Goal: Task Accomplishment & Management: Use online tool/utility

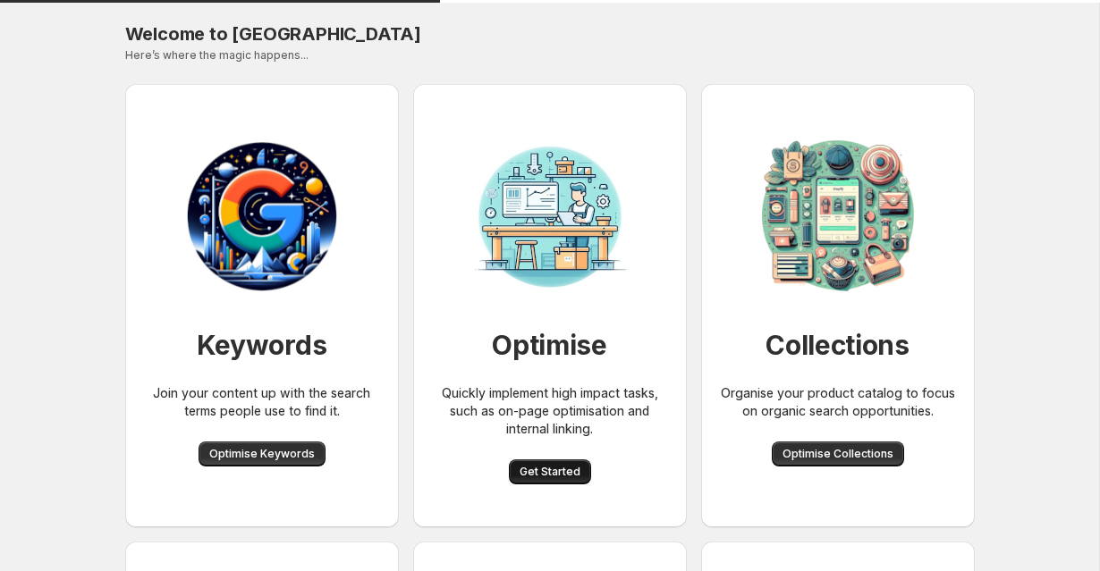
click at [539, 469] on span "Get Started" at bounding box center [549, 472] width 61 height 14
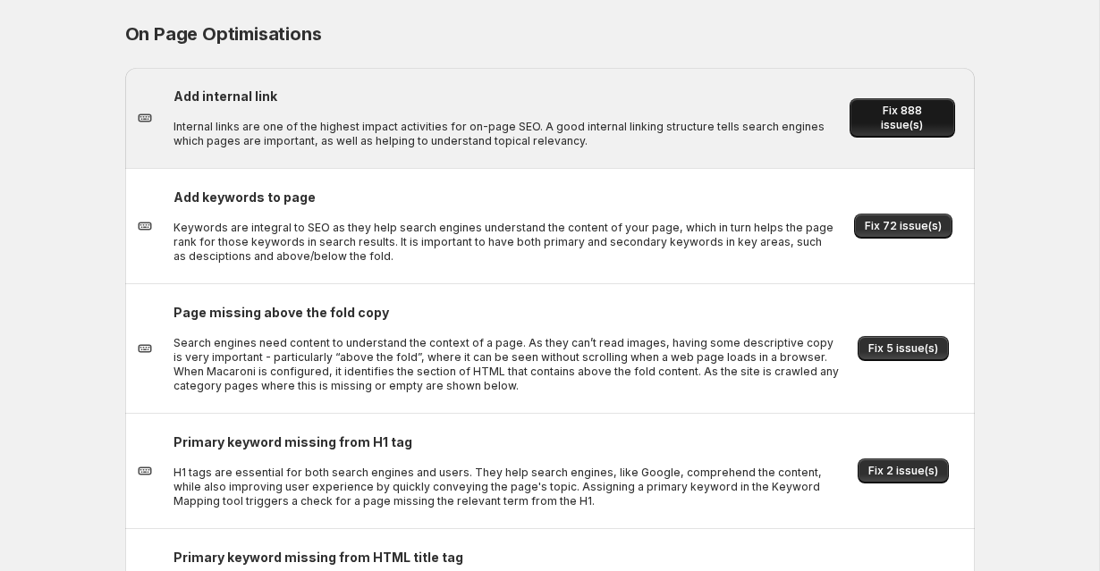
click at [898, 114] on span "Fix 888 issue(s)" at bounding box center [901, 118] width 83 height 29
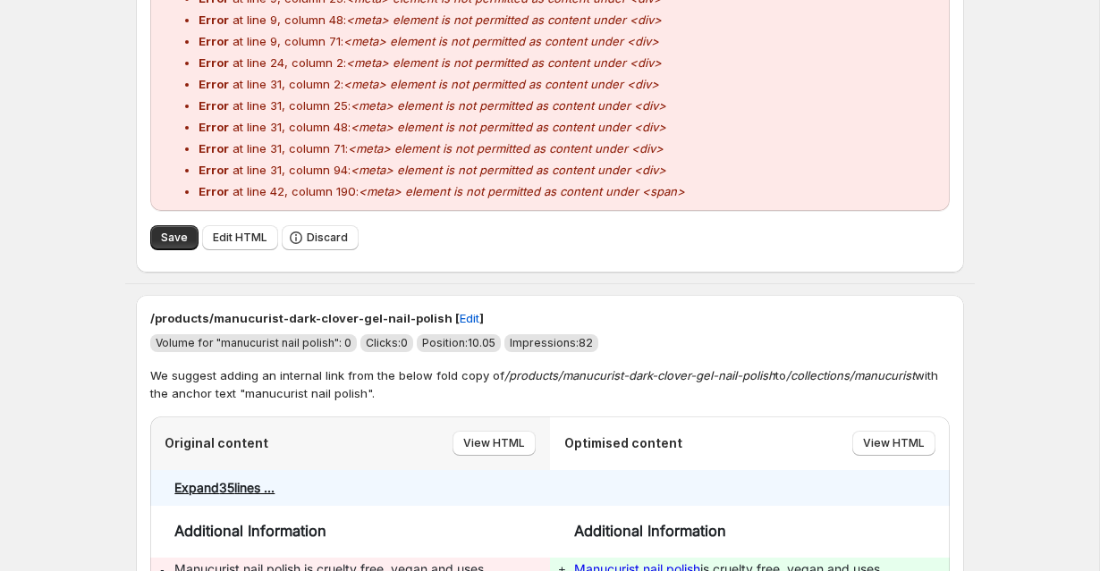
scroll to position [751, 0]
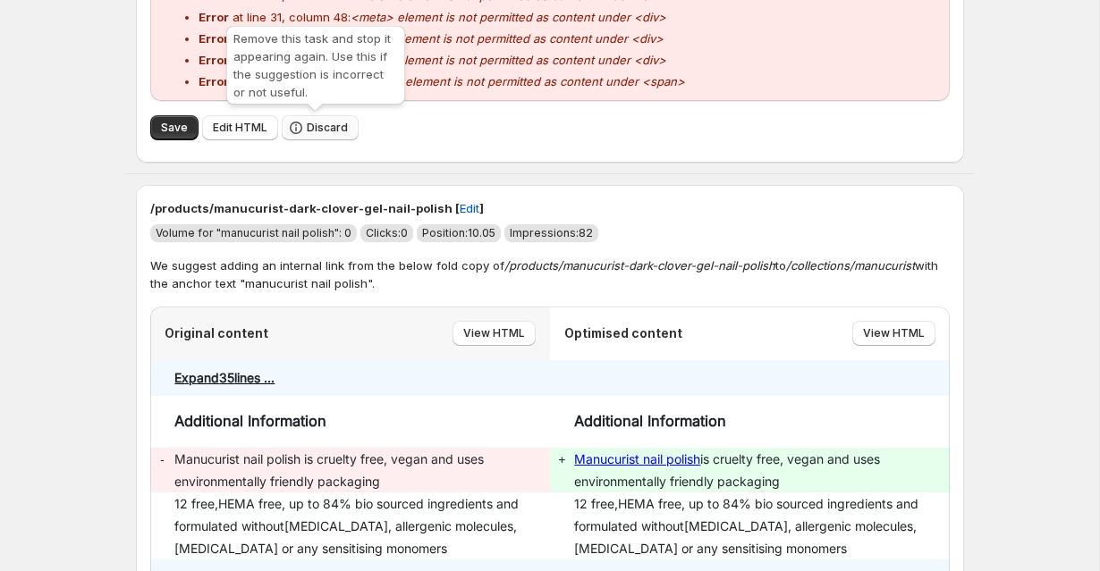
click at [313, 115] on button "Discard" at bounding box center [320, 127] width 77 height 25
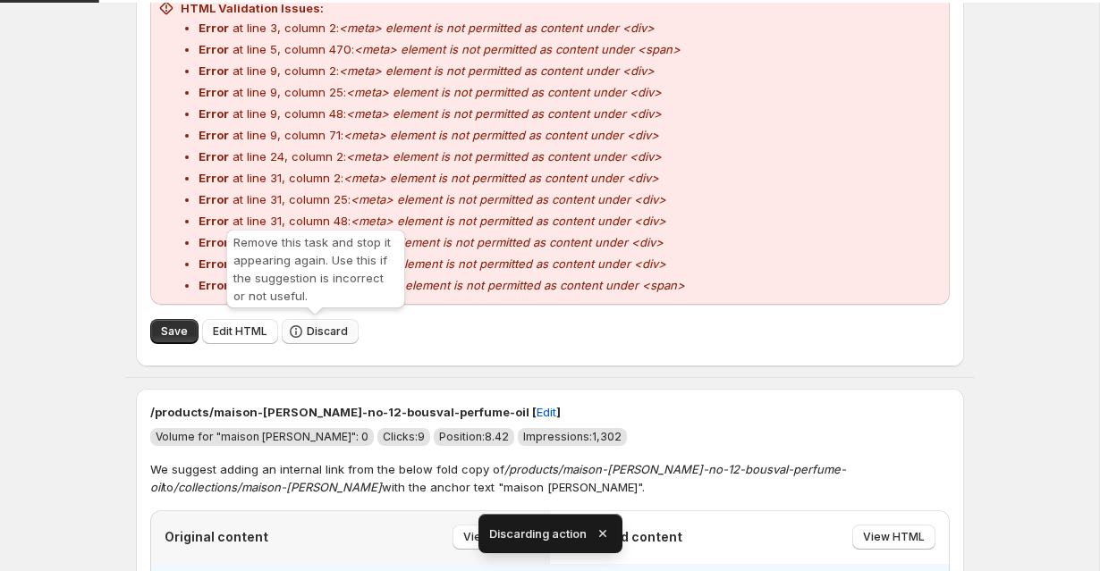
click at [318, 325] on span "Discard" at bounding box center [327, 331] width 41 height 14
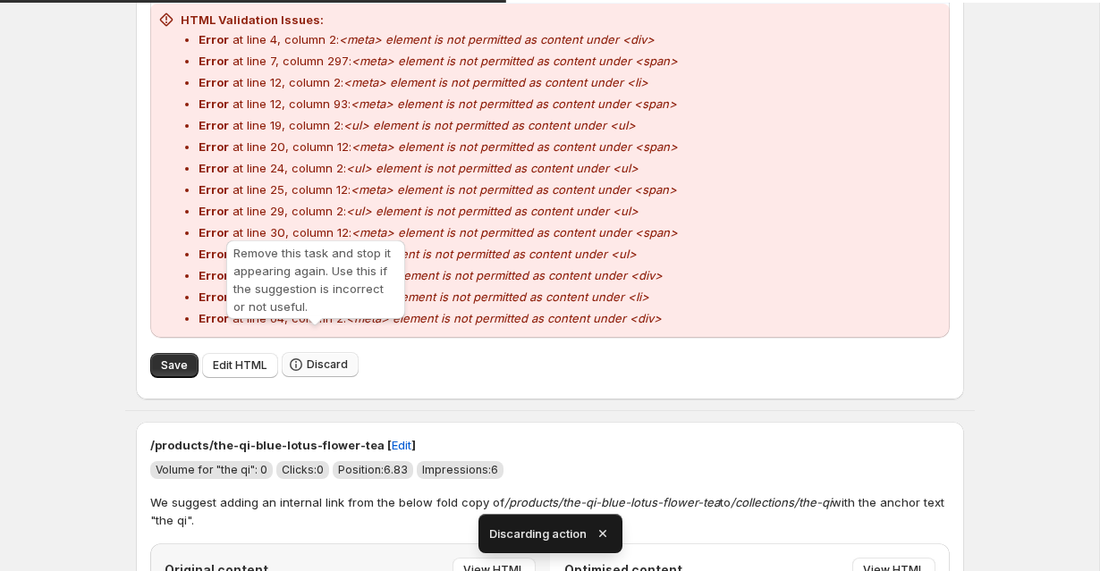
click at [310, 352] on button "Discard" at bounding box center [320, 364] width 77 height 25
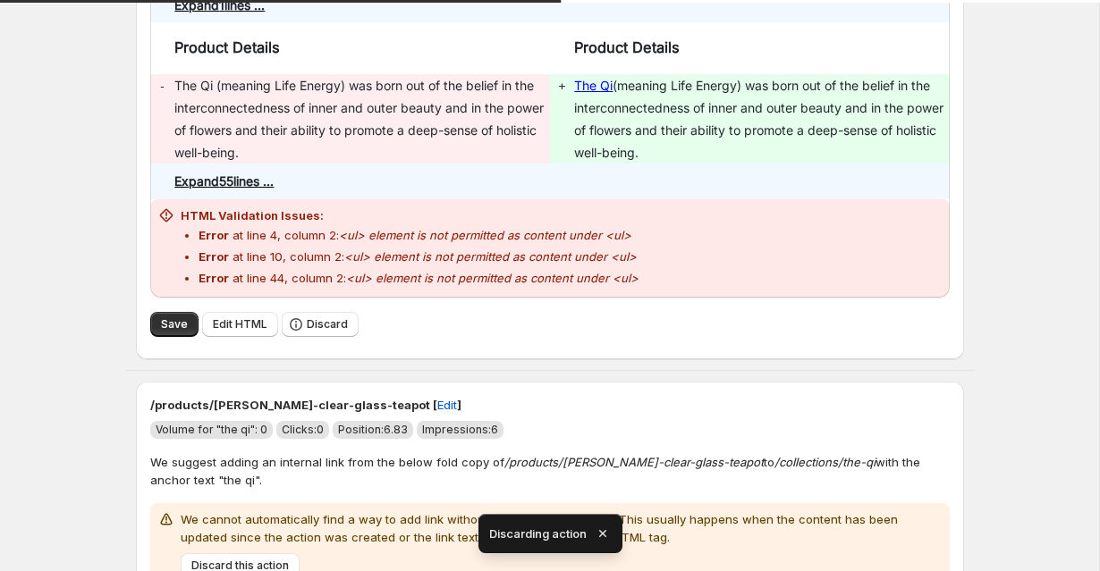
scroll to position [366, 0]
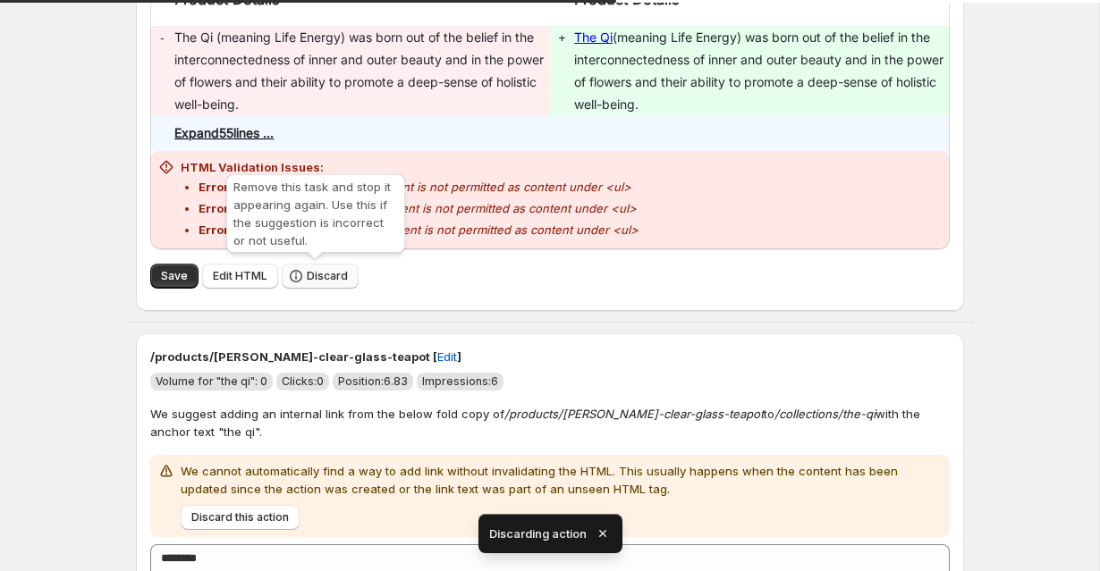
click at [317, 273] on span "Discard" at bounding box center [327, 276] width 41 height 14
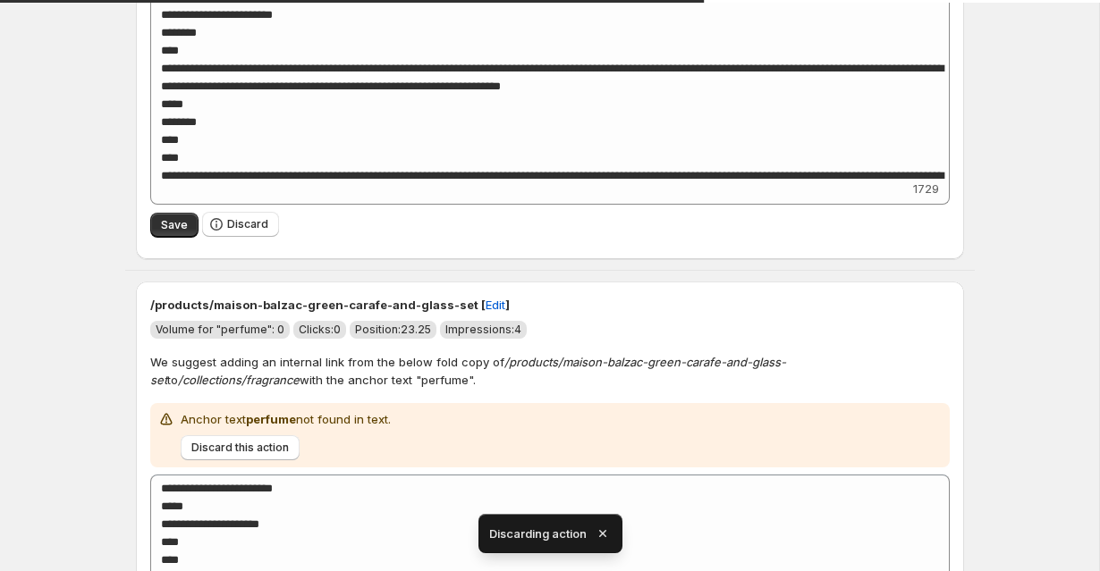
scroll to position [370, 0]
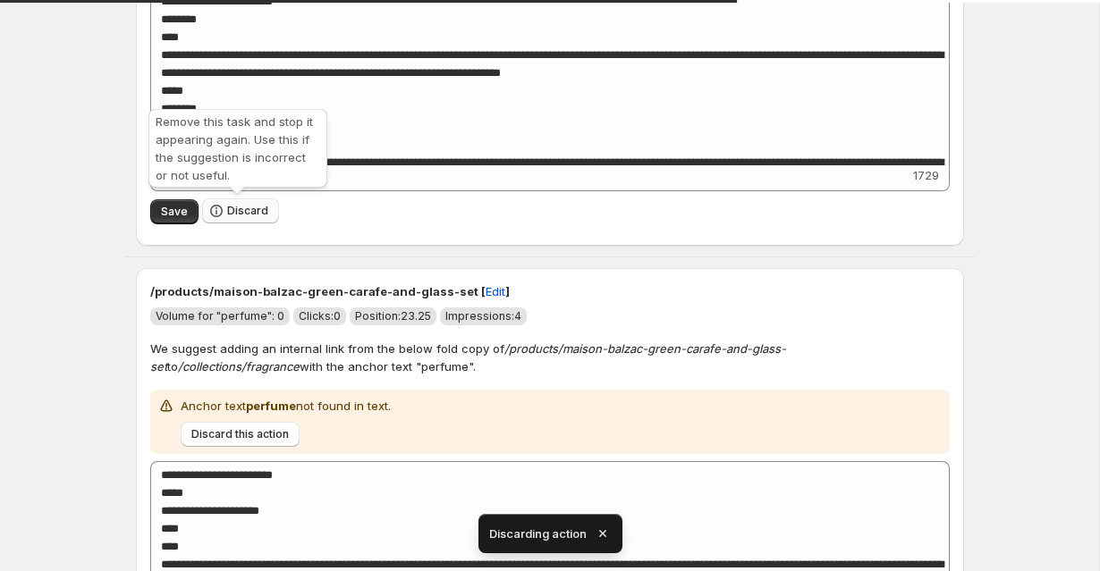
click at [232, 202] on button "Discard" at bounding box center [240, 210] width 77 height 25
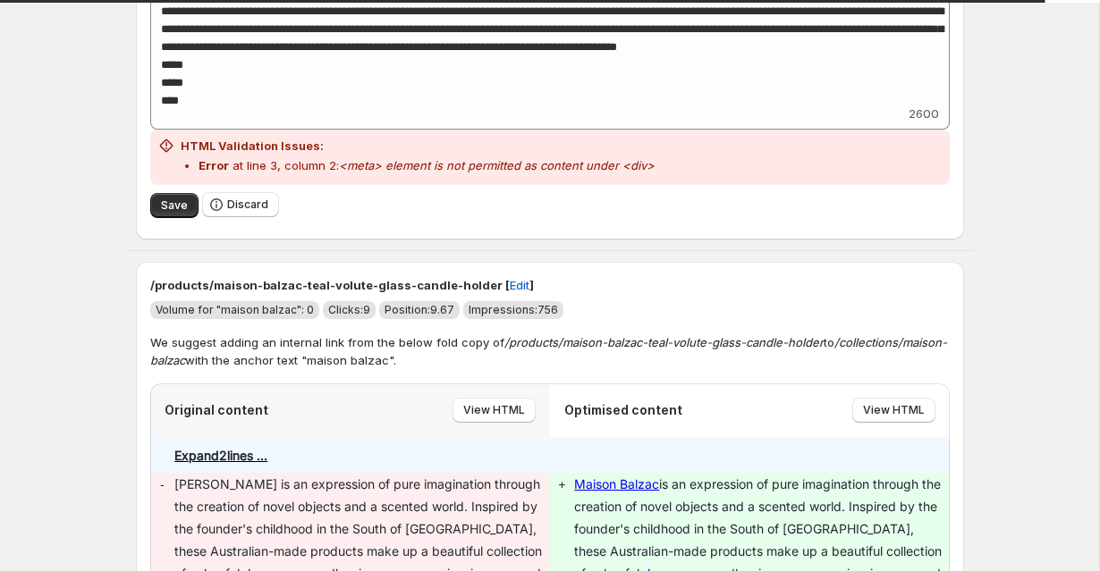
scroll to position [417, 0]
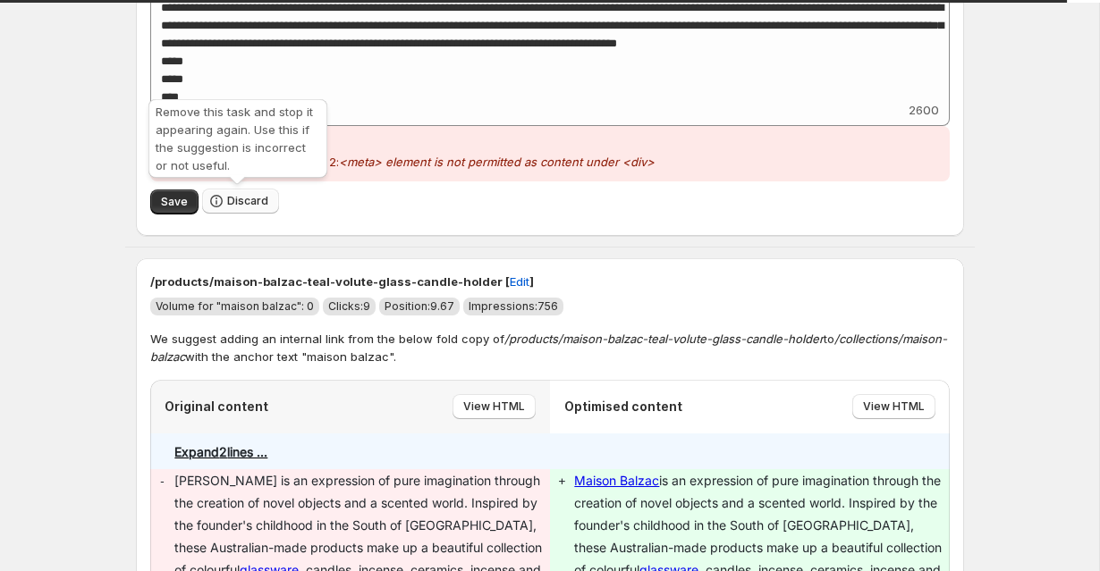
click at [252, 204] on span "Discard" at bounding box center [247, 201] width 41 height 14
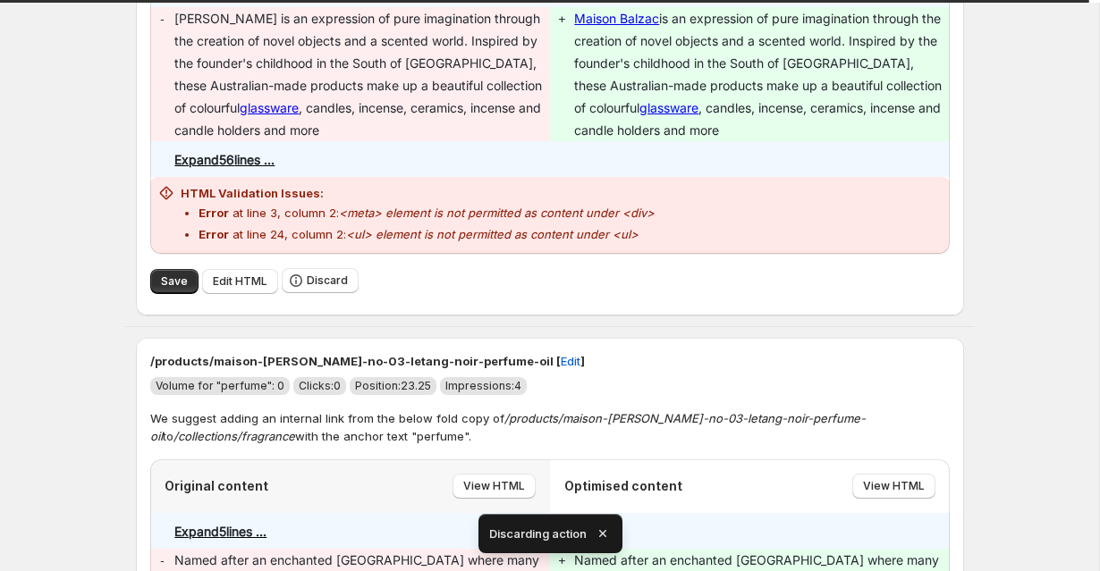
scroll to position [336, 0]
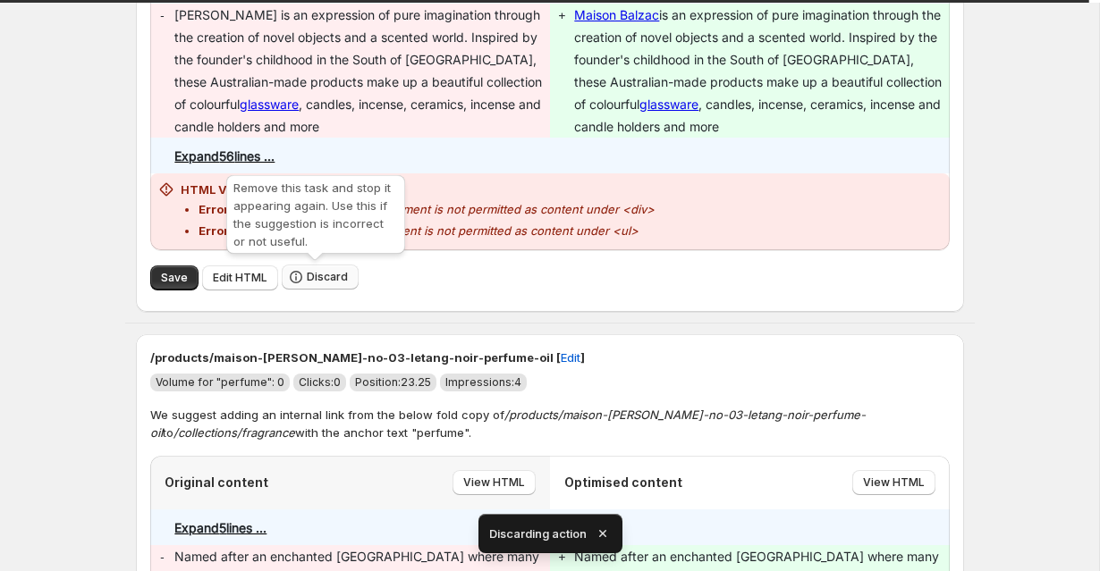
click at [321, 275] on span "Discard" at bounding box center [327, 277] width 41 height 14
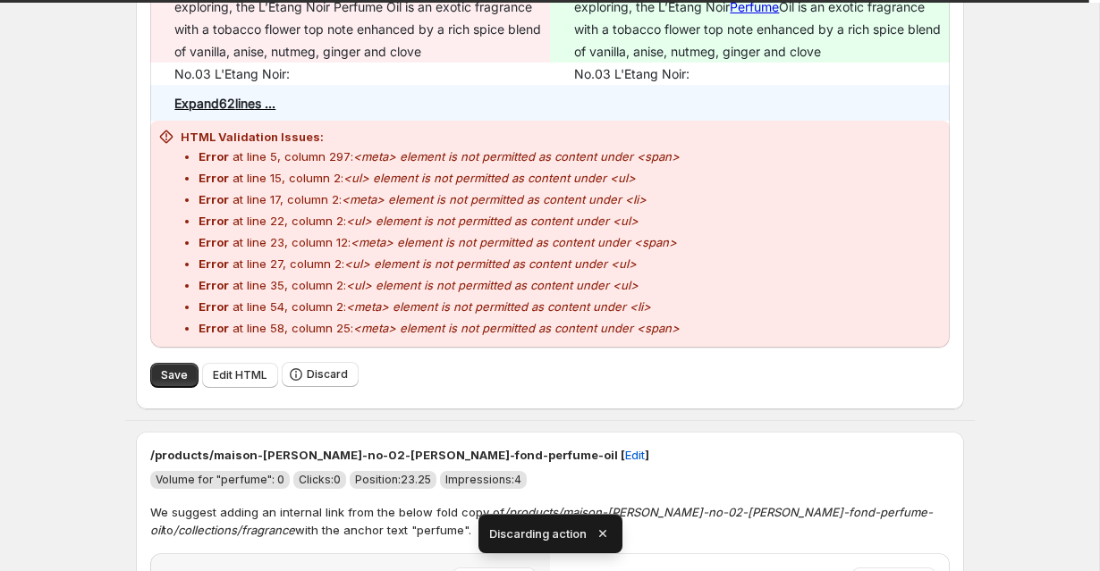
scroll to position [412, 0]
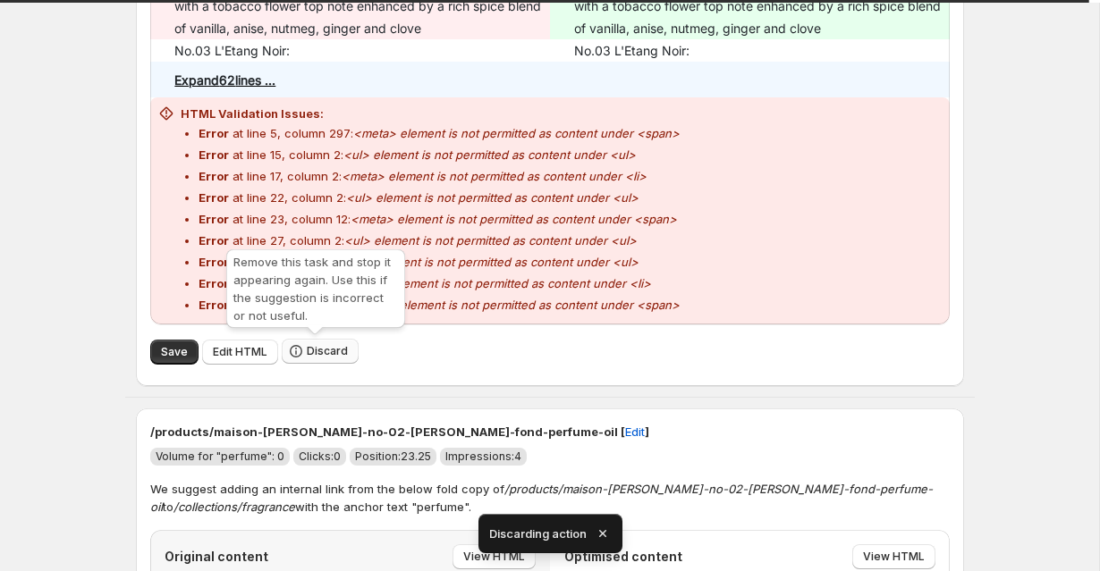
click at [301, 353] on button "Discard" at bounding box center [320, 351] width 77 height 25
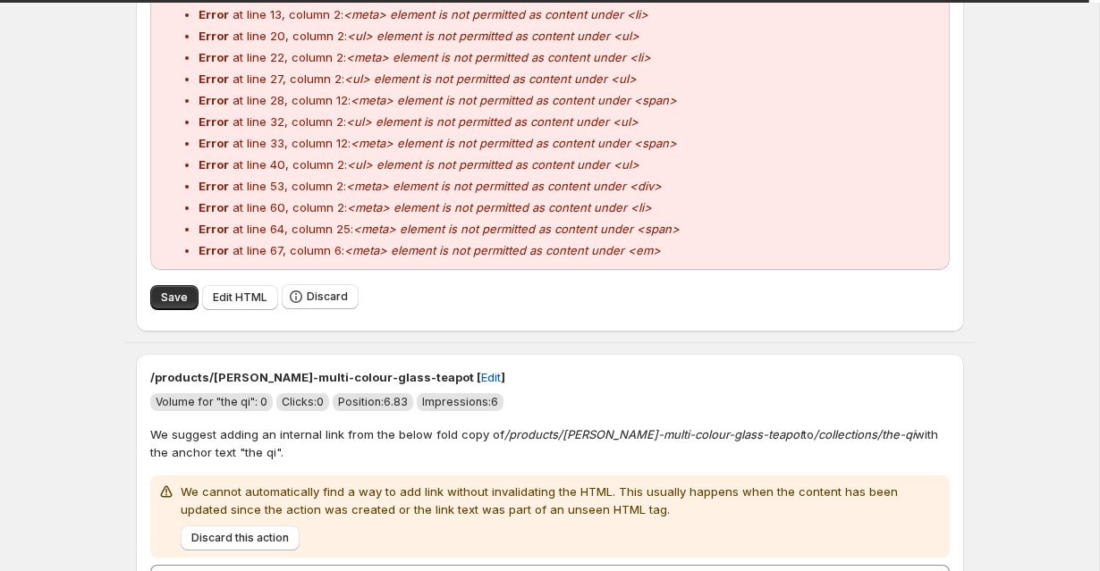
scroll to position [578, 0]
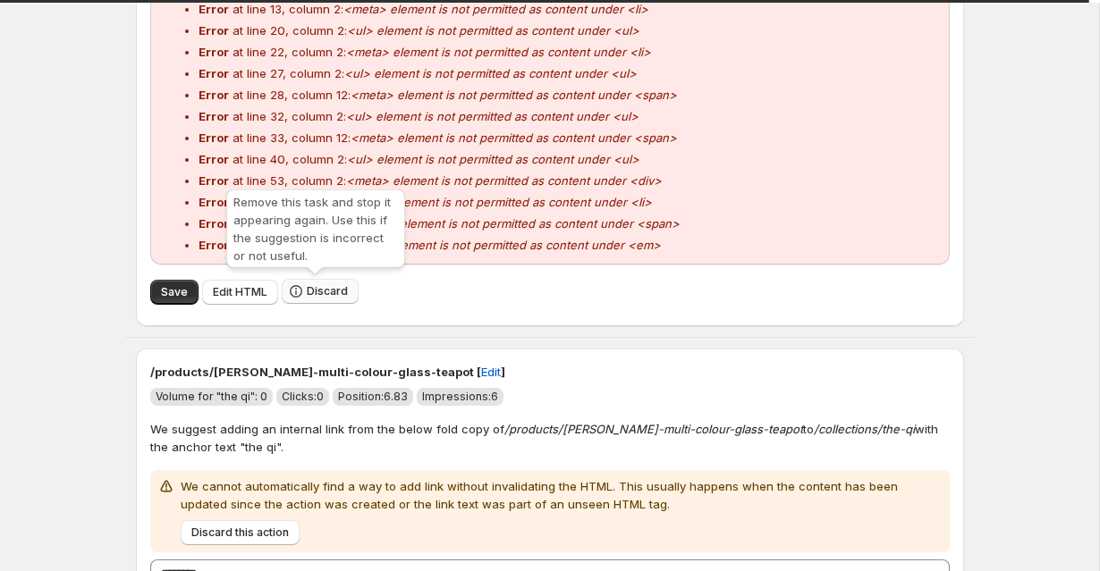
click at [324, 292] on span "Discard" at bounding box center [327, 291] width 41 height 14
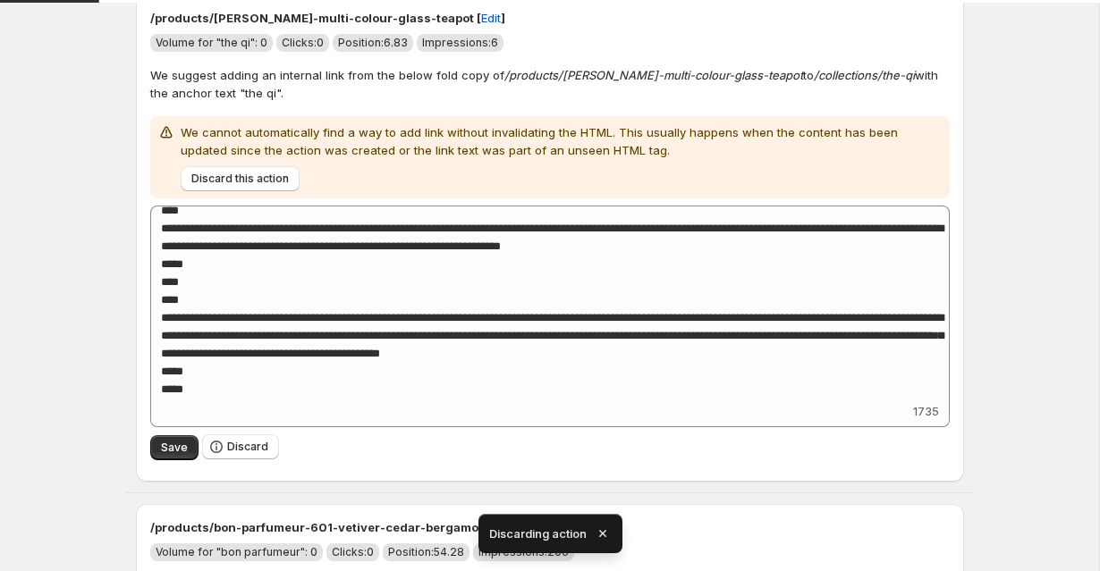
scroll to position [142, 0]
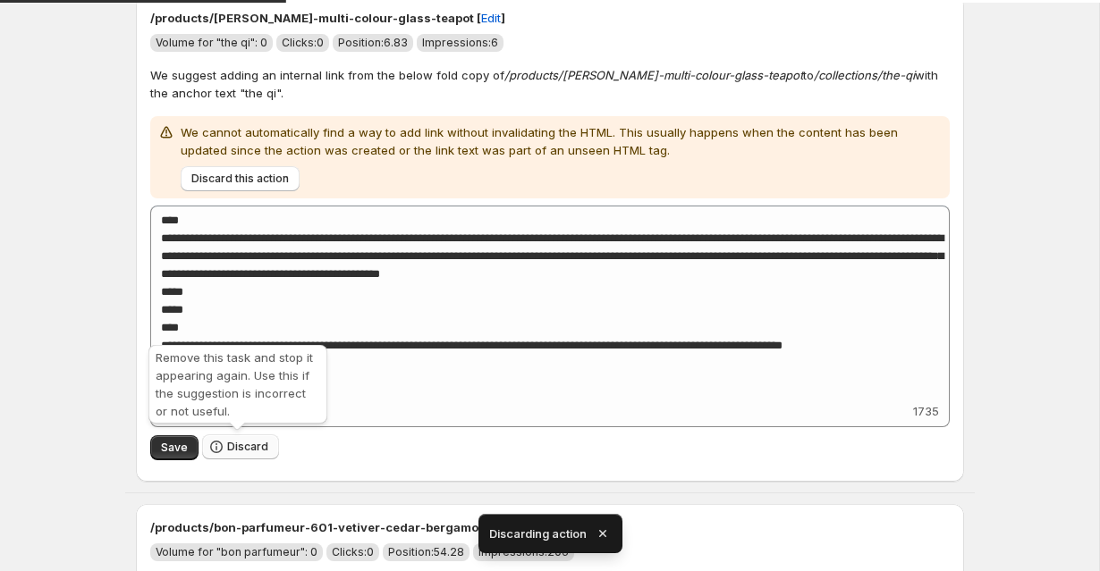
click at [256, 452] on span "Discard" at bounding box center [247, 447] width 41 height 14
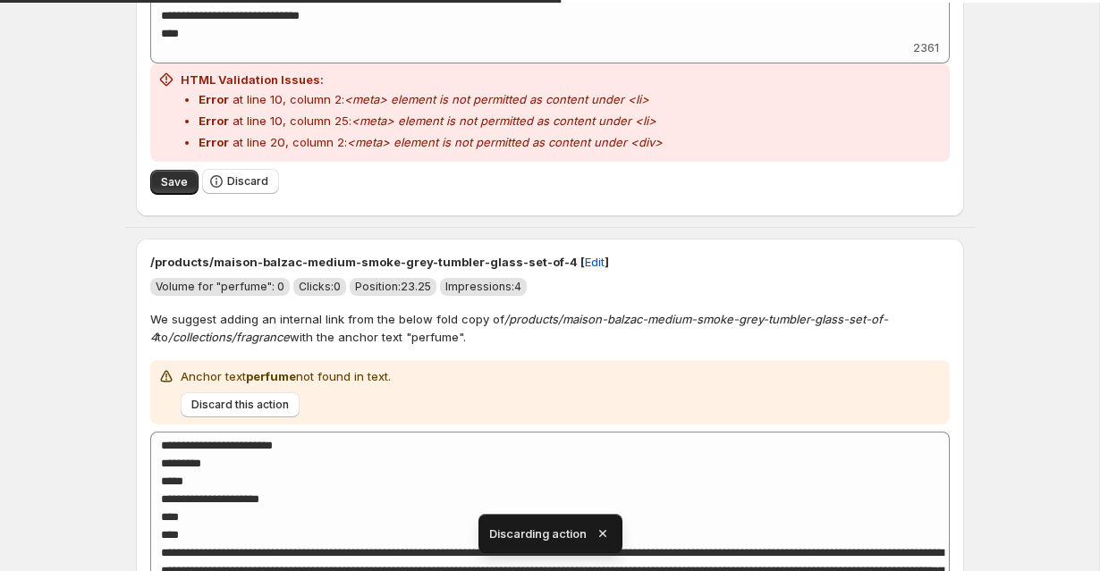
scroll to position [493, 0]
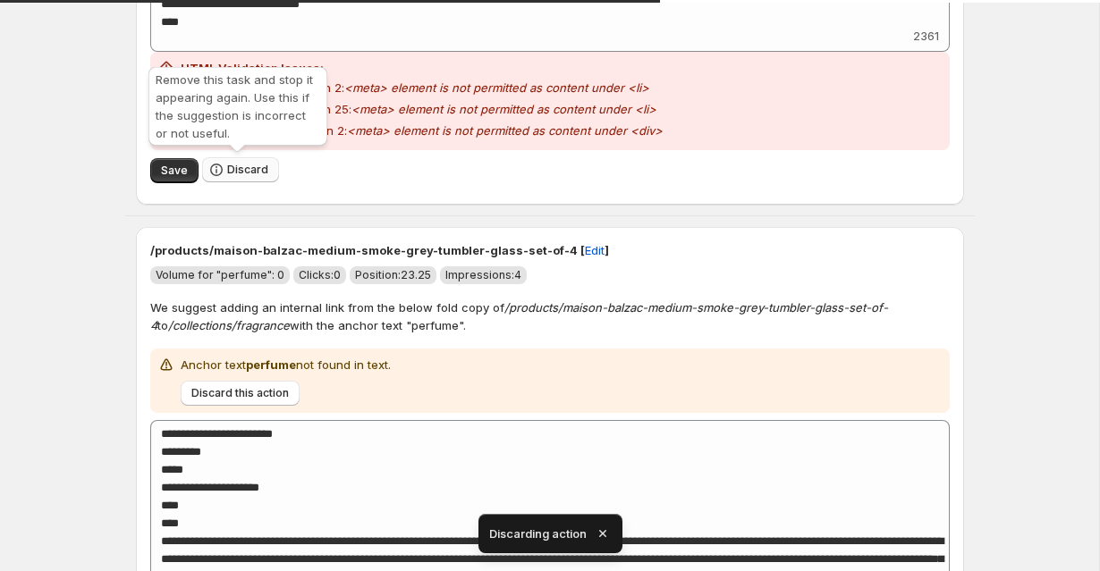
click at [228, 175] on span "Discard" at bounding box center [247, 170] width 41 height 14
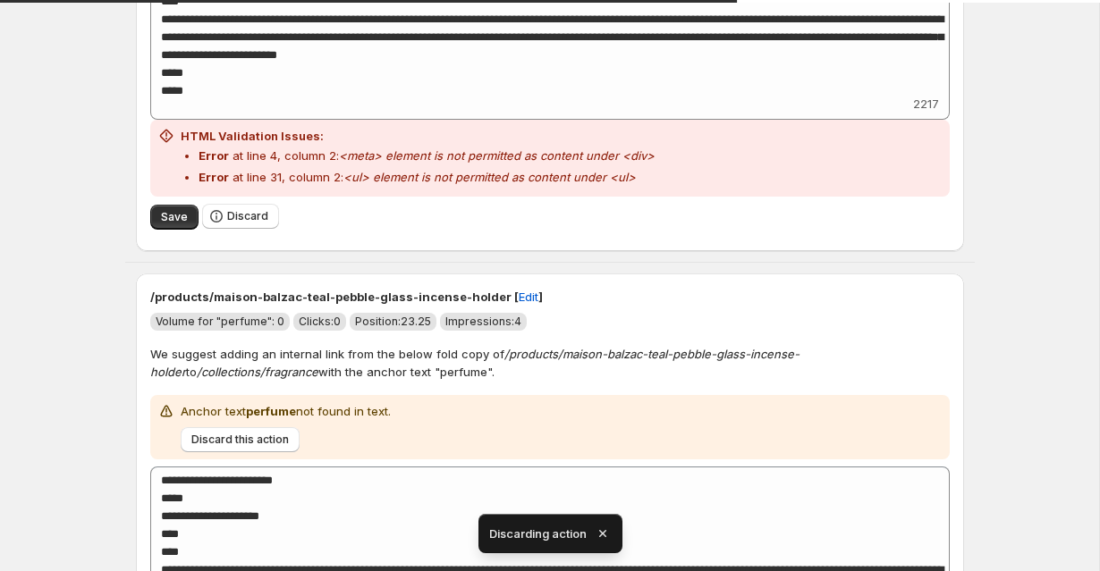
scroll to position [512, 0]
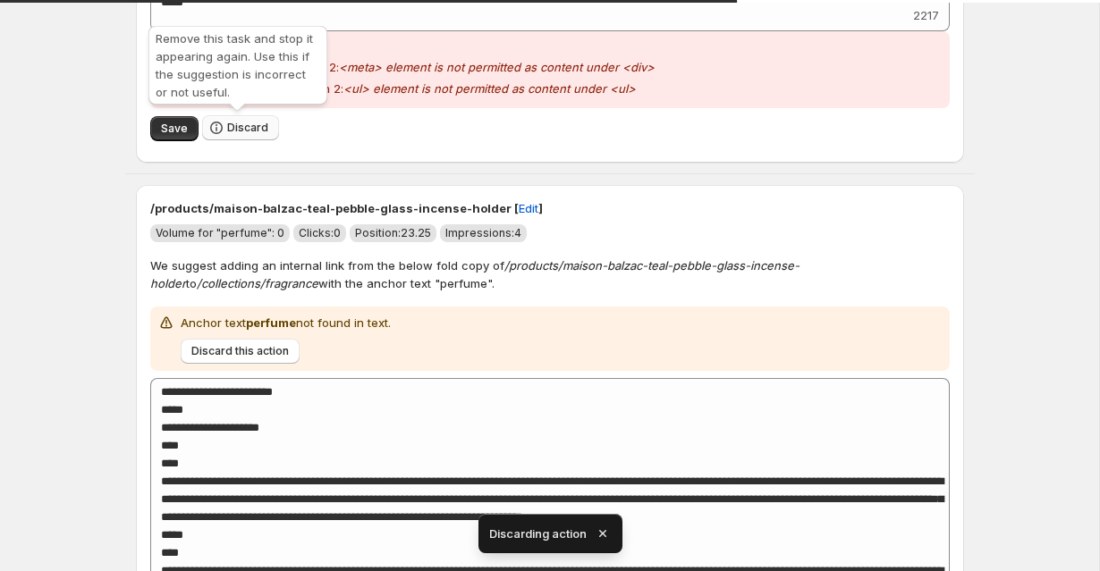
click at [249, 122] on span "Discard" at bounding box center [247, 128] width 41 height 14
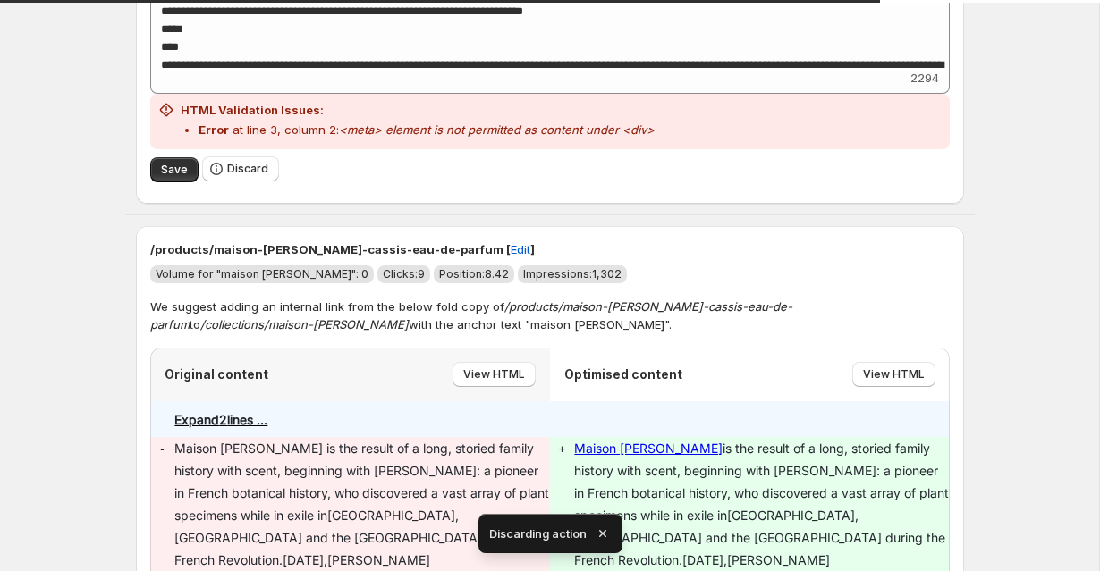
scroll to position [509, 0]
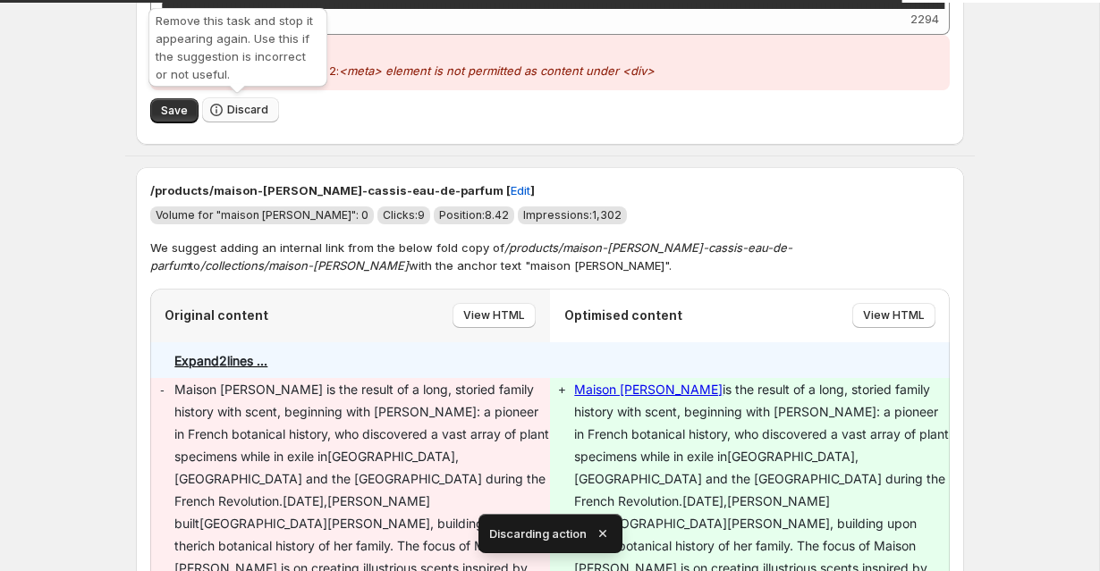
click at [236, 114] on span "Discard" at bounding box center [247, 110] width 41 height 14
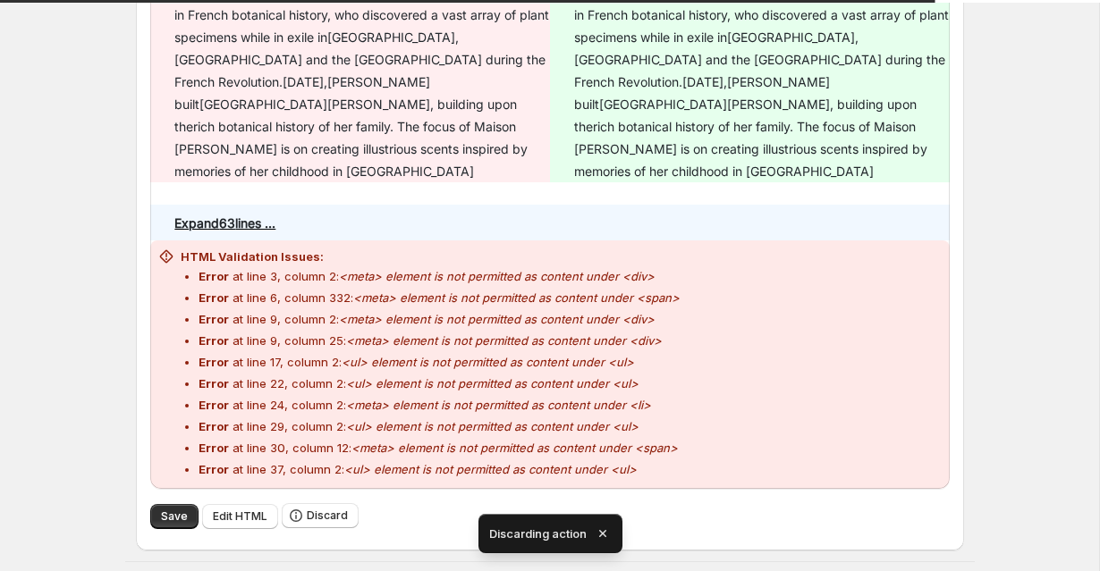
scroll to position [421, 0]
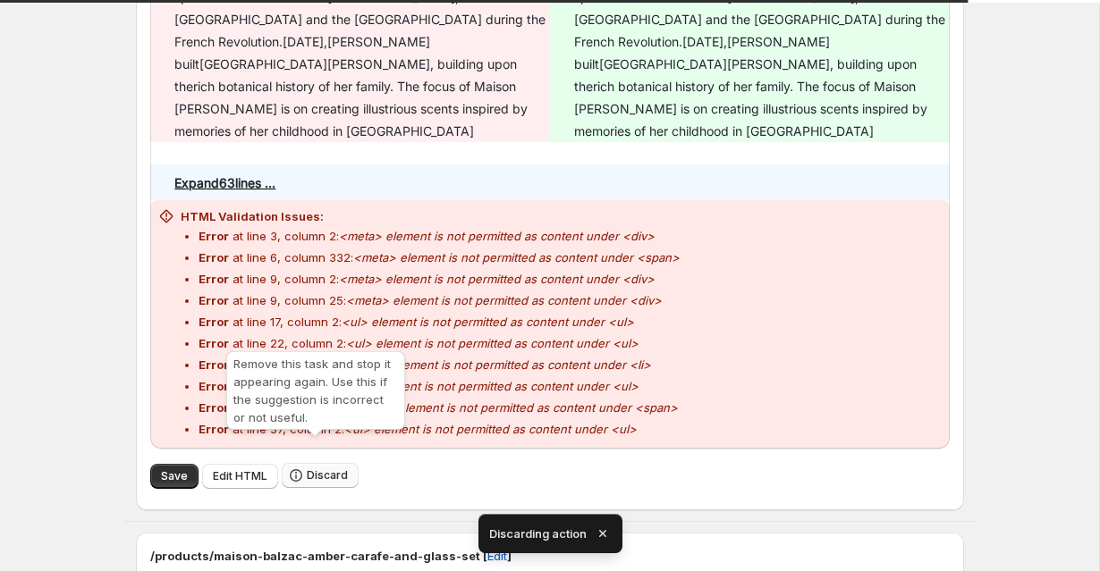
click at [329, 468] on span "Discard" at bounding box center [327, 475] width 41 height 14
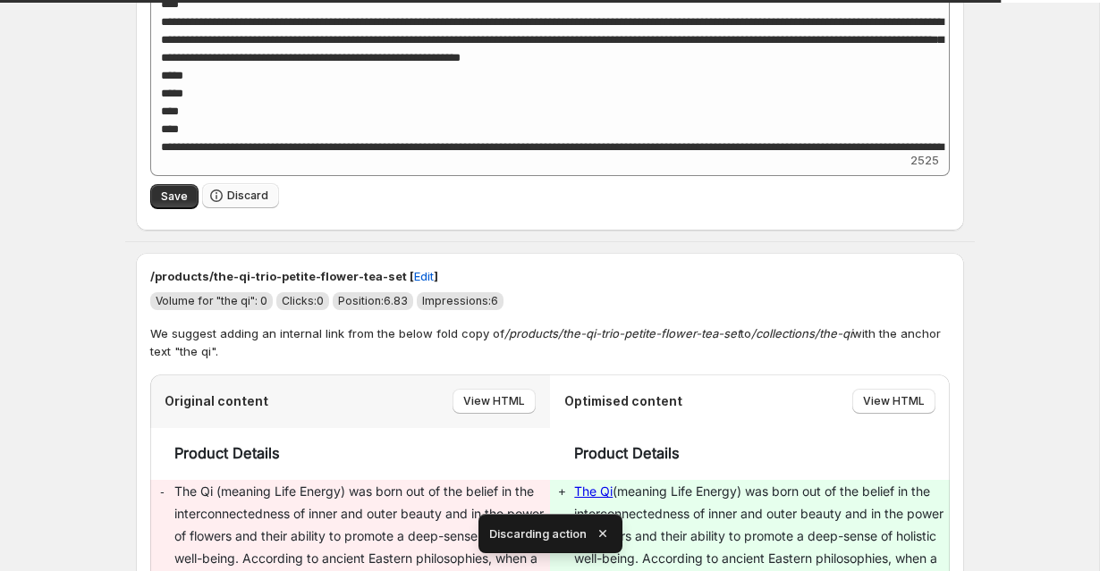
scroll to position [380, 0]
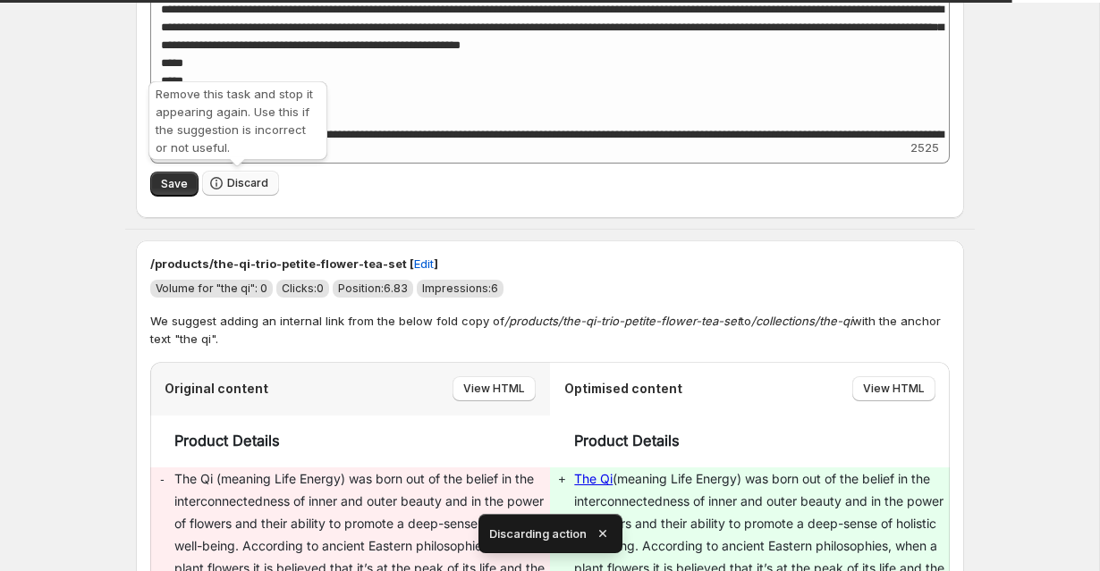
click at [242, 187] on span "Discard" at bounding box center [247, 183] width 41 height 14
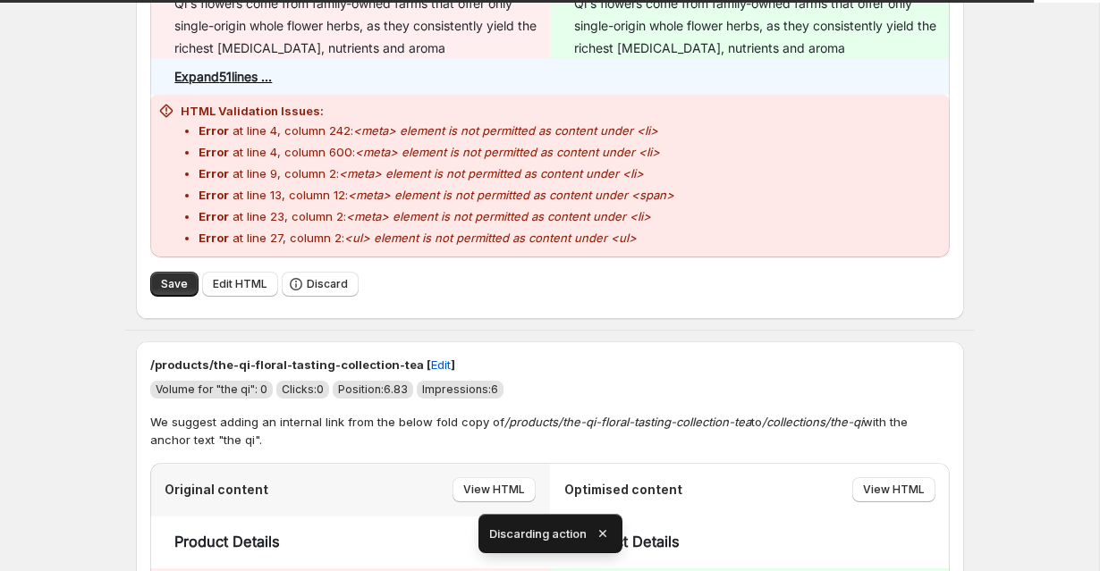
scroll to position [513, 0]
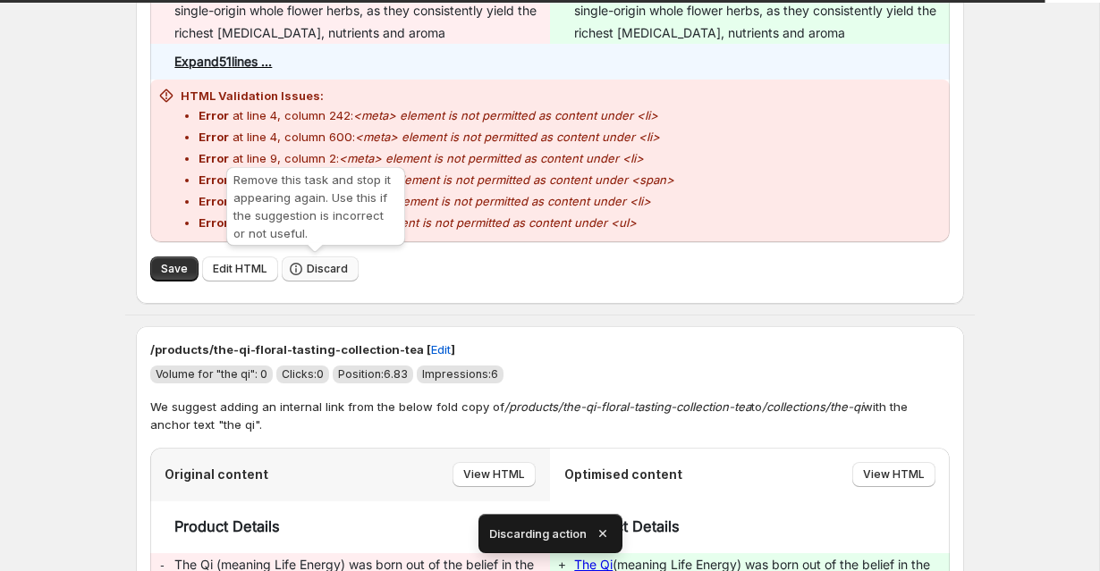
click at [297, 265] on icon "button" at bounding box center [296, 269] width 18 height 18
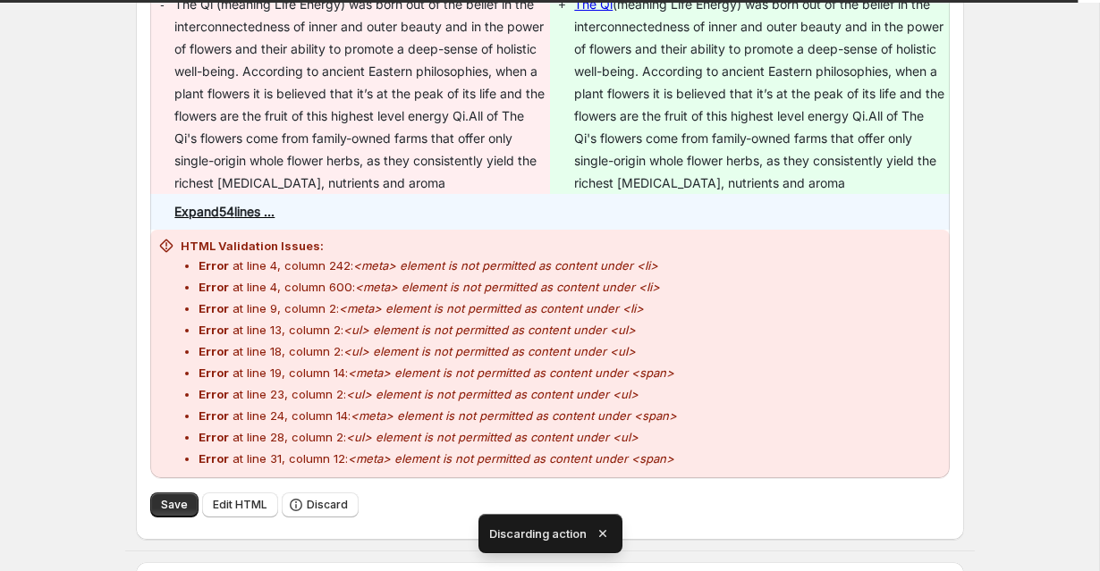
scroll to position [552, 0]
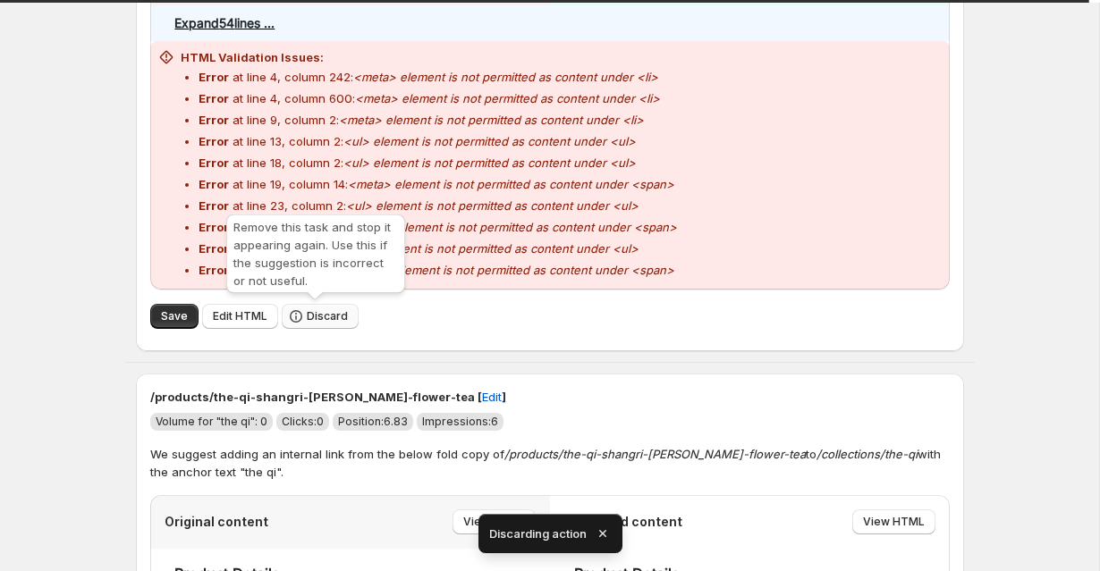
click at [335, 321] on span "Discard" at bounding box center [327, 316] width 41 height 14
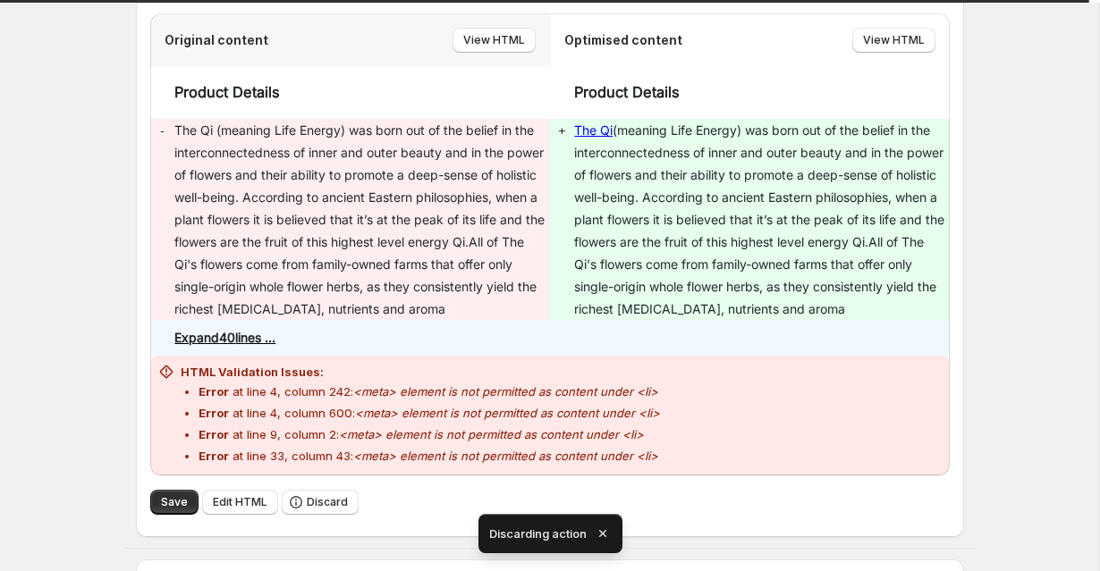
scroll to position [451, 0]
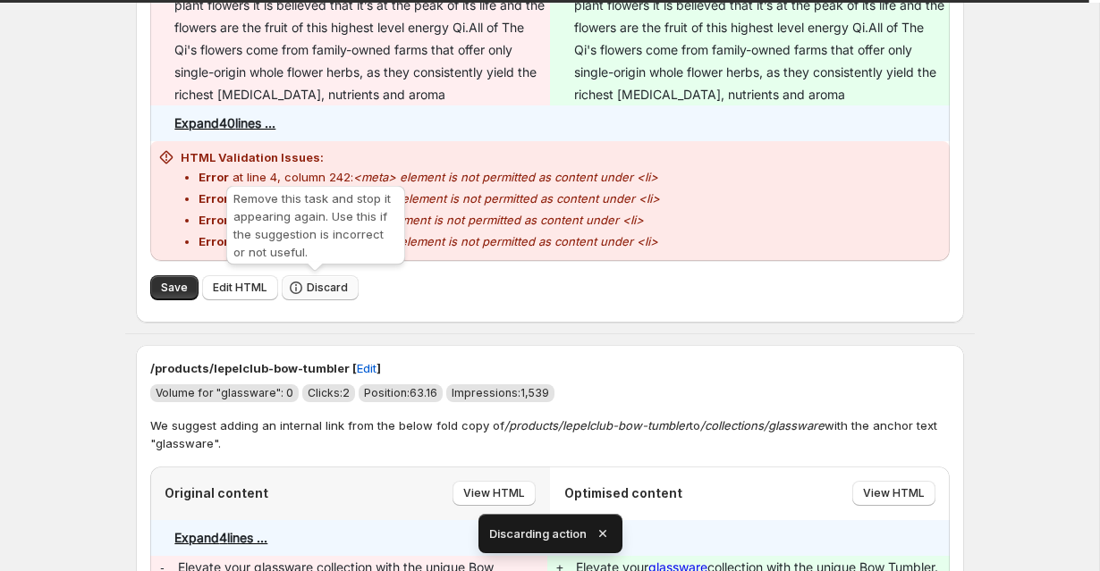
click at [311, 288] on span "Discard" at bounding box center [327, 288] width 41 height 14
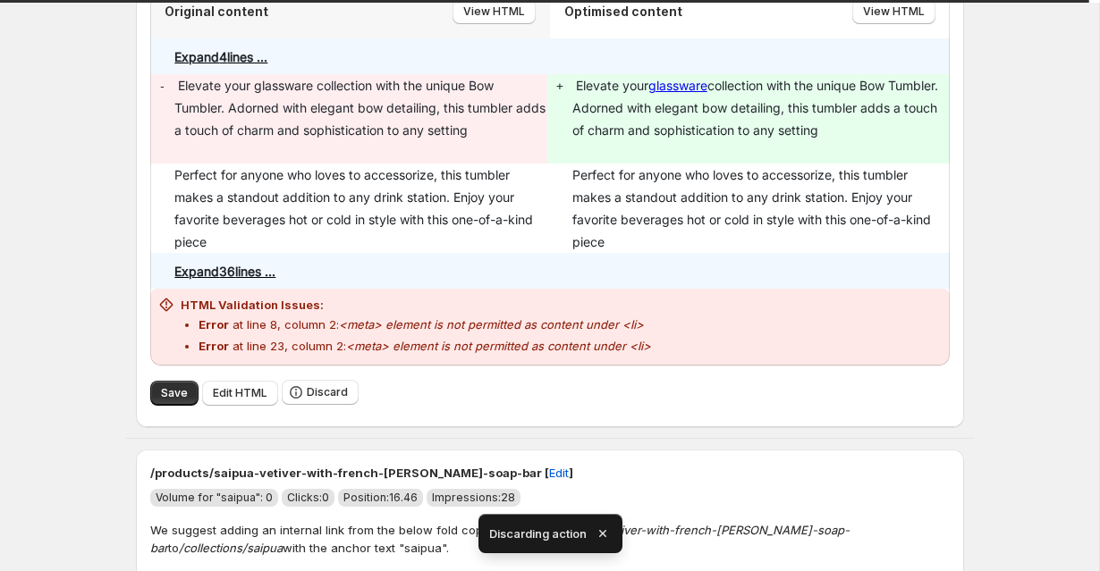
scroll to position [325, 0]
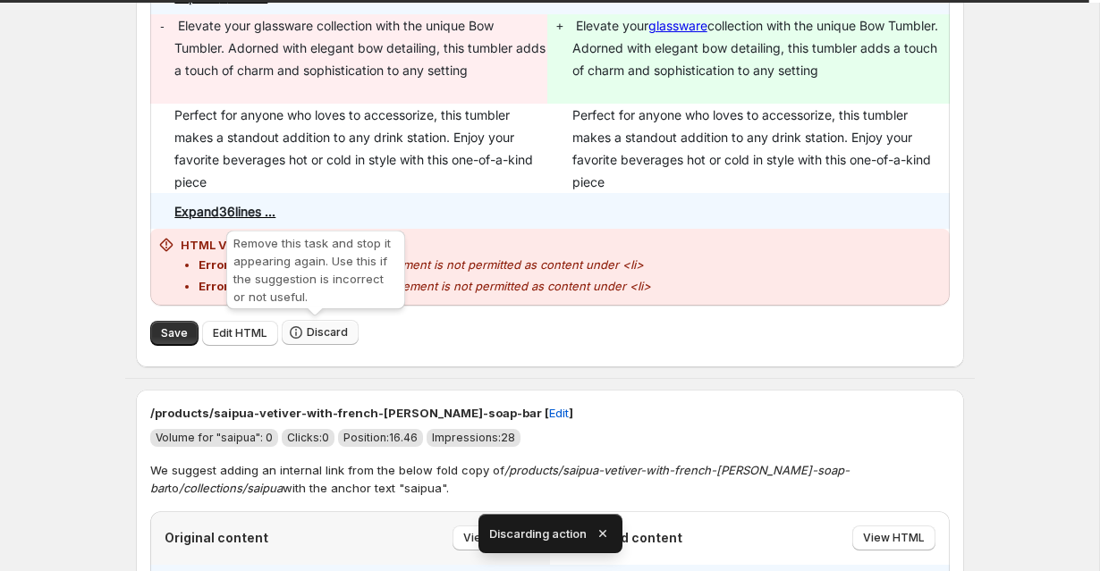
click at [311, 329] on span "Discard" at bounding box center [327, 332] width 41 height 14
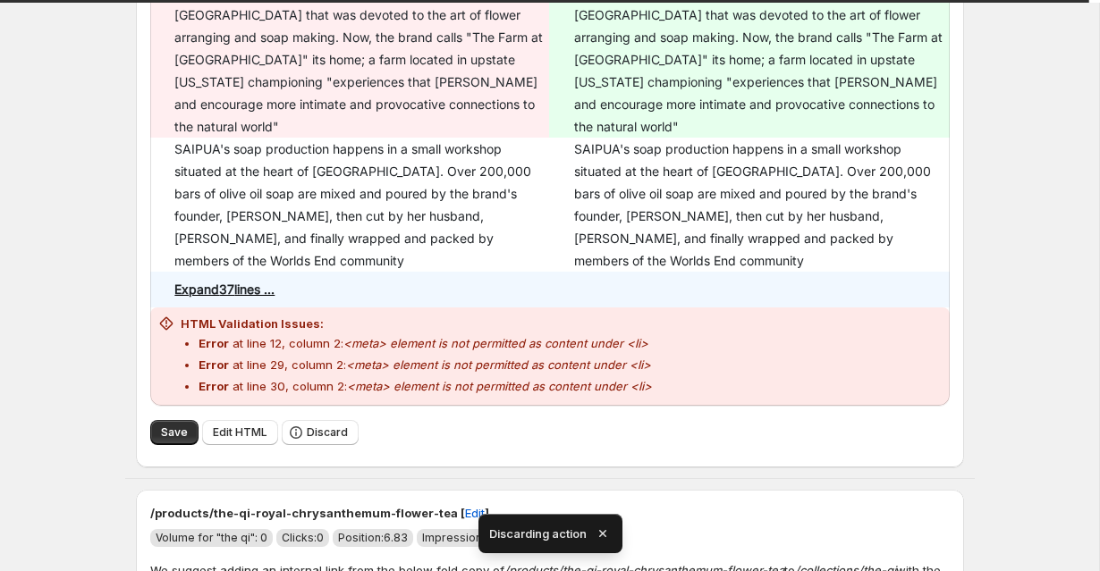
scroll to position [436, 0]
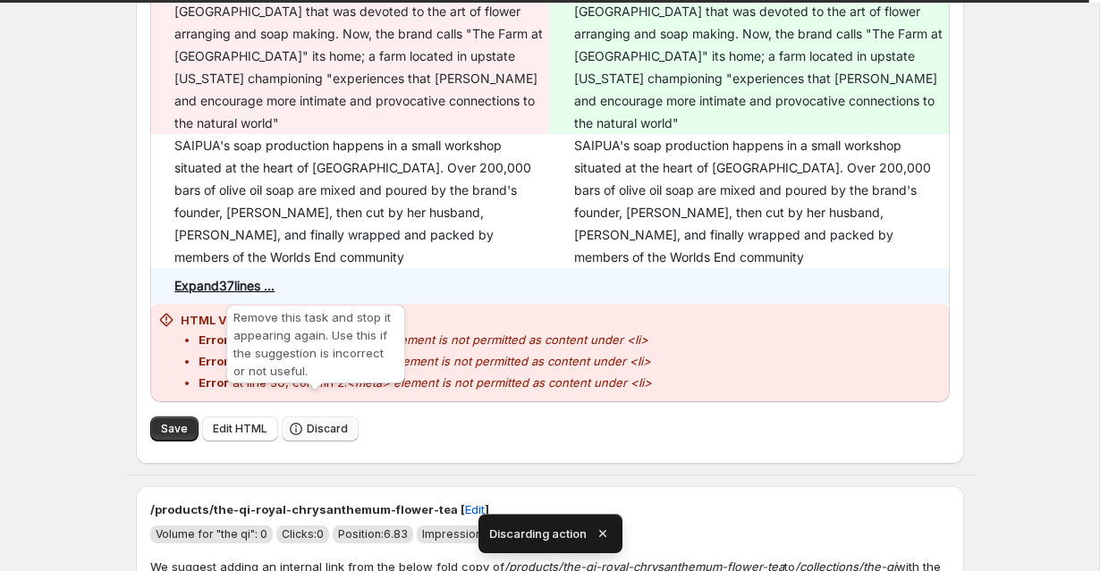
click at [307, 422] on span "Discard" at bounding box center [327, 429] width 41 height 14
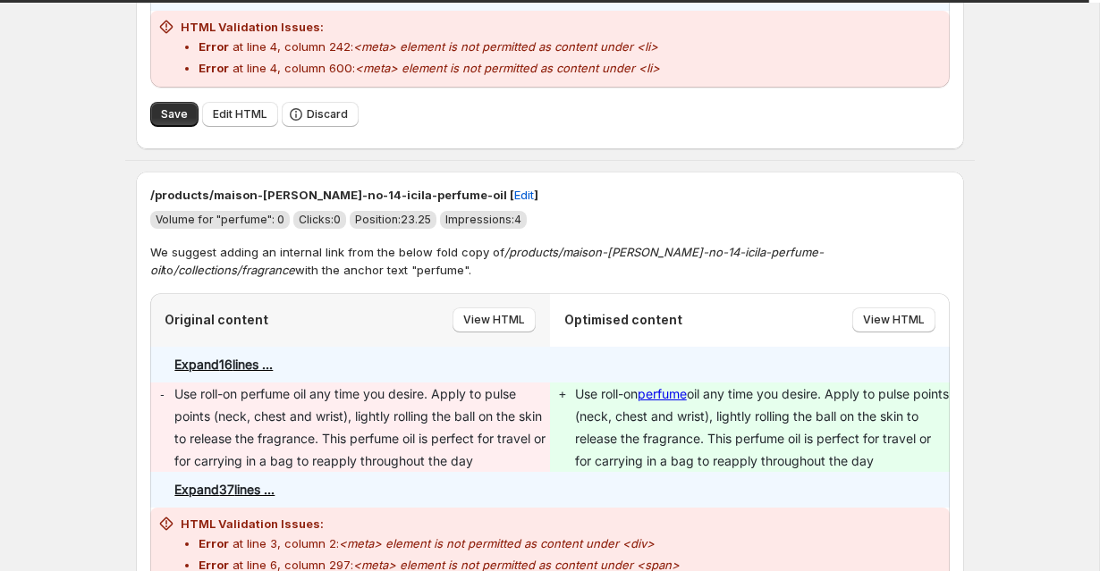
scroll to position [613, 0]
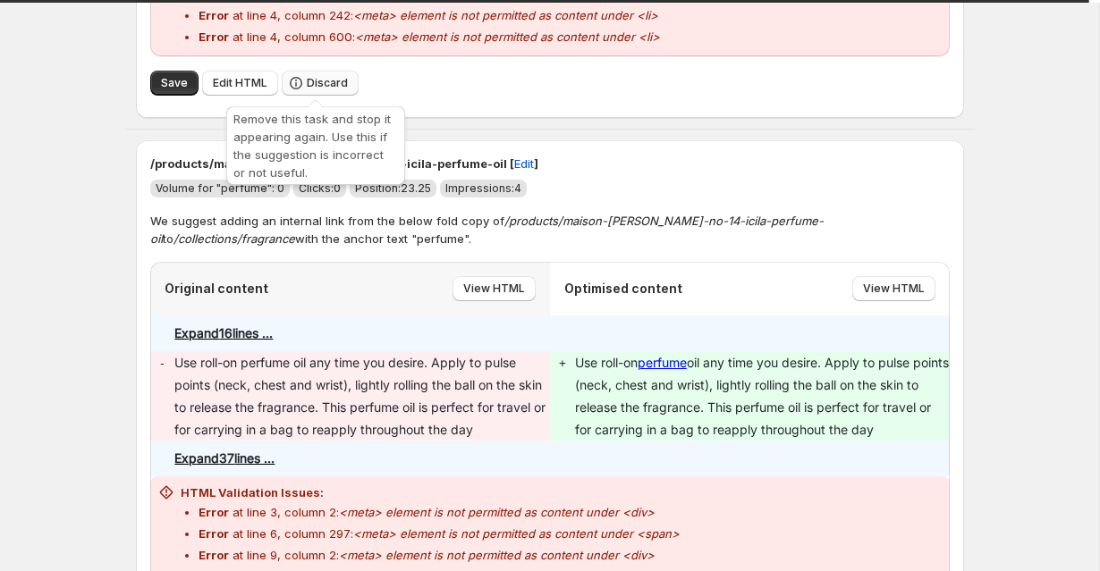
click at [324, 75] on button "Discard" at bounding box center [320, 83] width 77 height 25
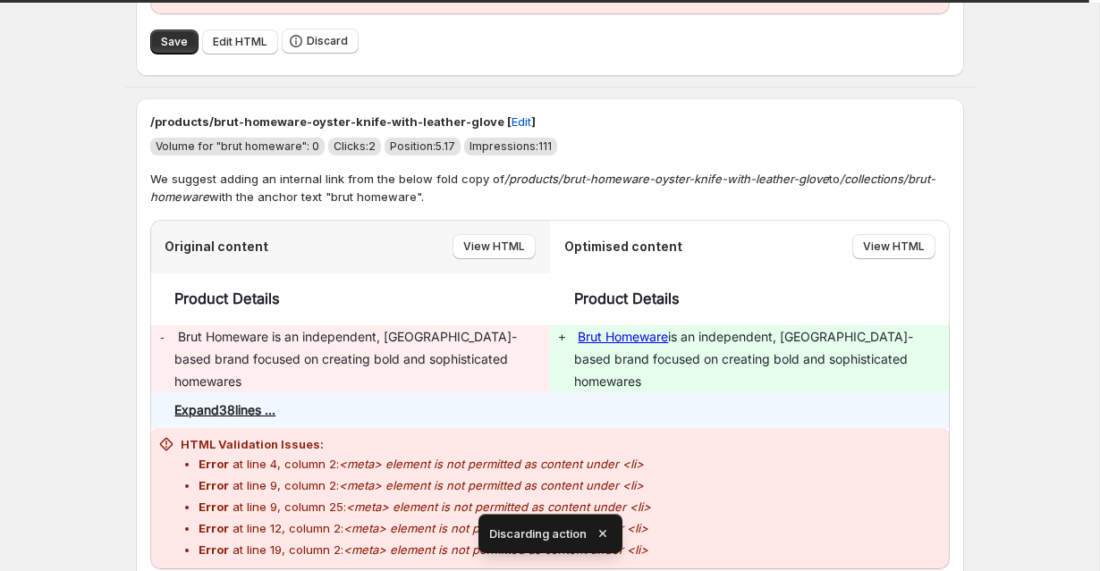
scroll to position [673, 0]
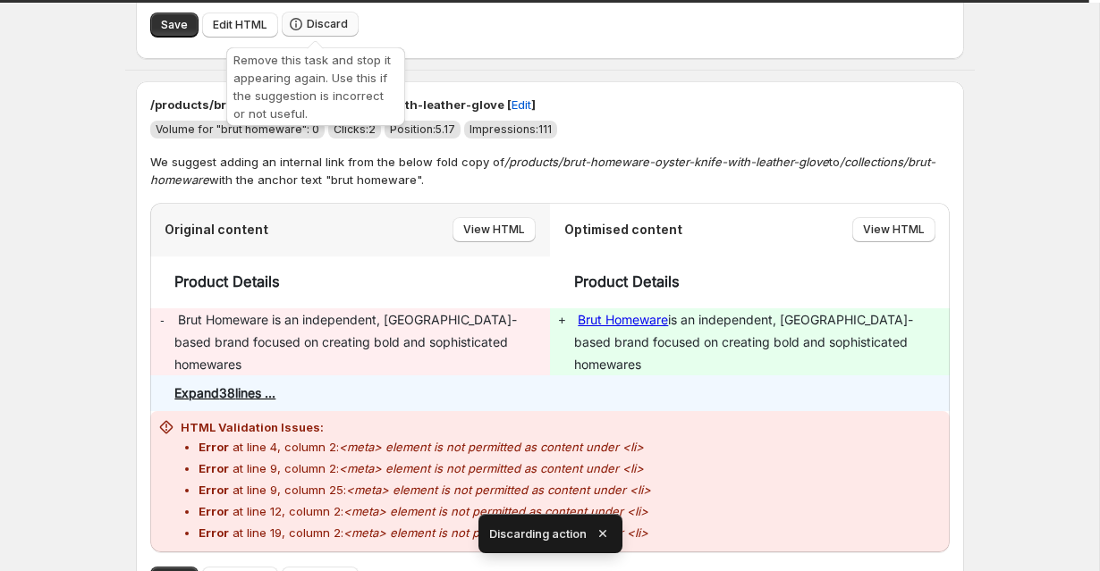
click at [323, 27] on span "Discard" at bounding box center [327, 24] width 41 height 14
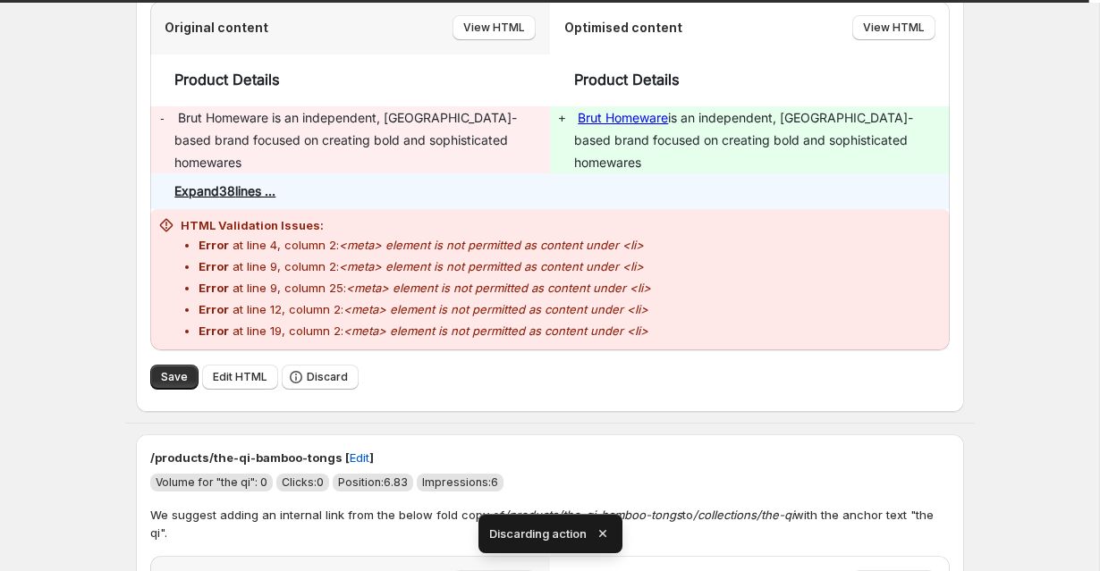
scroll to position [325, 0]
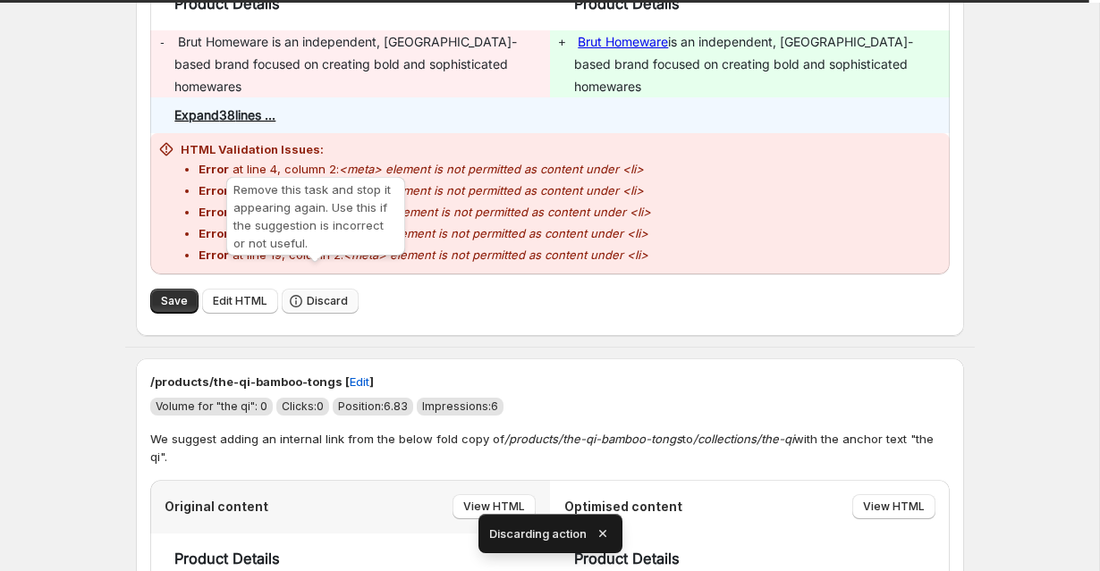
click at [300, 292] on icon "button" at bounding box center [296, 301] width 18 height 18
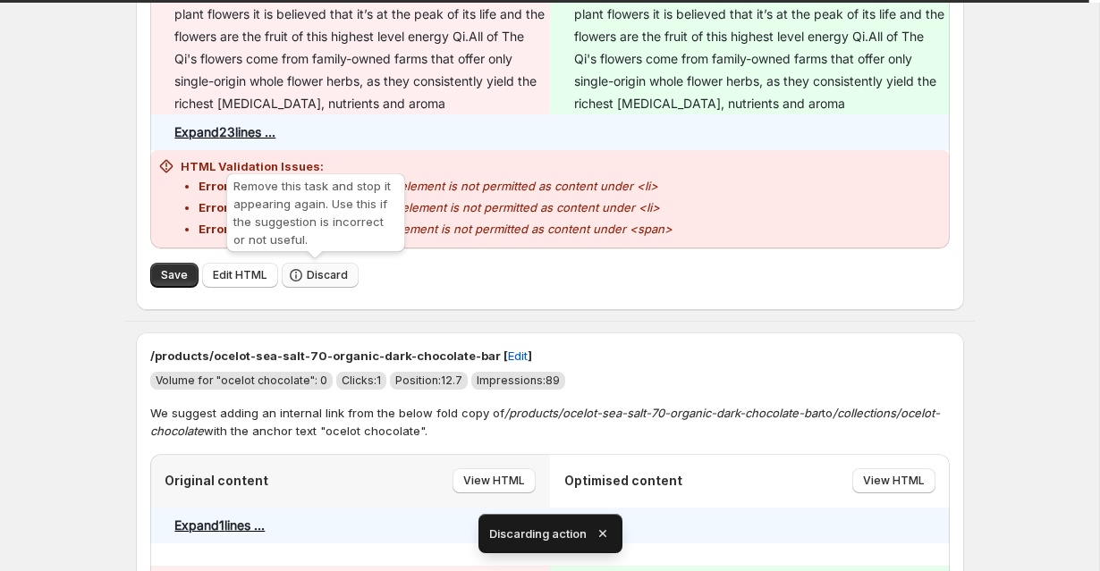
click at [307, 274] on span "Discard" at bounding box center [327, 275] width 41 height 14
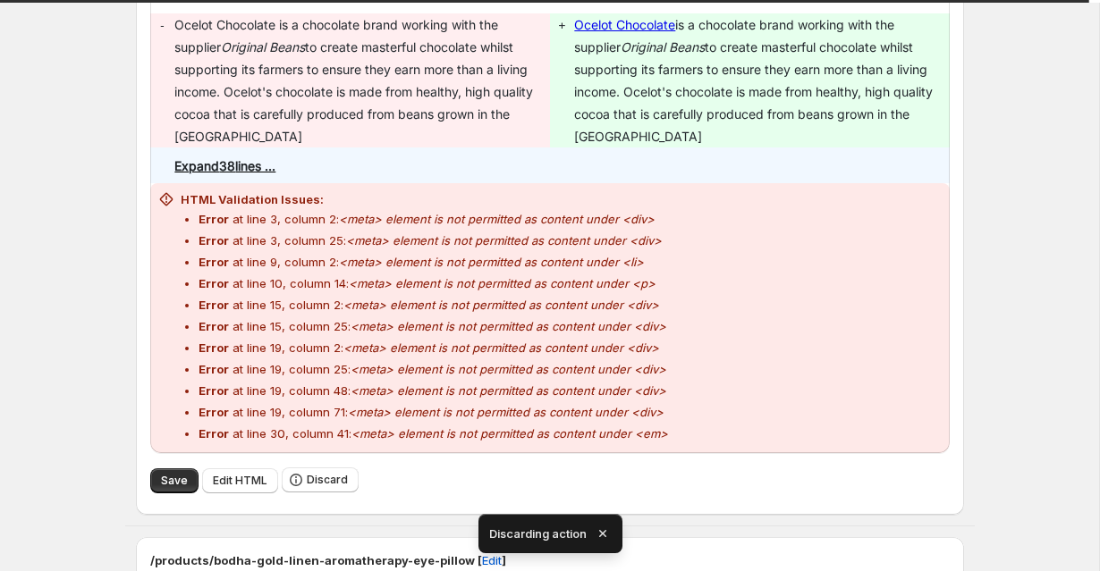
scroll to position [456, 0]
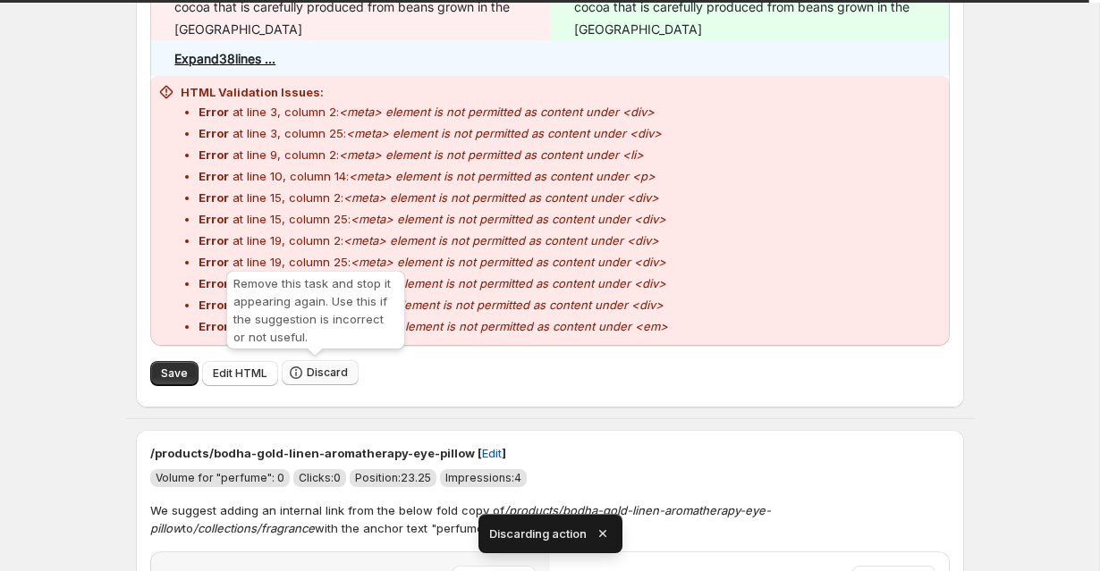
click at [300, 371] on icon "button" at bounding box center [296, 373] width 18 height 18
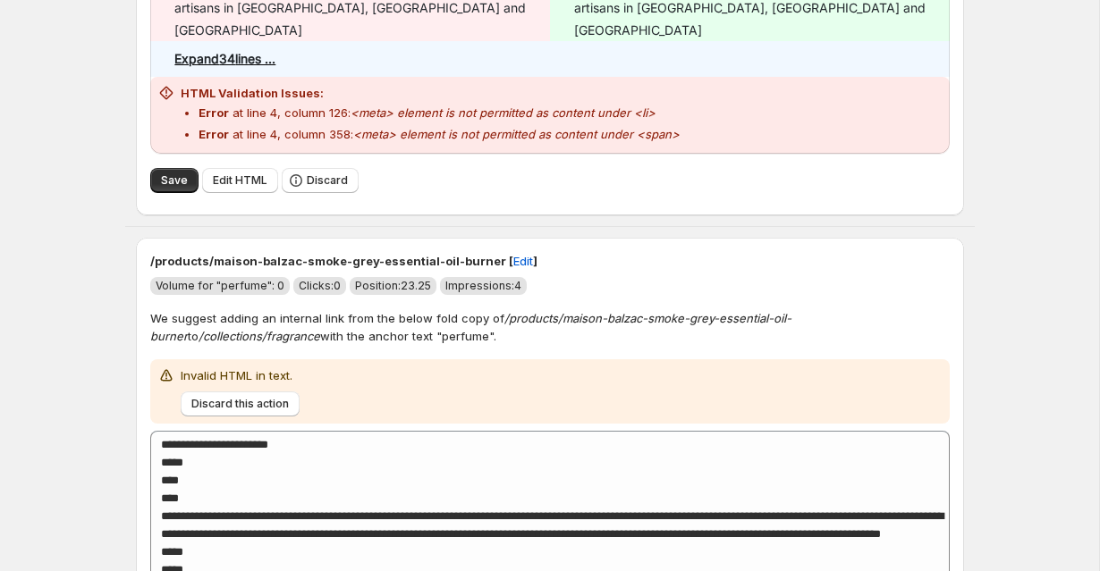
scroll to position [501, 0]
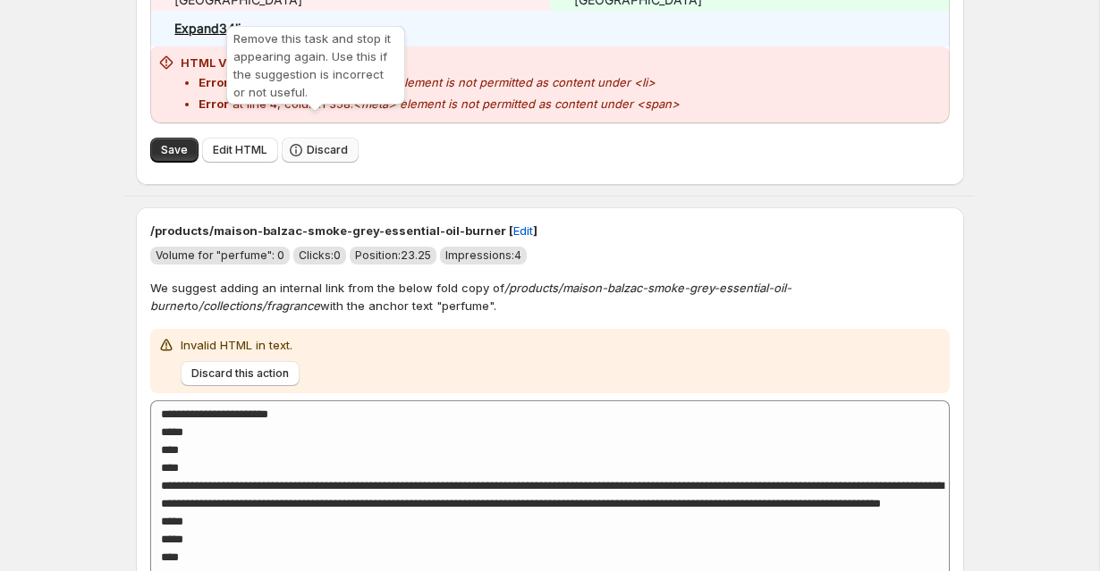
click at [317, 138] on button "Discard" at bounding box center [320, 150] width 77 height 25
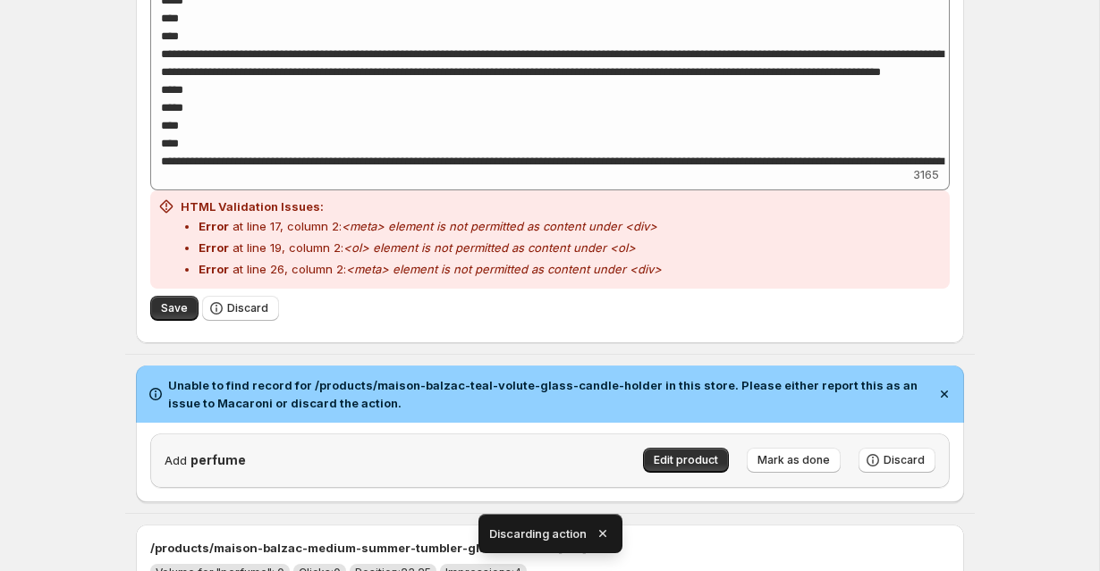
scroll to position [968, 0]
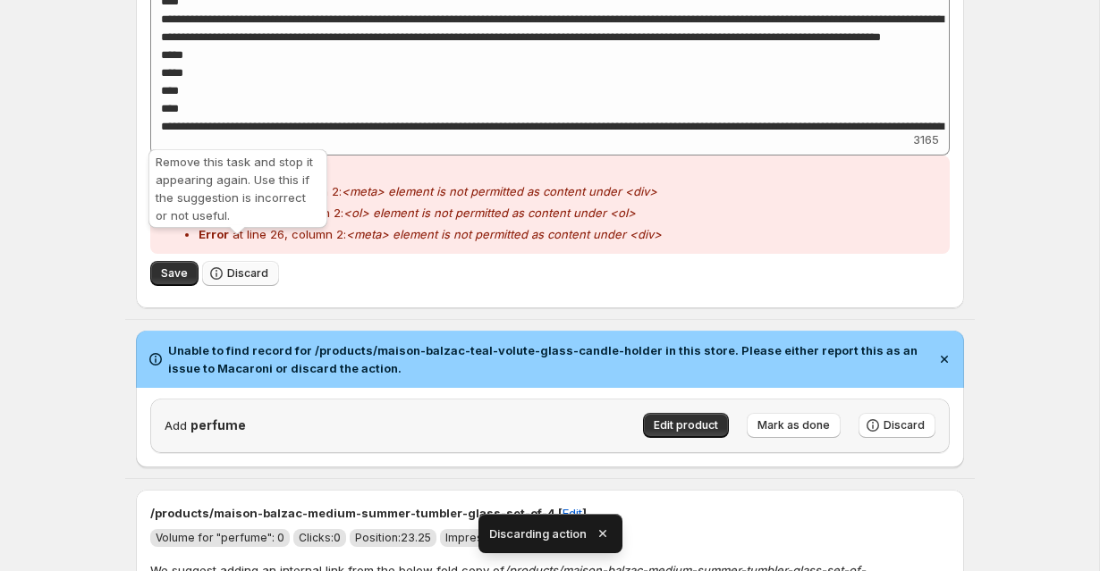
click at [259, 266] on span "Discard" at bounding box center [247, 273] width 41 height 14
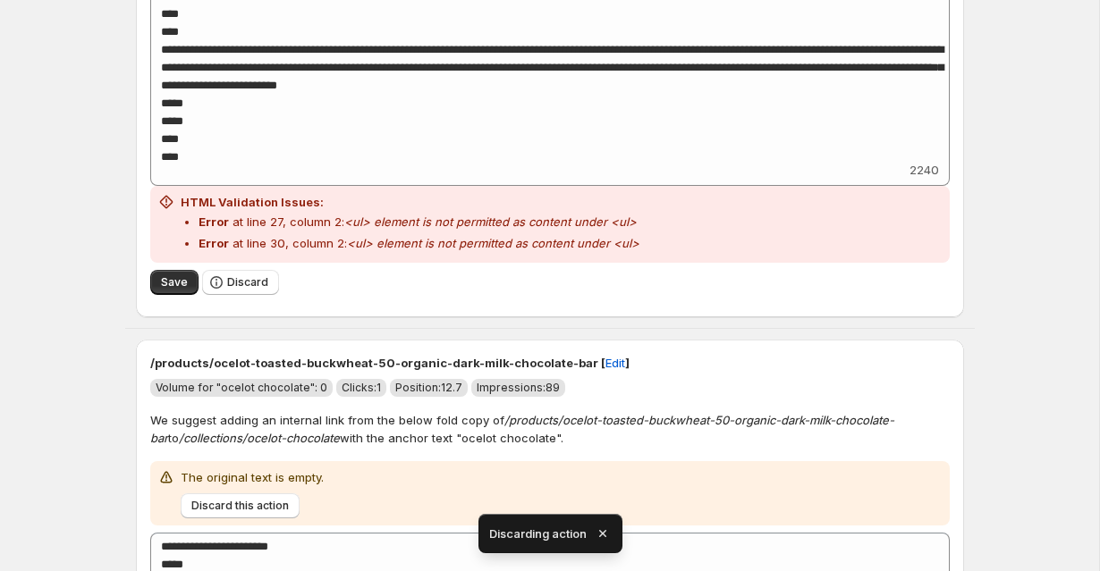
scroll to position [1717, 0]
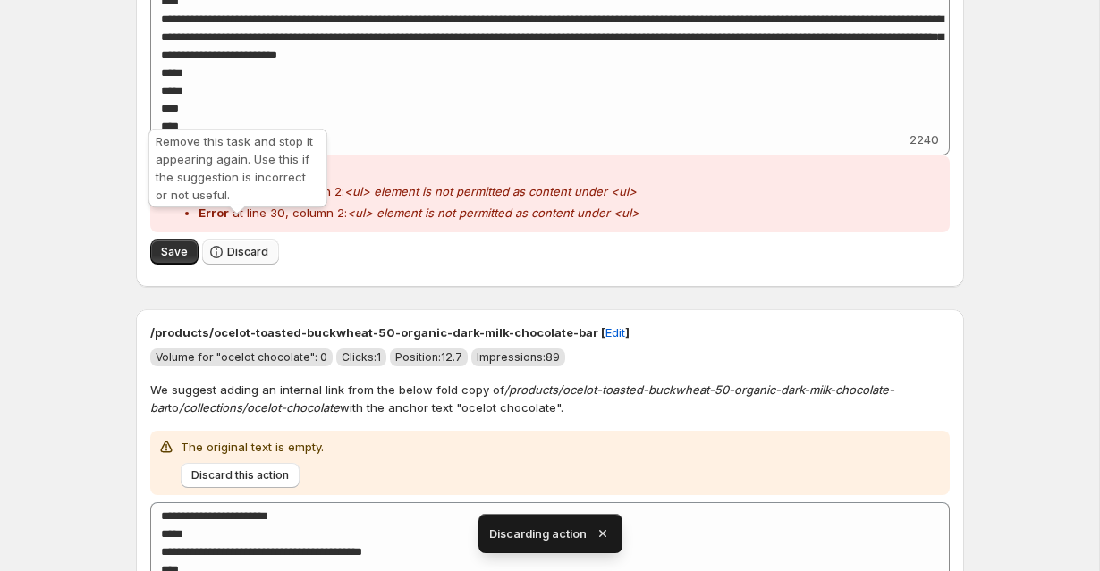
click at [240, 240] on button "Discard" at bounding box center [240, 252] width 77 height 25
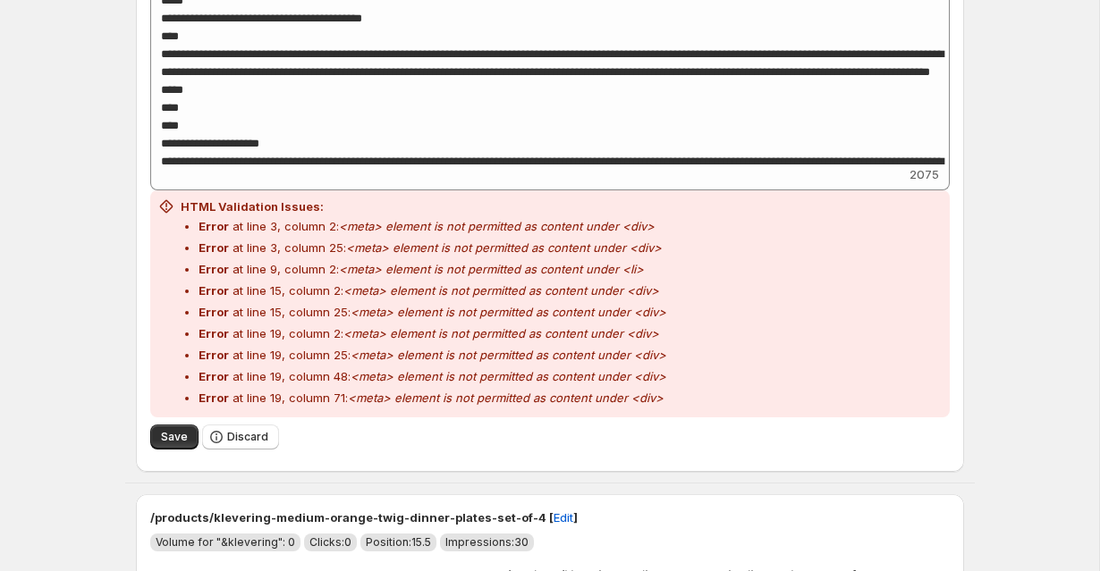
scroll to position [2271, 0]
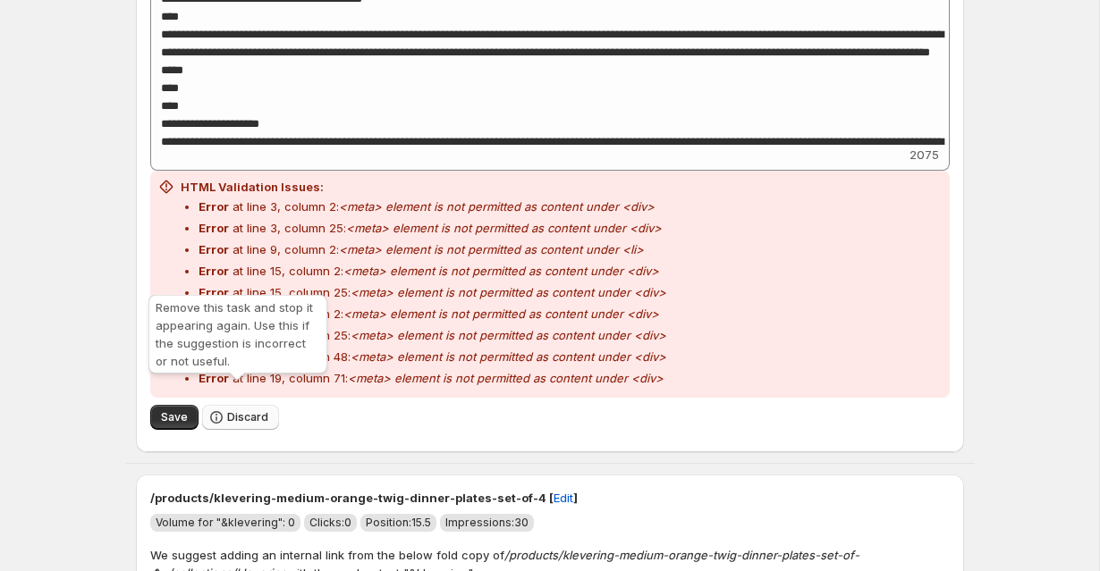
click at [231, 410] on span "Discard" at bounding box center [247, 417] width 41 height 14
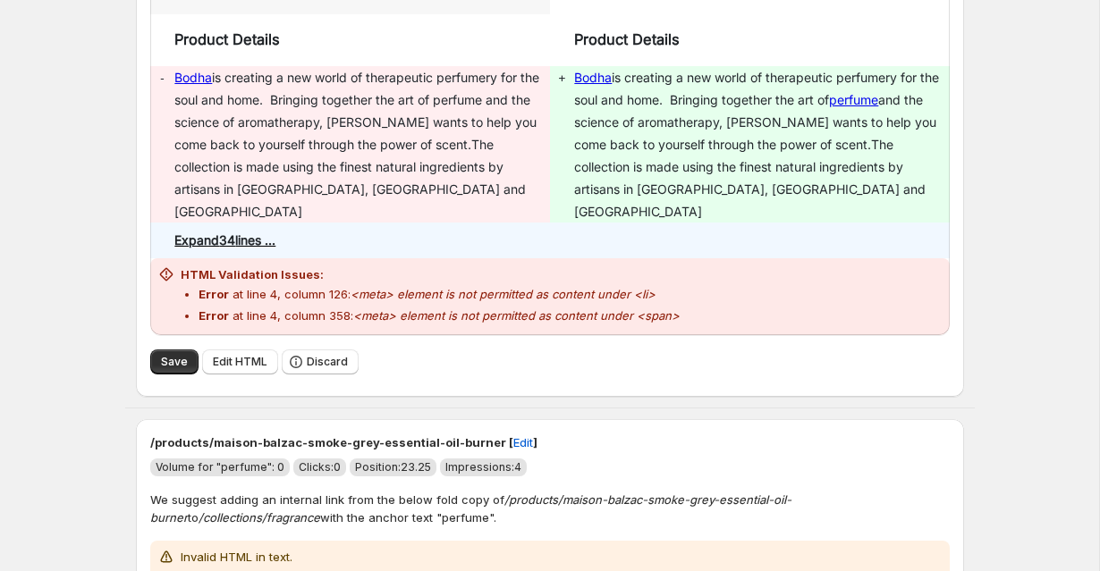
scroll to position [340, 0]
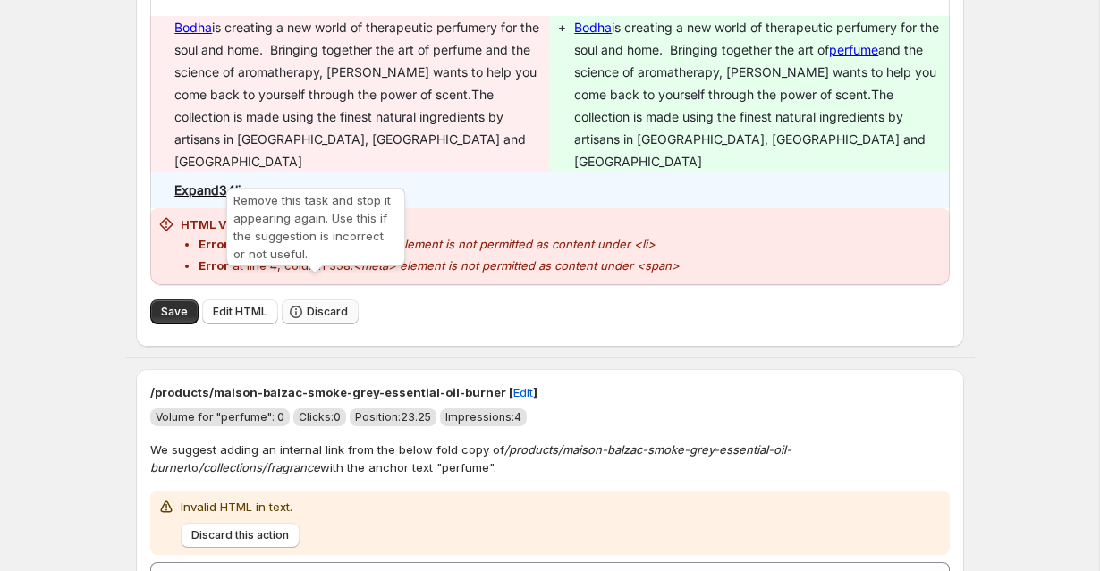
click at [308, 305] on span "Discard" at bounding box center [327, 312] width 41 height 14
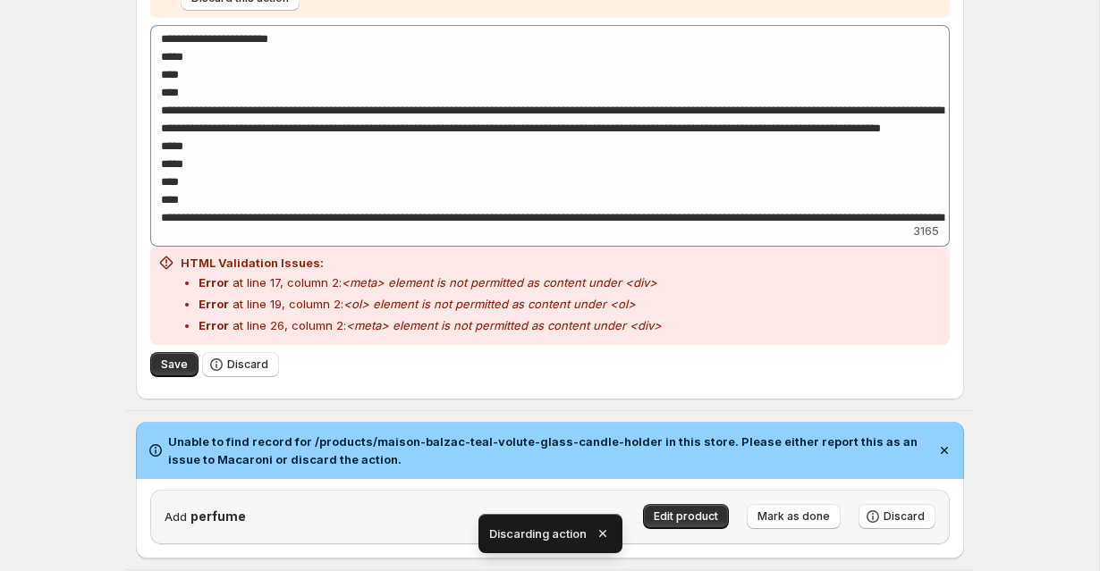
scroll to position [931, 0]
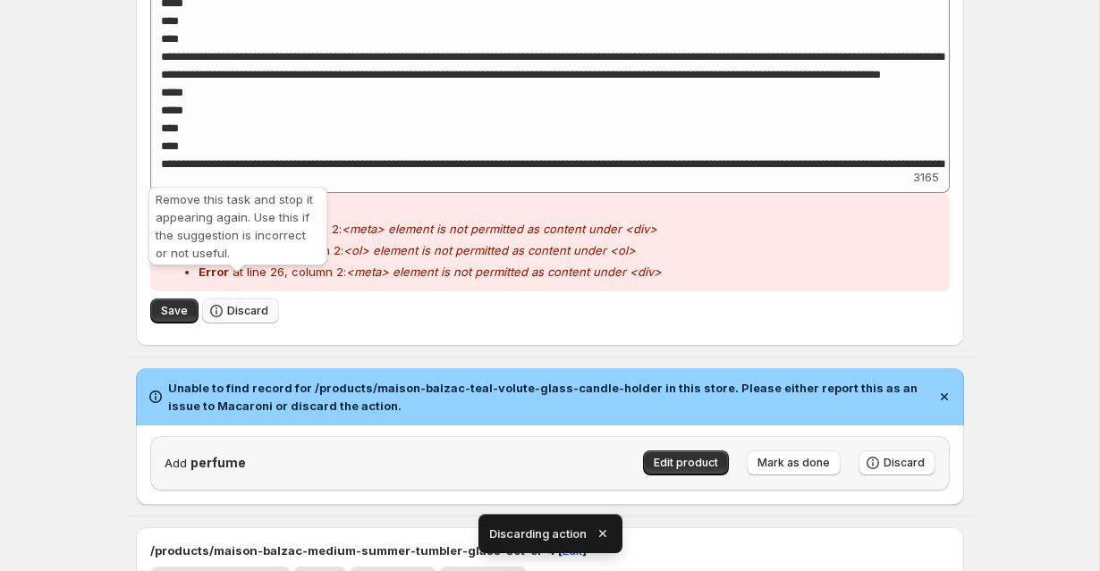
click at [229, 304] on span "Discard" at bounding box center [247, 311] width 41 height 14
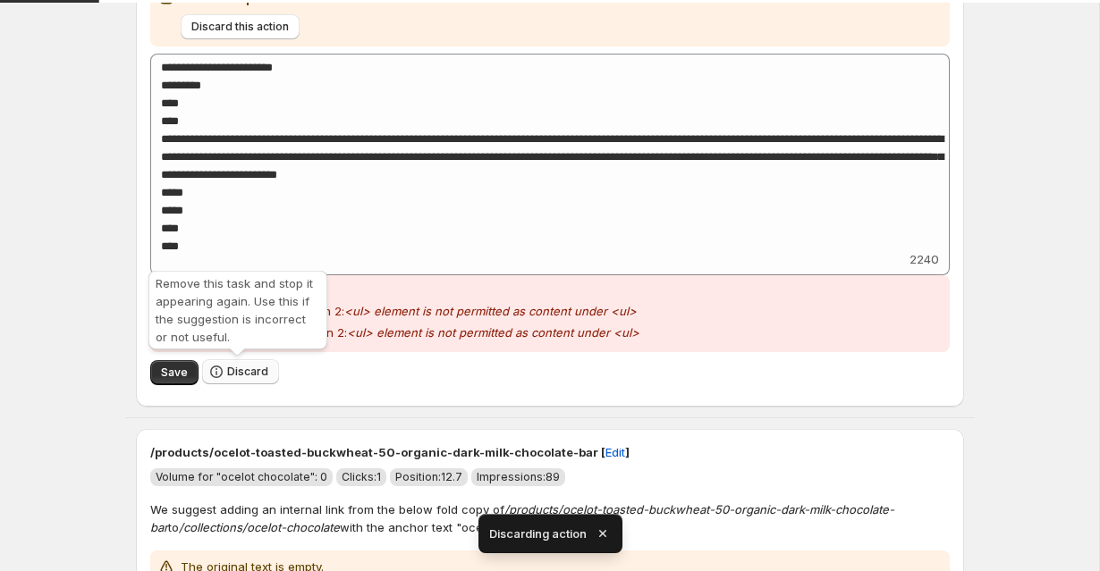
click at [256, 367] on span "Discard" at bounding box center [247, 372] width 41 height 14
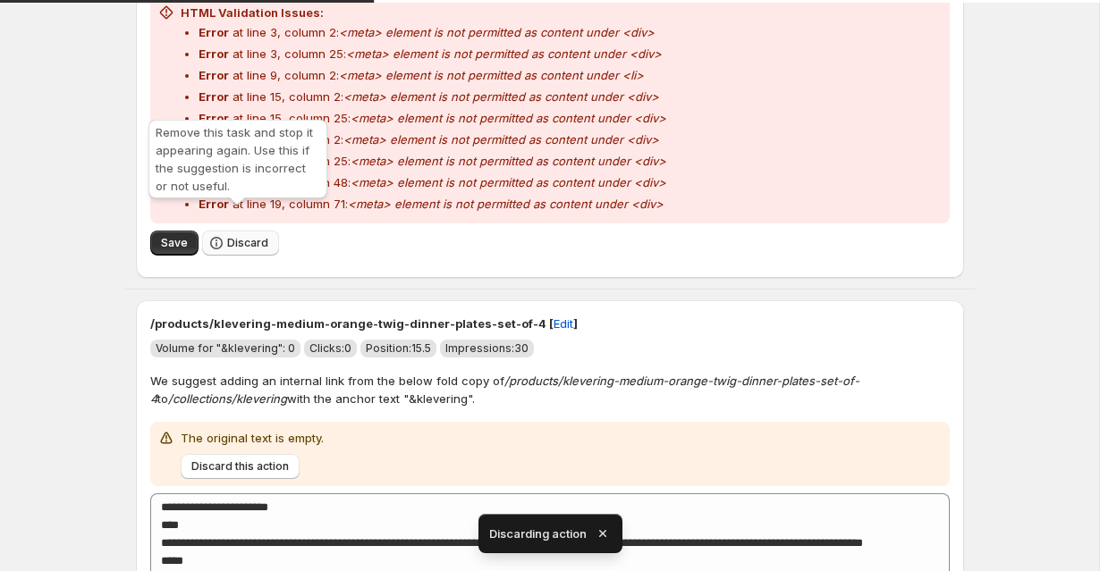
click at [259, 231] on button "Discard" at bounding box center [240, 243] width 77 height 25
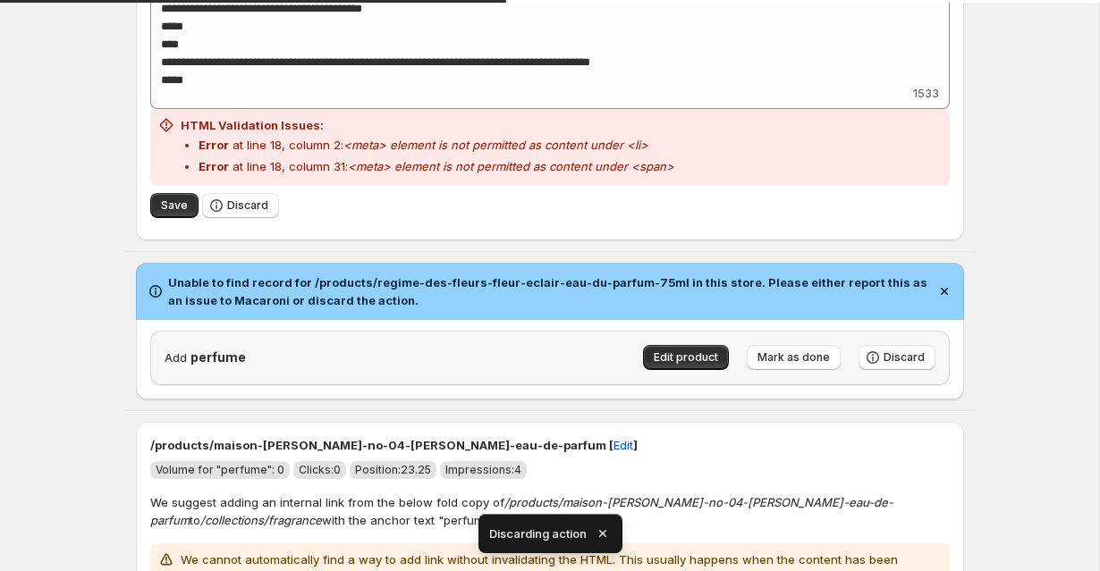
scroll to position [1226, 0]
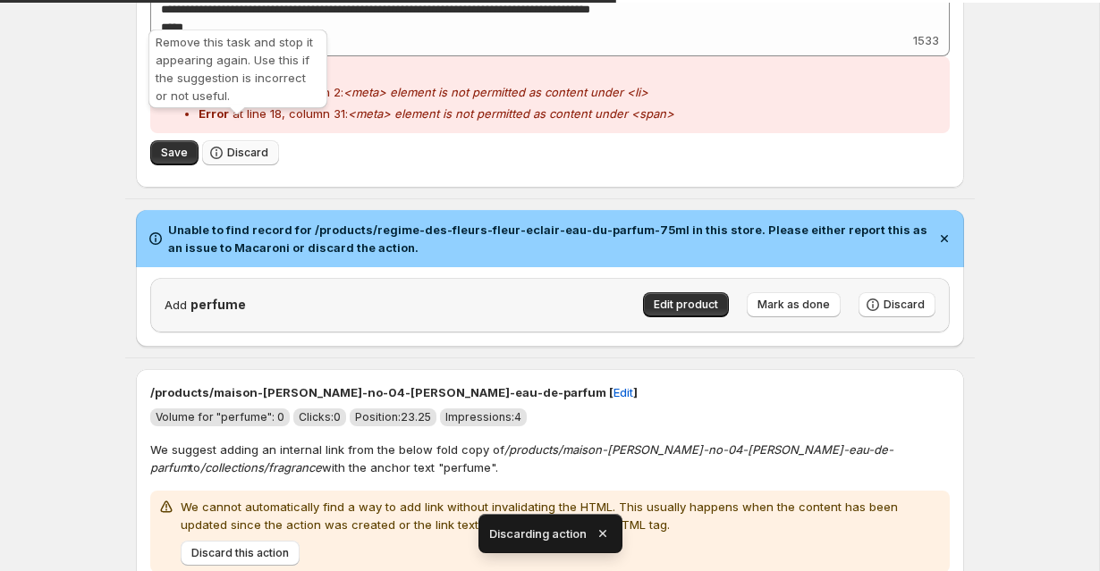
click at [237, 146] on span "Discard" at bounding box center [247, 153] width 41 height 14
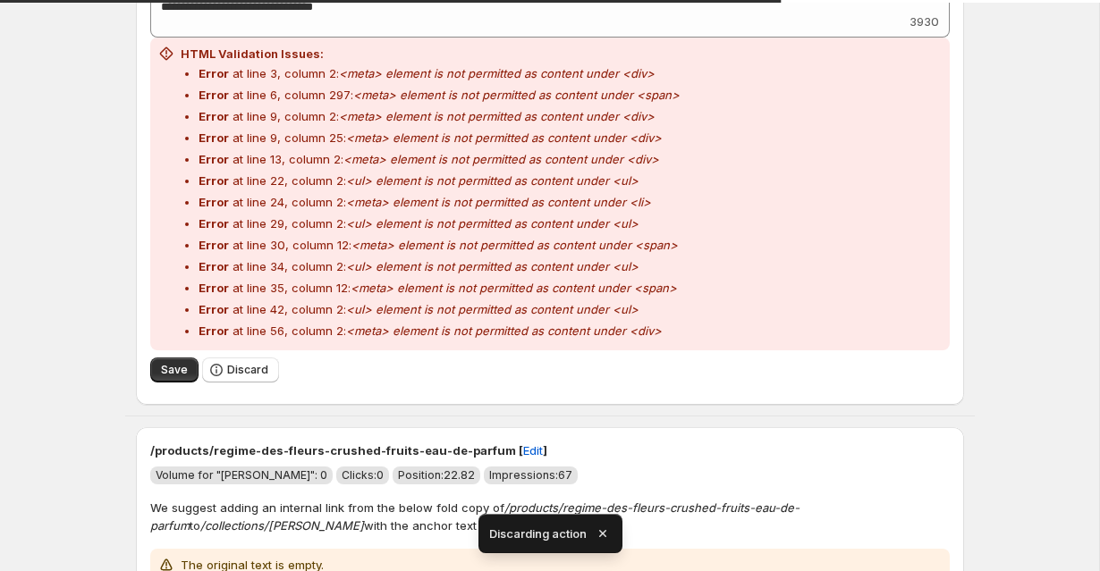
scroll to position [1715, 0]
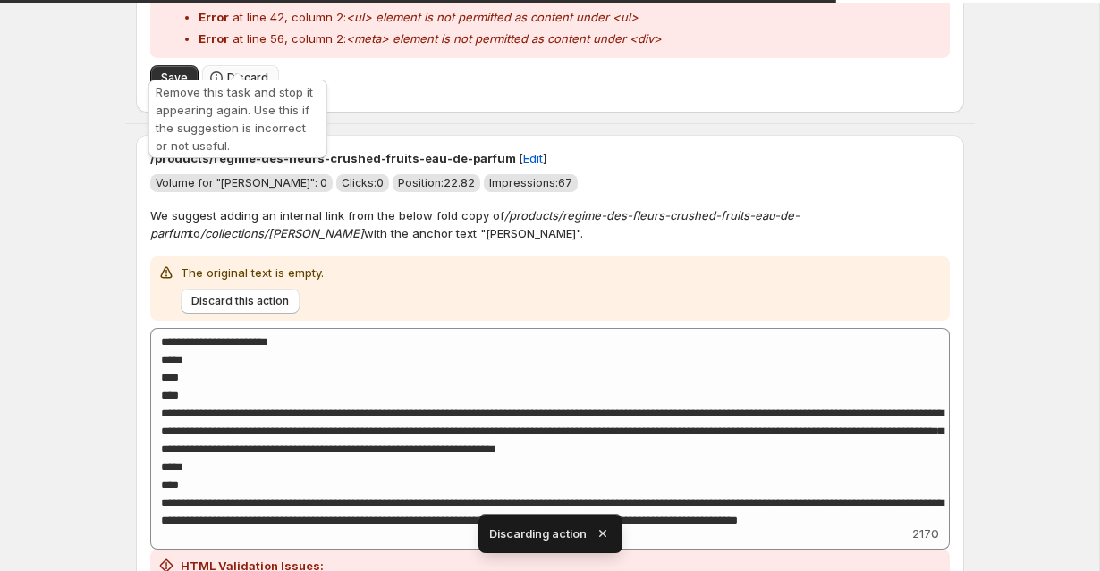
click at [247, 71] on span "Discard" at bounding box center [247, 78] width 41 height 14
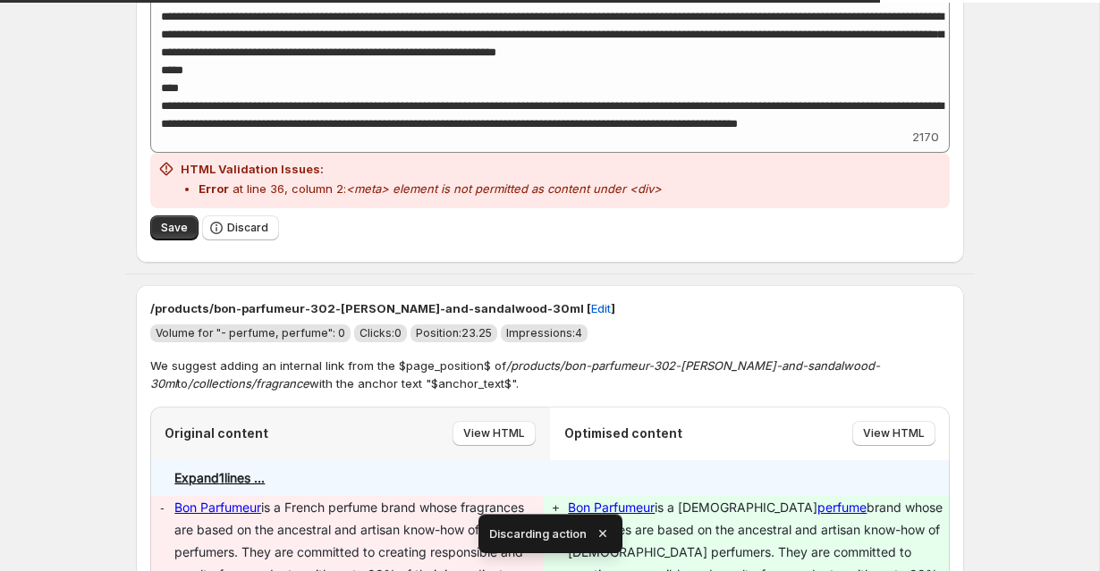
scroll to position [1436, 0]
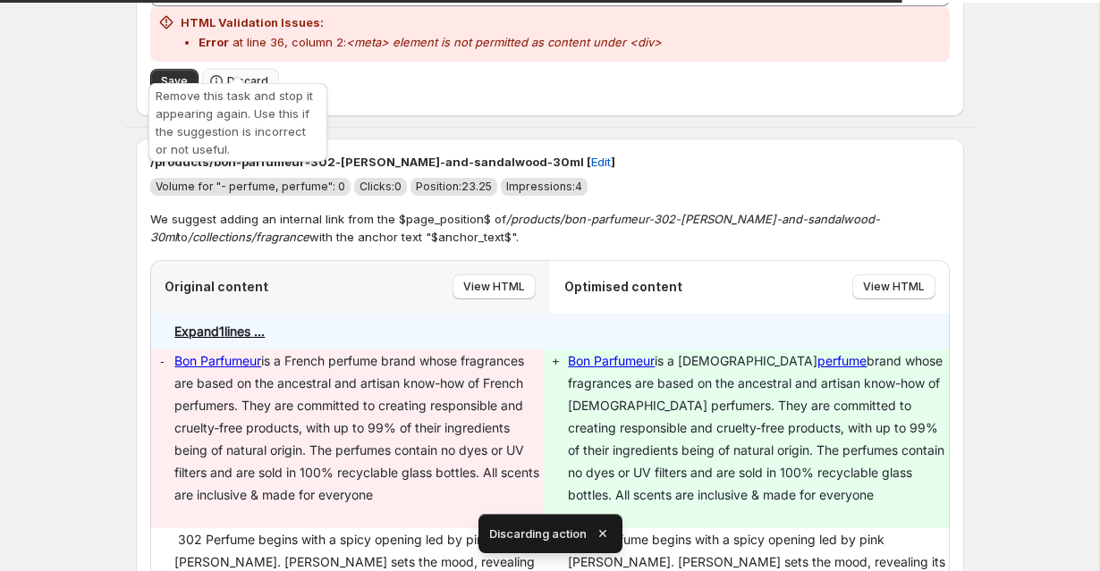
click at [233, 74] on span "Discard" at bounding box center [247, 81] width 41 height 14
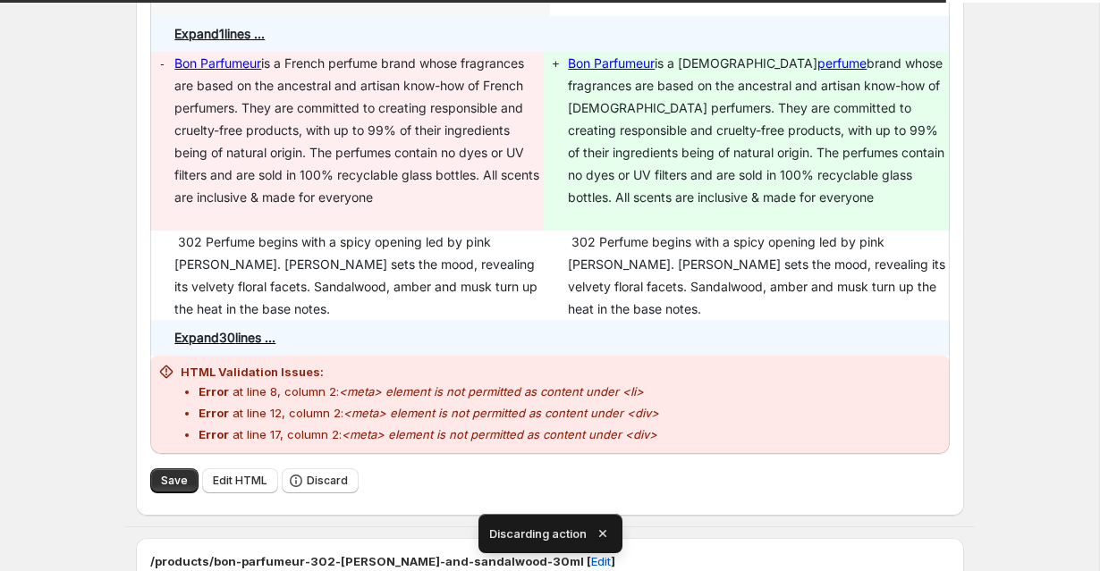
scroll to position [1218, 0]
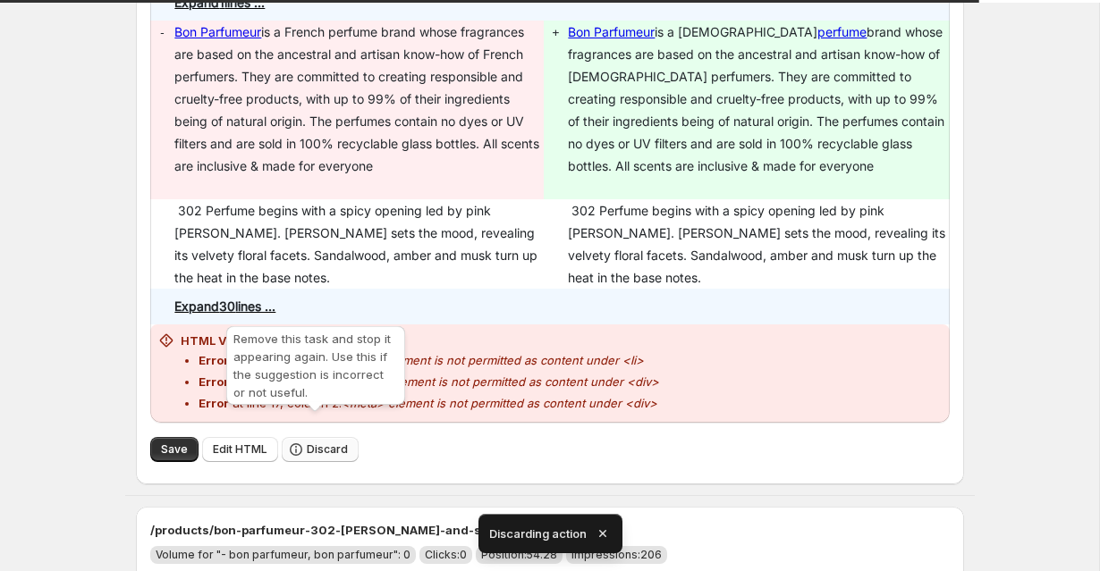
click at [308, 442] on span "Discard" at bounding box center [327, 449] width 41 height 14
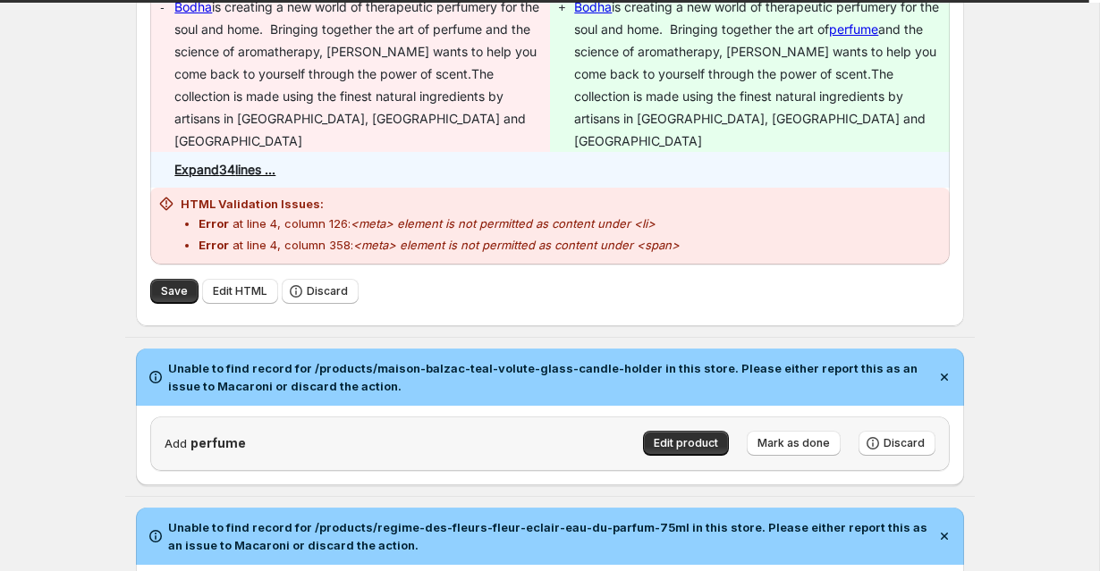
scroll to position [380, 0]
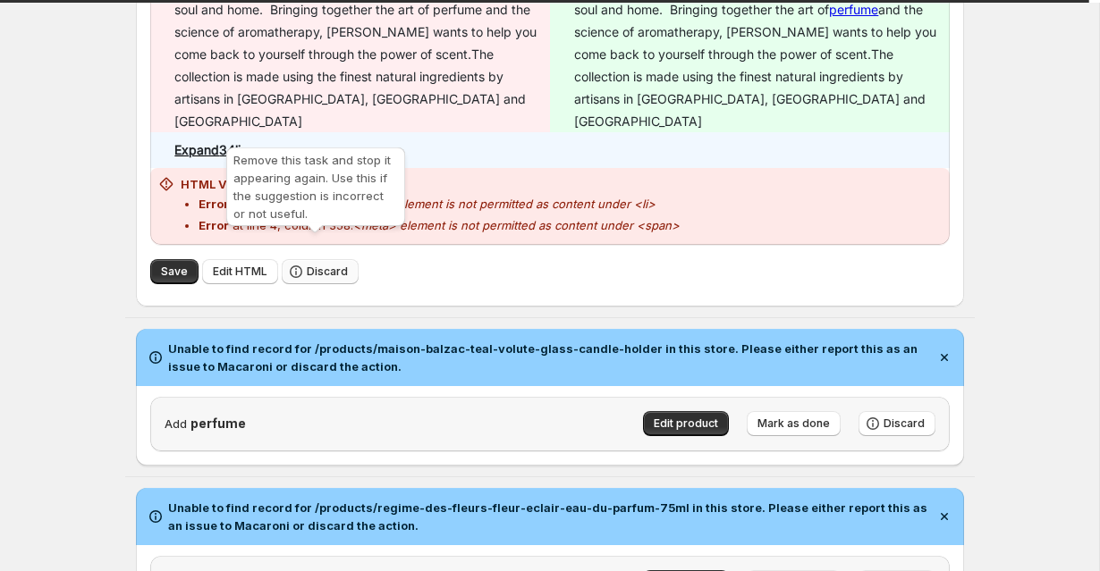
click at [311, 265] on span "Discard" at bounding box center [327, 272] width 41 height 14
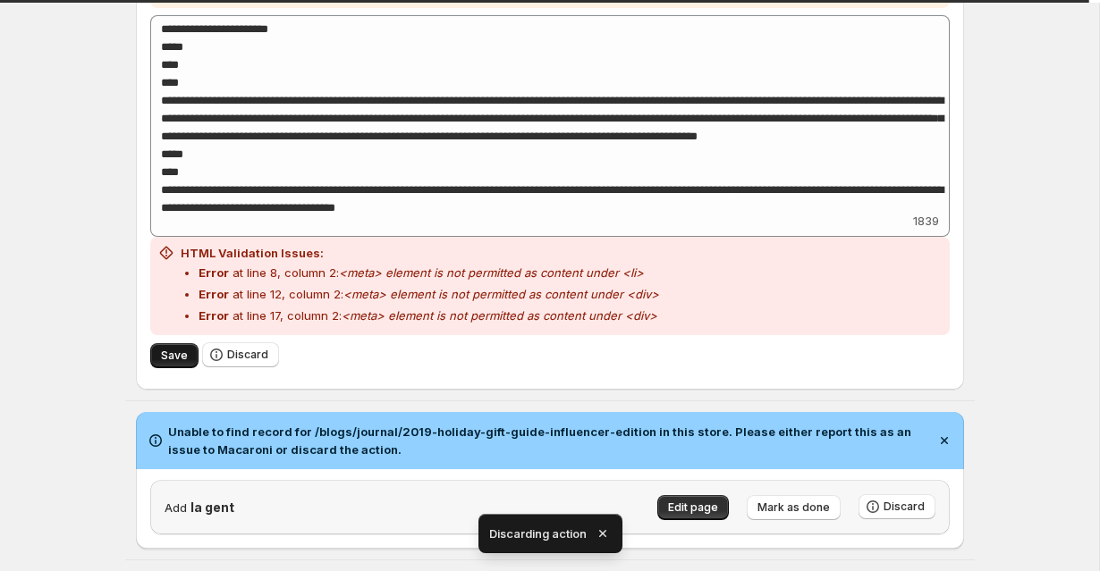
scroll to position [645, 0]
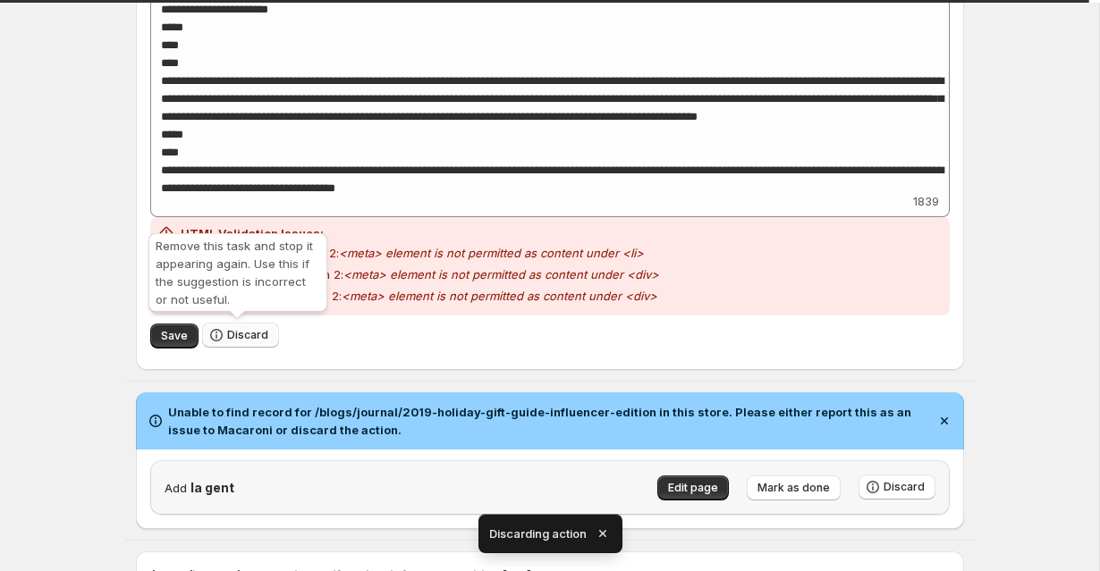
click at [263, 344] on button "Discard" at bounding box center [240, 335] width 77 height 25
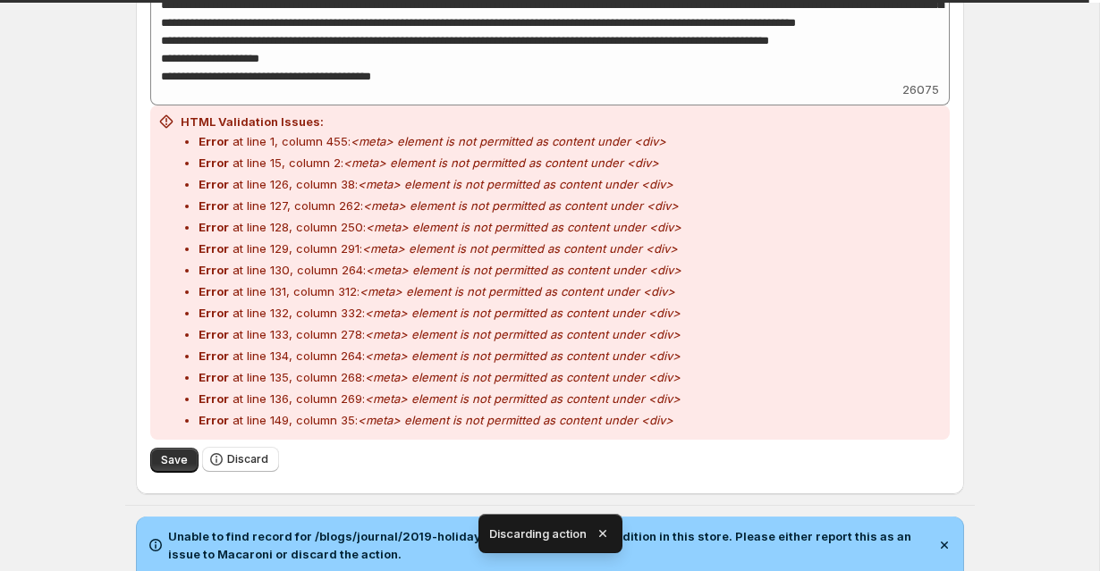
scroll to position [916, 0]
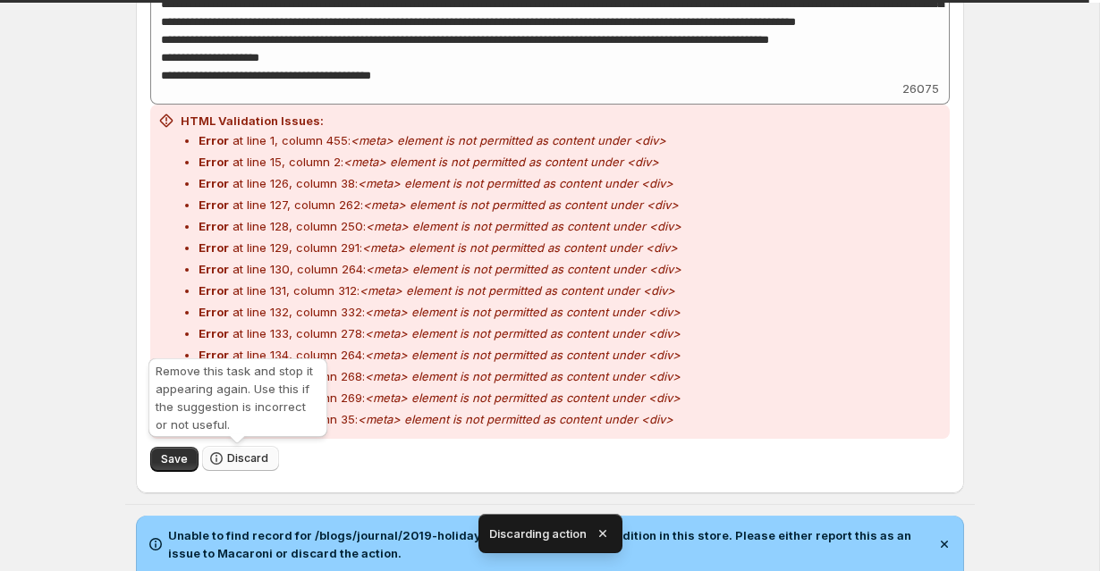
click at [228, 449] on button "Discard" at bounding box center [240, 458] width 77 height 25
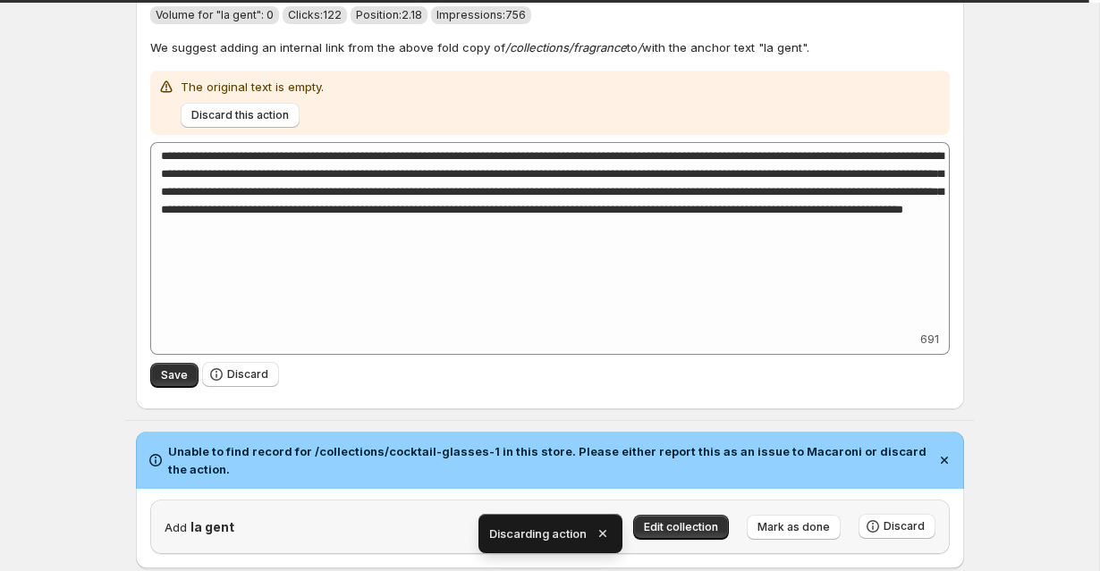
scroll to position [830, 0]
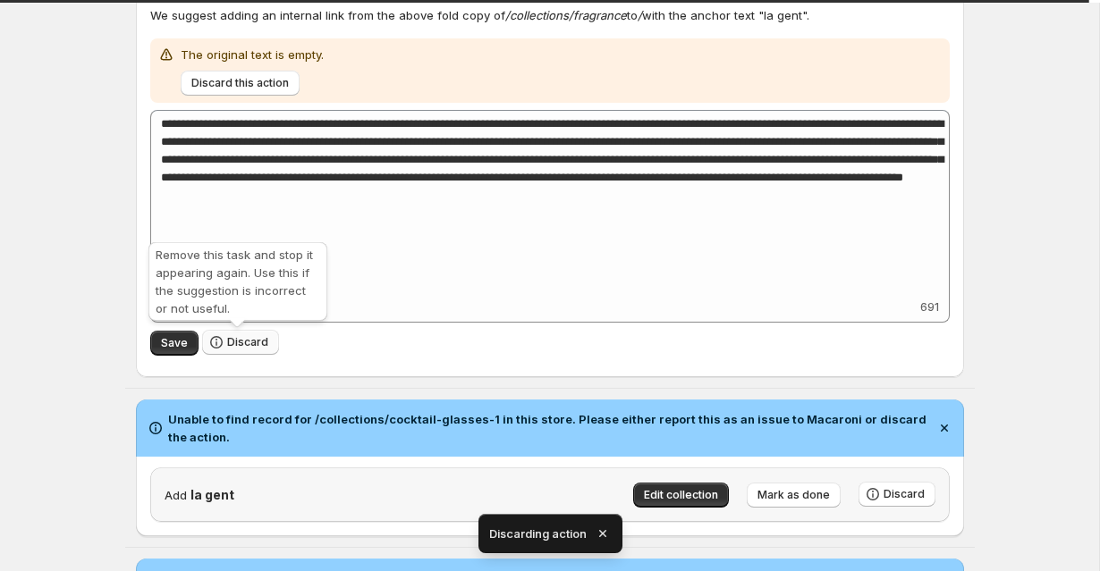
click at [226, 333] on button "Discard" at bounding box center [240, 342] width 77 height 25
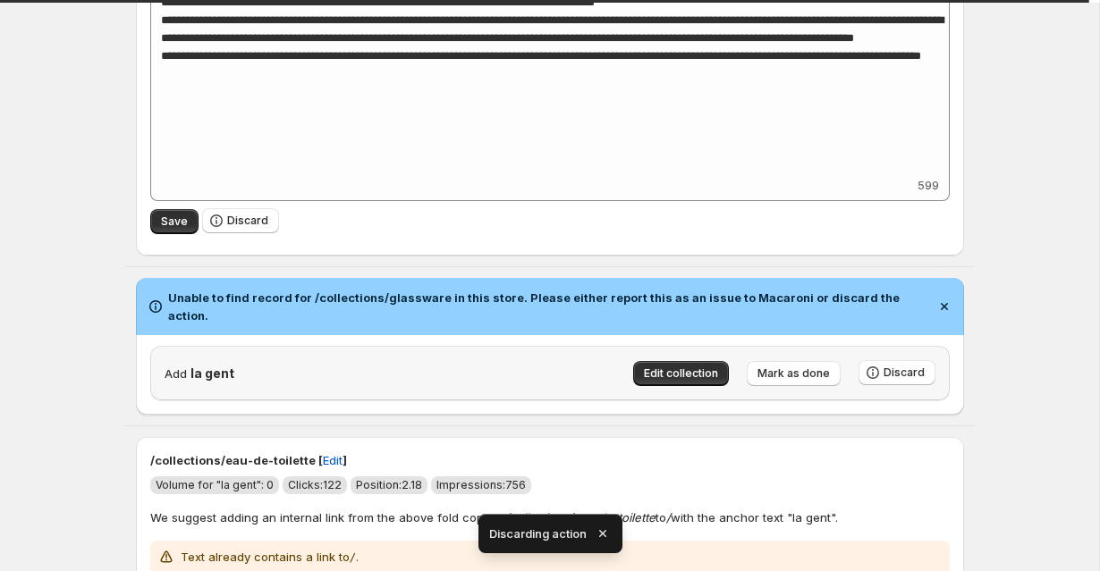
scroll to position [1470, 0]
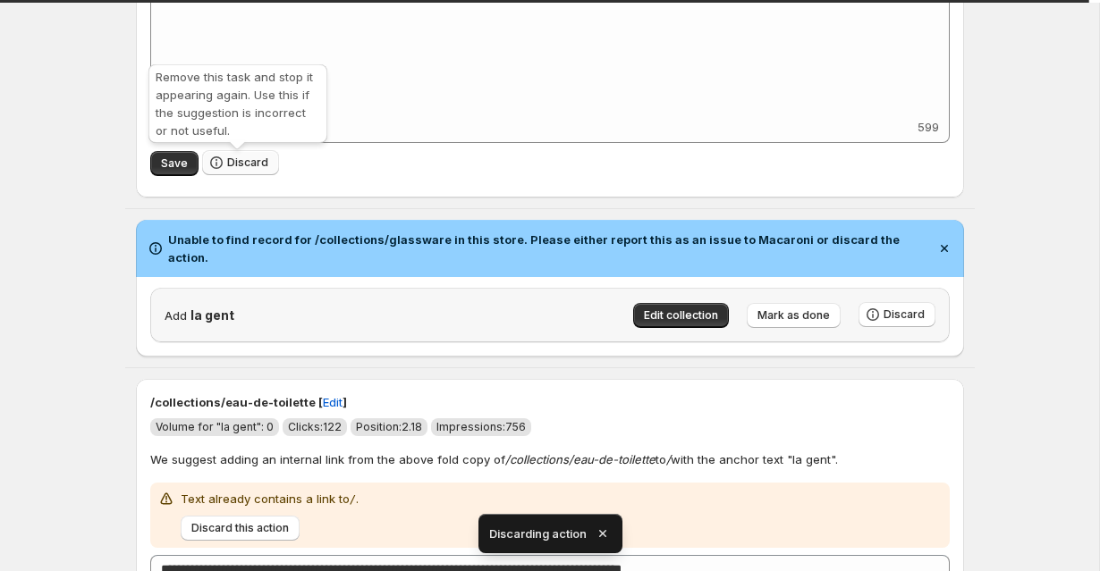
click at [228, 165] on span "Discard" at bounding box center [247, 163] width 41 height 14
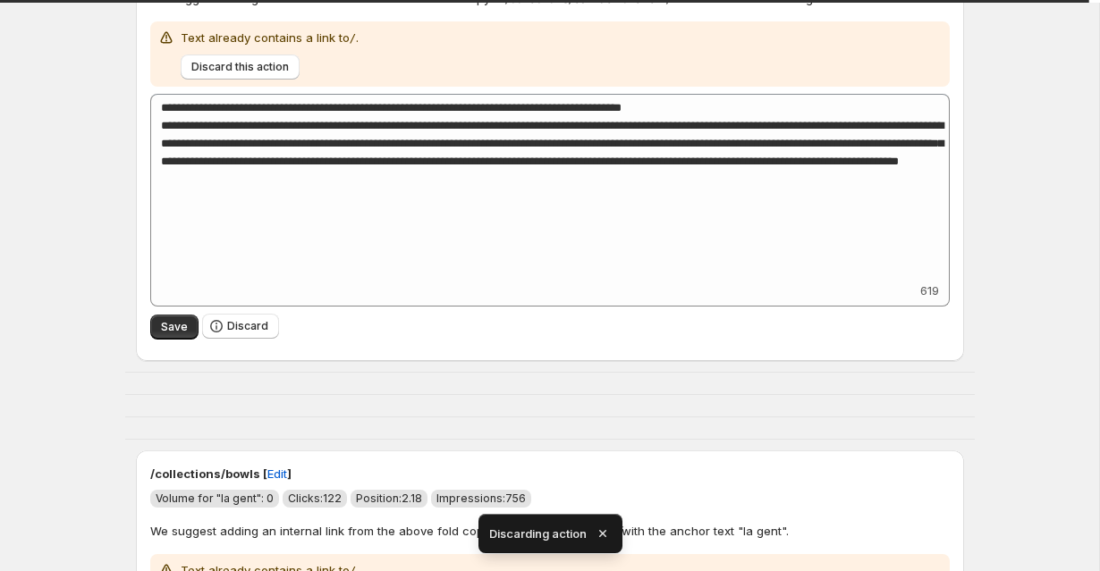
scroll to position [1511, 0]
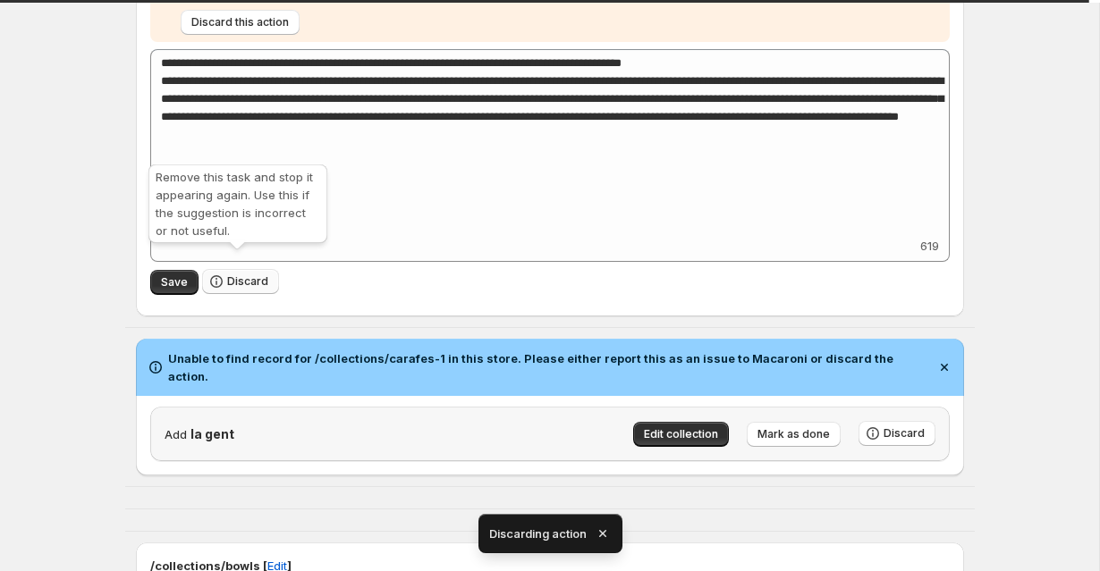
click at [227, 274] on span "Discard" at bounding box center [247, 281] width 41 height 14
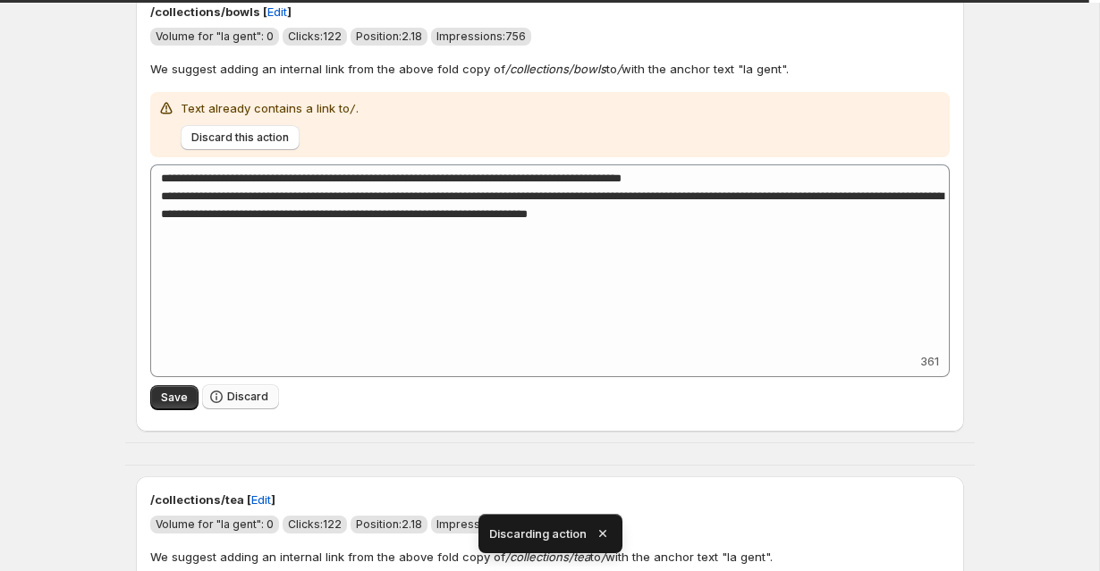
scroll to position [1606, 0]
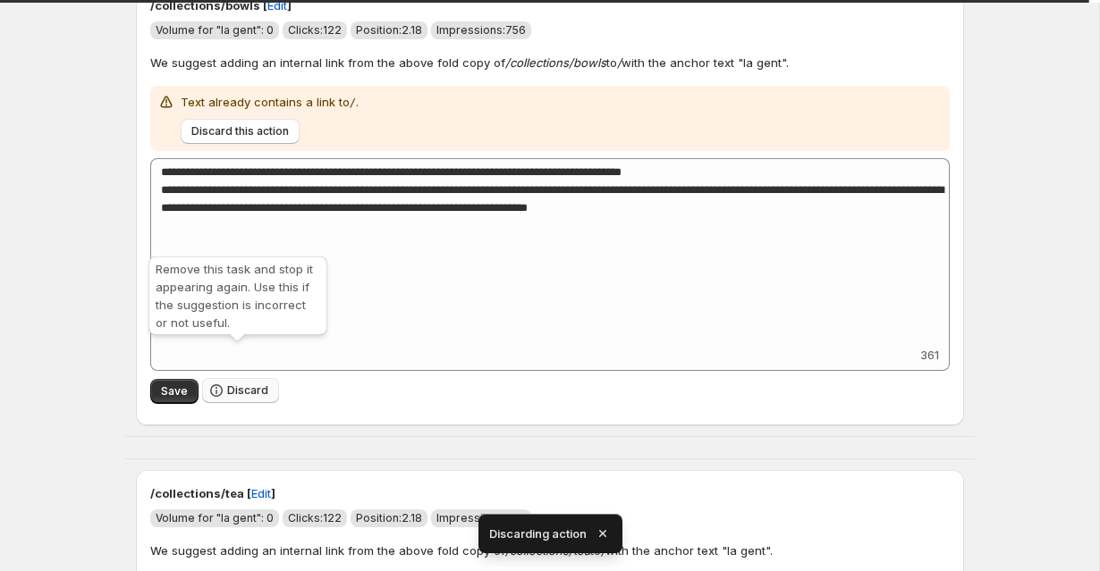
click at [227, 383] on span "Discard" at bounding box center [247, 390] width 41 height 14
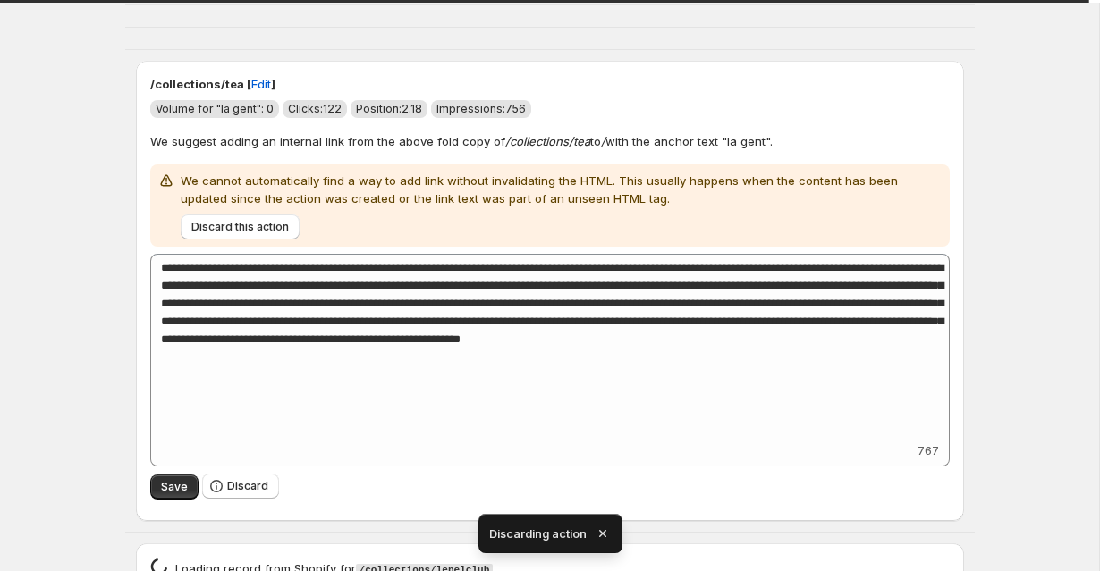
scroll to position [1691, 0]
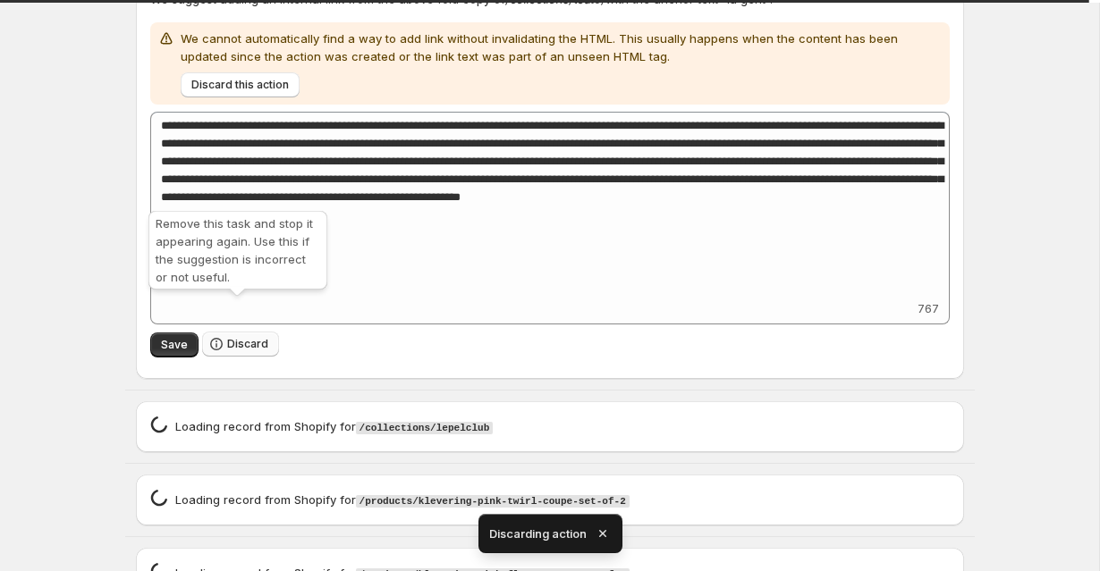
click at [207, 335] on icon "button" at bounding box center [216, 344] width 18 height 18
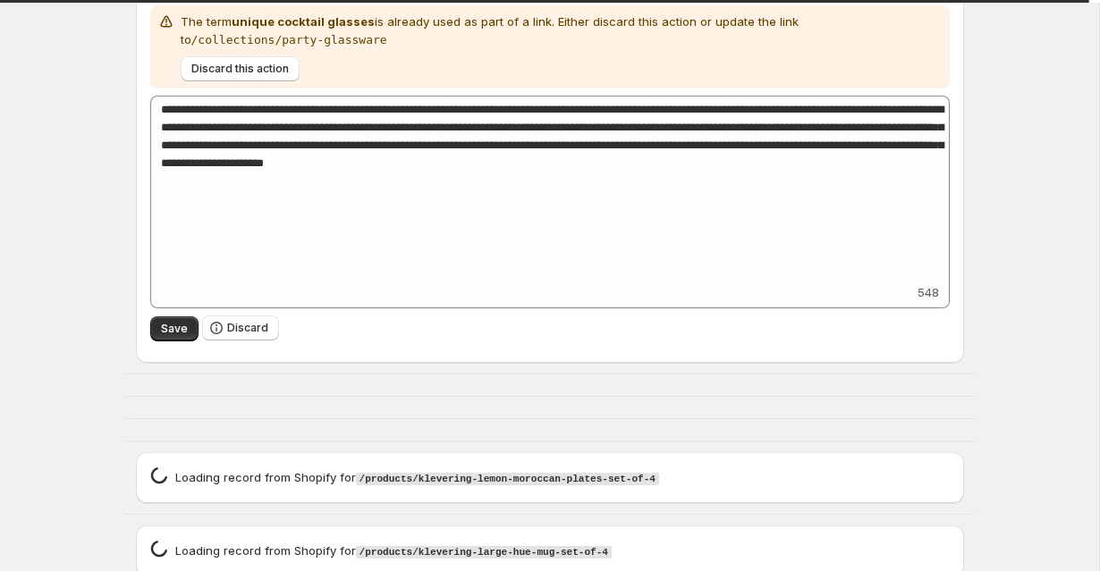
scroll to position [2189, 0]
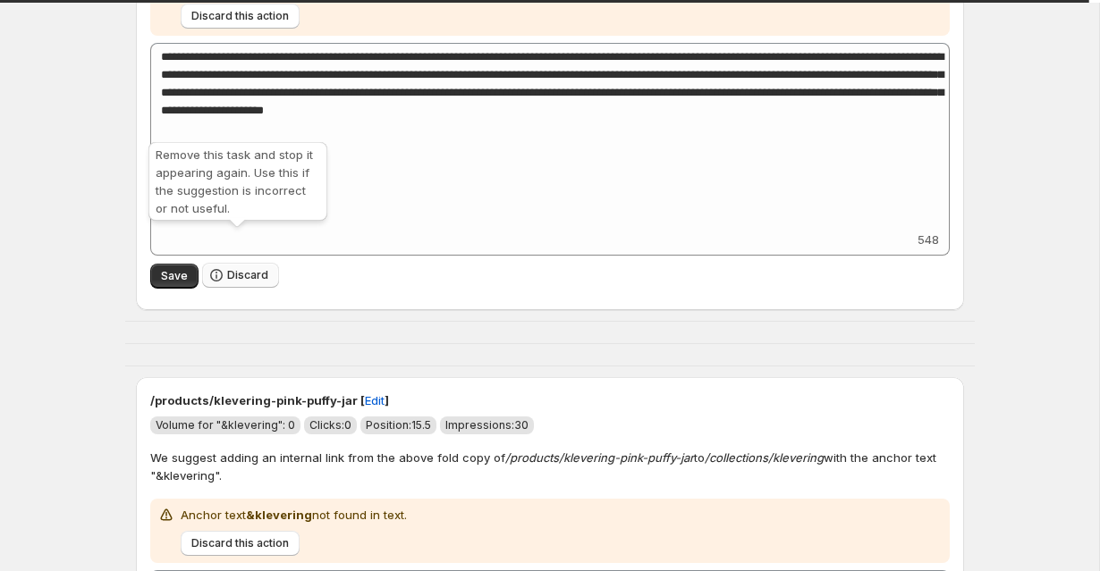
click at [223, 263] on button "Discard" at bounding box center [240, 275] width 77 height 25
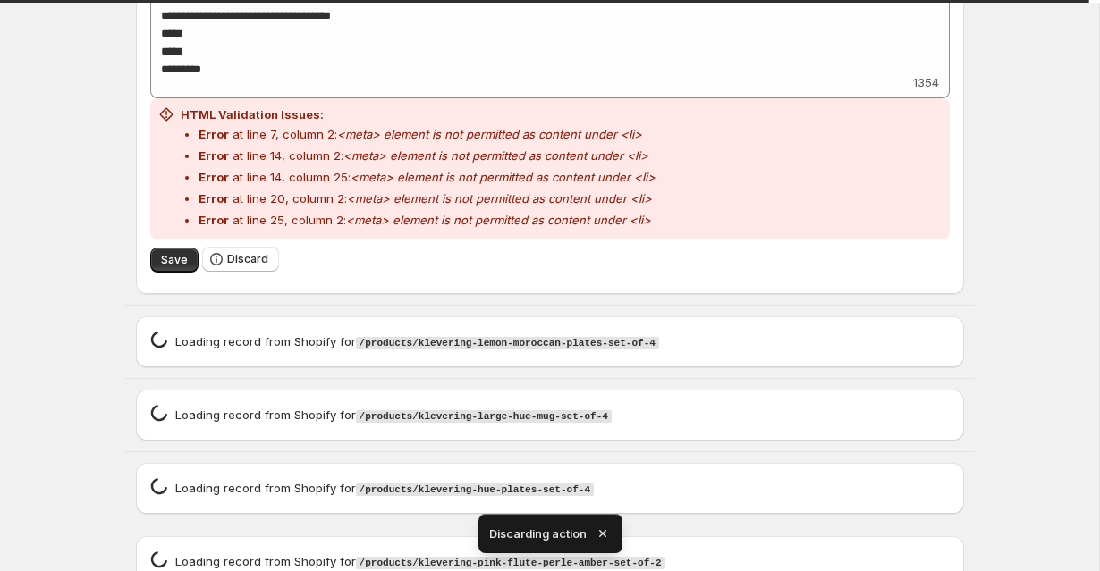
scroll to position [2416, 0]
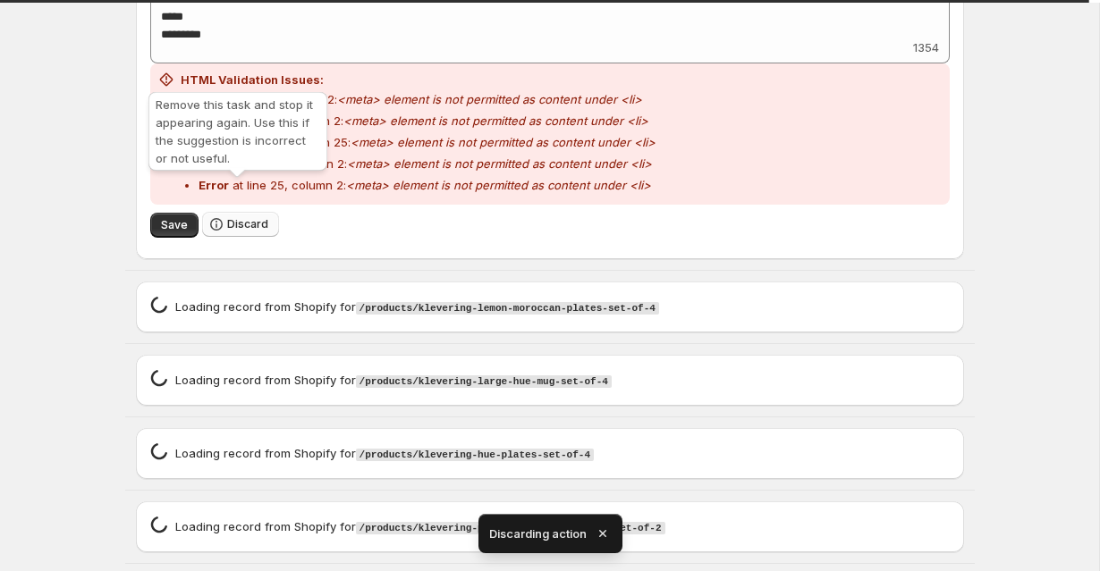
click at [218, 215] on icon "button" at bounding box center [216, 224] width 18 height 18
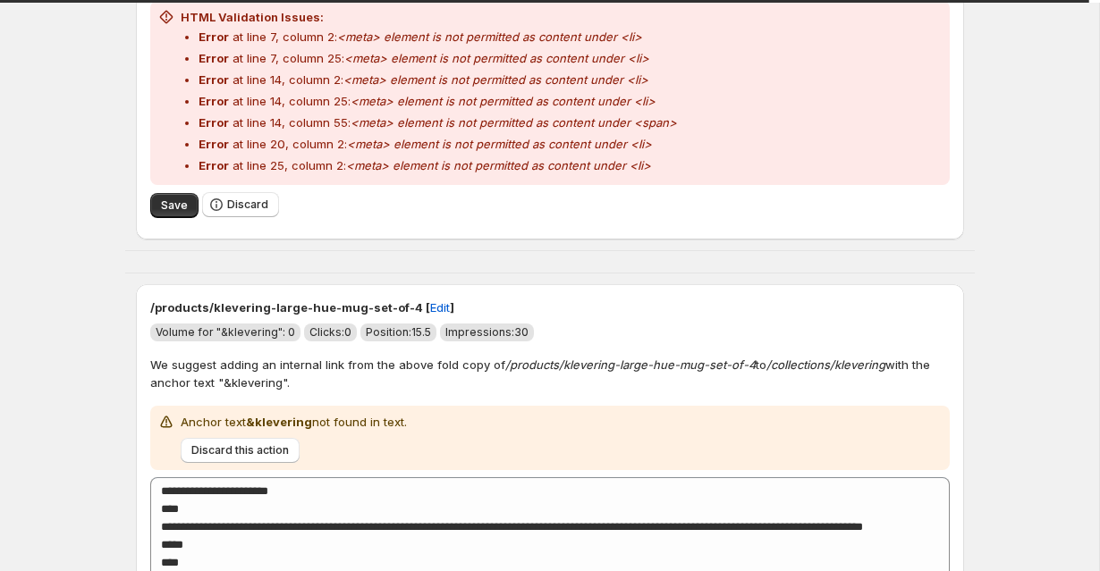
scroll to position [2514, 0]
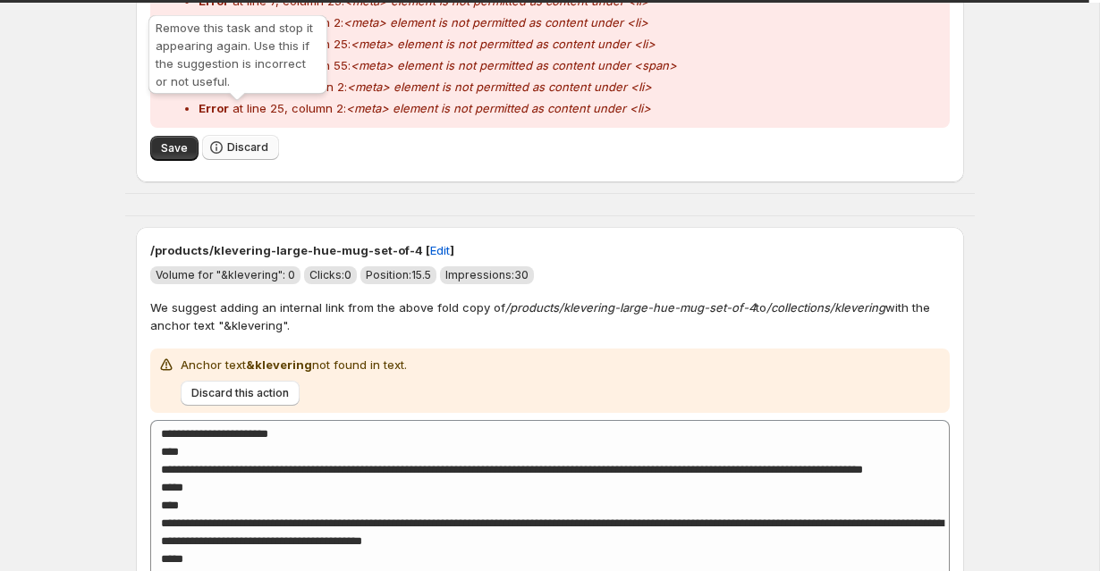
click at [243, 135] on button "Discard" at bounding box center [240, 147] width 77 height 25
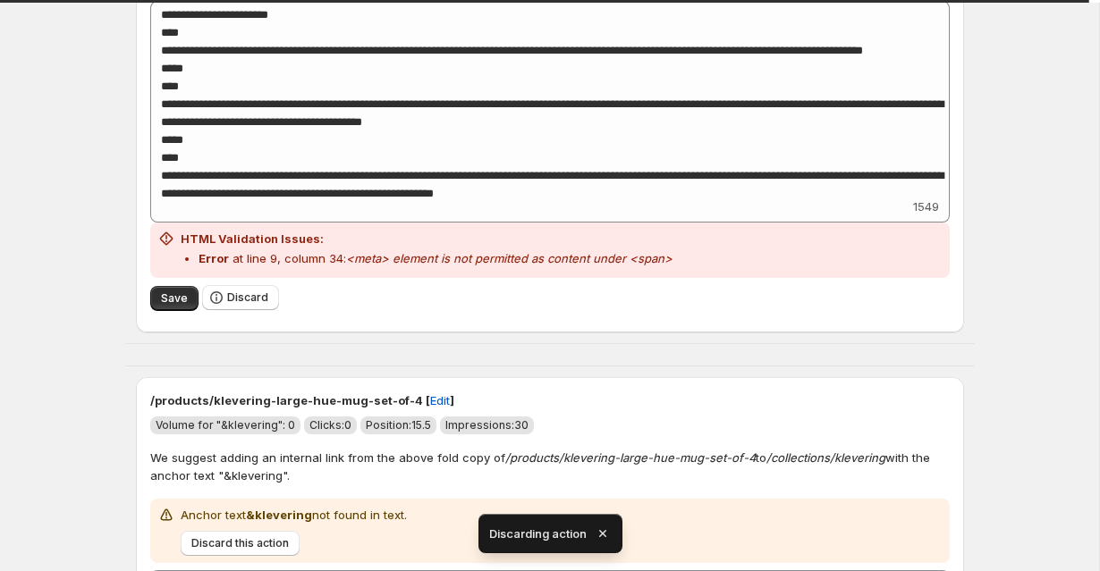
scroll to position [2737, 0]
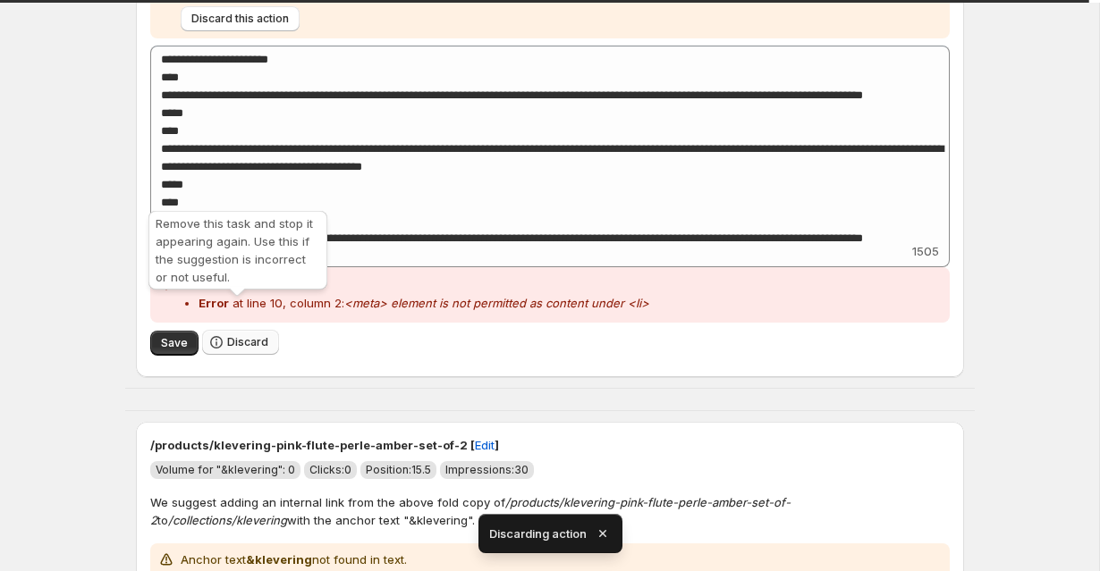
click at [233, 335] on span "Discard" at bounding box center [247, 342] width 41 height 14
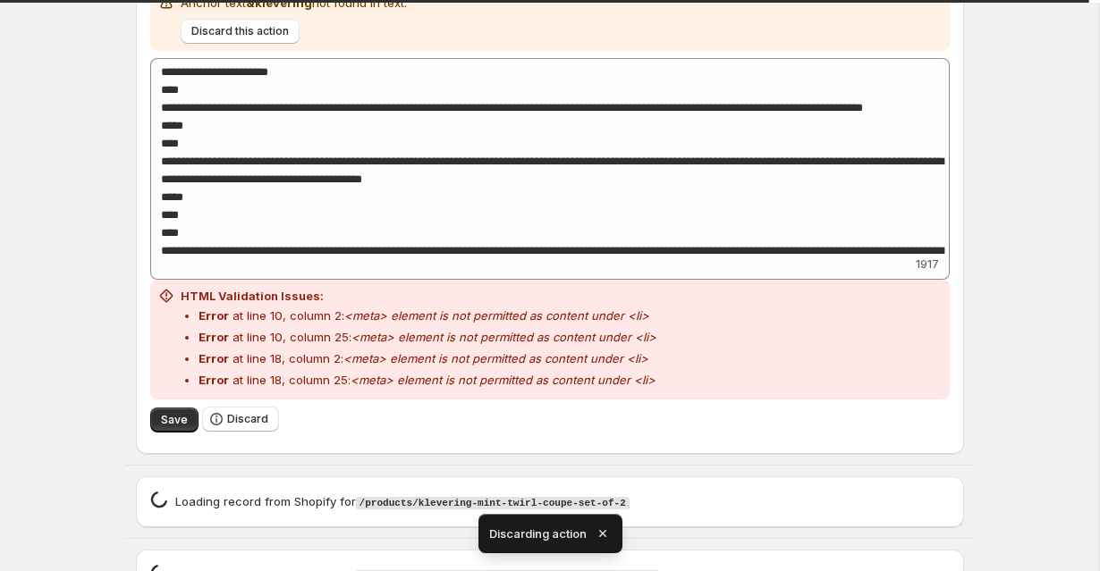
scroll to position [3361, 0]
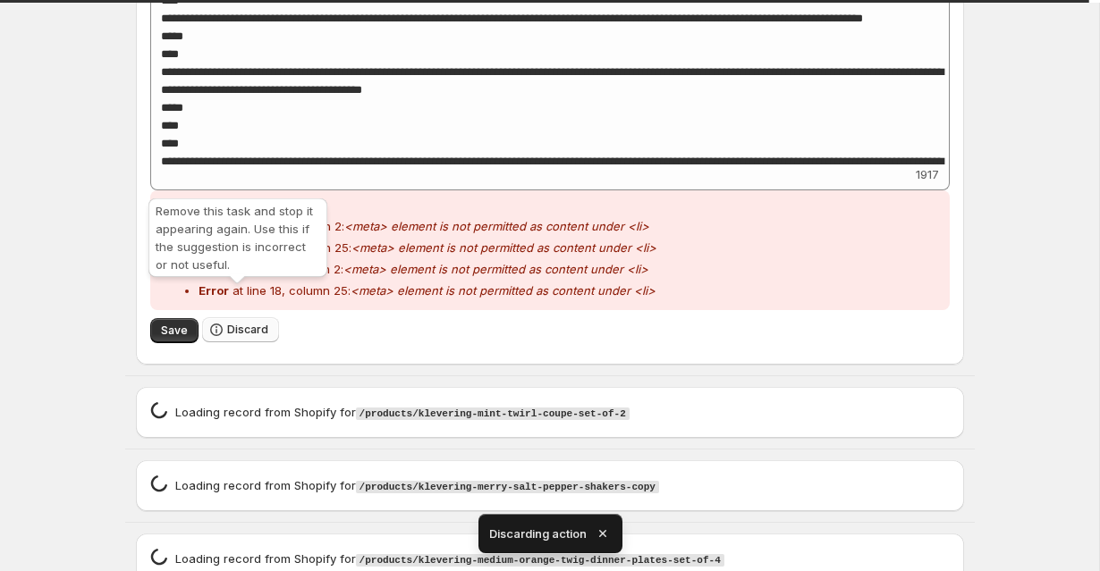
click at [214, 321] on icon "button" at bounding box center [216, 330] width 18 height 18
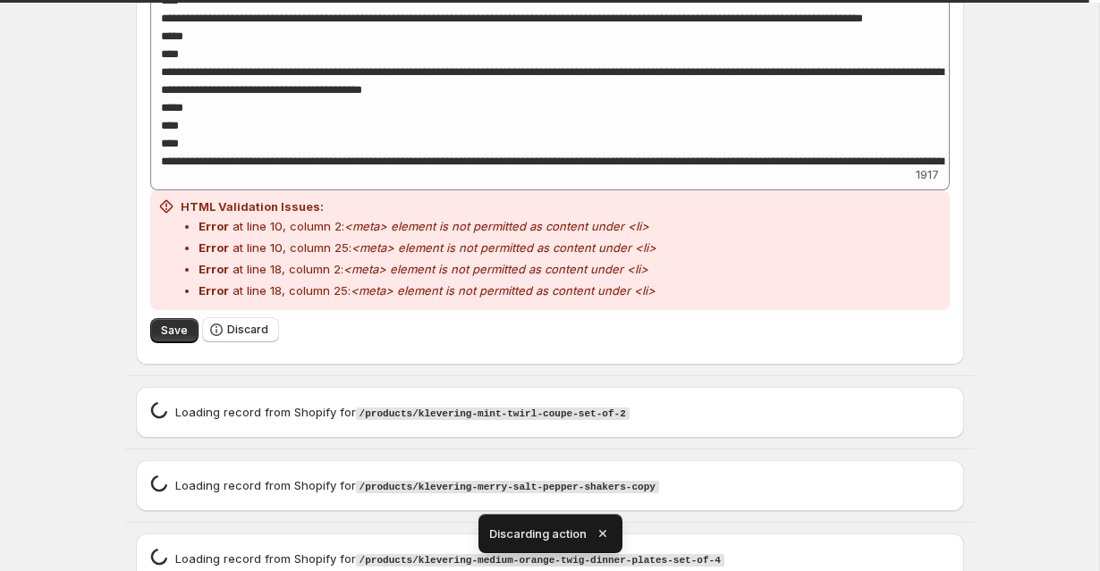
scroll to position [2750, 0]
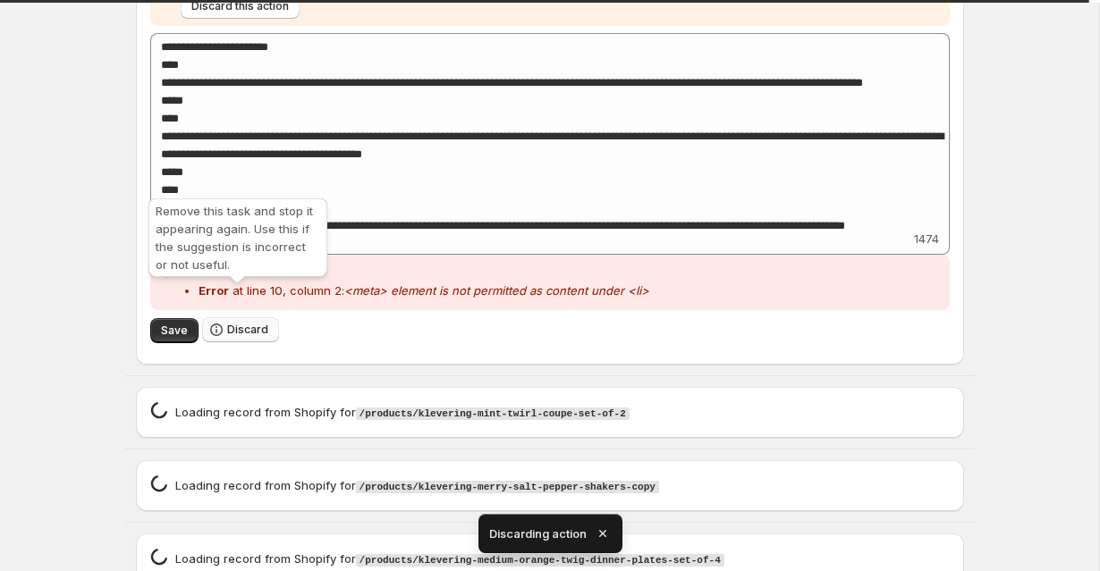
click at [226, 317] on button "Discard" at bounding box center [240, 329] width 77 height 25
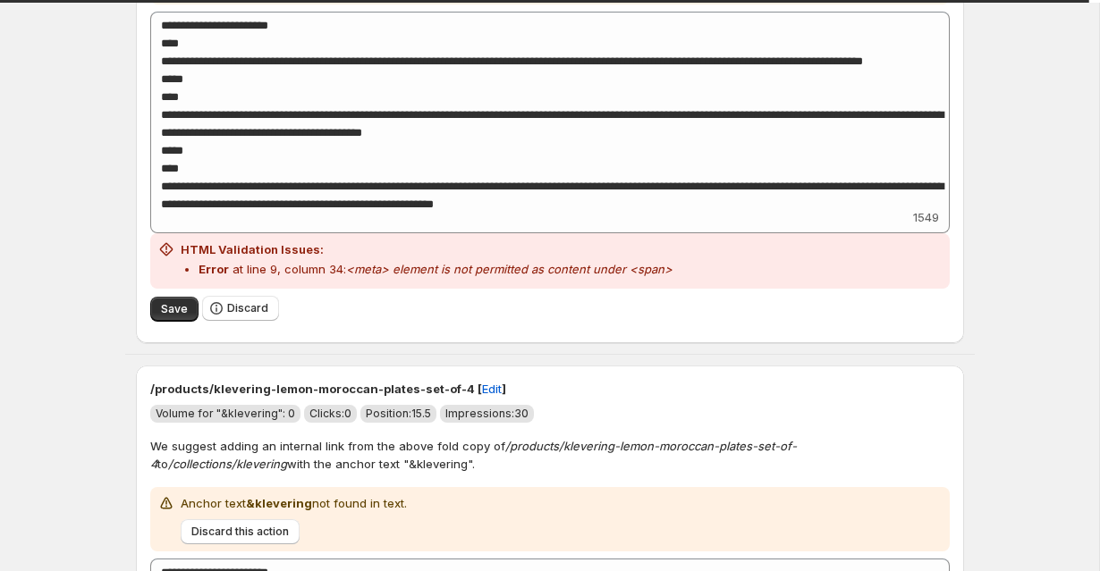
scroll to position [2770, 0]
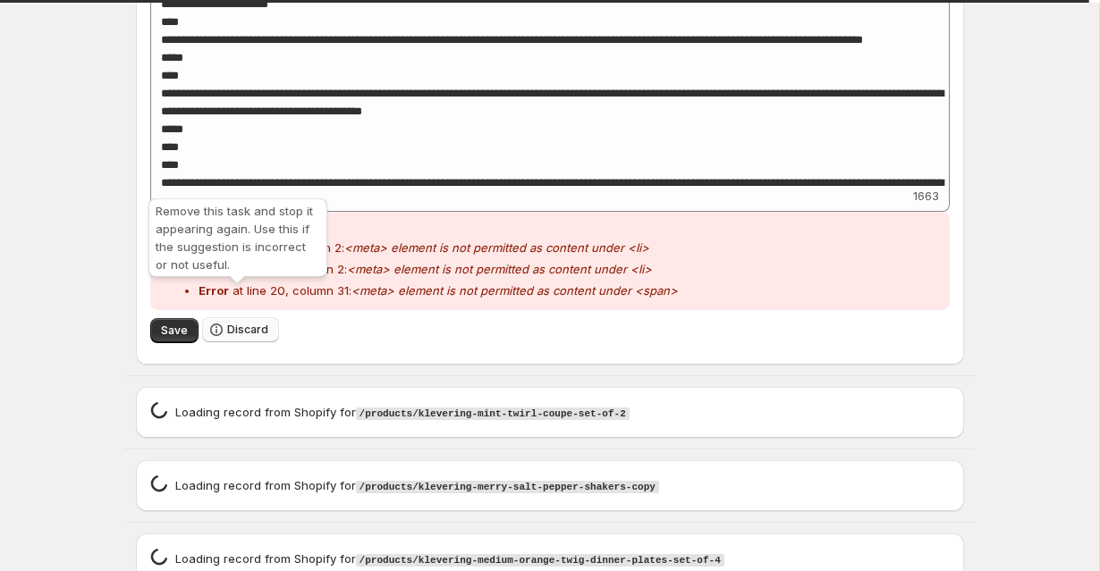
click at [259, 323] on span "Discard" at bounding box center [247, 330] width 41 height 14
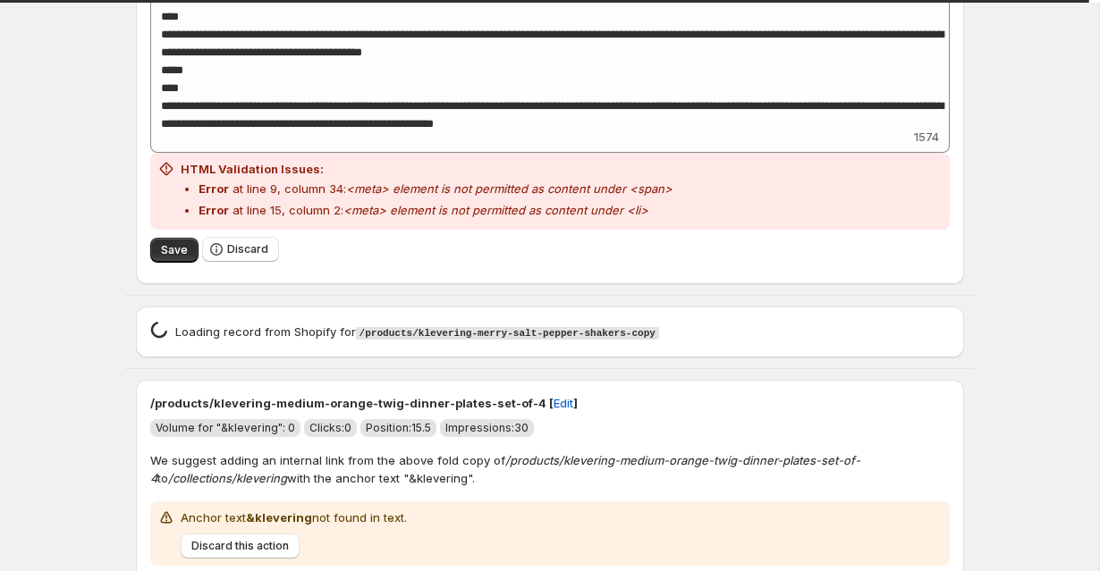
scroll to position [2840, 0]
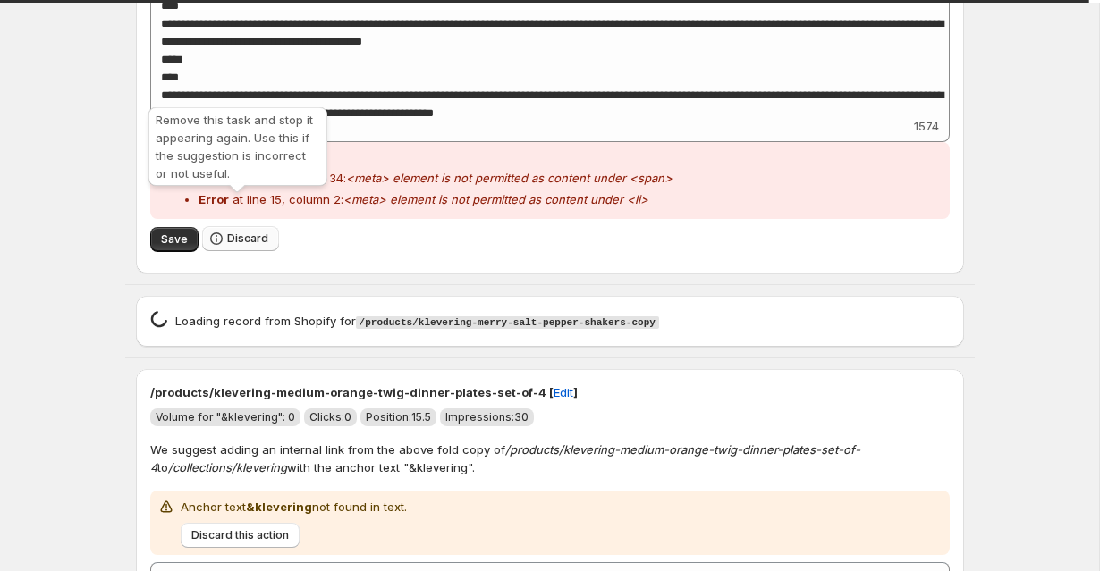
click at [235, 232] on span "Discard" at bounding box center [247, 239] width 41 height 14
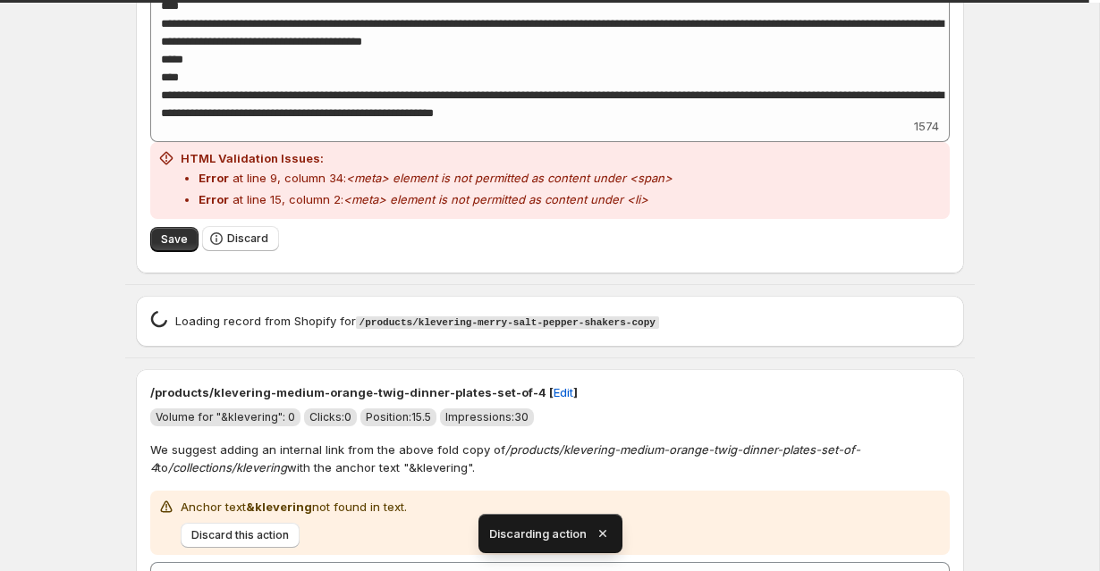
scroll to position [2271, 0]
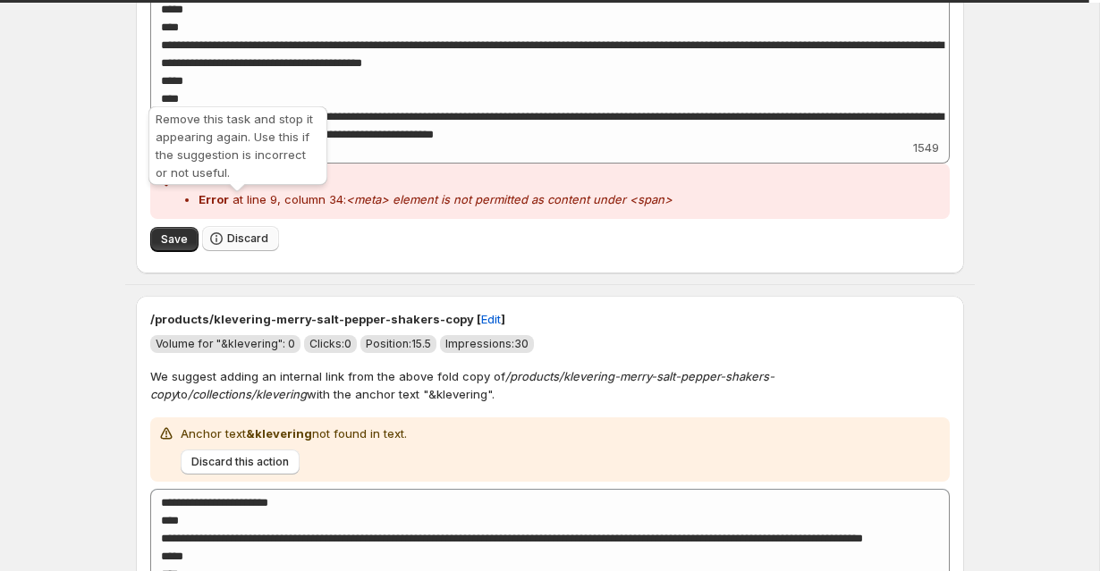
click at [242, 232] on span "Discard" at bounding box center [247, 239] width 41 height 14
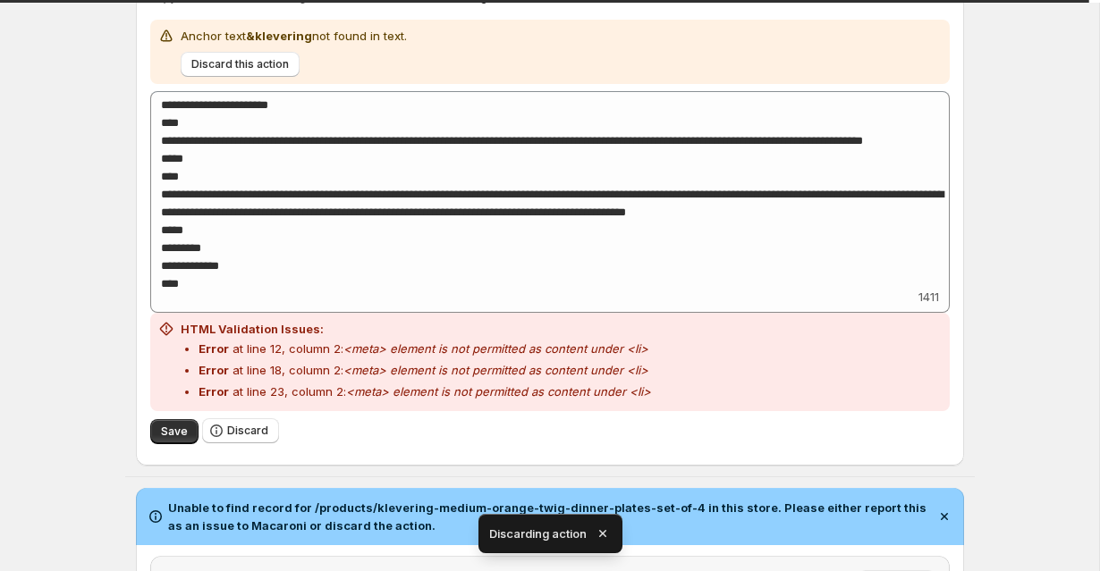
scroll to position [2160, 0]
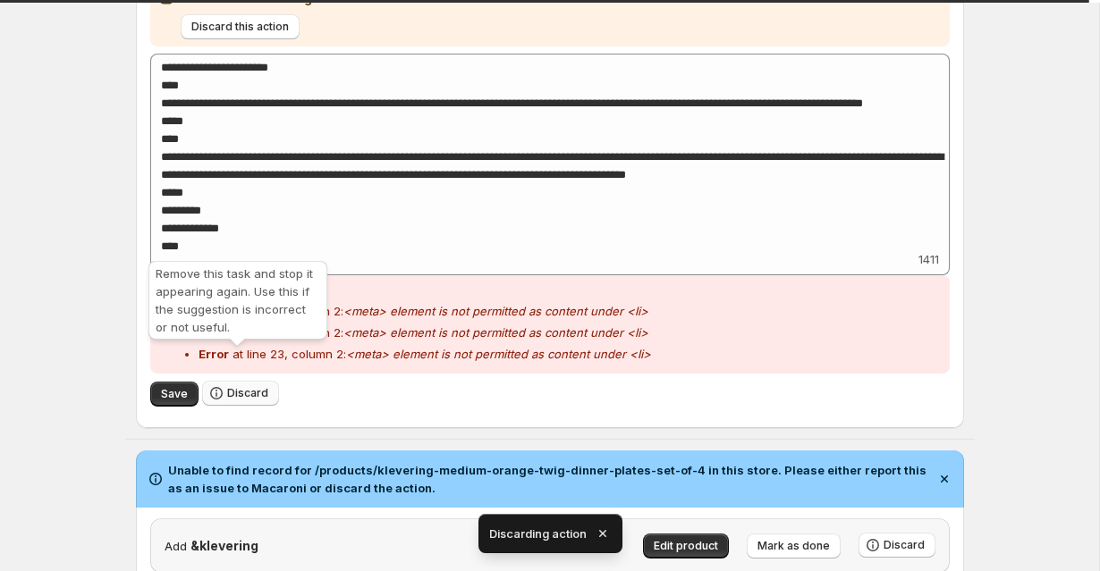
click at [257, 386] on span "Discard" at bounding box center [247, 393] width 41 height 14
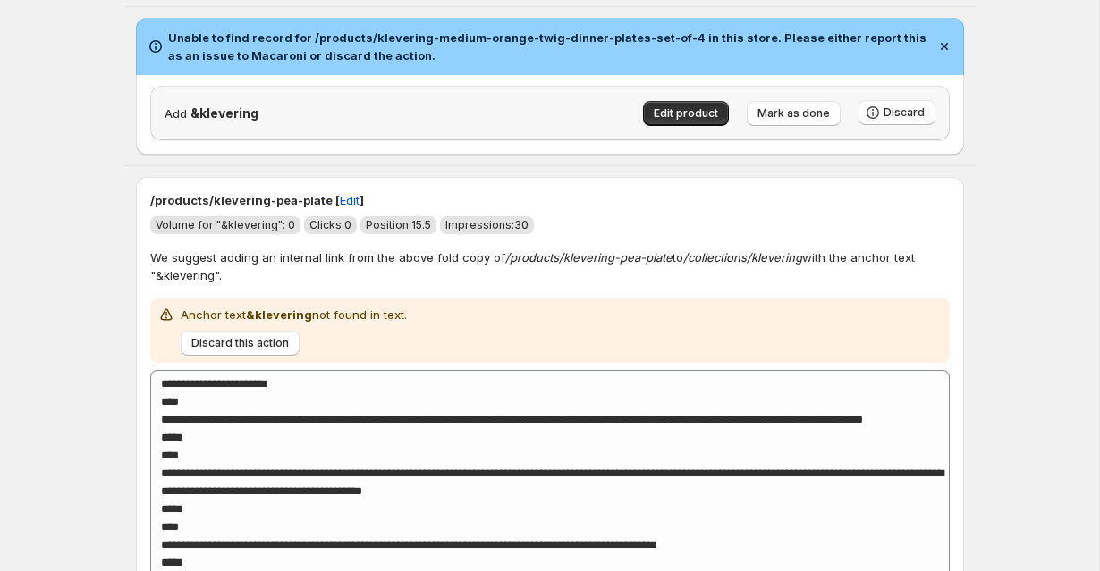
scroll to position [2285, 0]
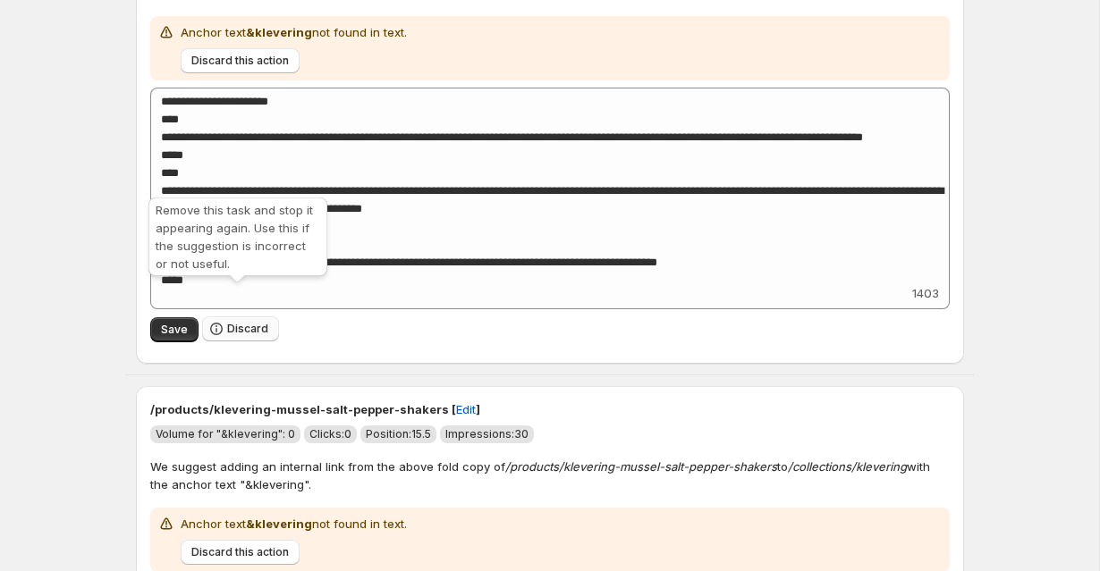
click at [237, 322] on span "Discard" at bounding box center [247, 329] width 41 height 14
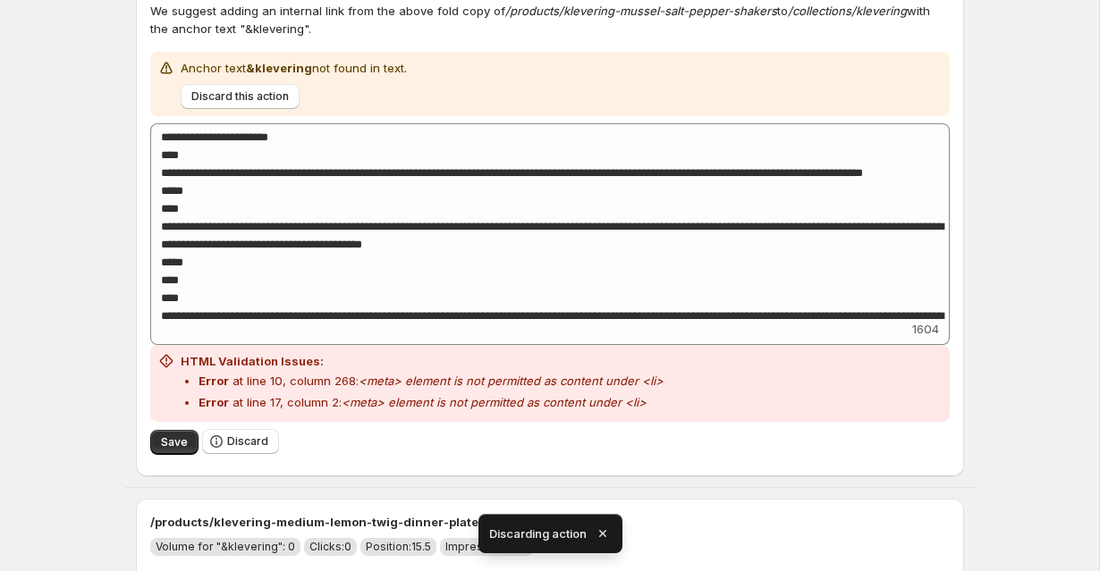
scroll to position [2765, 0]
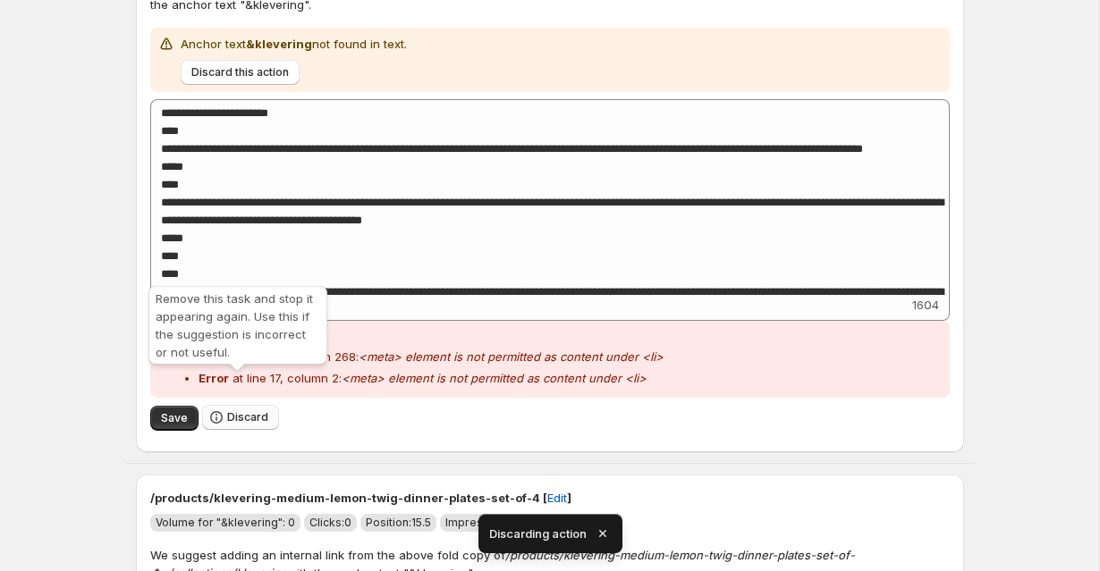
click at [232, 410] on span "Discard" at bounding box center [247, 417] width 41 height 14
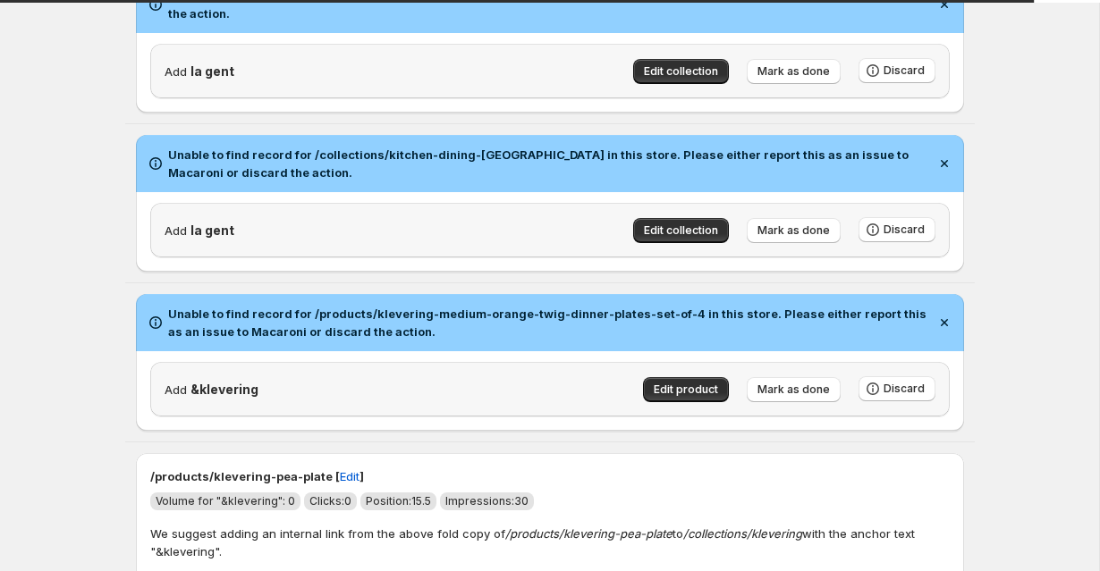
scroll to position [2195, 0]
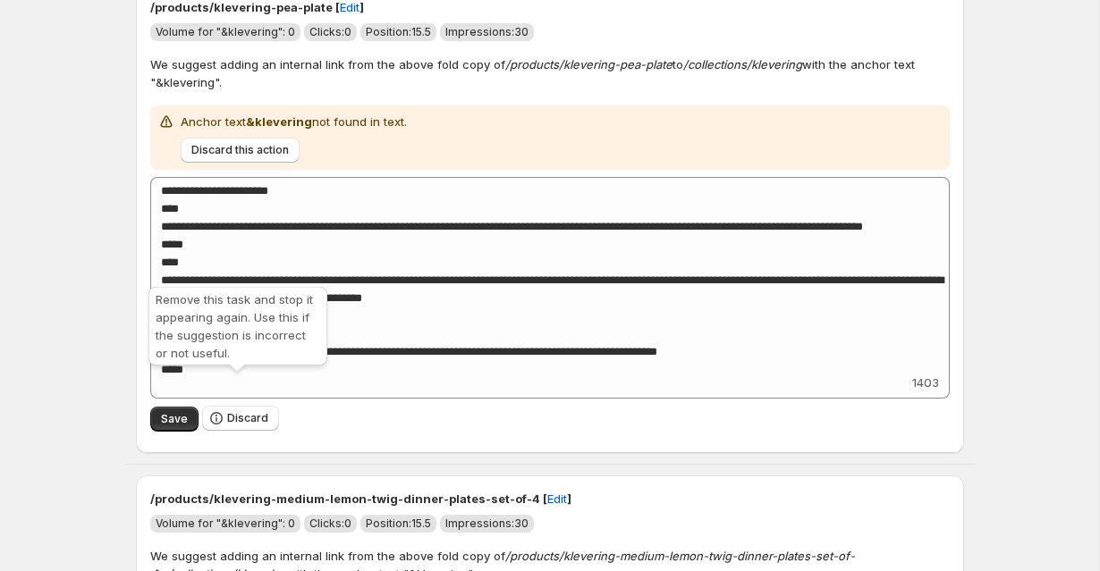
click at [232, 411] on span "Discard" at bounding box center [247, 418] width 41 height 14
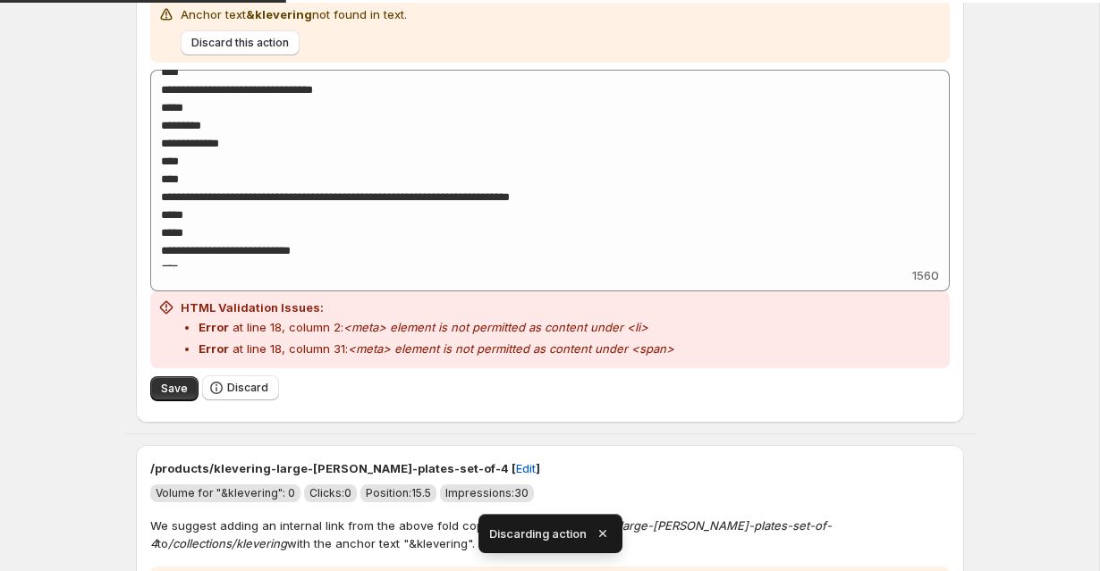
scroll to position [2330, 0]
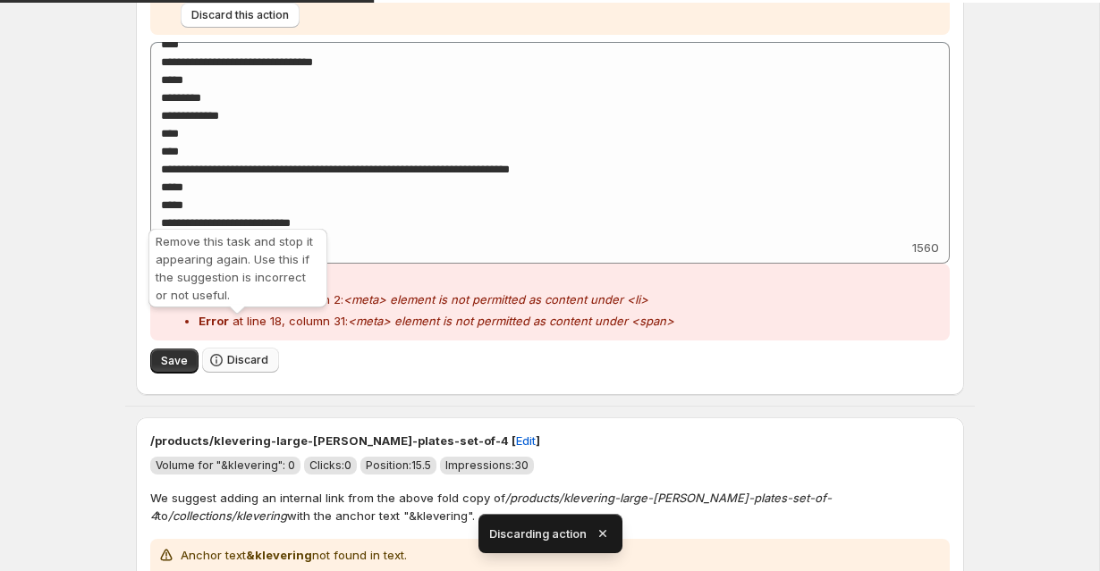
click at [241, 353] on span "Discard" at bounding box center [247, 360] width 41 height 14
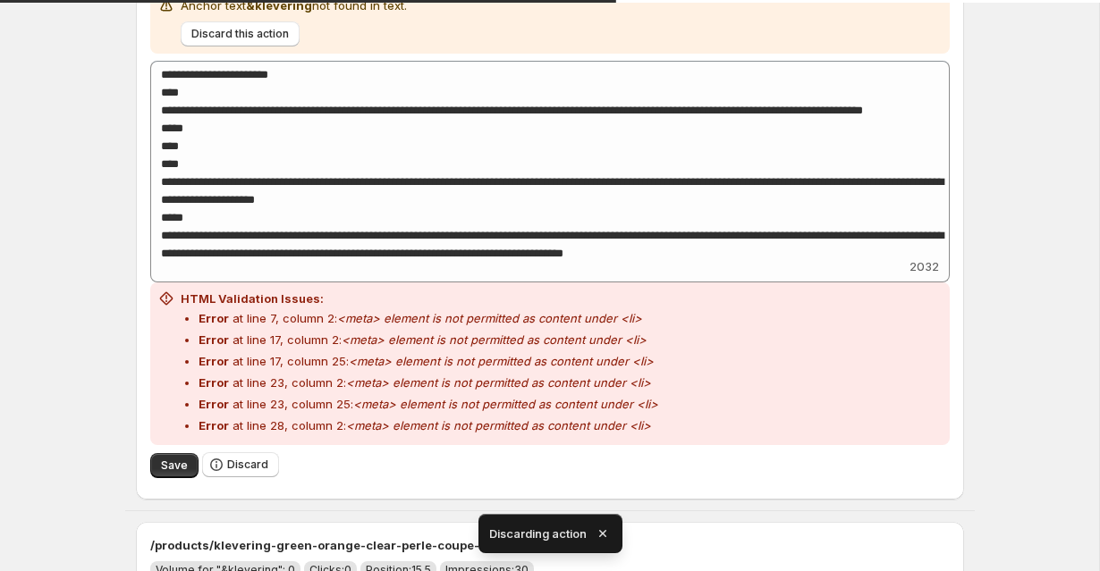
scroll to position [2441, 0]
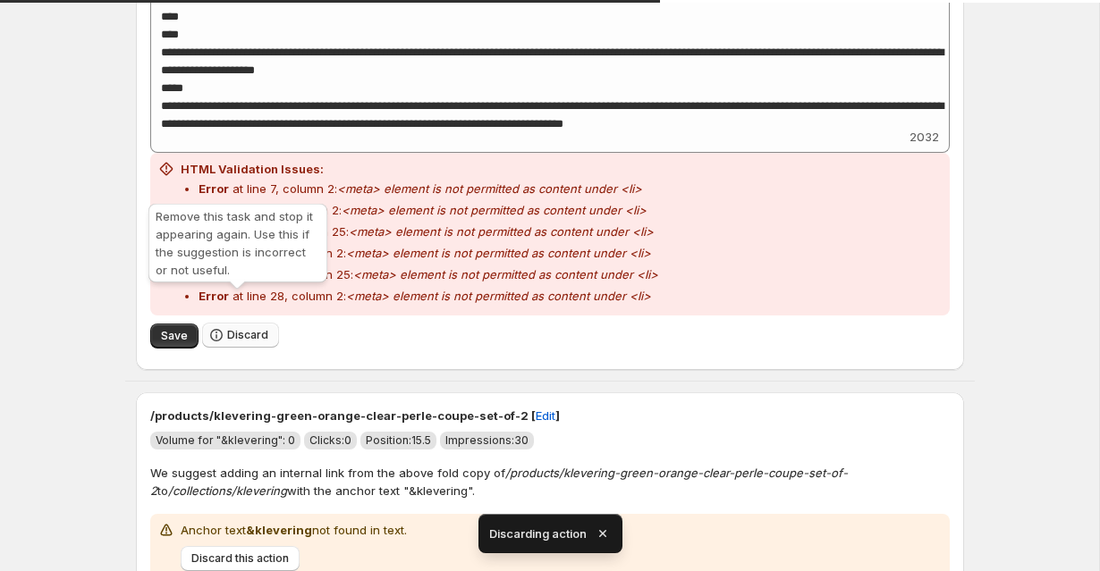
click at [247, 328] on span "Discard" at bounding box center [247, 335] width 41 height 14
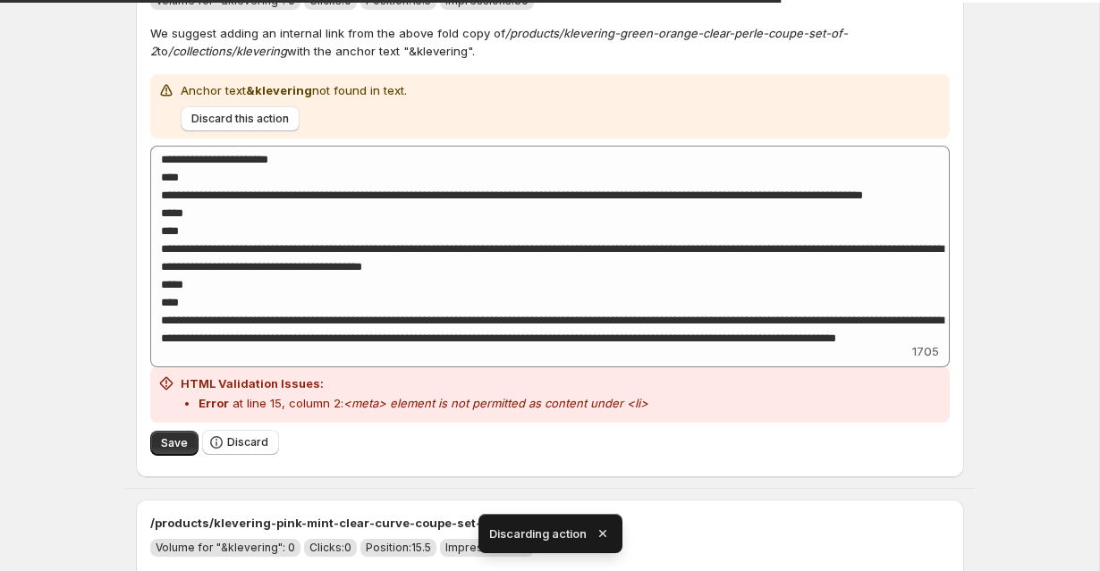
scroll to position [2258, 0]
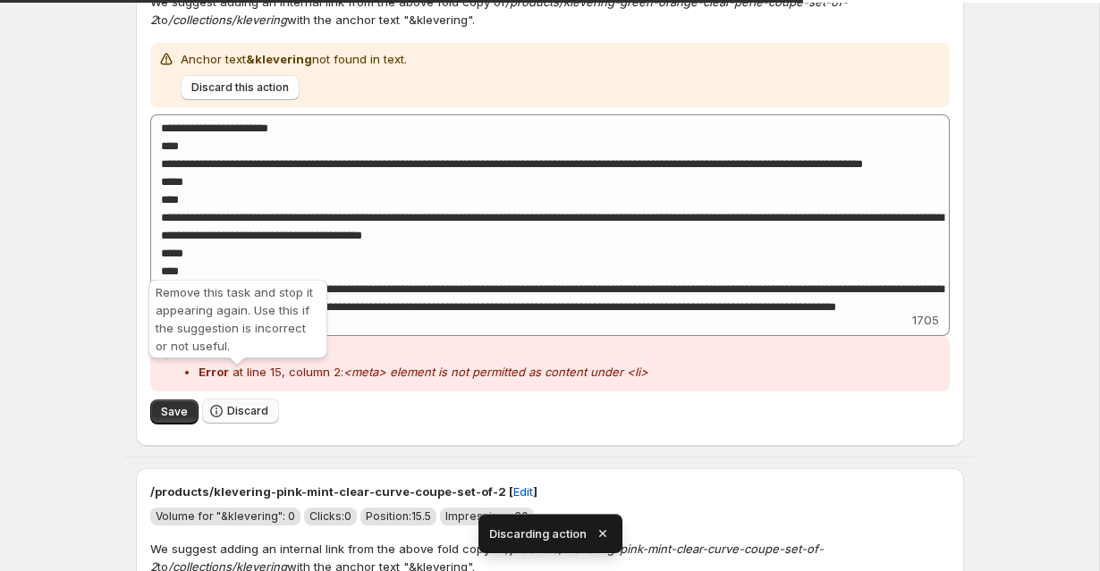
click at [230, 404] on span "Discard" at bounding box center [247, 411] width 41 height 14
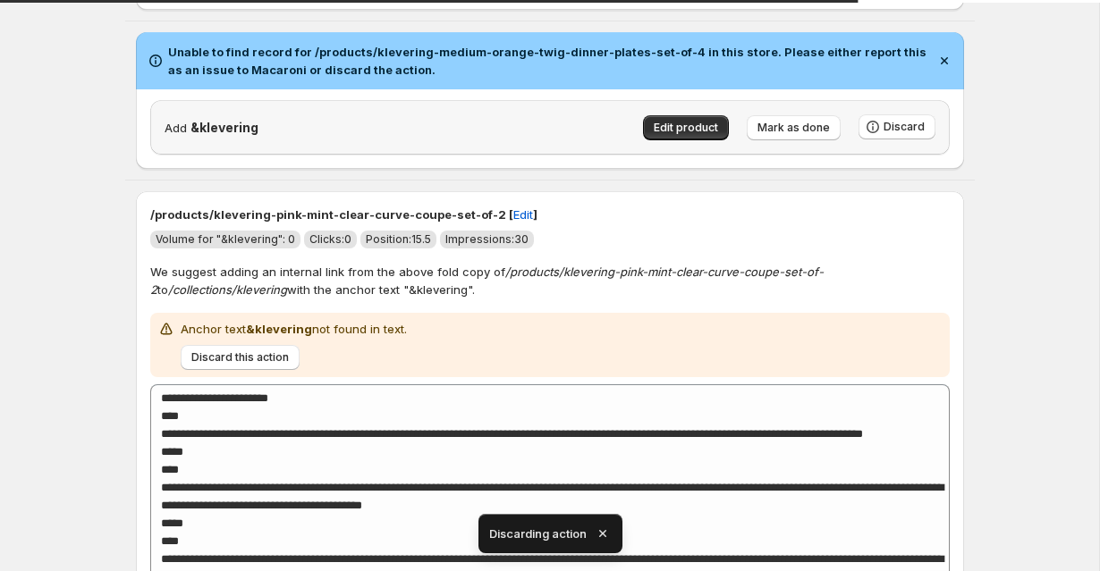
scroll to position [2168, 0]
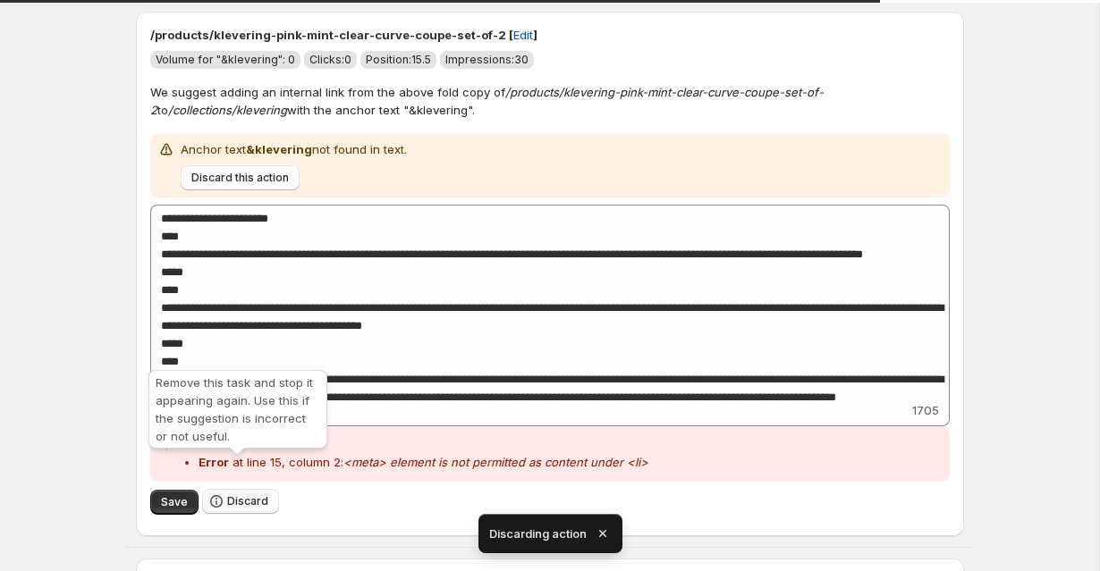
click at [240, 494] on span "Discard" at bounding box center [247, 501] width 41 height 14
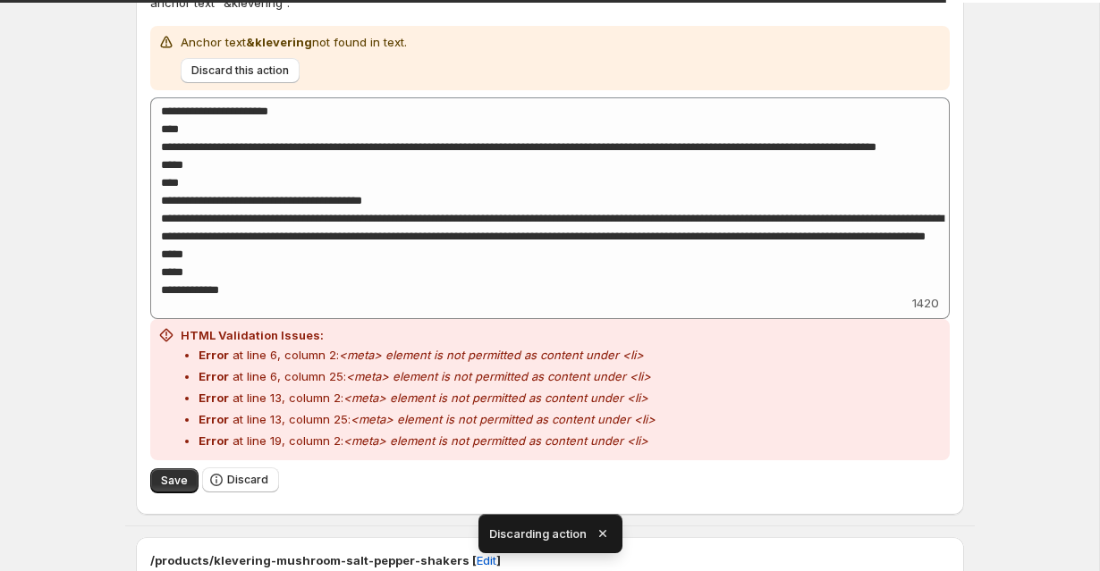
scroll to position [2360, 0]
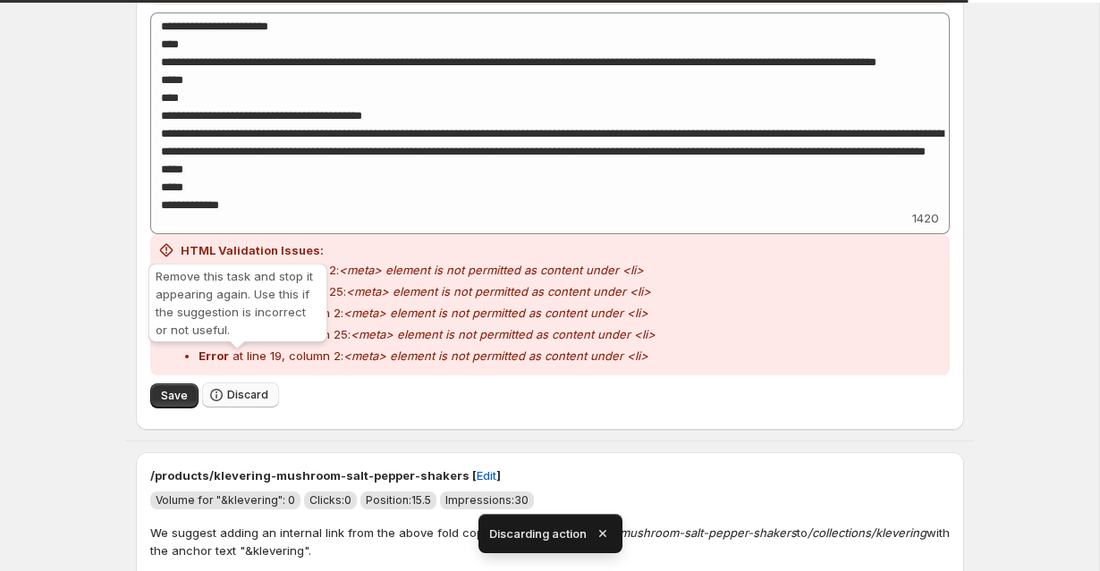
click at [249, 388] on span "Discard" at bounding box center [247, 395] width 41 height 14
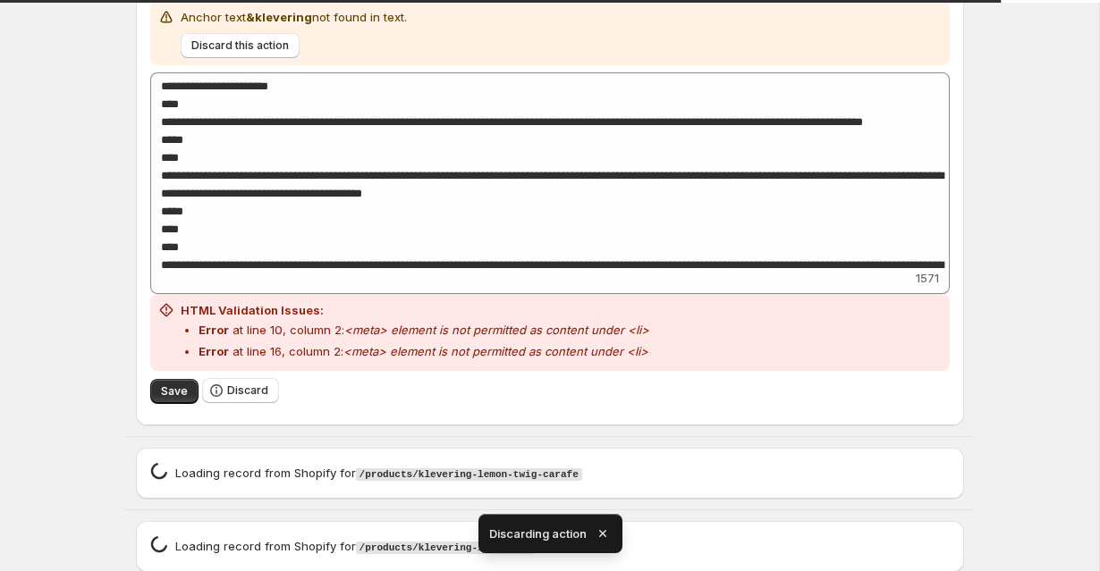
scroll to position [2320, 0]
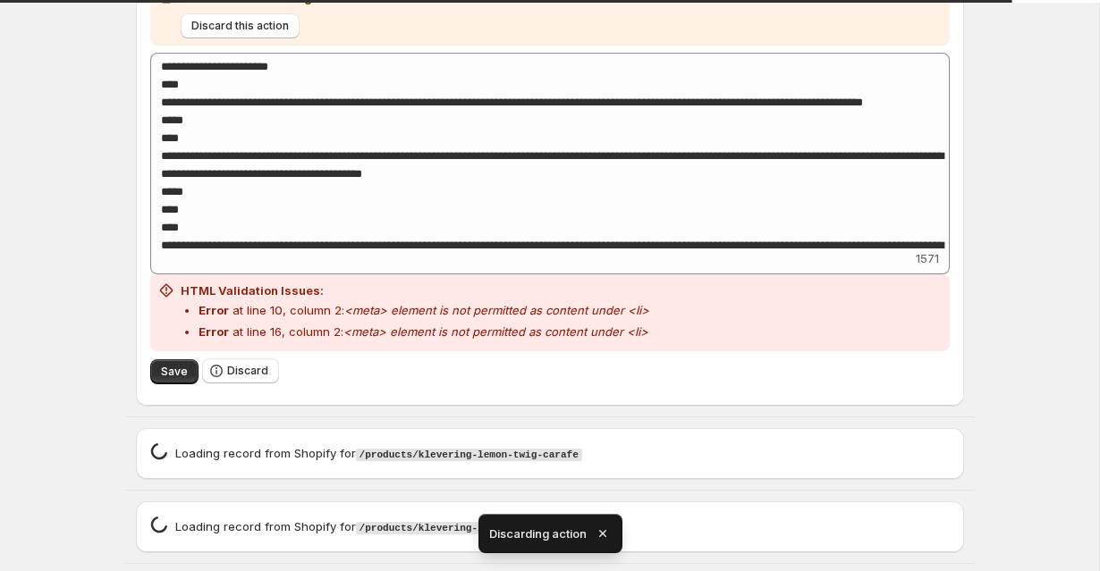
click at [233, 355] on div "Save Discard" at bounding box center [549, 371] width 799 height 40
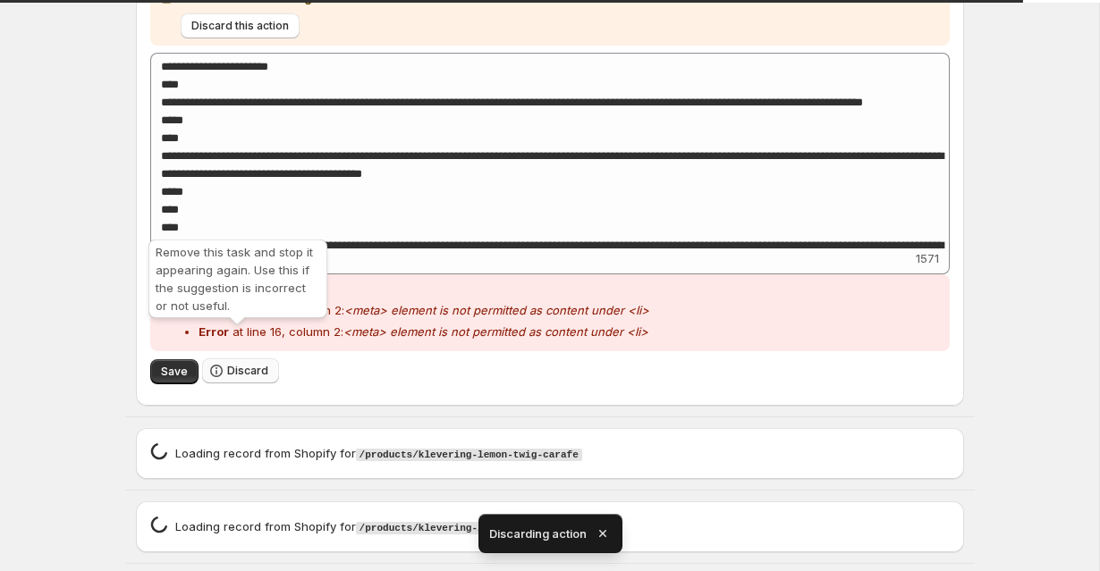
click at [233, 358] on button "Discard" at bounding box center [240, 370] width 77 height 25
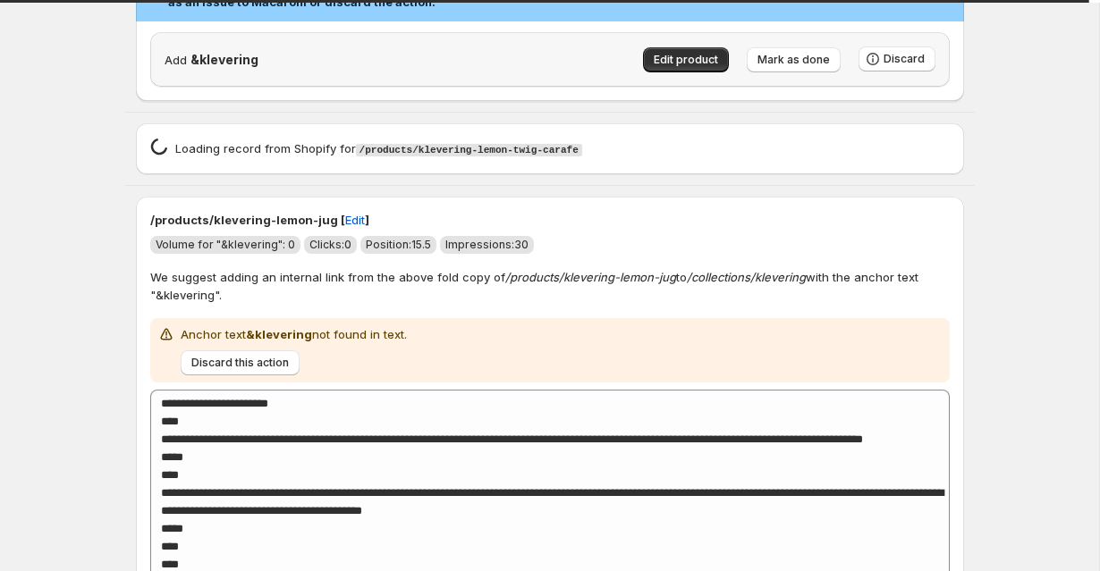
scroll to position [2108, 0]
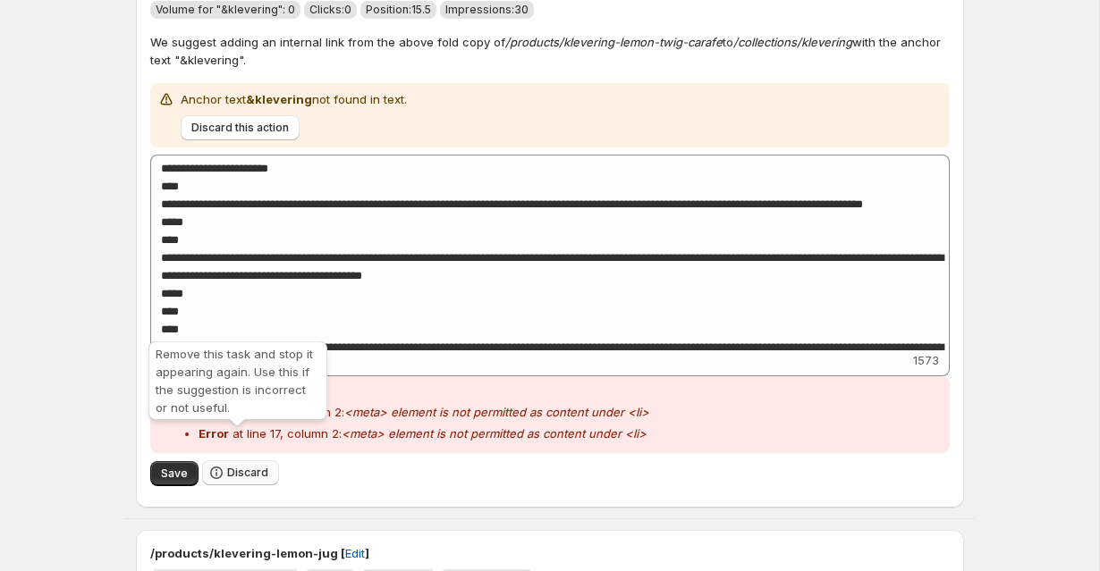
click at [232, 466] on span "Discard" at bounding box center [247, 473] width 41 height 14
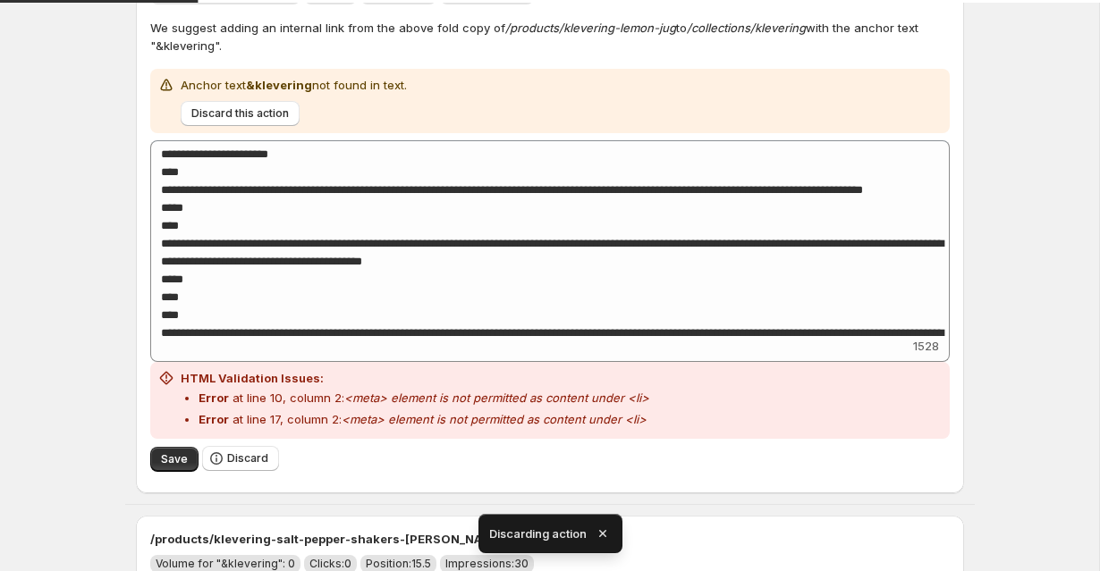
scroll to position [2372, 0]
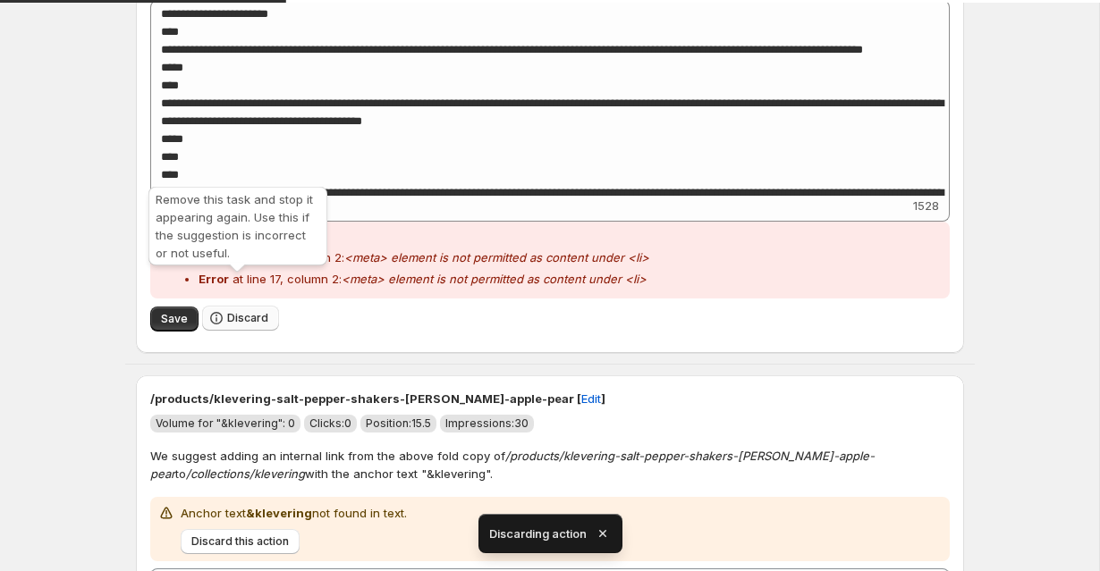
click at [218, 309] on icon "button" at bounding box center [216, 318] width 18 height 18
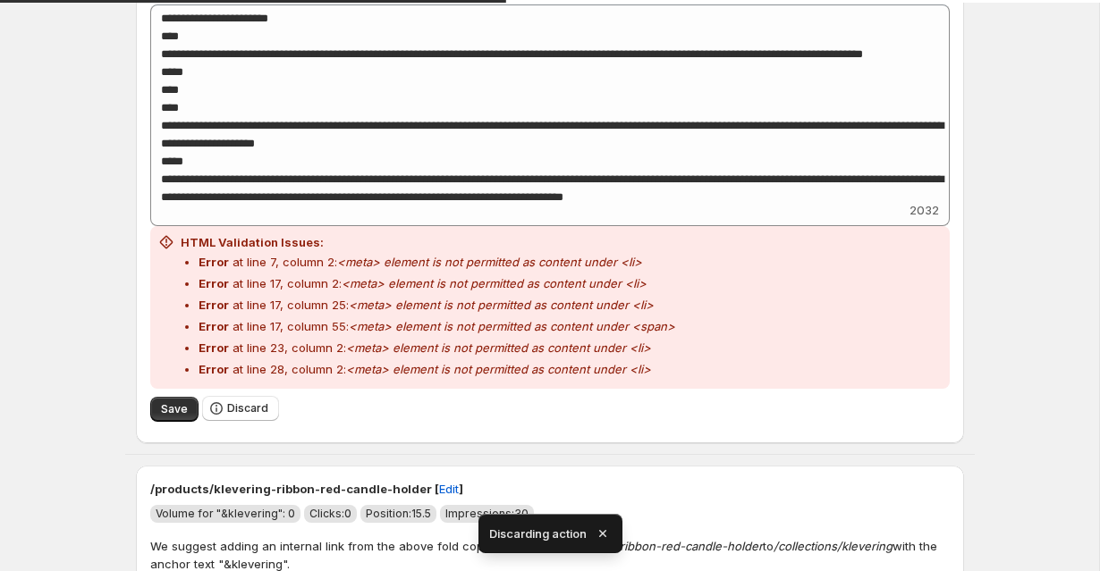
scroll to position [2392, 0]
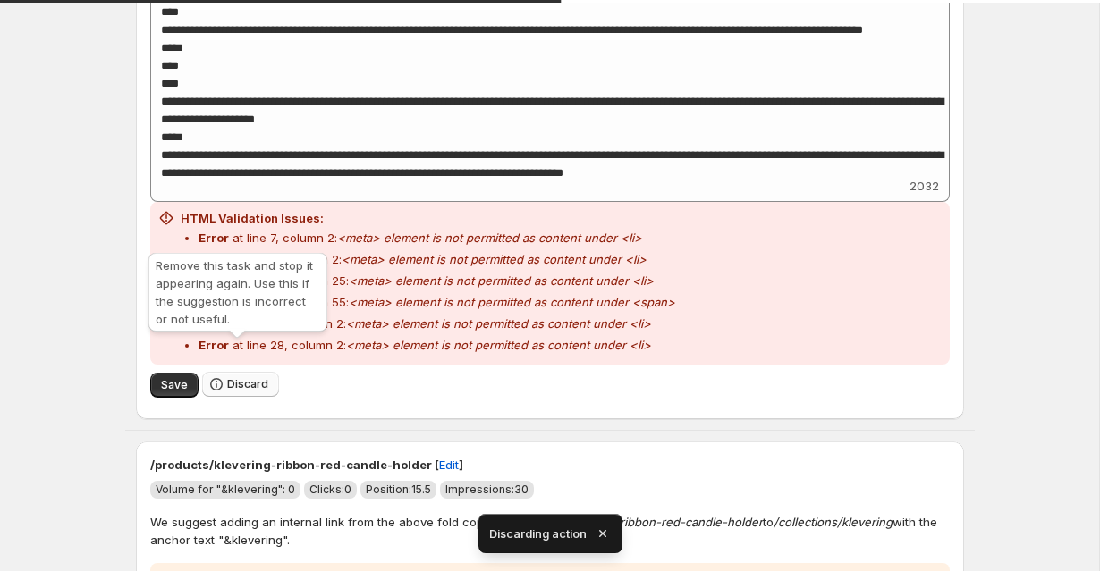
click at [219, 378] on icon "button" at bounding box center [216, 384] width 13 height 13
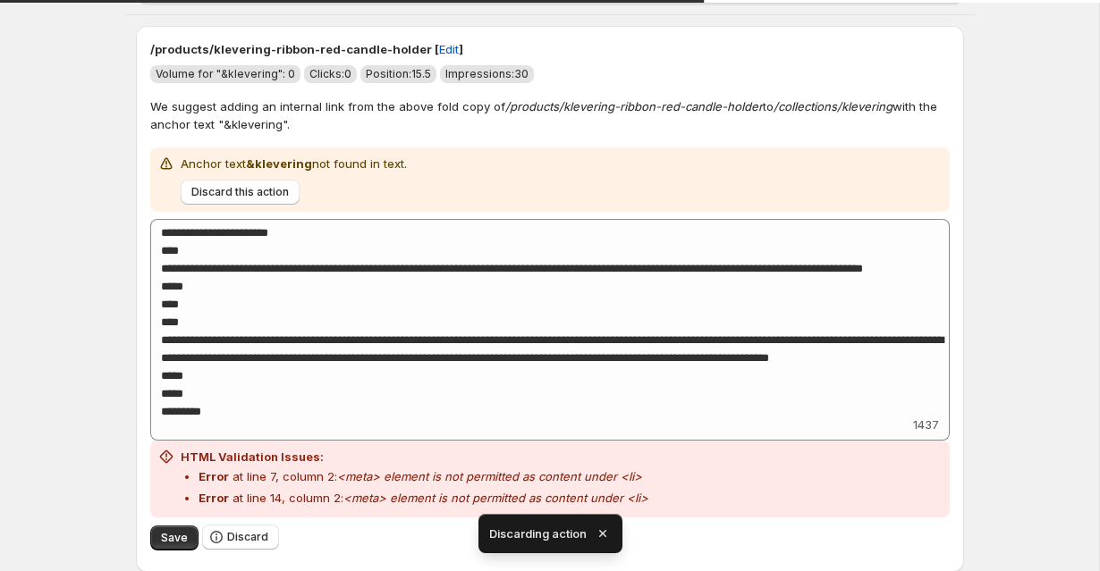
scroll to position [2263, 0]
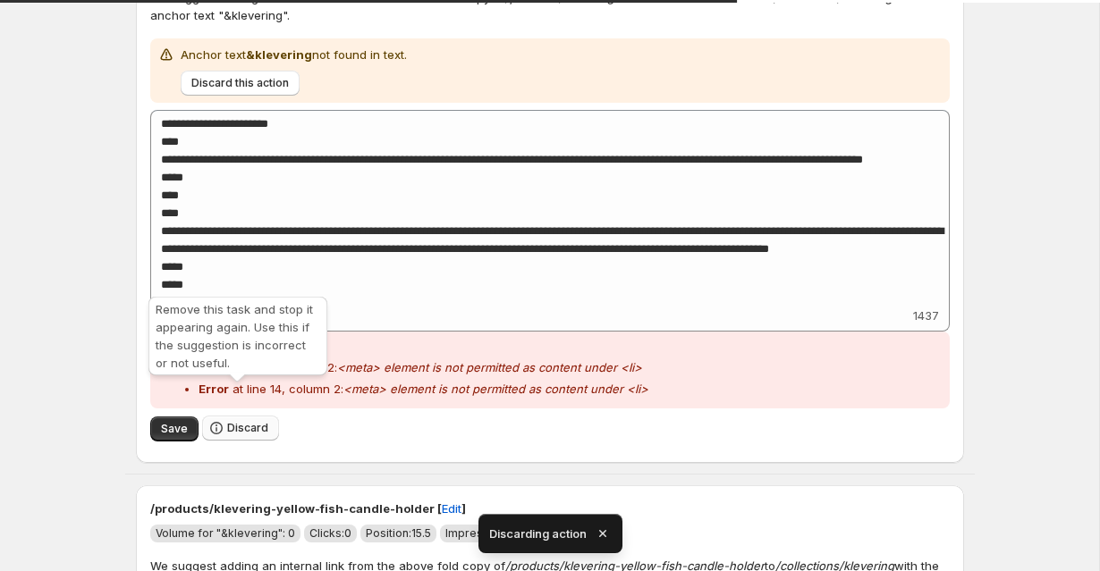
click at [207, 419] on icon "button" at bounding box center [216, 428] width 18 height 18
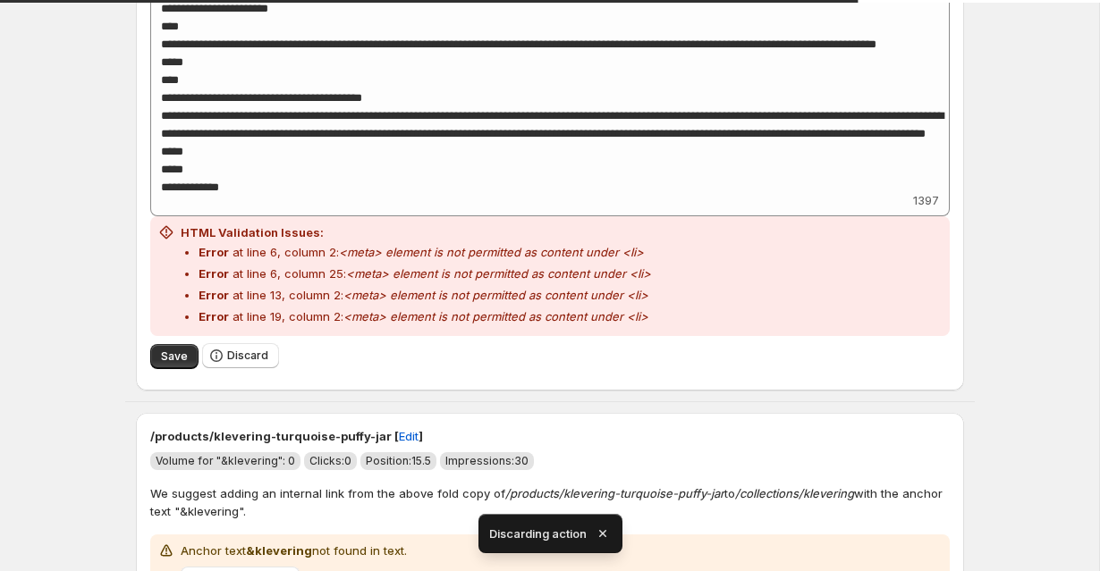
scroll to position [2418, 0]
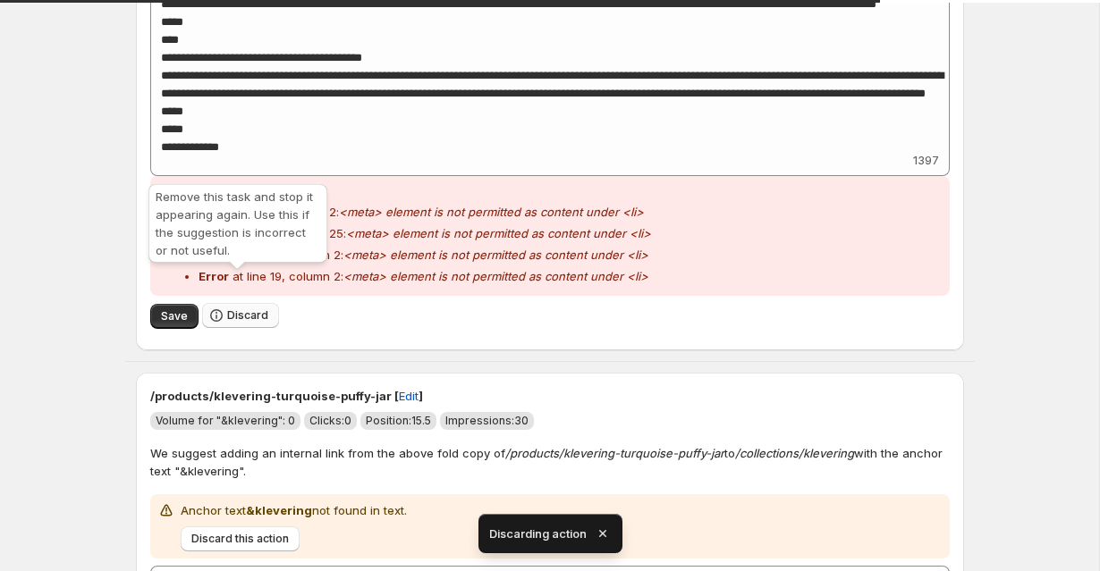
click at [227, 308] on span "Discard" at bounding box center [247, 315] width 41 height 14
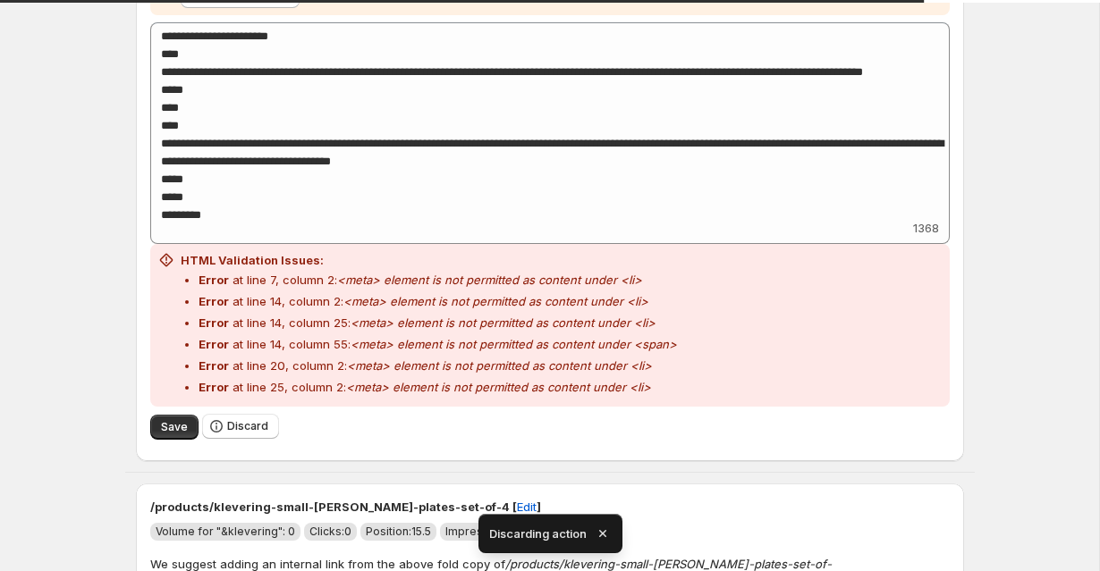
scroll to position [2378, 0]
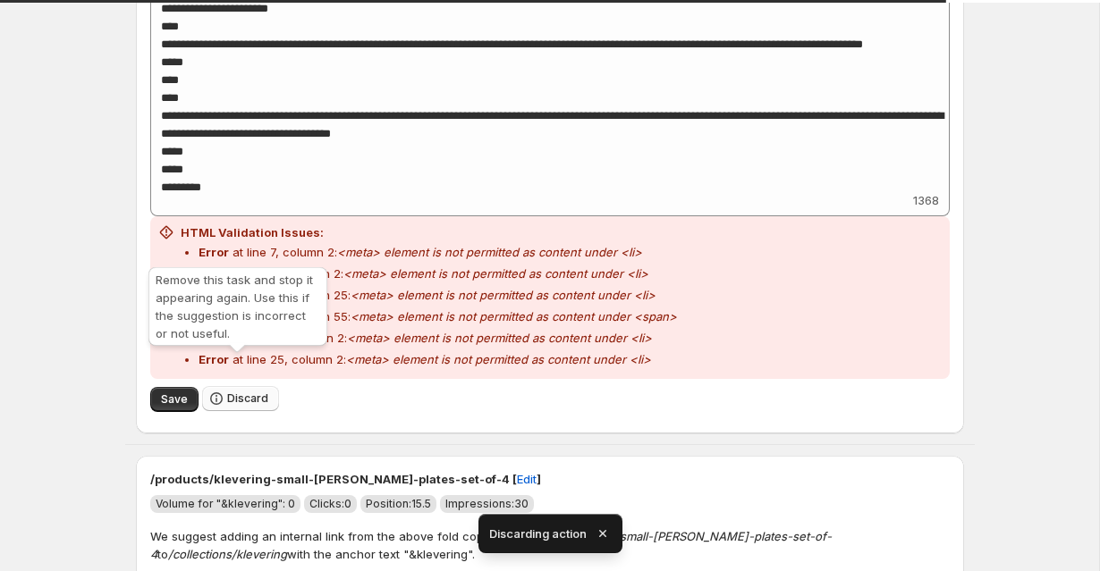
click at [217, 392] on icon "button" at bounding box center [216, 398] width 13 height 13
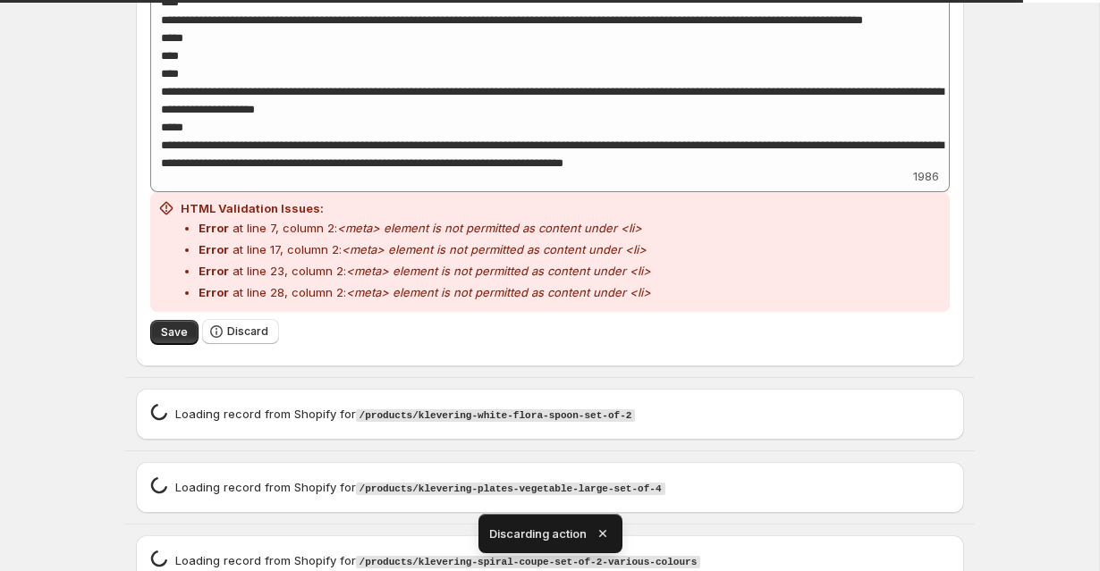
scroll to position [2432, 0]
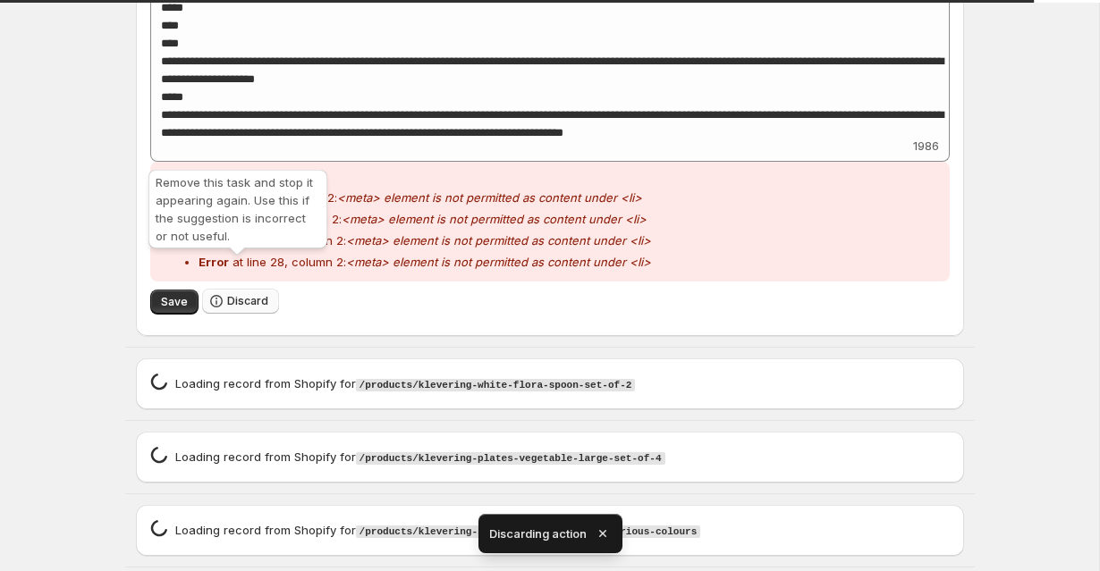
click at [229, 294] on span "Discard" at bounding box center [247, 301] width 41 height 14
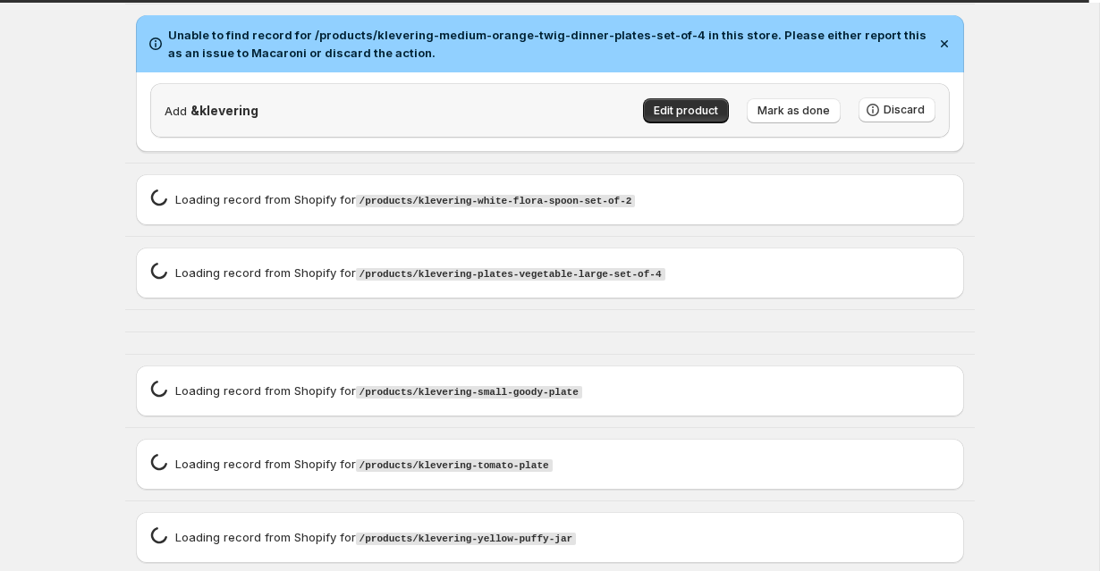
scroll to position [1953, 0]
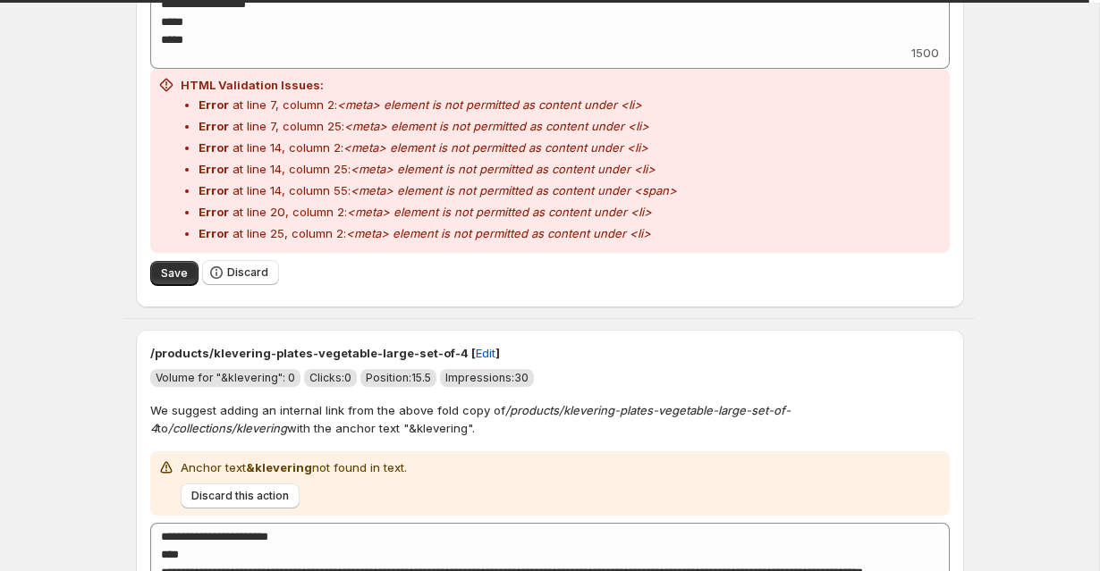
scroll to position [2554, 0]
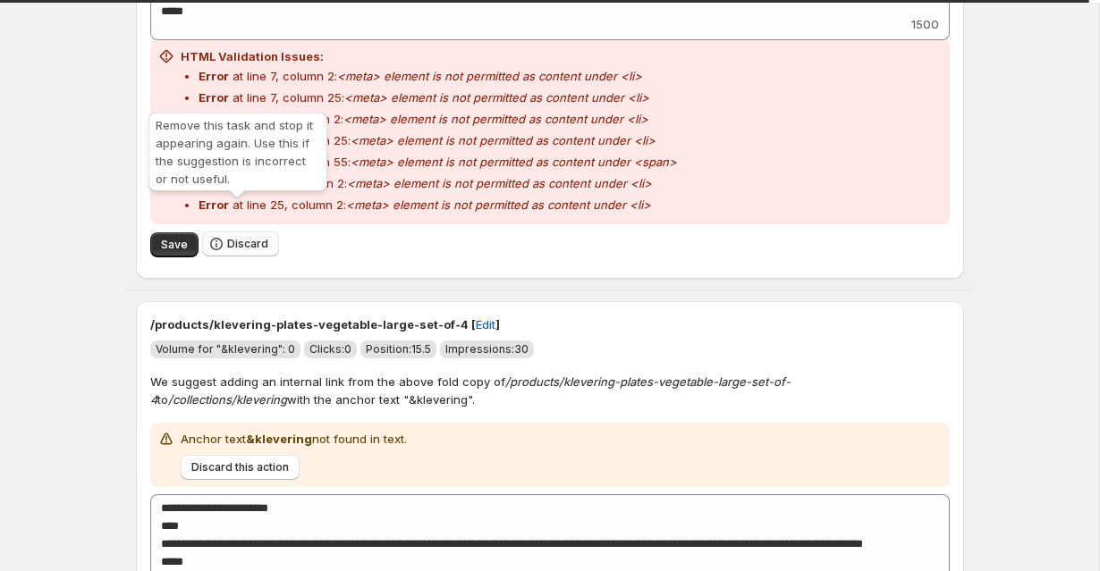
click at [266, 232] on button "Discard" at bounding box center [240, 244] width 77 height 25
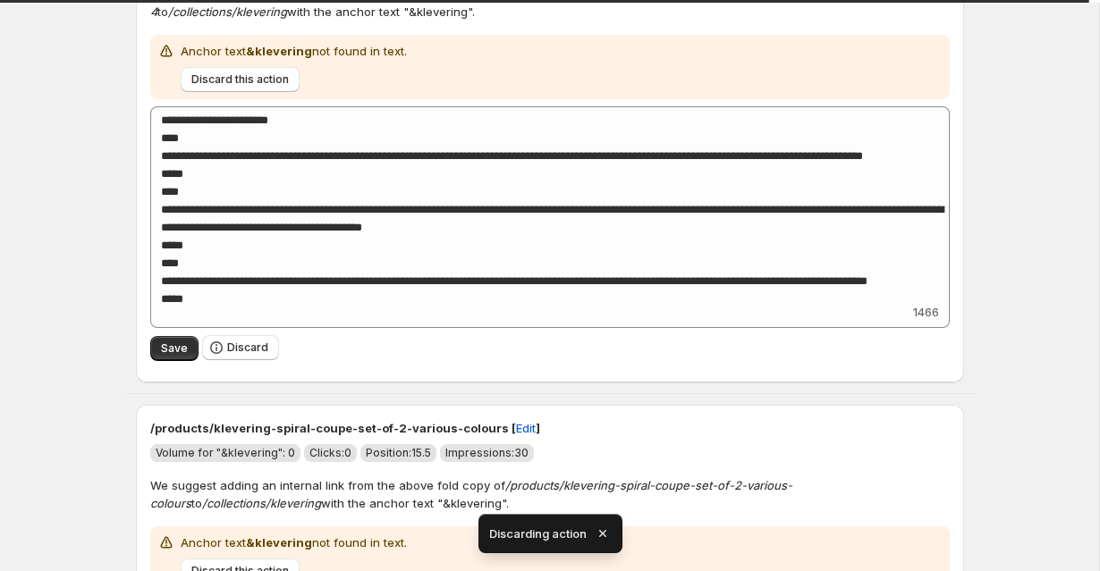
scroll to position [2324, 0]
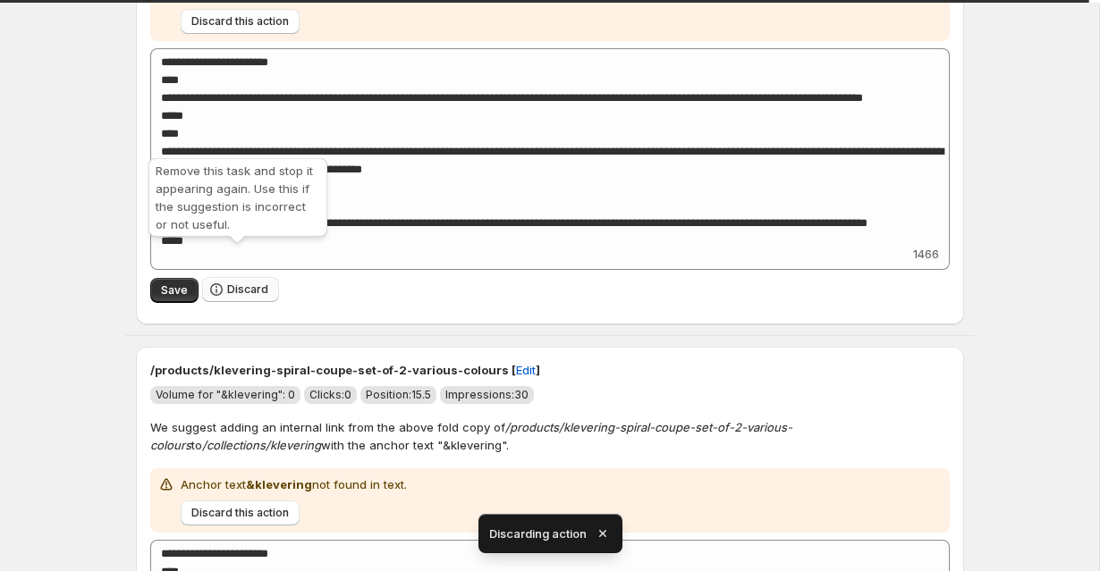
click at [237, 282] on span "Discard" at bounding box center [247, 289] width 41 height 14
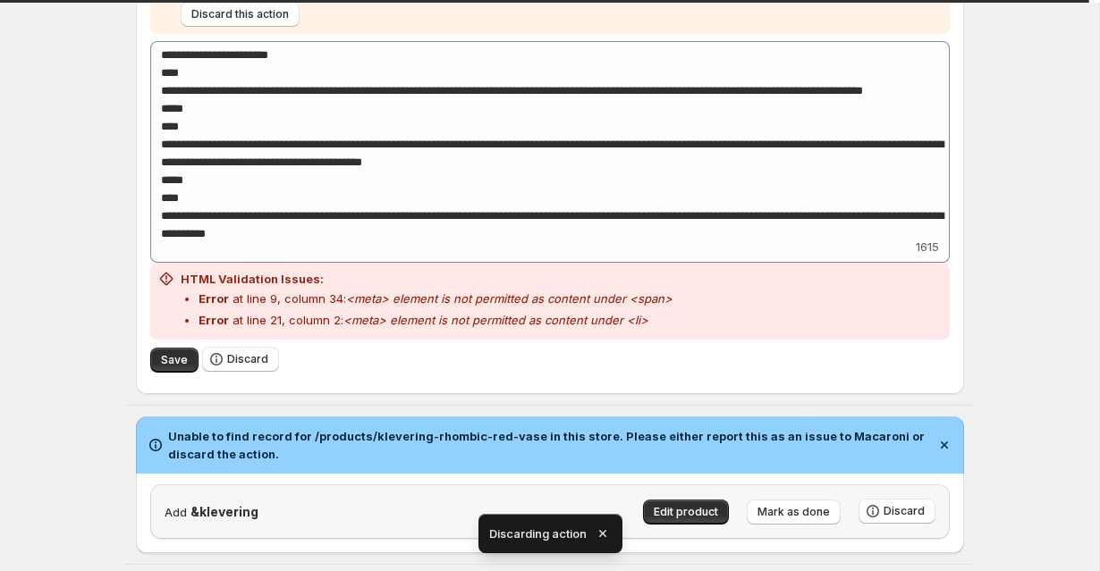
scroll to position [2349, 0]
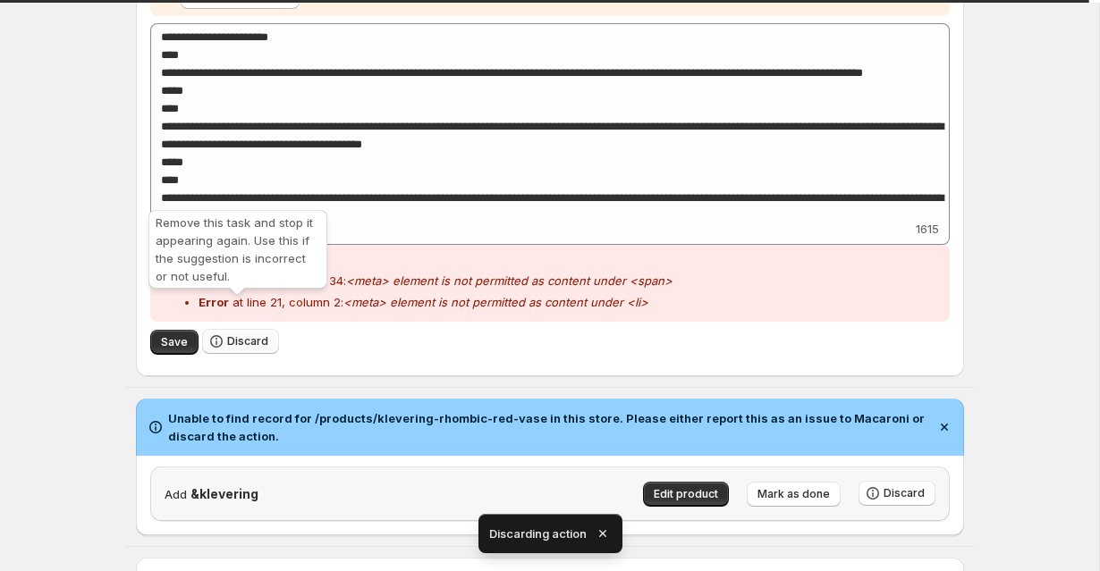
click at [261, 329] on button "Discard" at bounding box center [240, 341] width 77 height 25
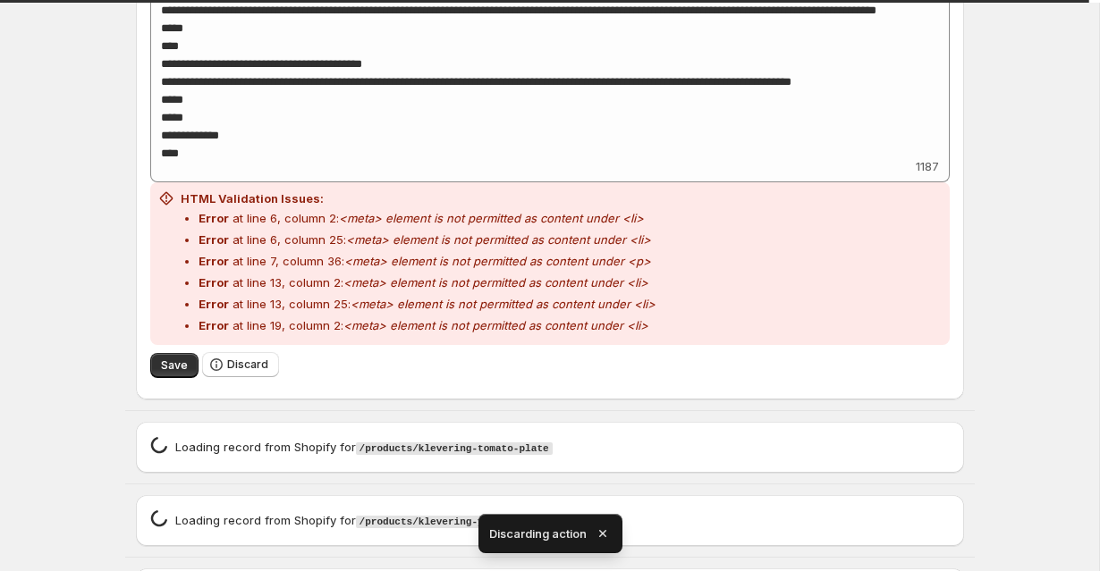
scroll to position [2589, 0]
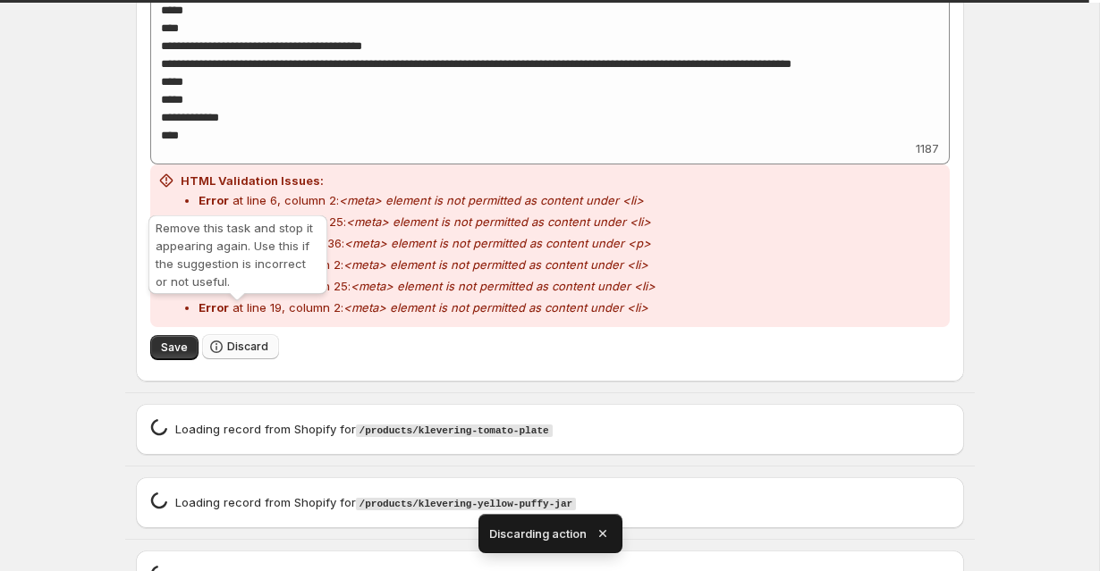
click at [217, 338] on icon "button" at bounding box center [216, 347] width 18 height 18
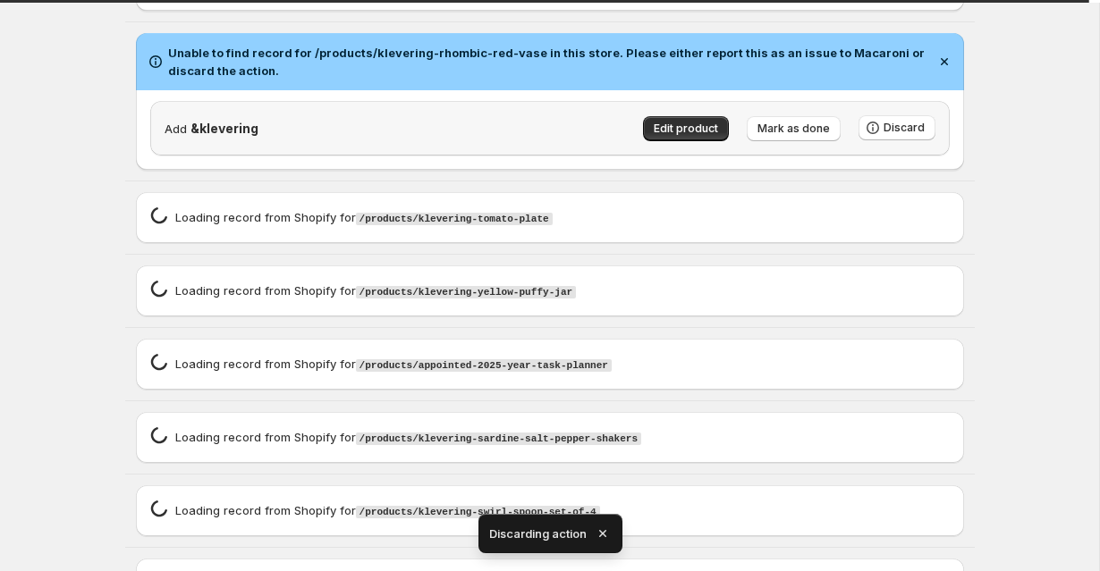
scroll to position [2194, 0]
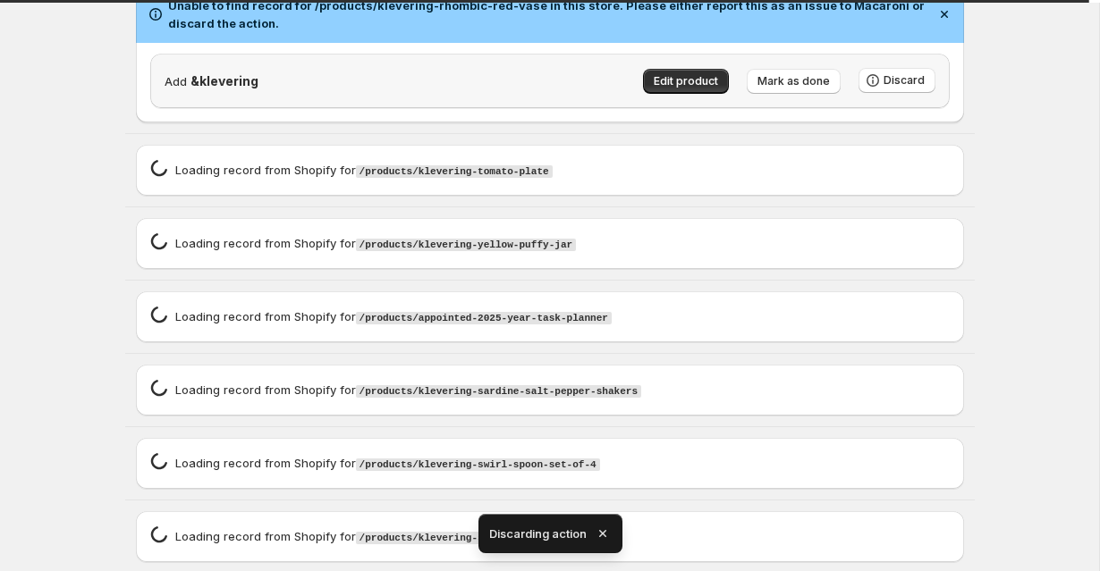
click at [602, 528] on icon "button" at bounding box center [603, 534] width 18 height 18
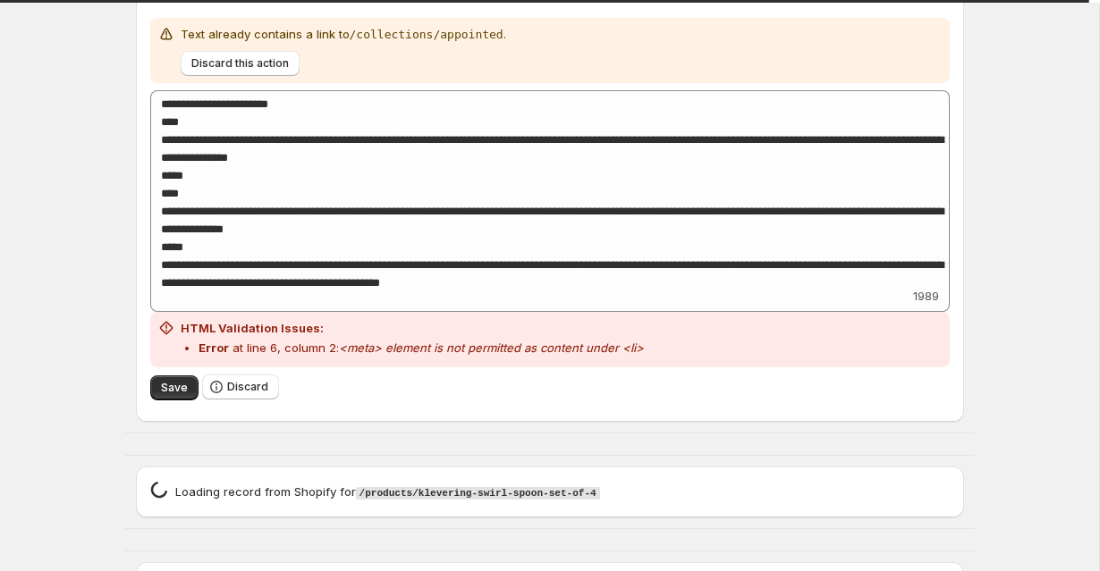
scroll to position [2505, 0]
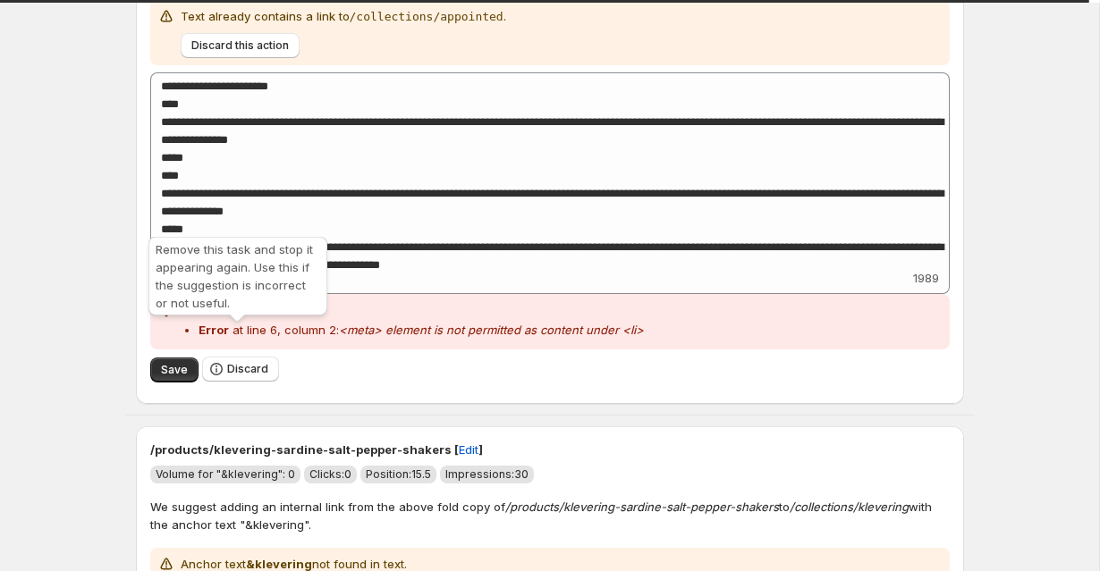
click at [221, 357] on span "Discard" at bounding box center [240, 370] width 77 height 26
click at [223, 360] on icon "button" at bounding box center [216, 369] width 18 height 18
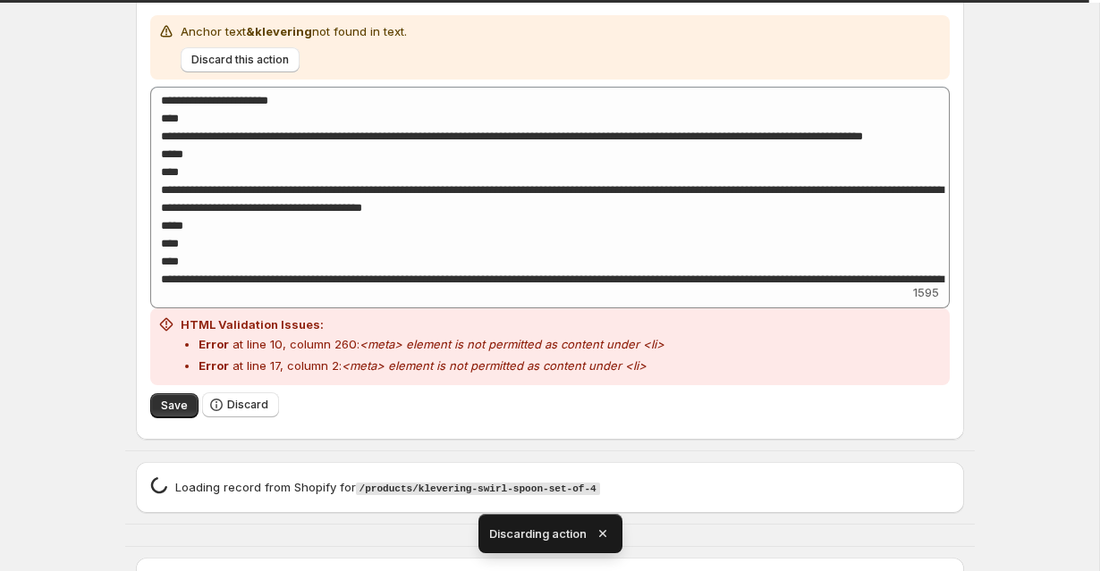
scroll to position [2521, 0]
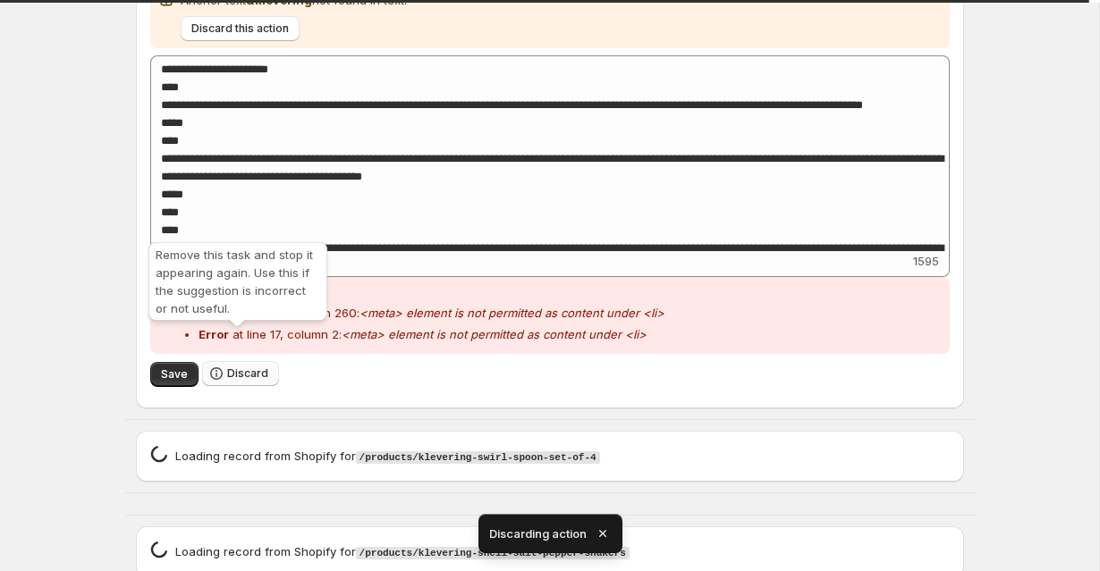
click at [251, 361] on button "Discard" at bounding box center [240, 373] width 77 height 25
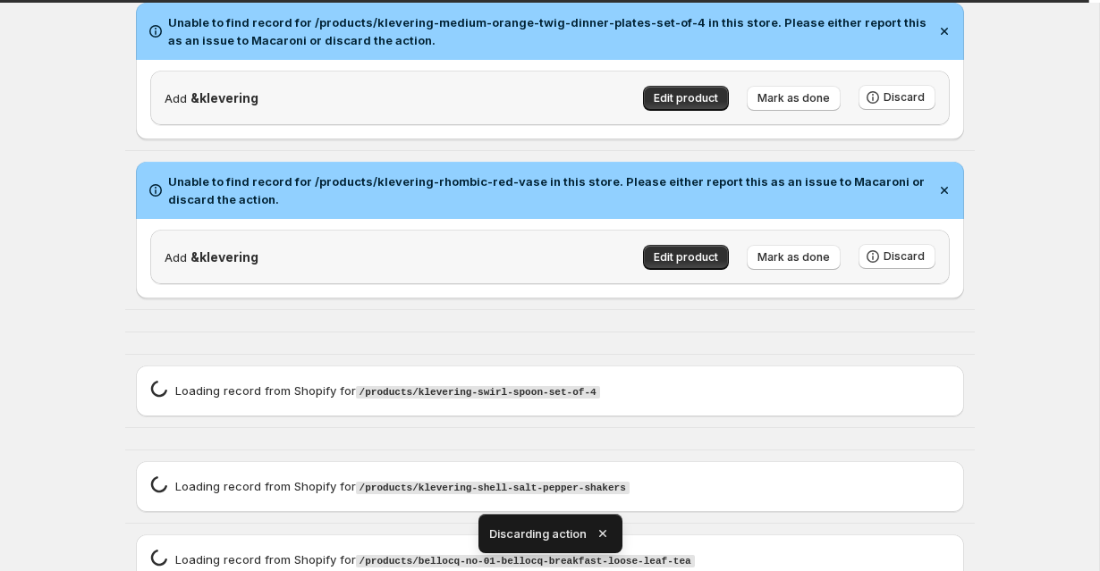
scroll to position [2039, 0]
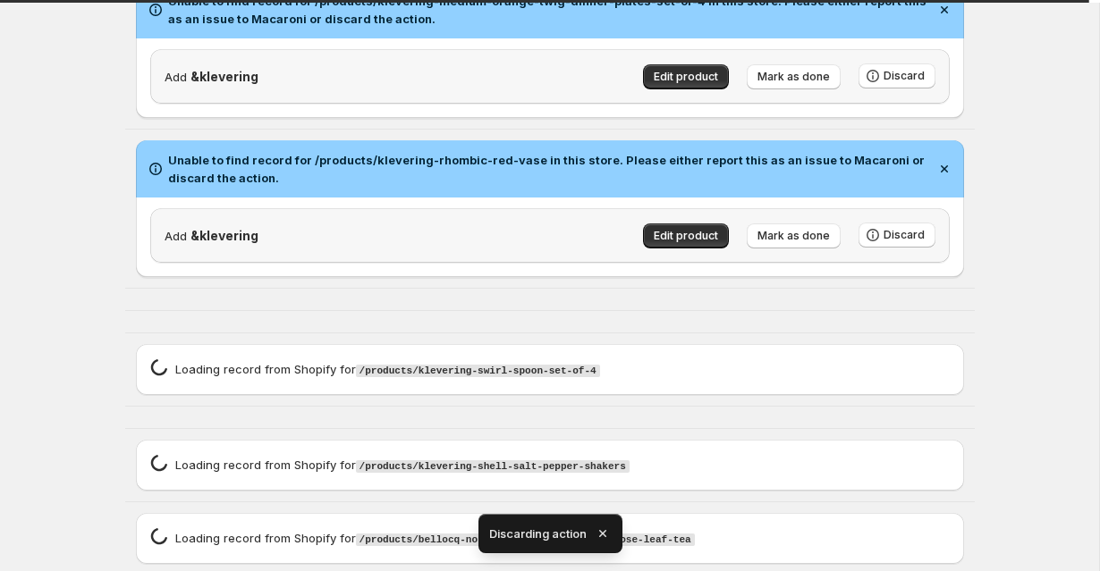
click at [603, 535] on icon "button" at bounding box center [601, 533] width 7 height 7
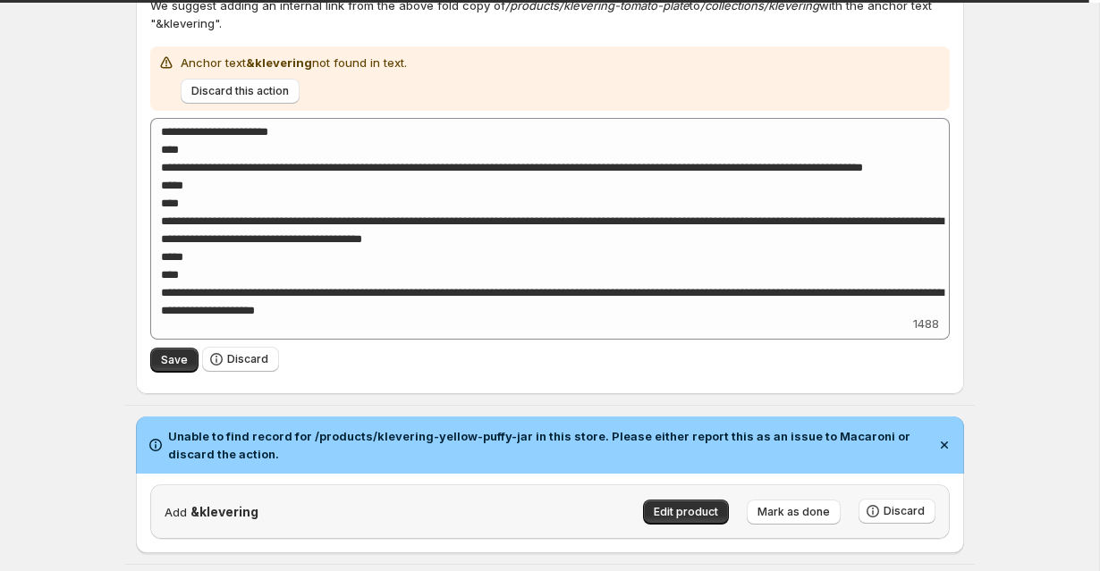
scroll to position [2415, 0]
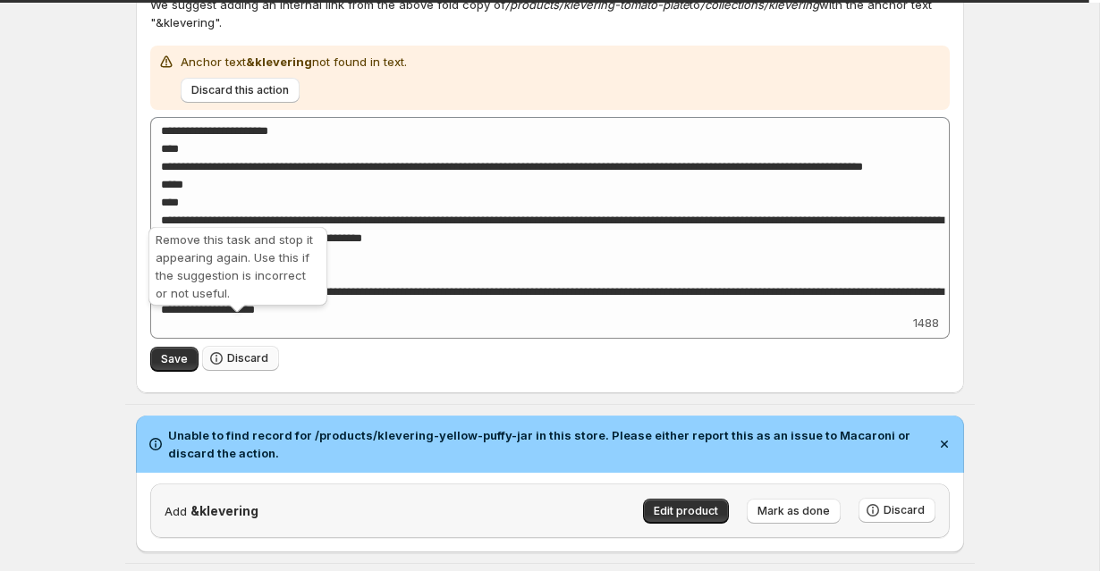
click at [230, 351] on span "Discard" at bounding box center [247, 358] width 41 height 14
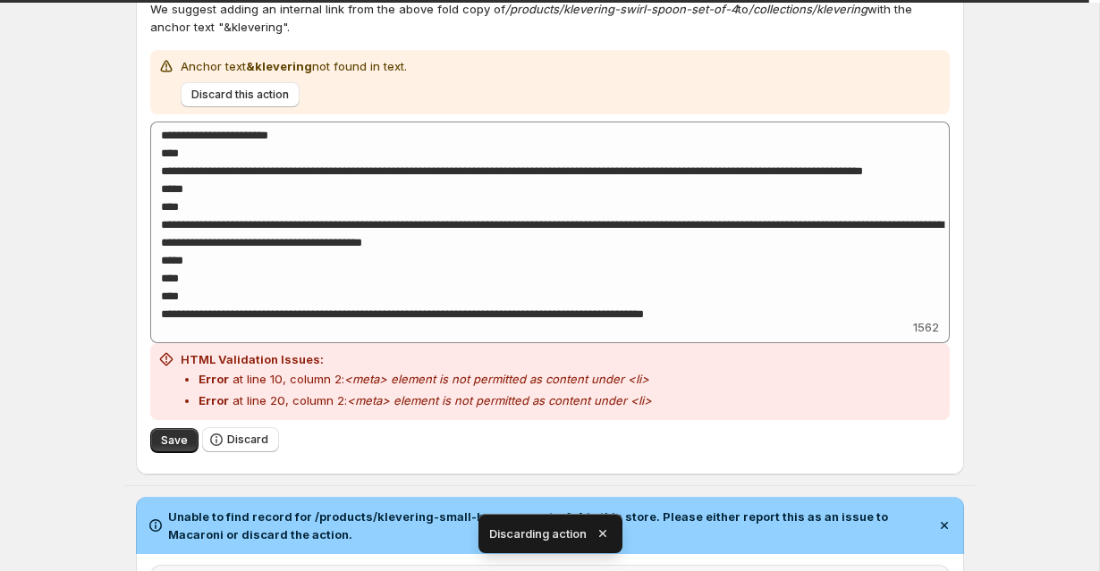
scroll to position [2573, 0]
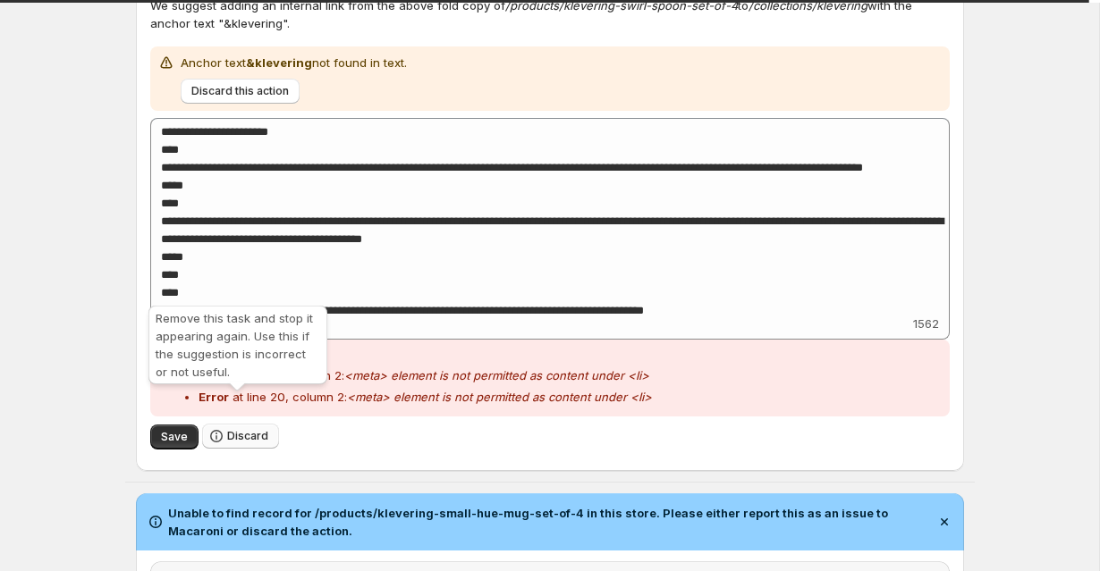
click at [234, 429] on span "Discard" at bounding box center [247, 436] width 41 height 14
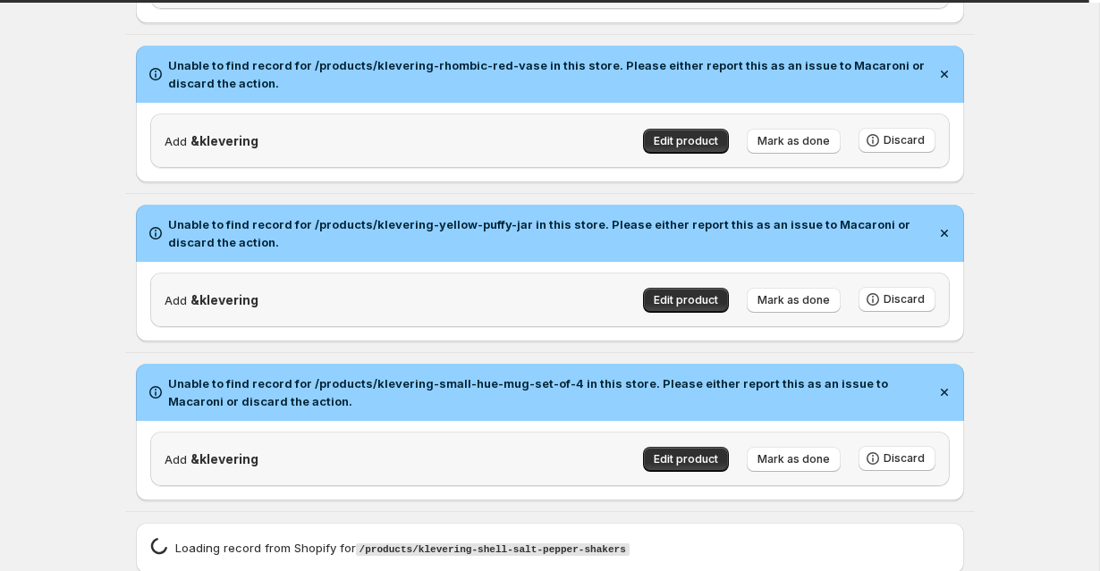
scroll to position [2365, 0]
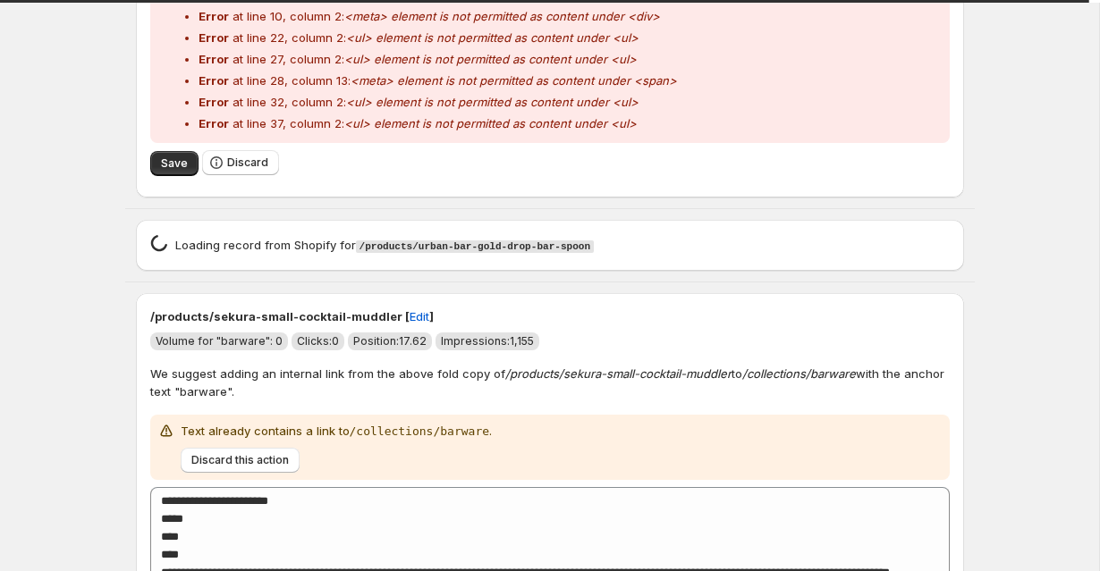
scroll to position [3211, 0]
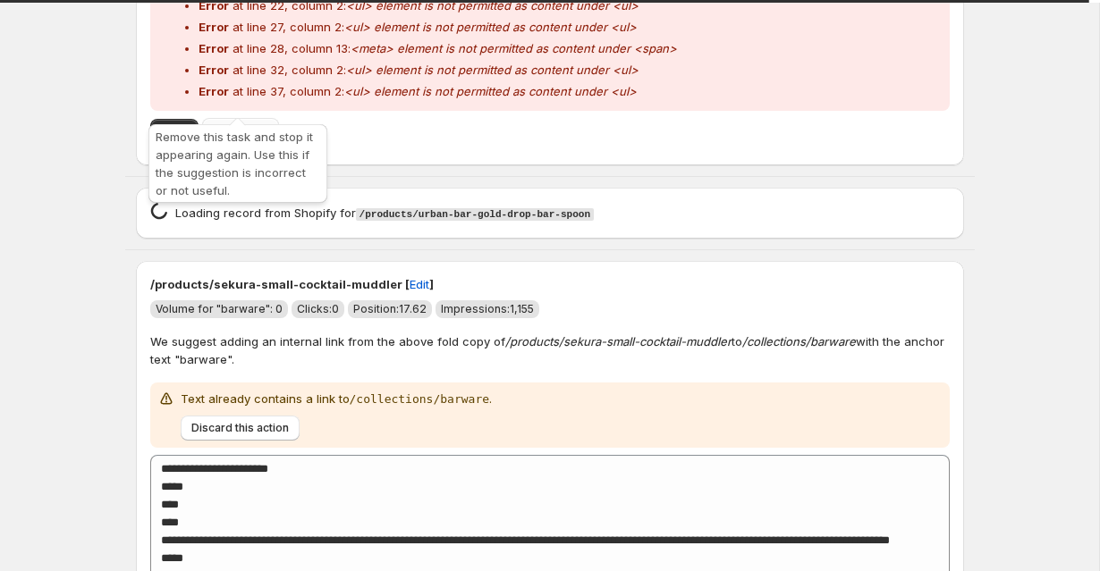
click at [268, 118] on button "Discard" at bounding box center [240, 130] width 77 height 25
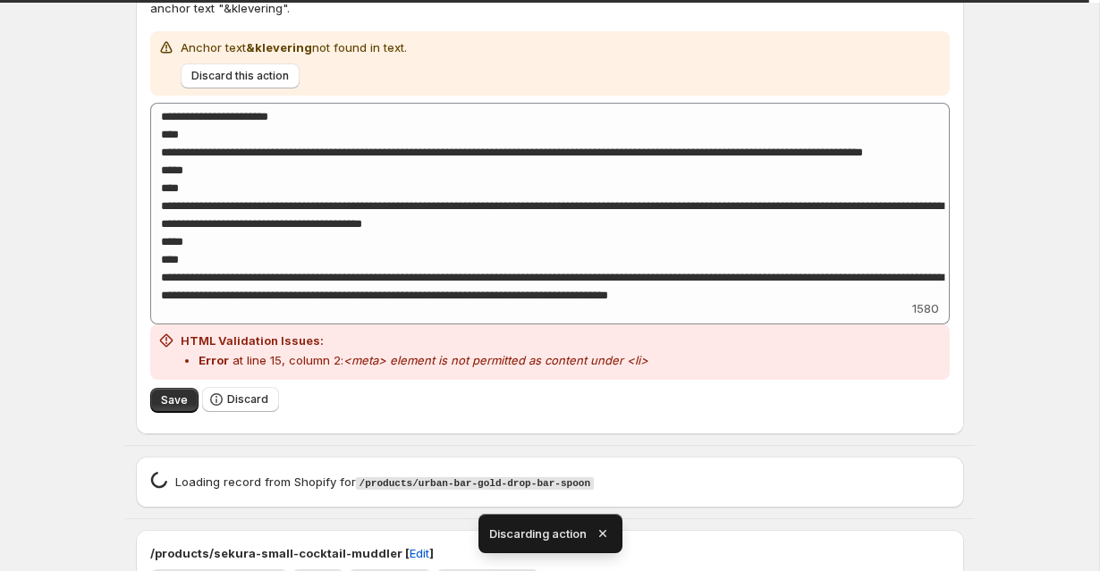
scroll to position [3377, 0]
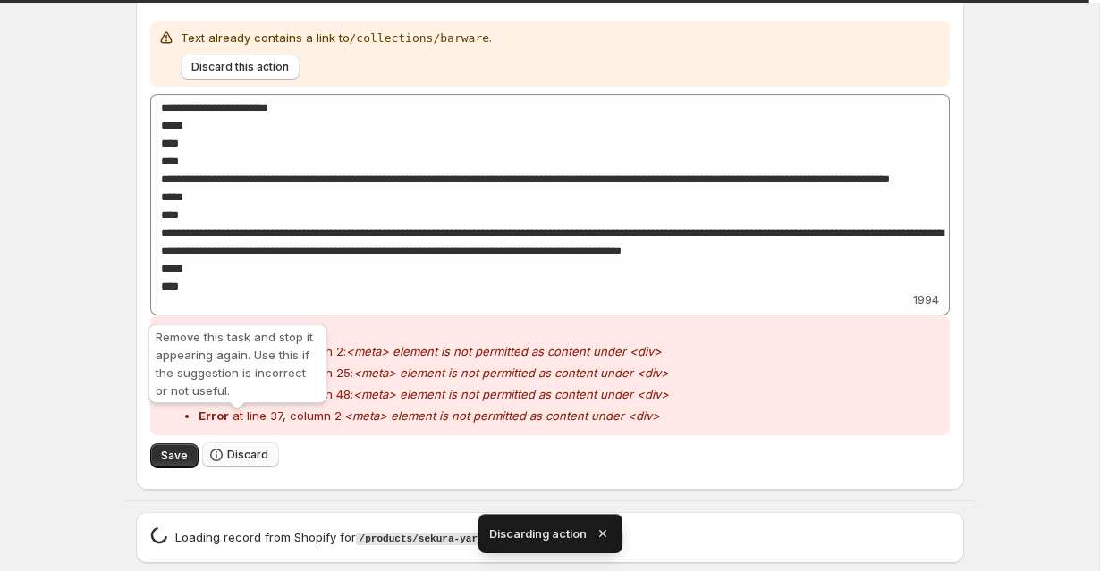
click at [233, 448] on span "Discard" at bounding box center [247, 455] width 41 height 14
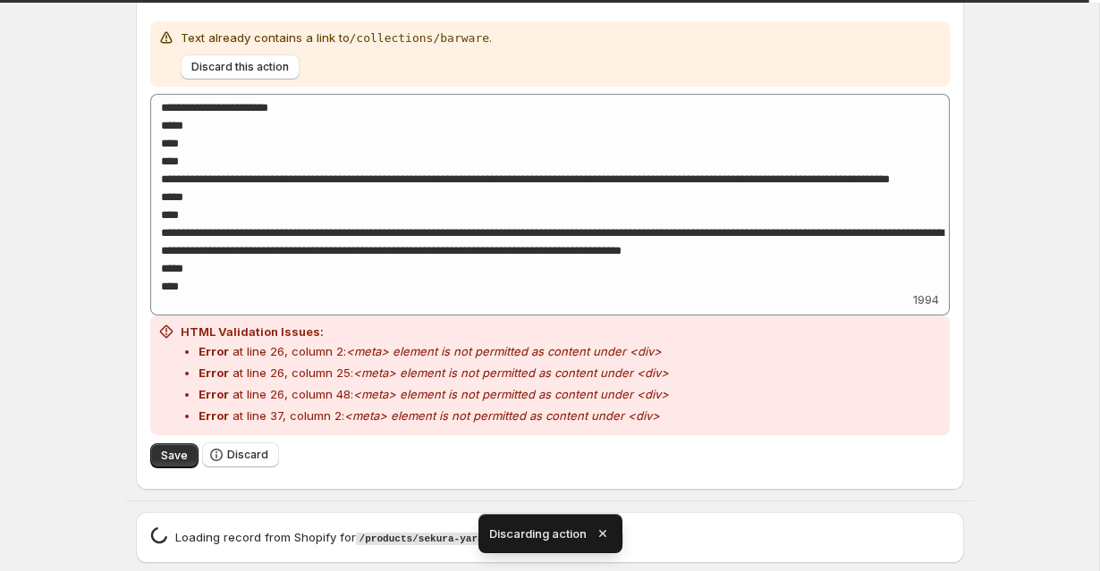
scroll to position [2765, 0]
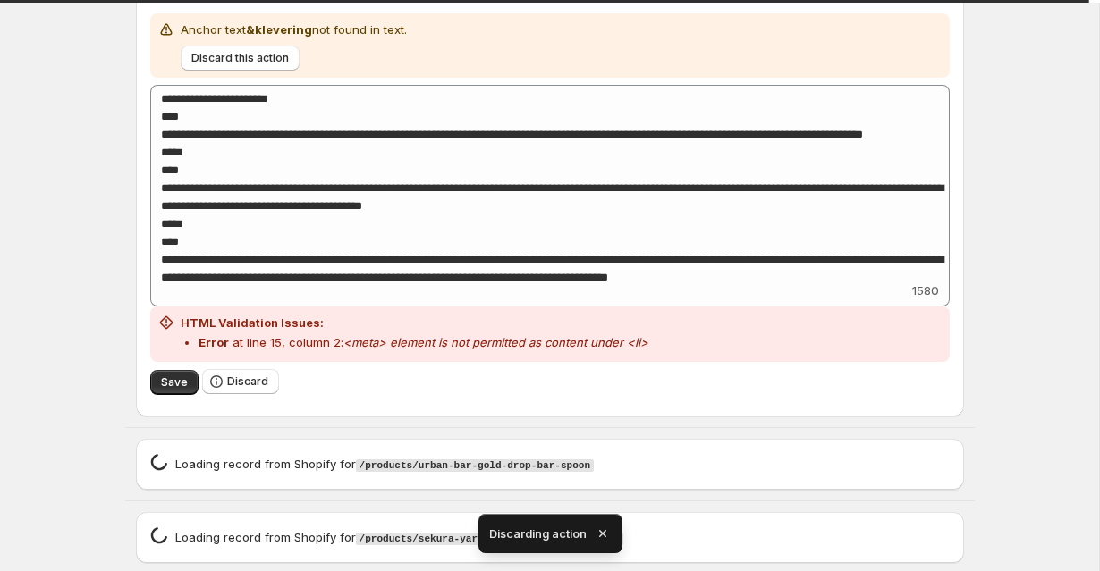
click at [603, 535] on icon "button" at bounding box center [601, 533] width 7 height 7
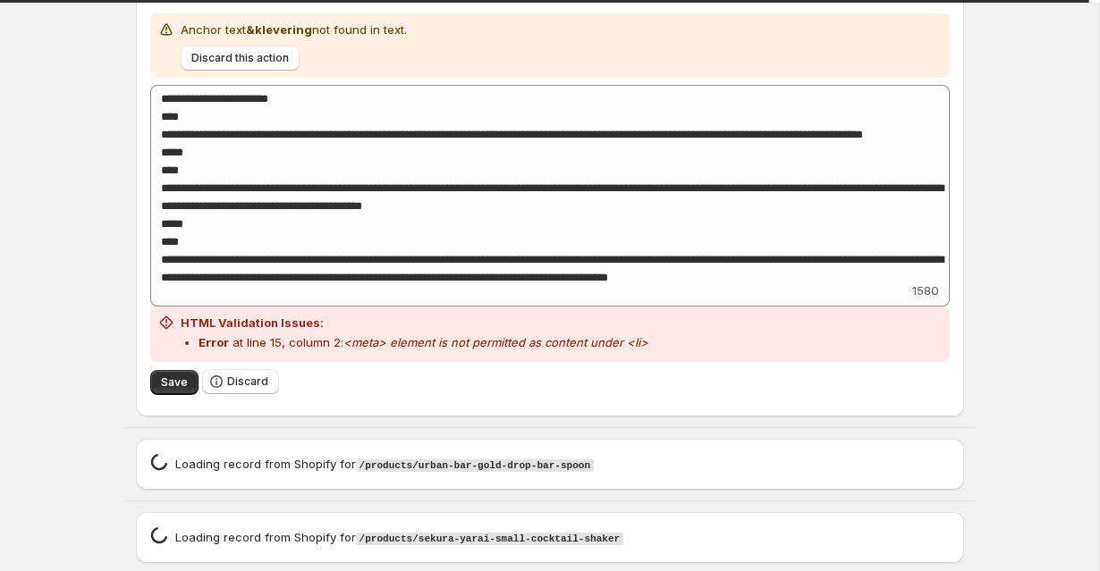
scroll to position [2839, 0]
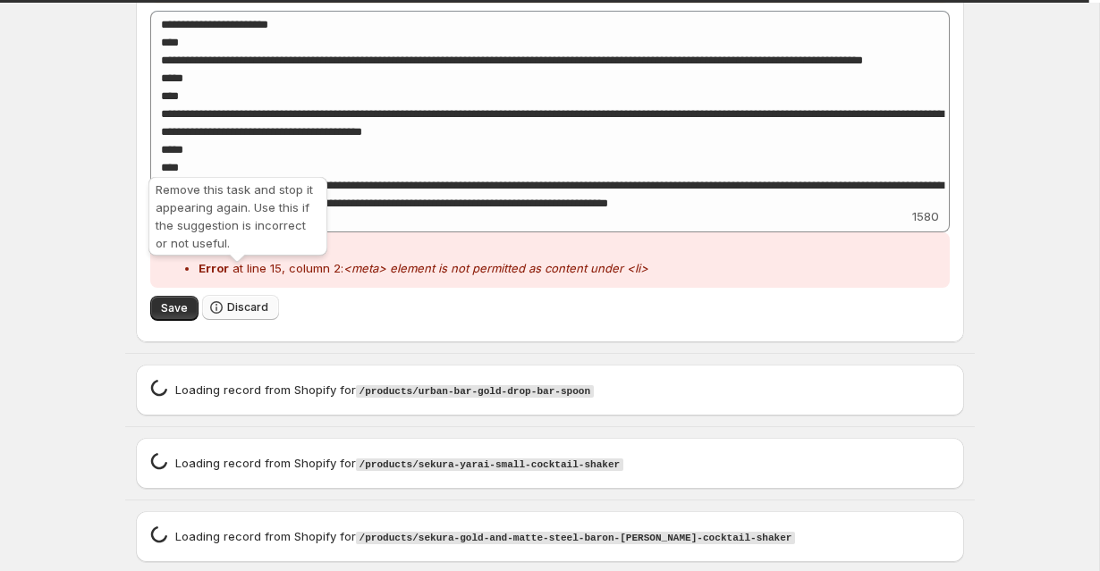
click at [238, 300] on span "Discard" at bounding box center [247, 307] width 41 height 14
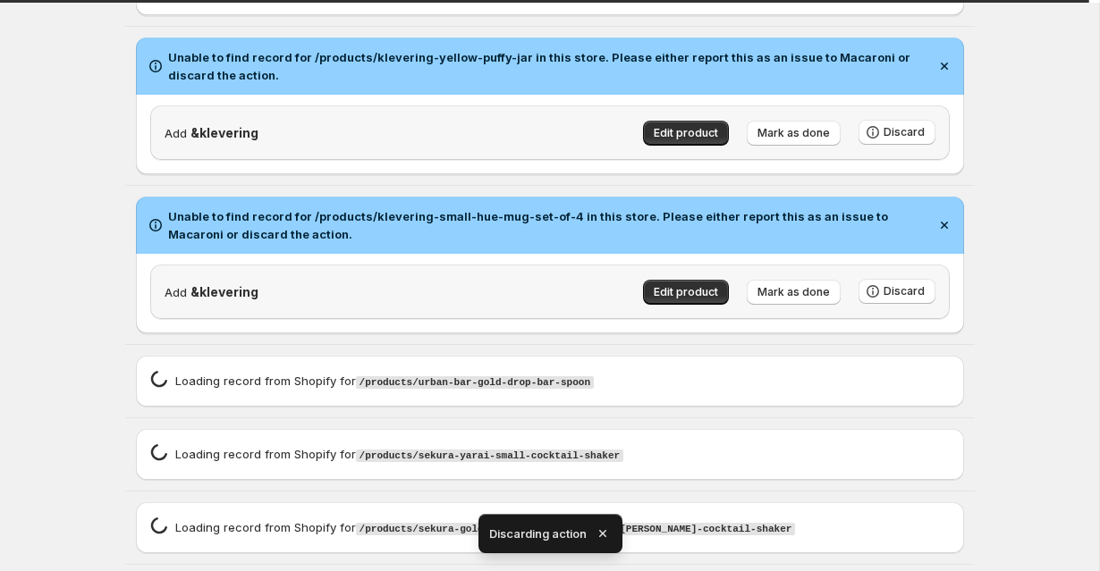
scroll to position [2365, 0]
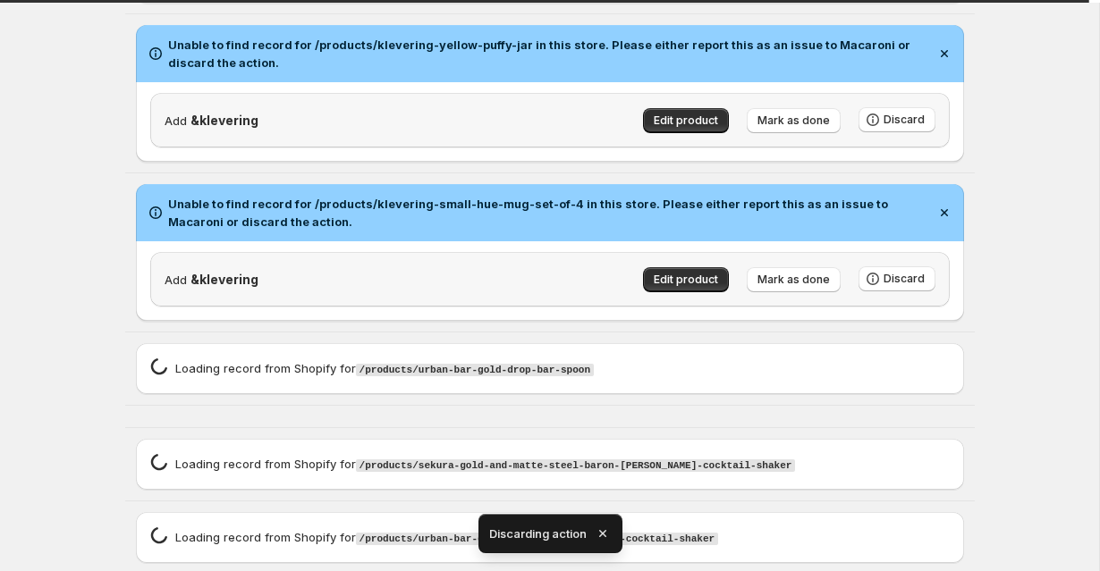
click at [603, 533] on icon "button" at bounding box center [601, 533] width 7 height 7
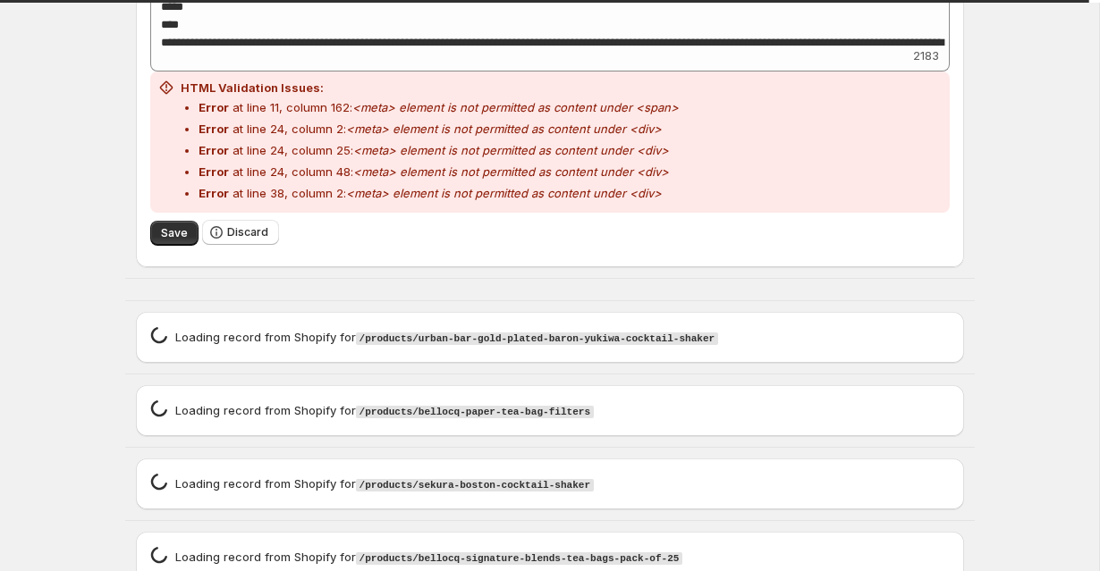
scroll to position [3560, 0]
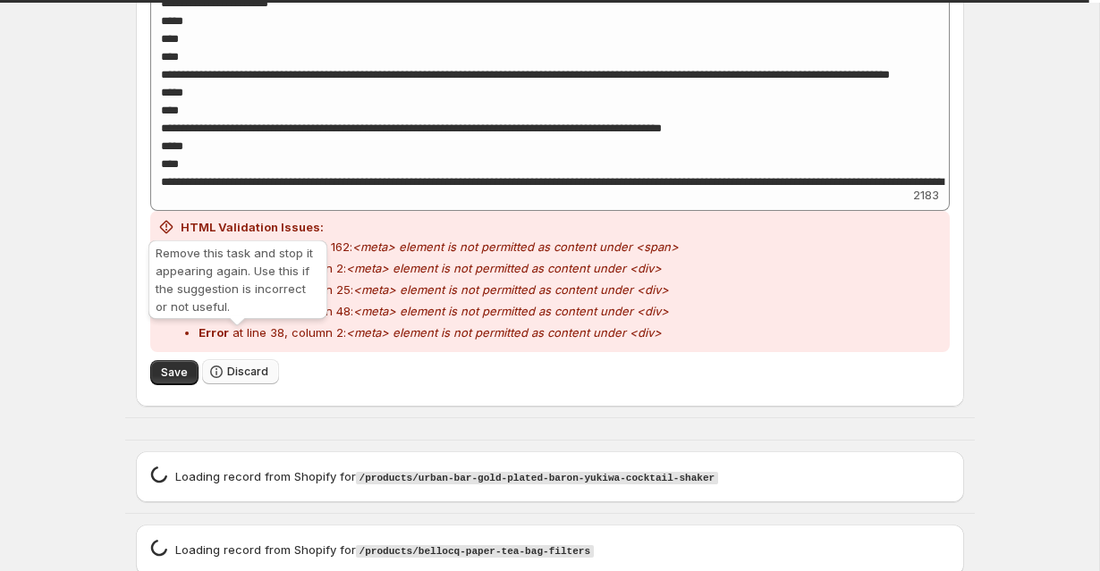
click at [229, 365] on span "Discard" at bounding box center [247, 372] width 41 height 14
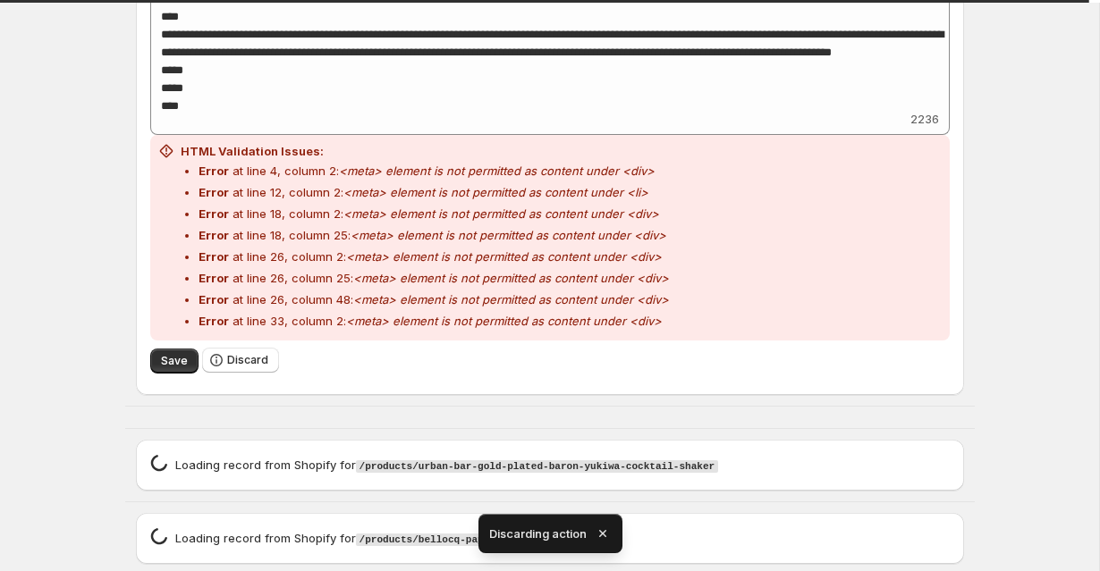
scroll to position [2937, 0]
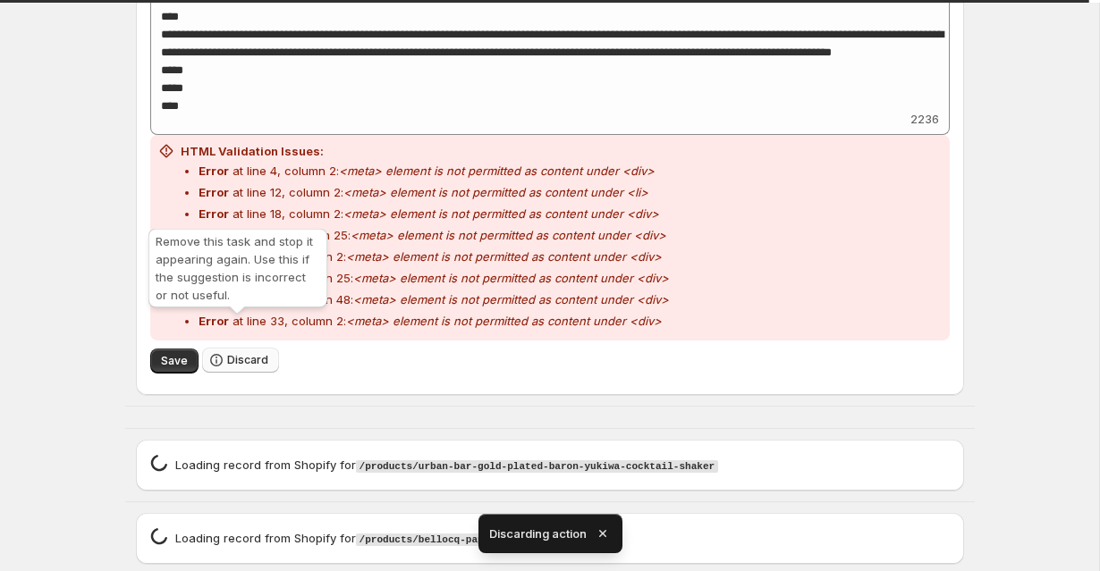
click at [235, 353] on span "Discard" at bounding box center [247, 360] width 41 height 14
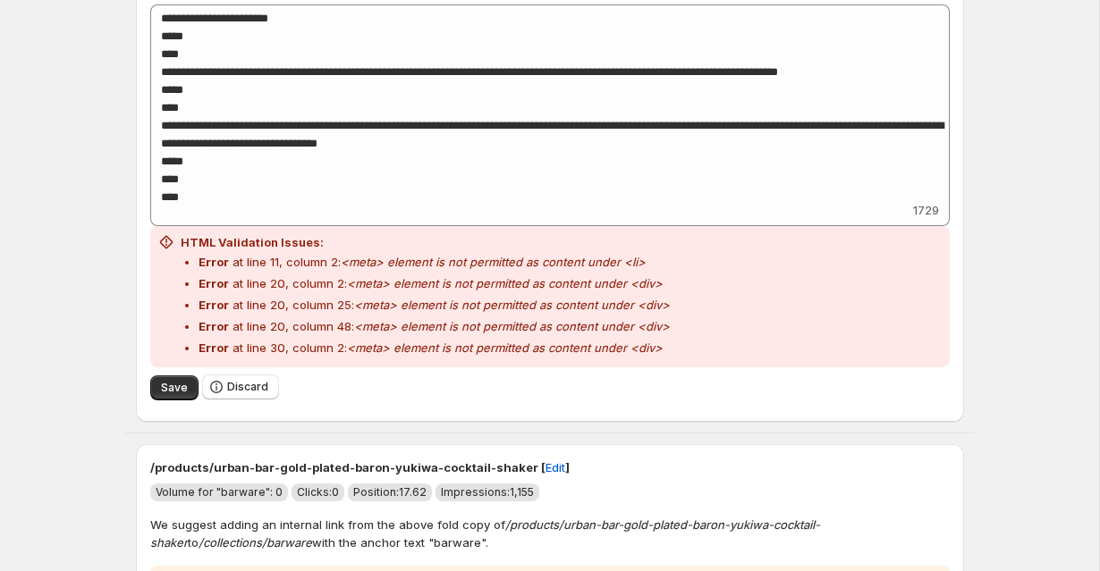
scroll to position [2986, 0]
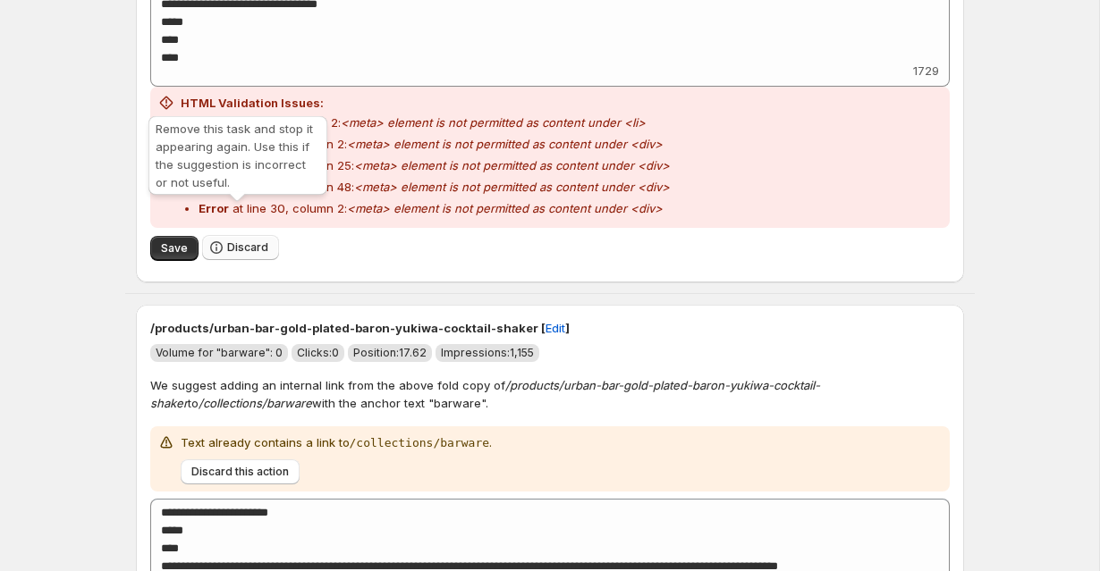
click at [265, 235] on button "Discard" at bounding box center [240, 247] width 77 height 25
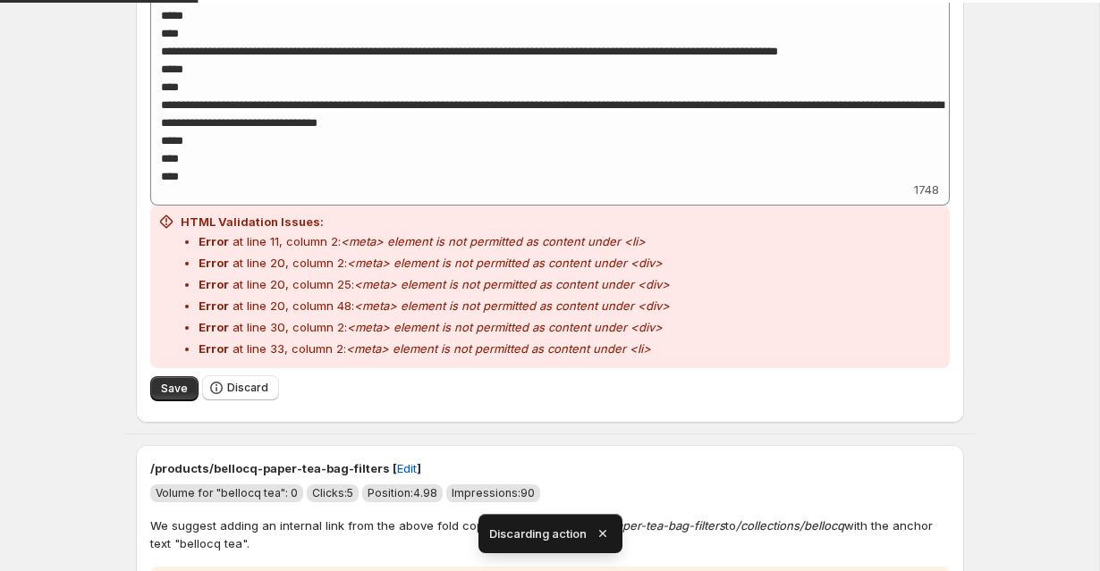
scroll to position [2916, 0]
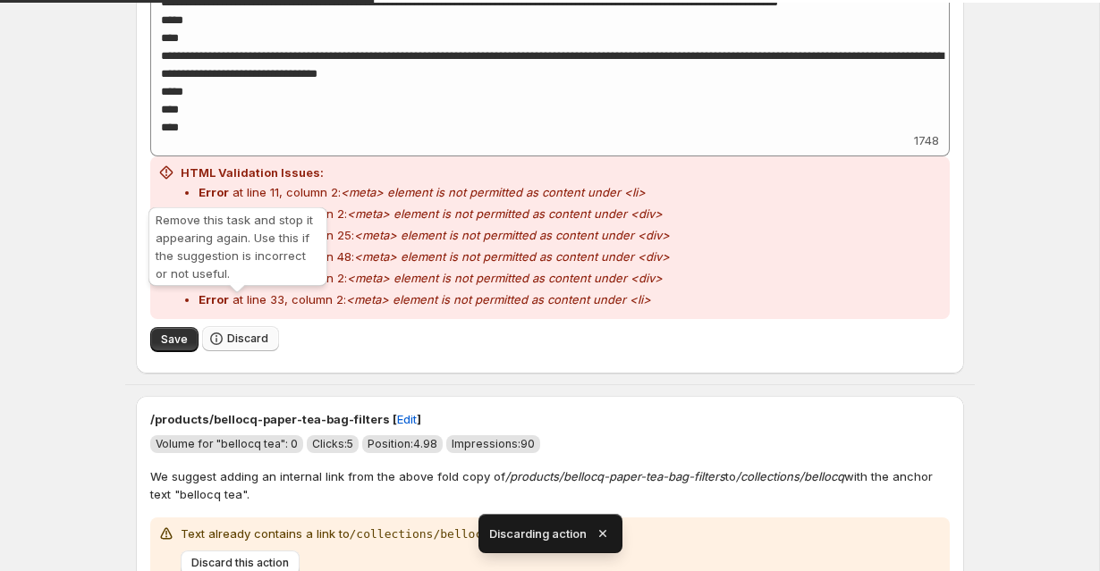
click at [220, 330] on icon "button" at bounding box center [216, 339] width 18 height 18
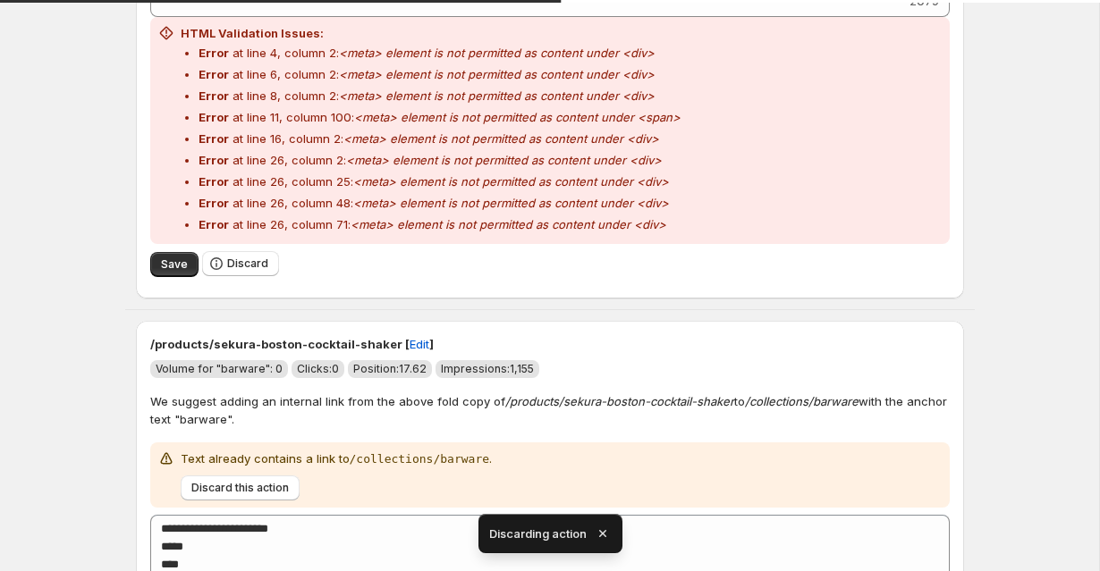
scroll to position [3057, 0]
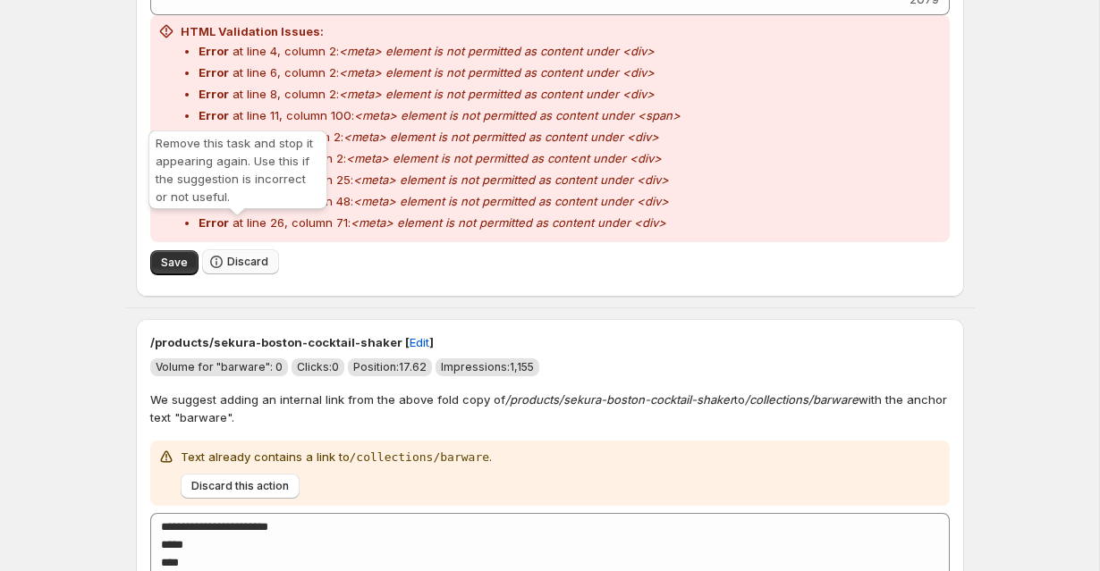
click at [259, 255] on span "Discard" at bounding box center [247, 262] width 41 height 14
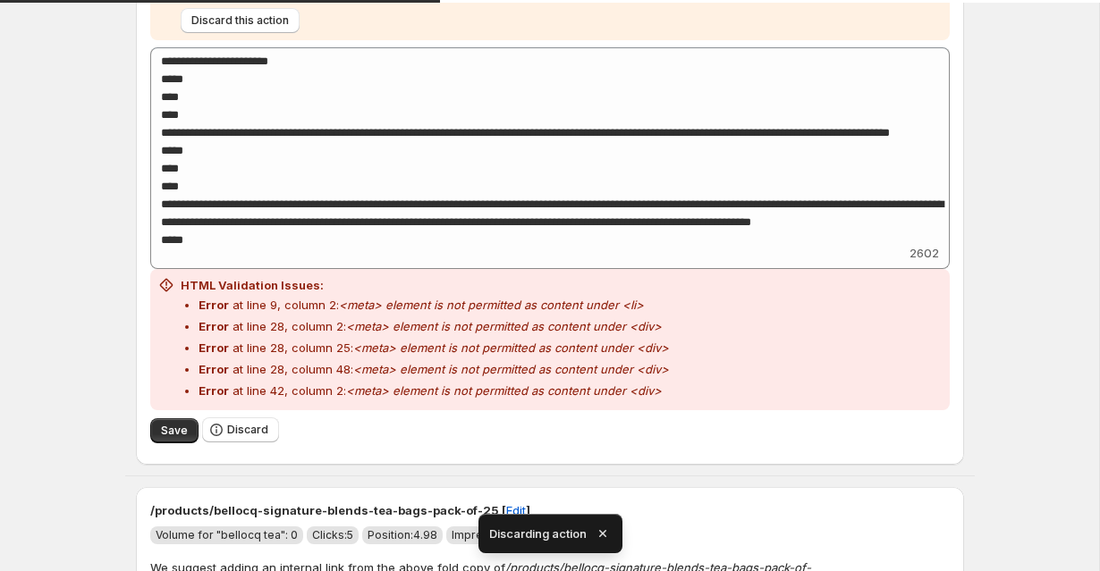
scroll to position [2808, 0]
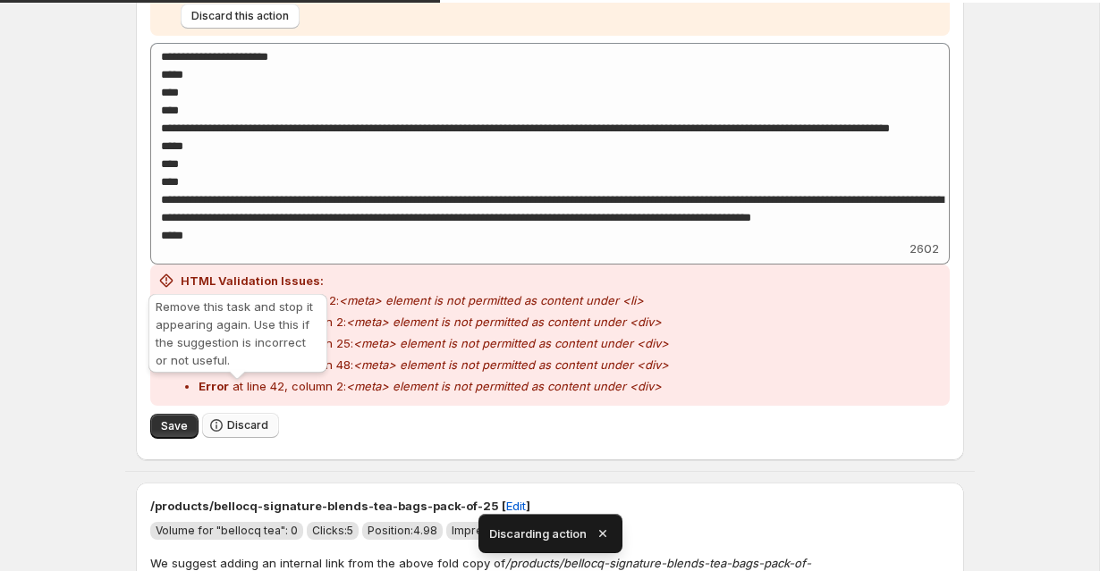
click at [229, 418] on span "Discard" at bounding box center [247, 425] width 41 height 14
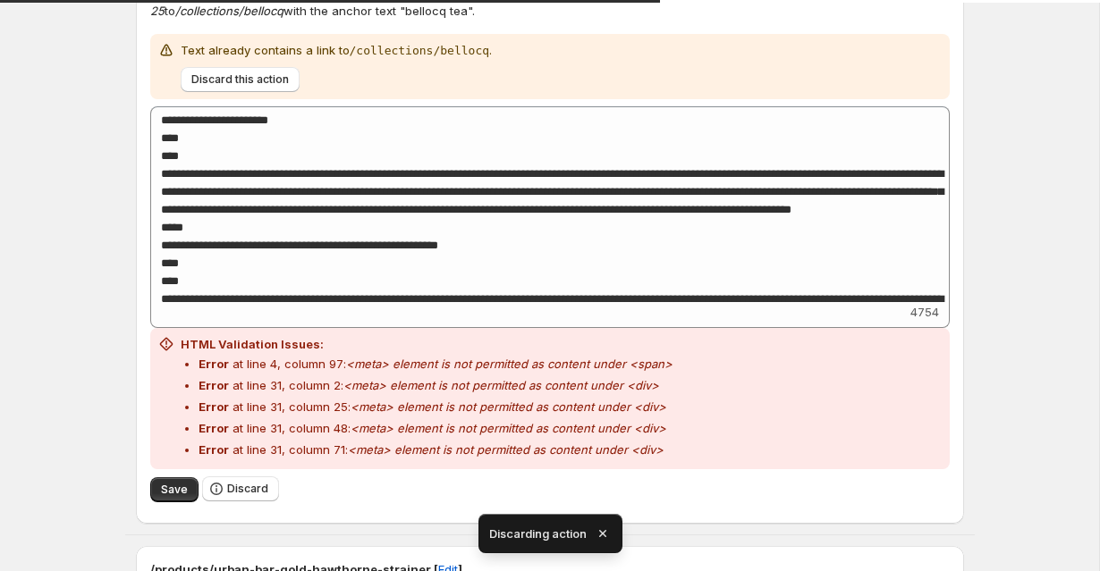
scroll to position [2795, 0]
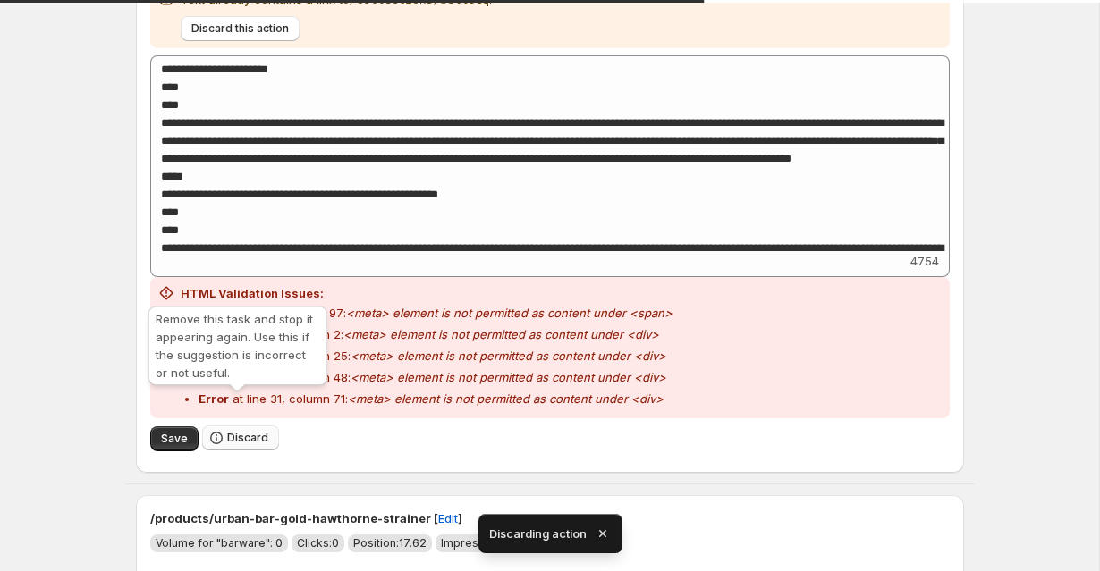
click at [232, 431] on span "Discard" at bounding box center [247, 438] width 41 height 14
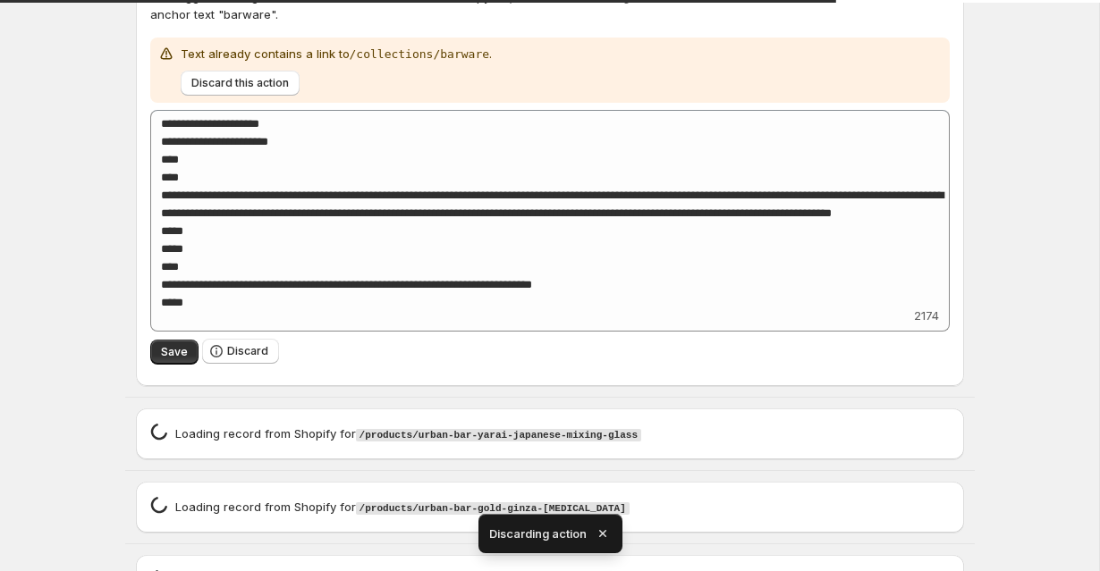
scroll to position [2760, 0]
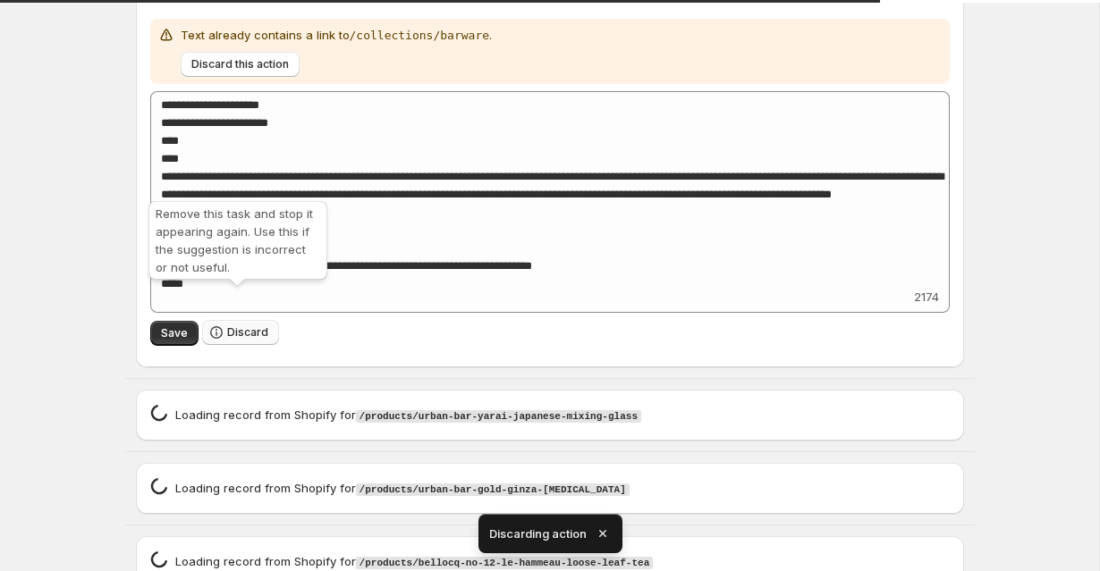
click at [227, 320] on button "Discard" at bounding box center [240, 332] width 77 height 25
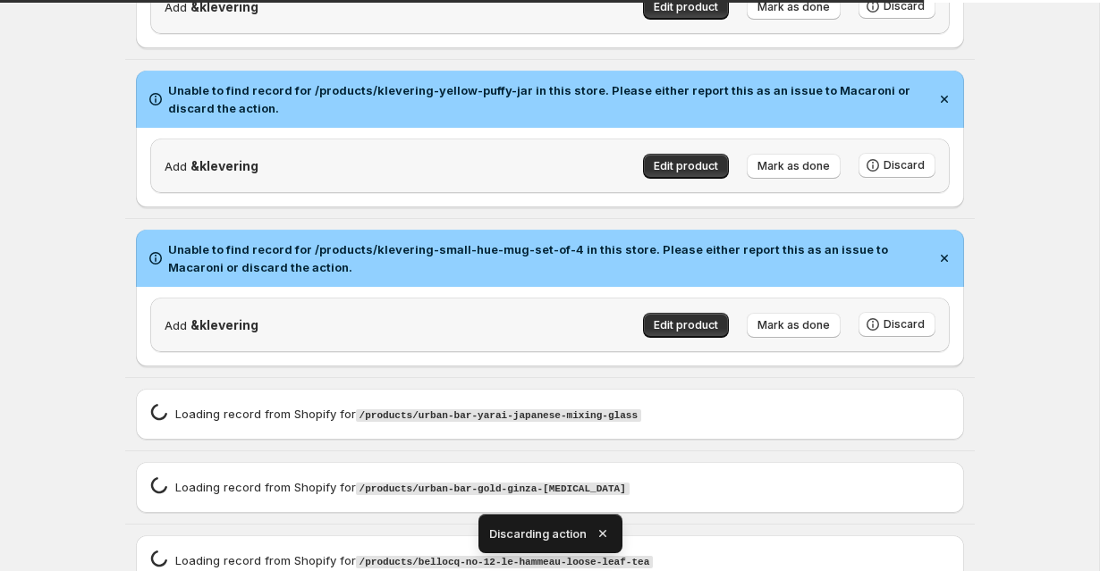
scroll to position [2365, 0]
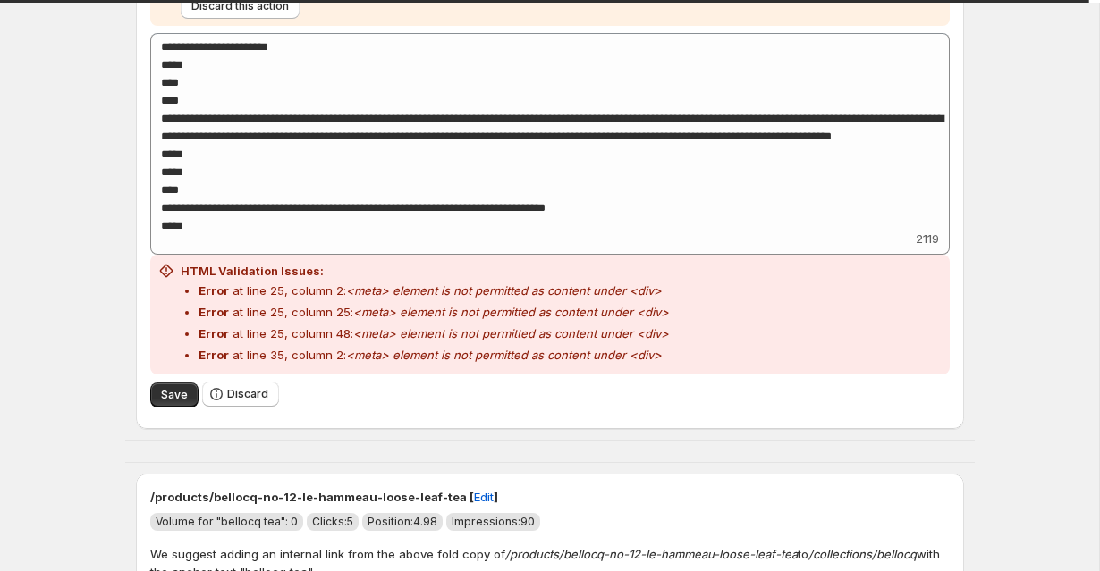
scroll to position [2819, 0]
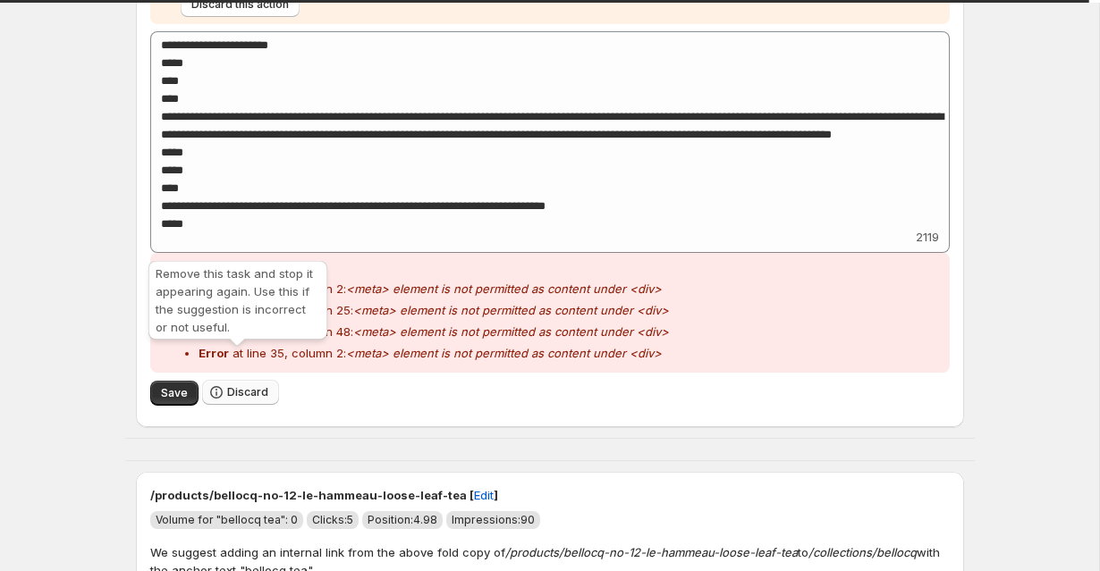
click at [232, 380] on button "Discard" at bounding box center [240, 392] width 77 height 25
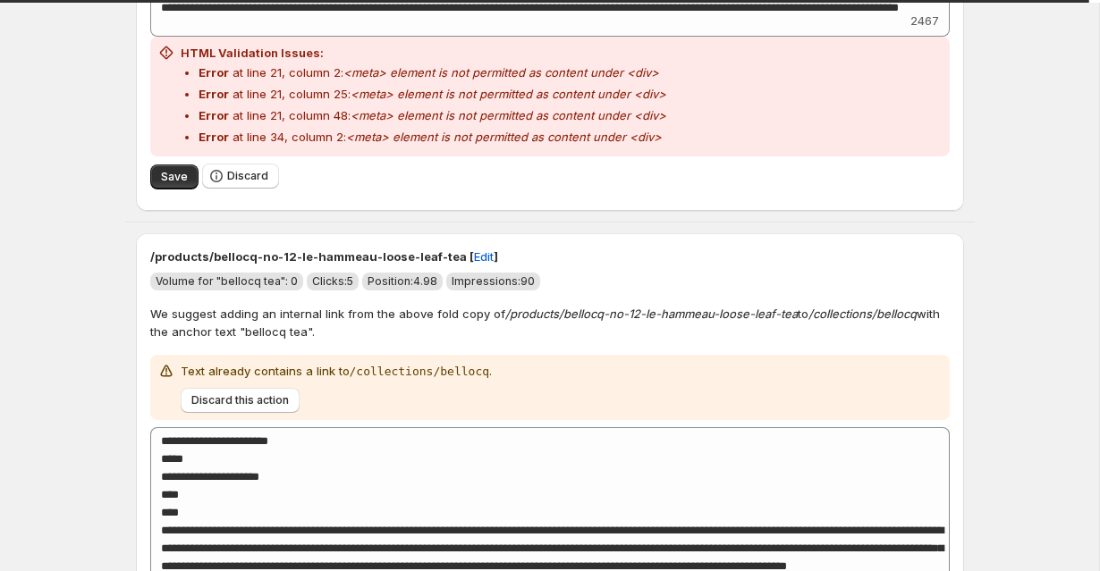
scroll to position [3055, 0]
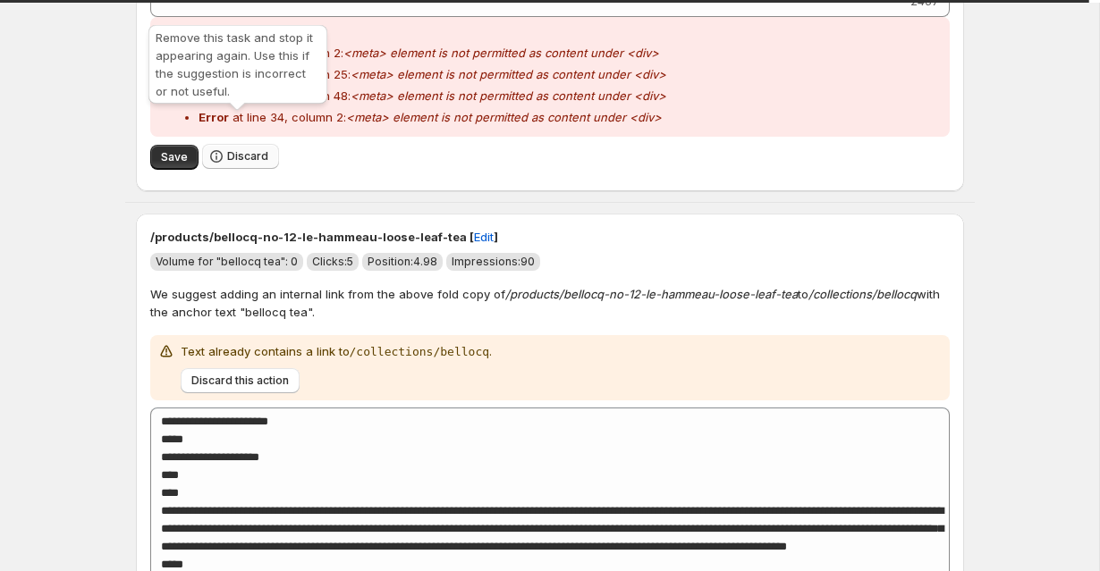
click at [227, 149] on span "Discard" at bounding box center [247, 156] width 41 height 14
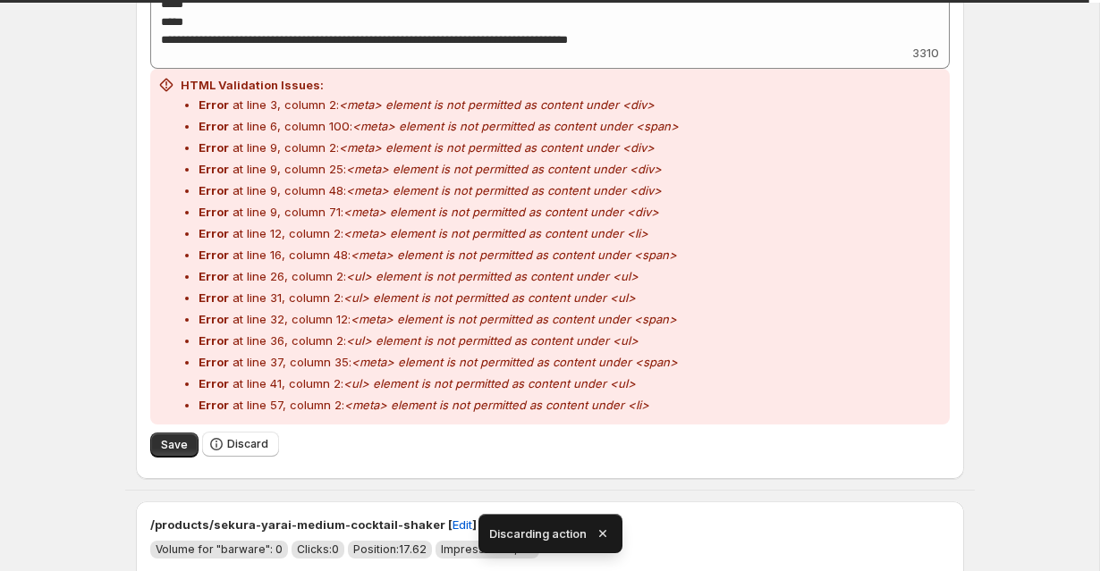
scroll to position [3017, 0]
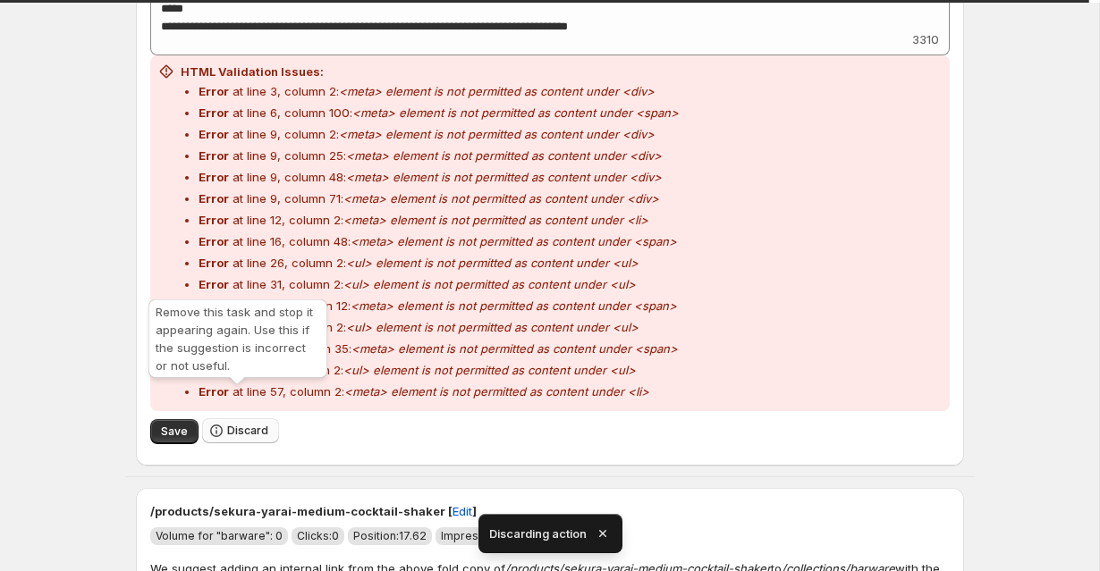
click at [232, 424] on span "Discard" at bounding box center [247, 431] width 41 height 14
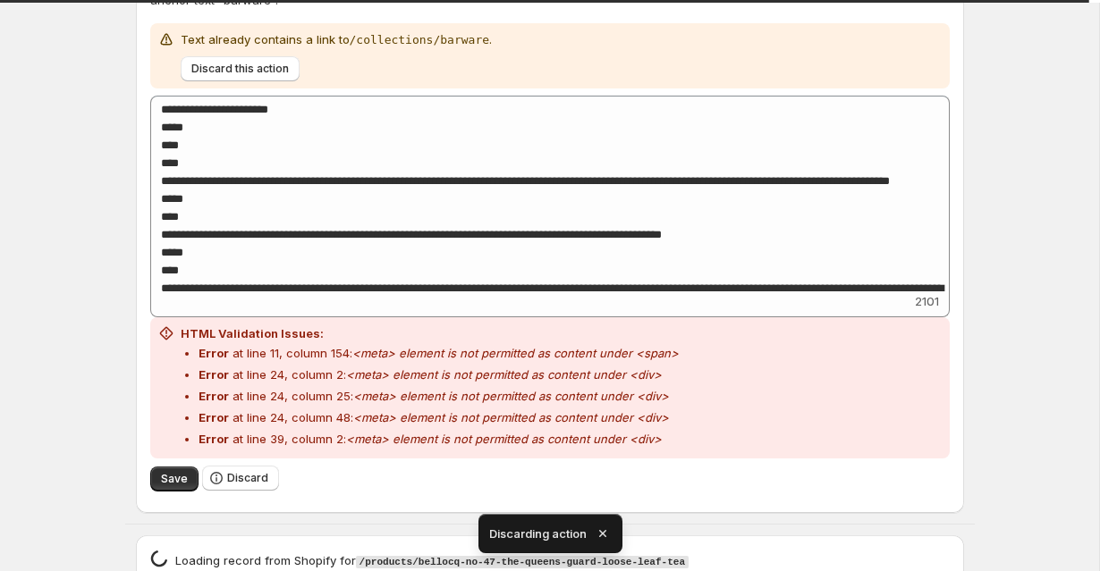
scroll to position [2779, 0]
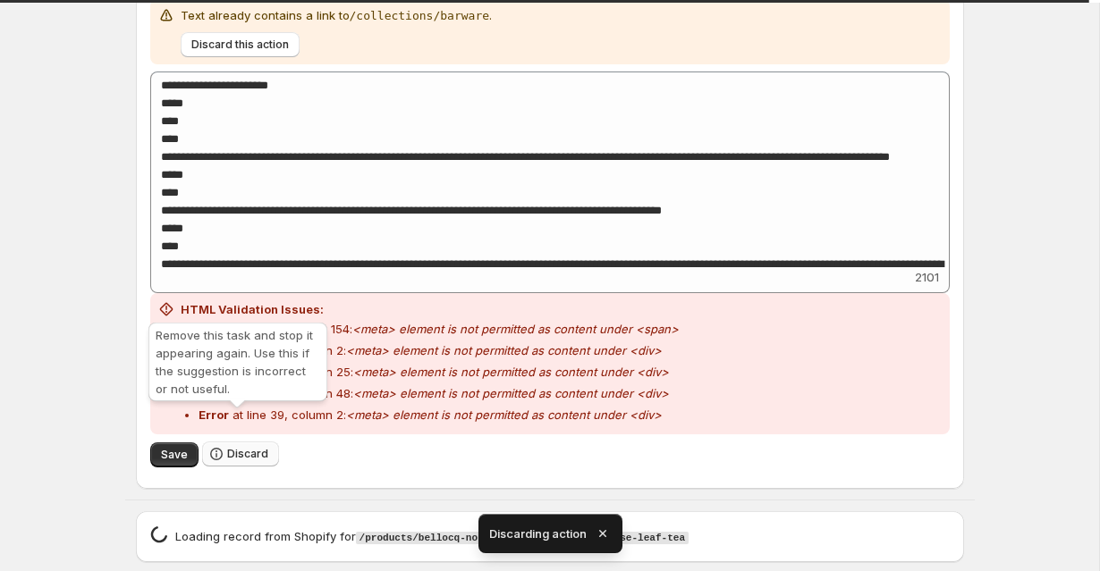
click at [241, 442] on button "Discard" at bounding box center [240, 454] width 77 height 25
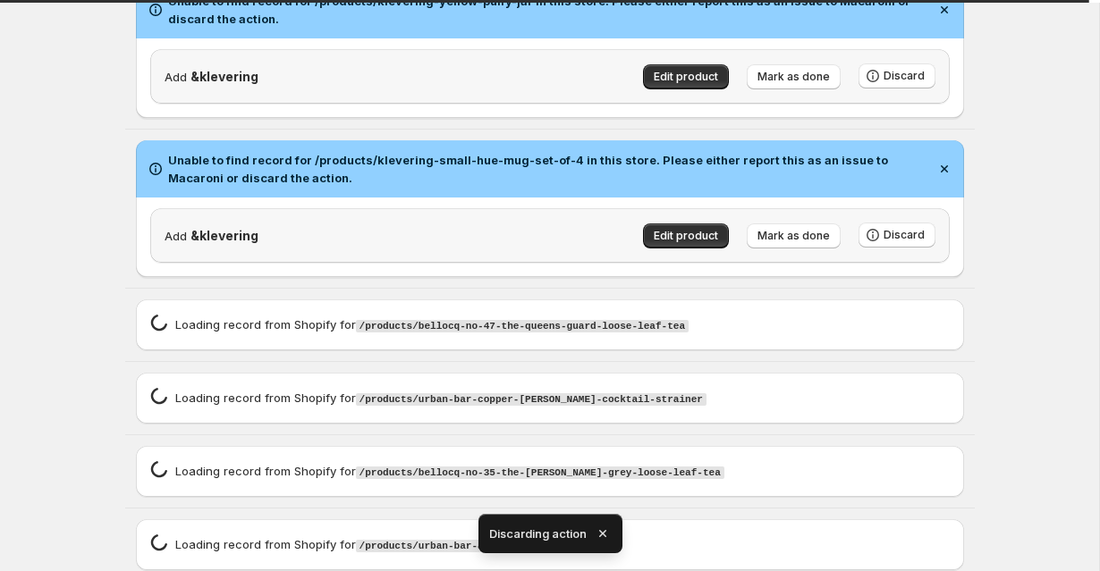
scroll to position [2365, 0]
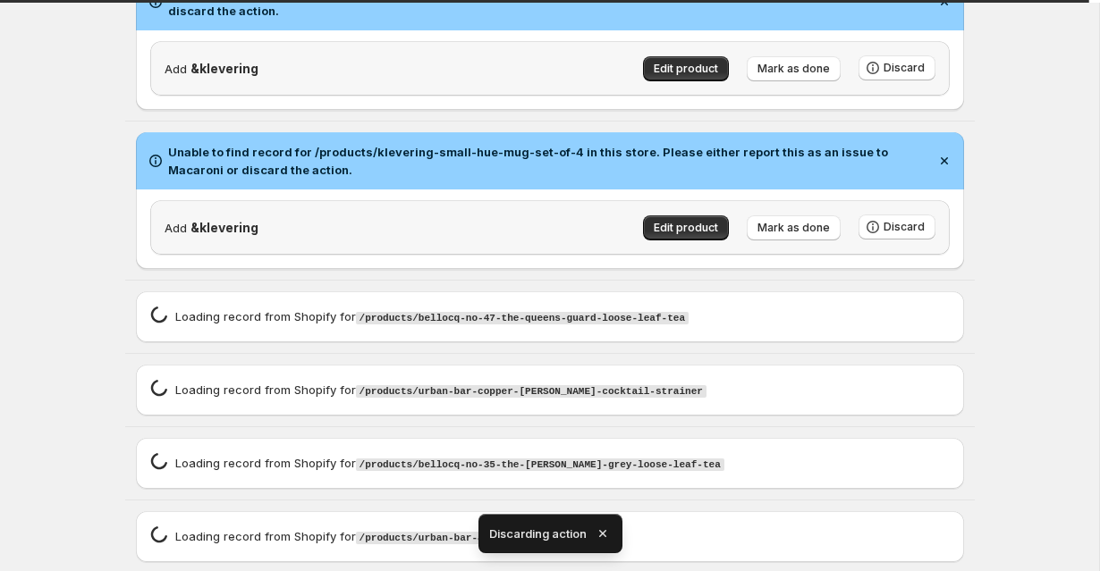
click at [604, 527] on icon "button" at bounding box center [603, 534] width 18 height 18
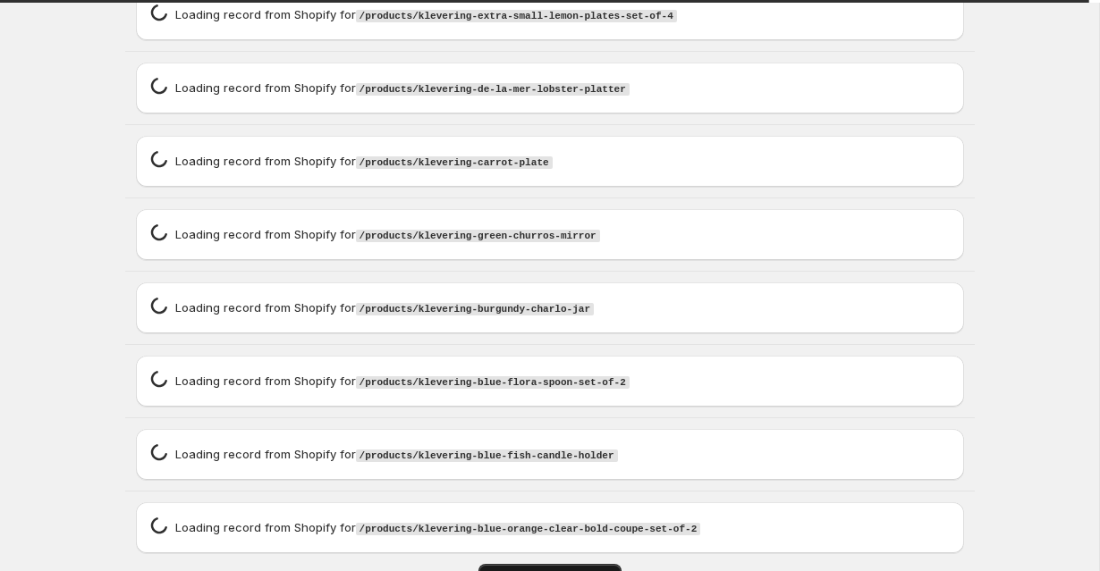
click at [585, 569] on span "LOAD MORE RECORDS" at bounding box center [550, 576] width 122 height 14
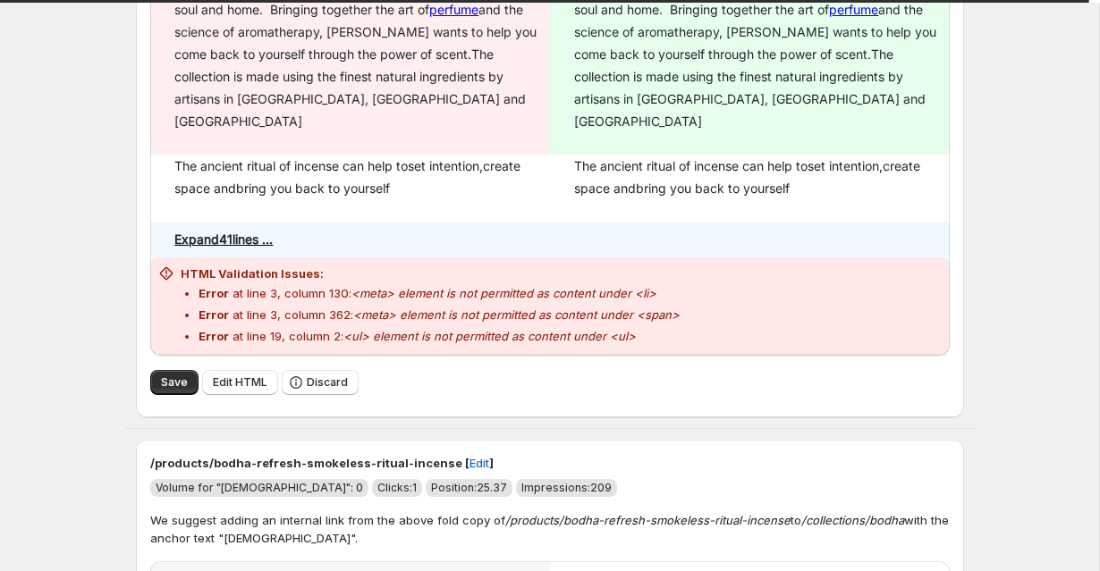
scroll to position [4117, 0]
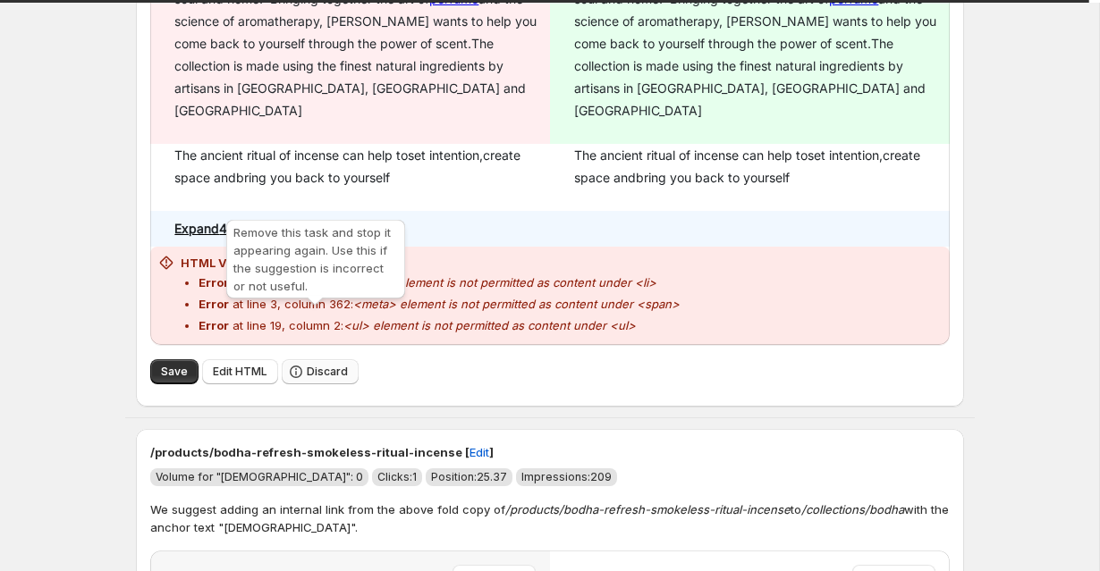
click at [301, 359] on button "Discard" at bounding box center [320, 371] width 77 height 25
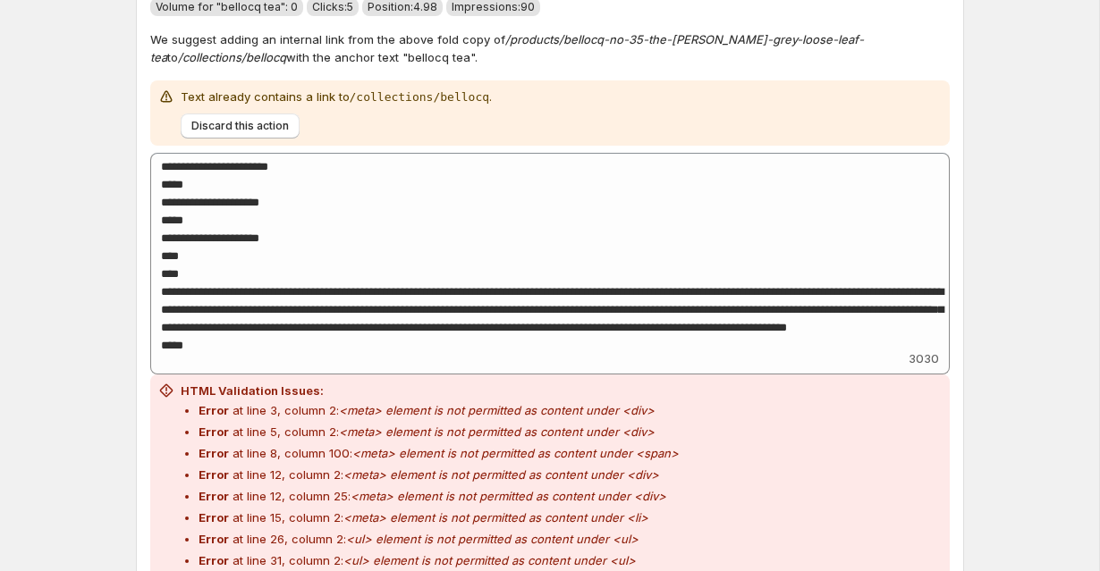
scroll to position [4016, 0]
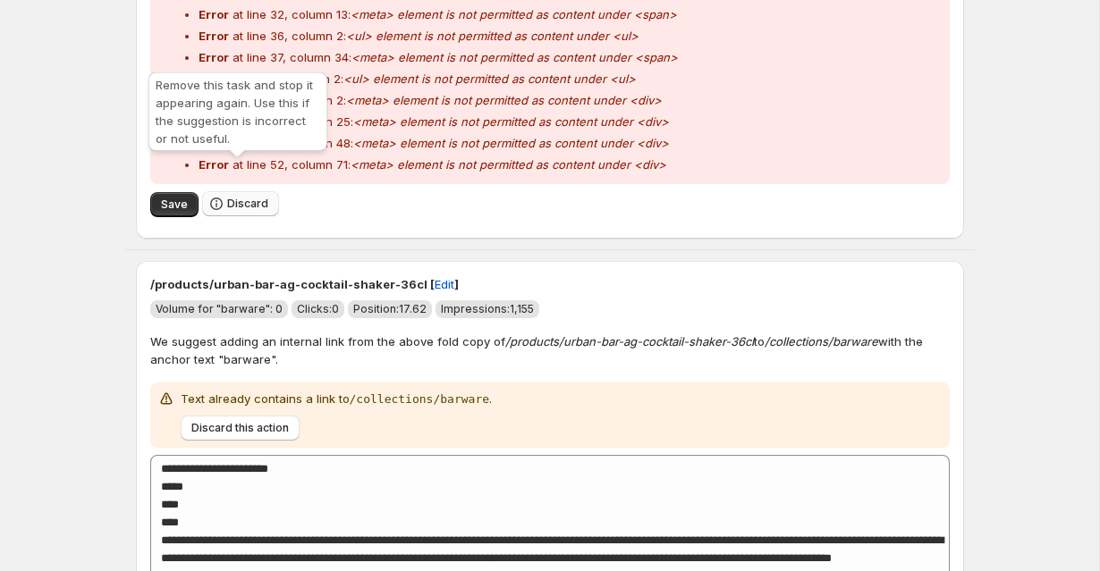
click at [240, 191] on button "Discard" at bounding box center [240, 203] width 77 height 25
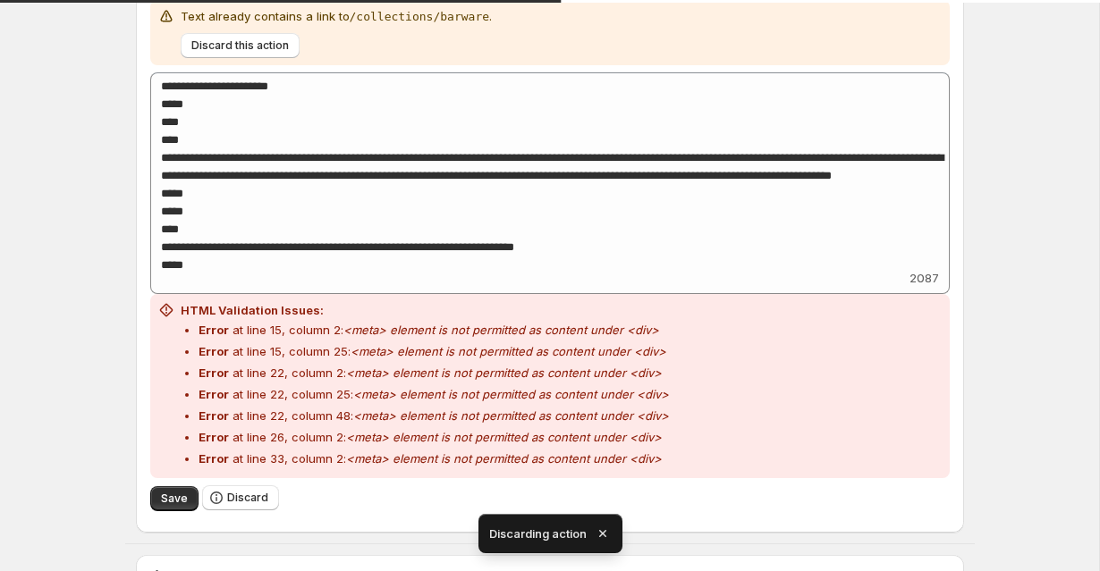
scroll to position [3570, 0]
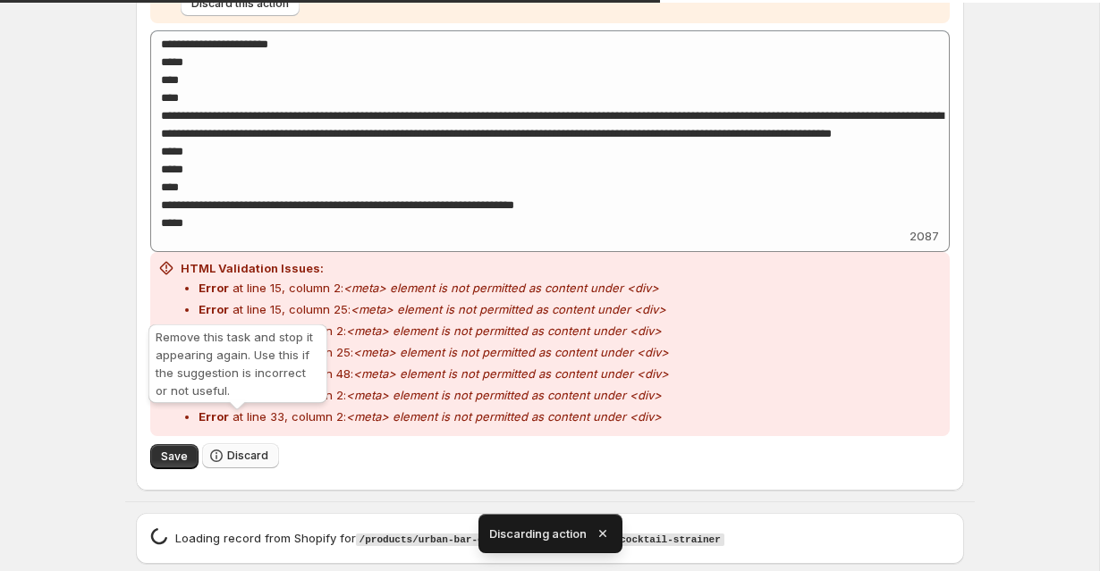
click at [227, 449] on span "Discard" at bounding box center [247, 456] width 41 height 14
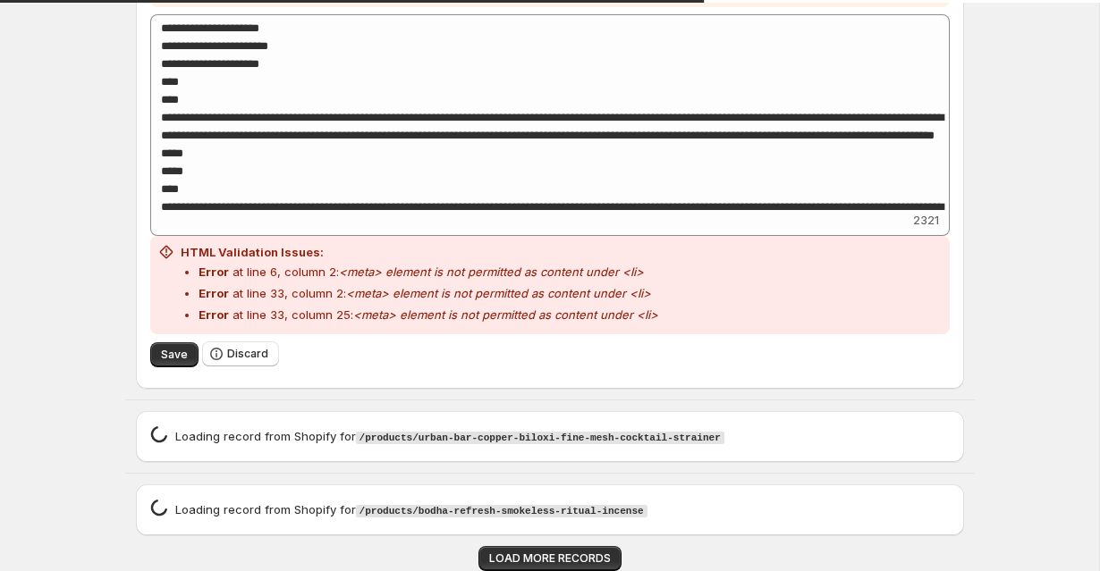
scroll to position [2894, 0]
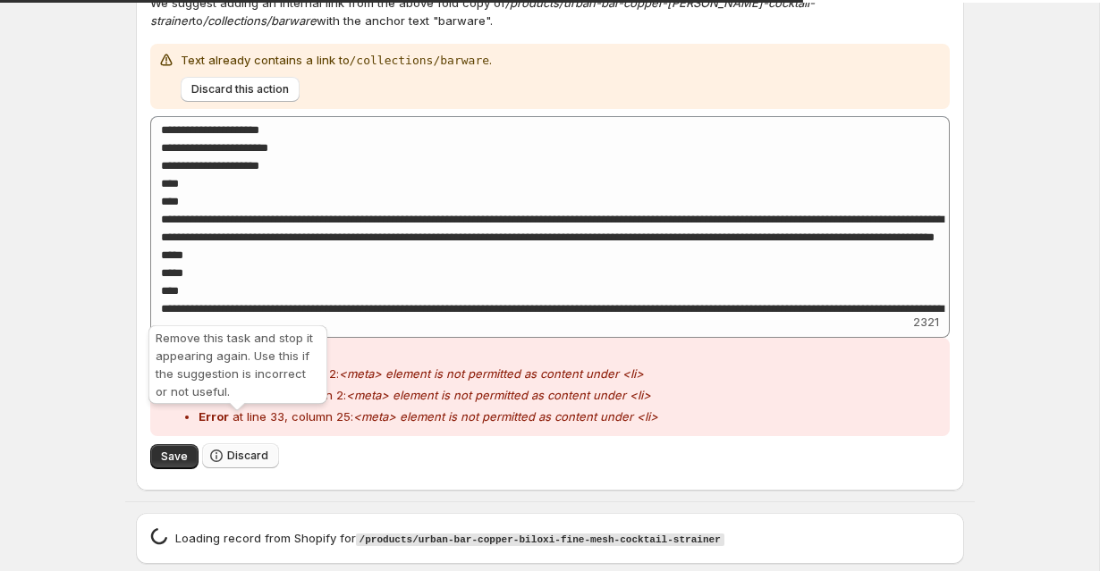
click at [249, 449] on span "Discard" at bounding box center [247, 456] width 41 height 14
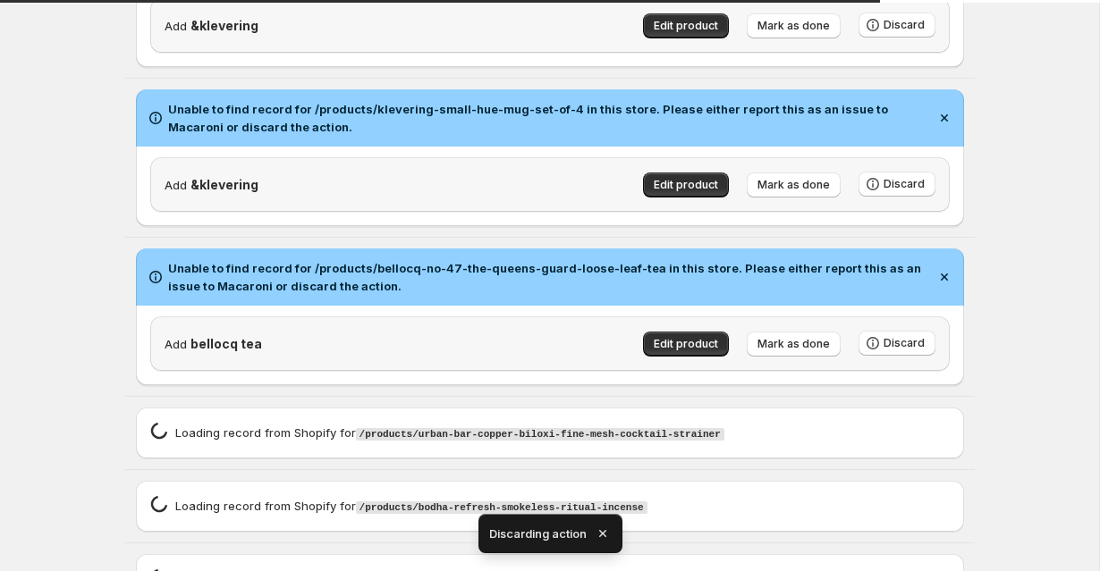
scroll to position [2451, 0]
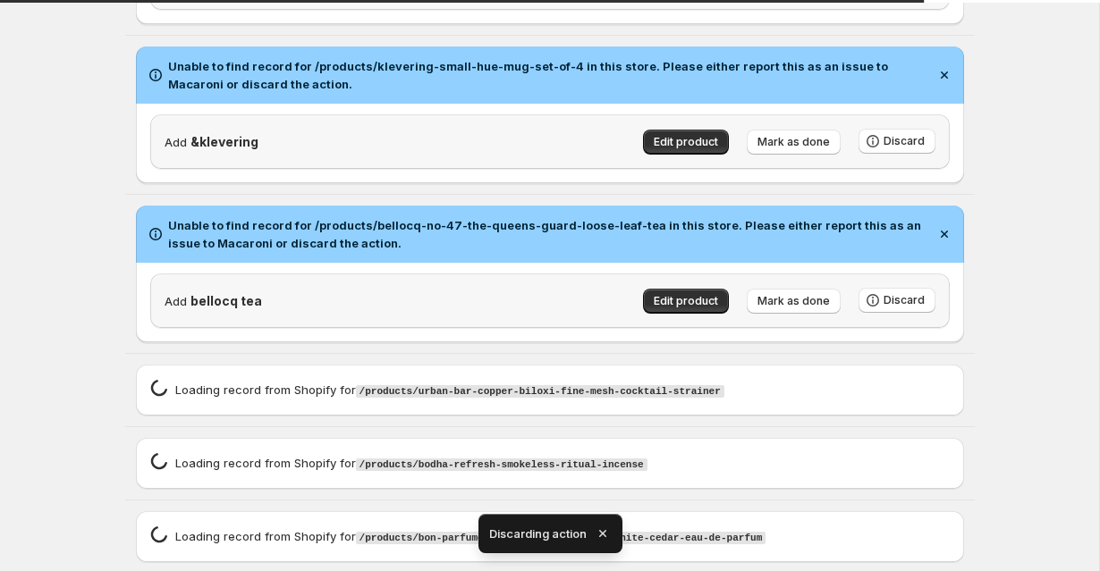
click at [599, 527] on icon "button" at bounding box center [603, 534] width 18 height 18
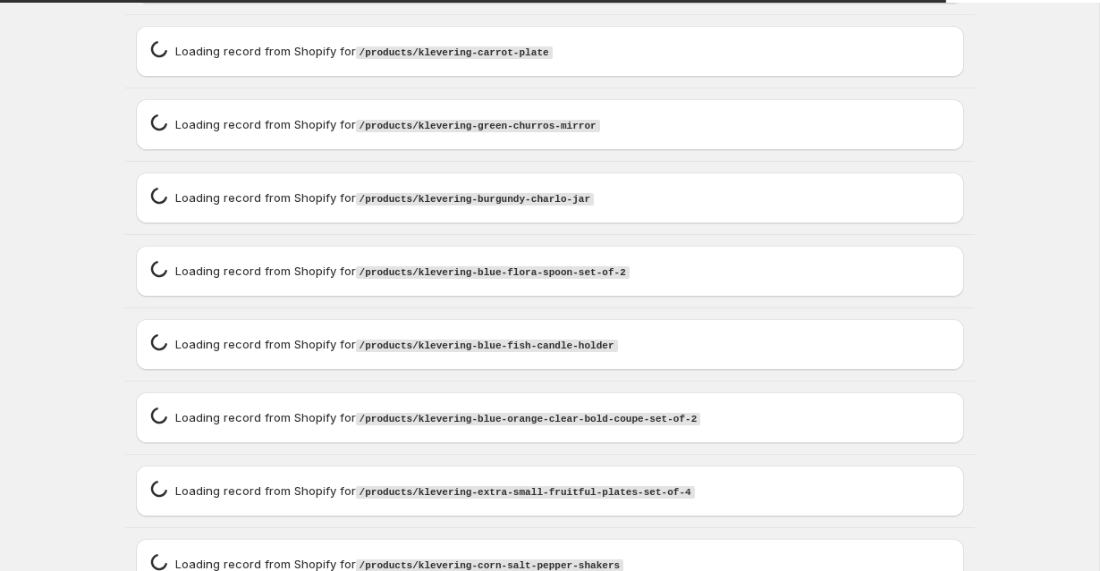
scroll to position [3926, 0]
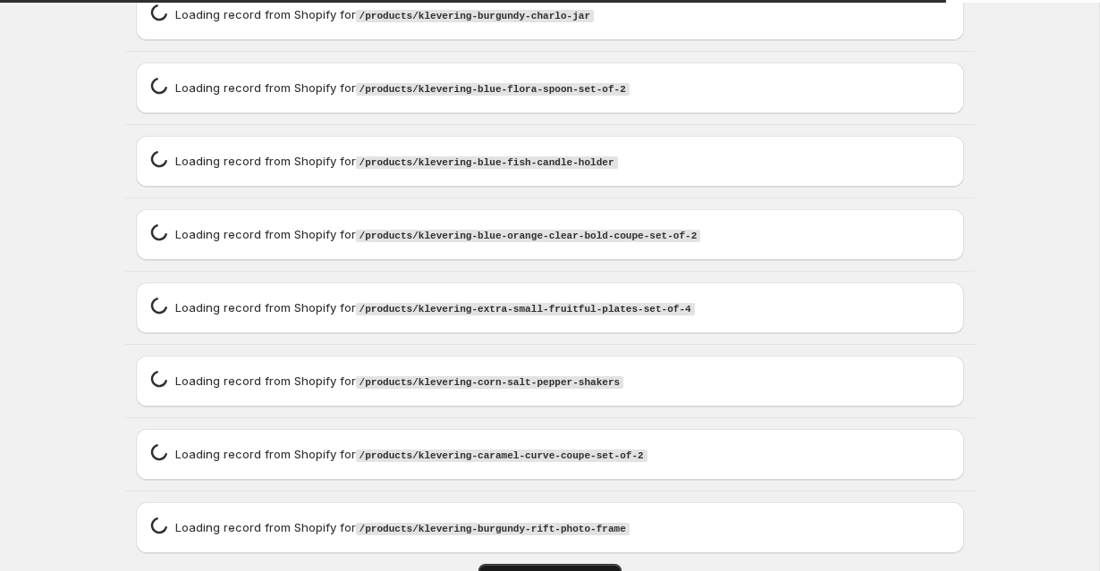
click at [560, 569] on span "LOAD MORE RECORDS" at bounding box center [550, 576] width 122 height 14
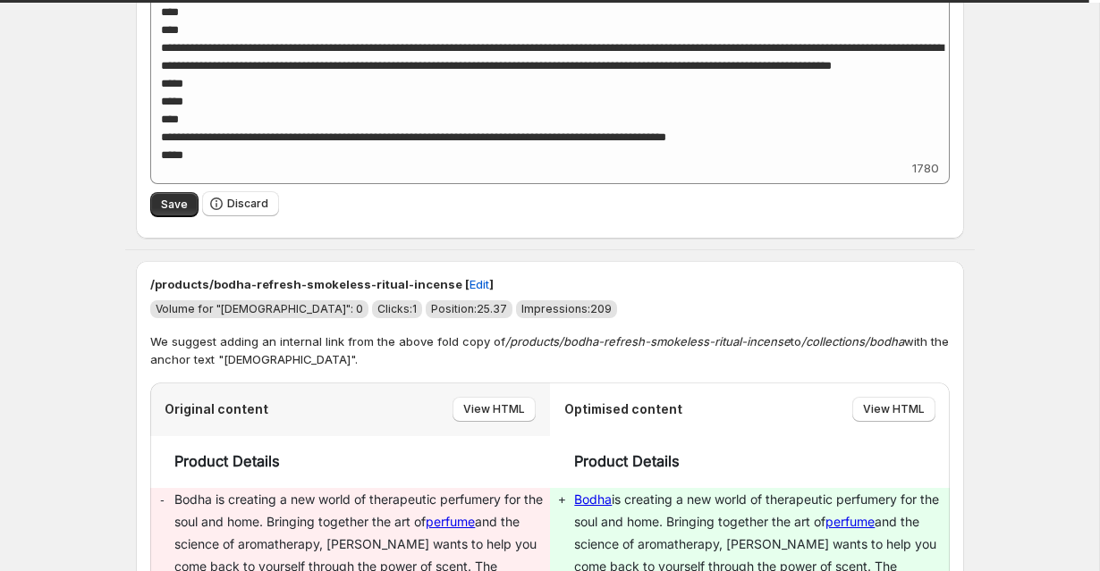
scroll to position [2977, 0]
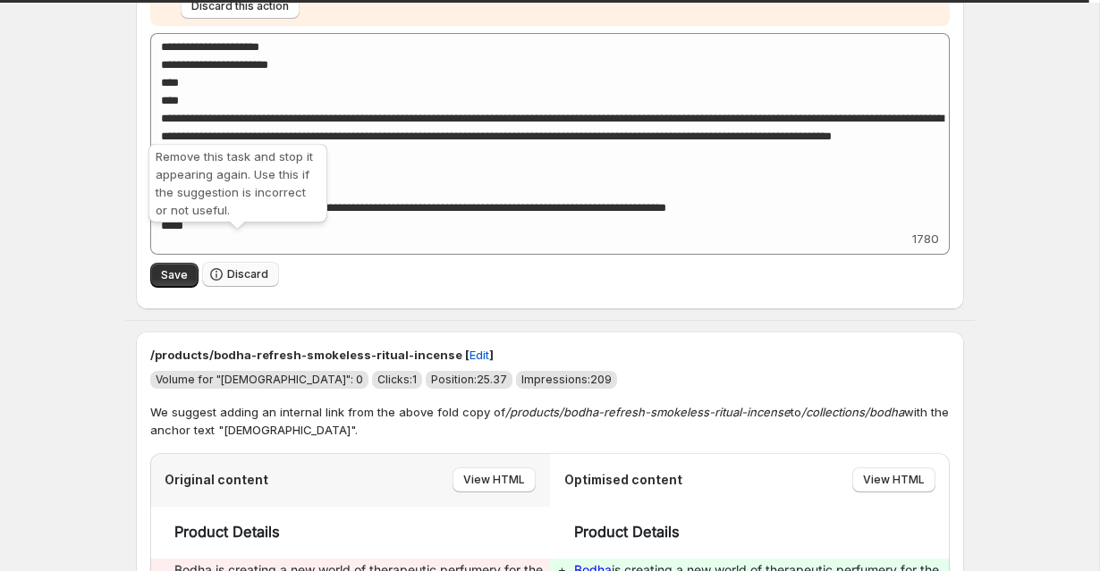
click at [241, 267] on span "Discard" at bounding box center [247, 274] width 41 height 14
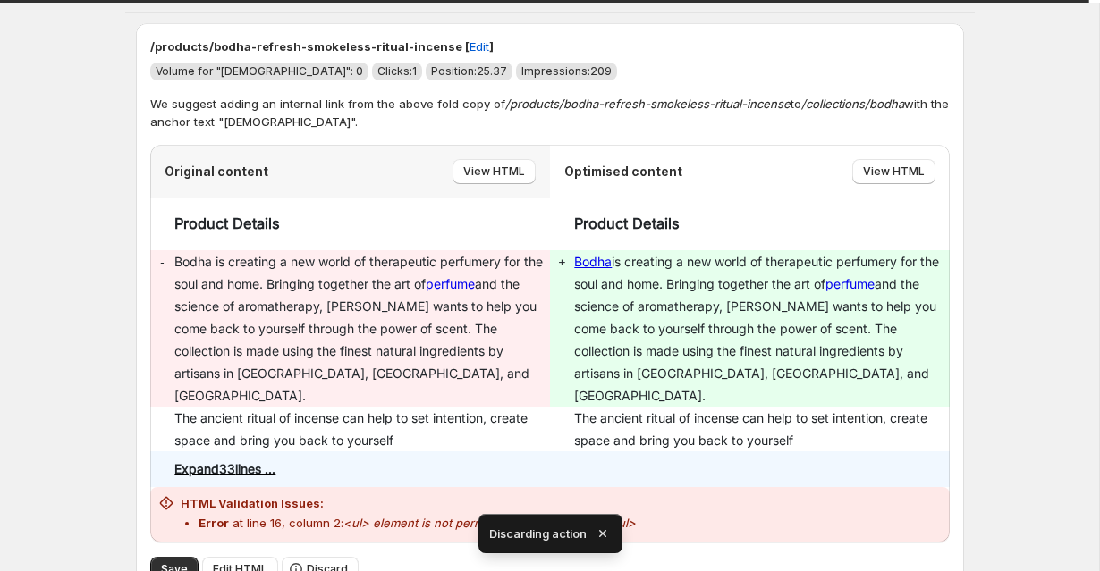
scroll to position [3403, 0]
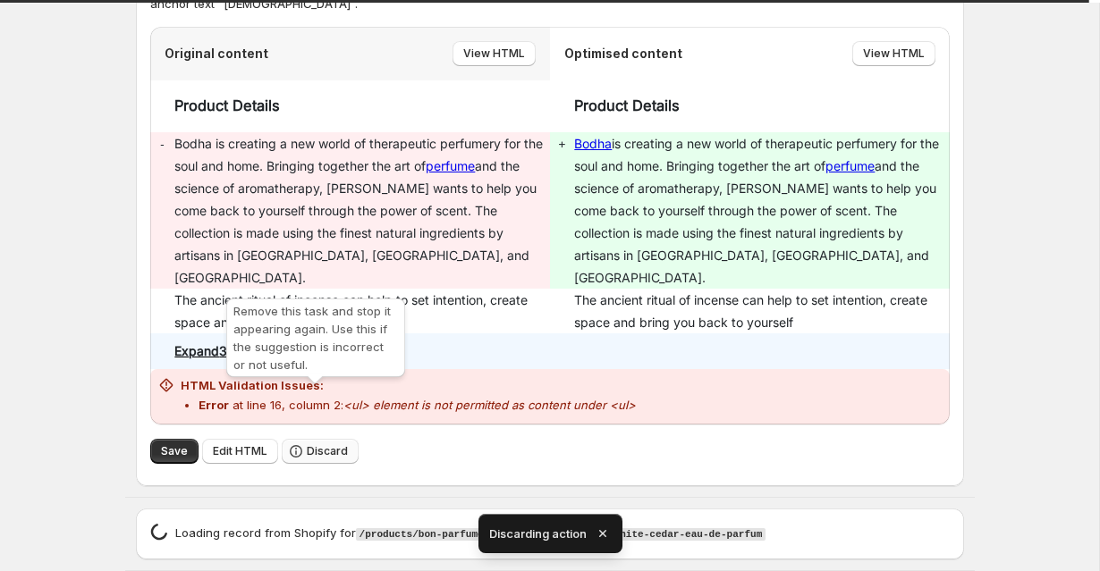
click at [307, 444] on span "Discard" at bounding box center [327, 451] width 41 height 14
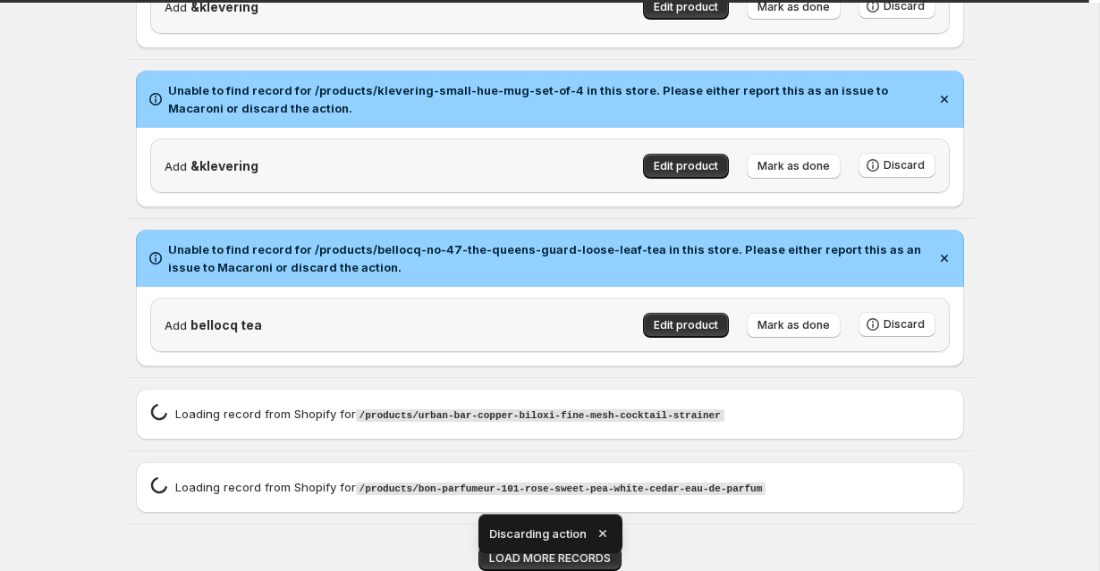
scroll to position [2399, 0]
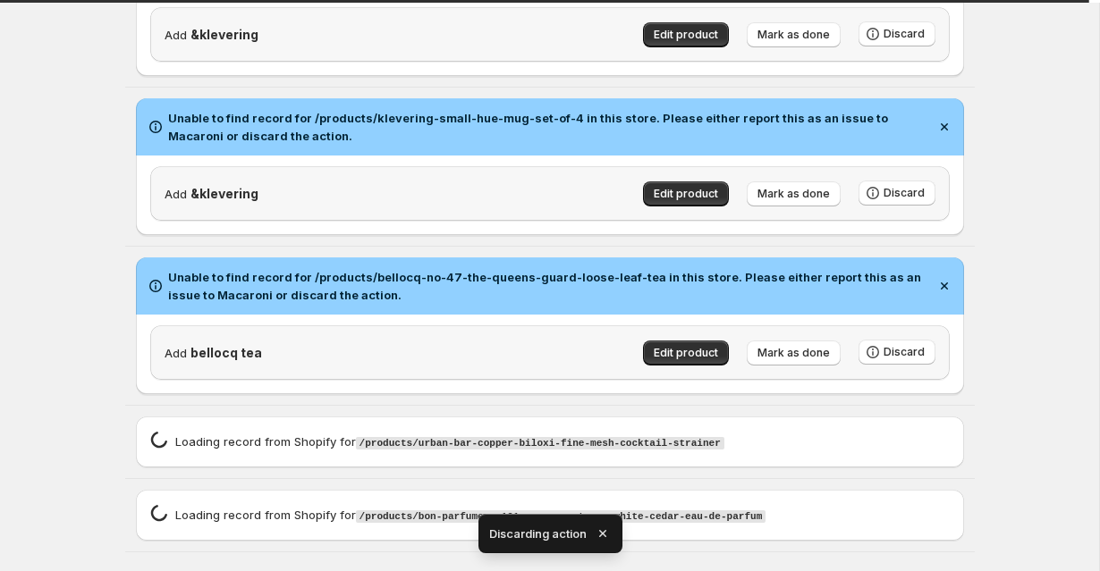
click at [600, 530] on icon "button" at bounding box center [603, 534] width 18 height 18
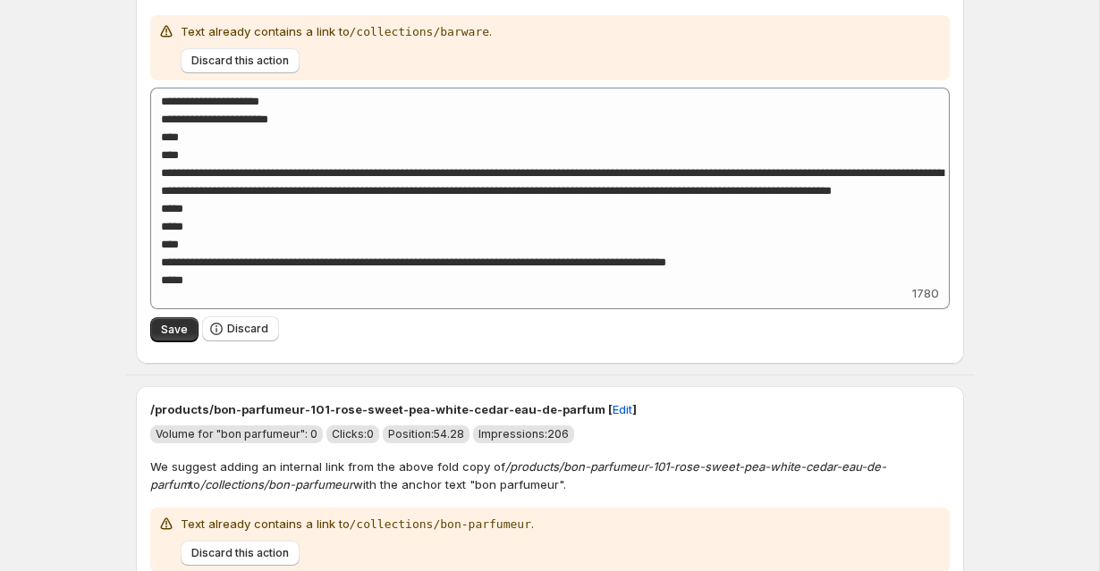
scroll to position [2975, 0]
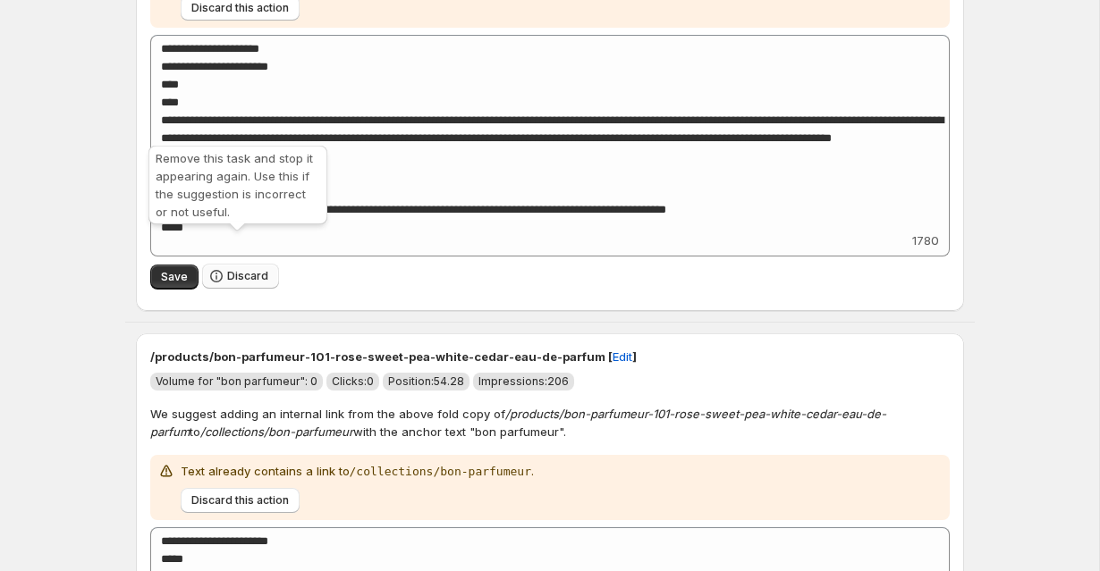
click at [210, 267] on icon "button" at bounding box center [216, 276] width 18 height 18
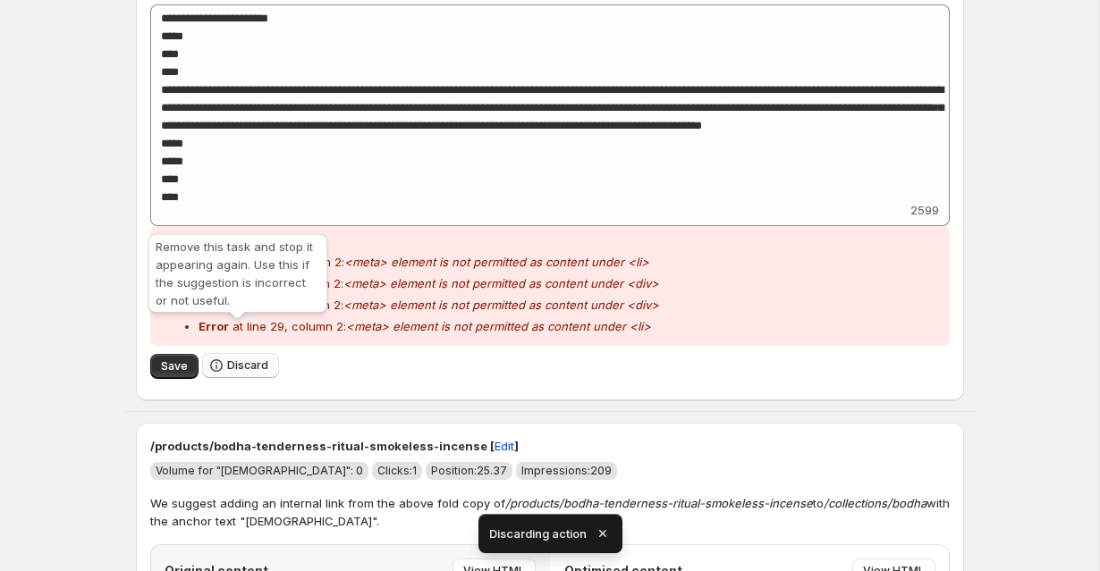
click at [232, 358] on span "Discard" at bounding box center [247, 365] width 41 height 14
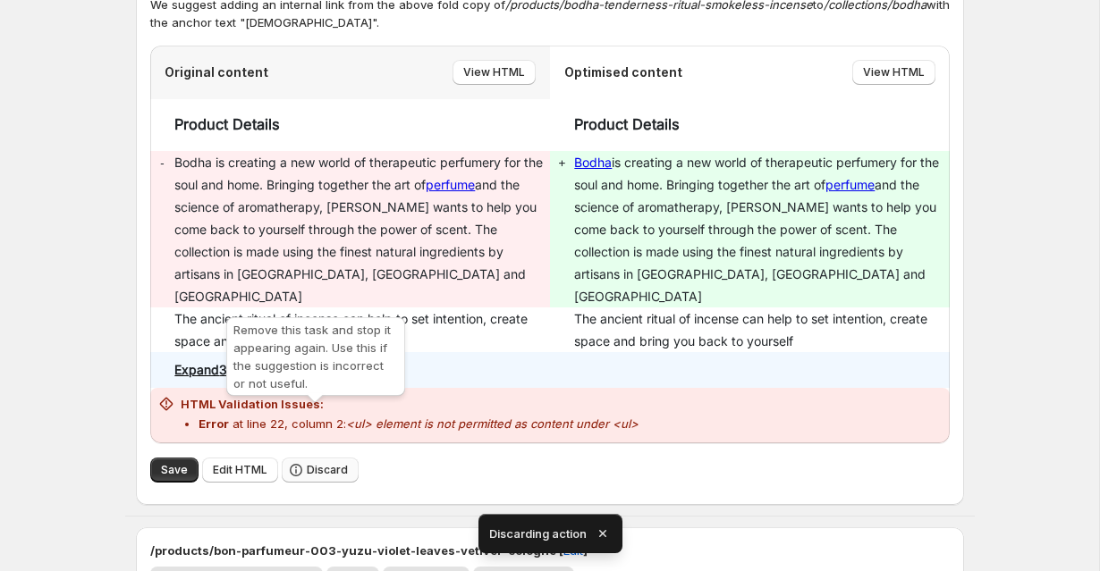
click at [308, 463] on span "Discard" at bounding box center [327, 470] width 41 height 14
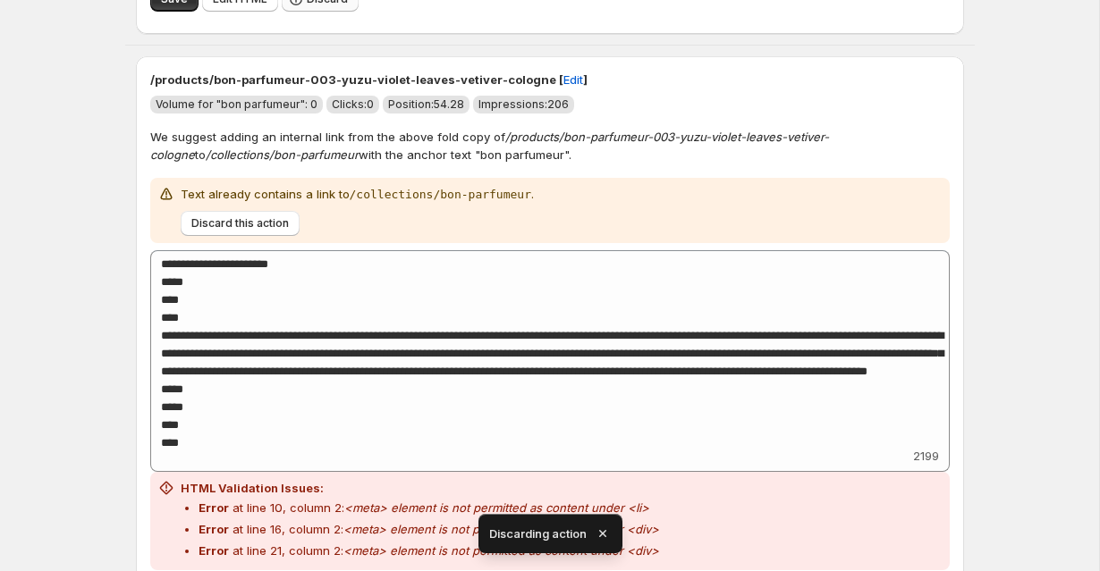
scroll to position [4014, 0]
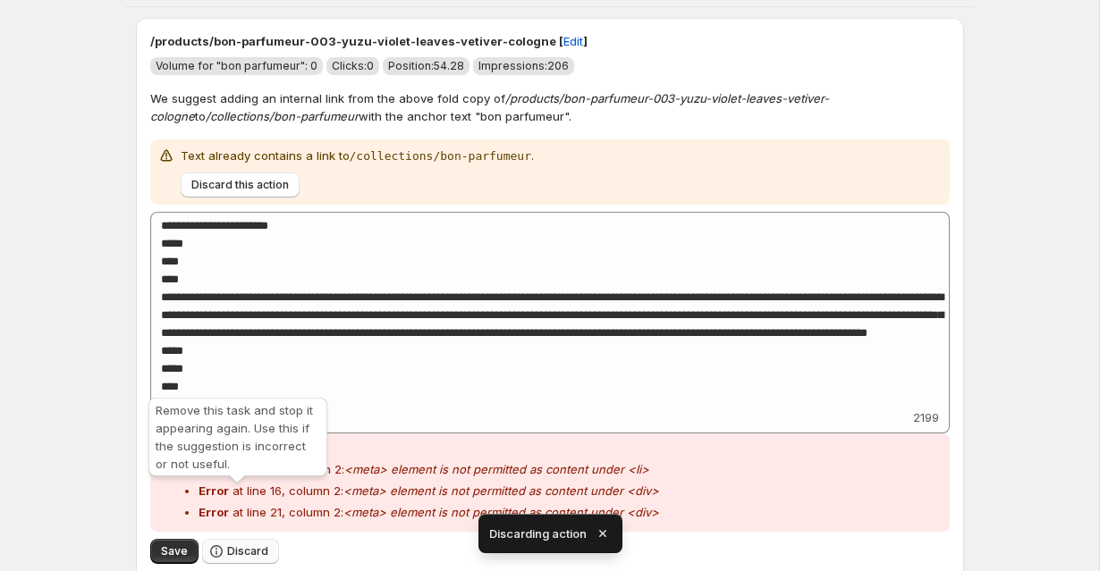
click at [246, 539] on button "Discard" at bounding box center [240, 551] width 77 height 25
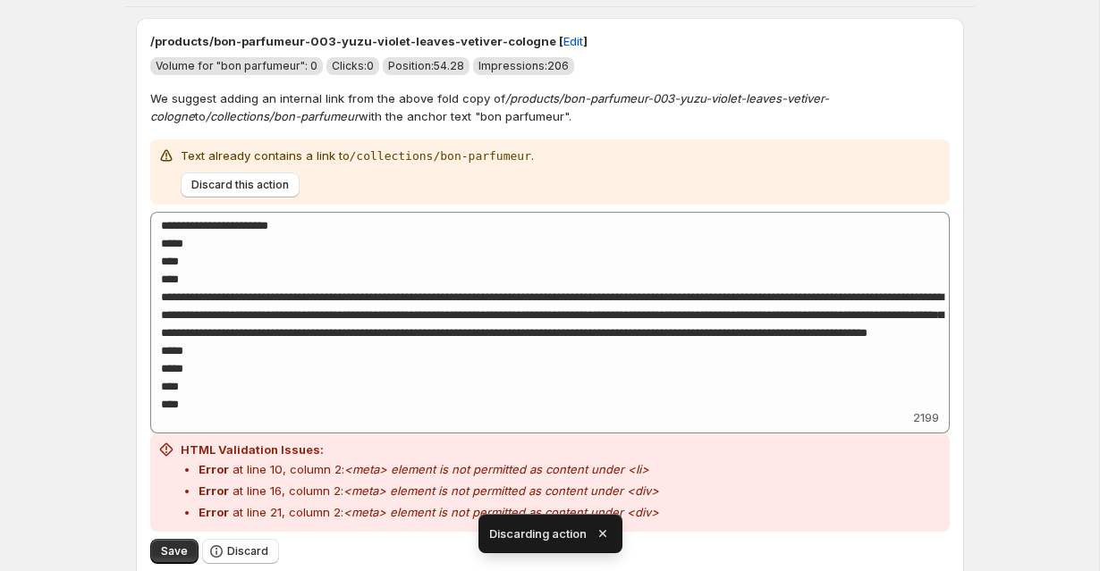
scroll to position [2894, 0]
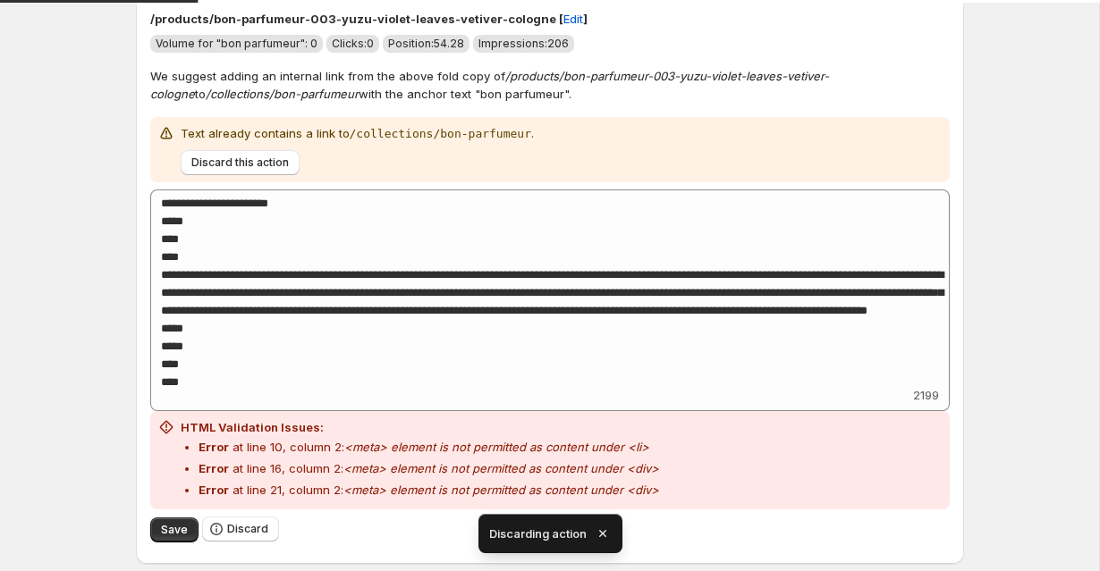
click at [606, 535] on icon "button" at bounding box center [603, 534] width 18 height 18
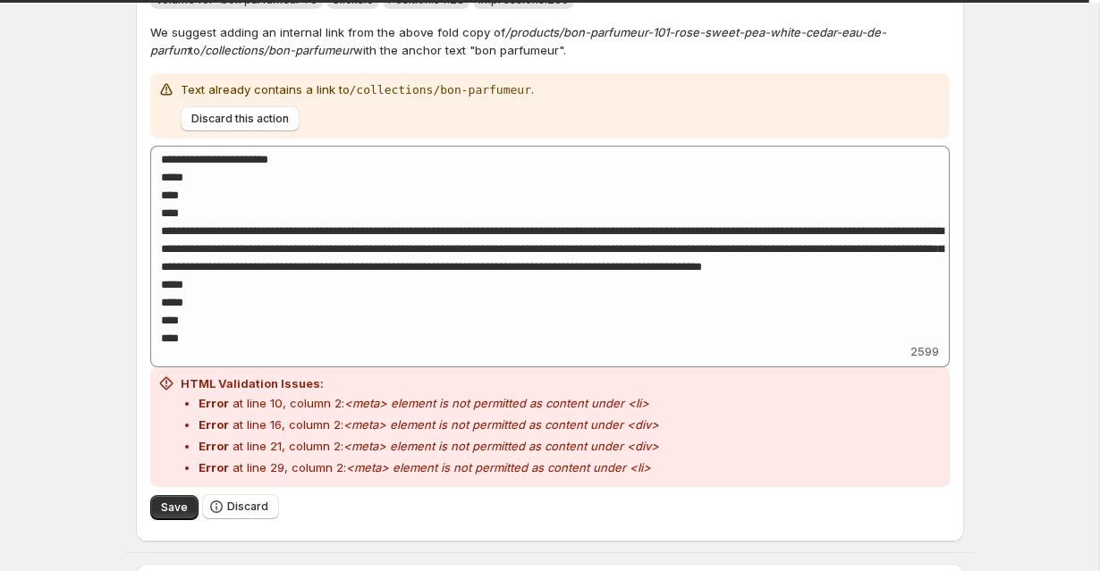
scroll to position [3423, 0]
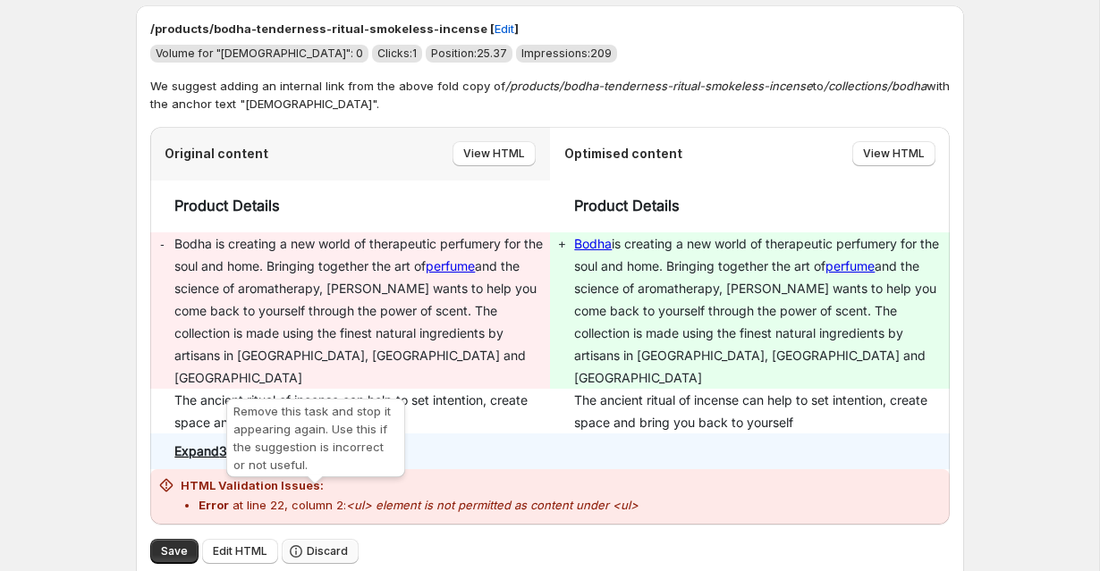
click at [326, 539] on button "Discard" at bounding box center [320, 551] width 77 height 25
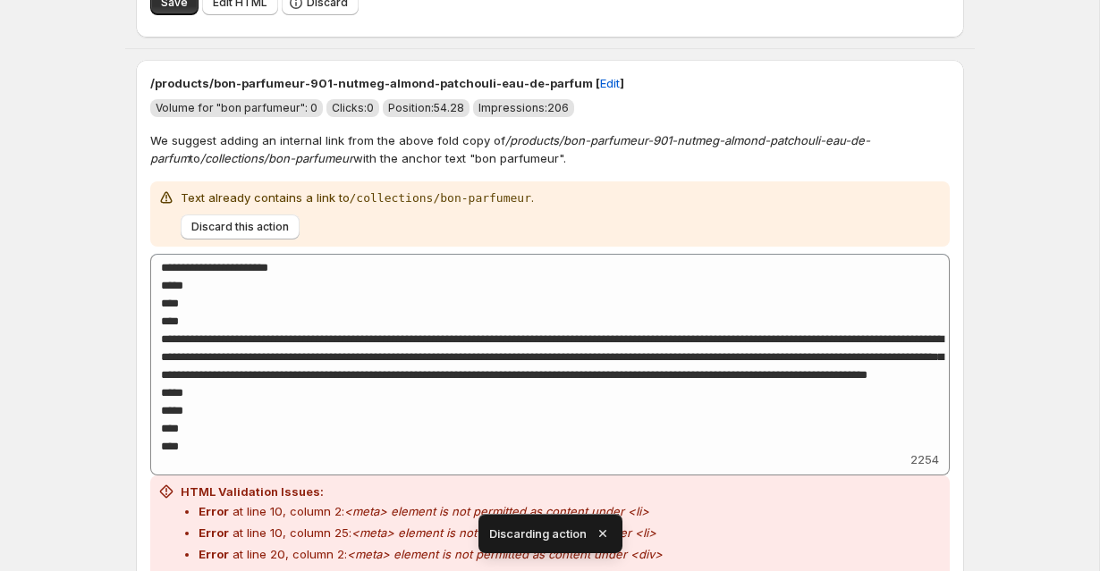
scroll to position [4035, 0]
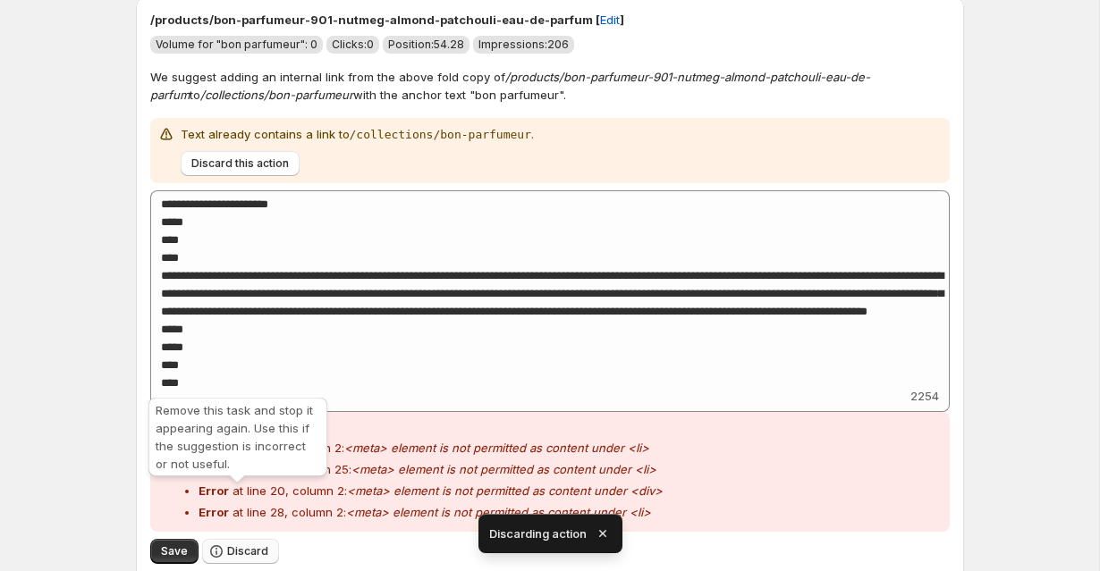
click at [244, 544] on span "Discard" at bounding box center [247, 551] width 41 height 14
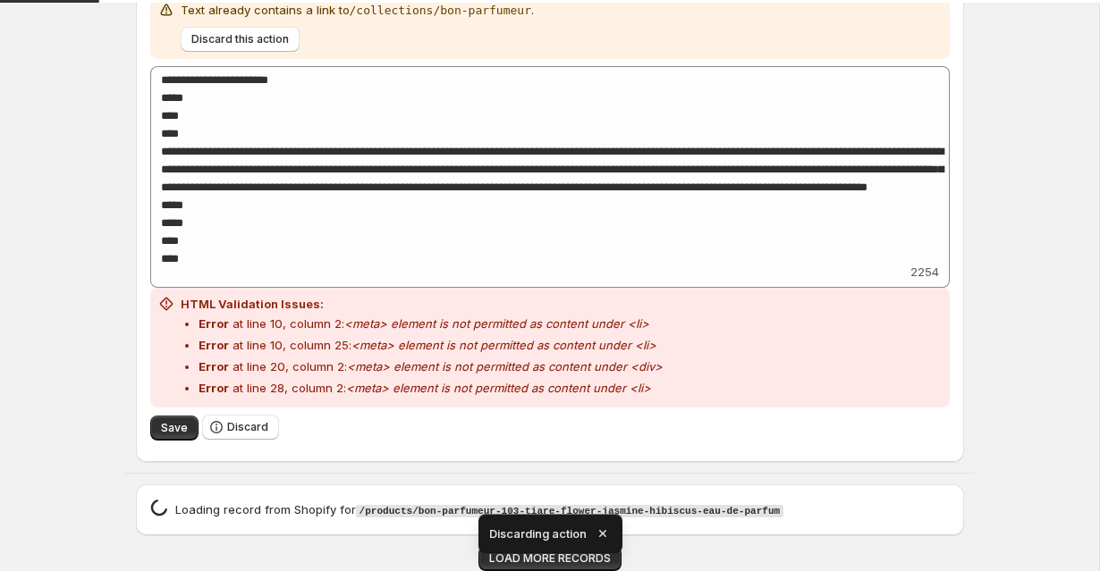
scroll to position [3453, 0]
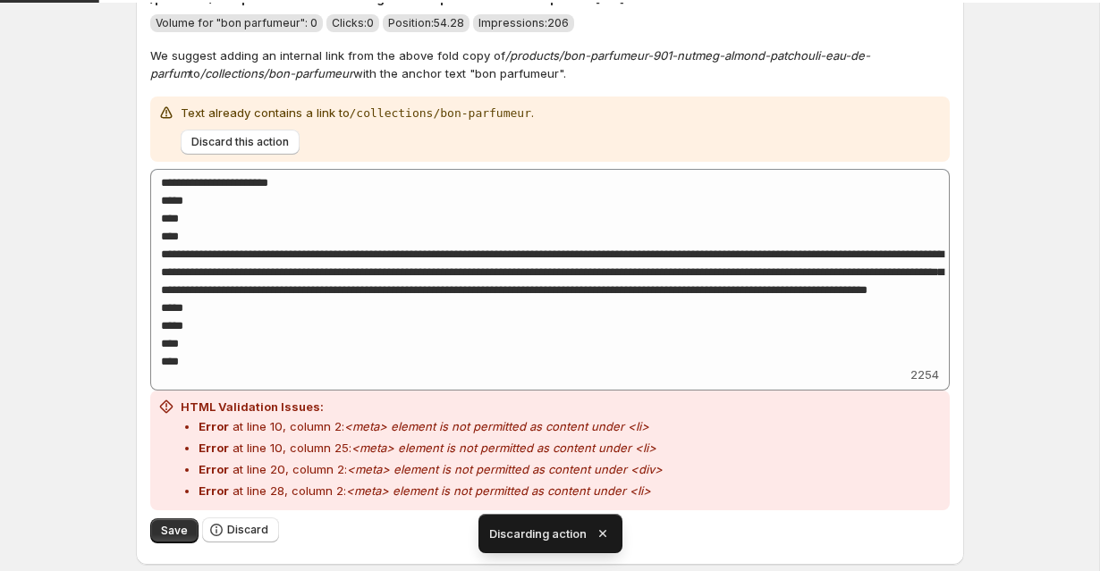
click at [603, 535] on icon "button" at bounding box center [603, 534] width 18 height 18
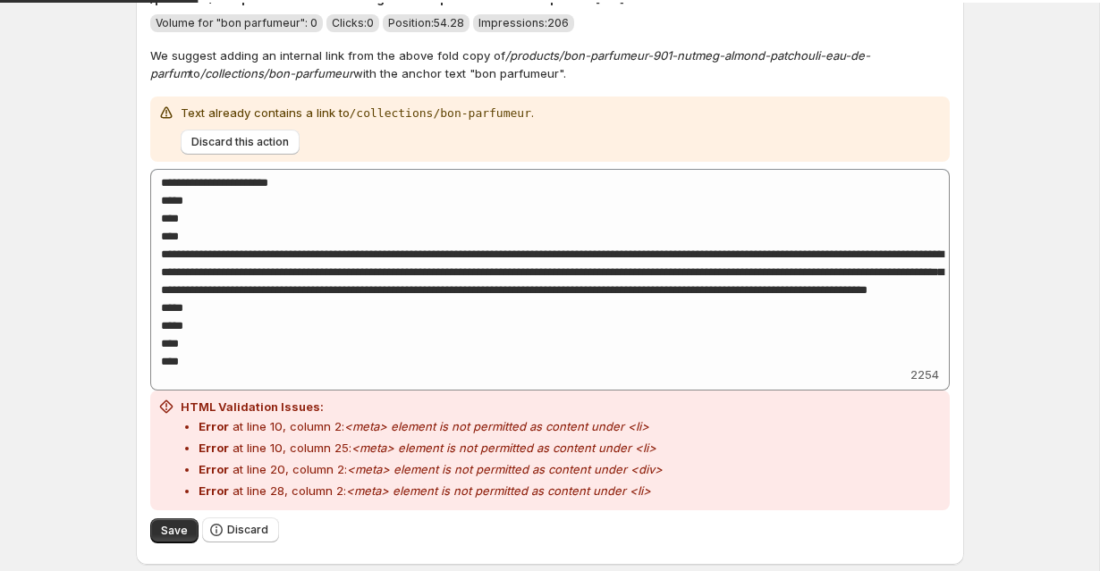
scroll to position [3527, 0]
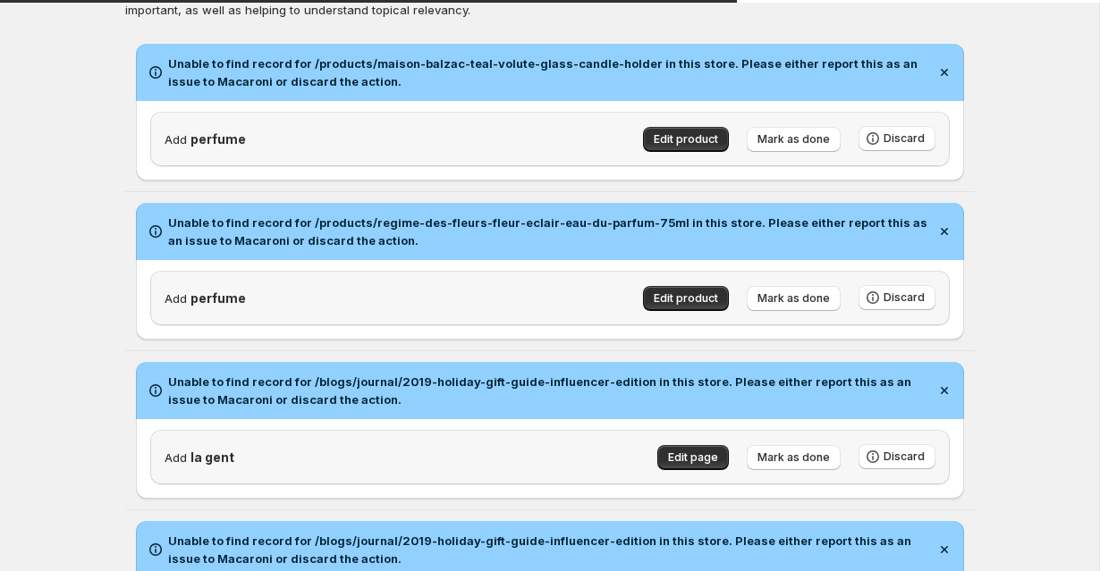
scroll to position [0, 0]
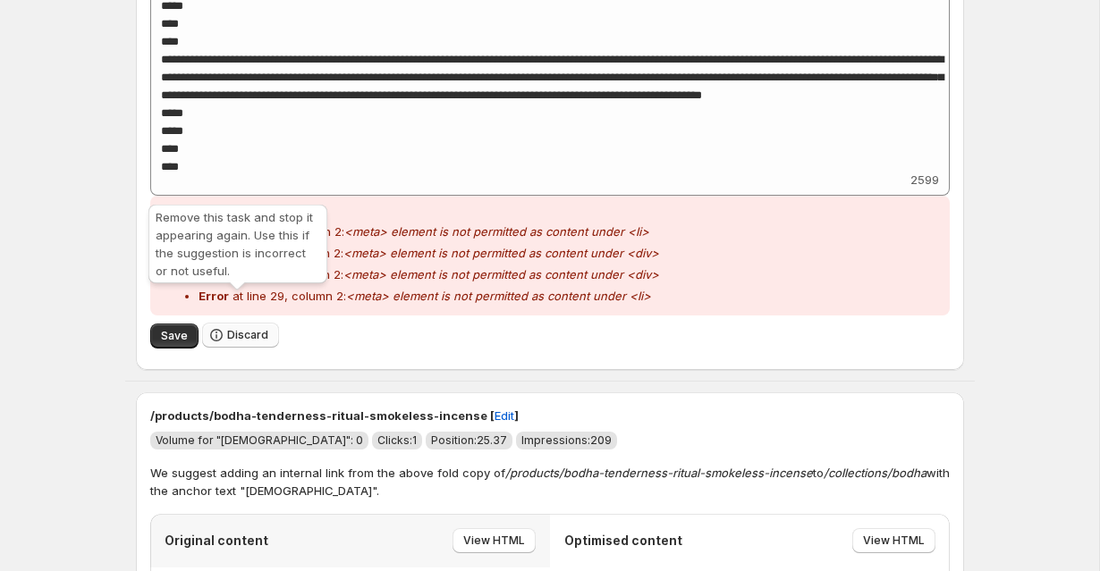
click at [232, 328] on span "Discard" at bounding box center [247, 335] width 41 height 14
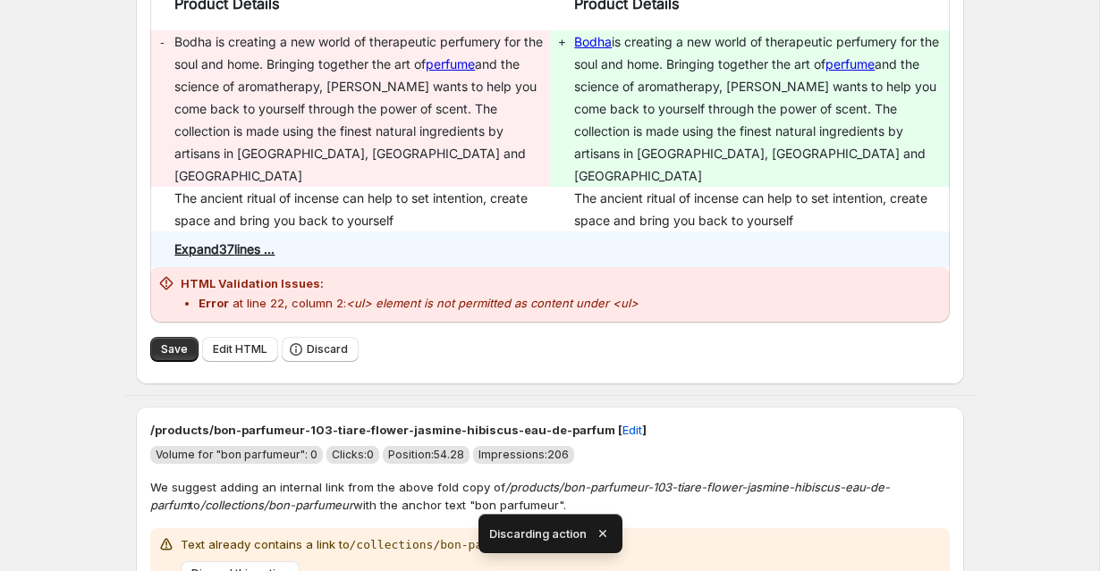
scroll to position [3628, 0]
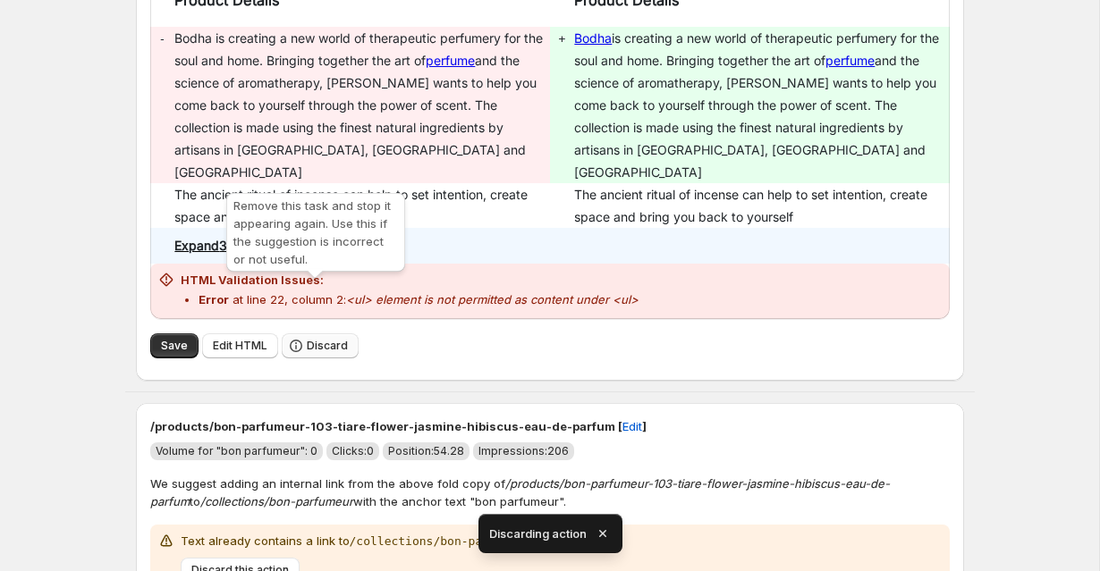
click at [299, 337] on icon "button" at bounding box center [296, 346] width 18 height 18
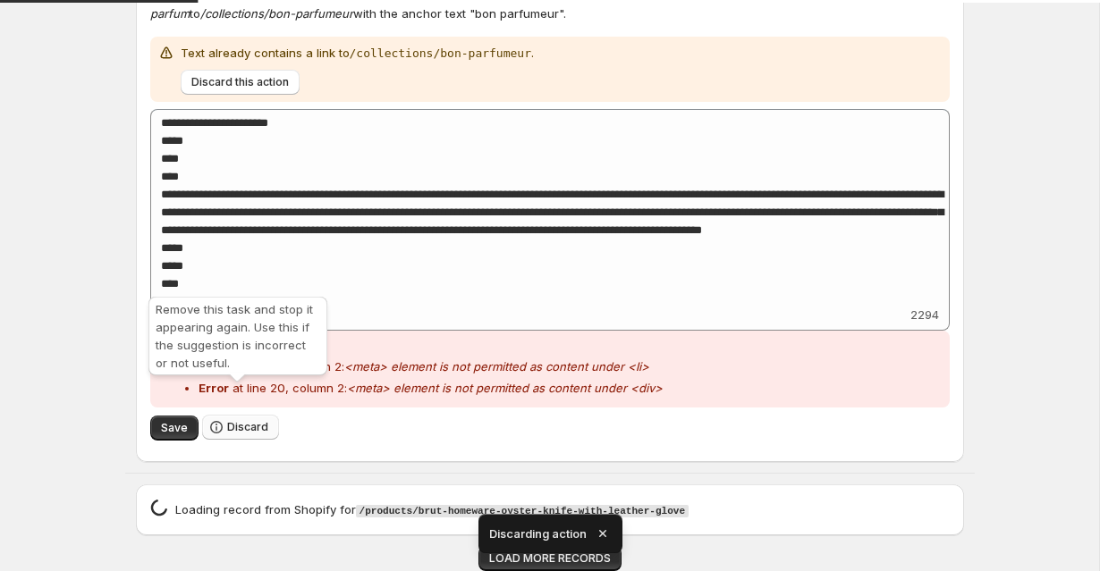
scroll to position [2932, 0]
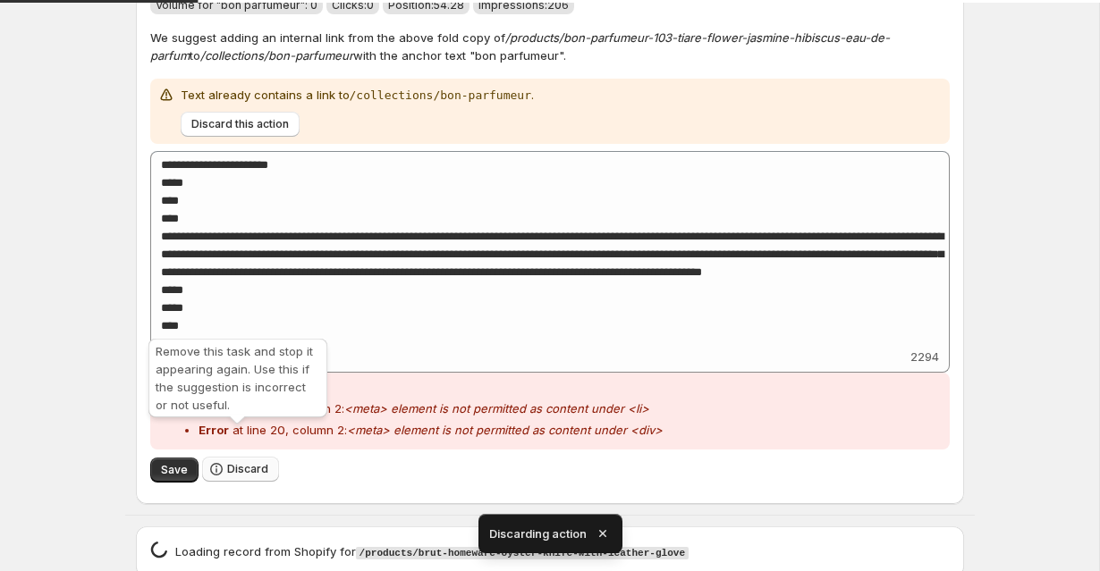
click at [256, 462] on span "Discard" at bounding box center [247, 469] width 41 height 14
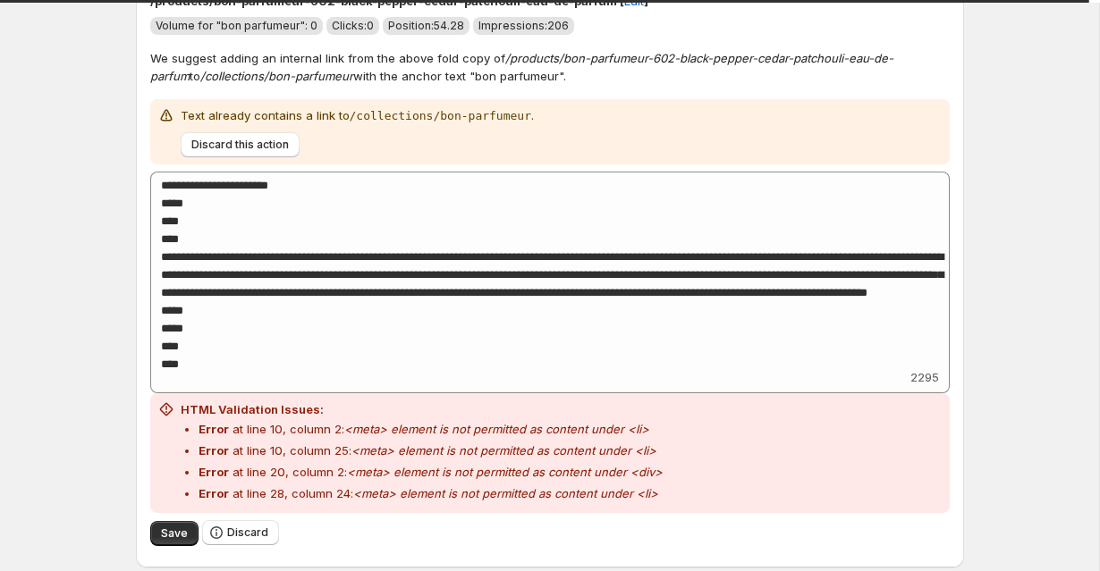
scroll to position [2887, 0]
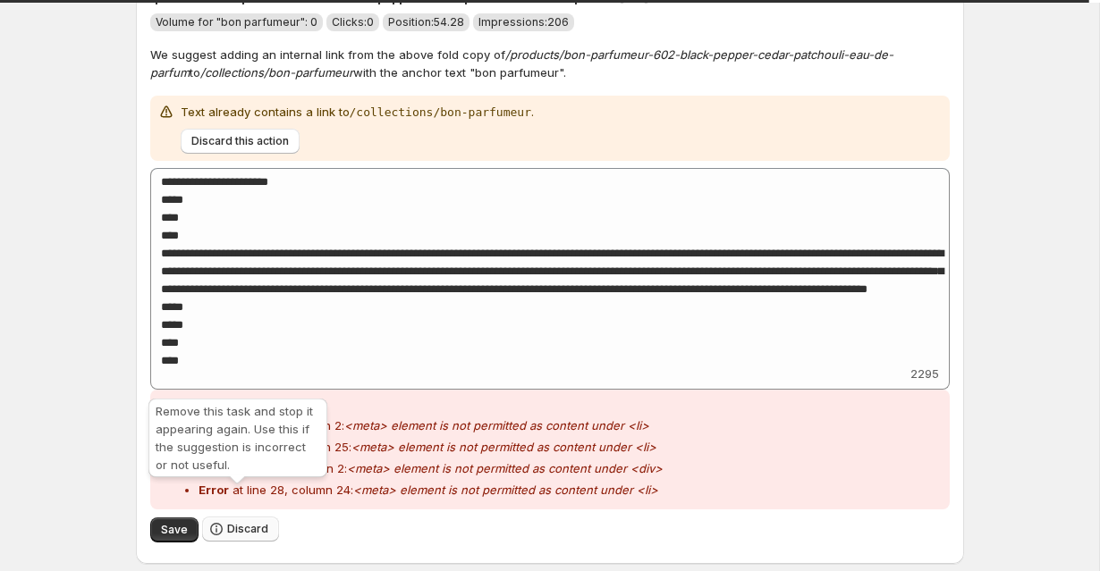
click at [240, 517] on button "Discard" at bounding box center [240, 529] width 77 height 25
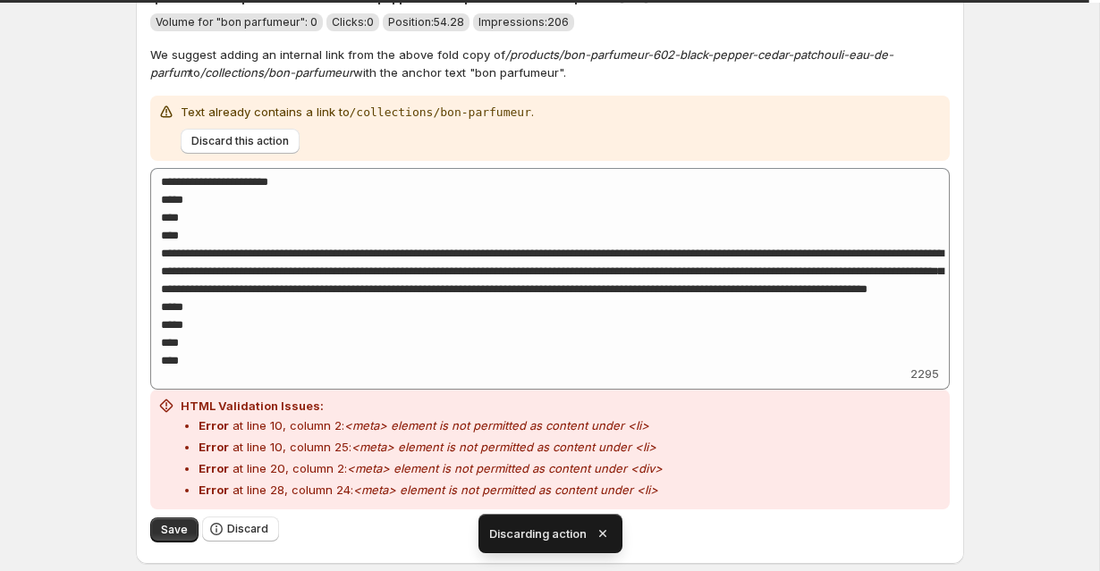
scroll to position [3476, 0]
click at [606, 535] on icon "button" at bounding box center [603, 534] width 18 height 18
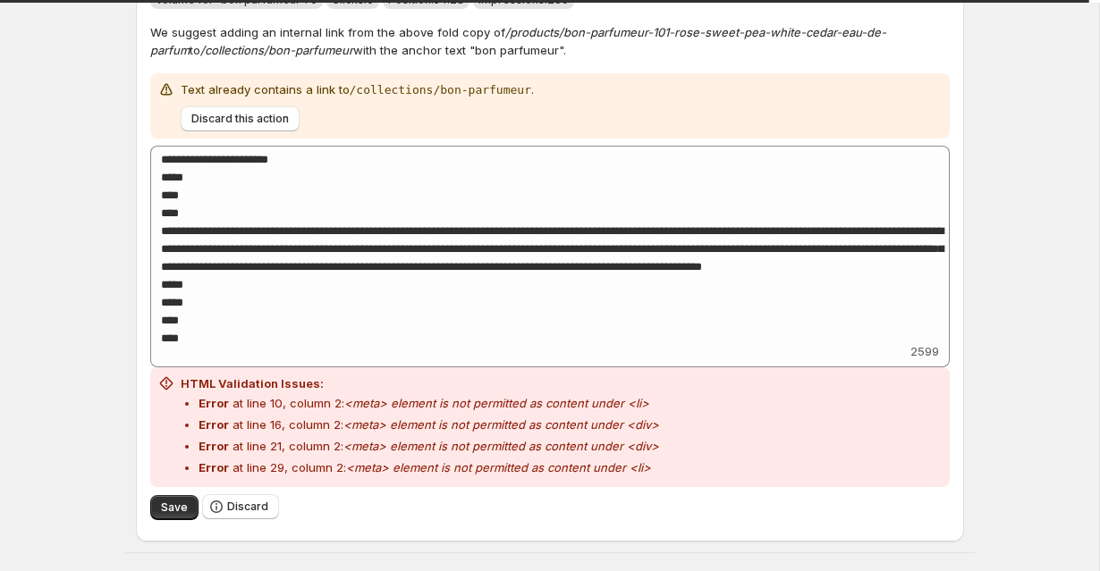
scroll to position [2937, 0]
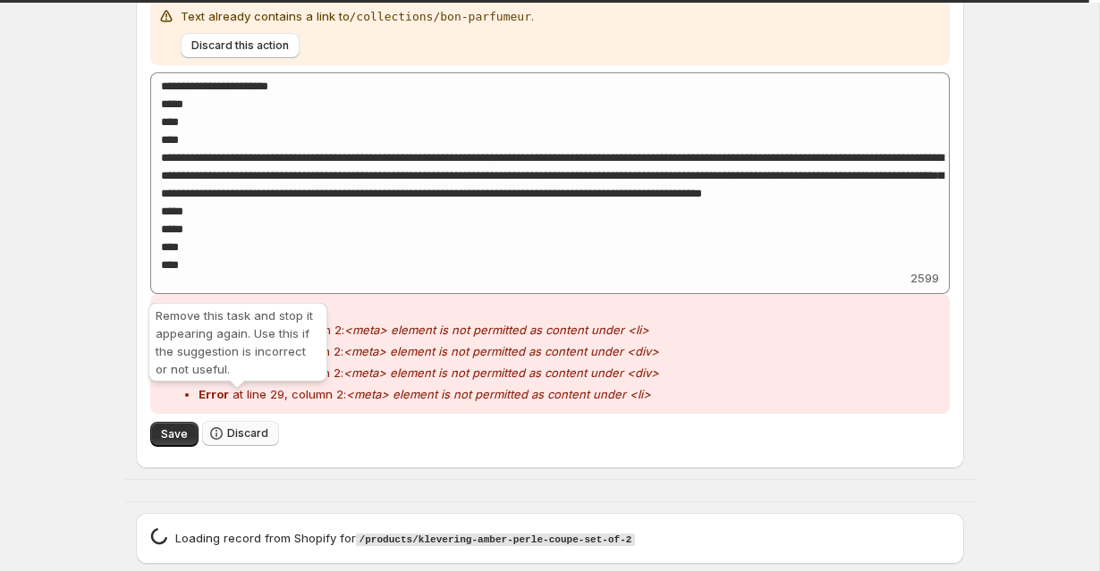
click at [242, 426] on span "Discard" at bounding box center [247, 433] width 41 height 14
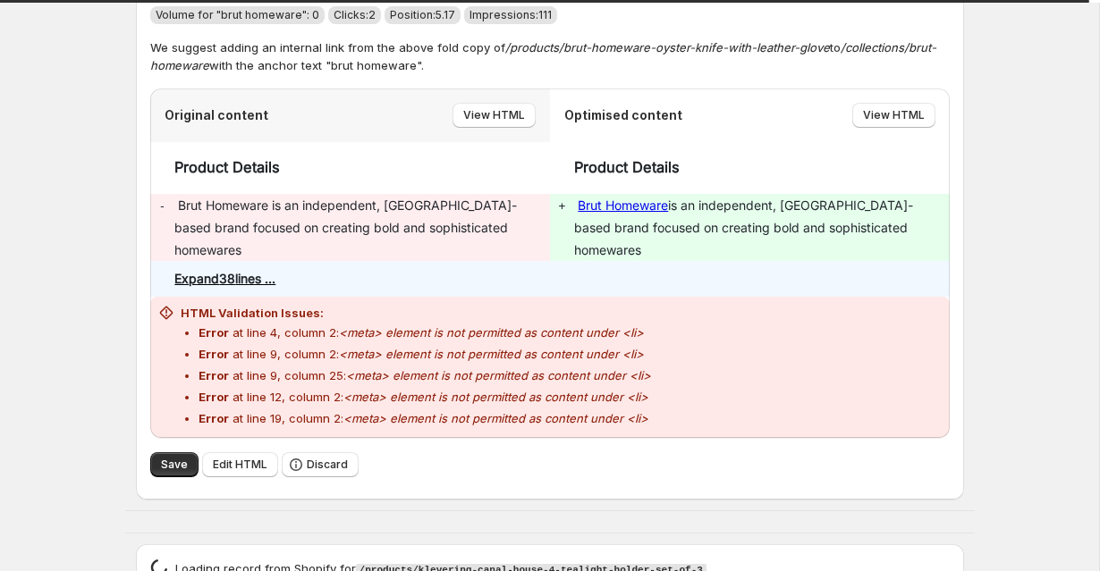
scroll to position [2859, 0]
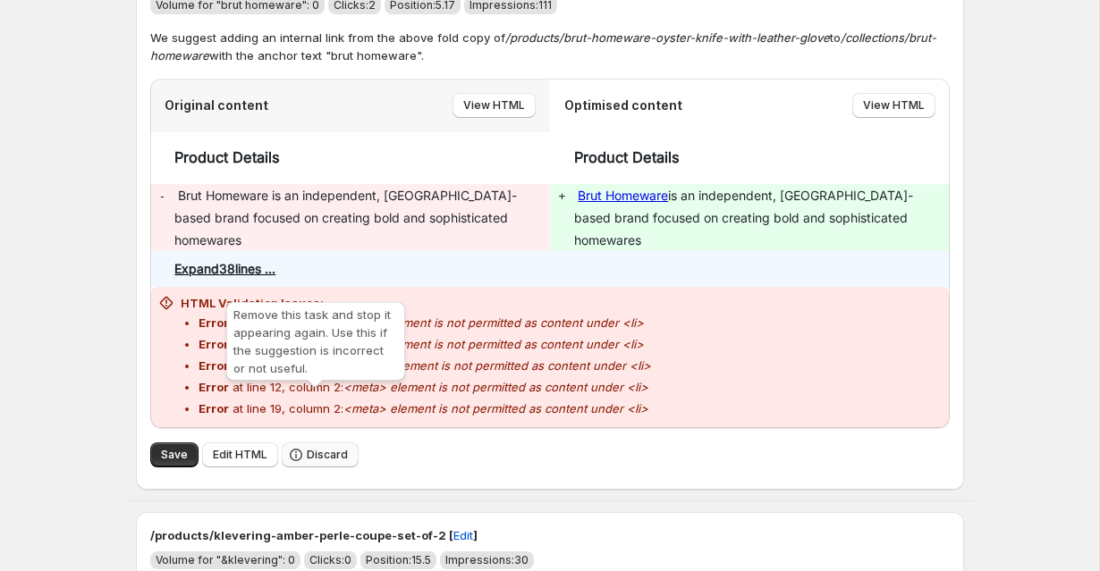
click at [321, 448] on span "Discard" at bounding box center [327, 455] width 41 height 14
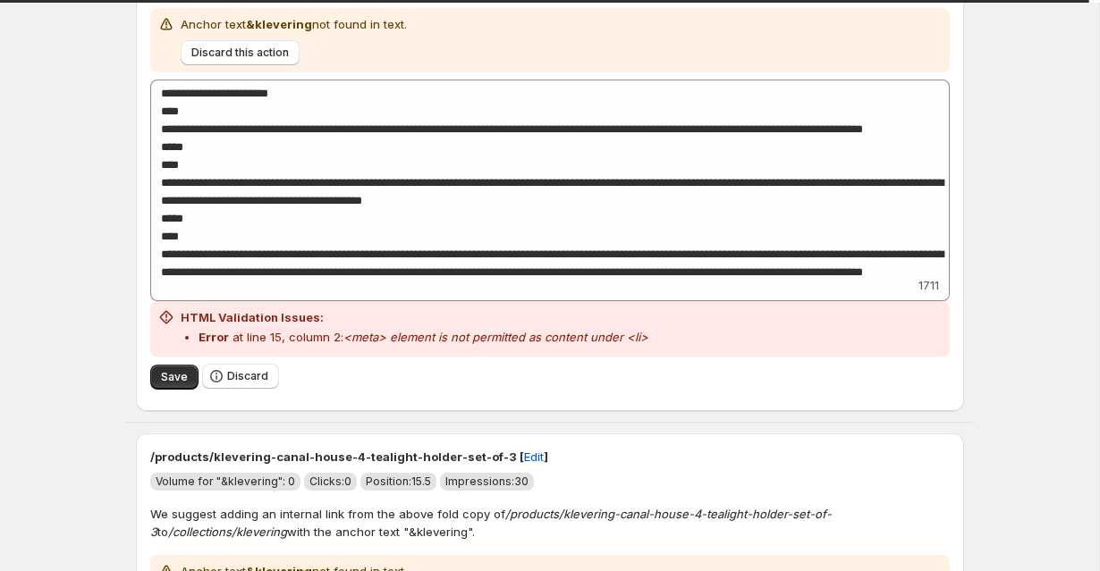
scroll to position [2932, 0]
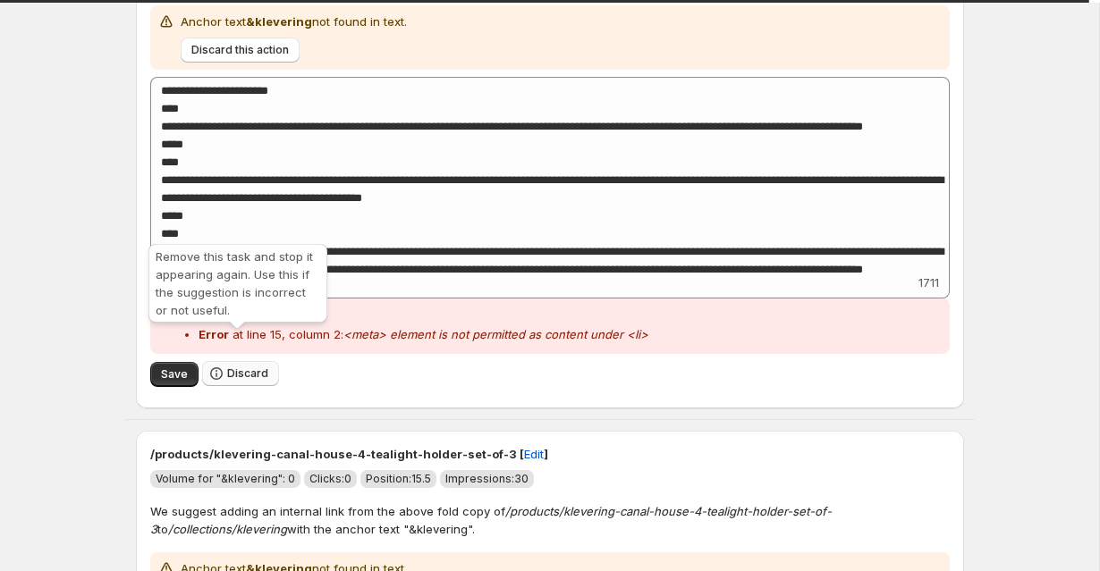
click at [219, 365] on icon "button" at bounding box center [216, 374] width 18 height 18
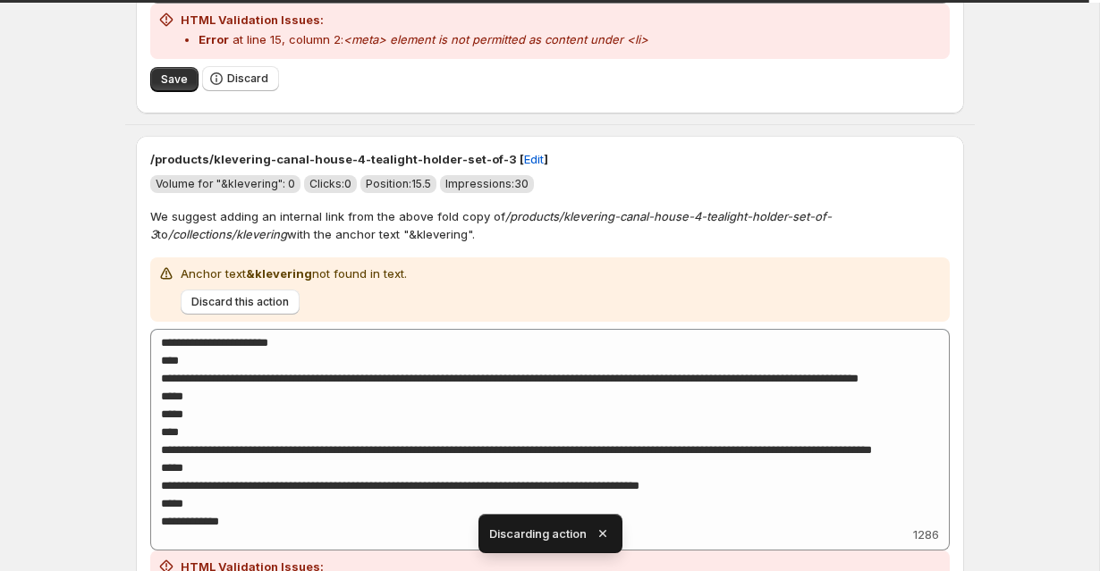
scroll to position [3442, 0]
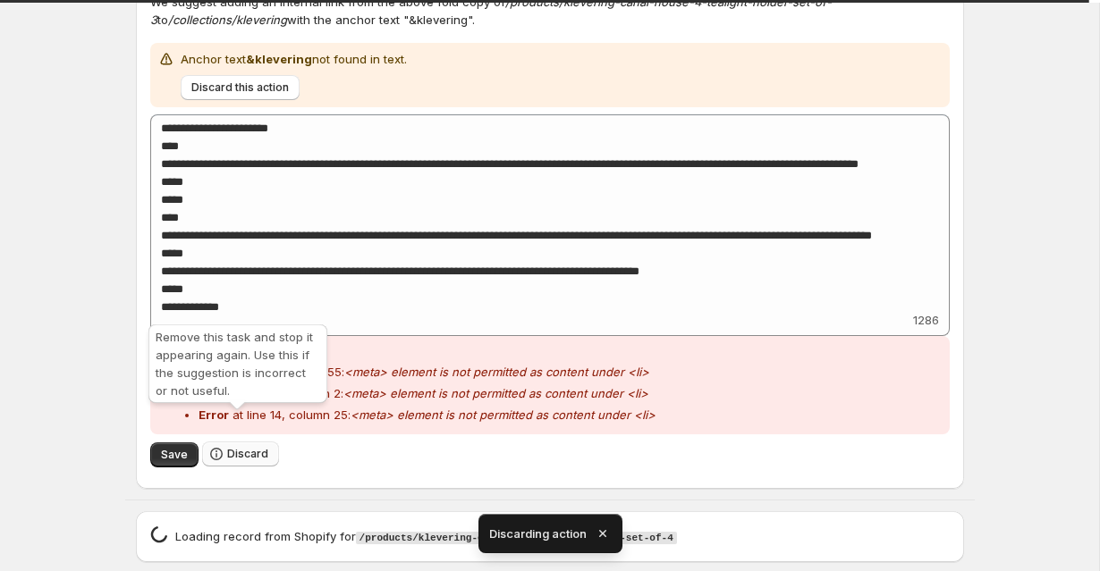
click at [240, 447] on span "Discard" at bounding box center [247, 454] width 41 height 14
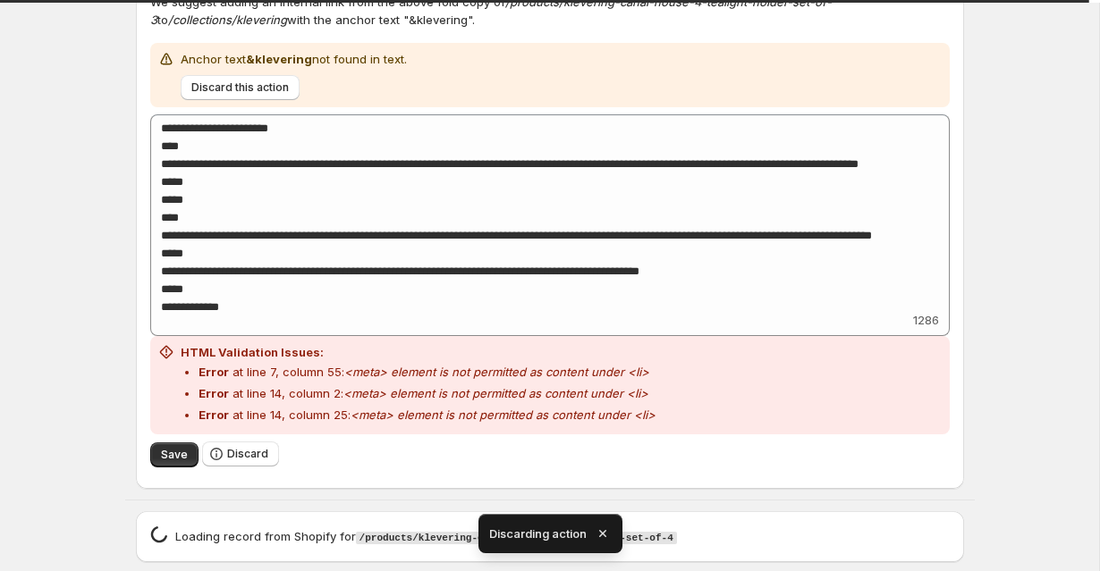
scroll to position [2894, 0]
click at [603, 535] on icon "button" at bounding box center [603, 534] width 18 height 18
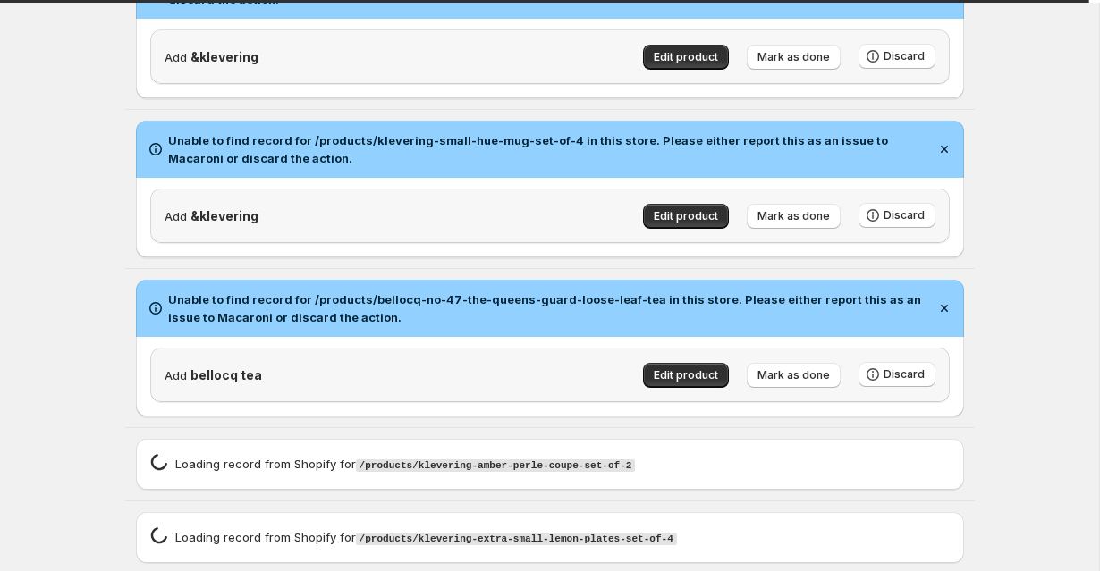
scroll to position [2451, 0]
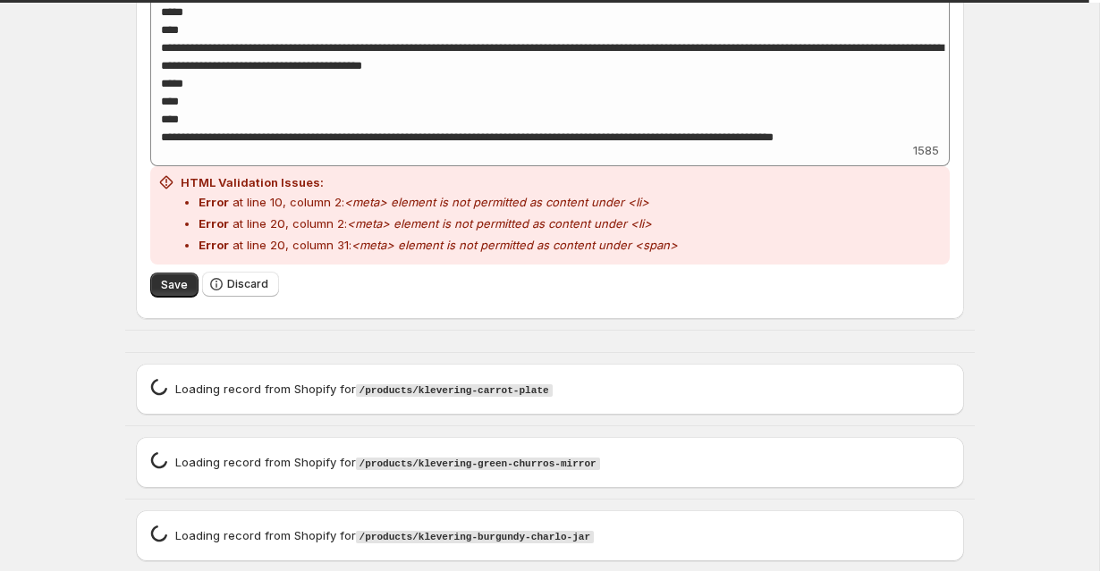
scroll to position [3074, 0]
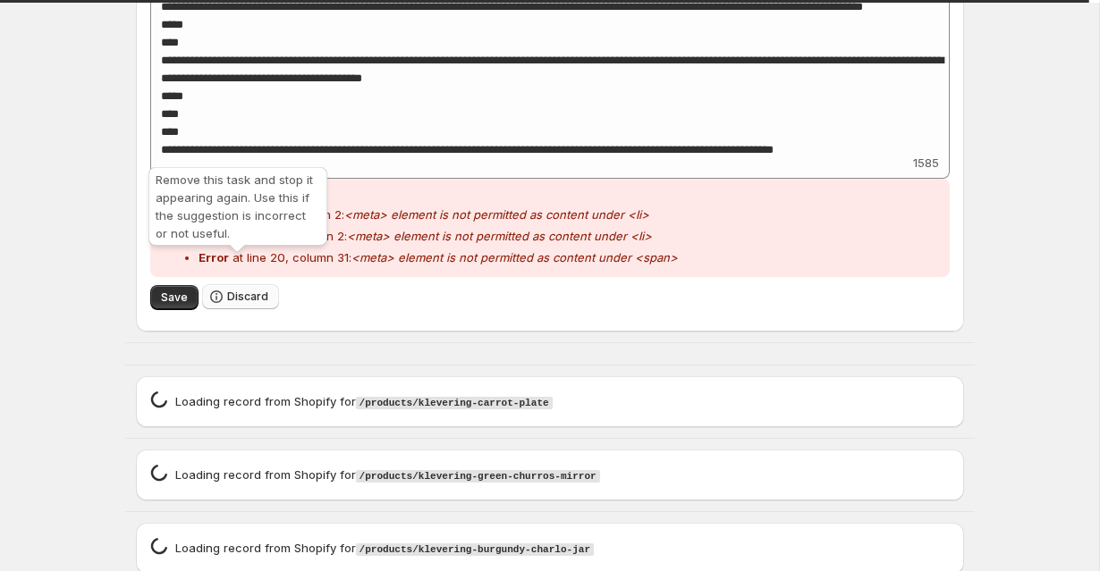
click at [230, 290] on span "Discard" at bounding box center [247, 297] width 41 height 14
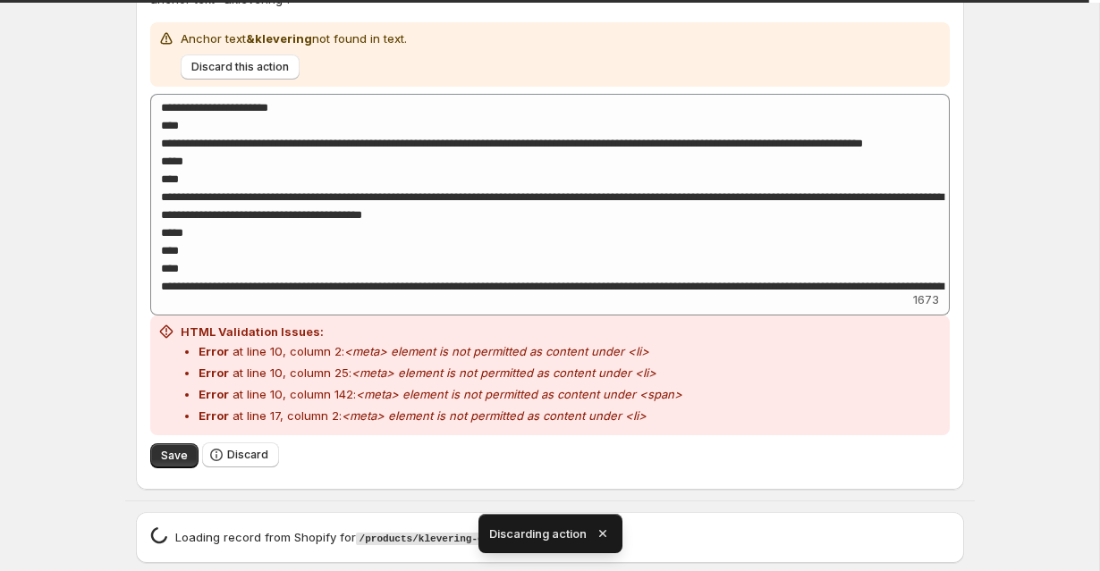
scroll to position [2887, 0]
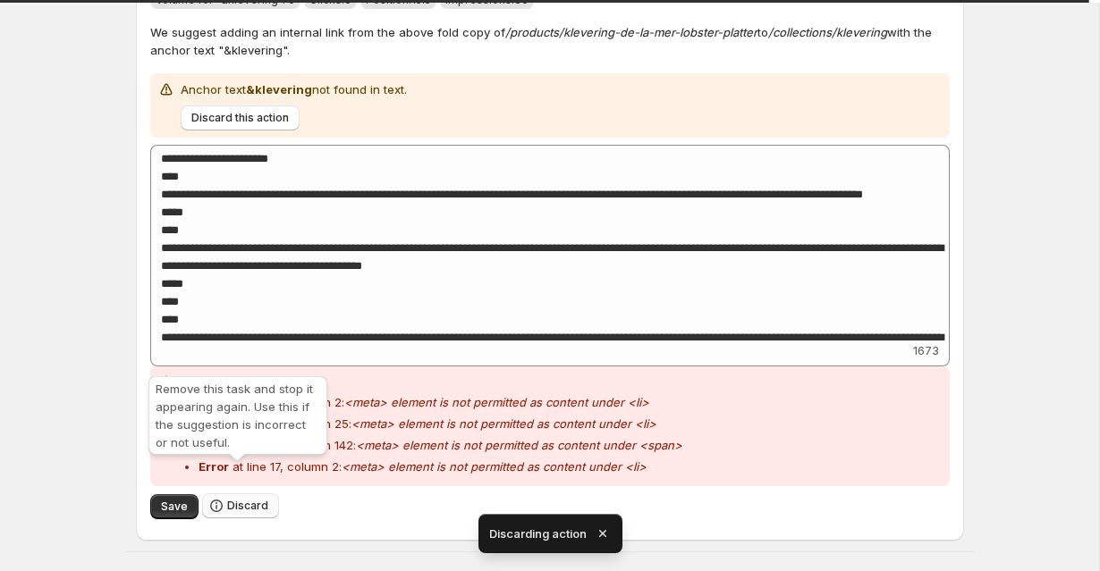
click at [234, 499] on span "Discard" at bounding box center [247, 506] width 41 height 14
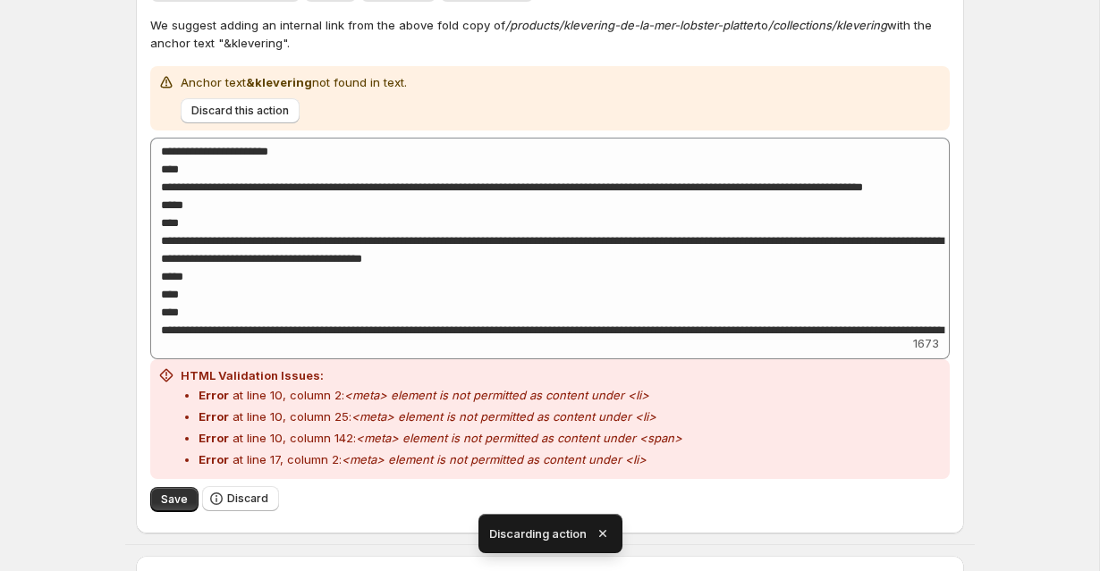
click at [605, 532] on icon "button" at bounding box center [603, 534] width 18 height 18
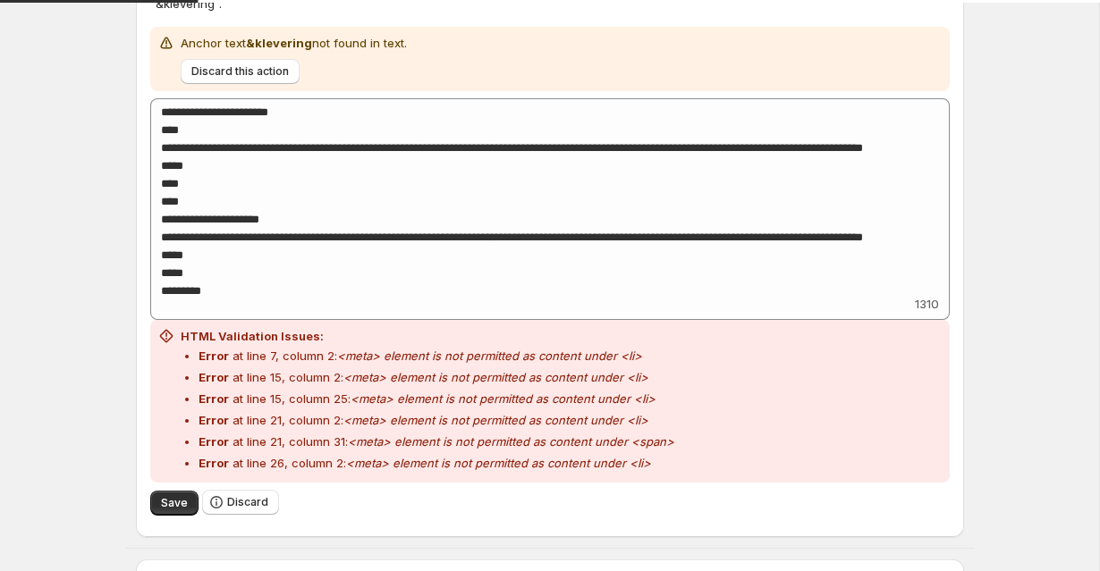
scroll to position [3506, 0]
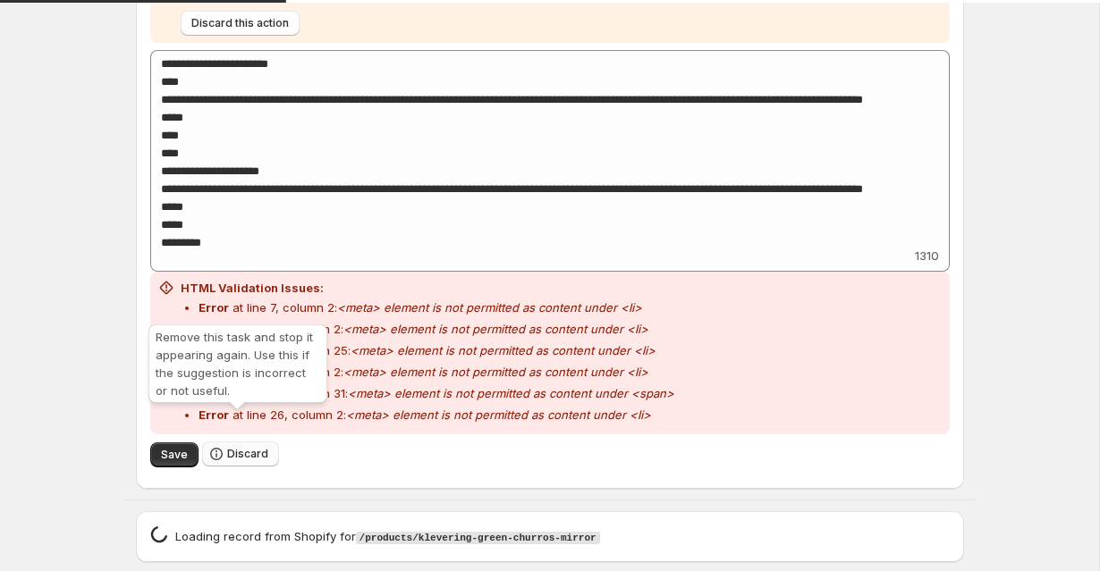
click at [234, 447] on span "Discard" at bounding box center [247, 454] width 41 height 14
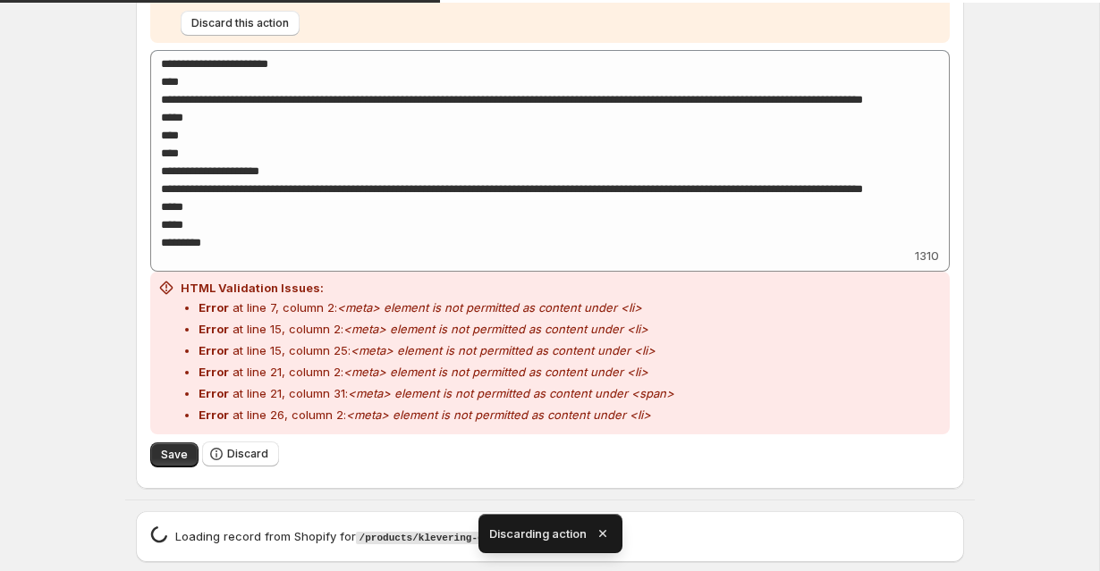
click at [601, 533] on icon "button" at bounding box center [601, 533] width 7 height 7
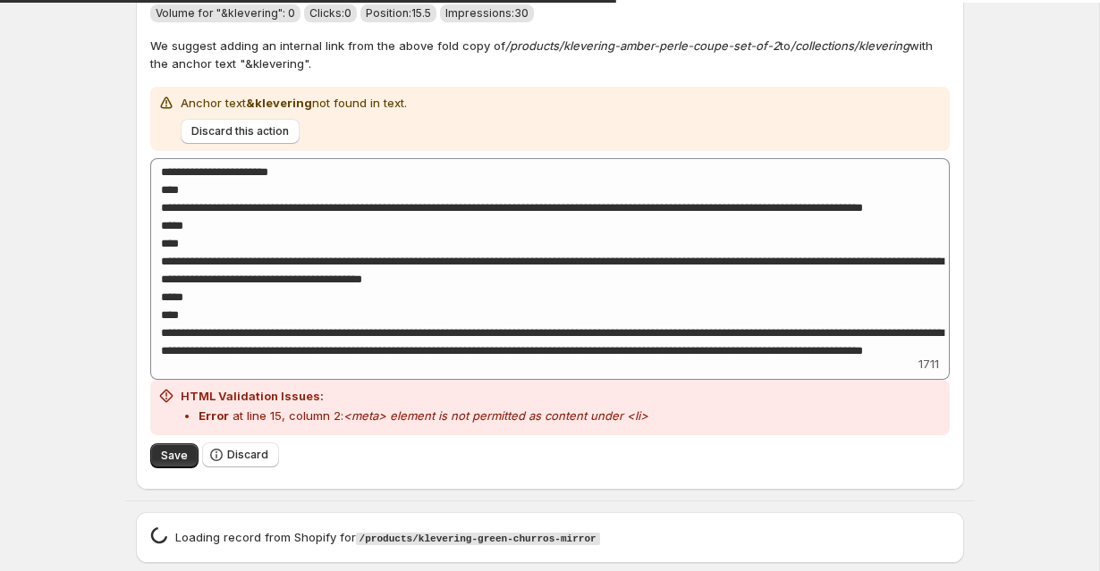
scroll to position [2925, 0]
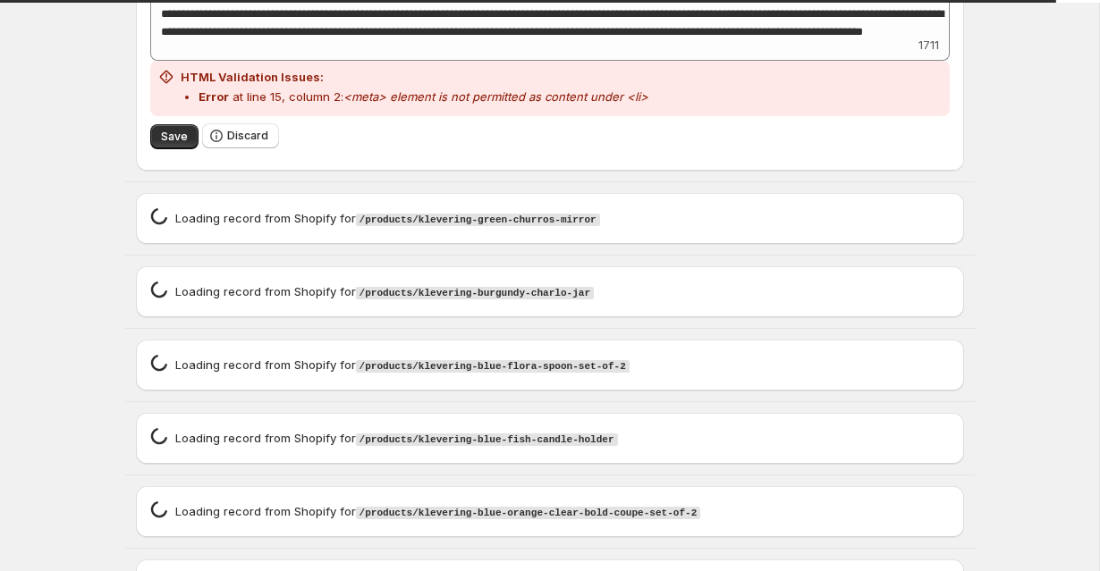
scroll to position [3079, 0]
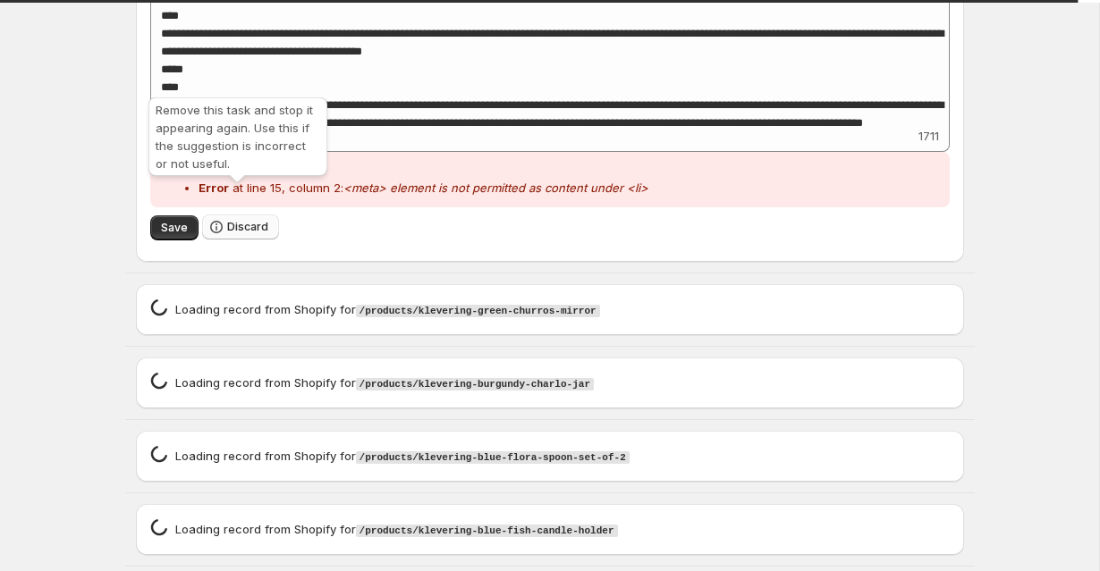
click at [220, 218] on icon "button" at bounding box center [216, 227] width 18 height 18
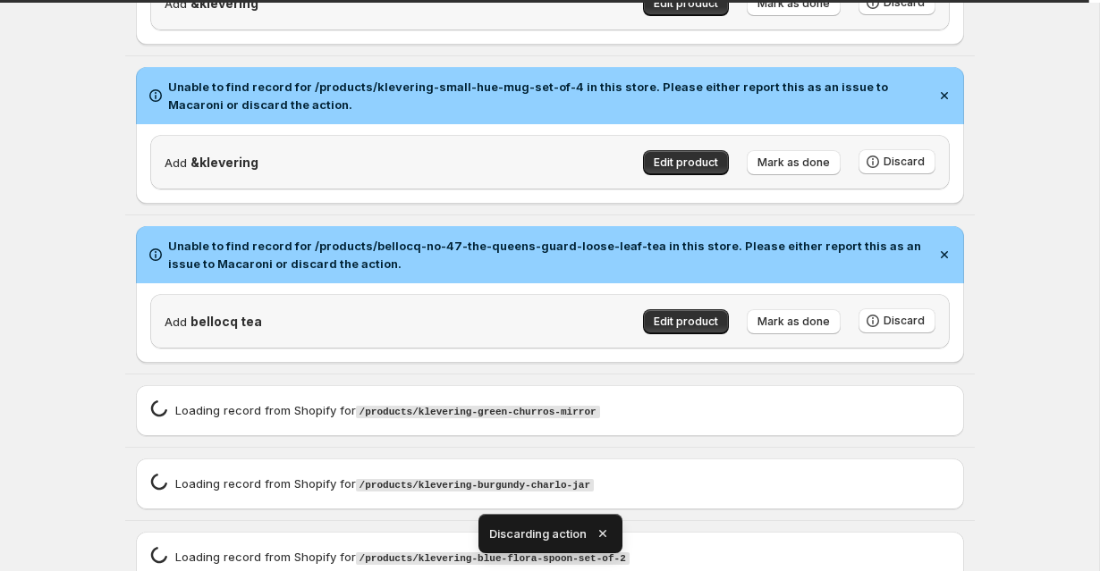
scroll to position [2451, 0]
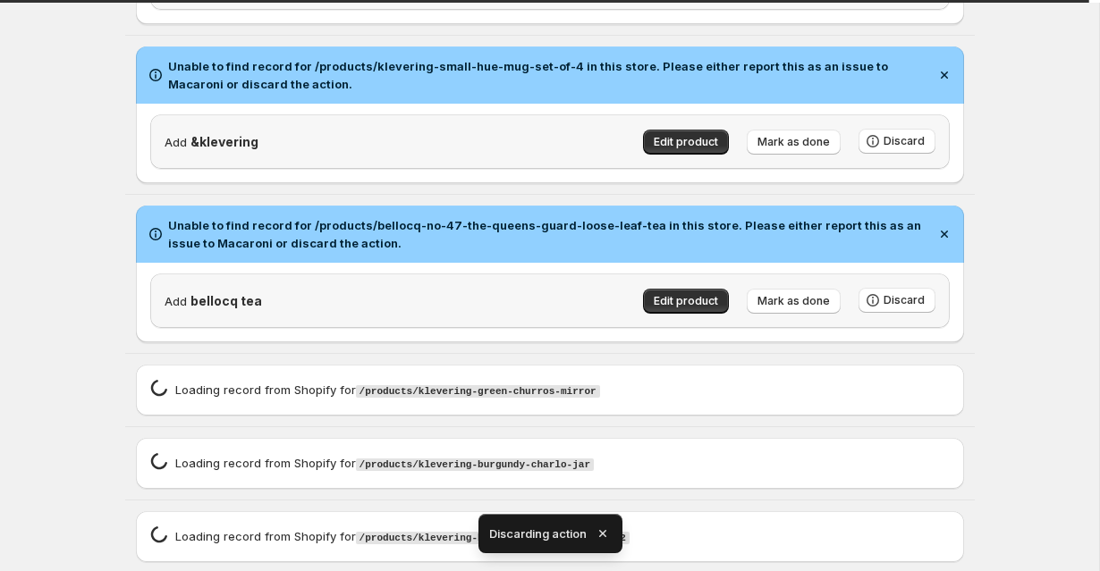
click at [601, 530] on icon "button" at bounding box center [603, 534] width 18 height 18
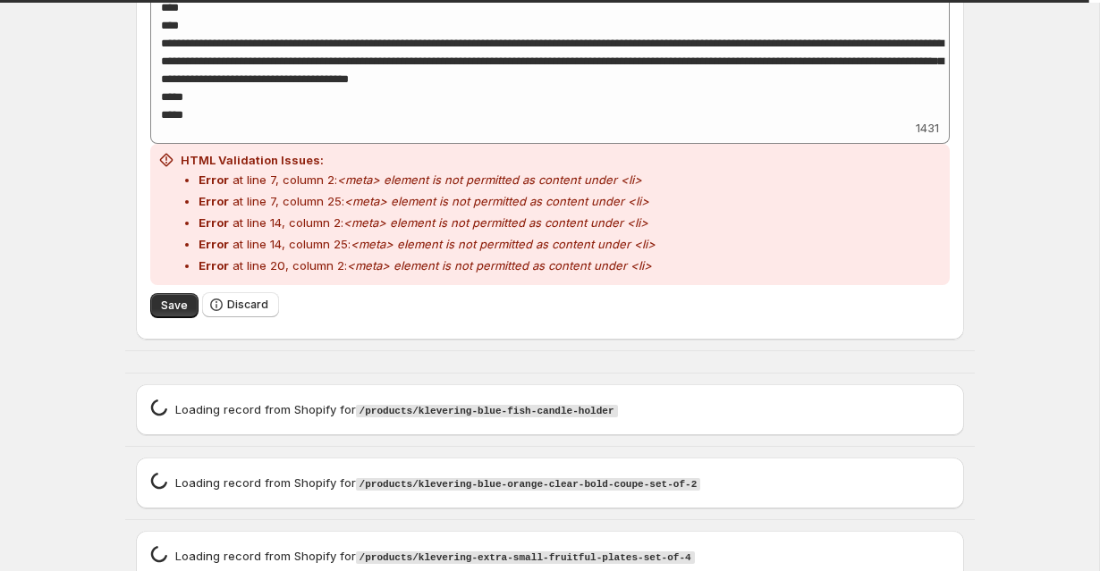
scroll to position [3164, 0]
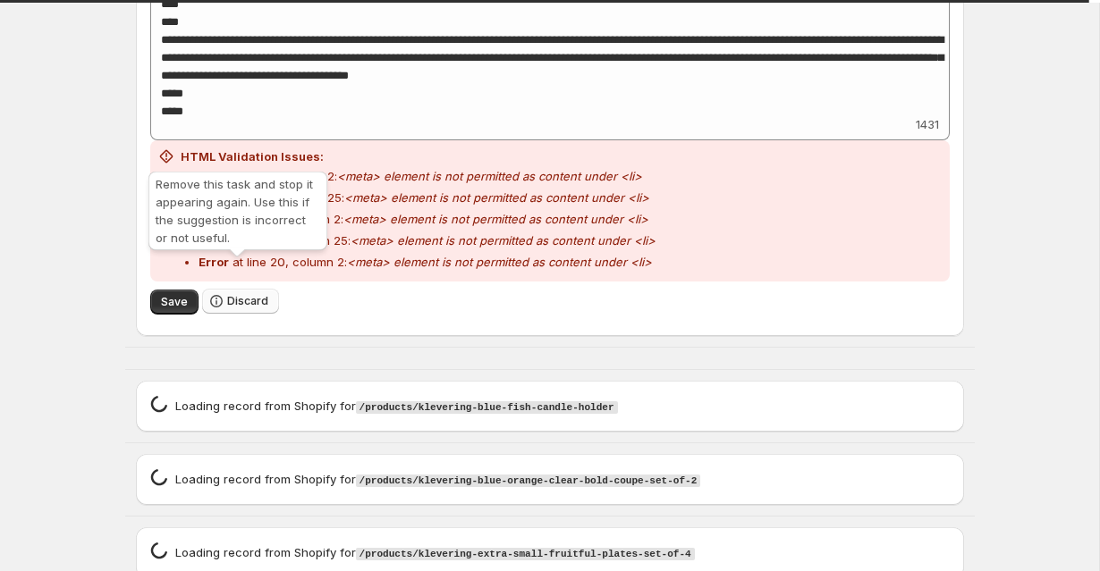
click at [229, 294] on span "Discard" at bounding box center [247, 301] width 41 height 14
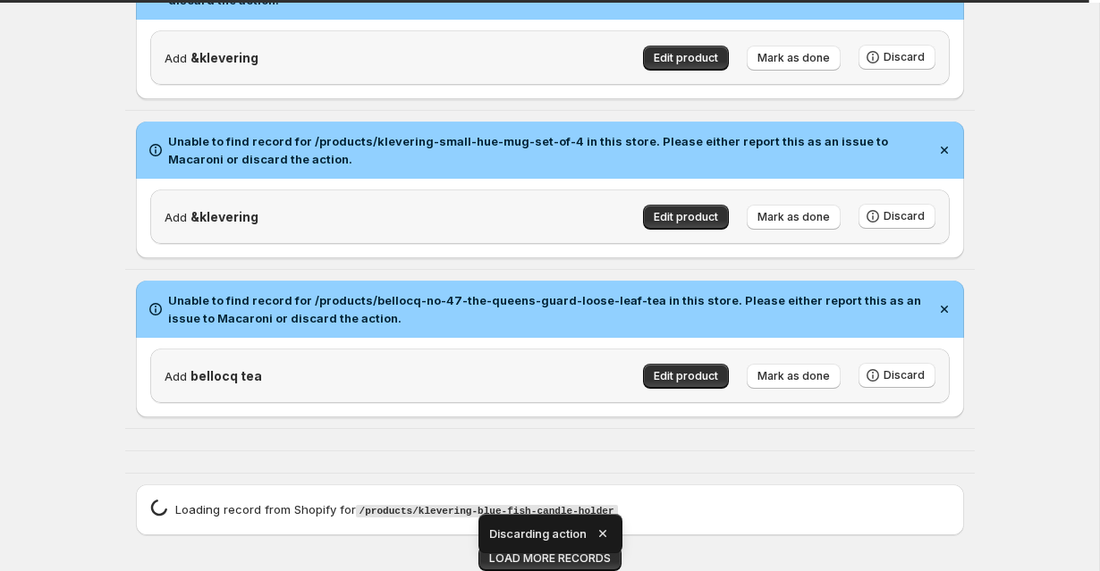
scroll to position [2348, 0]
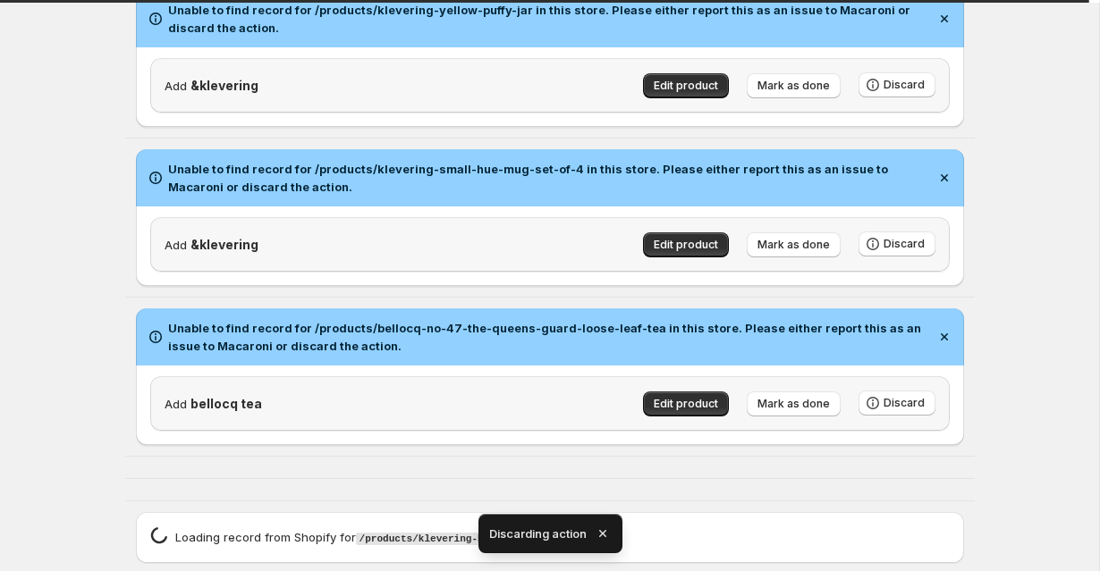
click at [597, 534] on icon "button" at bounding box center [603, 534] width 18 height 18
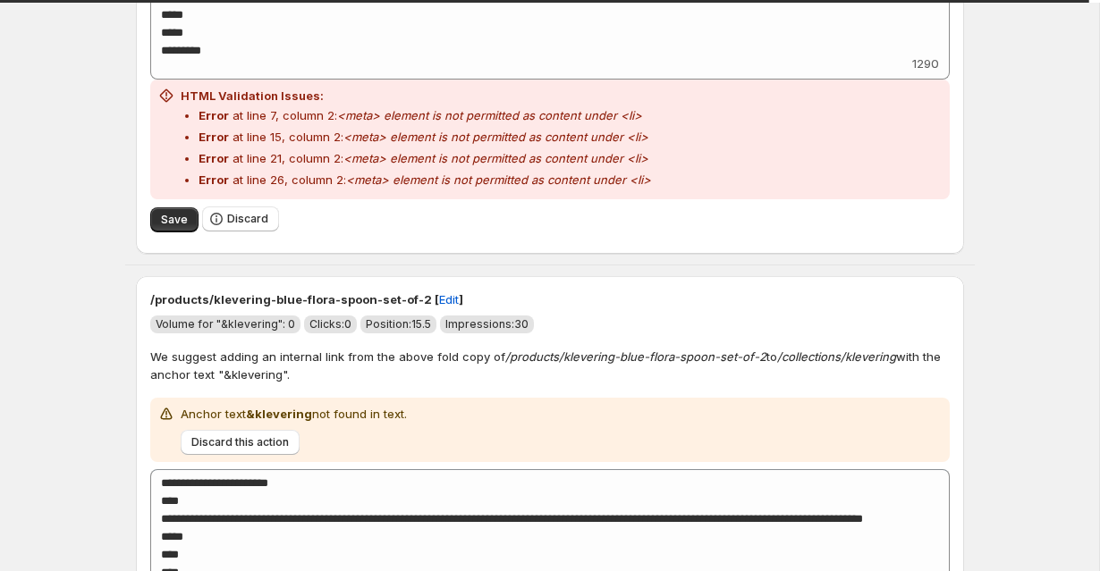
scroll to position [3227, 0]
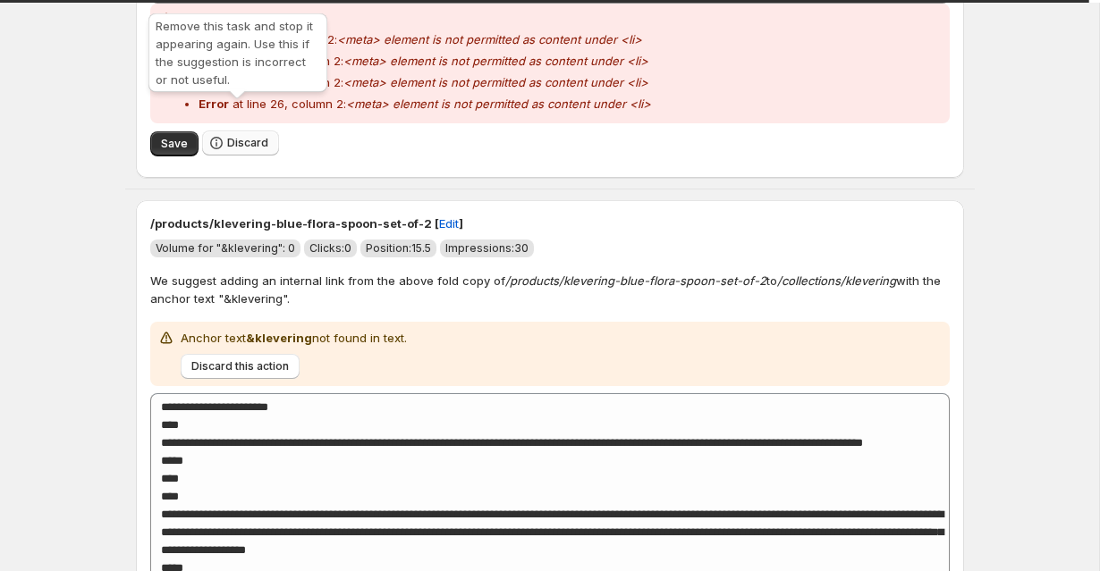
click at [238, 136] on span "Discard" at bounding box center [247, 143] width 41 height 14
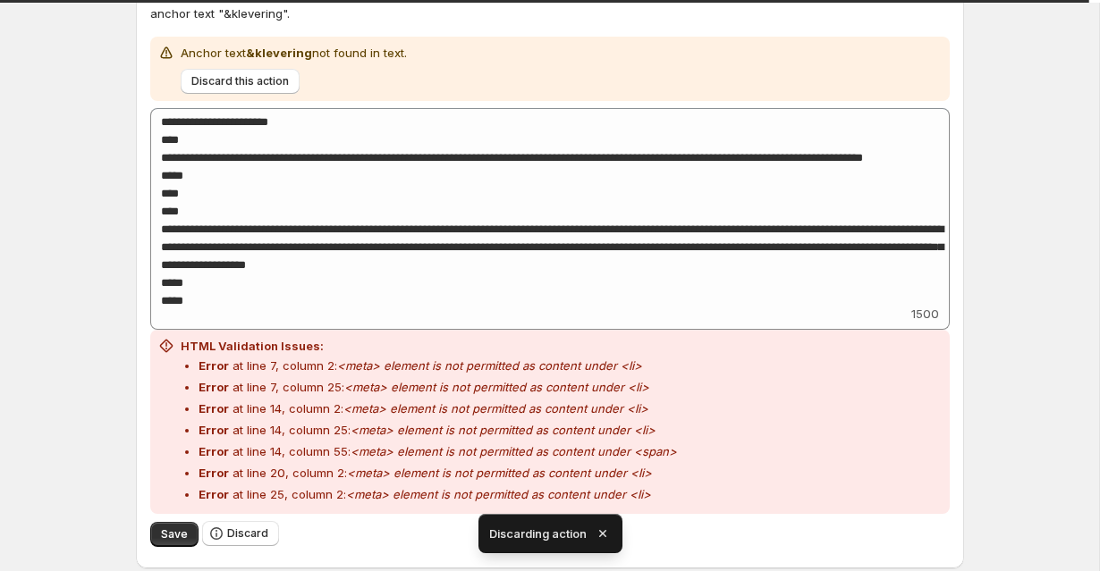
scroll to position [3002, 0]
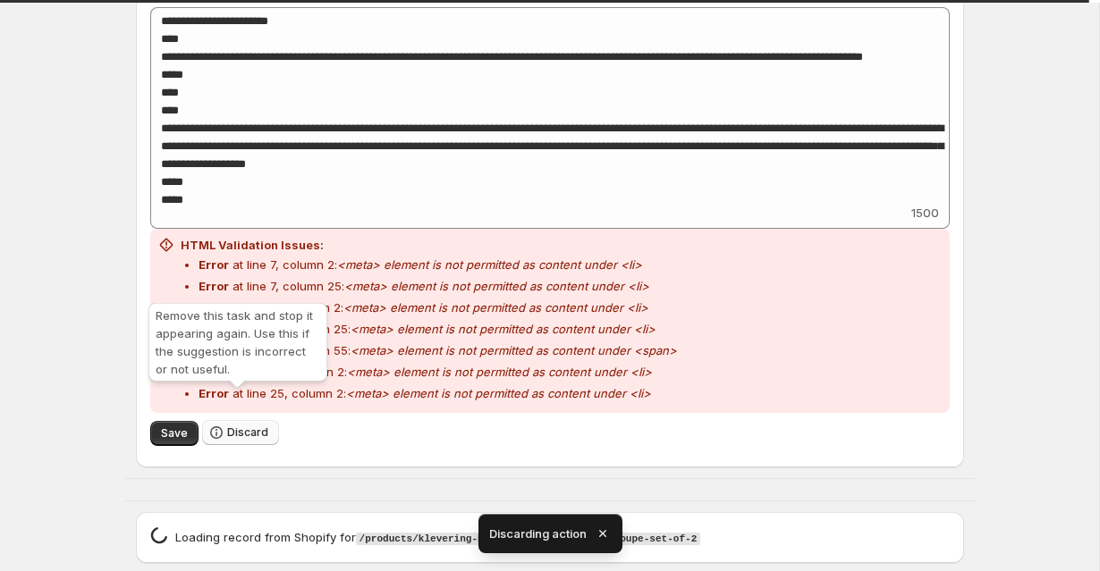
click at [238, 426] on span "Discard" at bounding box center [247, 433] width 41 height 14
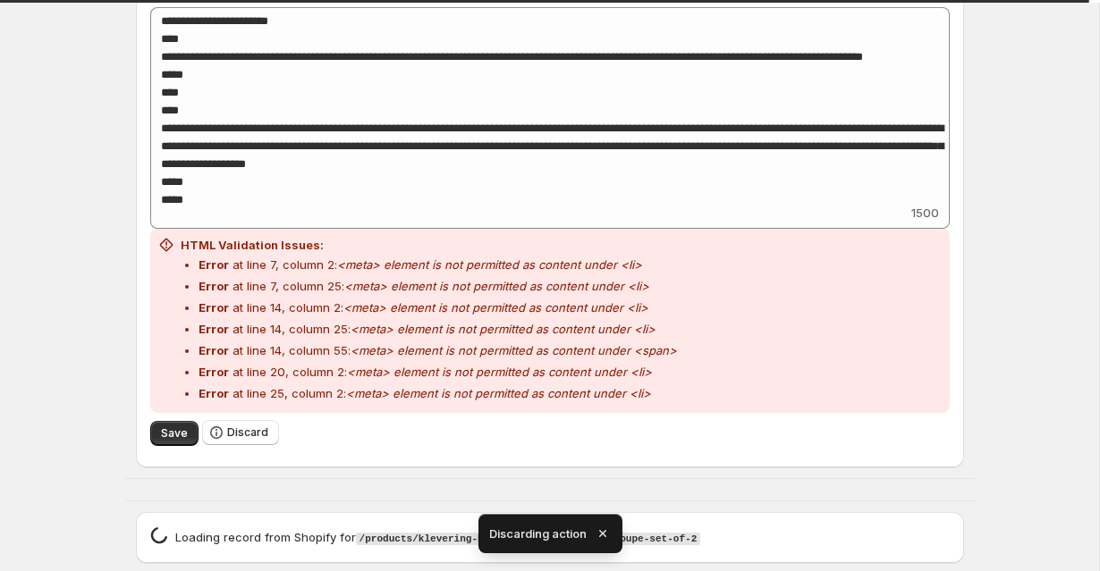
click at [604, 536] on icon "button" at bounding box center [601, 533] width 7 height 7
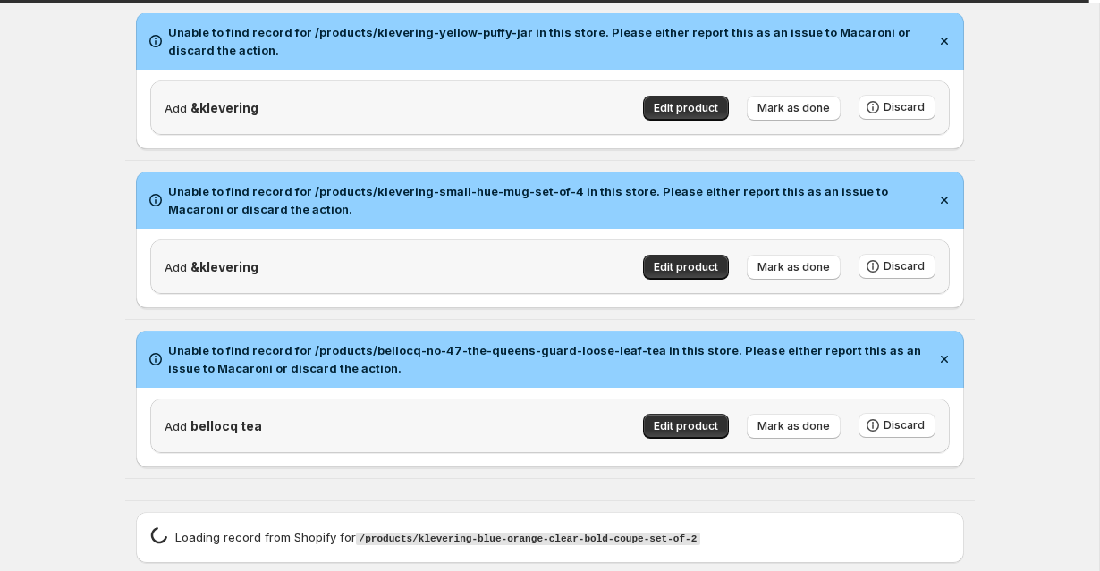
scroll to position [2399, 0]
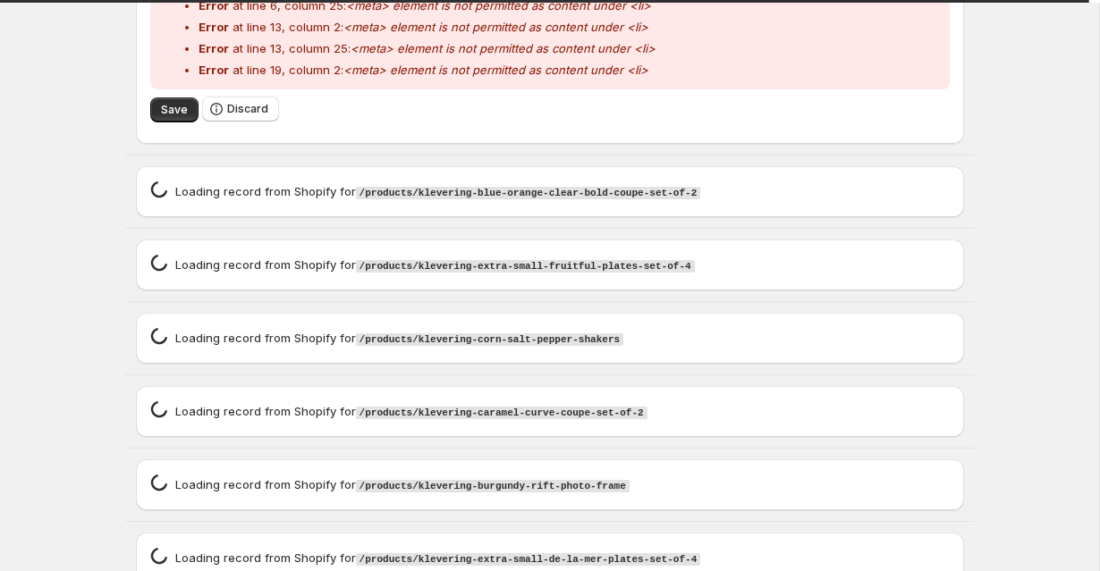
scroll to position [3309, 0]
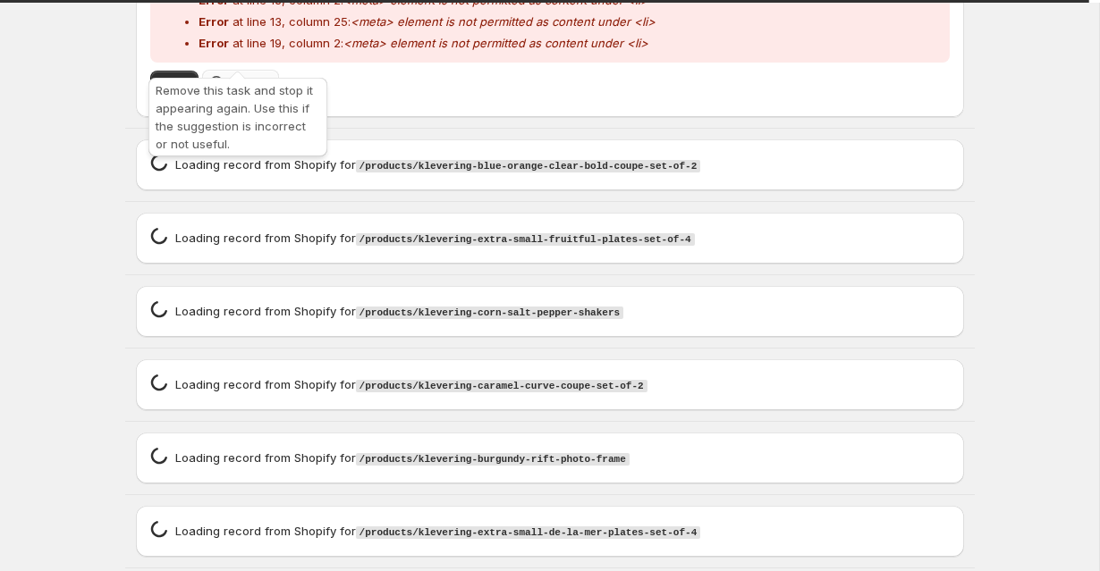
click at [255, 75] on span "Discard" at bounding box center [247, 82] width 41 height 14
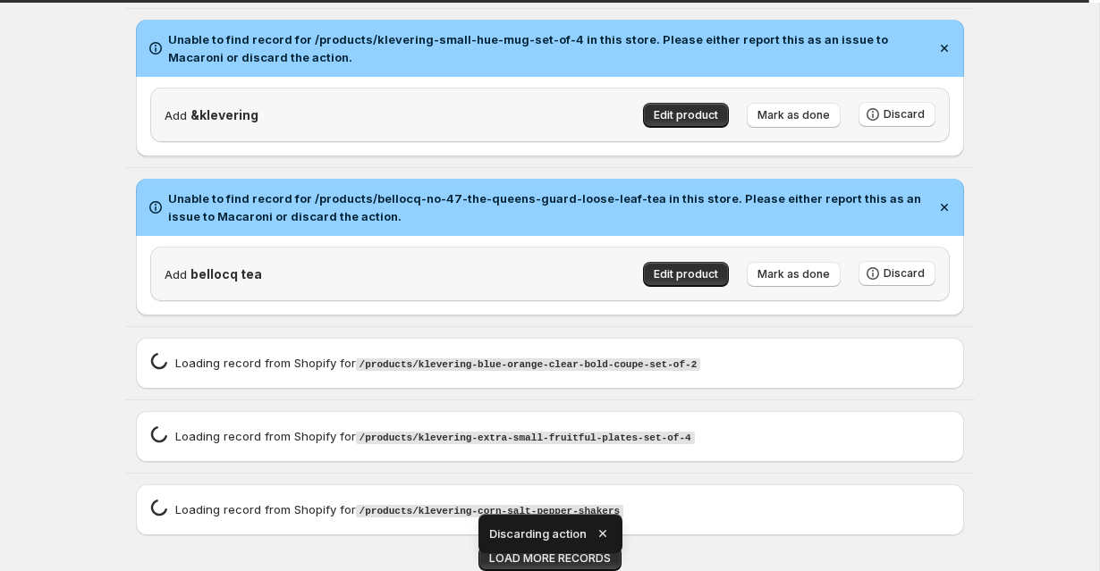
scroll to position [2451, 0]
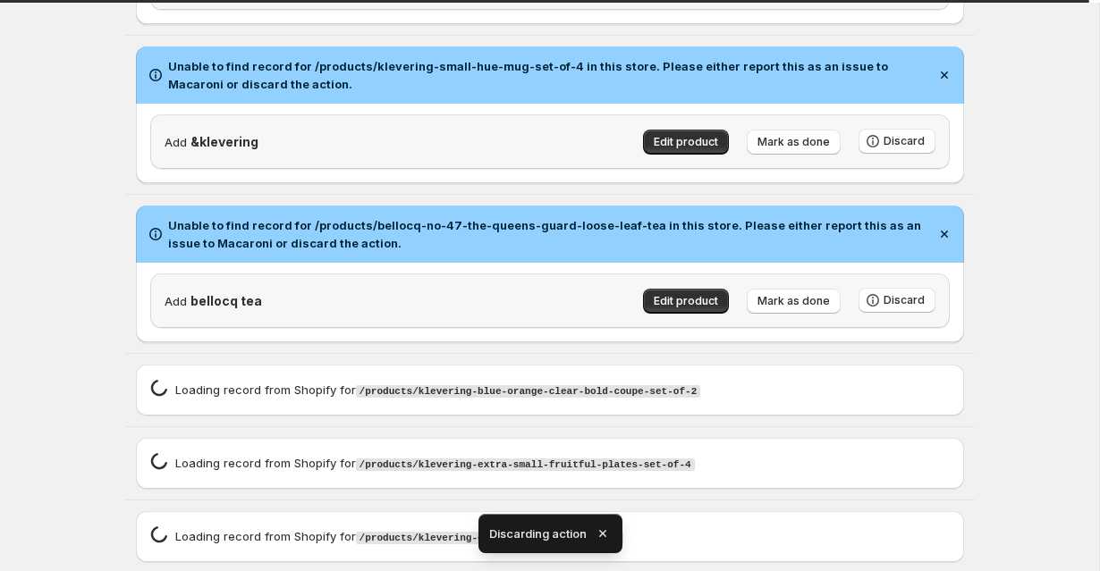
click at [608, 535] on icon "button" at bounding box center [603, 534] width 18 height 18
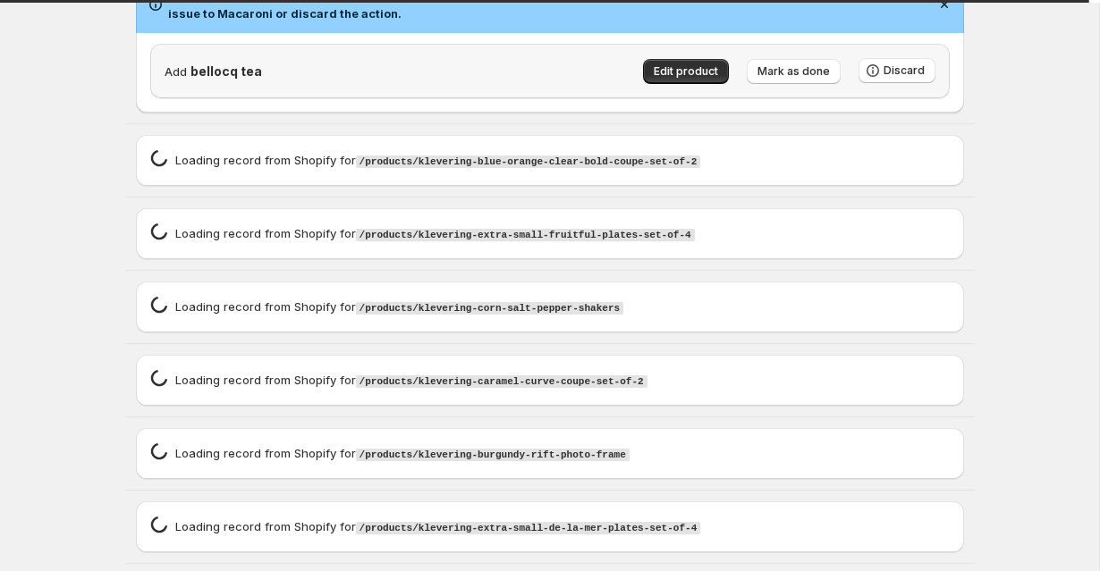
scroll to position [2751, 0]
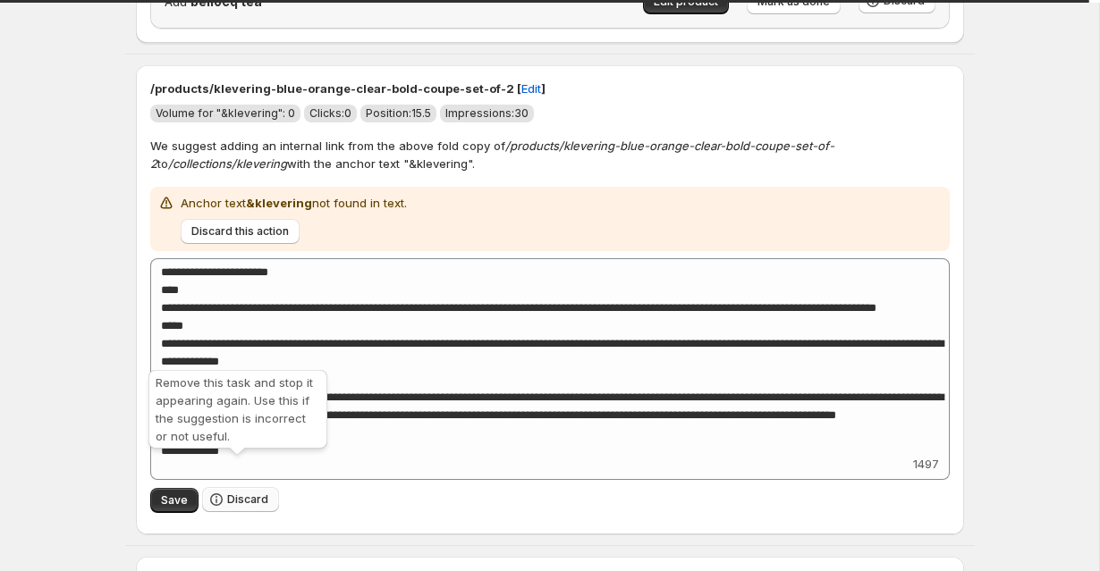
click at [250, 493] on span "Discard" at bounding box center [247, 500] width 41 height 14
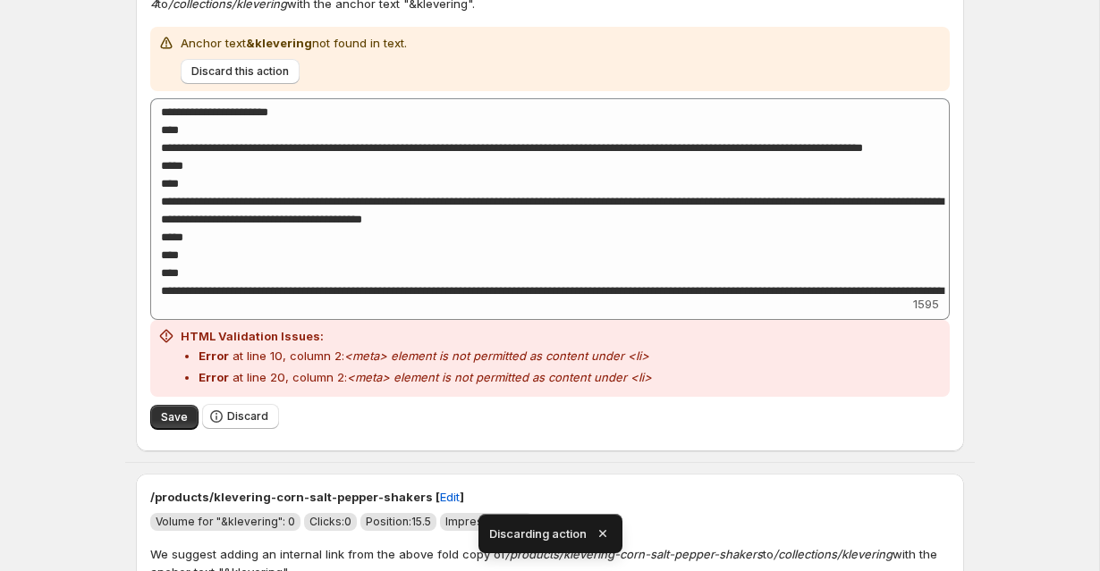
scroll to position [2991, 0]
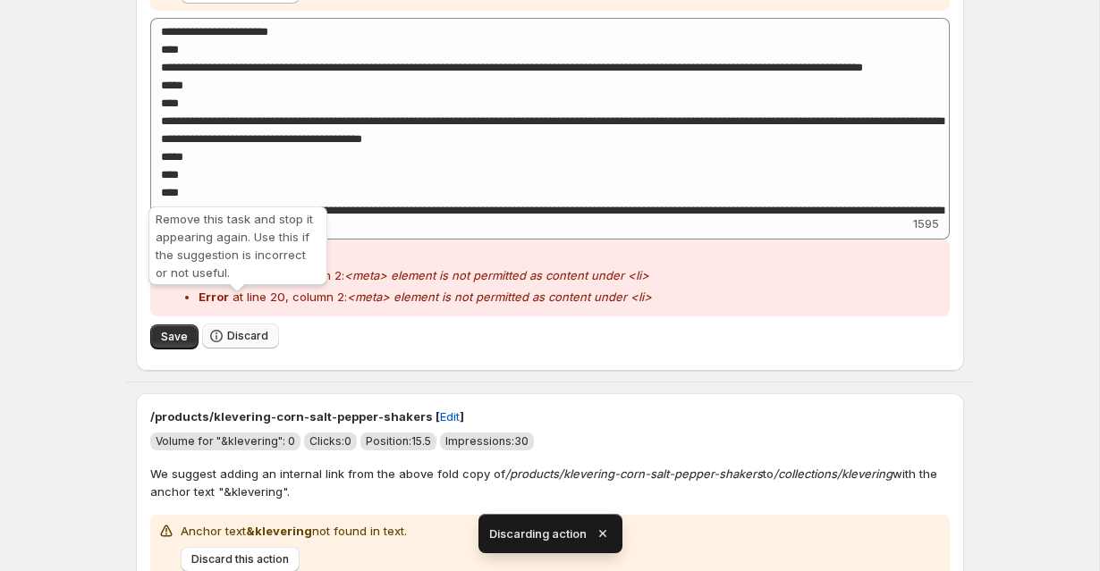
click at [262, 324] on button "Discard" at bounding box center [240, 336] width 77 height 25
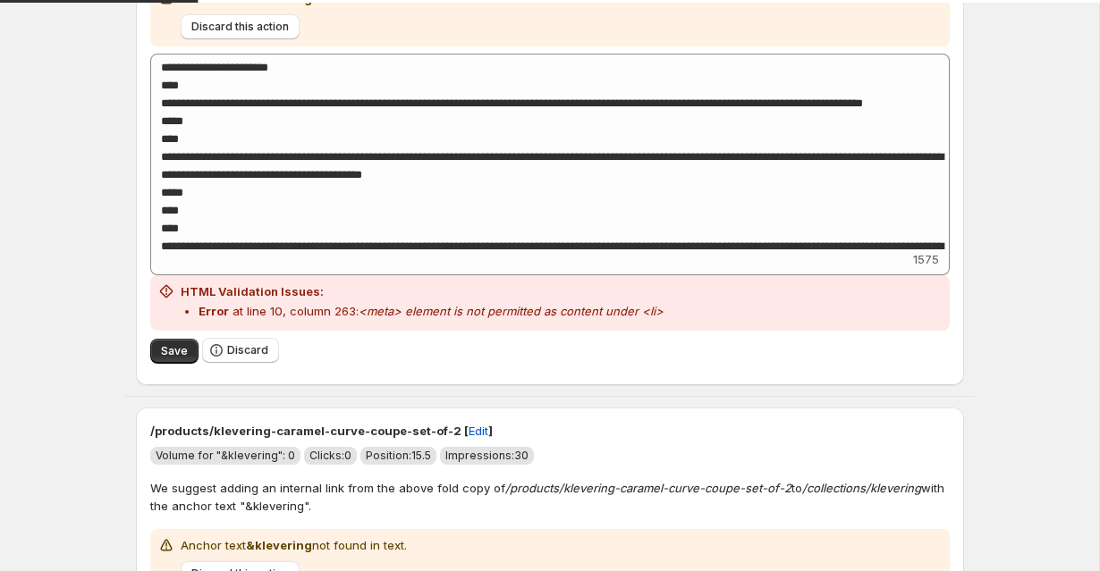
scroll to position [3027, 0]
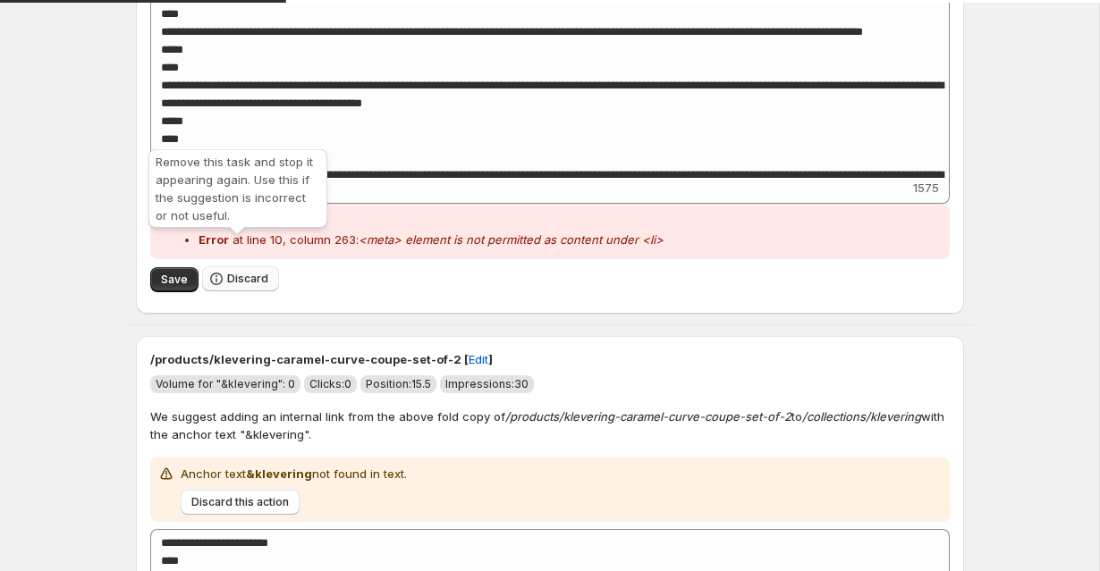
click at [227, 272] on span "Discard" at bounding box center [247, 279] width 41 height 14
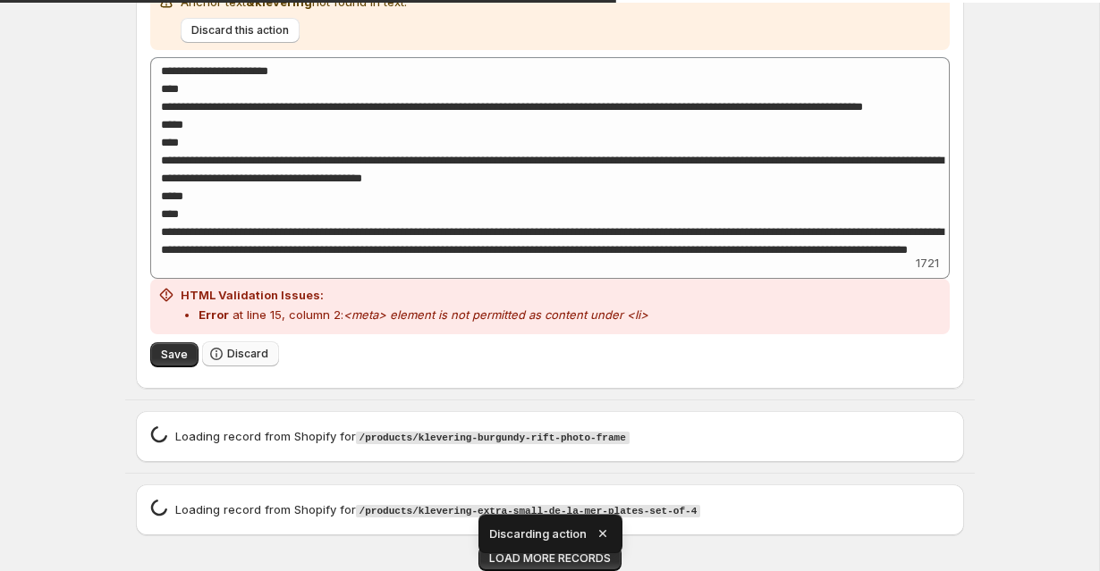
scroll to position [2851, 0]
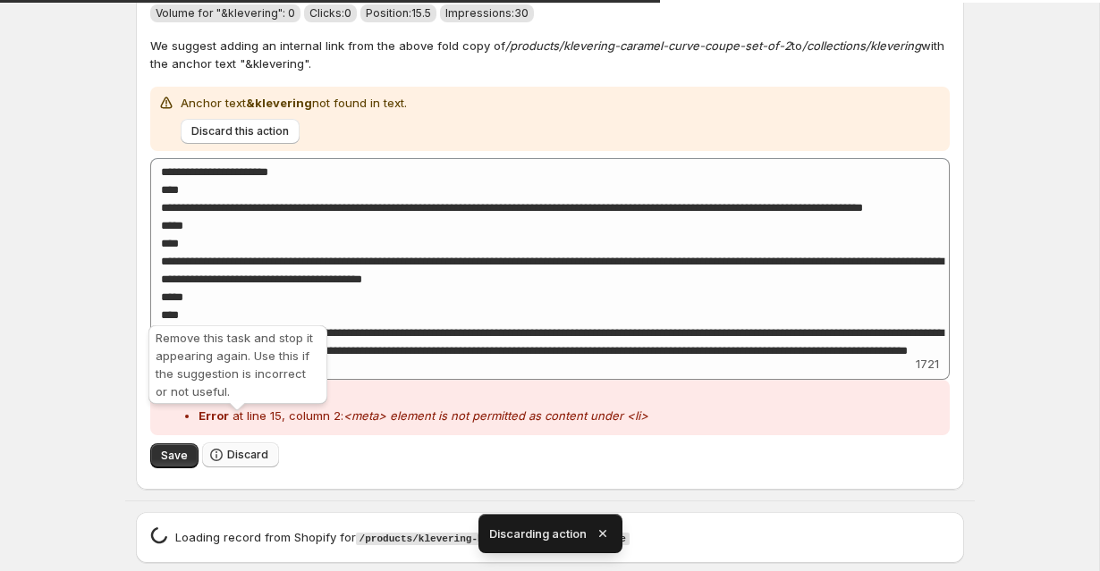
click at [259, 448] on span "Discard" at bounding box center [247, 455] width 41 height 14
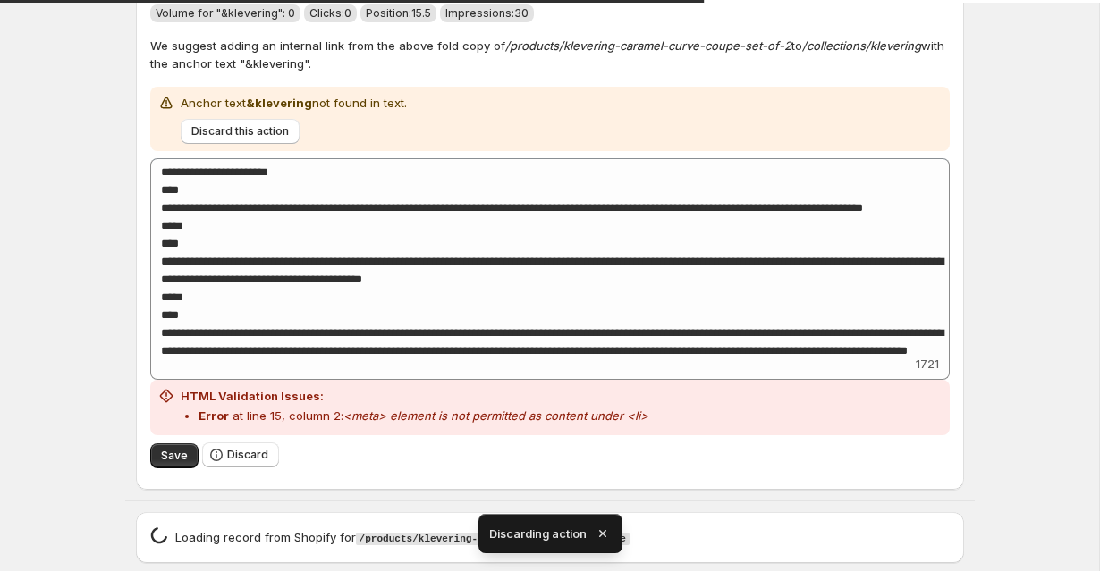
click at [603, 533] on icon "button" at bounding box center [603, 534] width 18 height 18
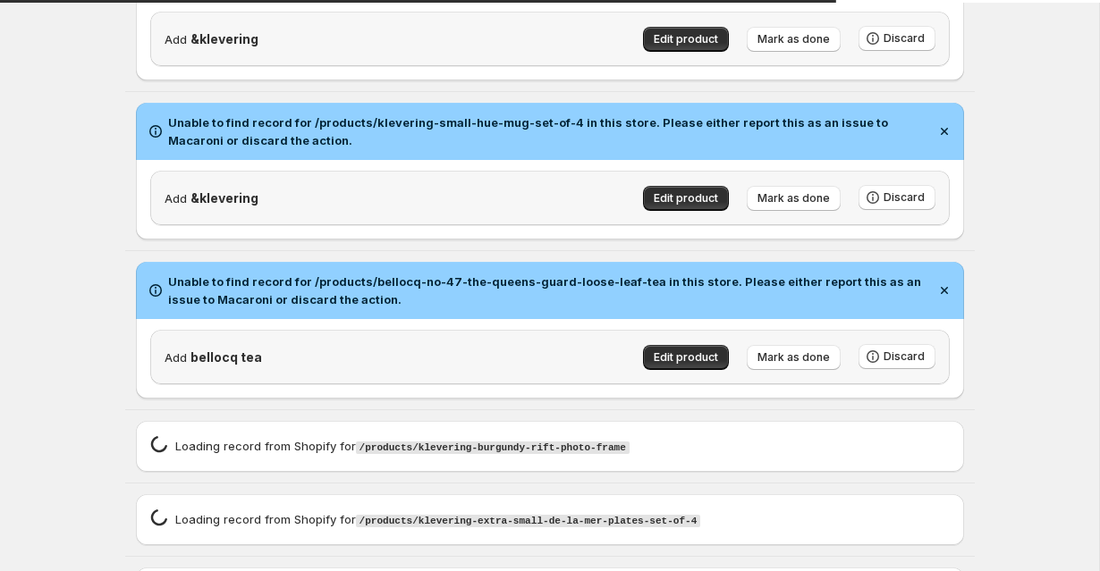
scroll to position [2451, 0]
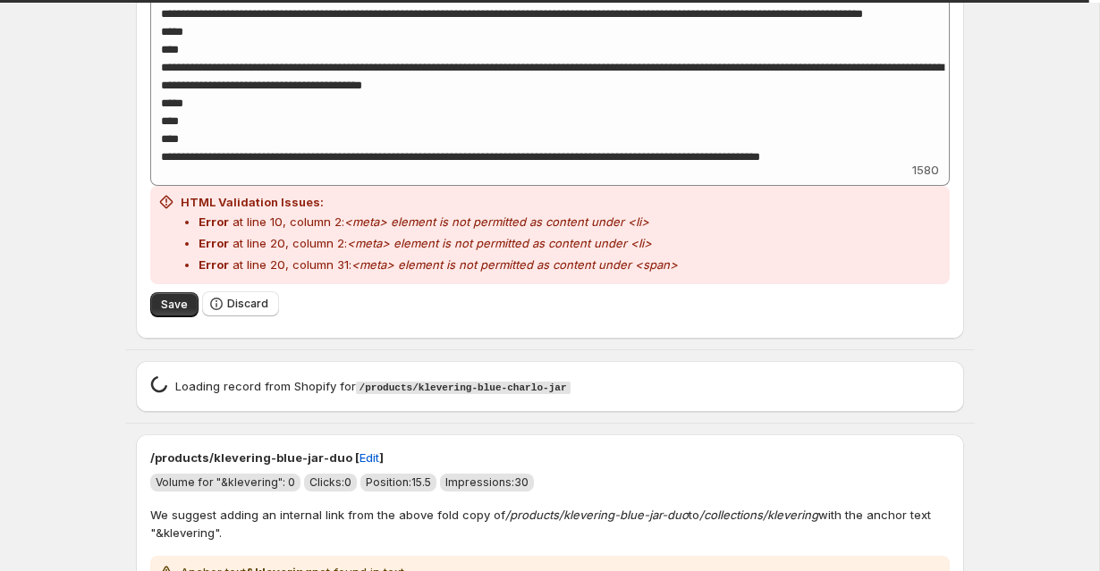
scroll to position [3173, 0]
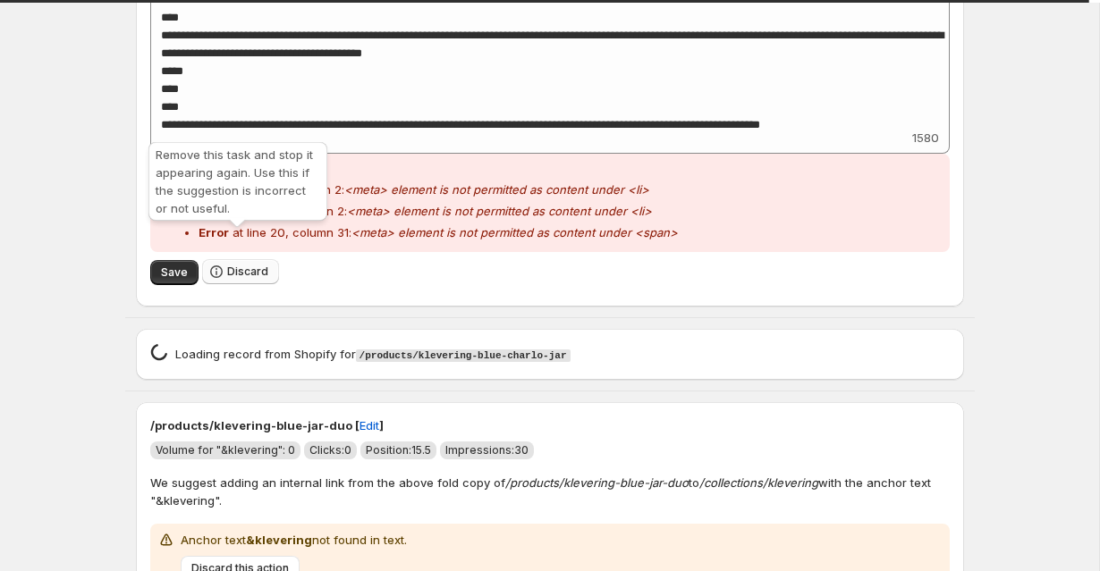
click at [215, 263] on icon "button" at bounding box center [216, 272] width 18 height 18
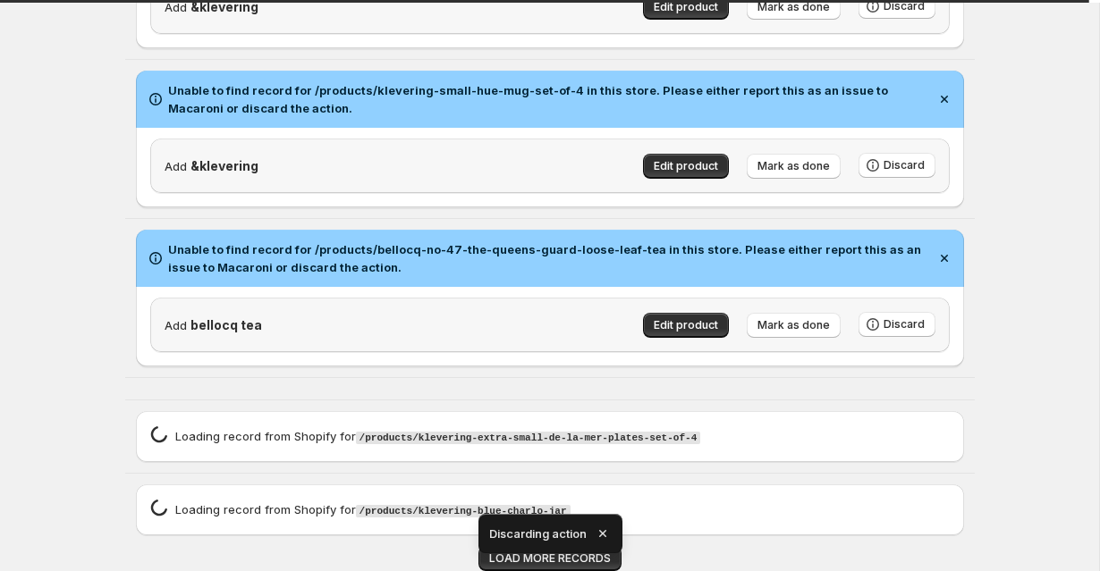
scroll to position [2399, 0]
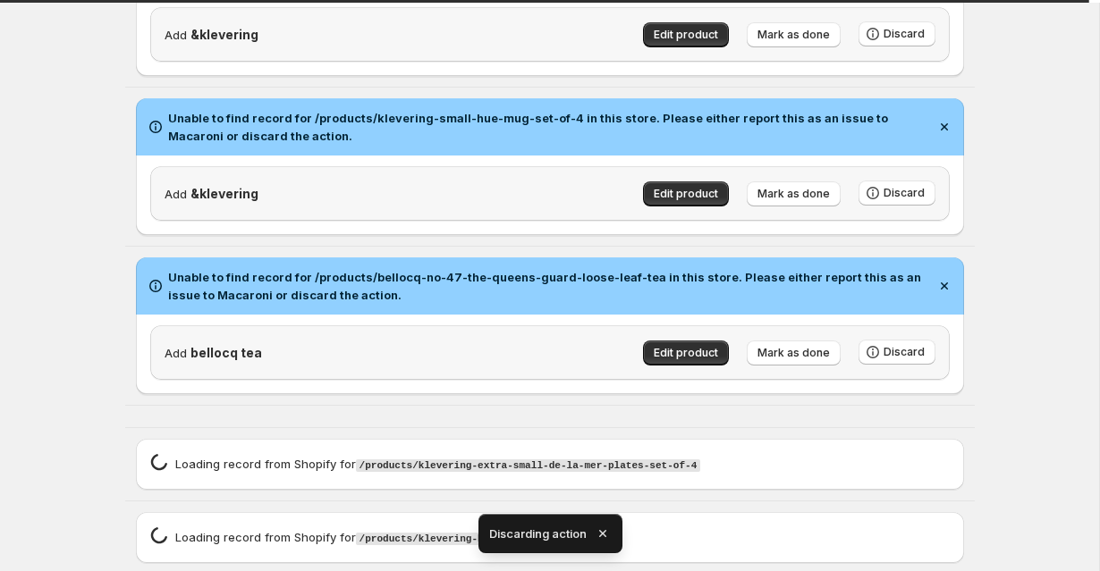
click at [260, 247] on tea\"\,\"source\"\ "Unable to find record for /products/bellocq-no-47-the-queens-guard-loose-leaf-t…" at bounding box center [549, 326] width 849 height 158
click at [603, 535] on icon "button" at bounding box center [601, 533] width 7 height 7
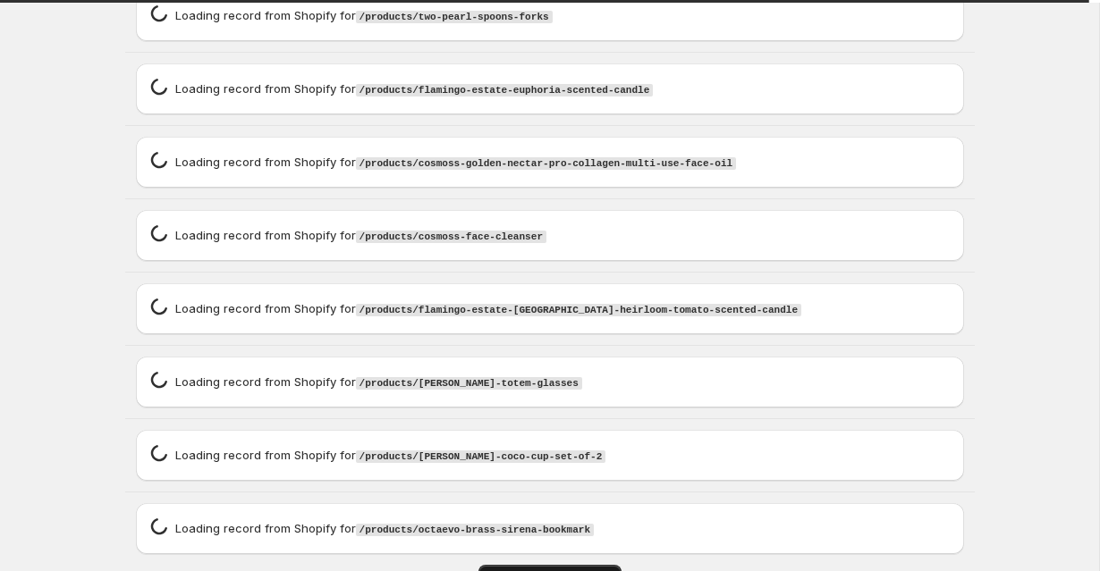
click at [548, 570] on span "LOAD MORE RECORDS" at bounding box center [550, 577] width 122 height 14
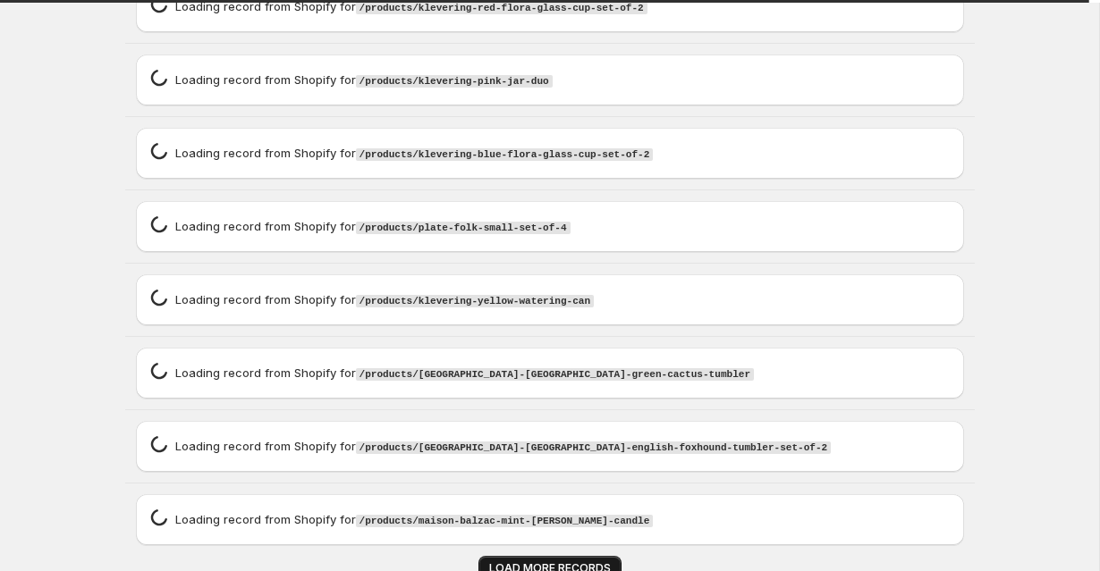
click at [548, 561] on span "LOAD MORE RECORDS" at bounding box center [550, 568] width 122 height 14
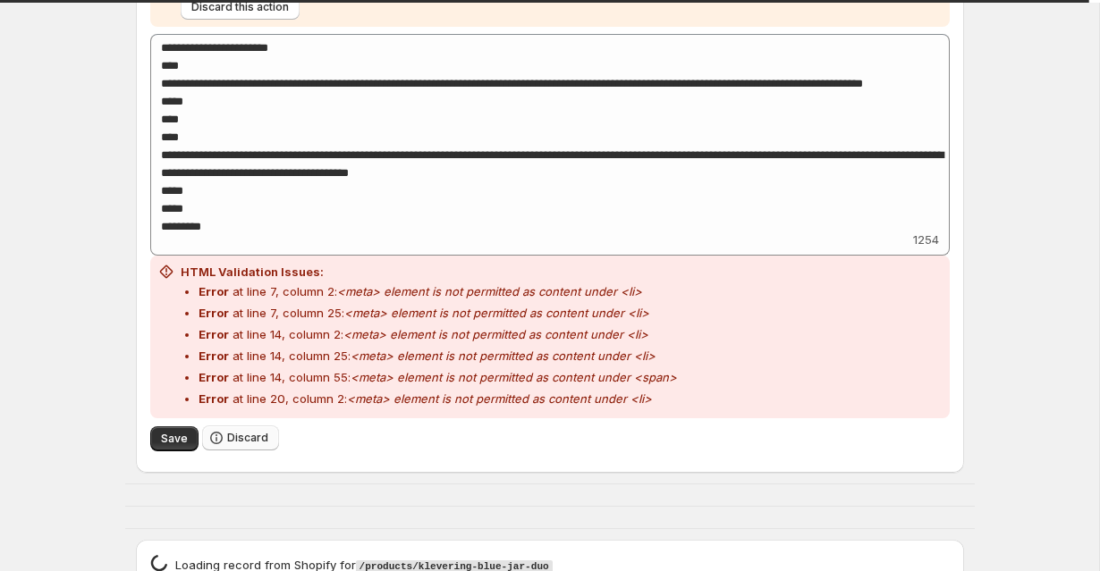
scroll to position [3013, 0]
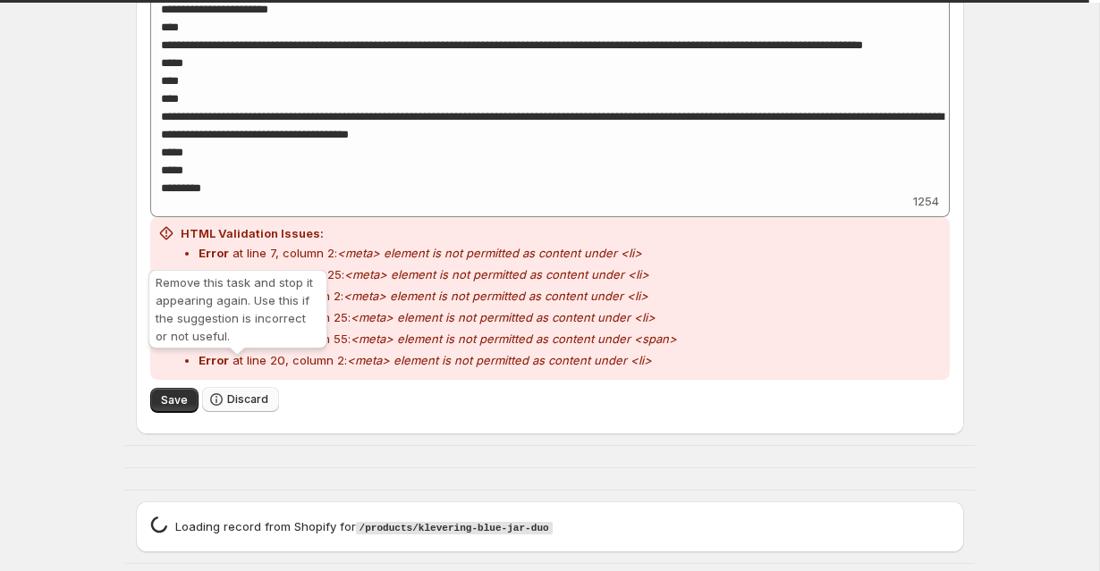
click at [240, 392] on span "Discard" at bounding box center [247, 399] width 41 height 14
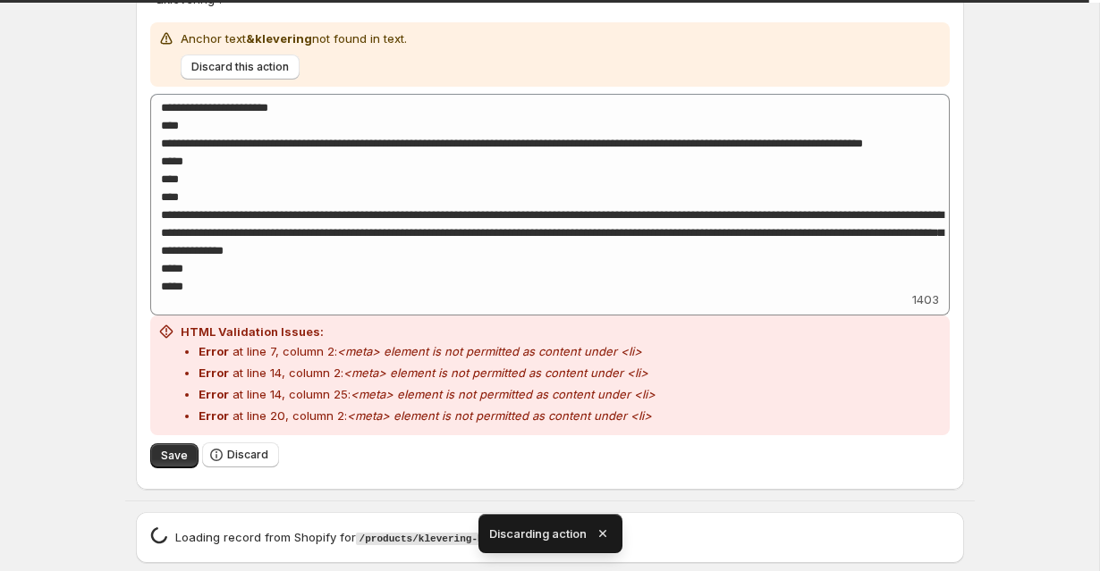
scroll to position [2887, 0]
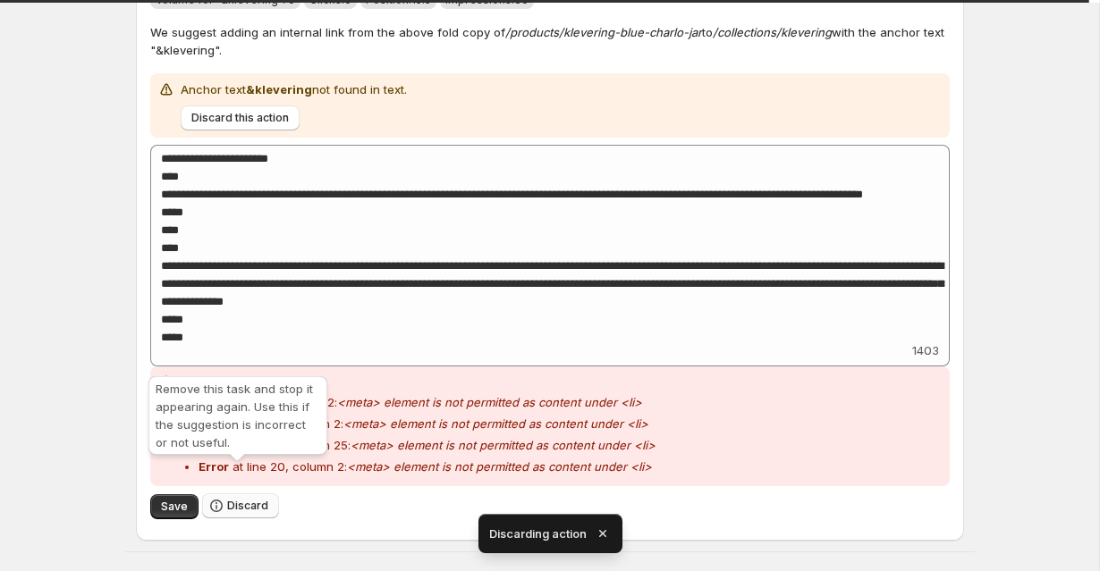
click at [237, 499] on span "Discard" at bounding box center [247, 506] width 41 height 14
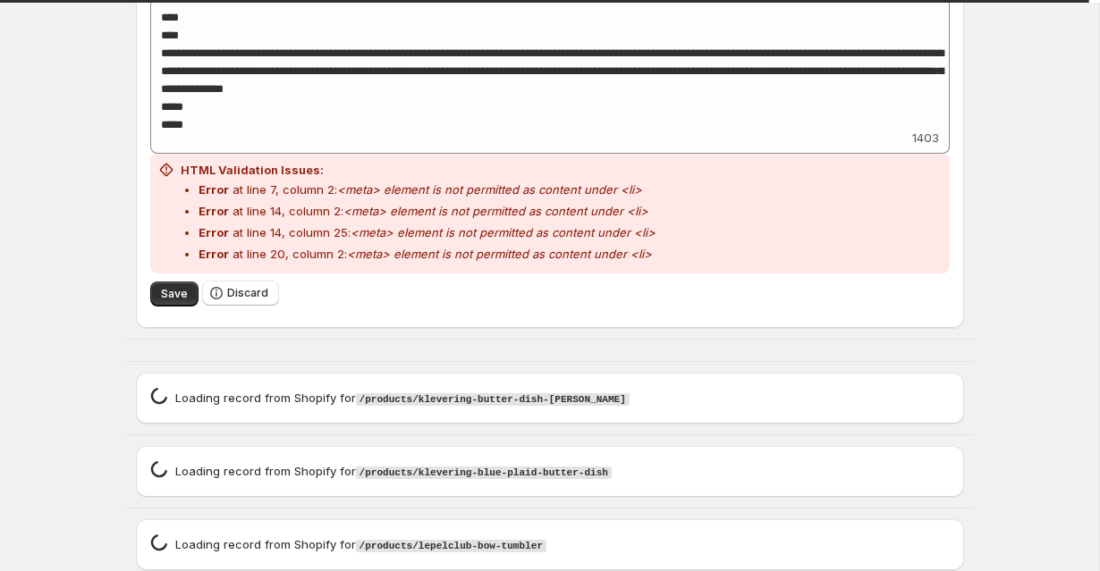
scroll to position [2348, 0]
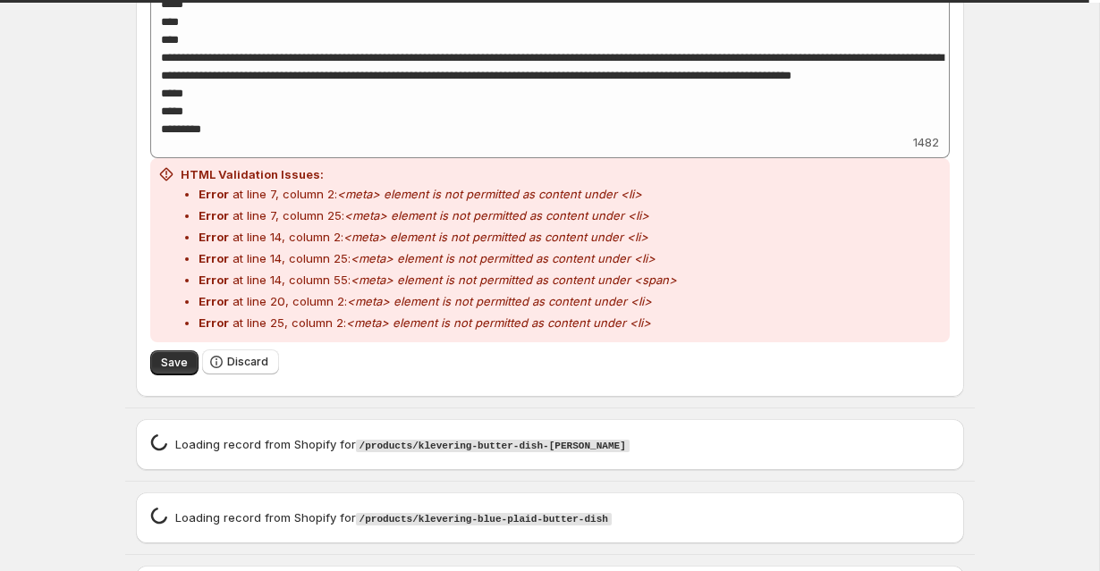
scroll to position [3253, 0]
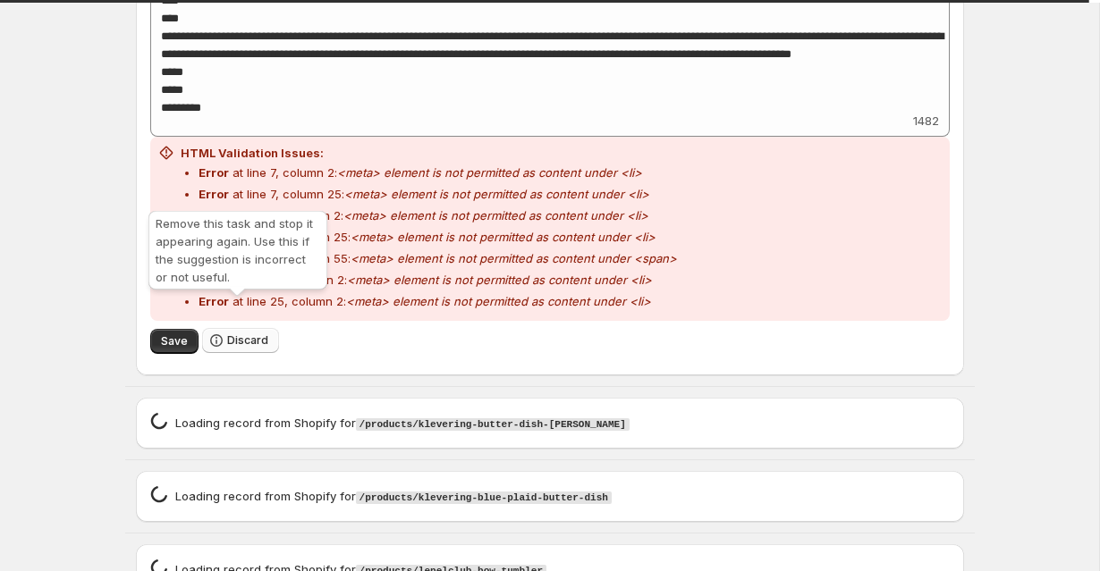
click at [253, 333] on span "Discard" at bounding box center [247, 340] width 41 height 14
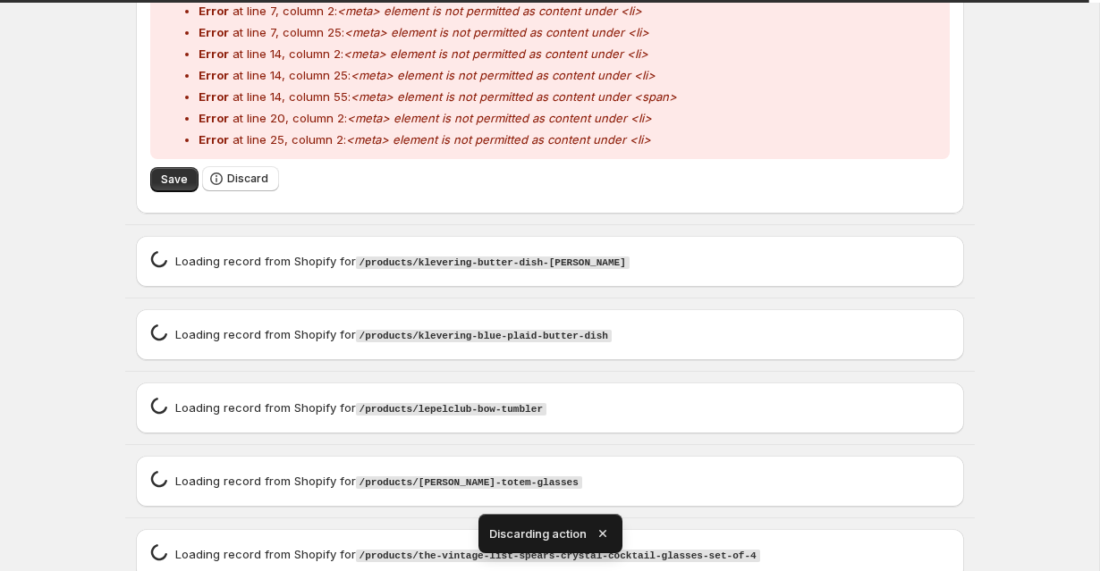
scroll to position [2537, 0]
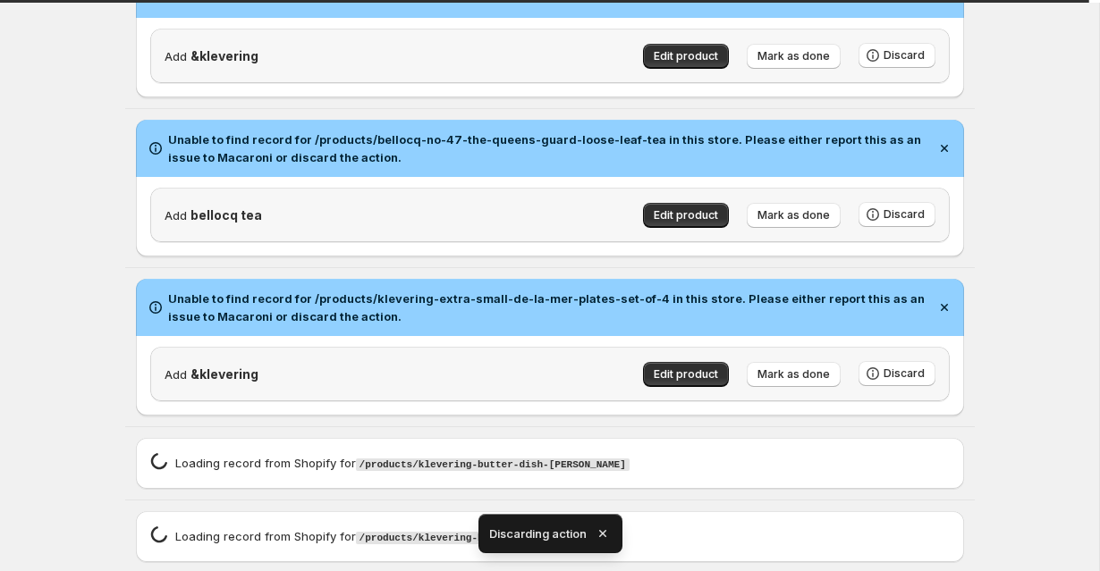
click at [600, 530] on icon "button" at bounding box center [603, 534] width 18 height 18
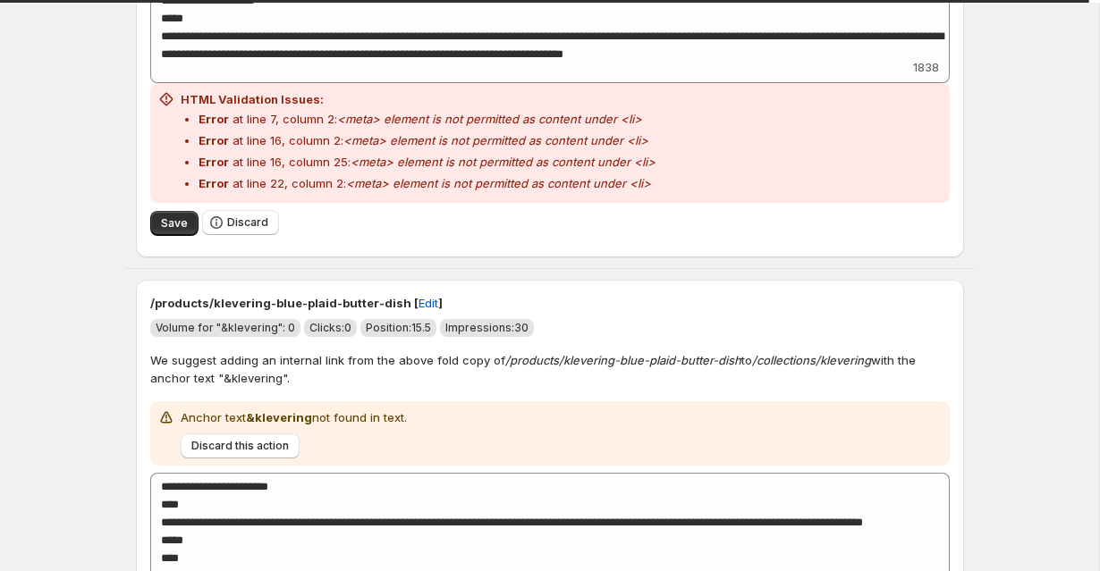
scroll to position [3320, 0]
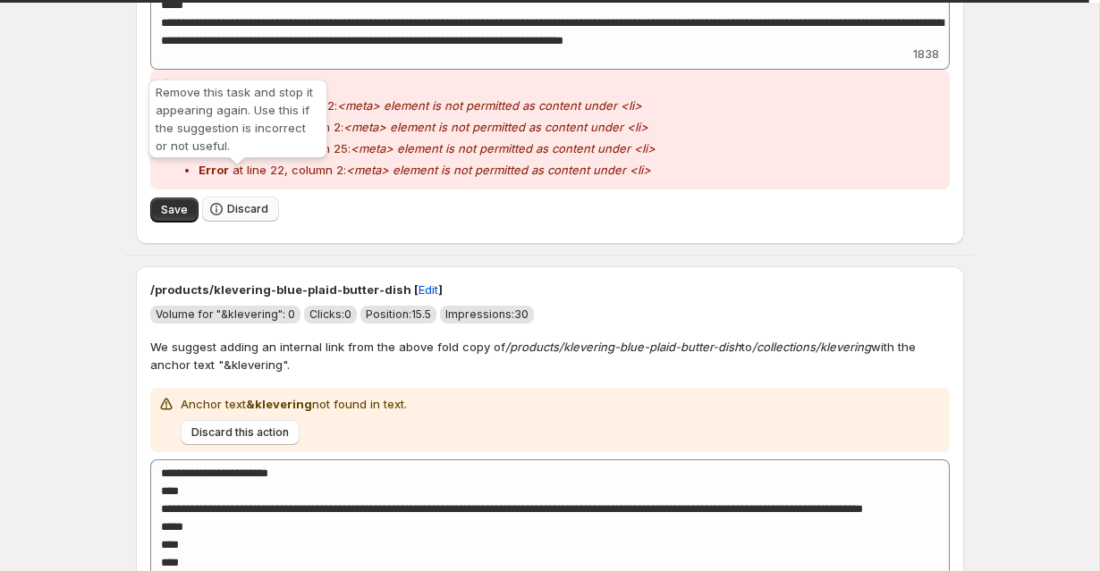
click at [243, 202] on span "Discard" at bounding box center [247, 209] width 41 height 14
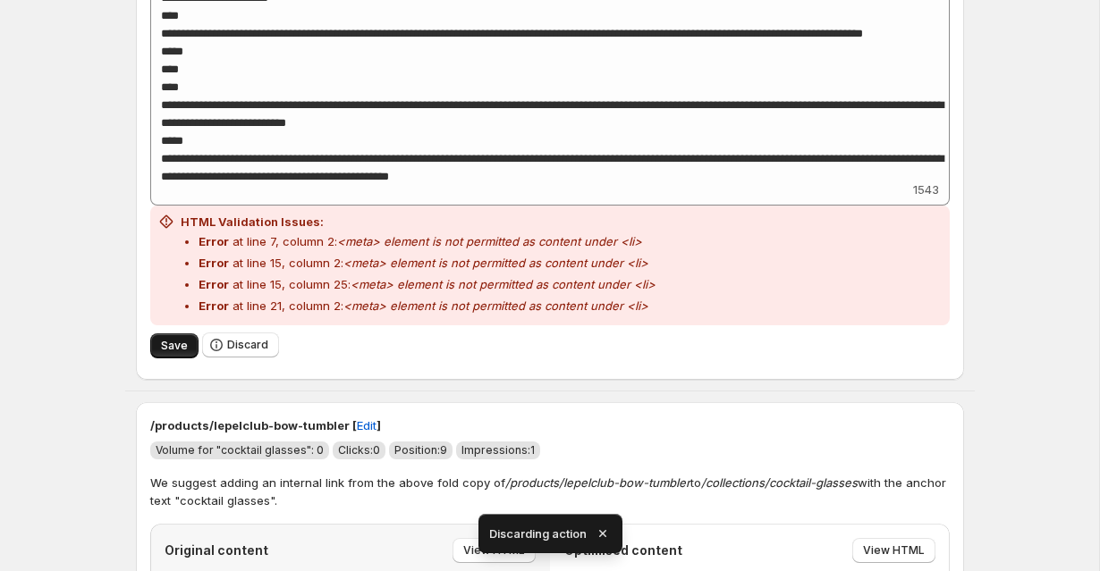
scroll to position [3210, 0]
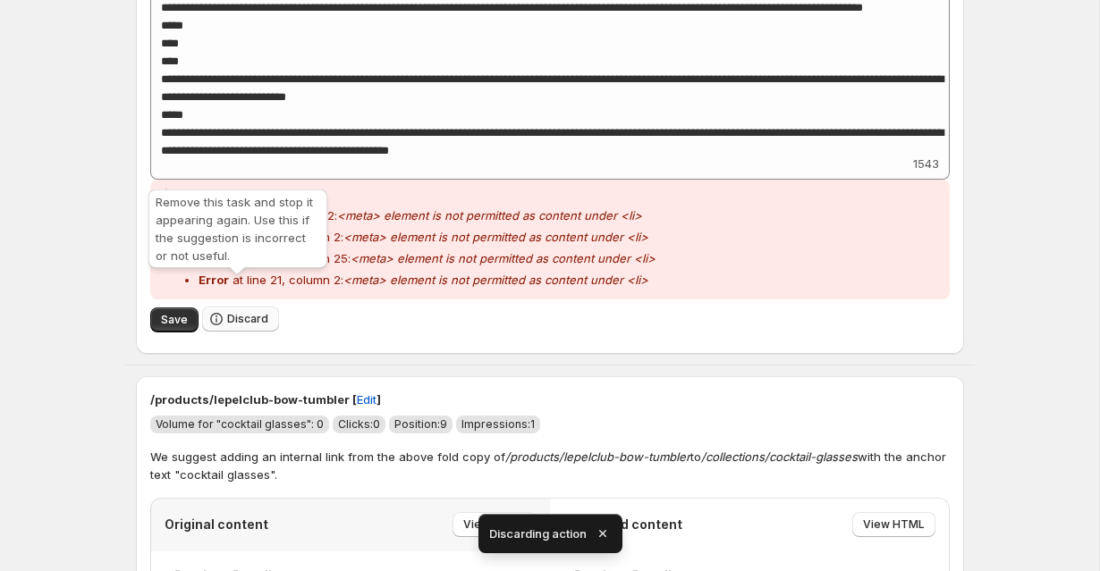
click at [238, 312] on span "Discard" at bounding box center [247, 319] width 41 height 14
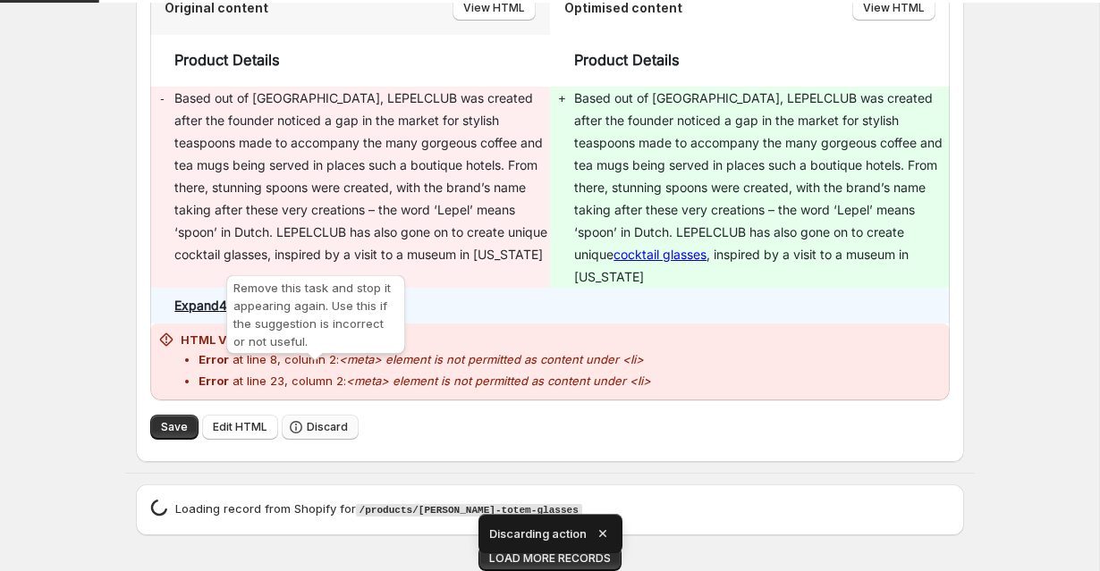
scroll to position [2992, 0]
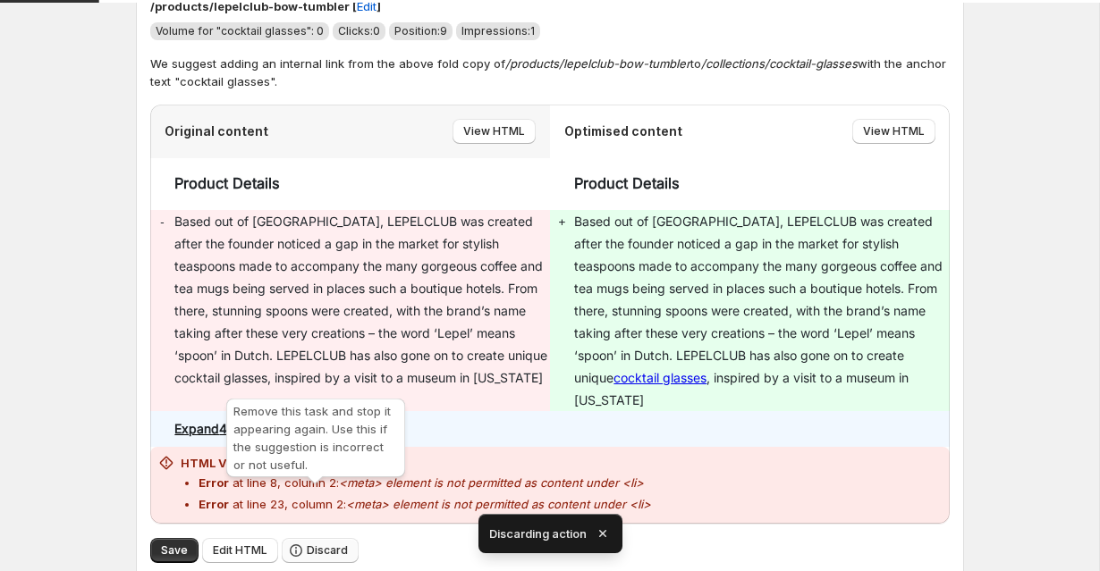
click at [334, 538] on button "Discard" at bounding box center [320, 550] width 77 height 25
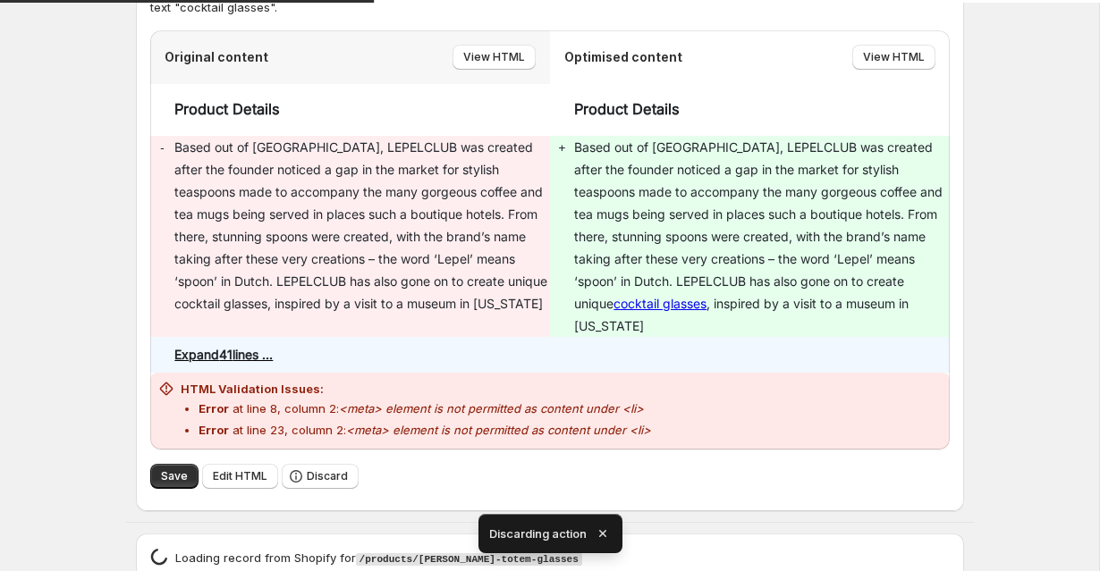
scroll to position [2463, 0]
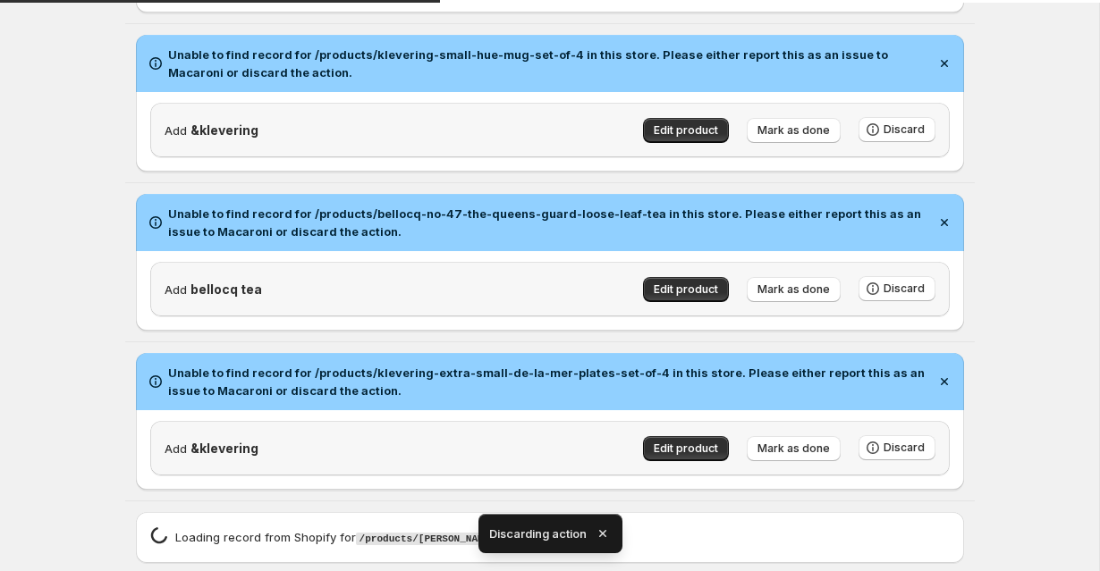
click at [603, 531] on icon "button" at bounding box center [601, 533] width 7 height 7
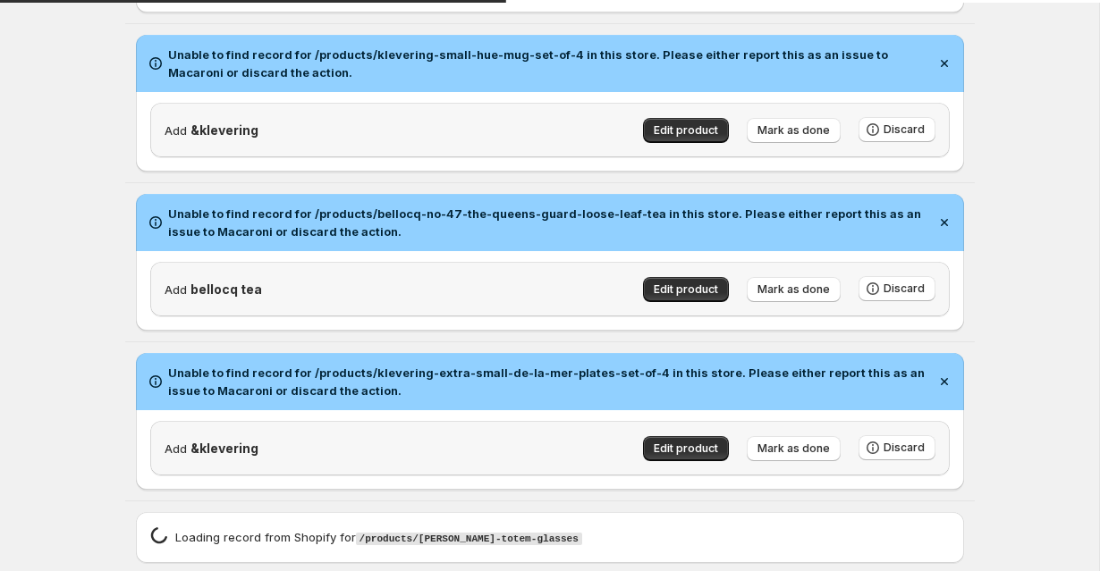
scroll to position [2537, 0]
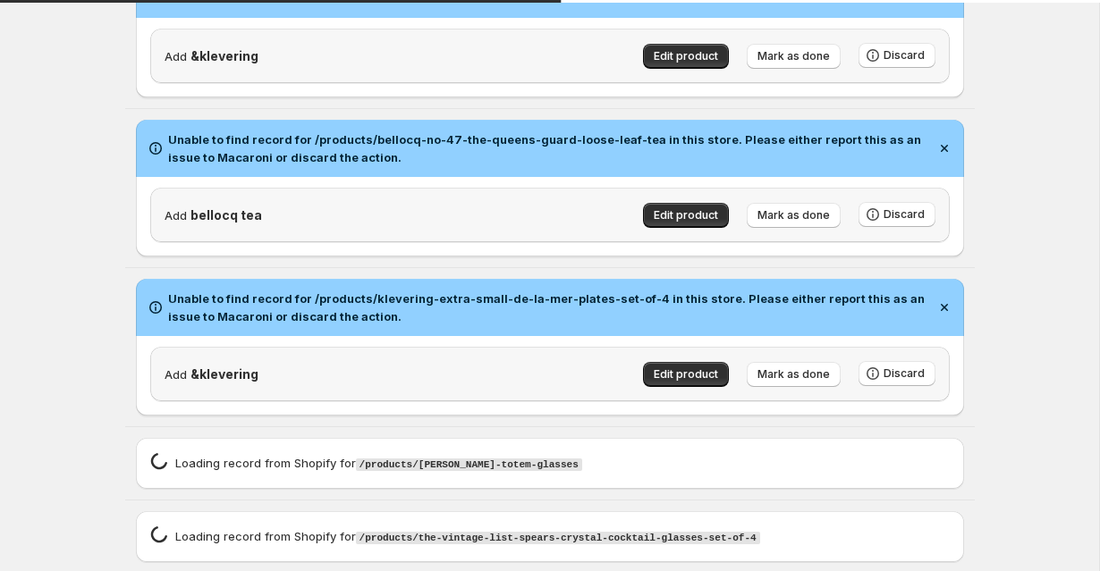
click at [561, 544] on glasses\"\,\"source\"\ "Loading record spinner Loading record from Shopify for /products/the-vintage-li…" at bounding box center [549, 537] width 849 height 72
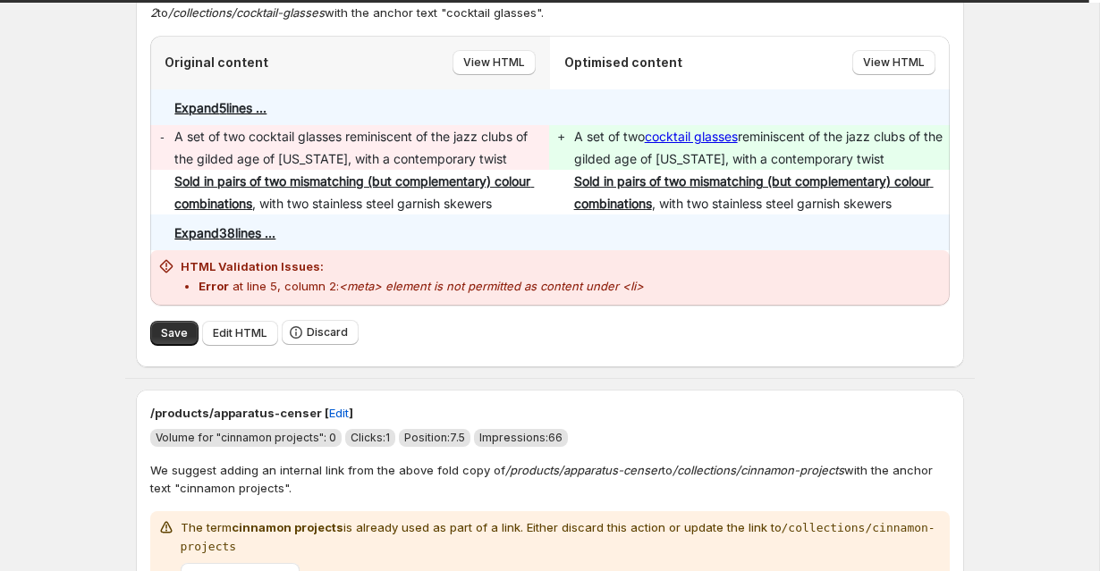
scroll to position [3595, 0]
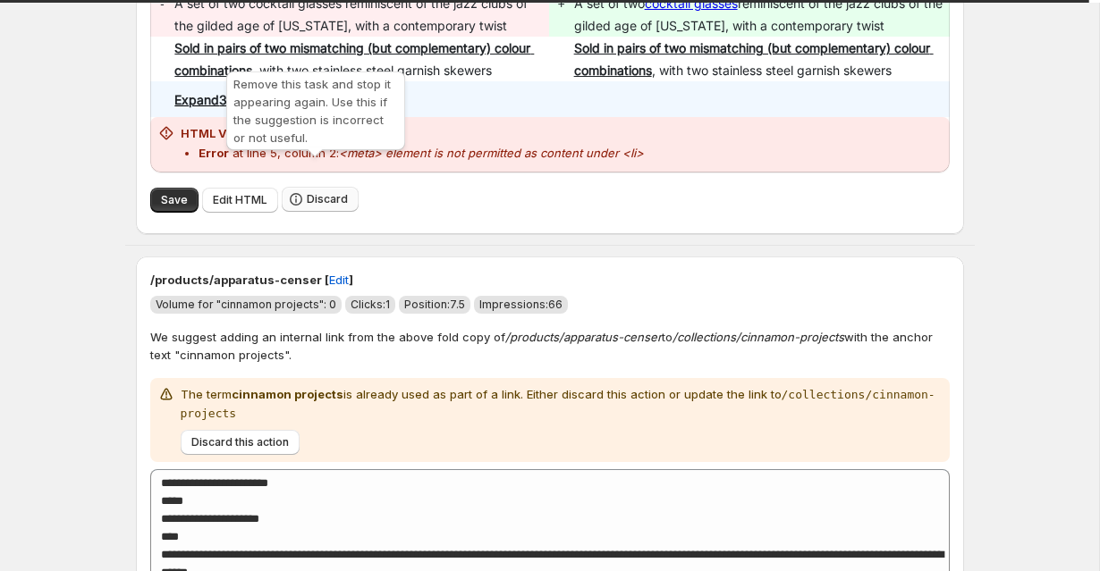
click at [341, 192] on span "Discard" at bounding box center [327, 199] width 41 height 14
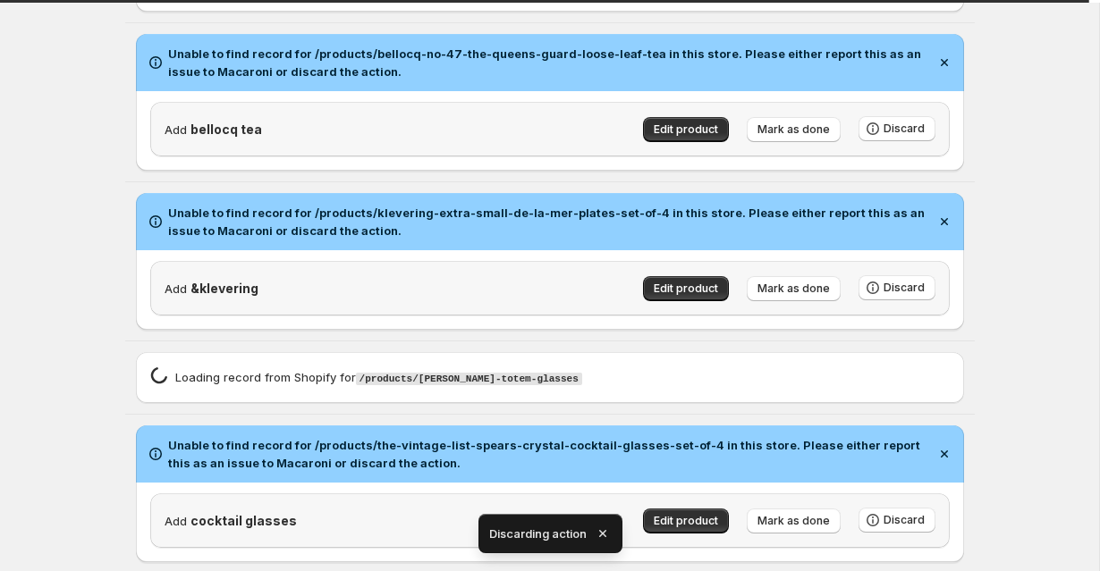
scroll to position [2571, 0]
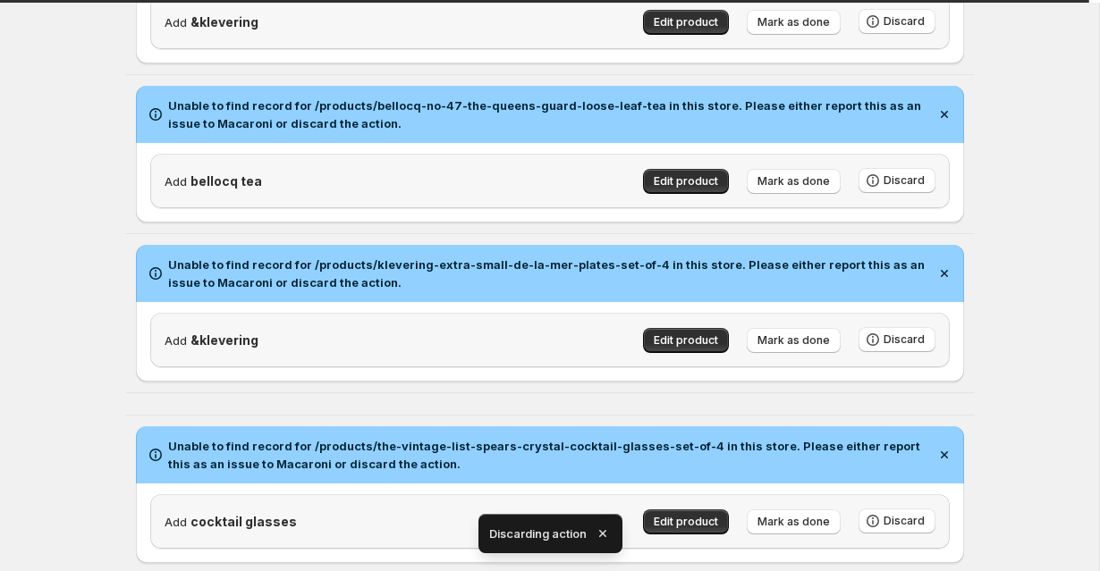
click at [599, 530] on icon "button" at bounding box center [601, 533] width 7 height 7
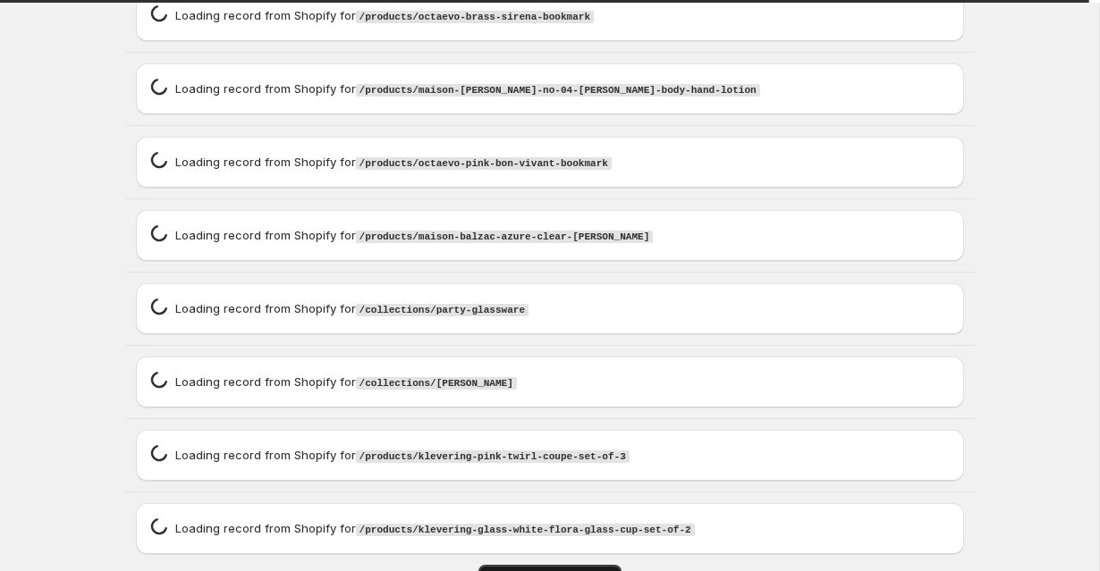
click at [560, 570] on span "LOAD MORE RECORDS" at bounding box center [550, 577] width 122 height 14
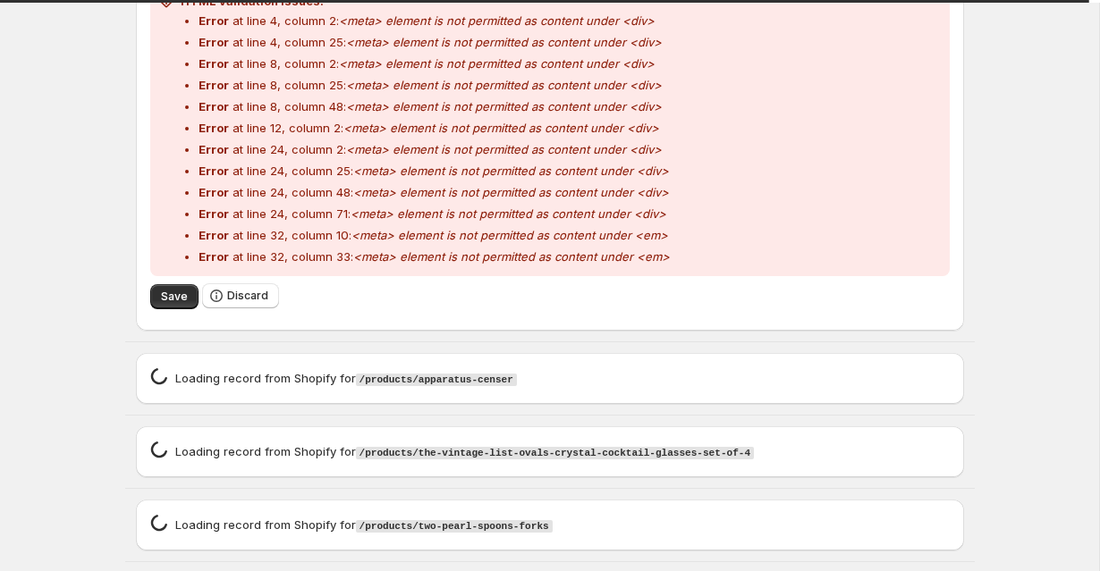
scroll to position [3656, 0]
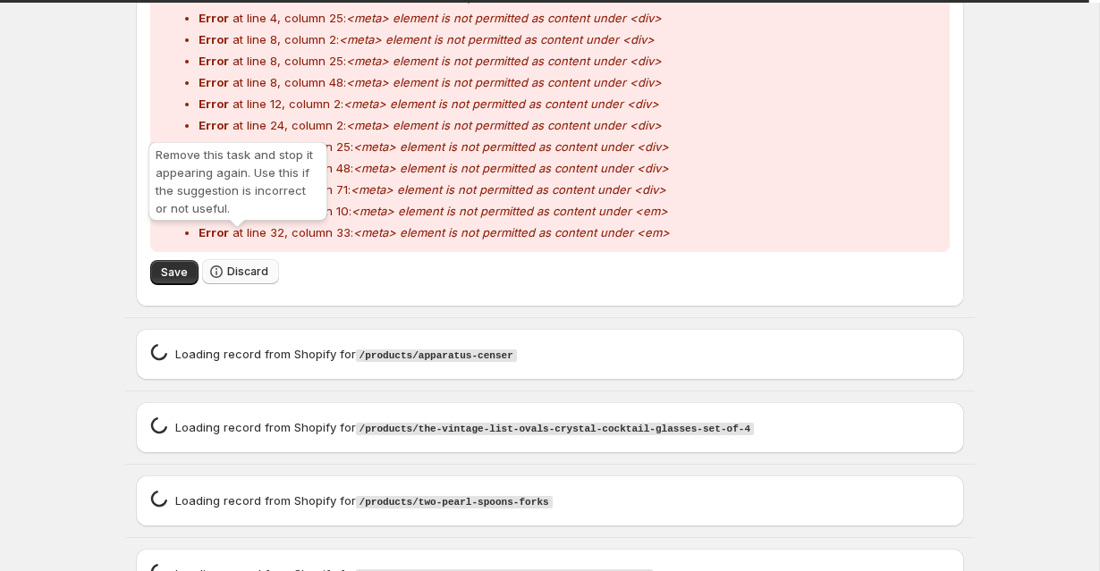
click at [223, 263] on icon "button" at bounding box center [216, 272] width 18 height 18
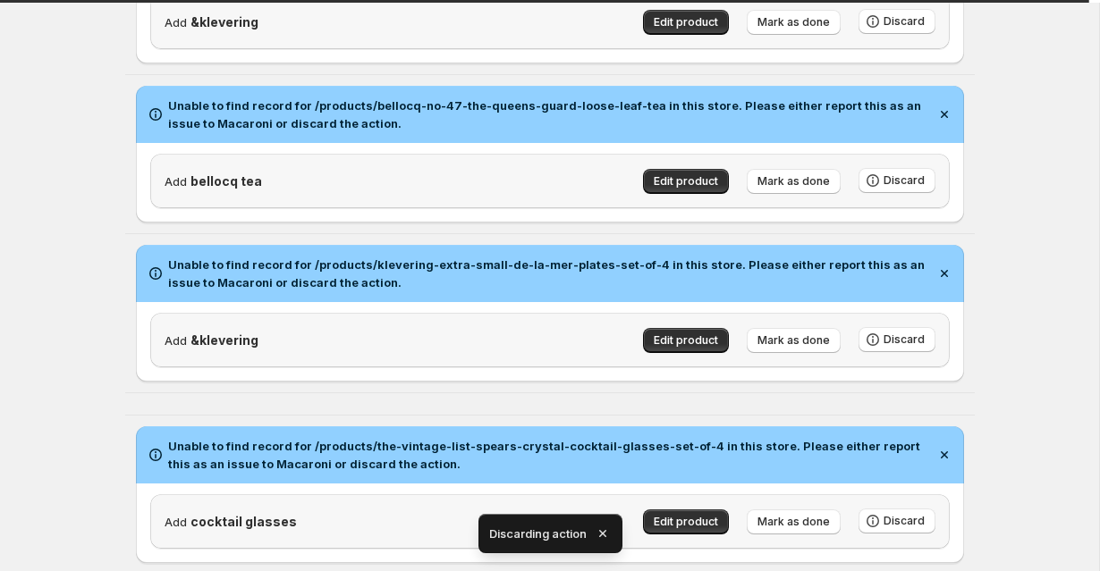
scroll to position [2709, 0]
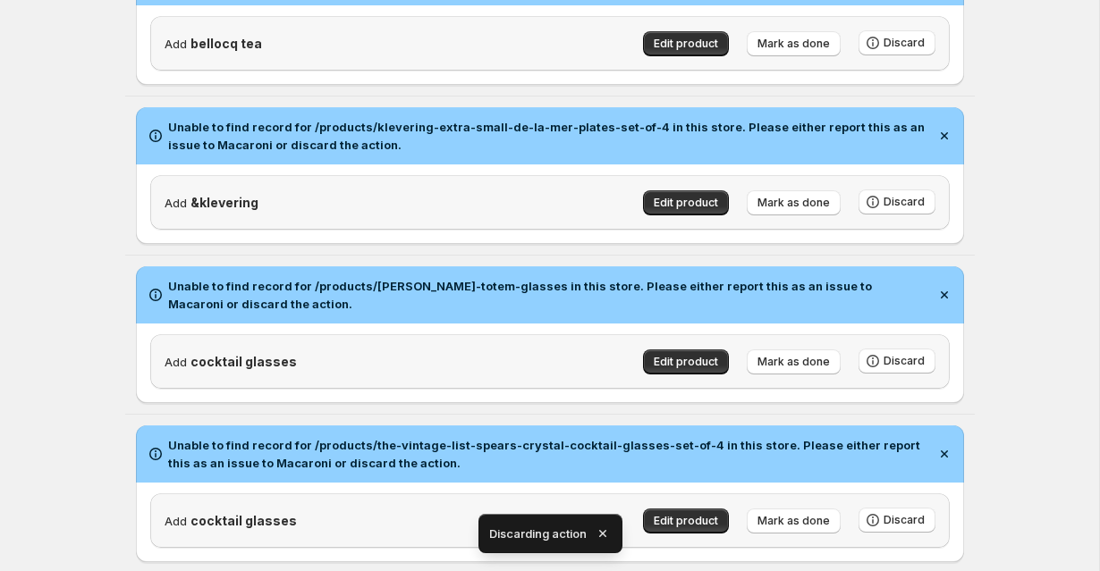
click at [601, 531] on icon "button" at bounding box center [603, 534] width 18 height 18
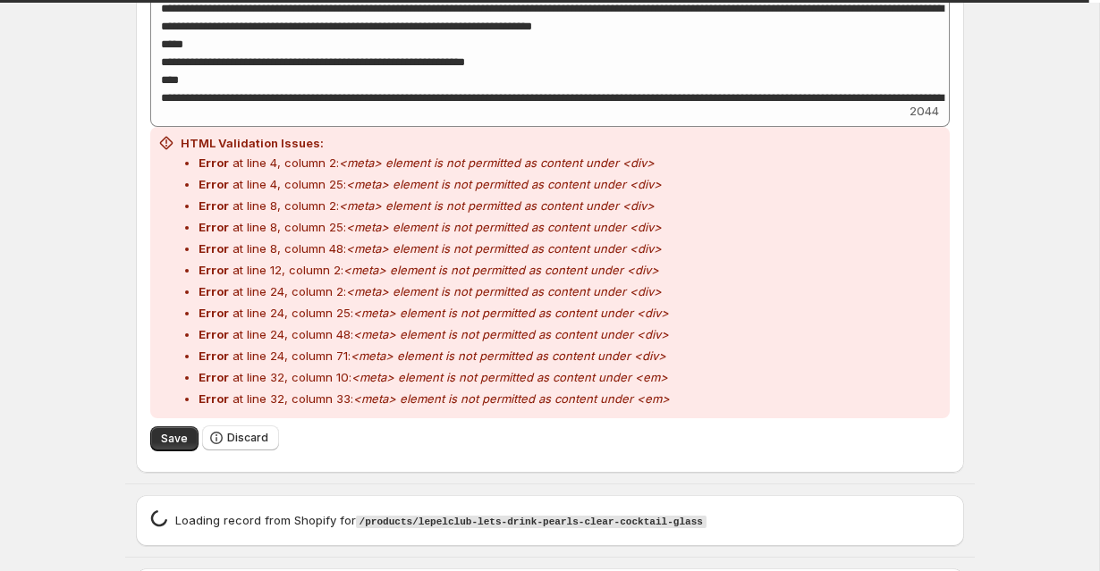
scroll to position [3586, 0]
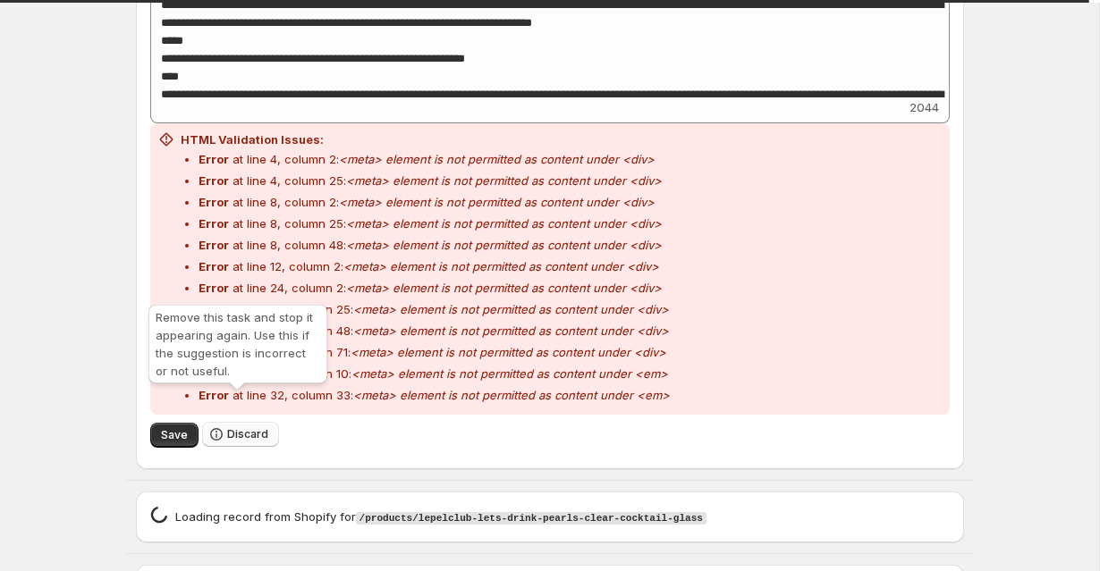
click at [232, 427] on span "Discard" at bounding box center [247, 434] width 41 height 14
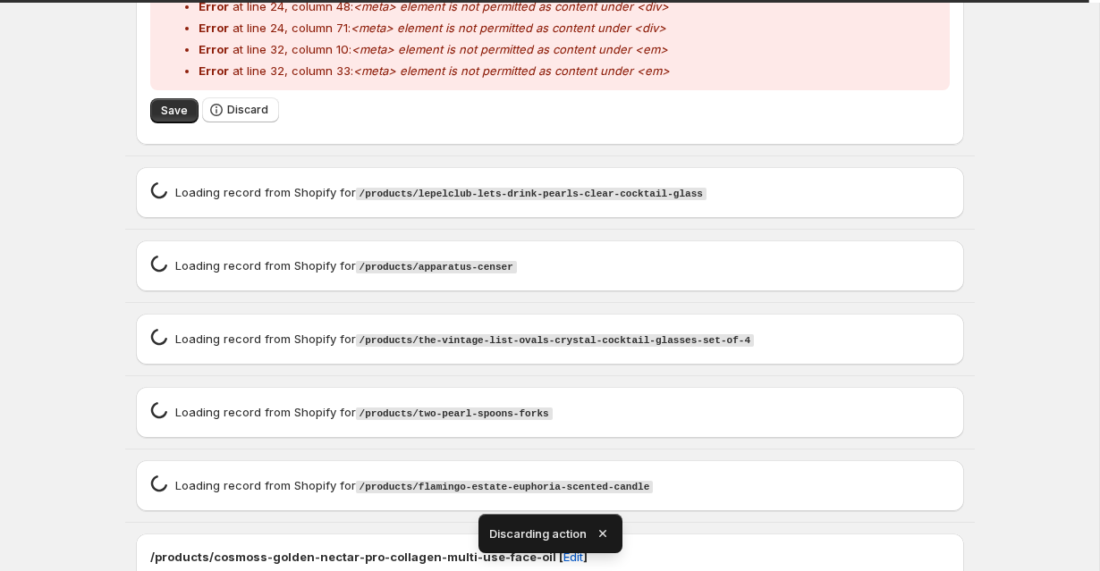
scroll to position [2709, 0]
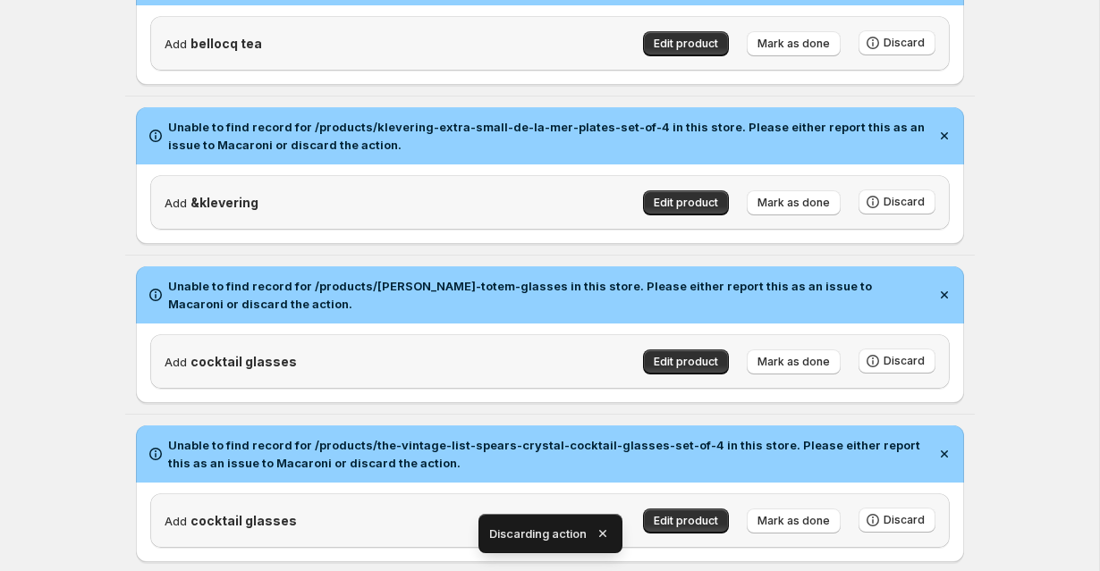
click at [600, 528] on icon "button" at bounding box center [603, 534] width 18 height 18
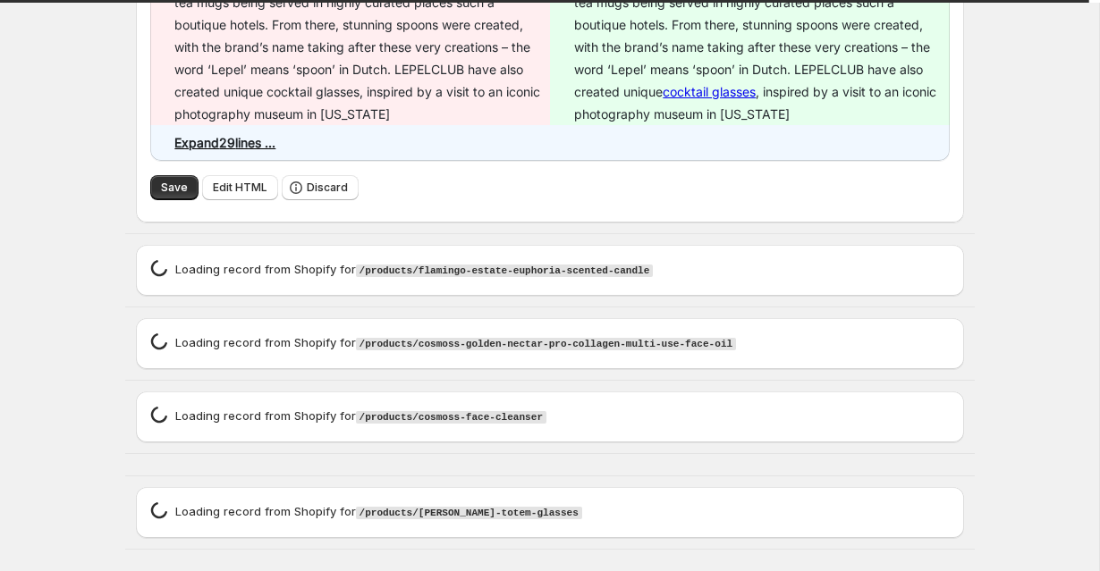
scroll to position [3718, 0]
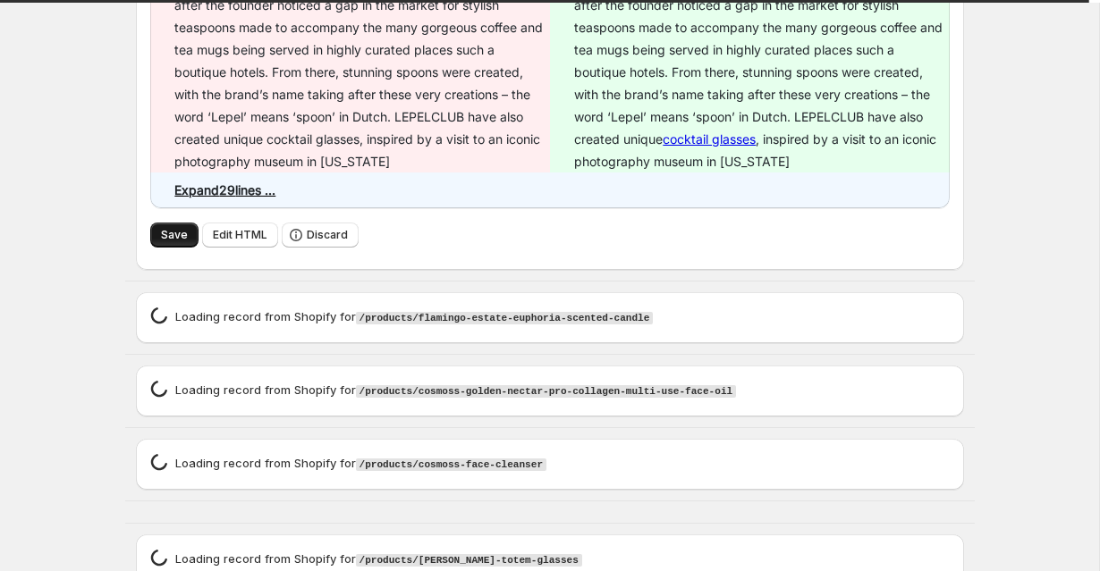
click at [166, 228] on span "Save" at bounding box center [174, 235] width 27 height 14
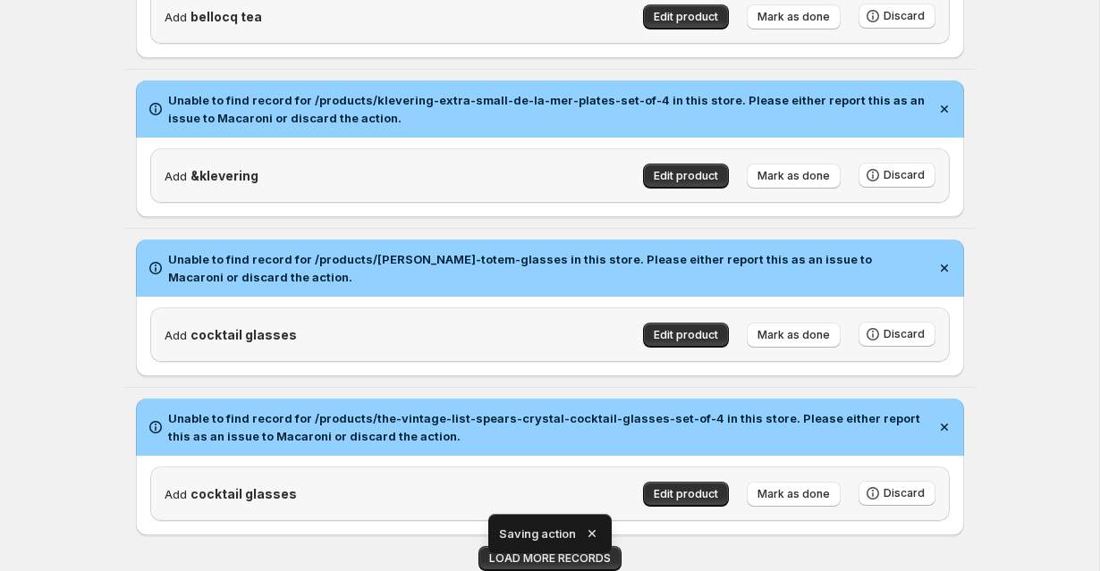
scroll to position [2709, 0]
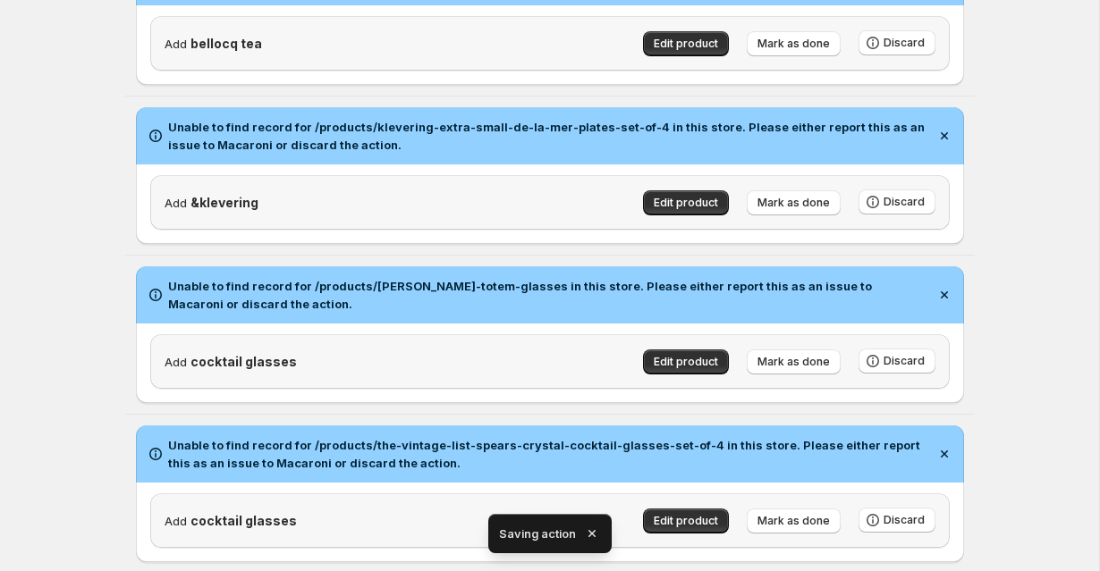
click at [591, 528] on icon "button" at bounding box center [592, 534] width 18 height 18
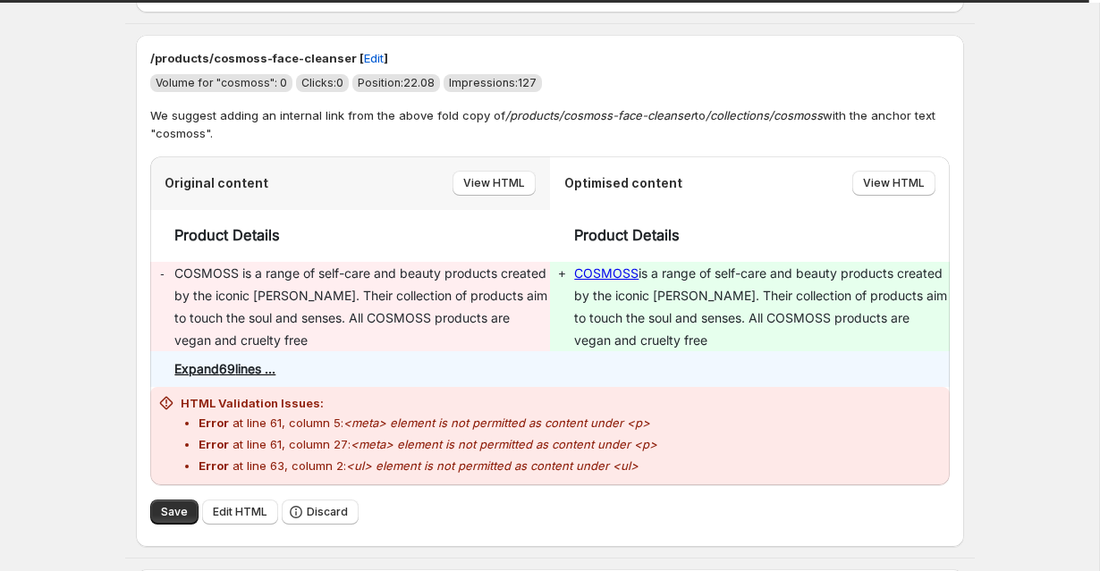
scroll to position [4332, 0]
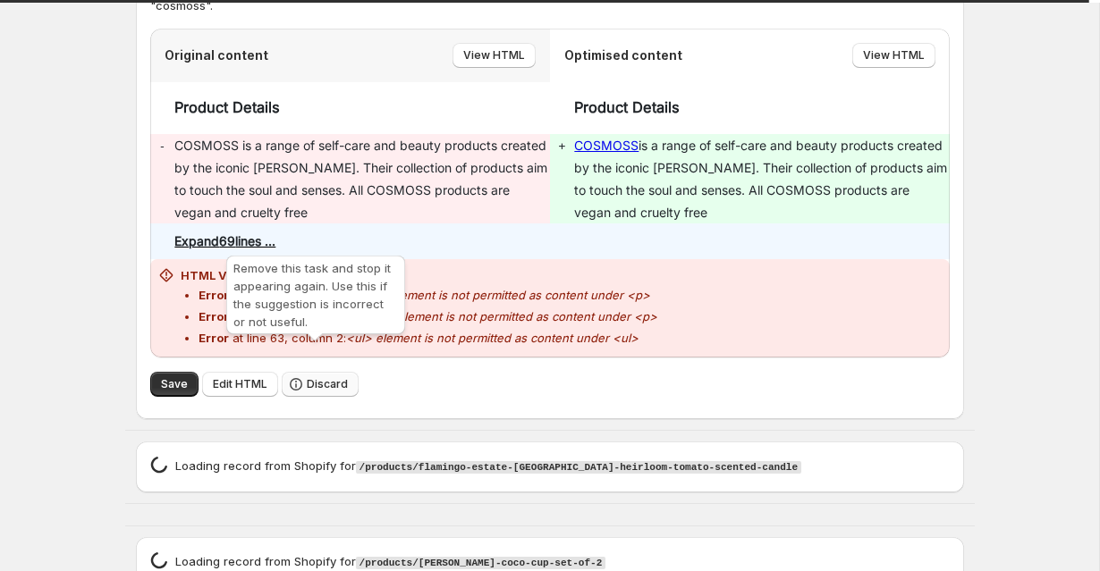
click at [301, 375] on icon "button" at bounding box center [296, 384] width 18 height 18
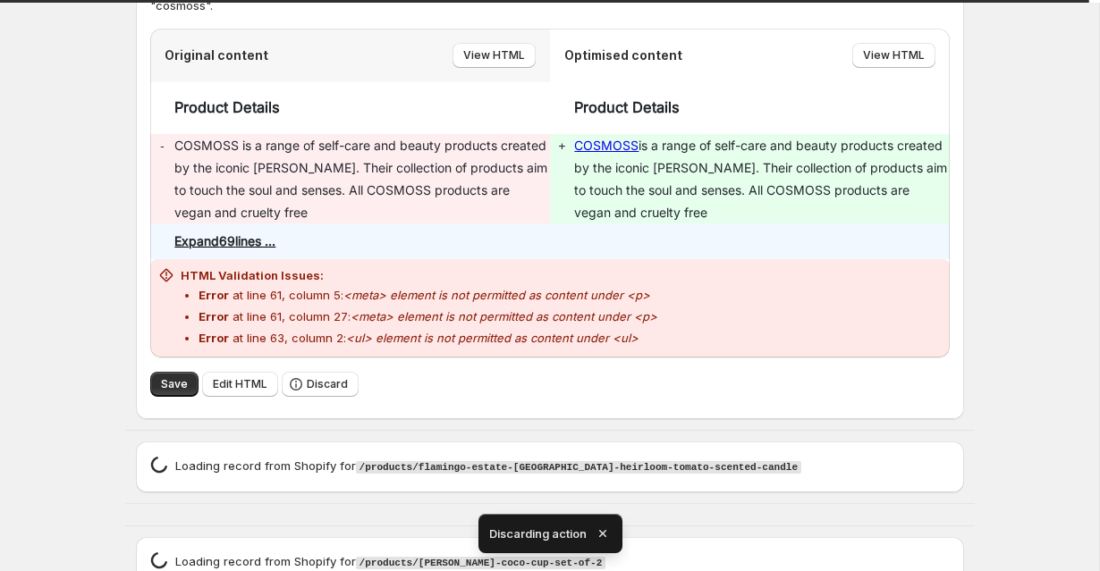
scroll to position [2709, 0]
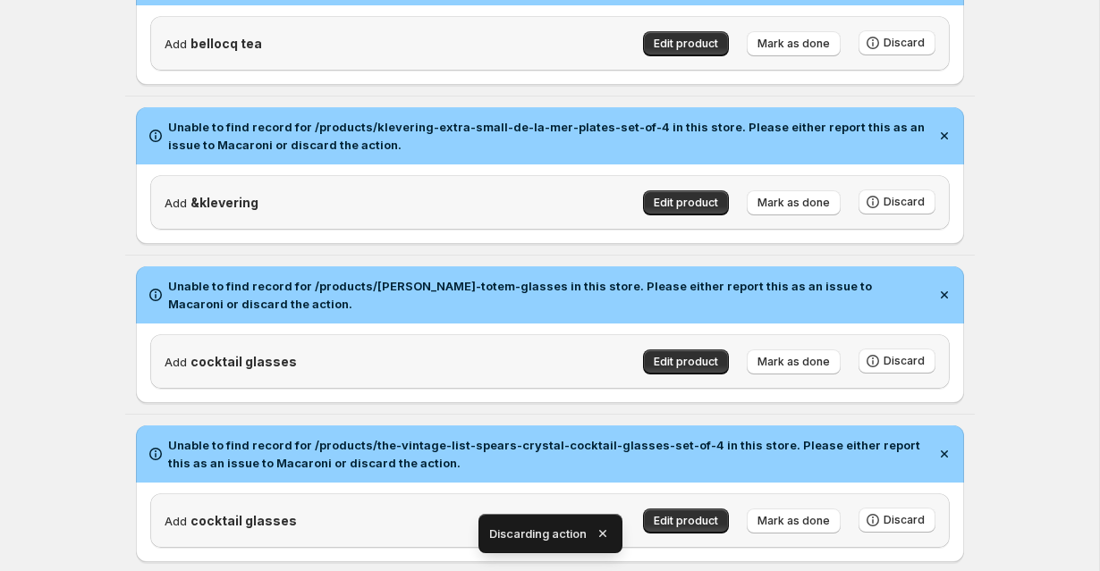
click at [604, 532] on icon "button" at bounding box center [603, 534] width 18 height 18
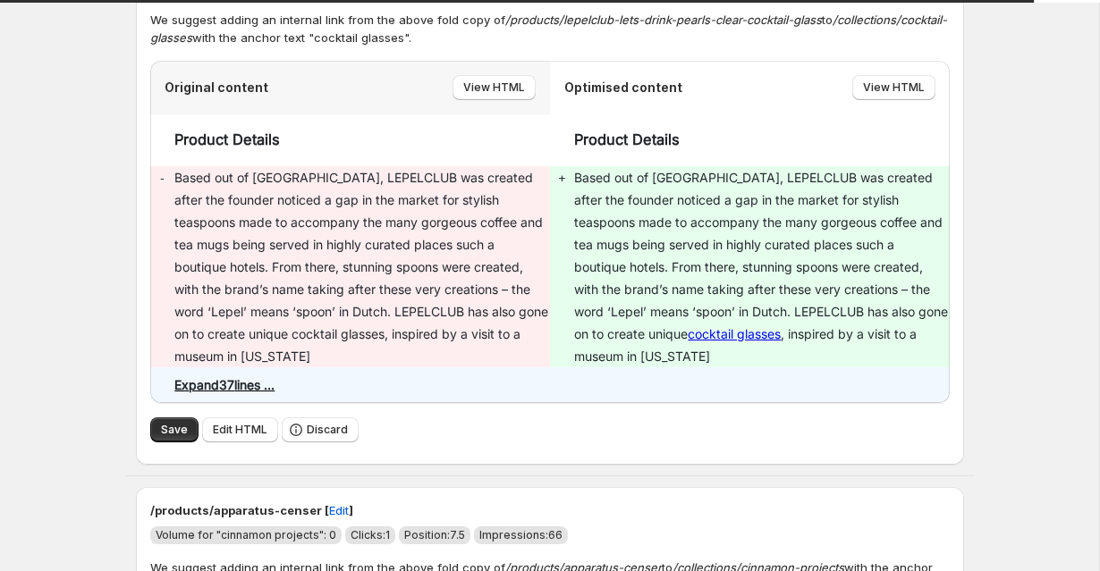
scroll to position [3409, 0]
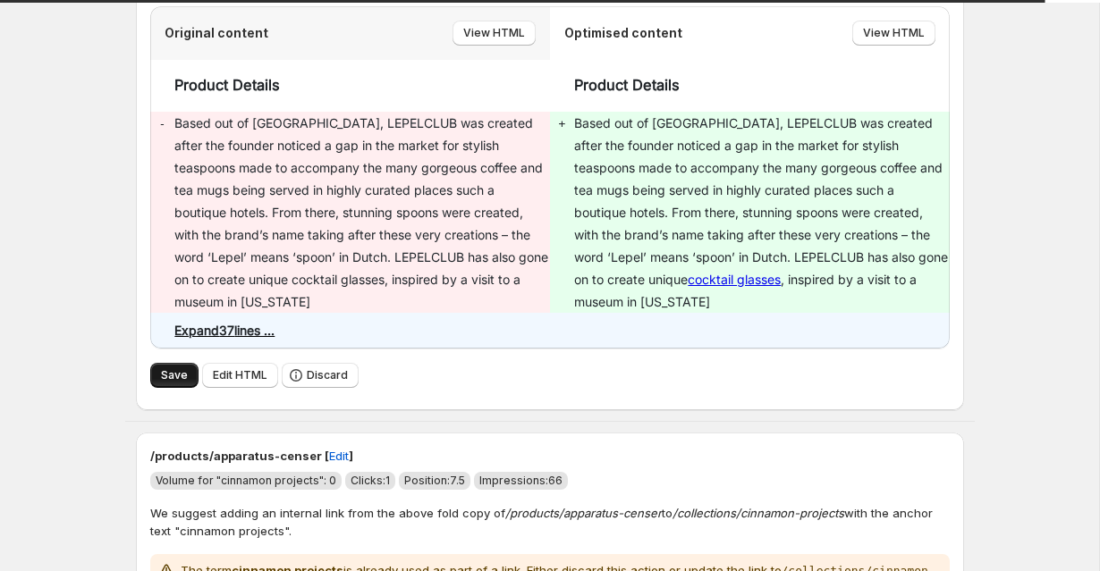
click at [149, 351] on div "/products/lepelclub-lets-drink-pearls-clear-cocktail-glass [ Edit ] Volume for …" at bounding box center [550, 148] width 828 height 526
click at [153, 363] on button "Save" at bounding box center [174, 375] width 48 height 25
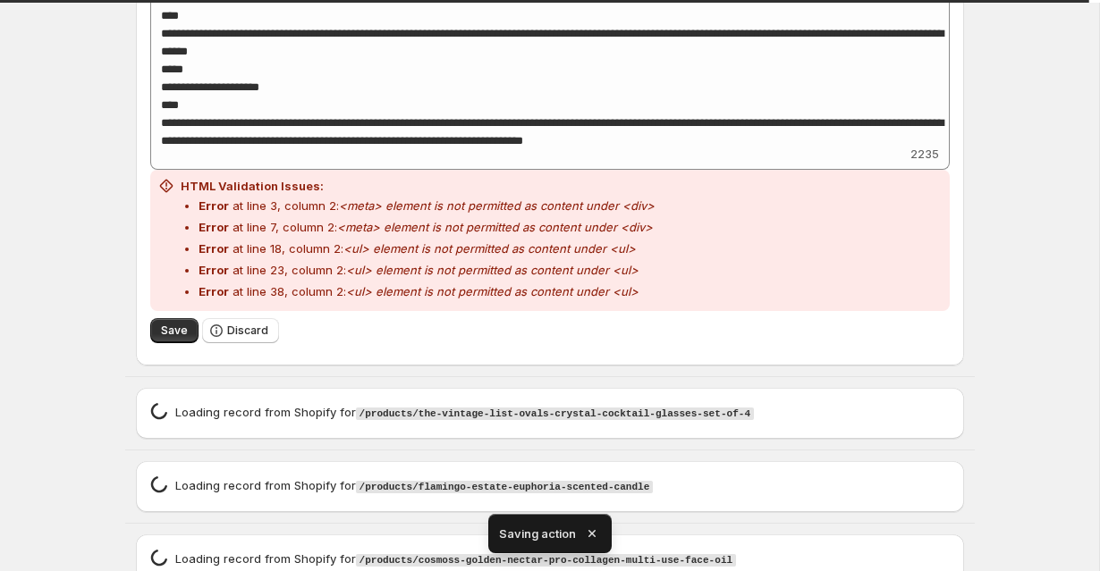
scroll to position [4158, 0]
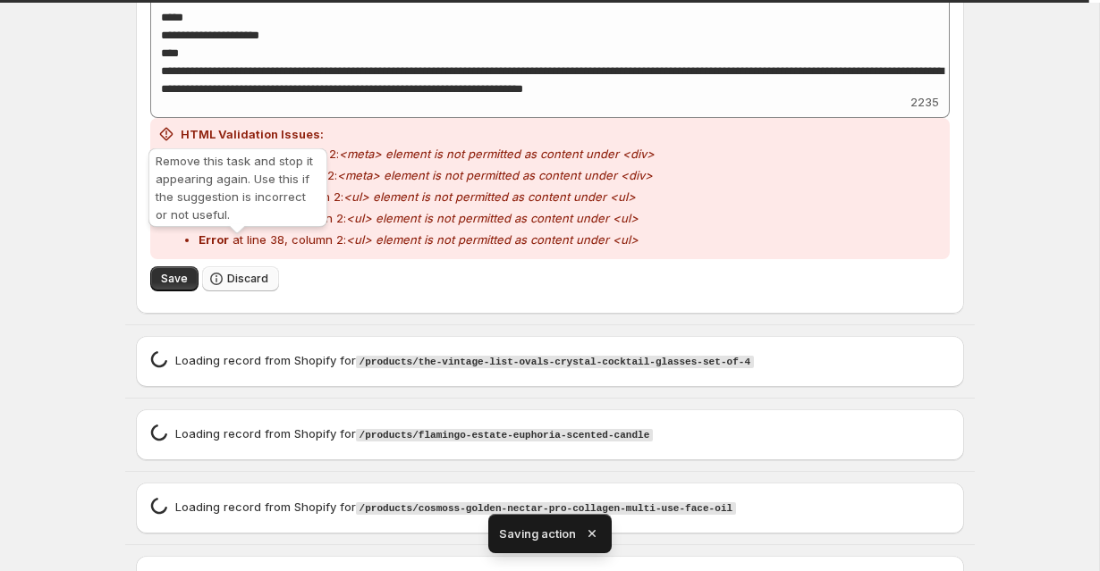
click at [266, 266] on button "Discard" at bounding box center [240, 278] width 77 height 25
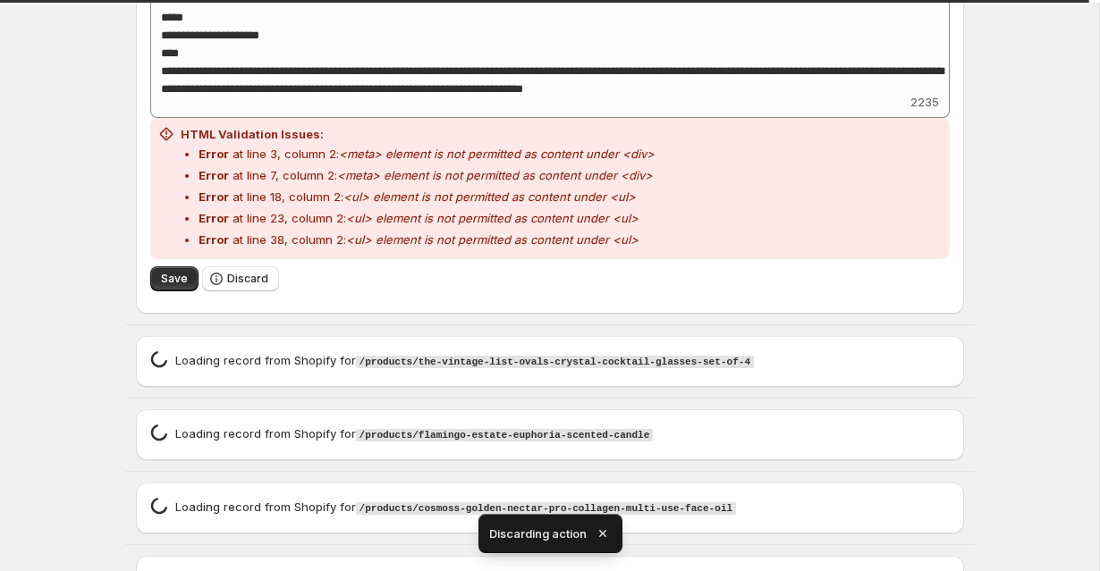
scroll to position [2709, 0]
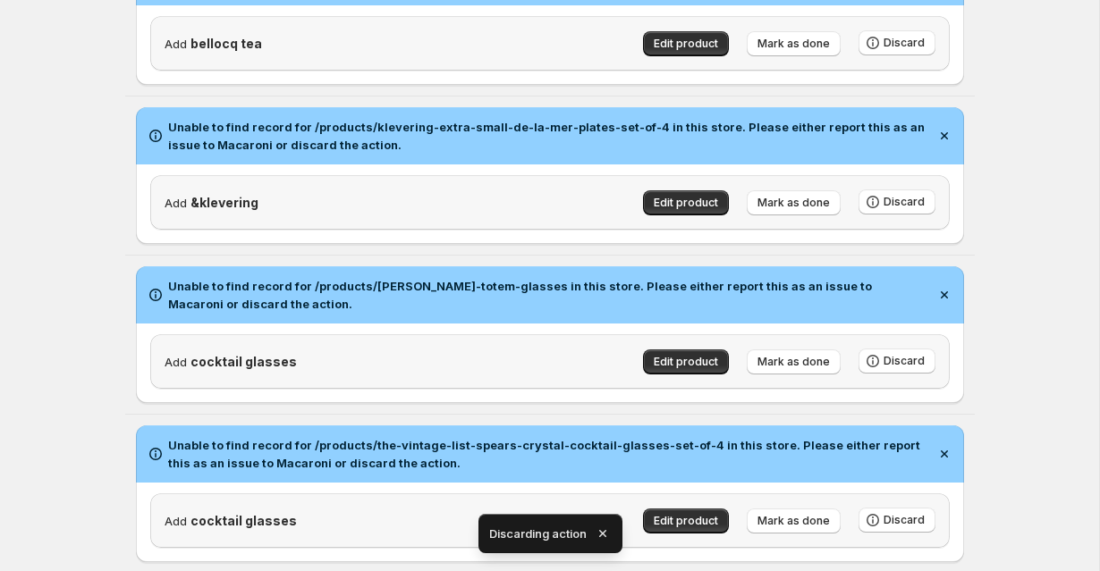
click at [604, 531] on icon "button" at bounding box center [601, 533] width 7 height 7
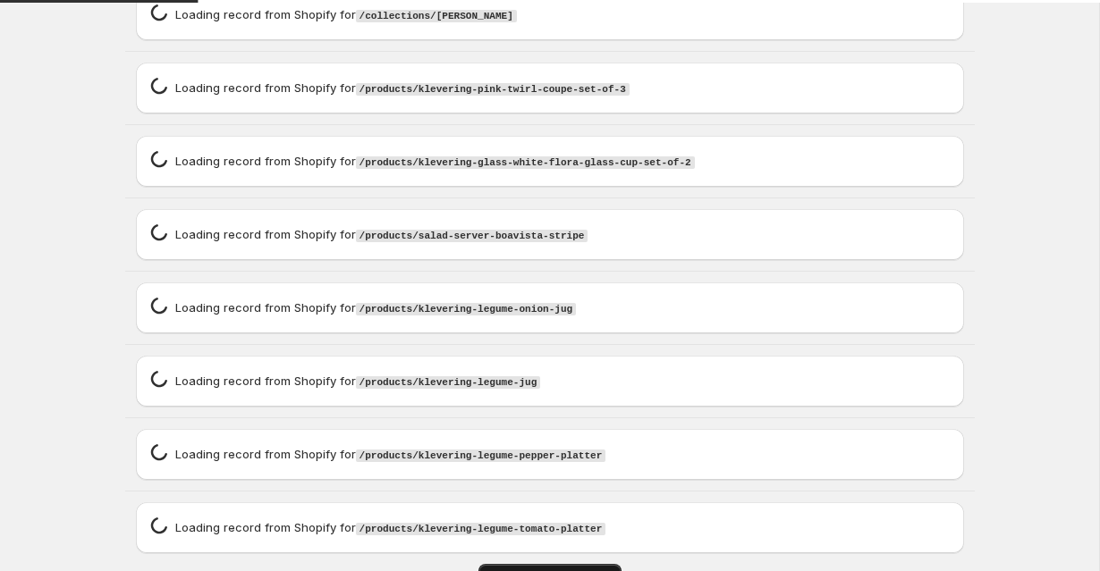
click at [579, 569] on span "LOAD MORE RECORDS" at bounding box center [550, 576] width 122 height 14
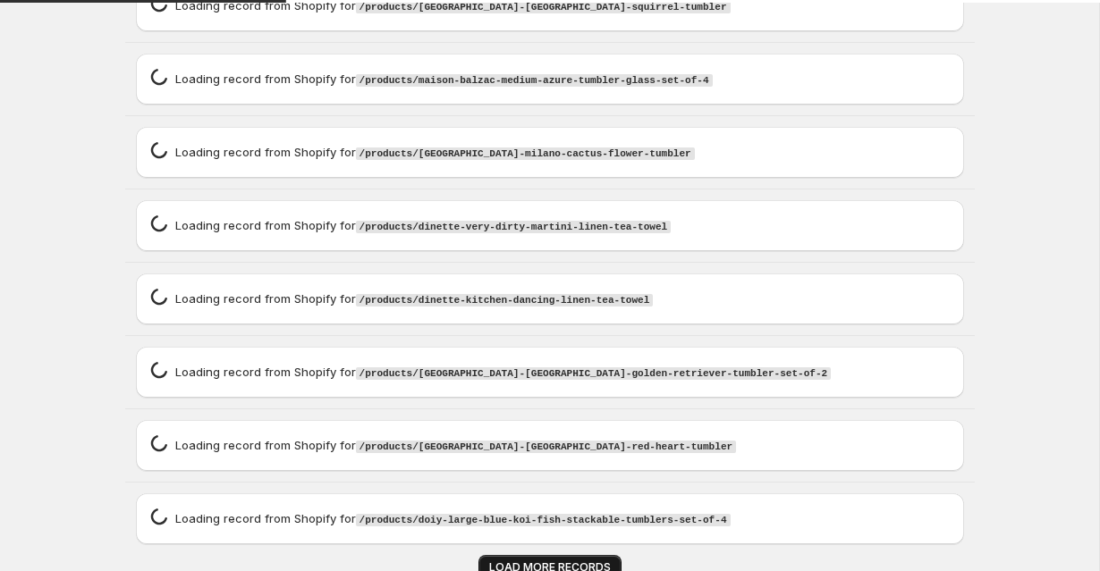
click at [579, 560] on span "LOAD MORE RECORDS" at bounding box center [550, 567] width 122 height 14
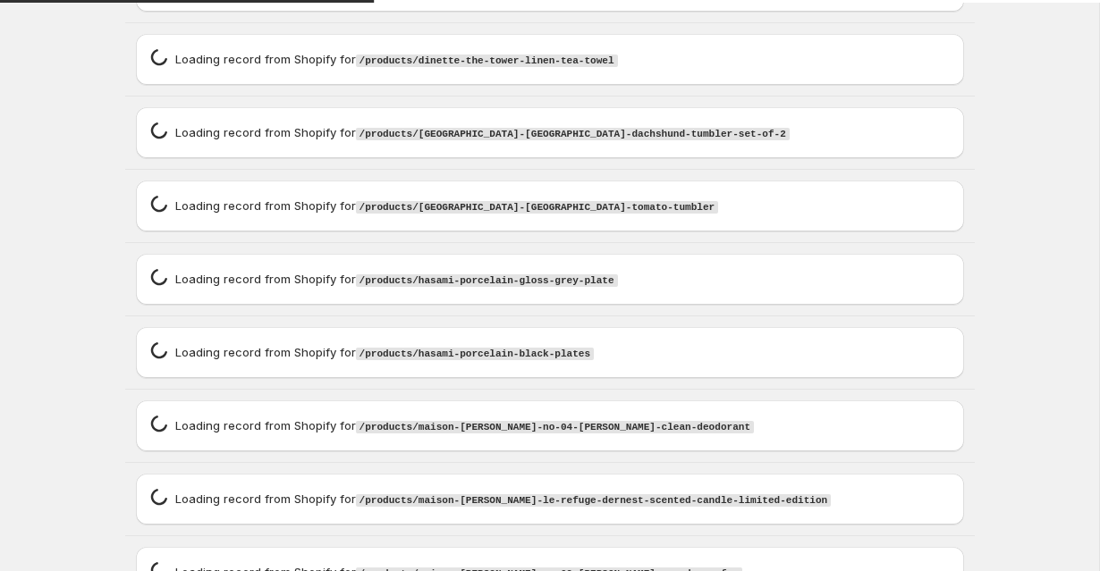
scroll to position [7134, 0]
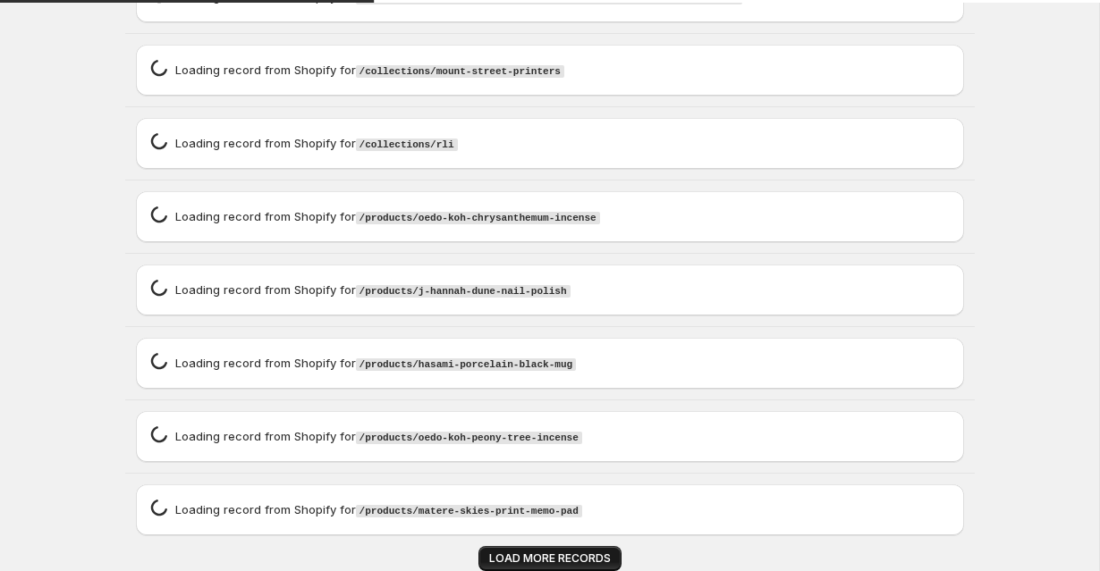
click at [579, 552] on span "LOAD MORE RECORDS" at bounding box center [550, 559] width 122 height 14
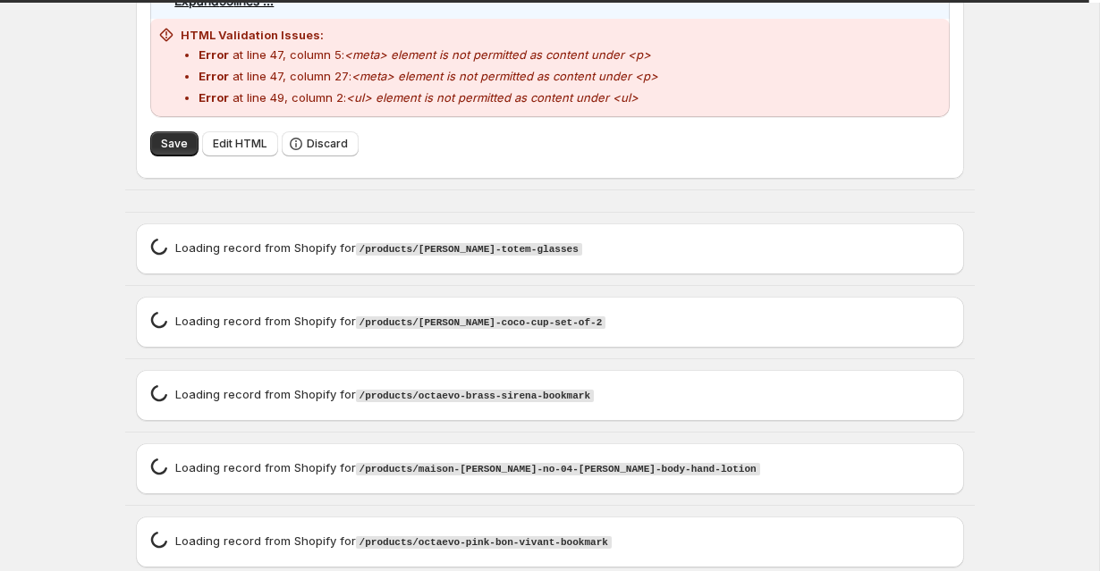
scroll to position [3747, 0]
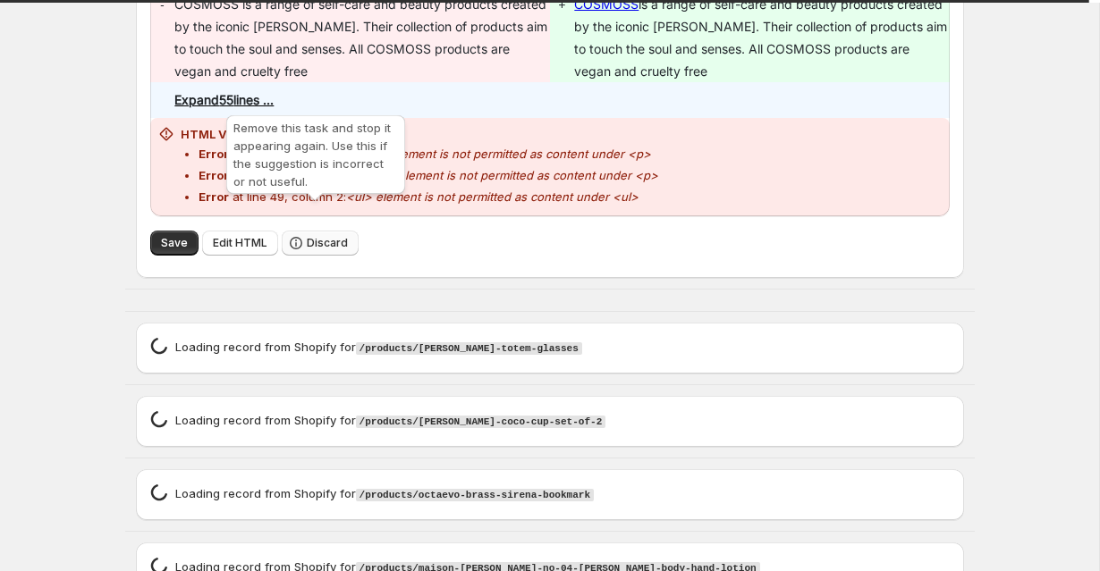
click at [330, 236] on span "Discard" at bounding box center [327, 243] width 41 height 14
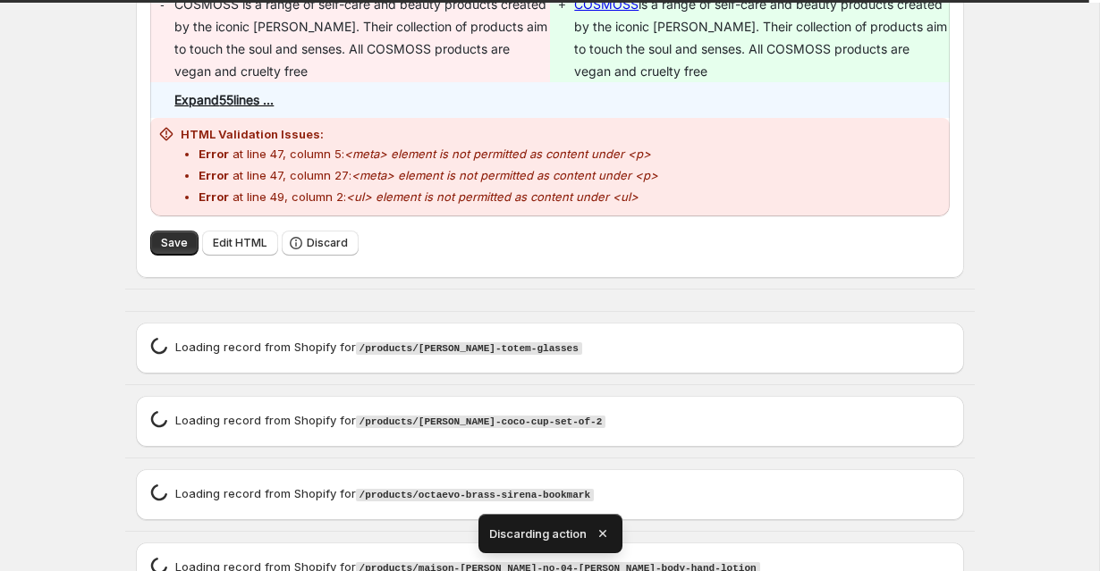
scroll to position [2709, 0]
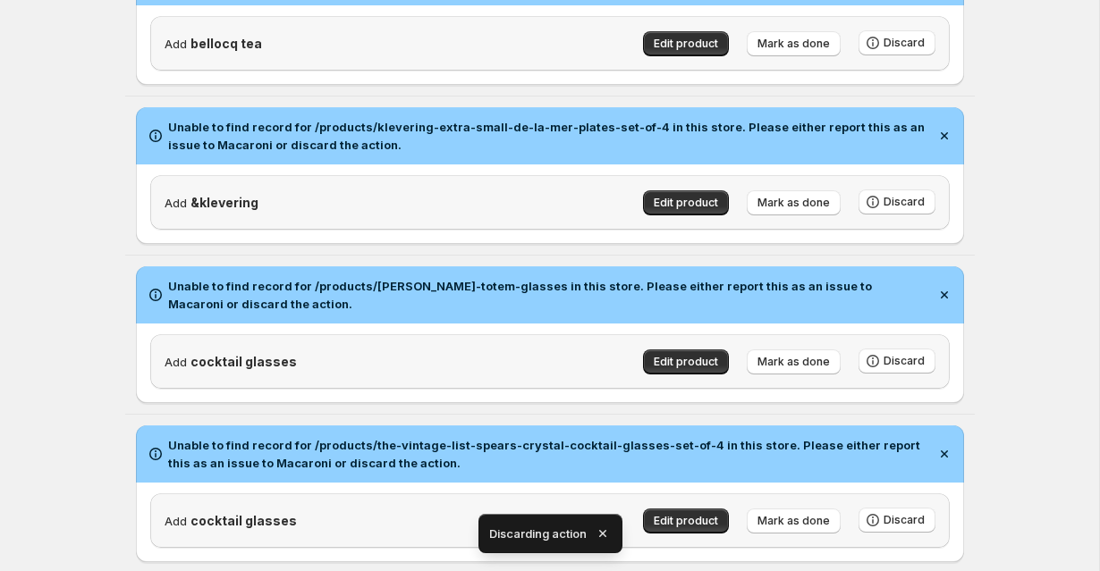
click at [604, 528] on icon "button" at bounding box center [603, 534] width 18 height 18
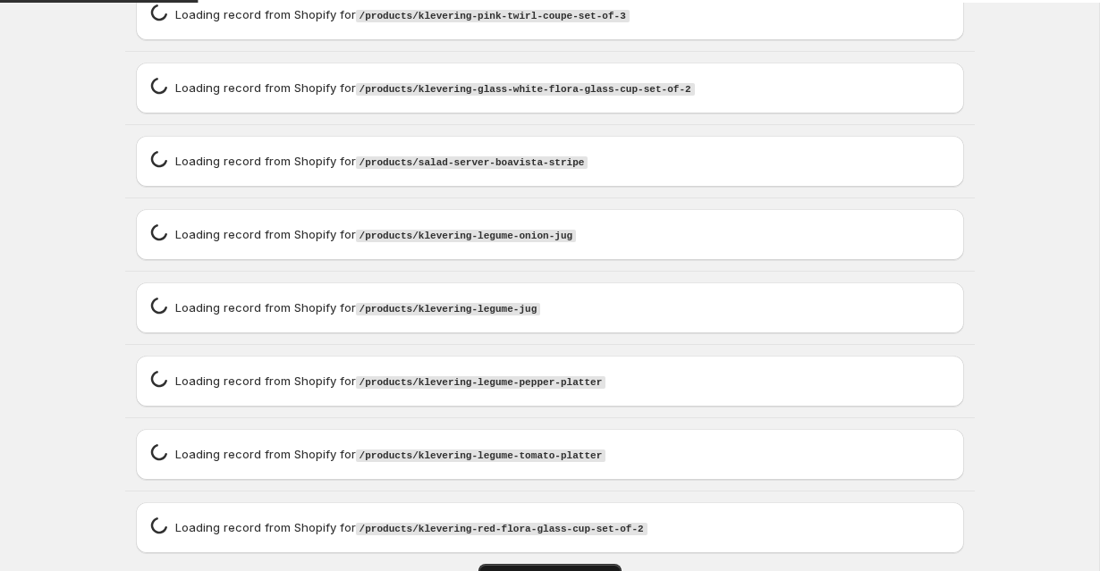
click at [569, 569] on span "LOAD MORE RECORDS" at bounding box center [550, 576] width 122 height 14
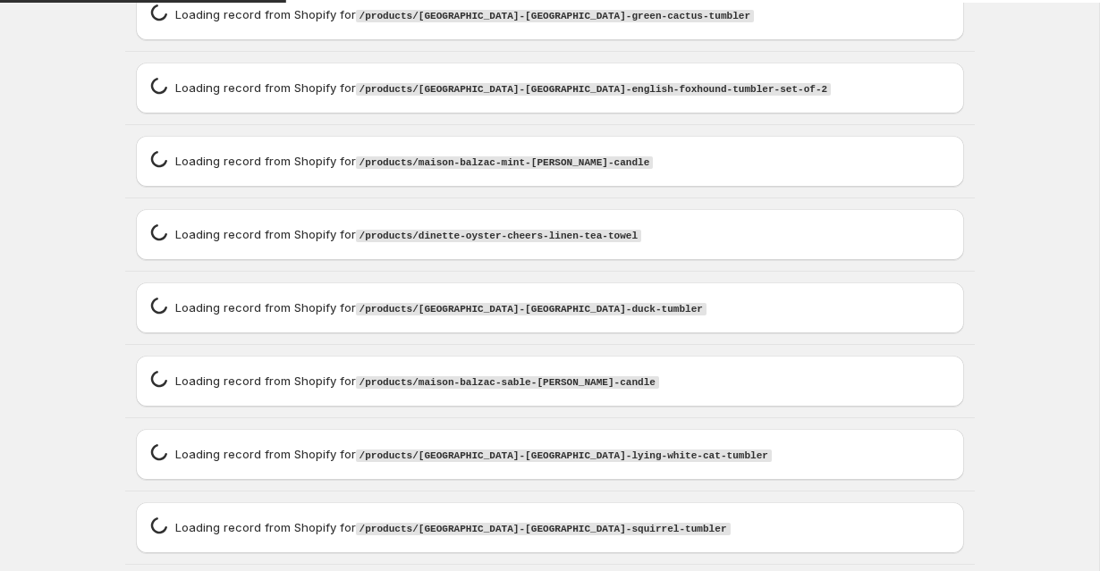
scroll to position [5659, 0]
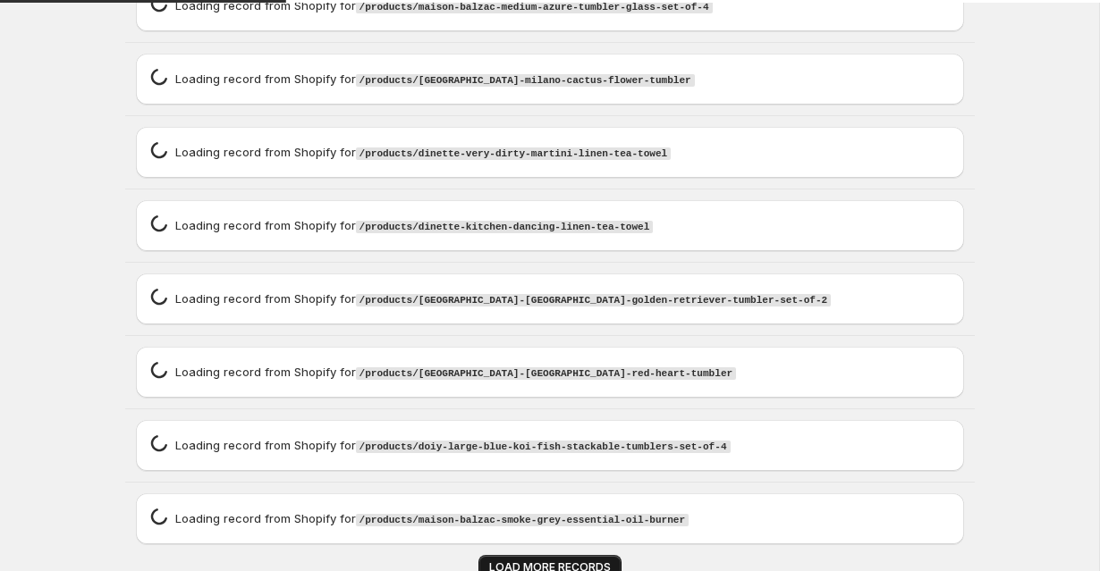
click at [569, 560] on span "LOAD MORE RECORDS" at bounding box center [550, 567] width 122 height 14
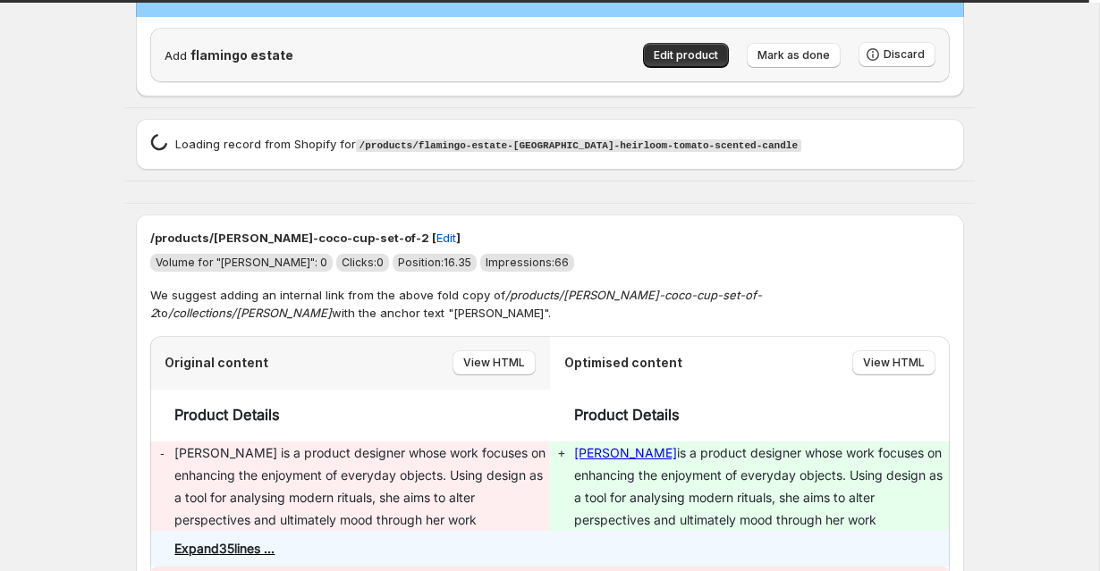
scroll to position [3853, 0]
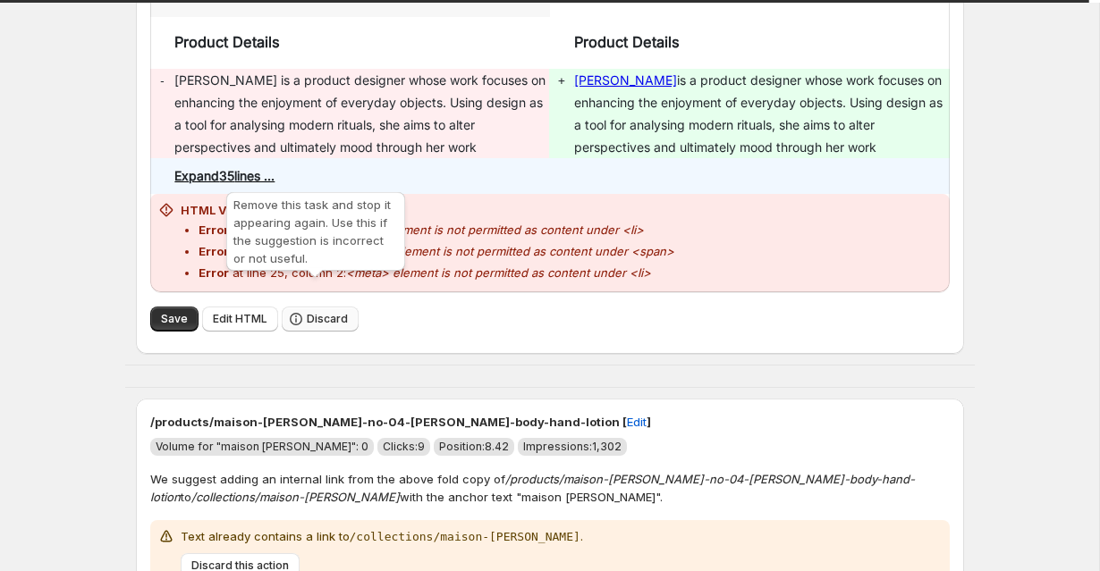
click at [307, 312] on span "Discard" at bounding box center [327, 319] width 41 height 14
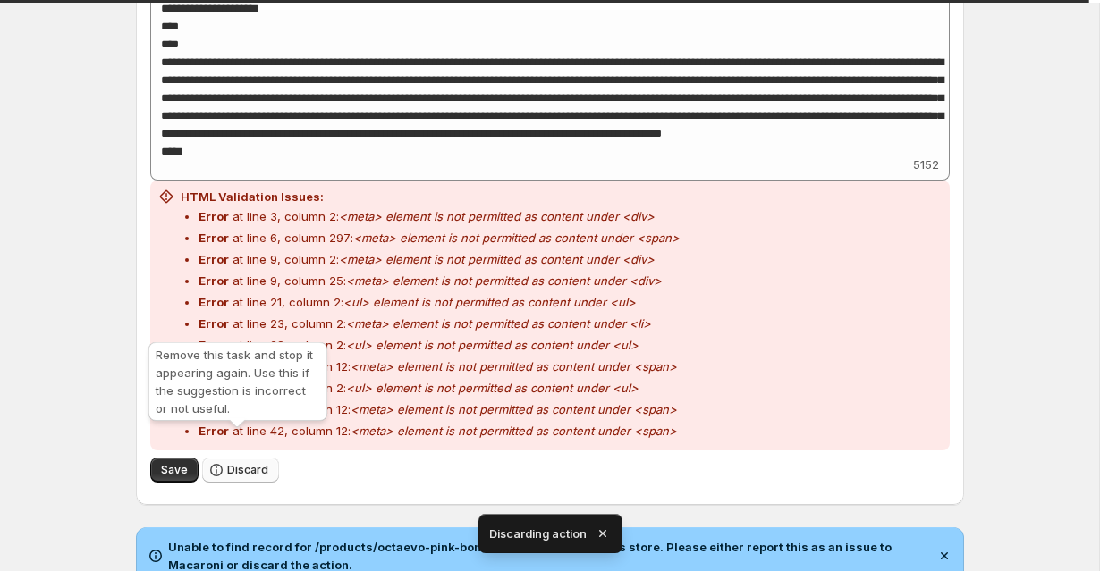
click at [255, 463] on span "Discard" at bounding box center [247, 470] width 41 height 14
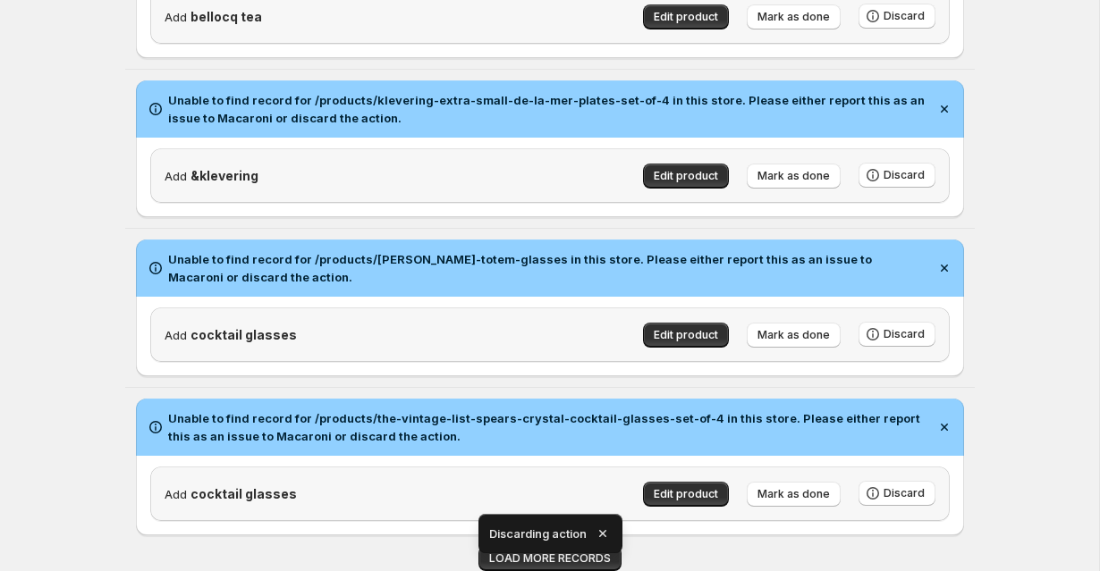
scroll to position [2709, 0]
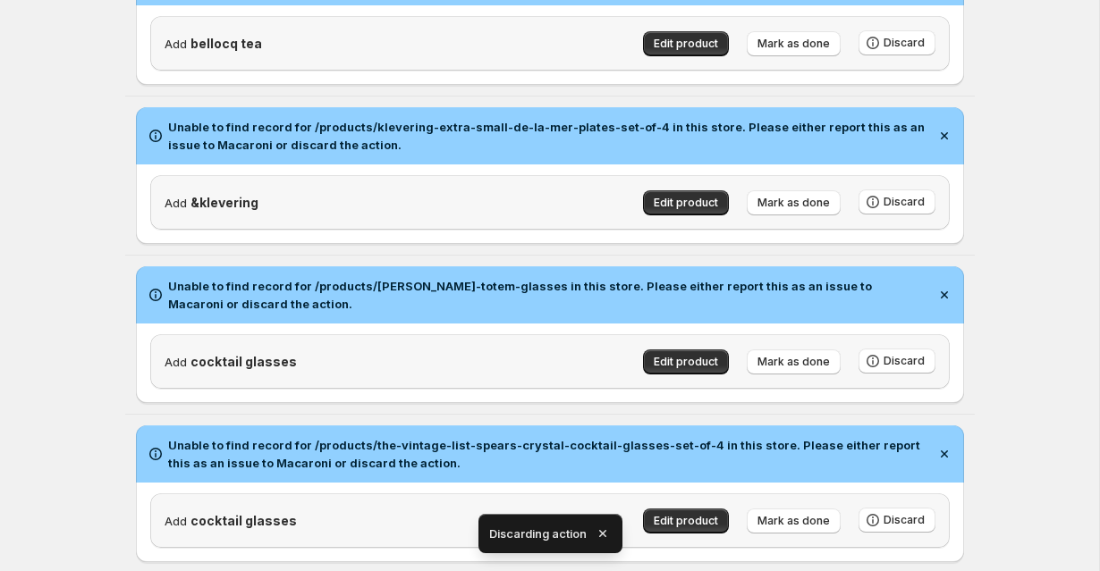
click at [606, 534] on icon "button" at bounding box center [603, 534] width 18 height 18
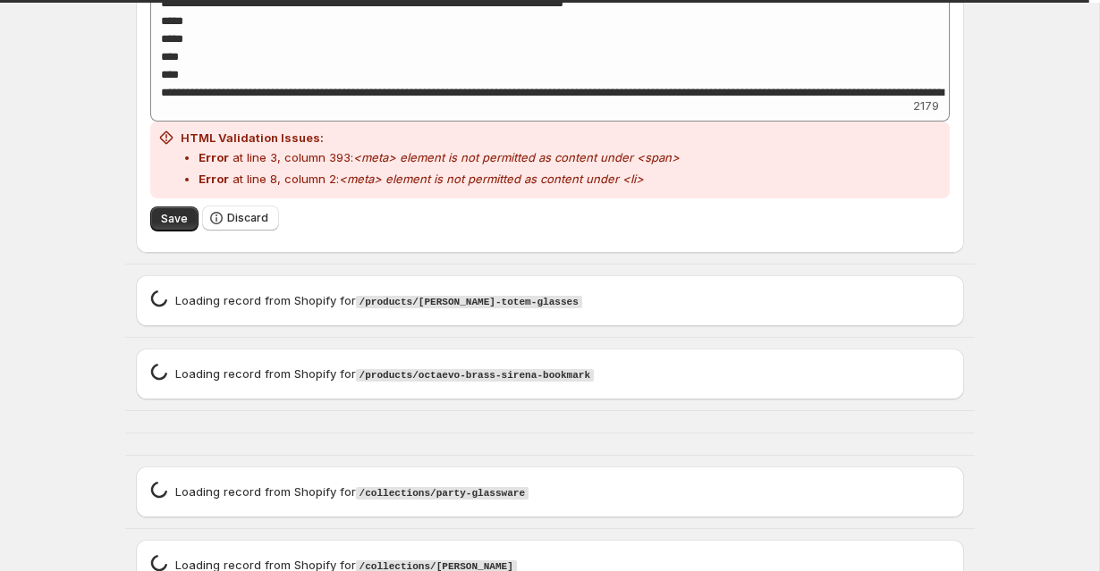
scroll to position [3770, 0]
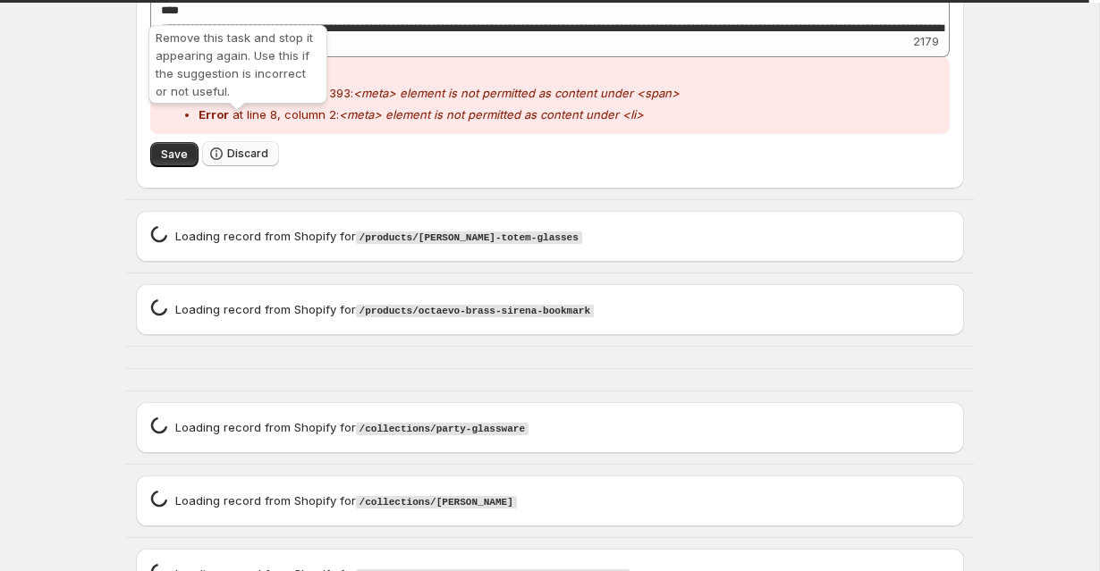
click at [234, 147] on span "Discard" at bounding box center [247, 154] width 41 height 14
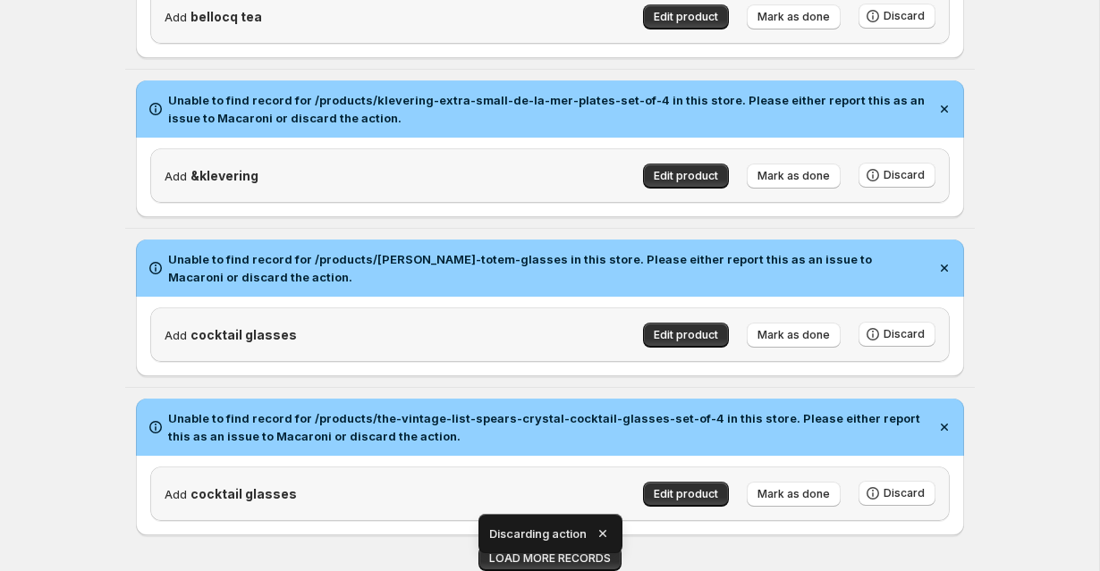
scroll to position [2709, 0]
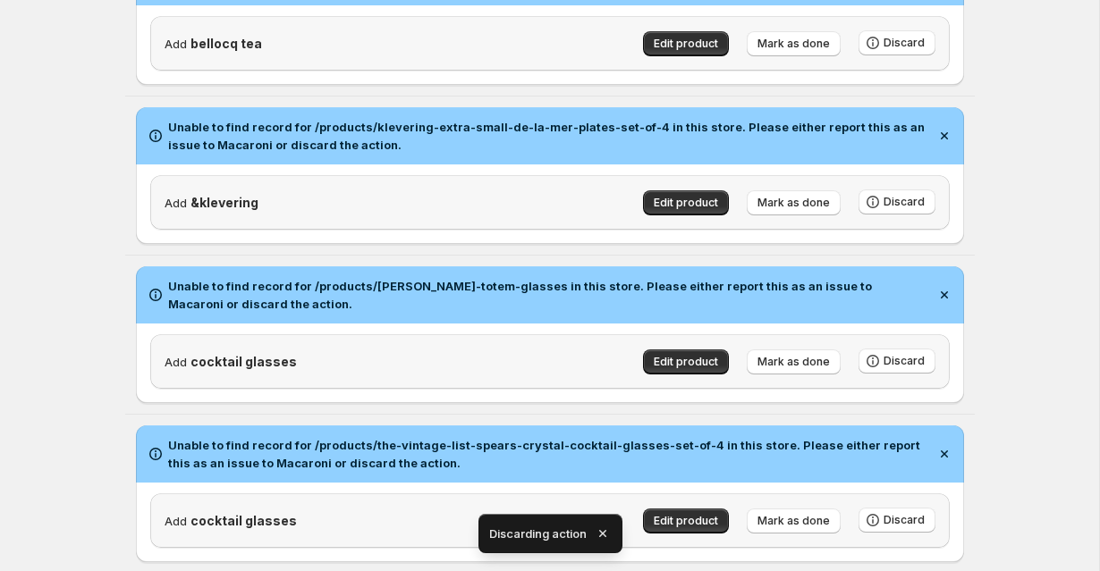
click at [603, 537] on icon "button" at bounding box center [603, 534] width 18 height 18
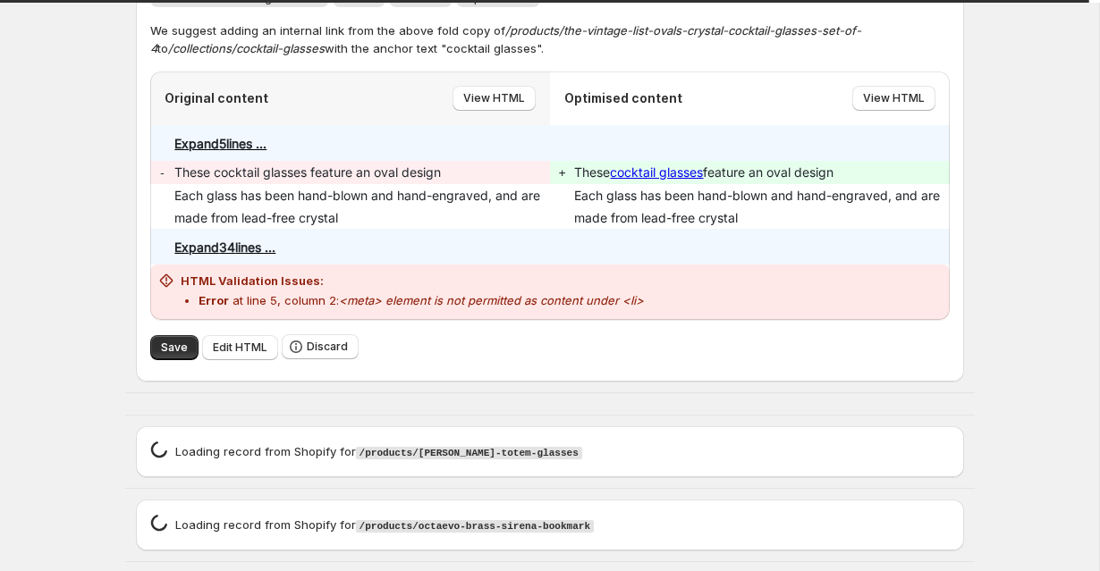
scroll to position [3419, 0]
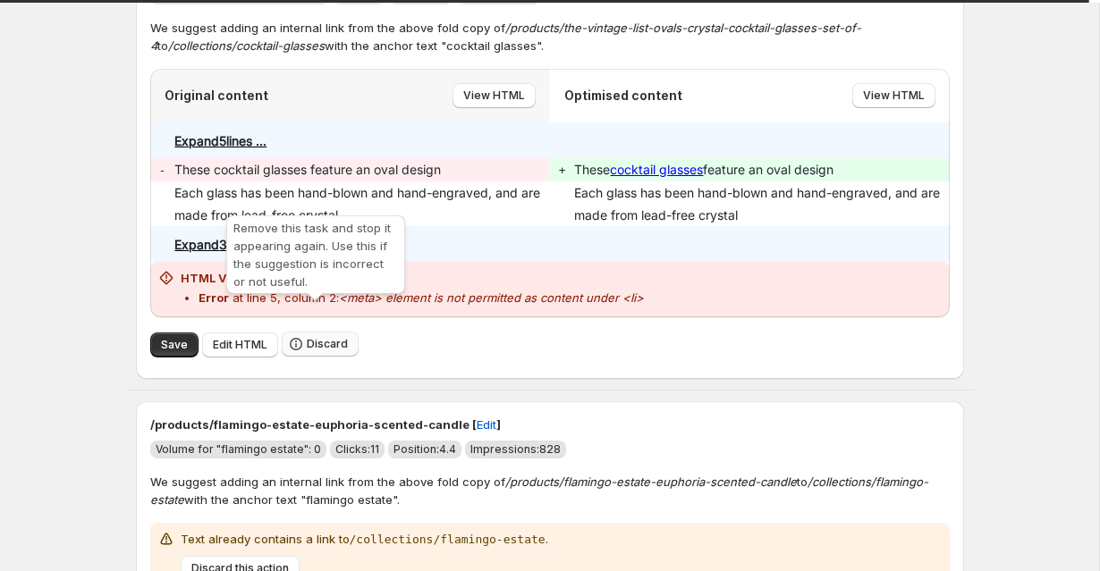
click at [315, 337] on span "Discard" at bounding box center [327, 344] width 41 height 14
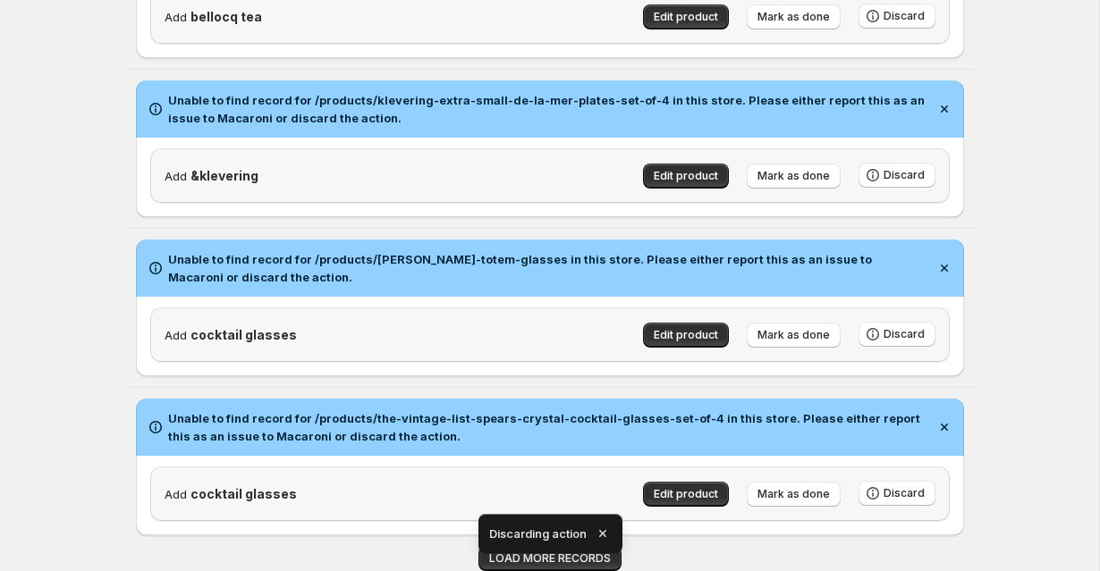
scroll to position [2709, 0]
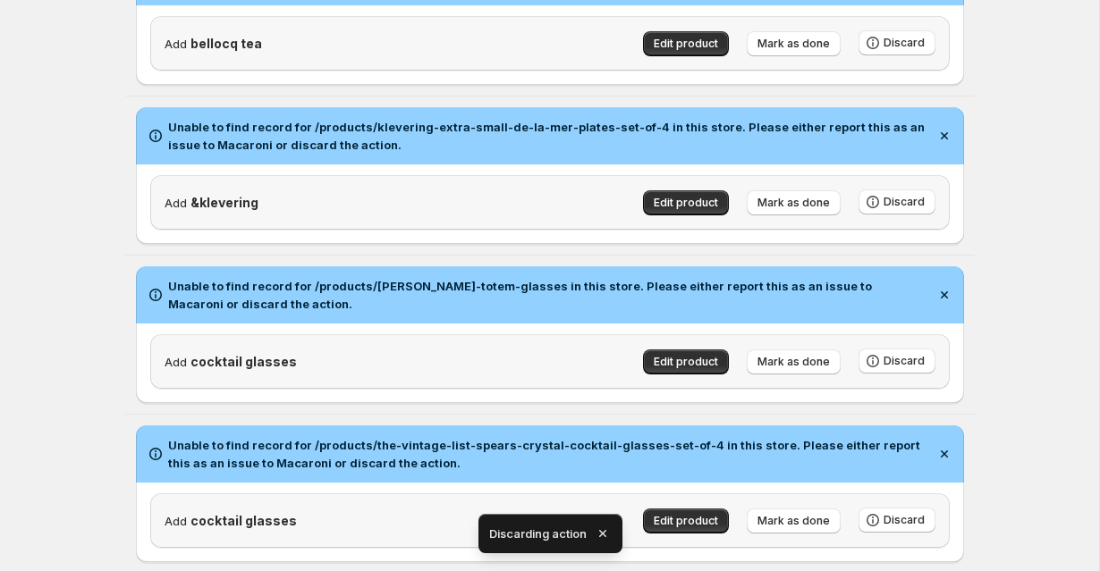
click at [604, 532] on icon "button" at bounding box center [603, 534] width 18 height 18
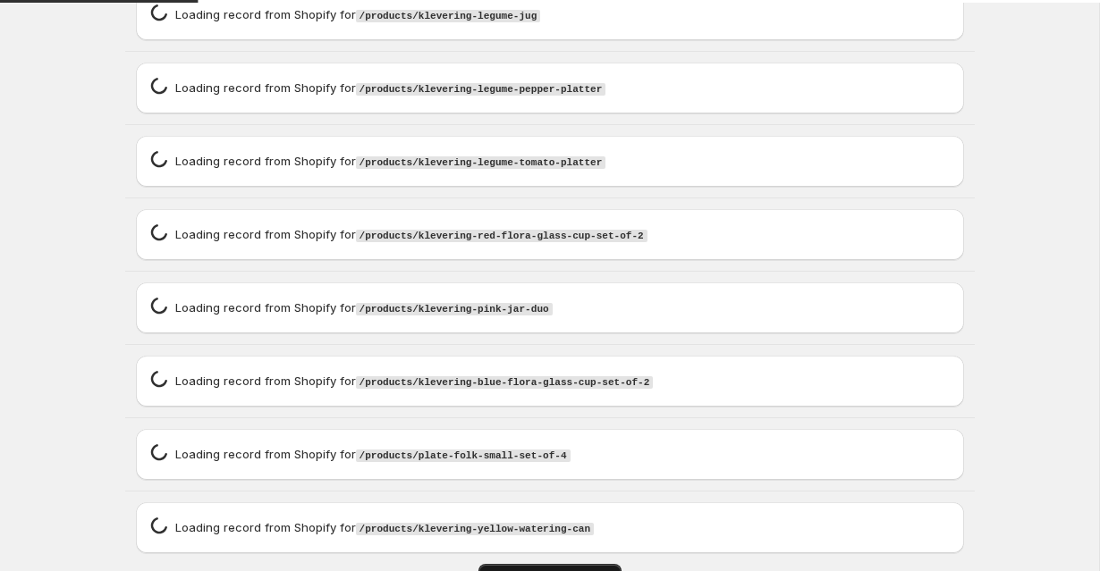
click at [589, 569] on span "LOAD MORE RECORDS" at bounding box center [550, 576] width 122 height 14
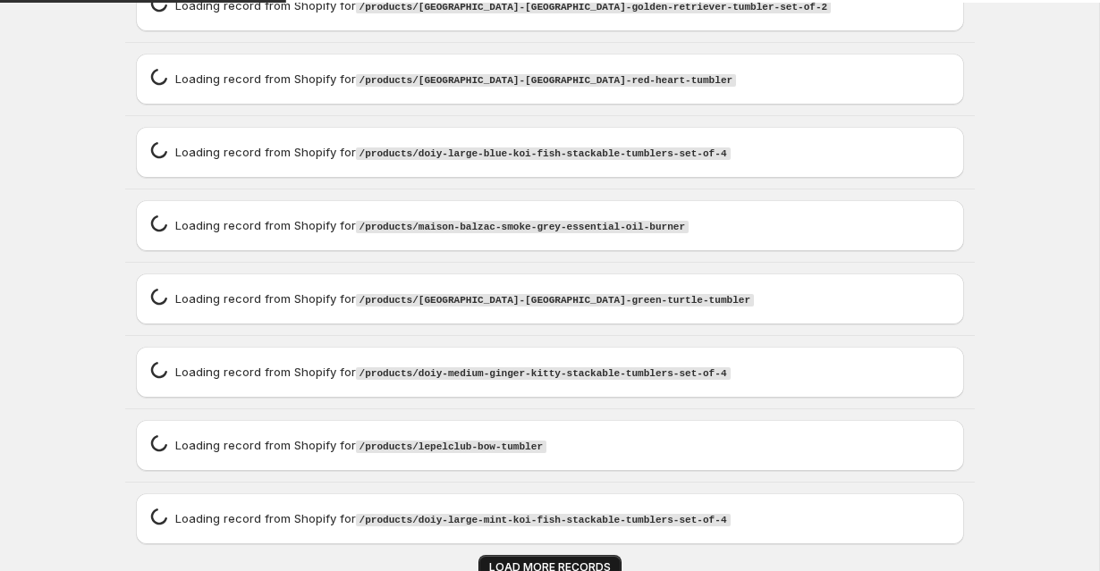
click at [589, 560] on span "LOAD MORE RECORDS" at bounding box center [550, 567] width 122 height 14
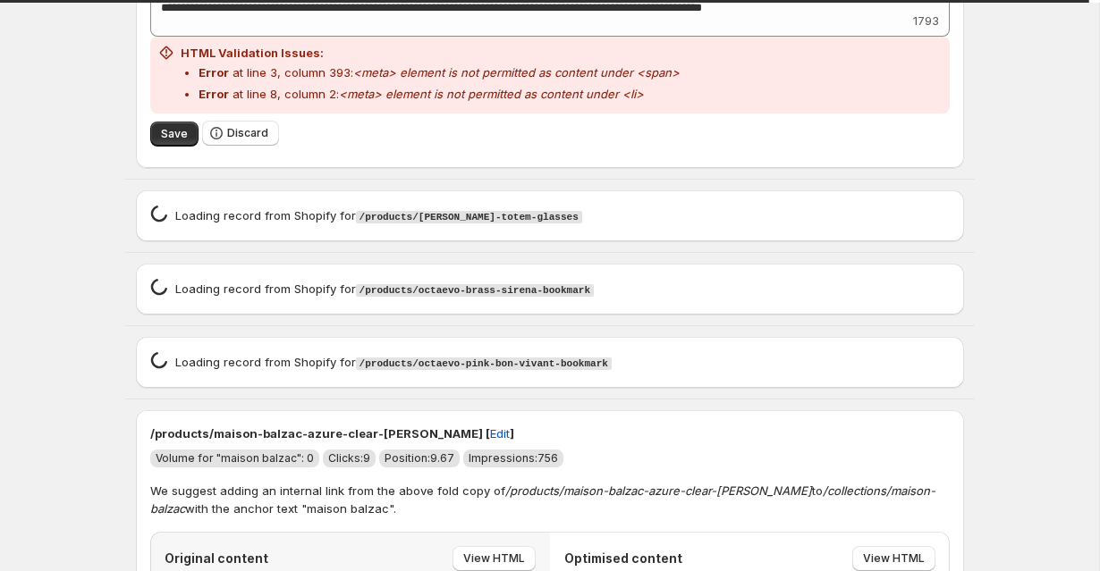
scroll to position [4292, 0]
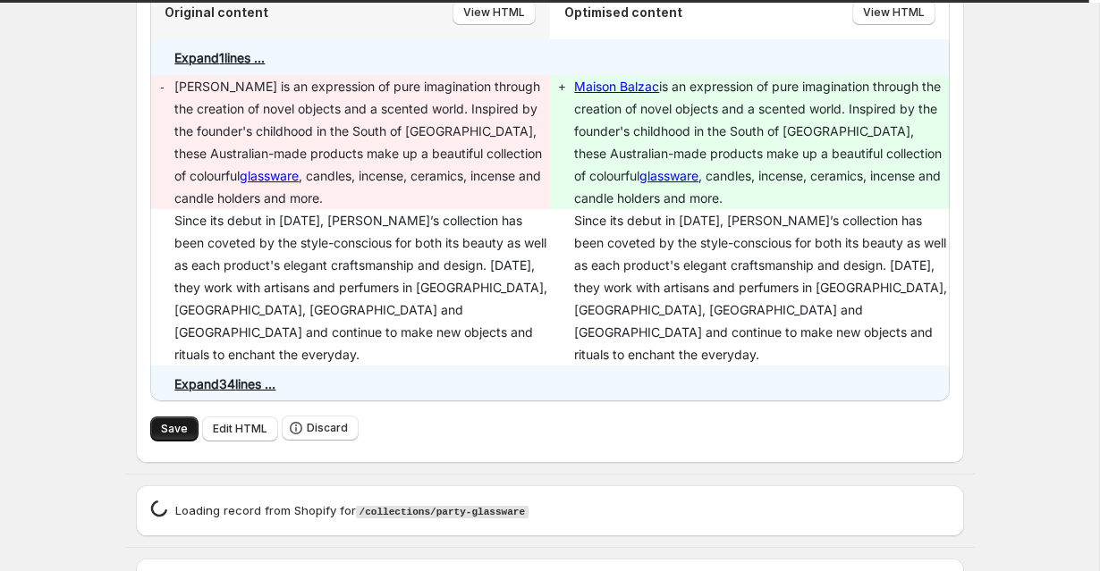
click at [165, 422] on span "Save" at bounding box center [174, 429] width 27 height 14
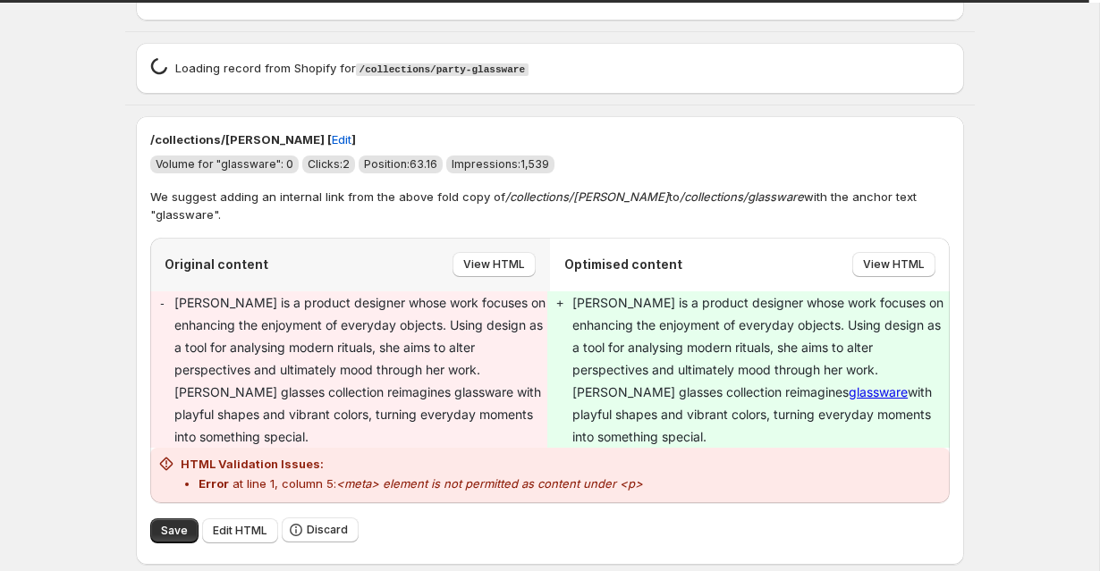
scroll to position [4757, 0]
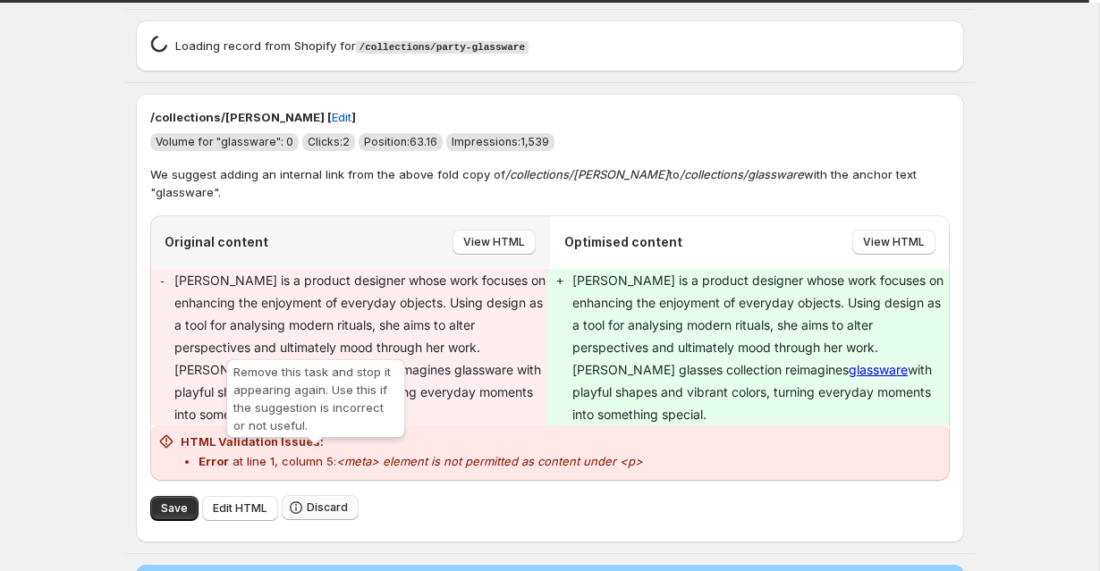
click at [295, 507] on icon "button" at bounding box center [296, 509] width 2 height 4
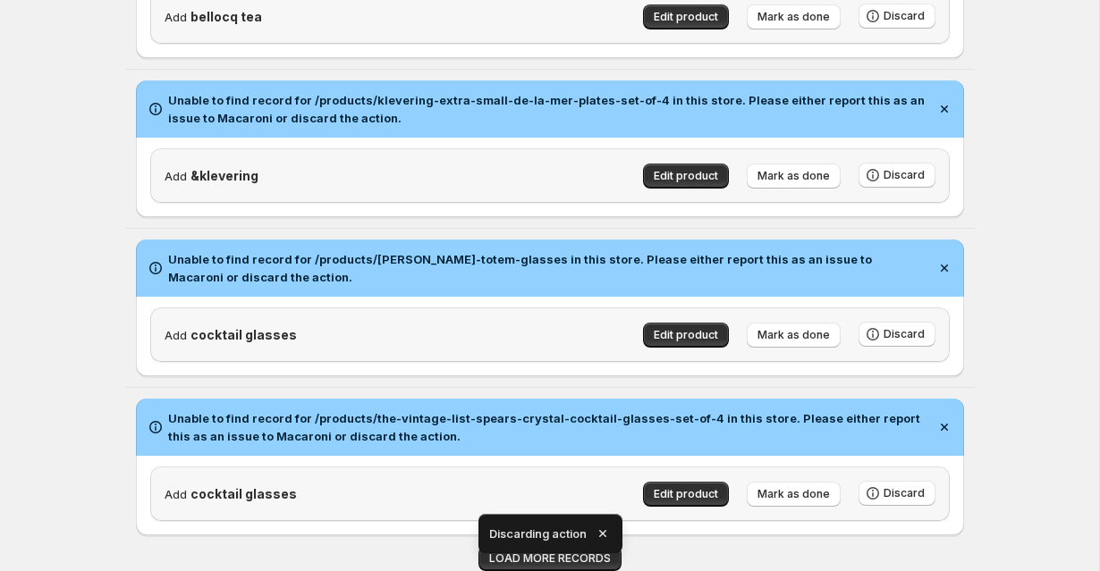
scroll to position [2709, 0]
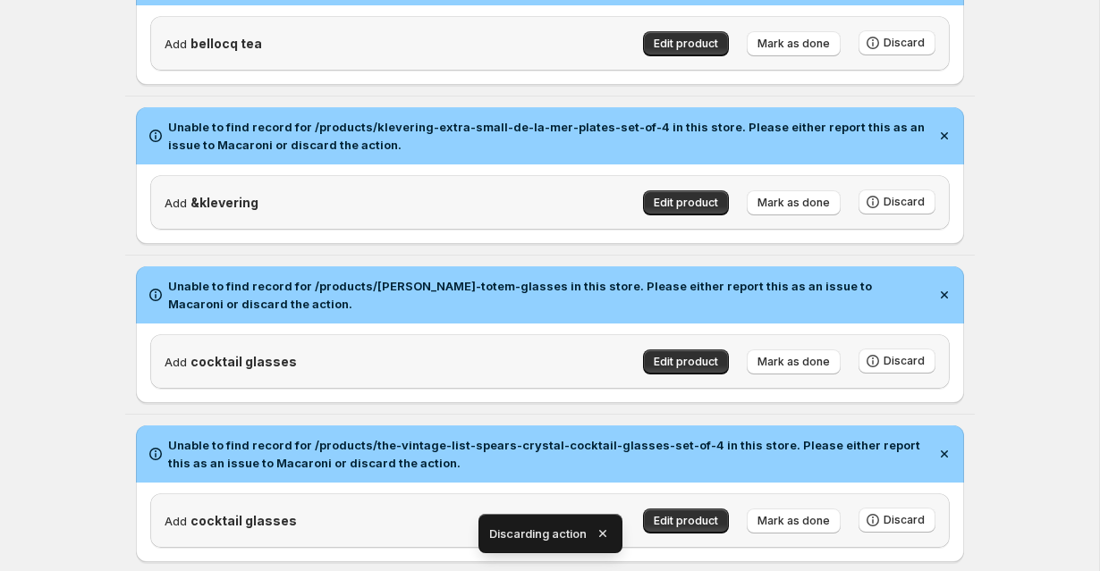
click at [603, 533] on icon "button" at bounding box center [601, 533] width 7 height 7
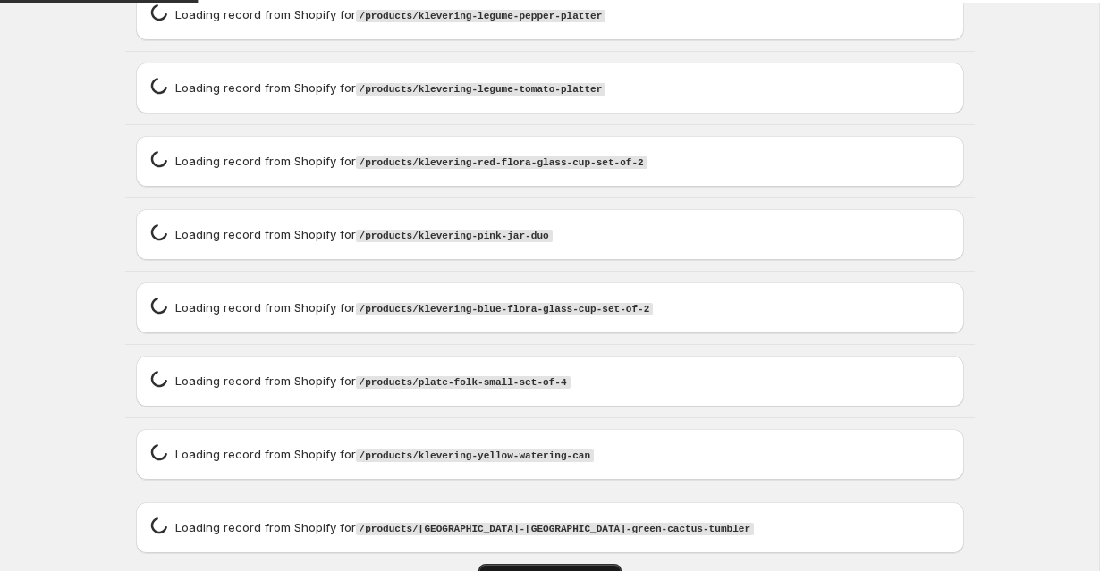
click at [563, 569] on span "LOAD MORE RECORDS" at bounding box center [550, 576] width 122 height 14
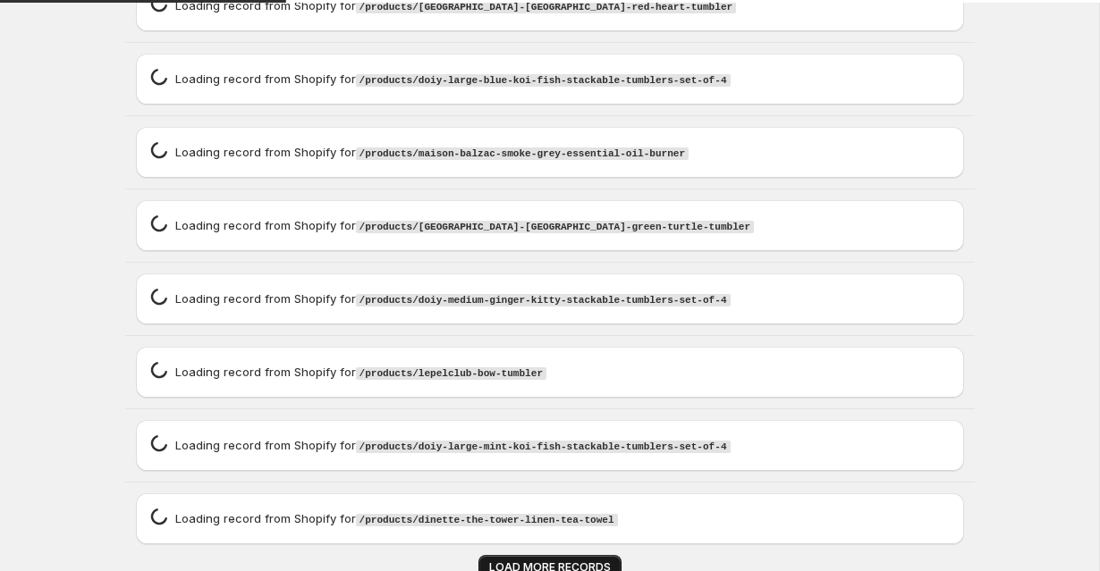
click at [563, 560] on span "LOAD MORE RECORDS" at bounding box center [550, 567] width 122 height 14
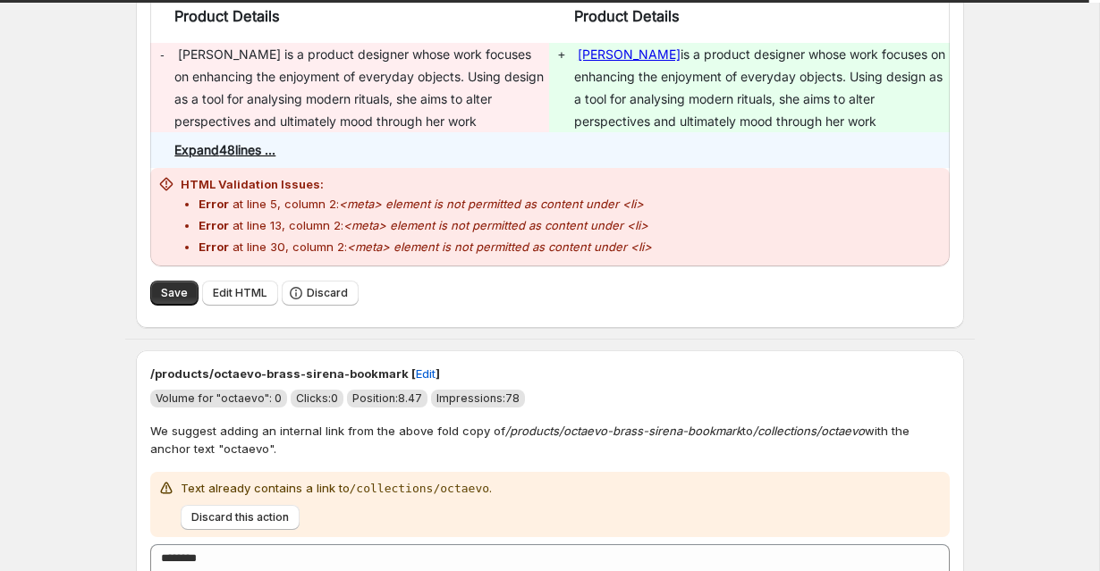
scroll to position [3643, 0]
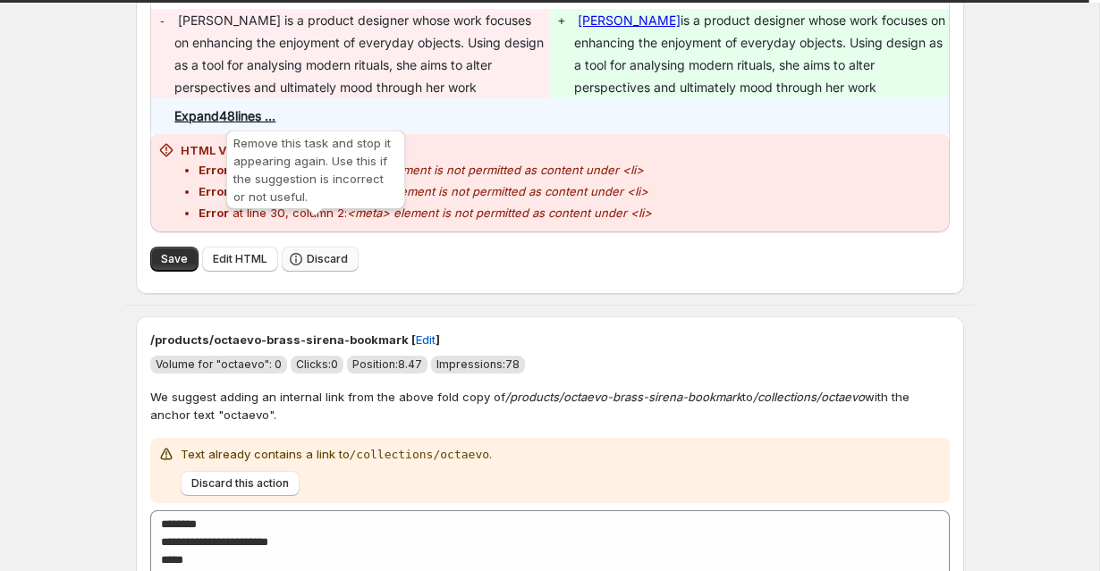
click at [333, 252] on span "Discard" at bounding box center [327, 259] width 41 height 14
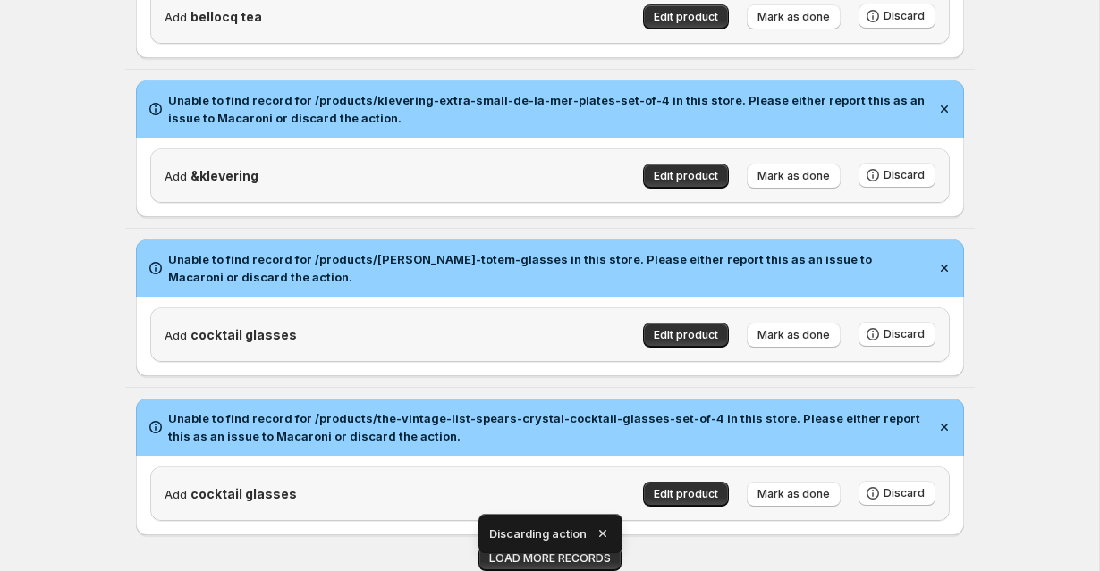
scroll to position [2709, 0]
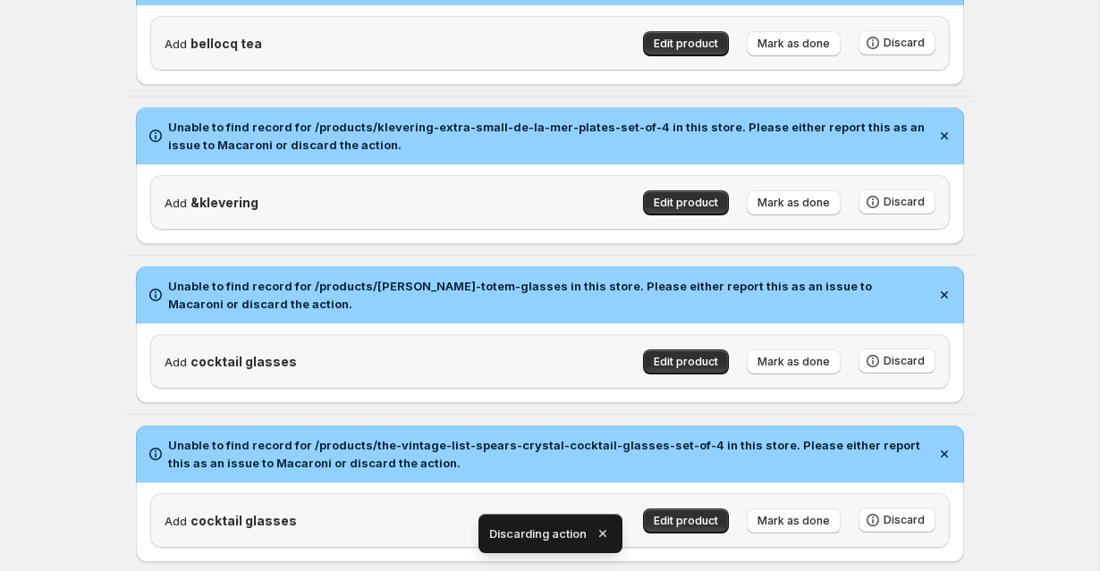
click at [605, 533] on icon "button" at bounding box center [603, 534] width 18 height 18
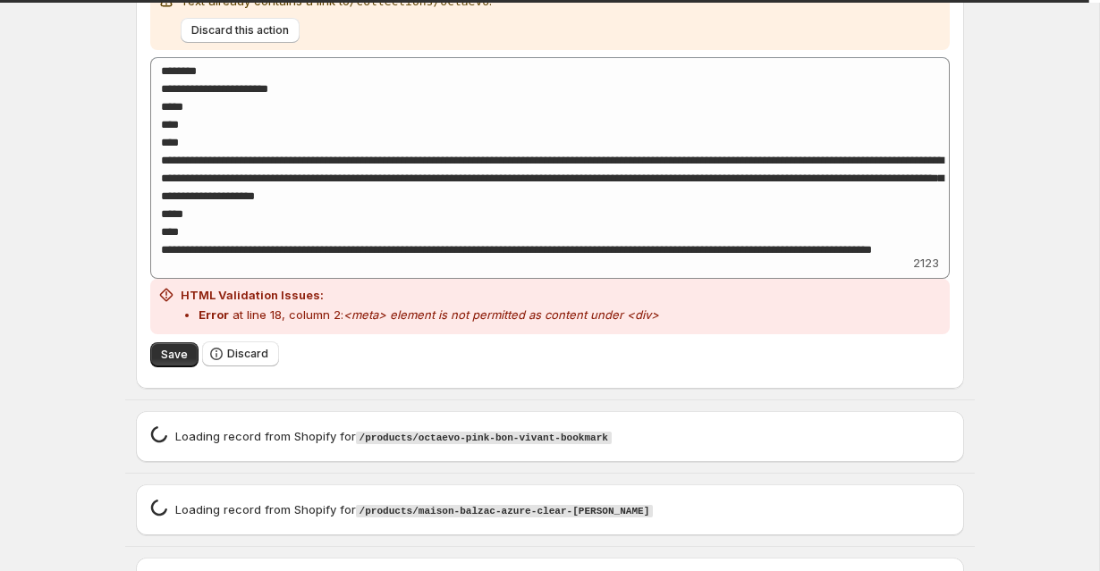
scroll to position [3661, 0]
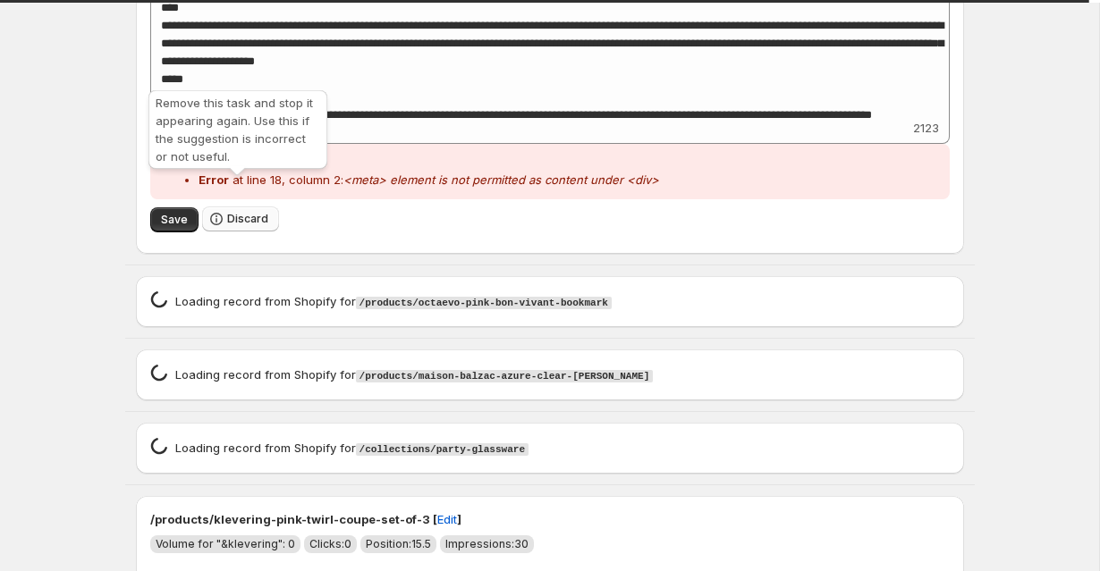
click at [219, 210] on icon "button" at bounding box center [216, 219] width 18 height 18
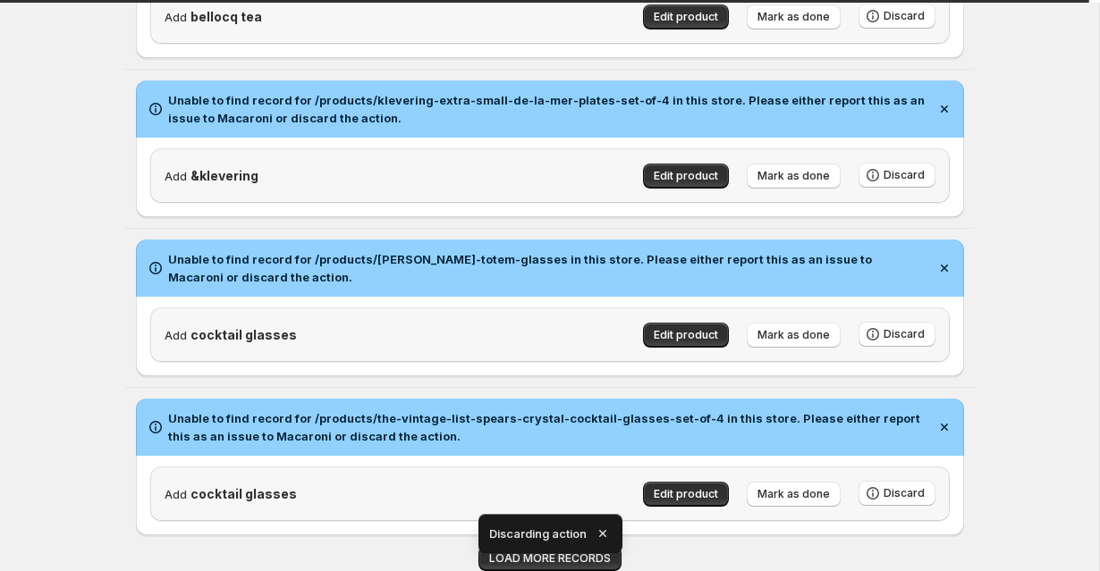
scroll to position [2709, 0]
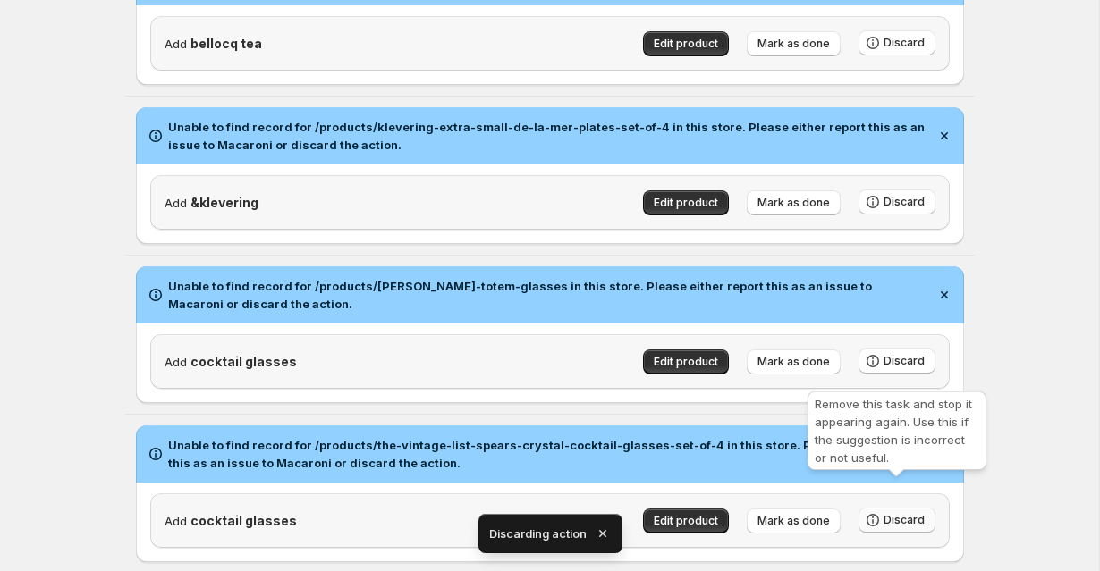
click at [896, 513] on span "Discard" at bounding box center [903, 520] width 41 height 14
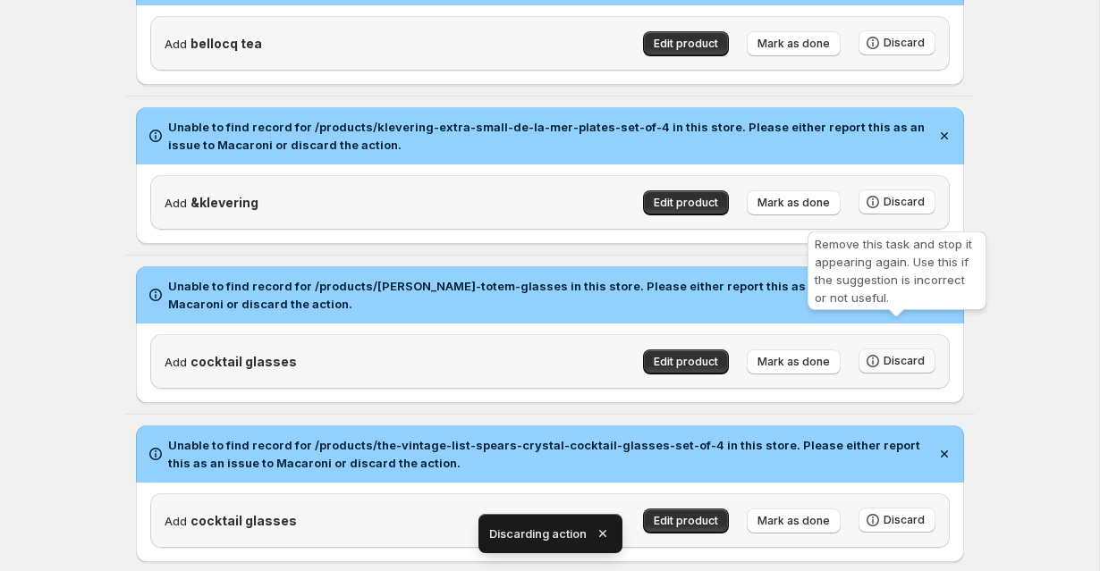
click at [907, 354] on span "Discard" at bounding box center [903, 361] width 41 height 14
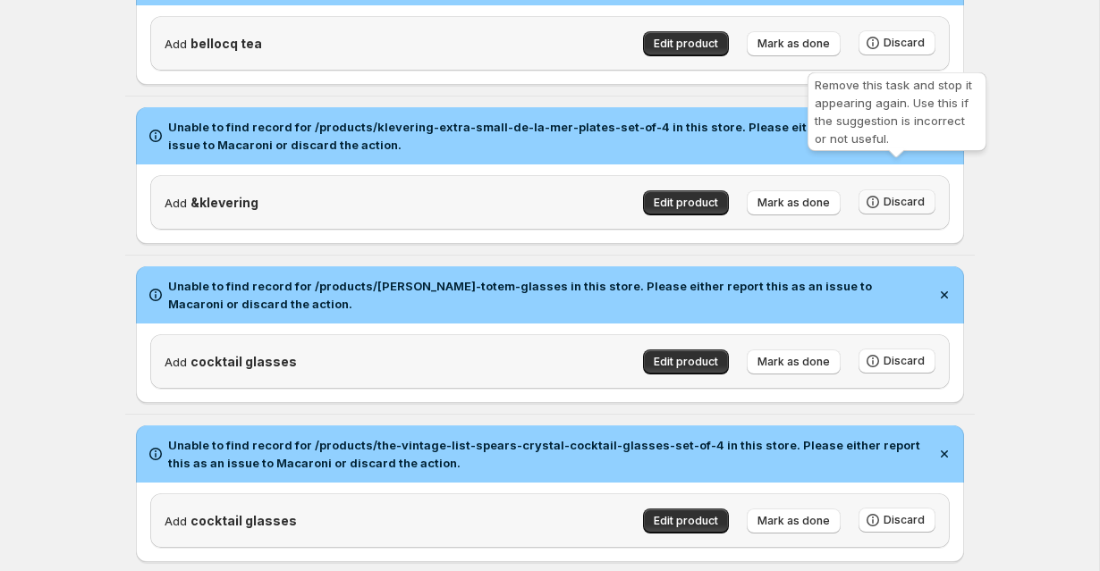
click at [886, 195] on span "Discard" at bounding box center [903, 202] width 41 height 14
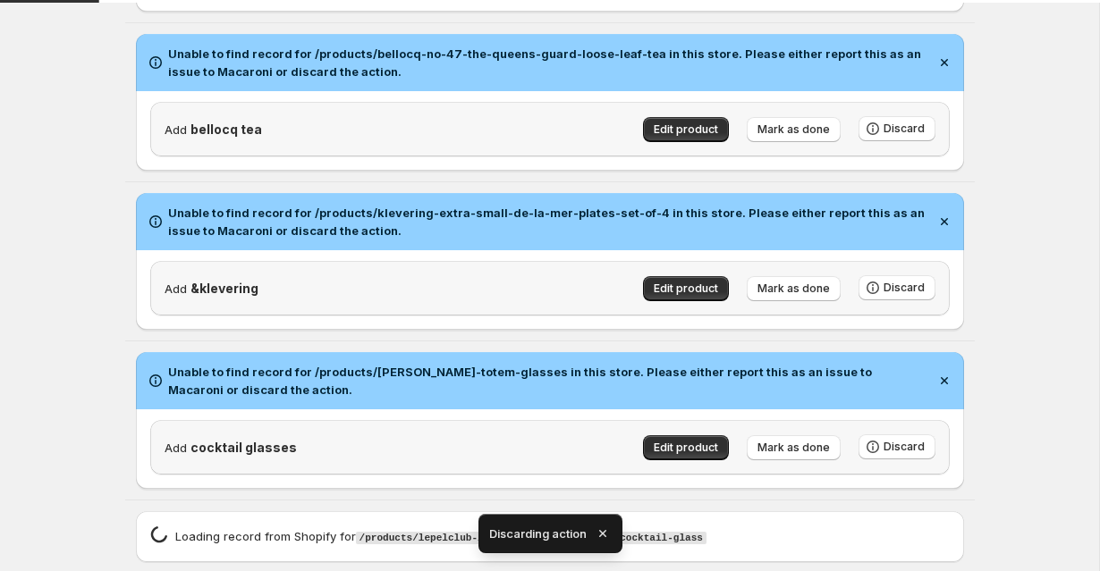
scroll to position [2537, 0]
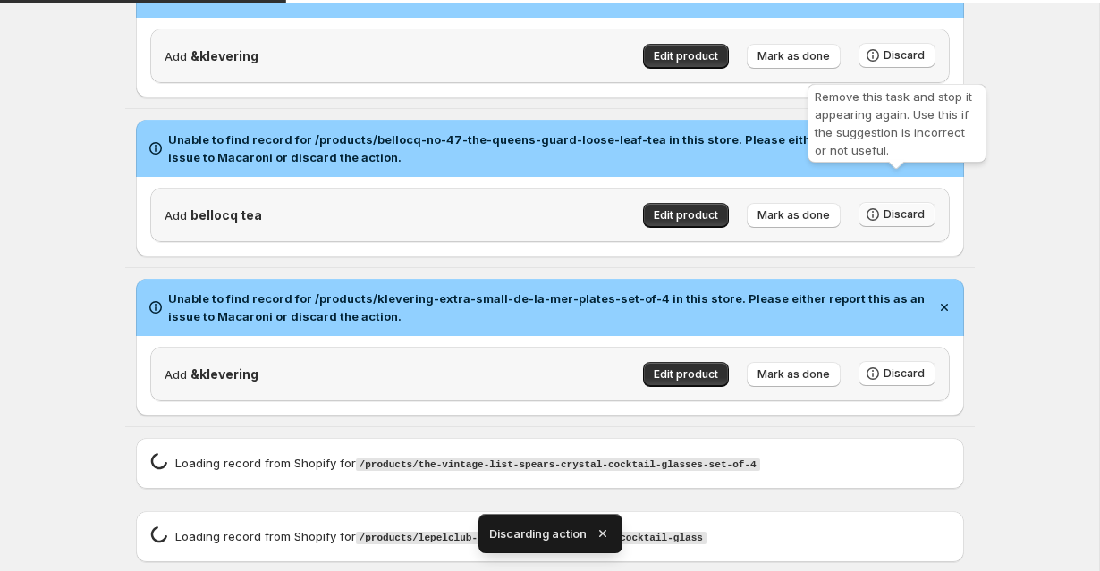
click at [910, 207] on span "Discard" at bounding box center [903, 214] width 41 height 14
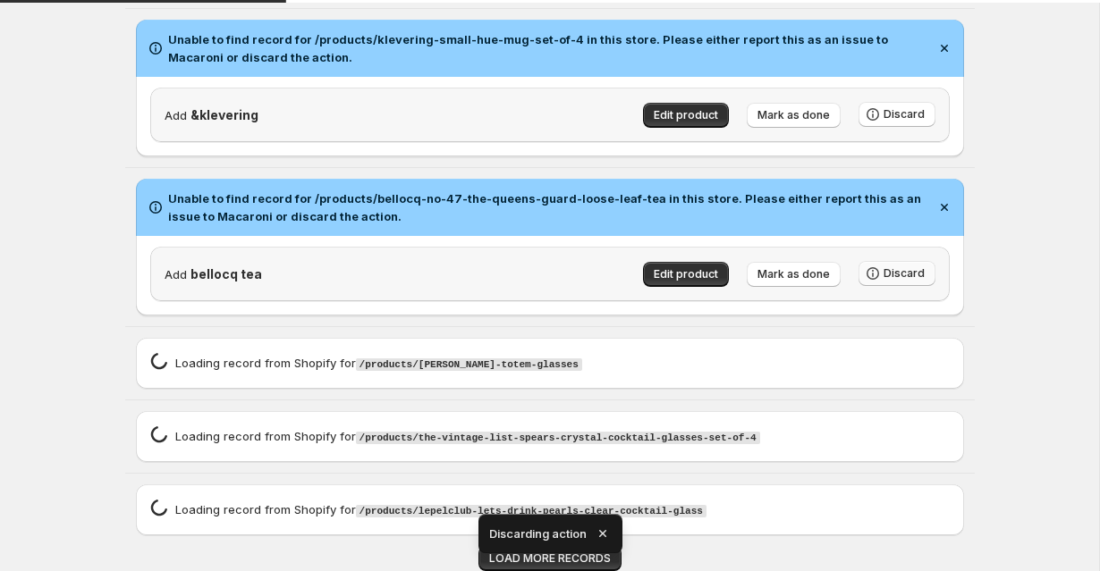
scroll to position [2451, 0]
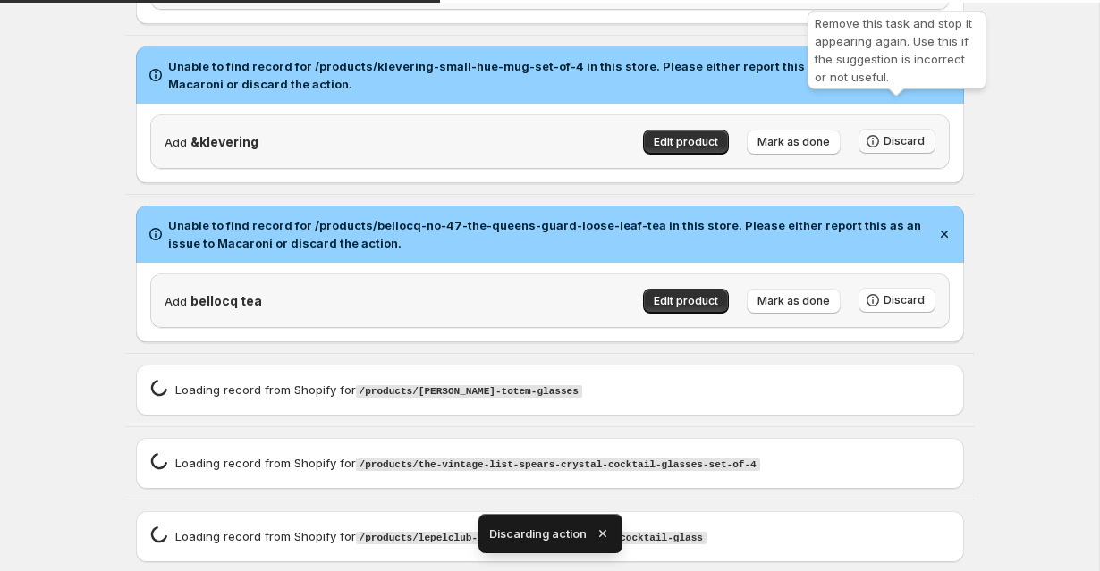
click at [892, 134] on span "Discard" at bounding box center [903, 141] width 41 height 14
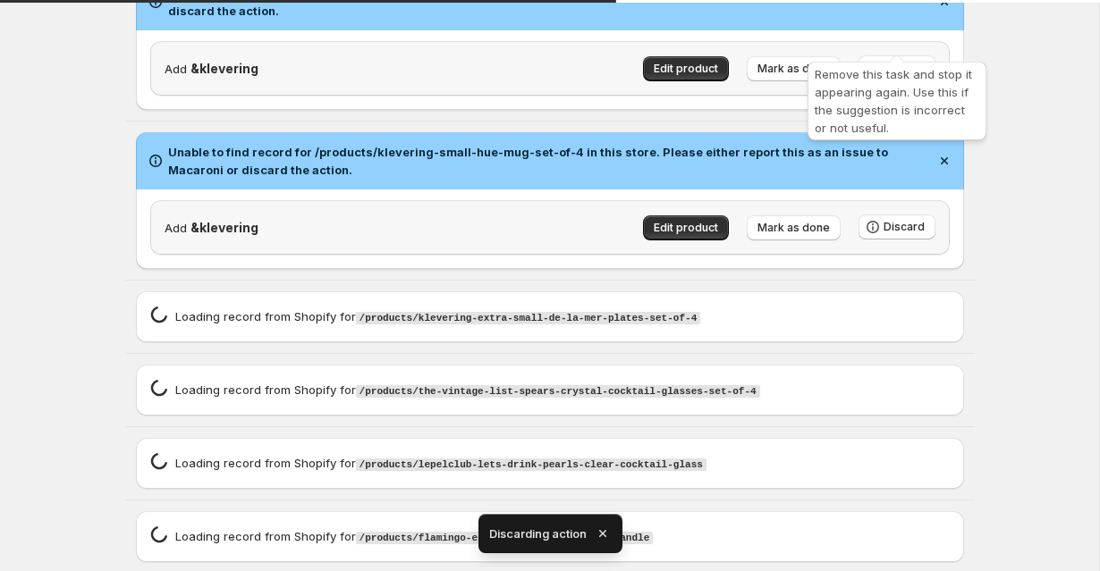
scroll to position [2280, 0]
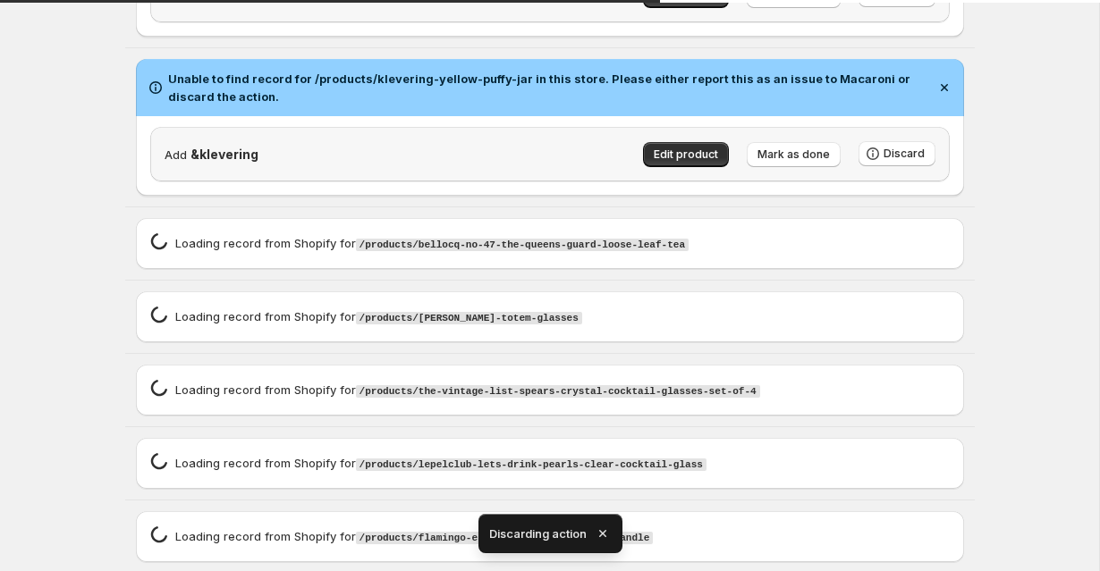
click at [892, 59] on div "Unable to find record for /products/klevering-yellow-puffy-jar in this store. P…" at bounding box center [550, 87] width 828 height 57
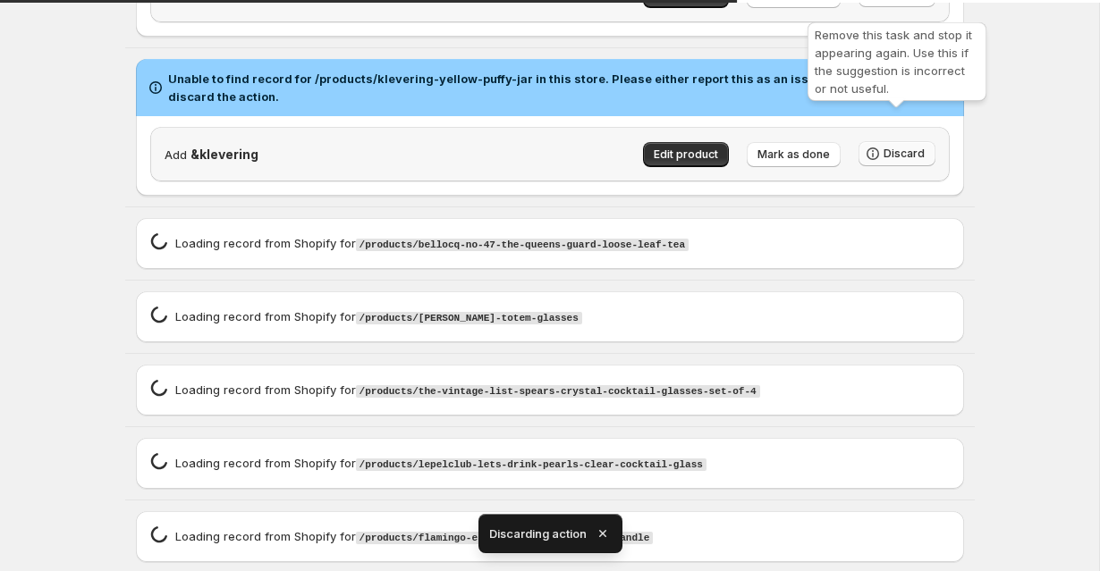
click at [894, 147] on span "Discard" at bounding box center [903, 154] width 41 height 14
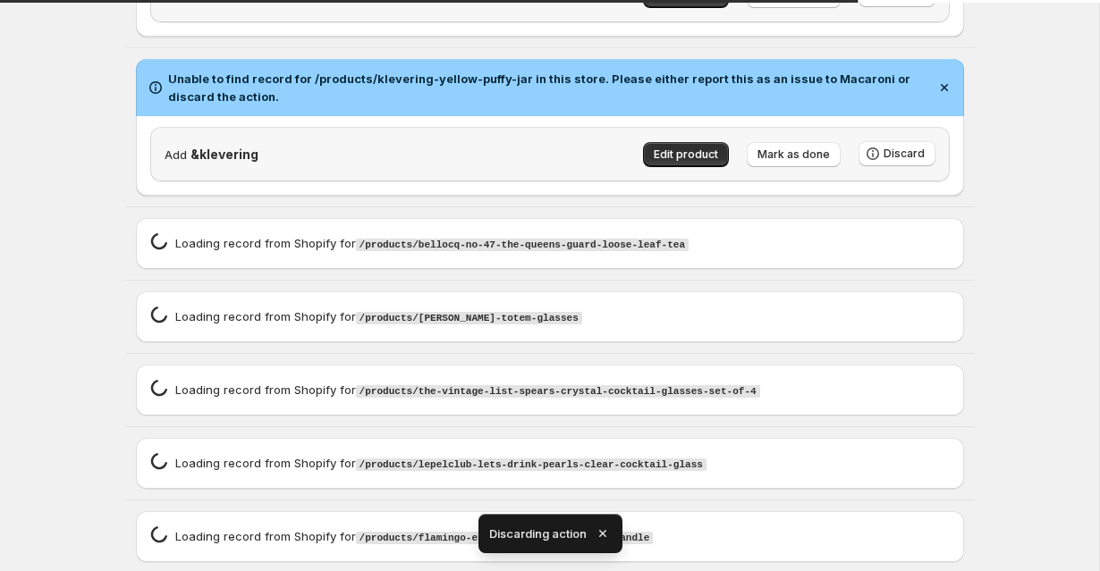
click at [603, 533] on icon "button" at bounding box center [601, 533] width 7 height 7
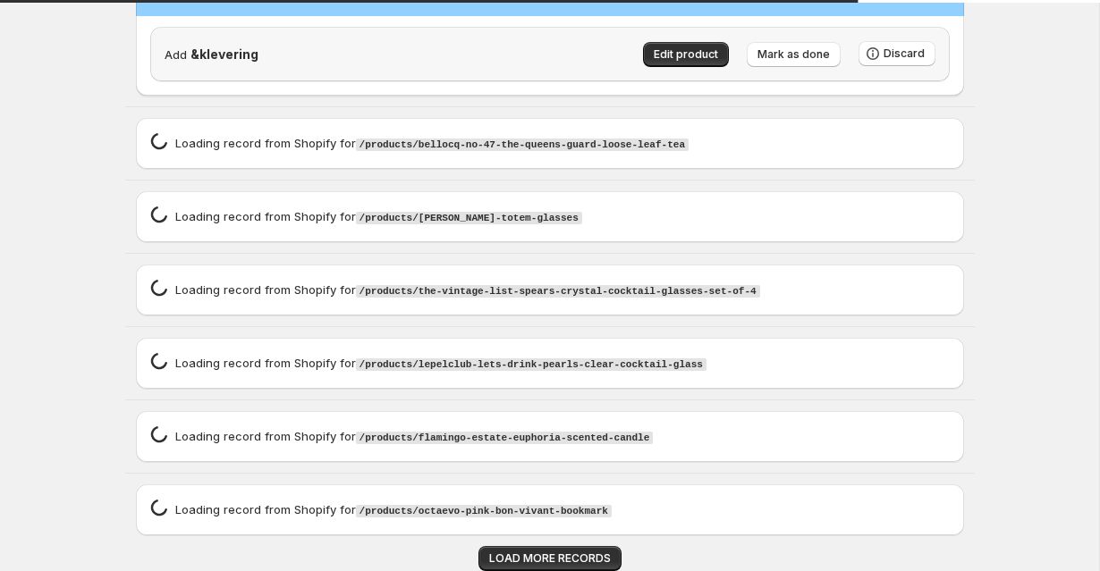
scroll to position [2194, 0]
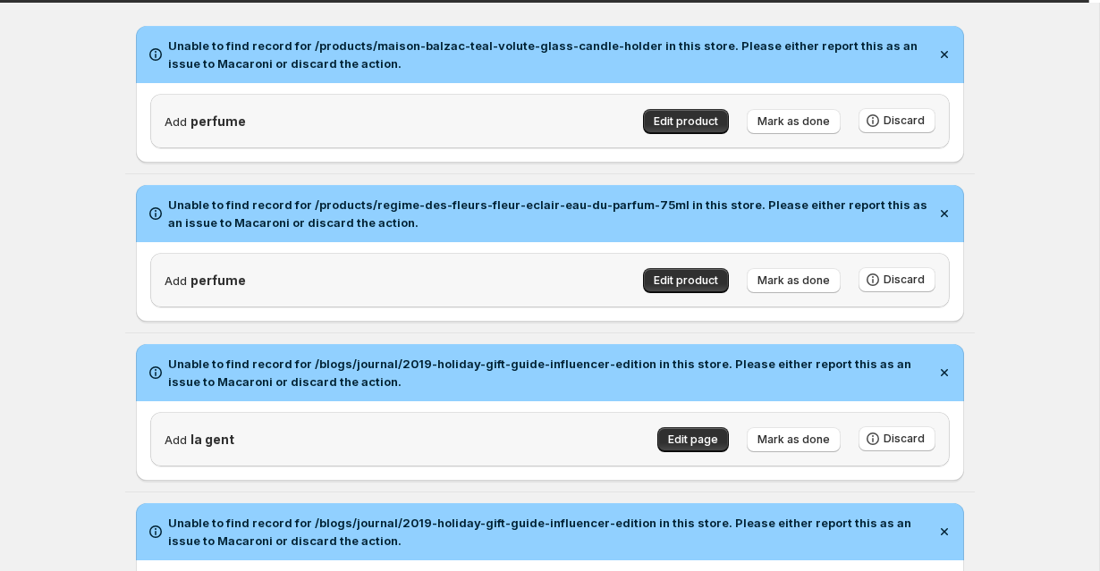
scroll to position [0, 0]
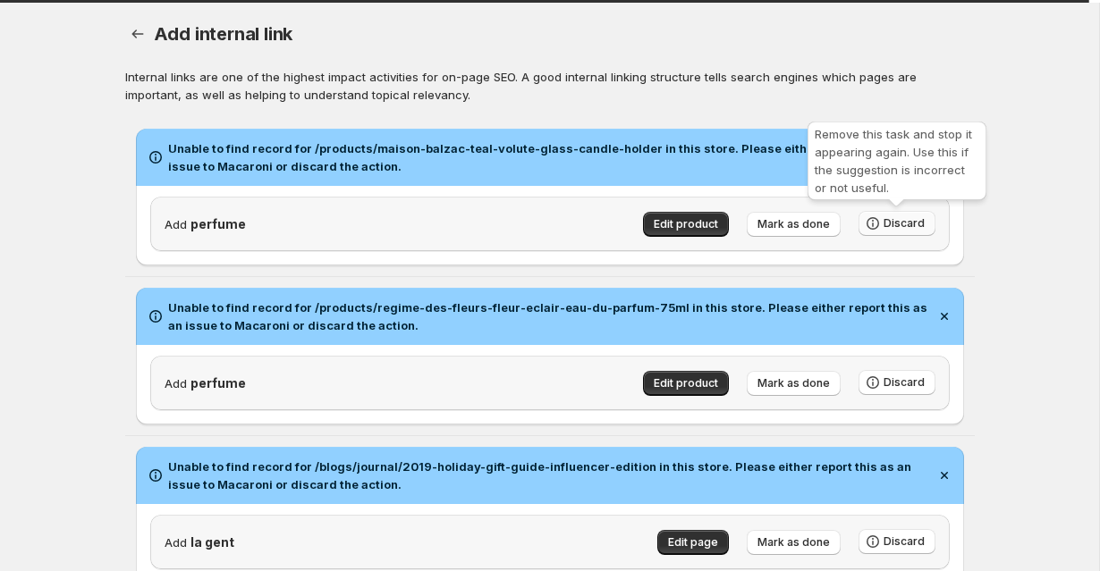
click at [917, 222] on span "Discard" at bounding box center [903, 223] width 41 height 14
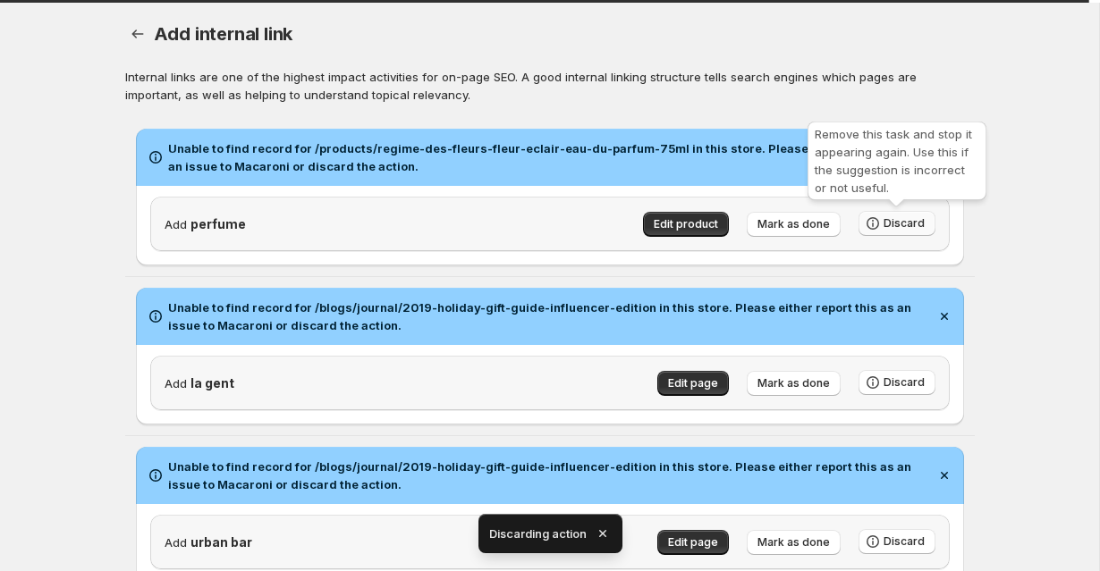
click at [914, 226] on span "Discard" at bounding box center [903, 223] width 41 height 14
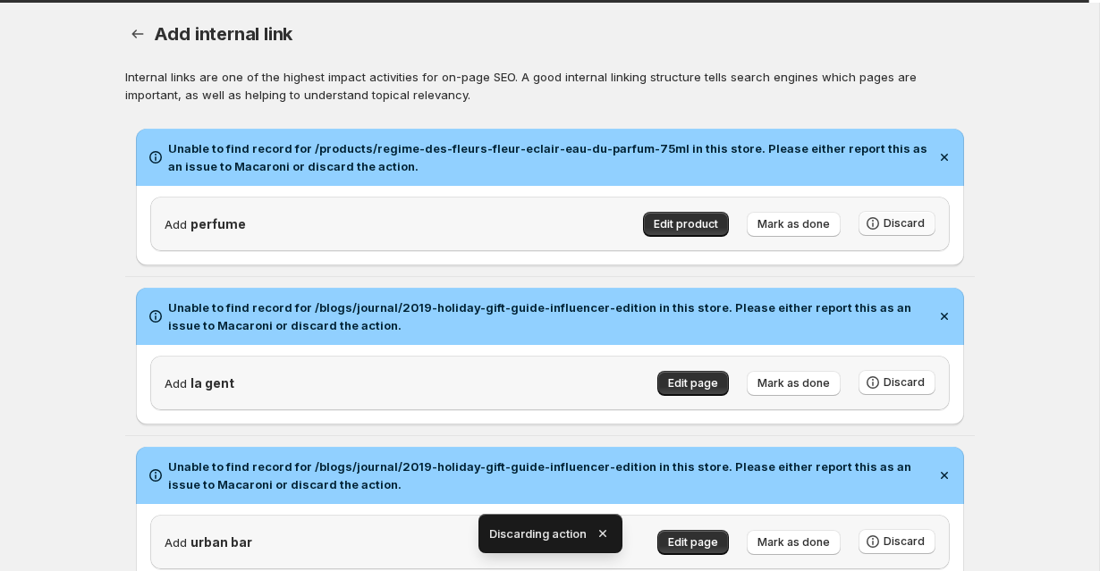
click at [914, 226] on span "Discard" at bounding box center [903, 223] width 41 height 14
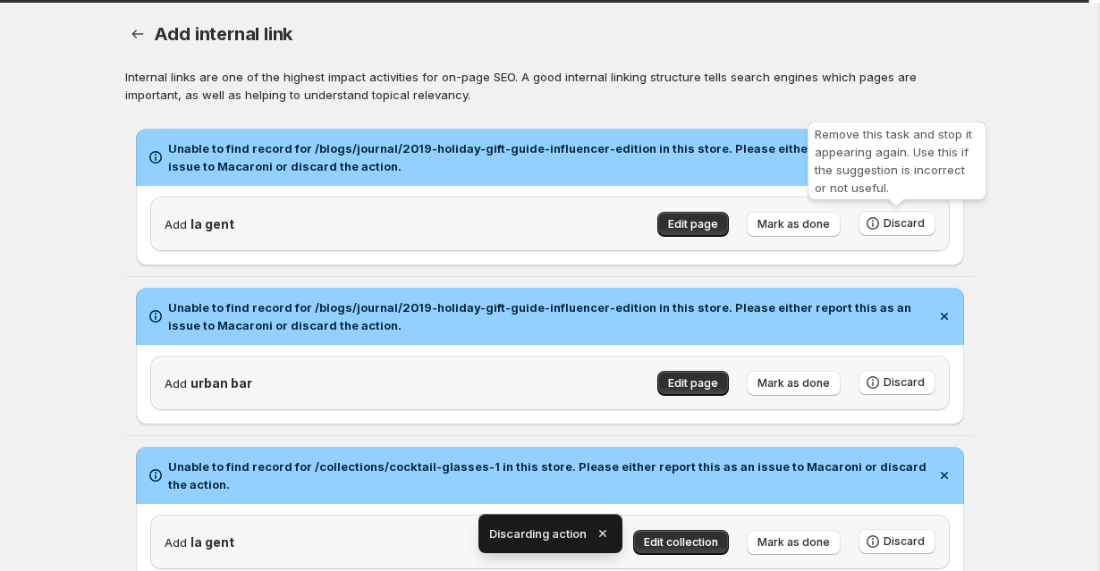
click at [914, 226] on span "Discard" at bounding box center [903, 223] width 41 height 14
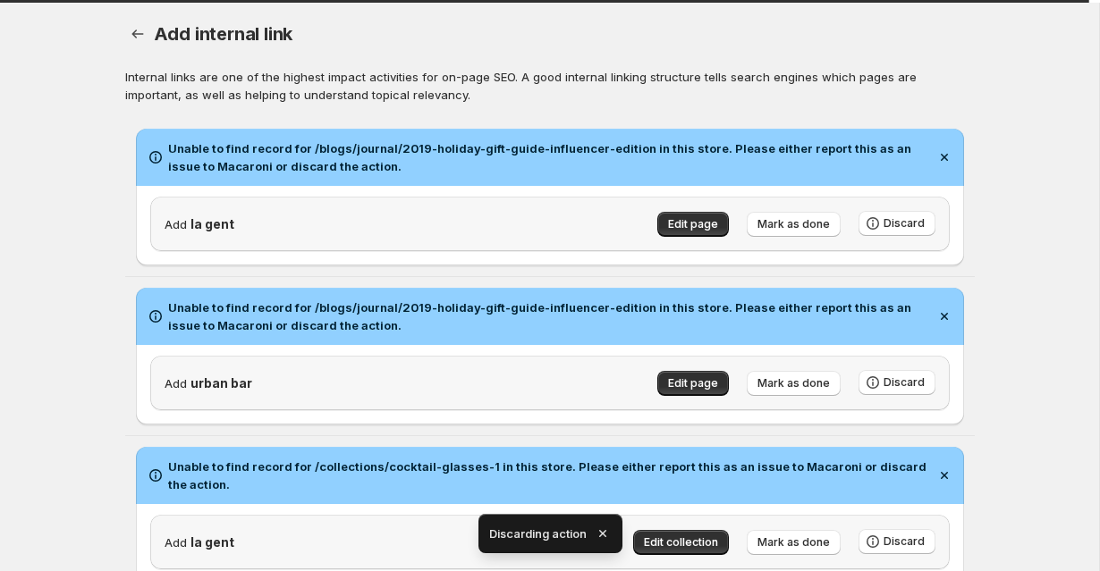
click at [914, 226] on span "Discard" at bounding box center [903, 223] width 41 height 14
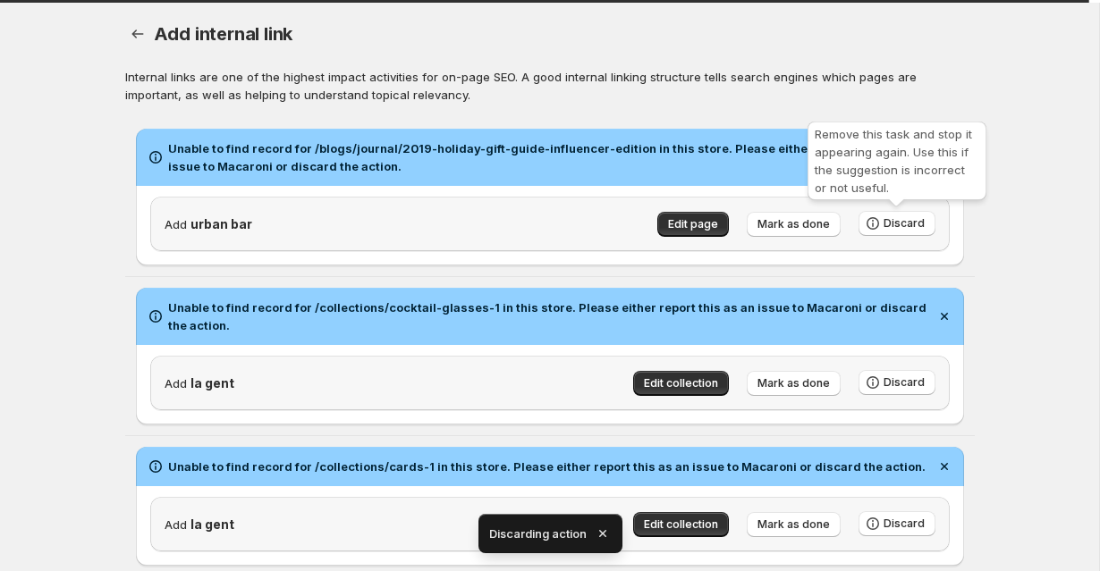
click at [914, 226] on span "Discard" at bounding box center [903, 223] width 41 height 14
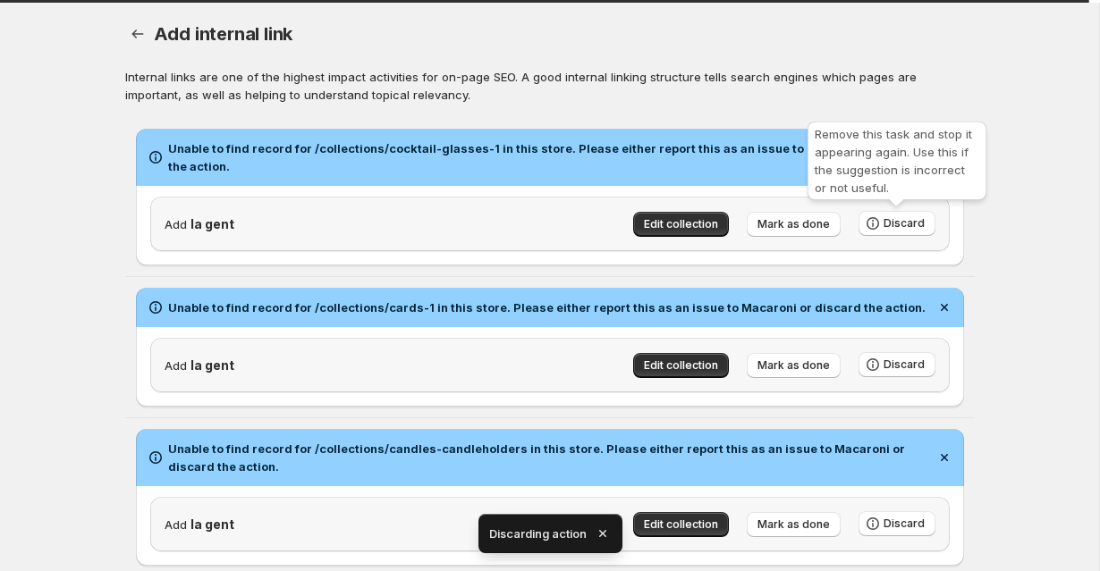
click at [914, 226] on span "Discard" at bounding box center [903, 223] width 41 height 14
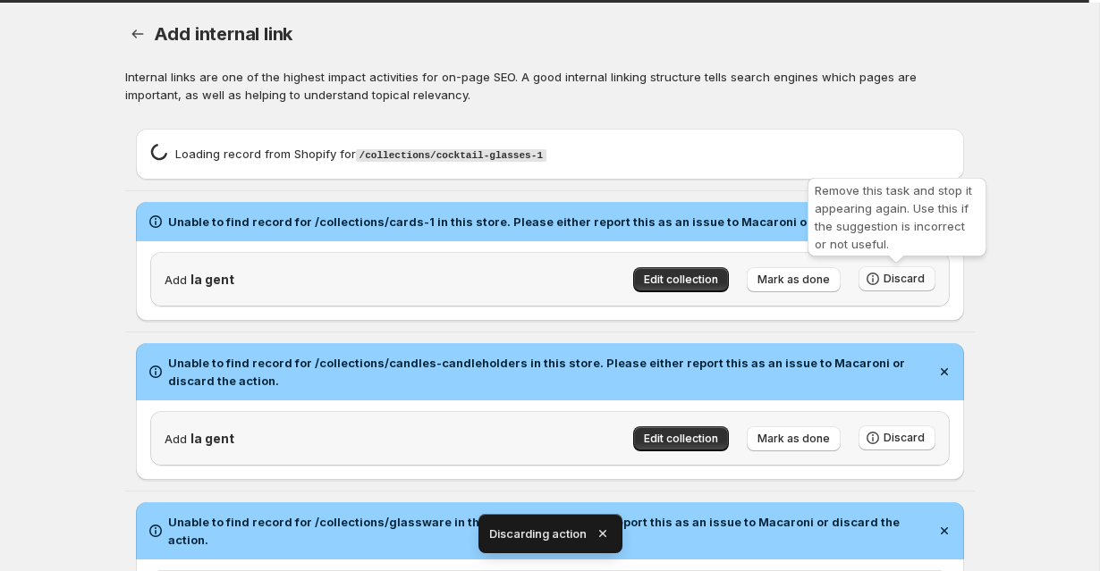
click at [904, 284] on span "Discard" at bounding box center [903, 279] width 41 height 14
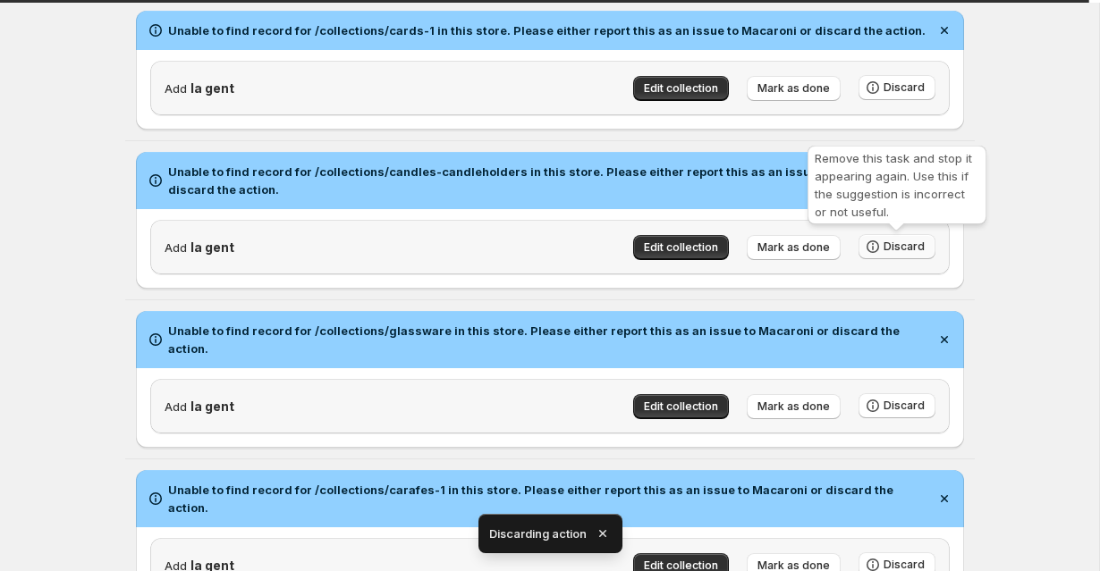
scroll to position [49, 0]
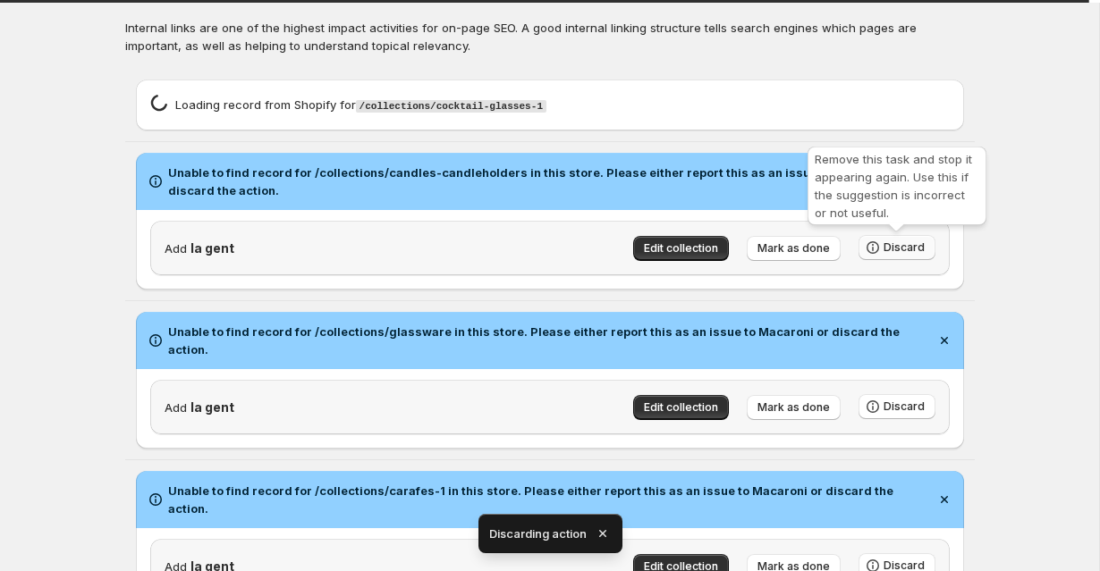
click at [913, 253] on span "Discard" at bounding box center [903, 247] width 41 height 14
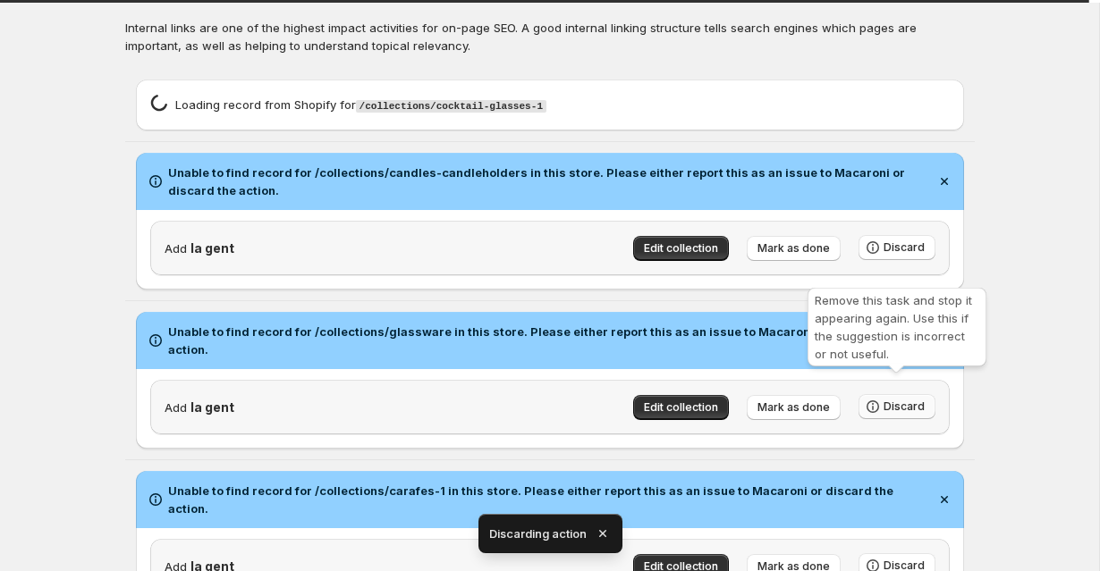
click at [912, 400] on span "Discard" at bounding box center [903, 407] width 41 height 14
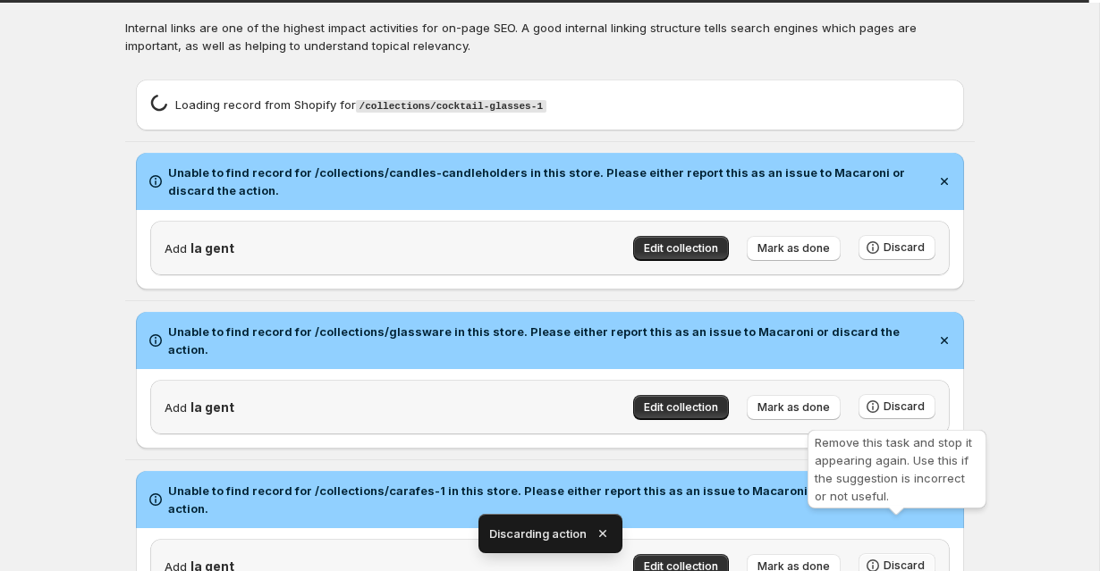
click at [895, 559] on span "Discard" at bounding box center [903, 566] width 41 height 14
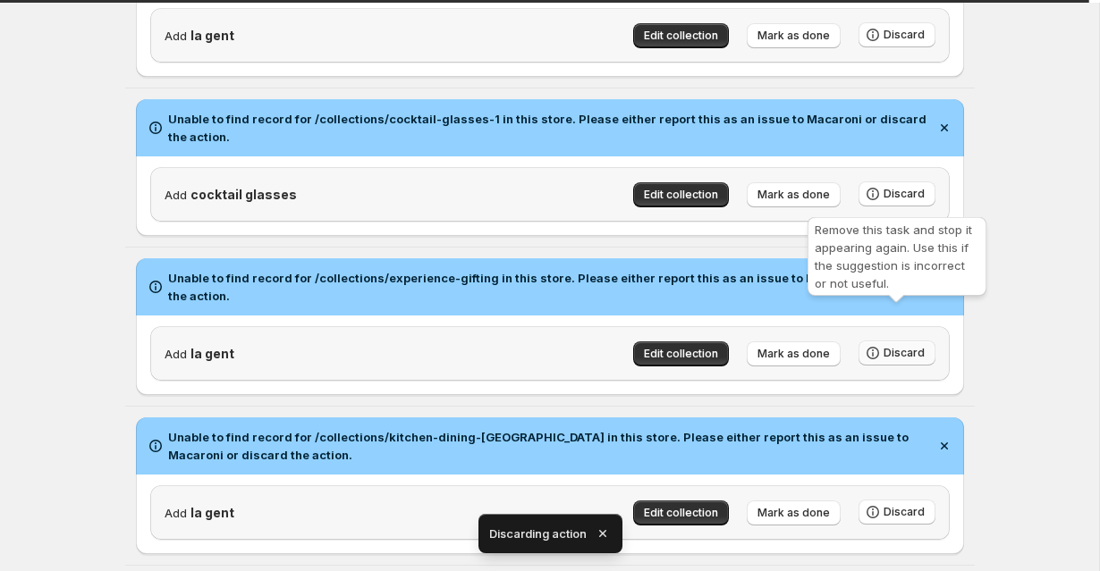
click at [914, 346] on span "Discard" at bounding box center [903, 353] width 41 height 14
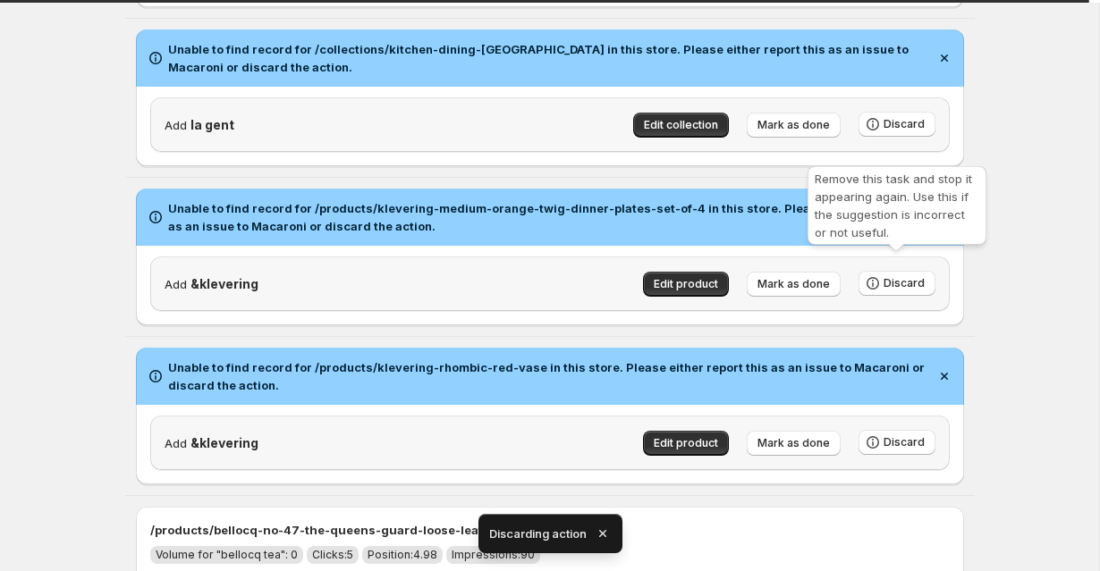
scroll to position [655, 0]
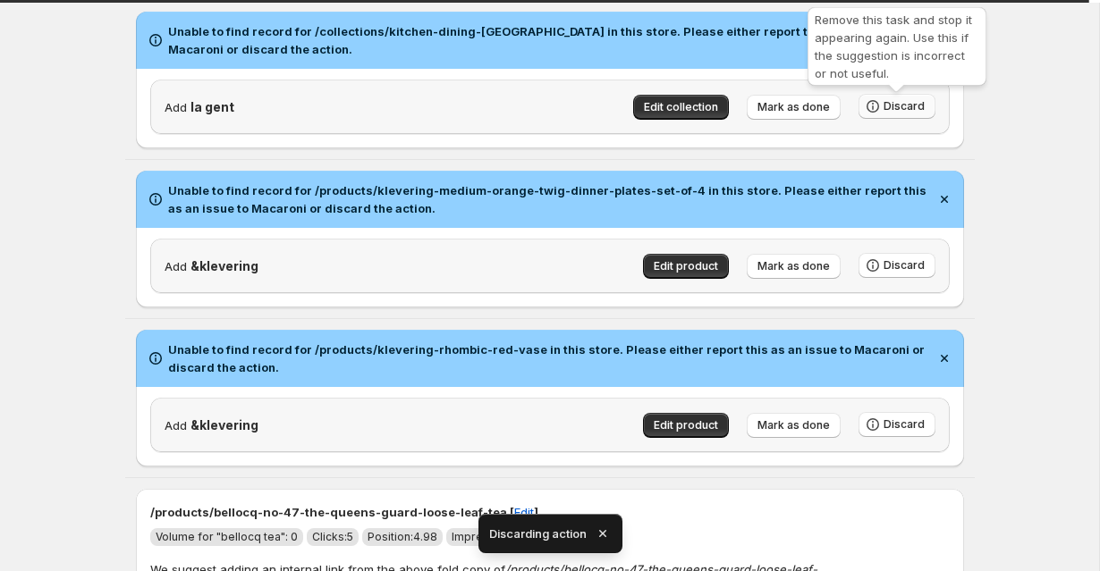
click at [903, 106] on span "Discard" at bounding box center [903, 106] width 41 height 14
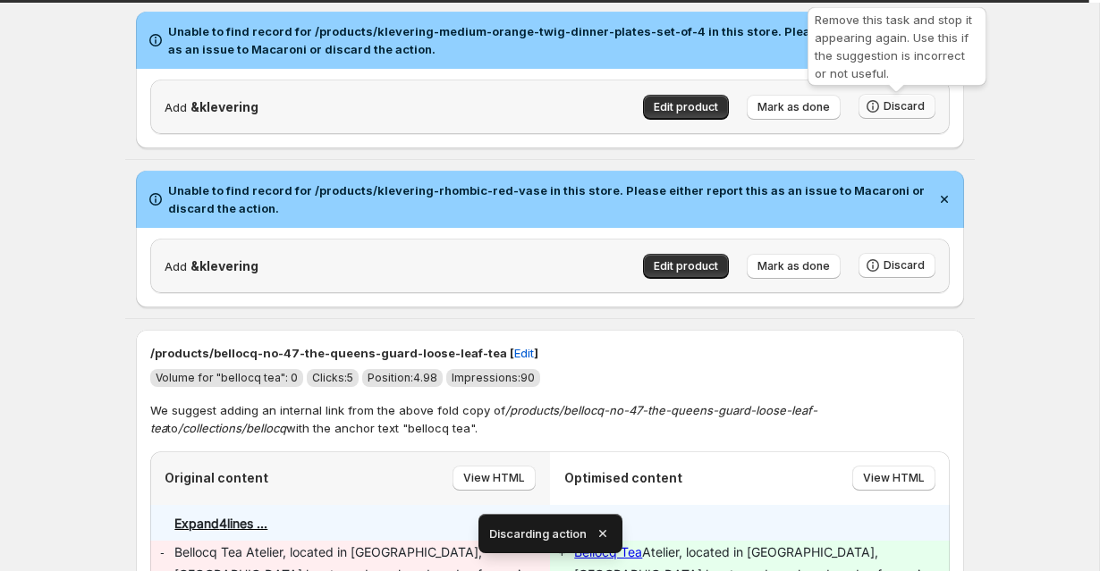
scroll to position [496, 0]
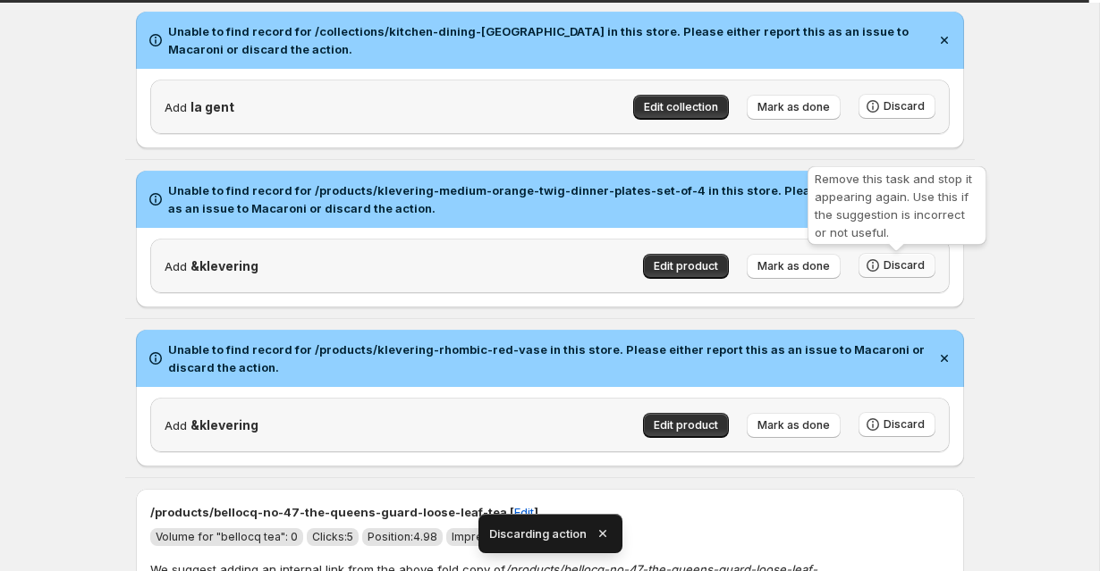
click at [905, 265] on span "Discard" at bounding box center [903, 265] width 41 height 14
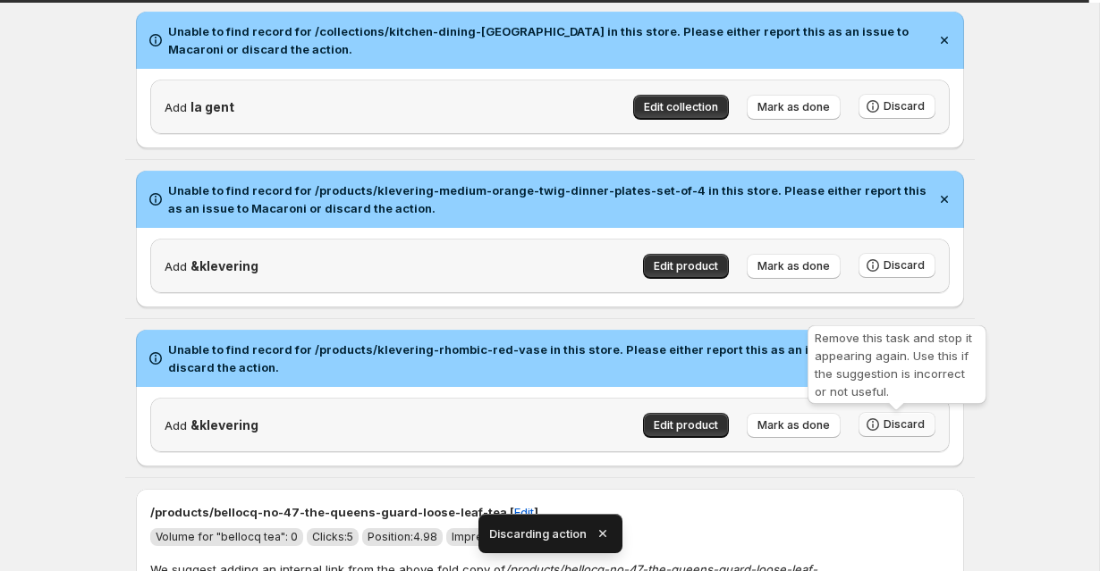
click at [885, 427] on span "Discard" at bounding box center [903, 424] width 41 height 14
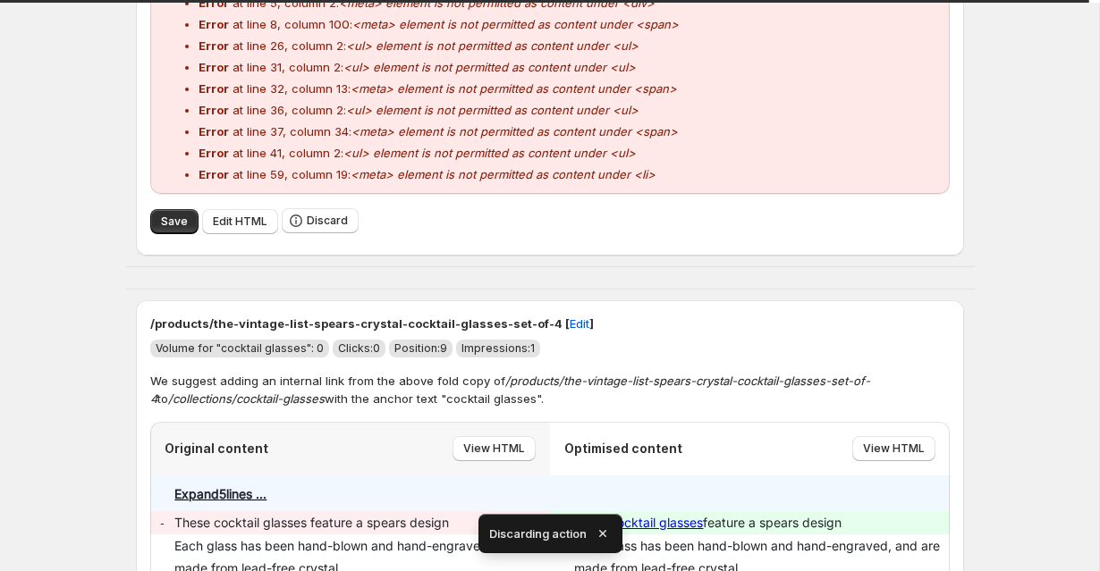
scroll to position [974, 0]
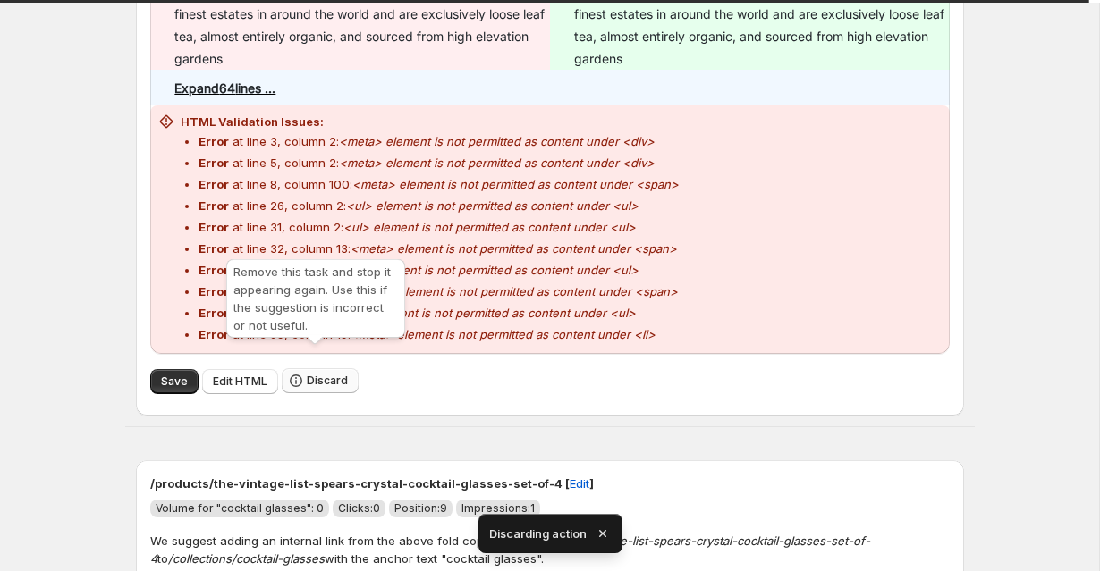
click at [314, 374] on span "Discard" at bounding box center [327, 381] width 41 height 14
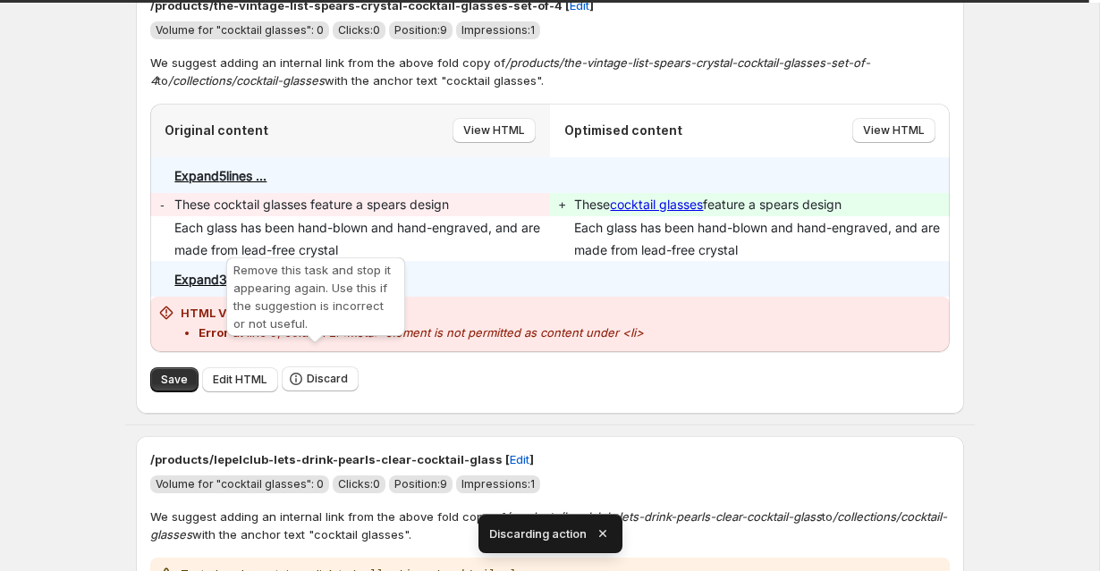
click at [314, 372] on span "Discard" at bounding box center [327, 379] width 41 height 14
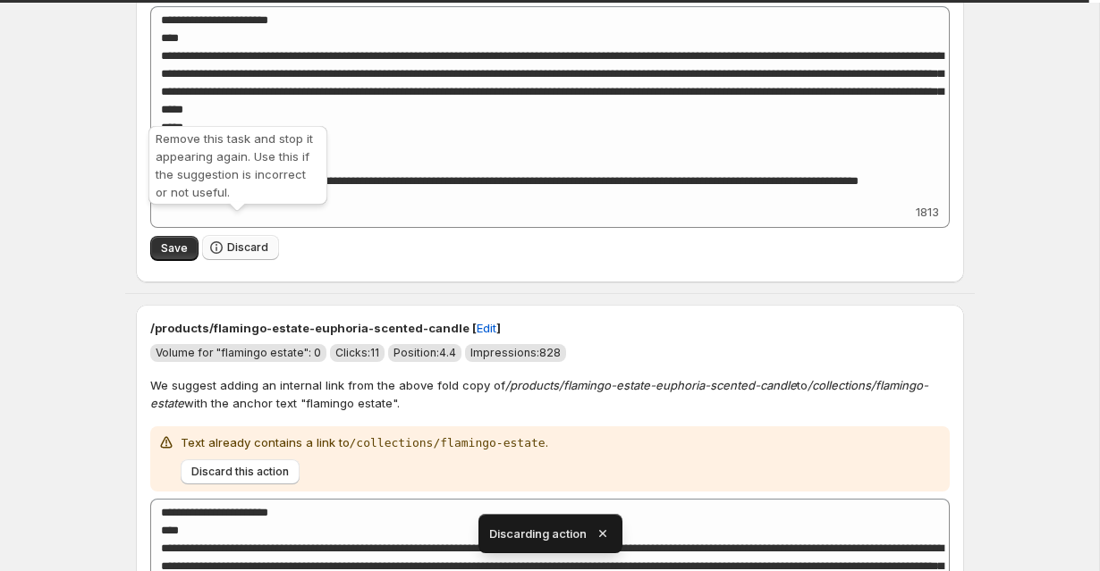
click at [249, 235] on button "Discard" at bounding box center [240, 247] width 77 height 25
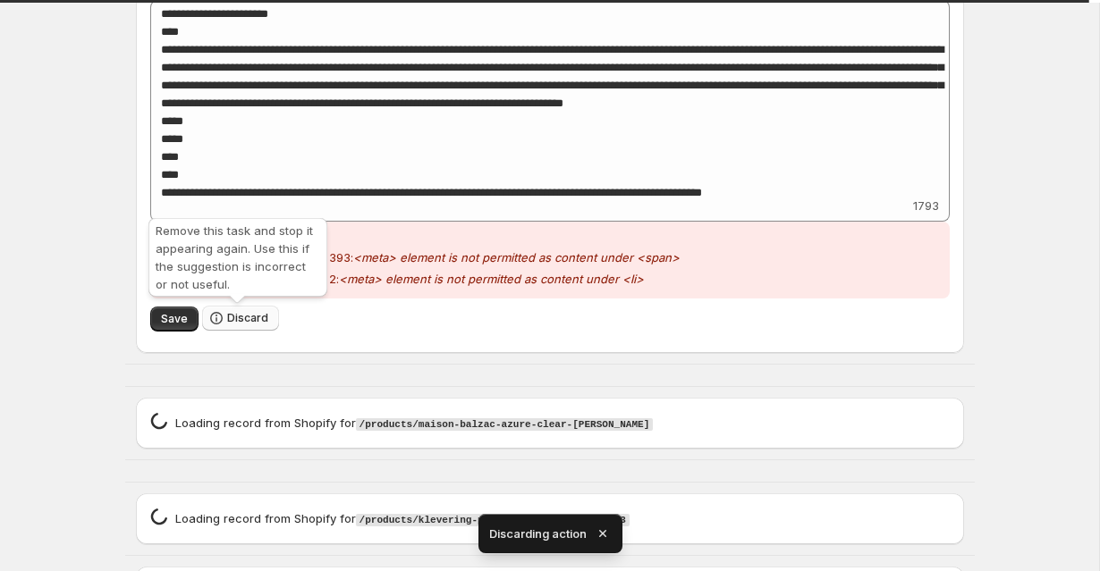
click at [257, 316] on span "Discard" at bounding box center [247, 318] width 41 height 14
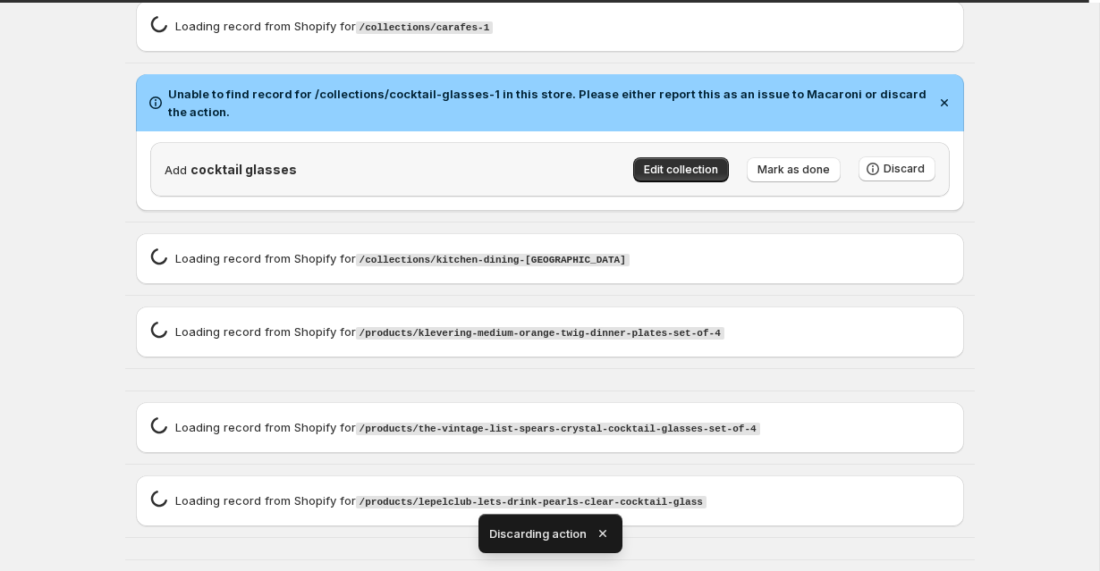
scroll to position [157, 0]
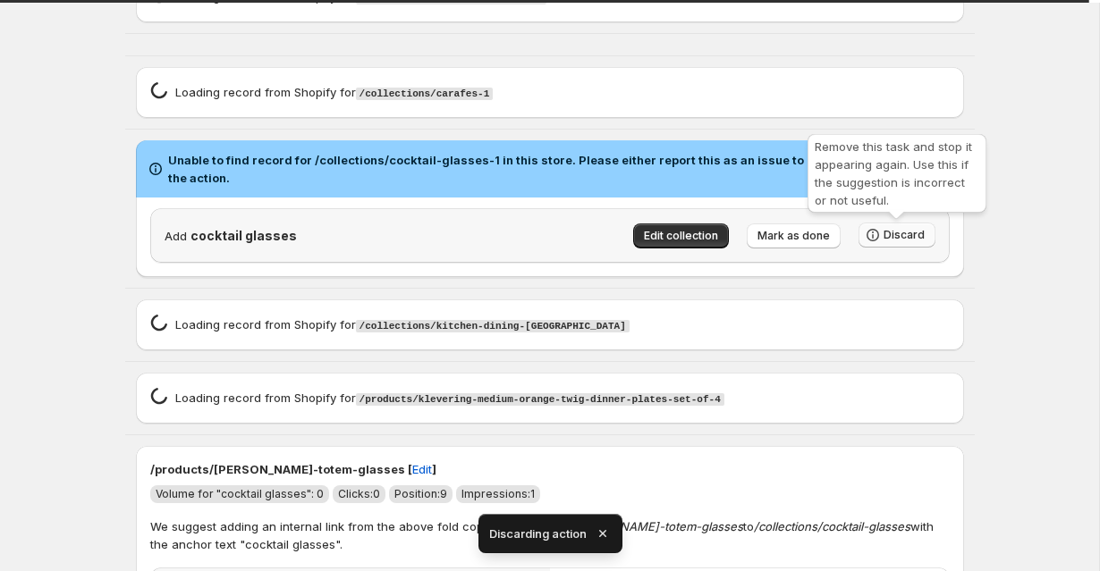
click at [885, 246] on button "Discard" at bounding box center [896, 235] width 77 height 25
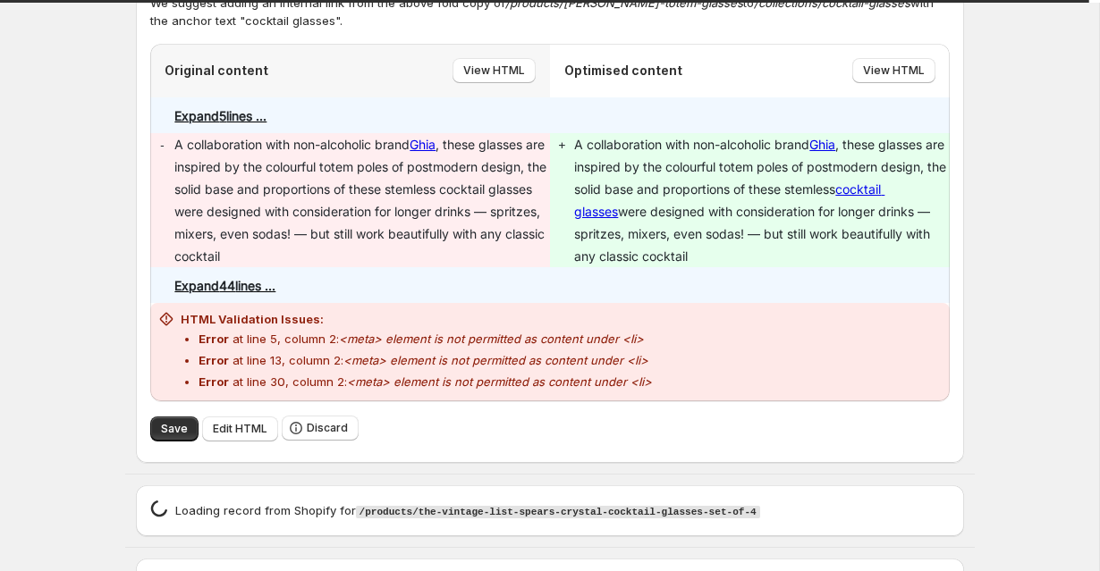
scroll to position [524, 0]
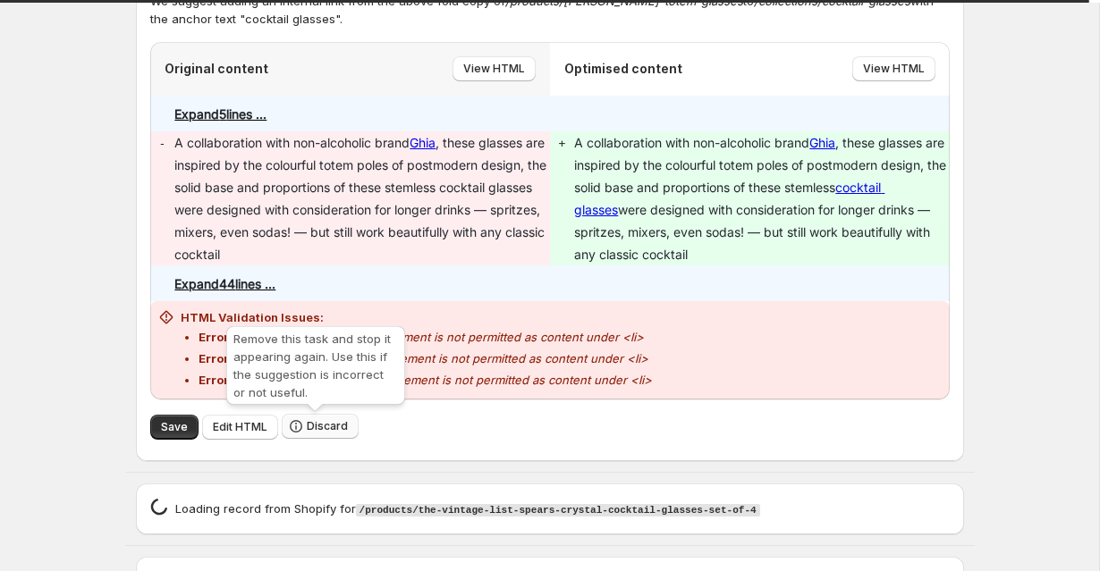
click at [313, 430] on span "Discard" at bounding box center [327, 426] width 41 height 14
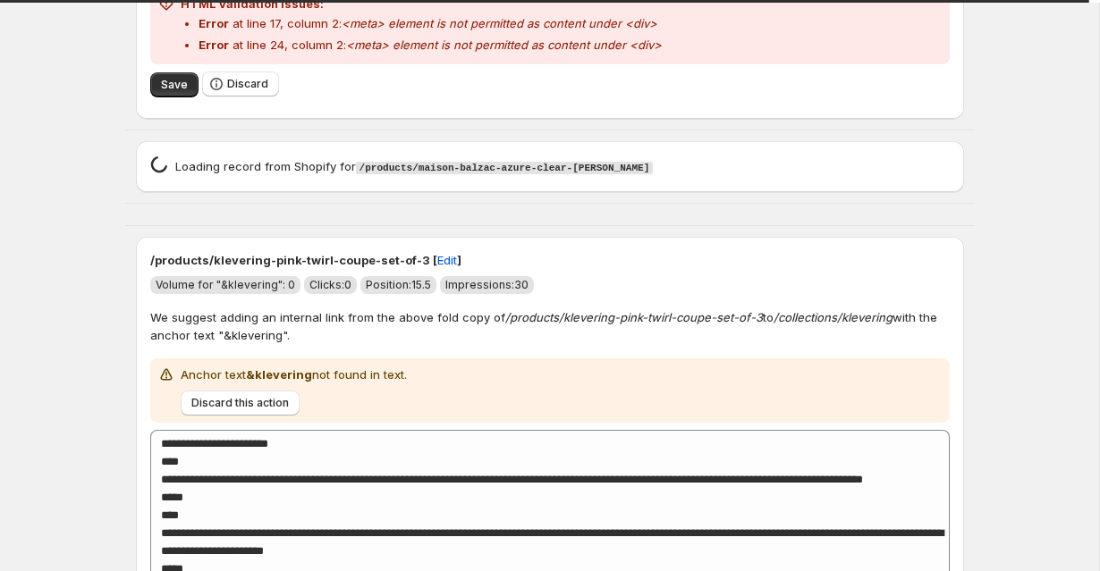
scroll to position [1022, 0]
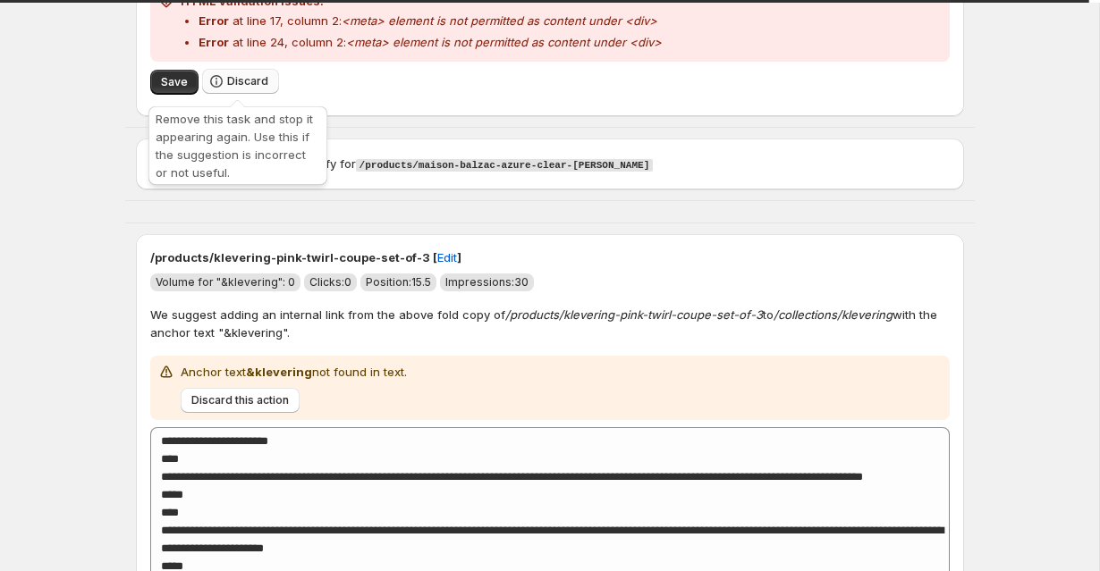
click at [210, 83] on icon "button" at bounding box center [216, 81] width 18 height 18
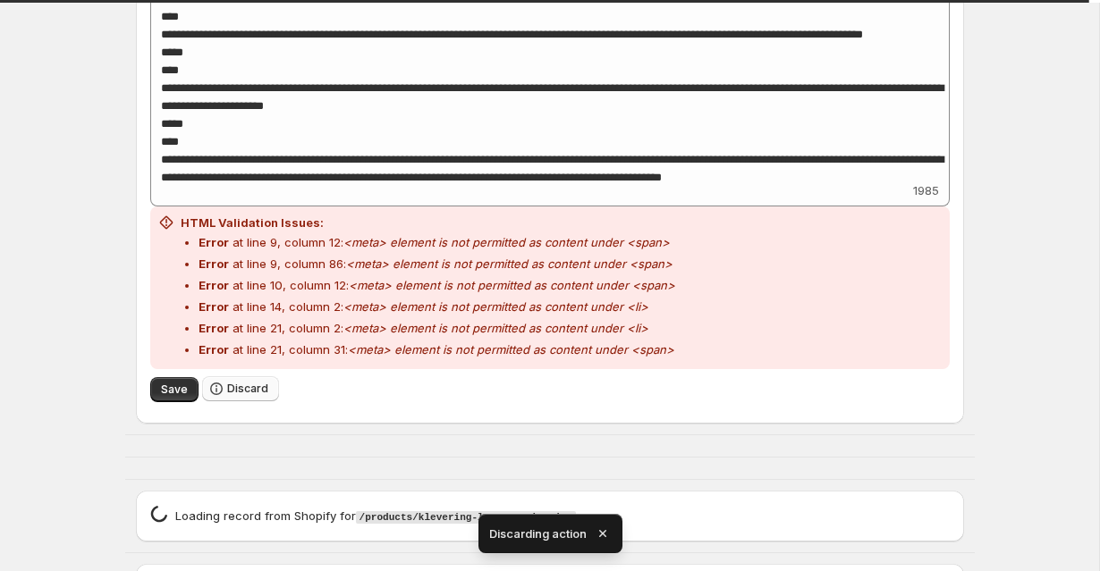
scroll to position [1361, 0]
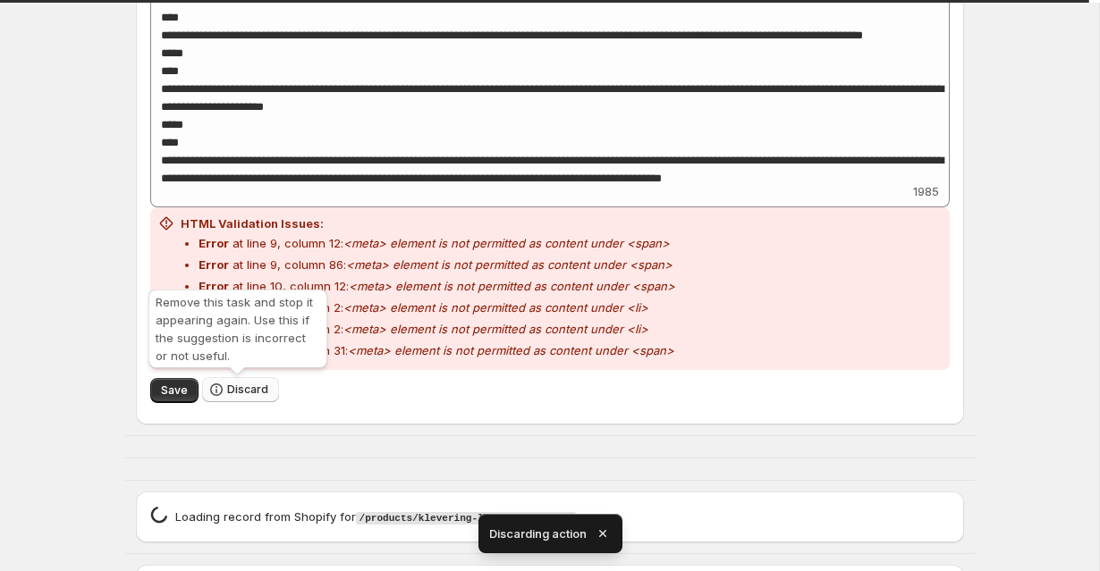
click at [222, 385] on icon "button" at bounding box center [216, 390] width 18 height 18
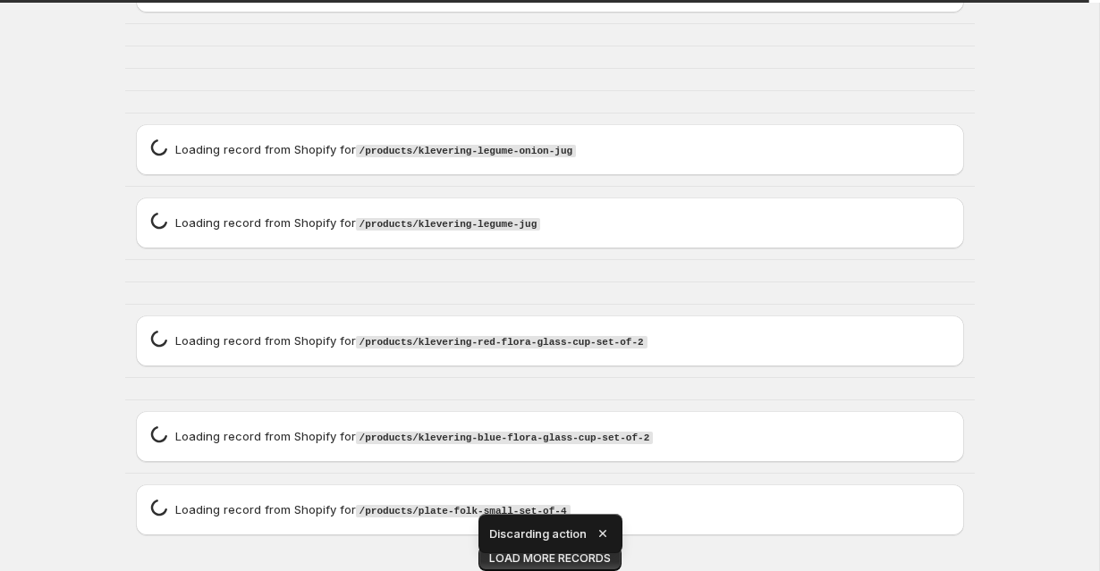
scroll to position [0, 0]
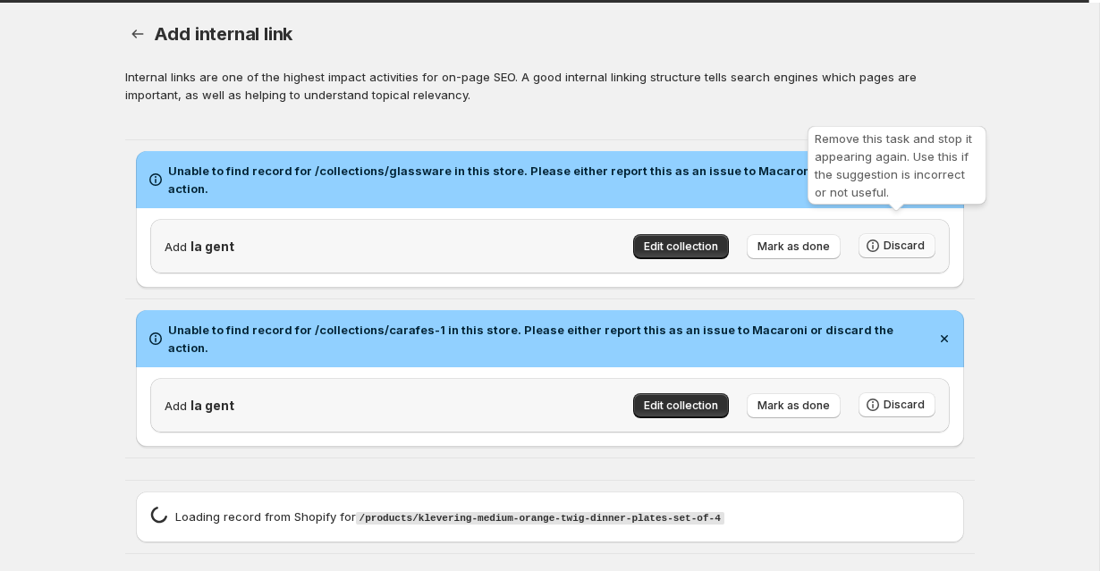
click at [926, 233] on button "Discard" at bounding box center [896, 245] width 77 height 25
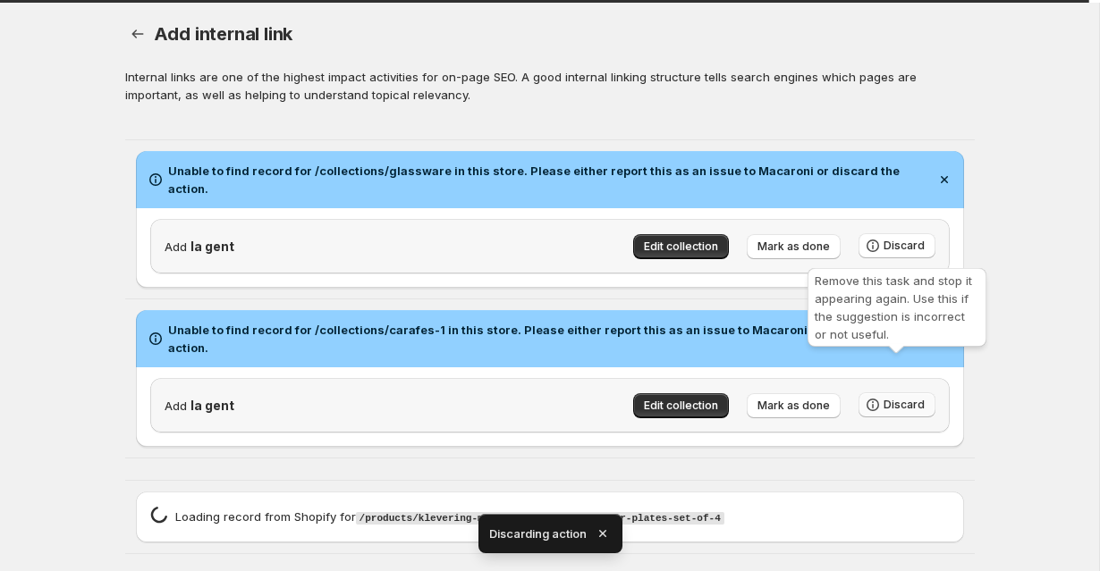
click at [893, 398] on span "Discard" at bounding box center [903, 405] width 41 height 14
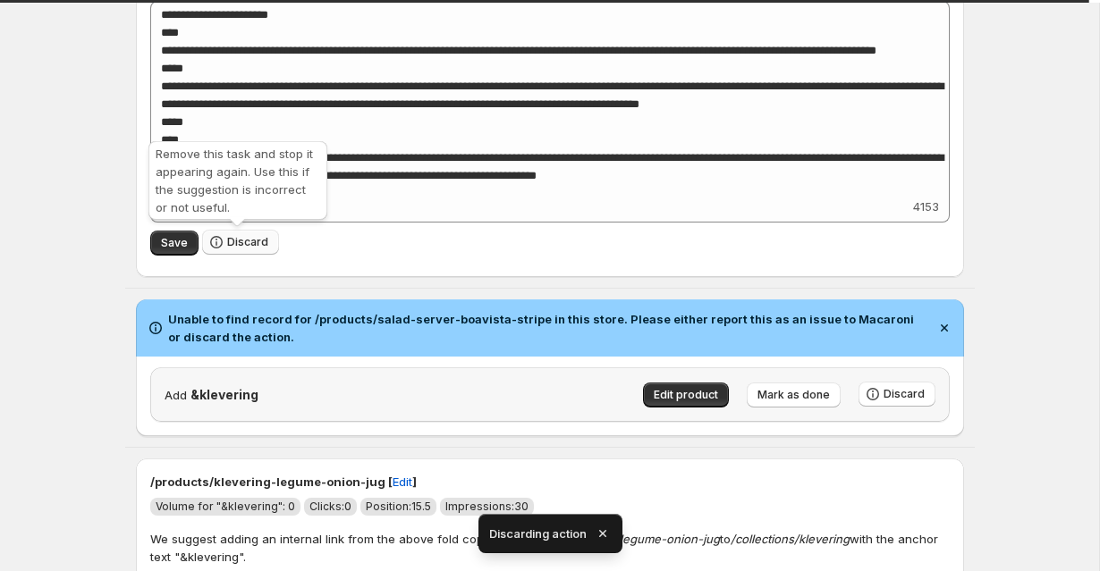
click at [259, 241] on span "Discard" at bounding box center [247, 242] width 41 height 14
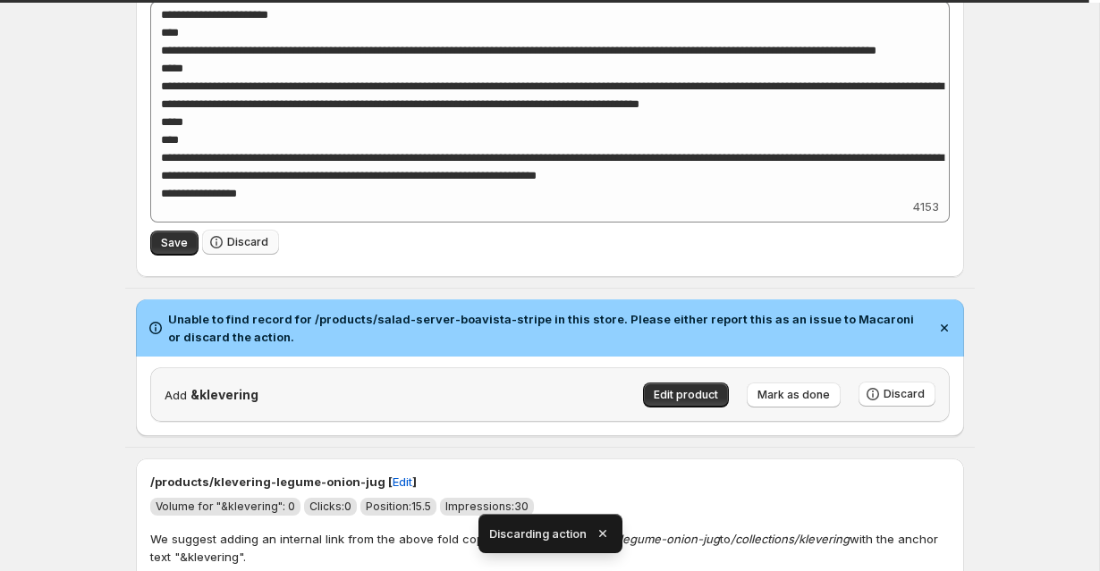
scroll to position [572, 0]
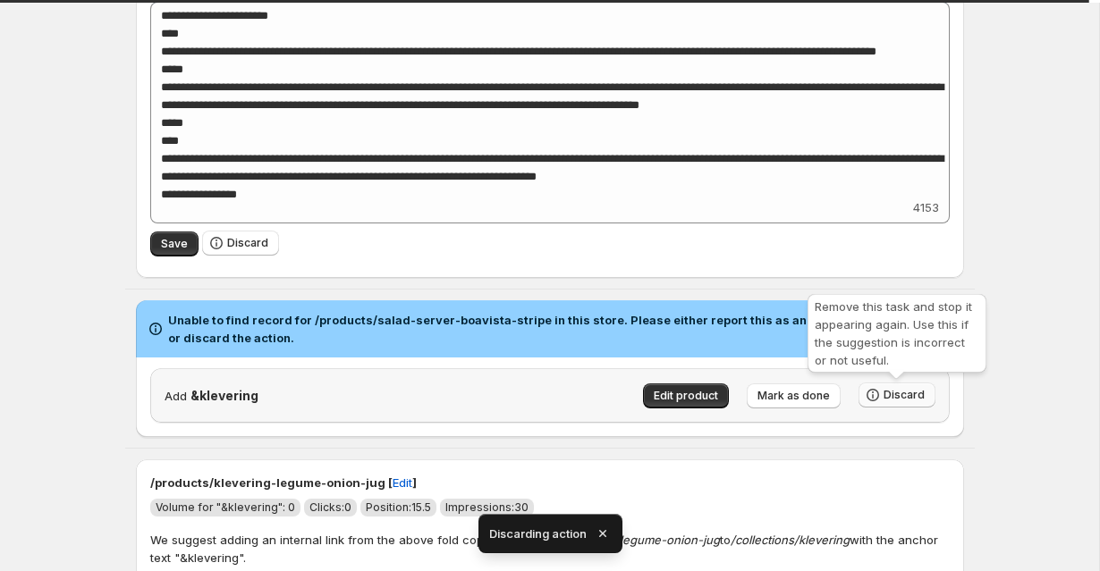
click at [903, 403] on button "Discard" at bounding box center [896, 395] width 77 height 25
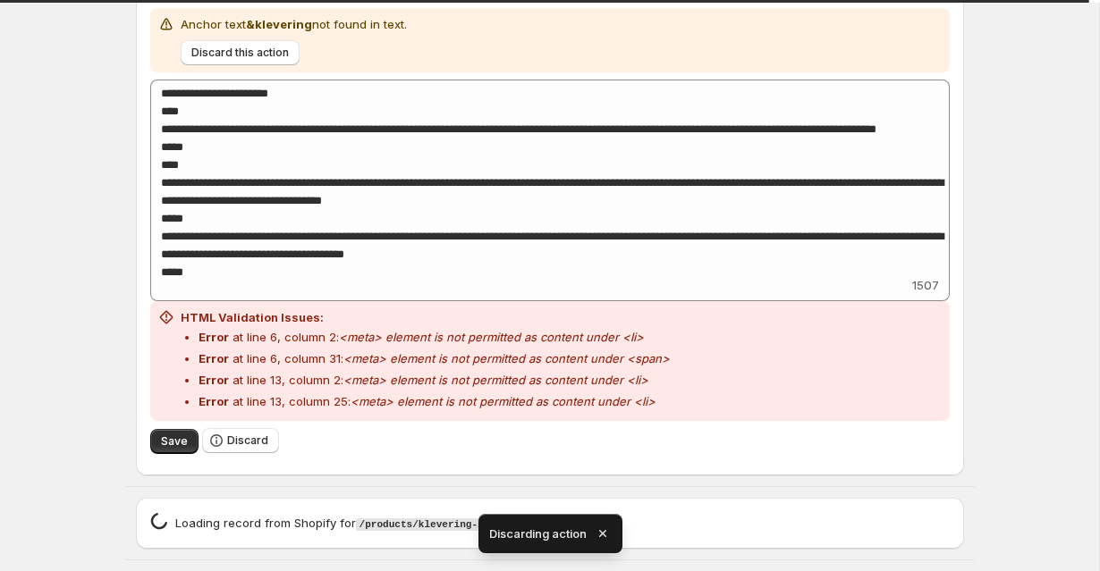
scroll to position [674, 0]
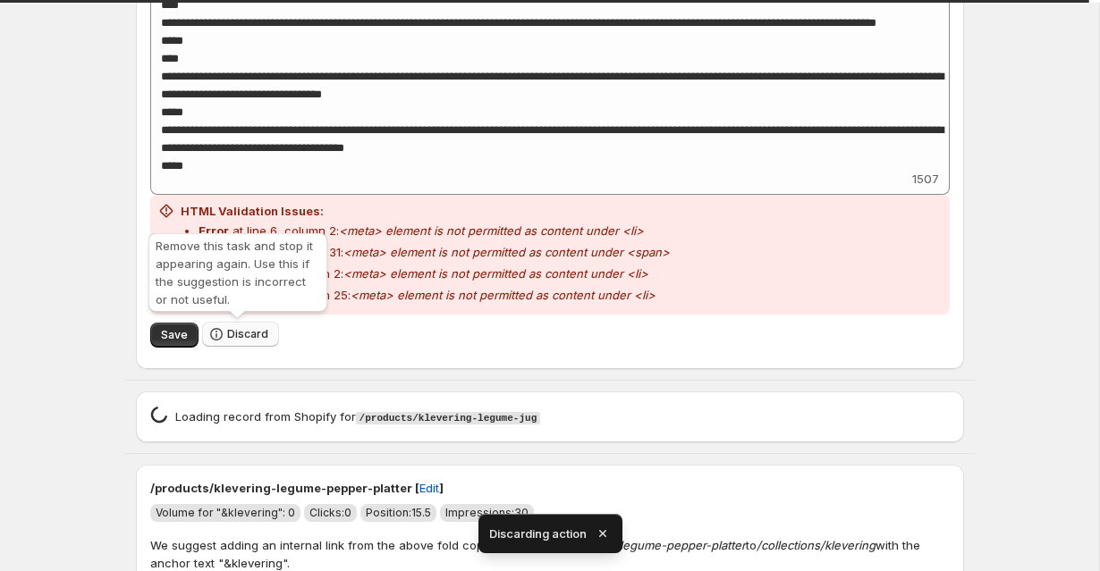
click at [227, 331] on span "Discard" at bounding box center [247, 334] width 41 height 14
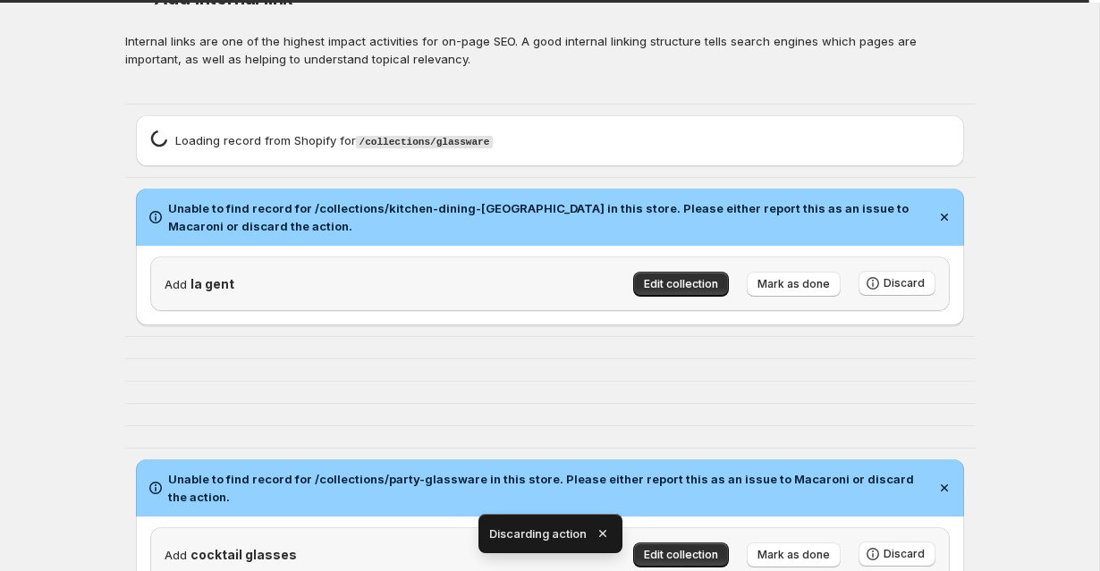
scroll to position [38, 0]
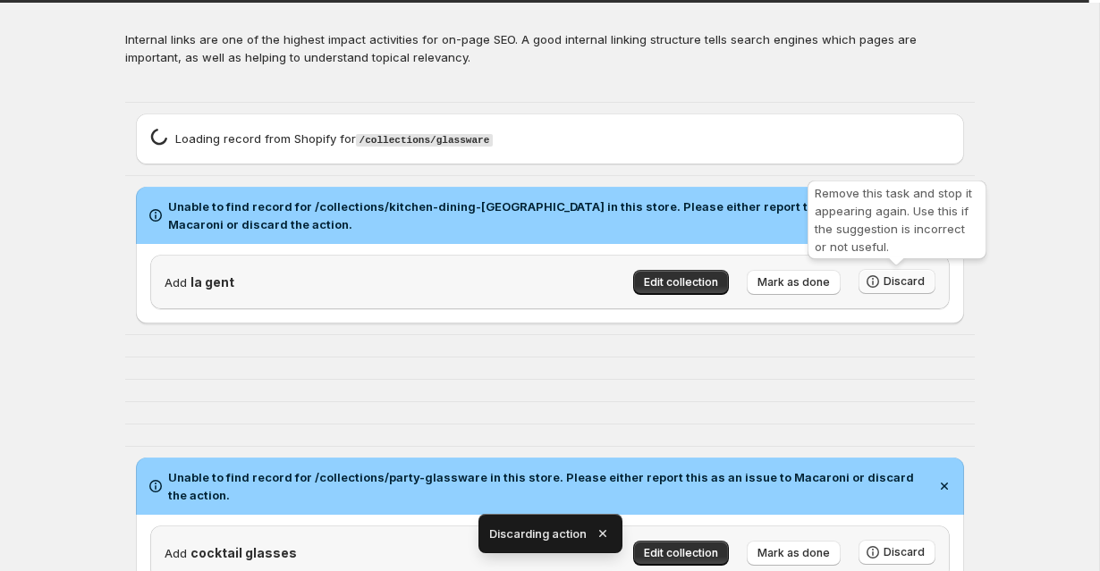
click at [892, 272] on button "Discard" at bounding box center [896, 281] width 77 height 25
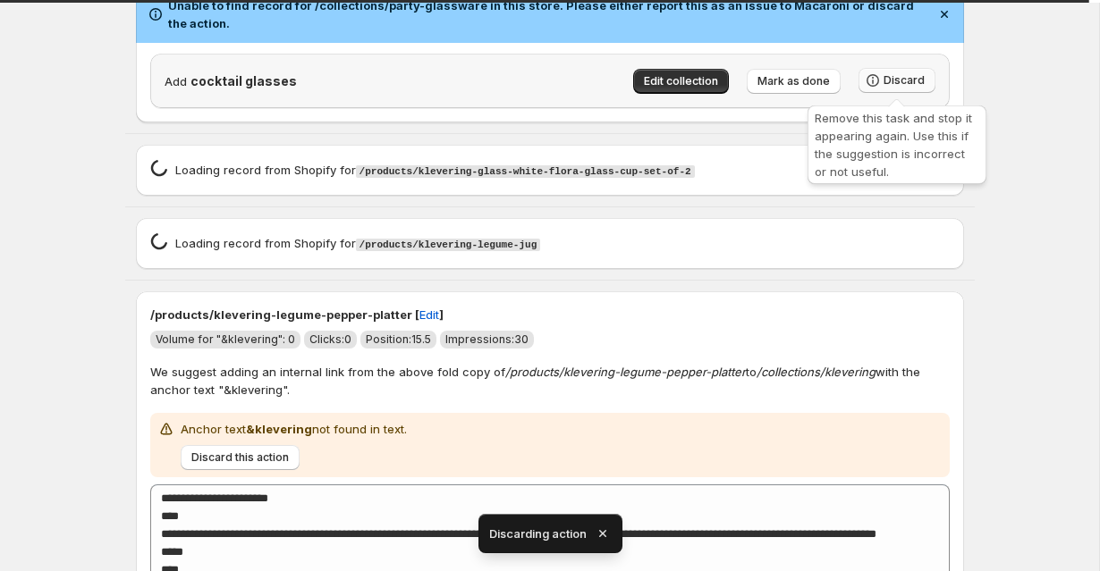
click at [900, 85] on span "Discard" at bounding box center [903, 80] width 41 height 14
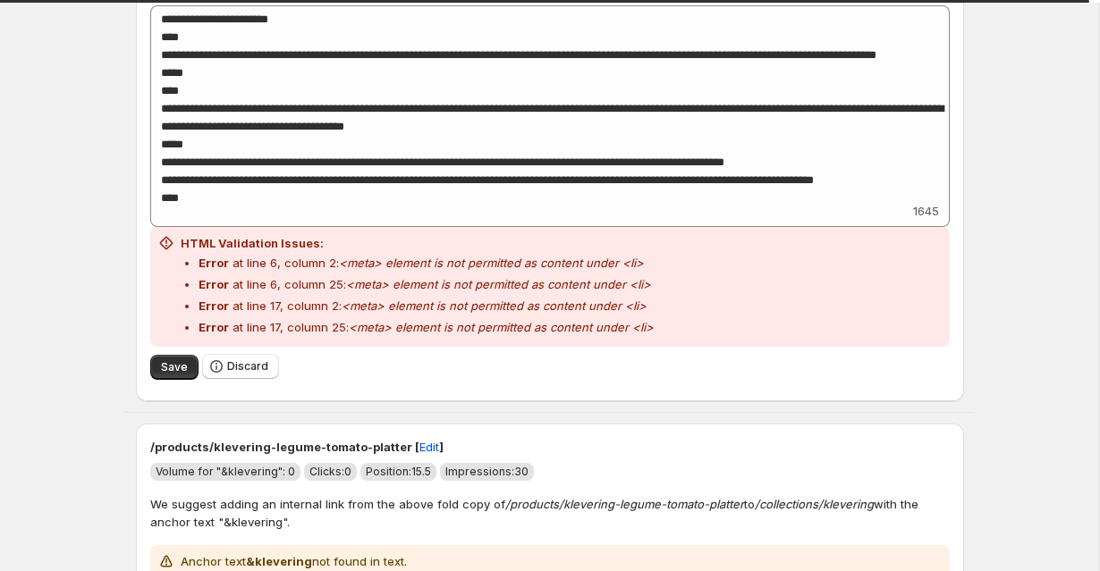
scroll to position [1973, 0]
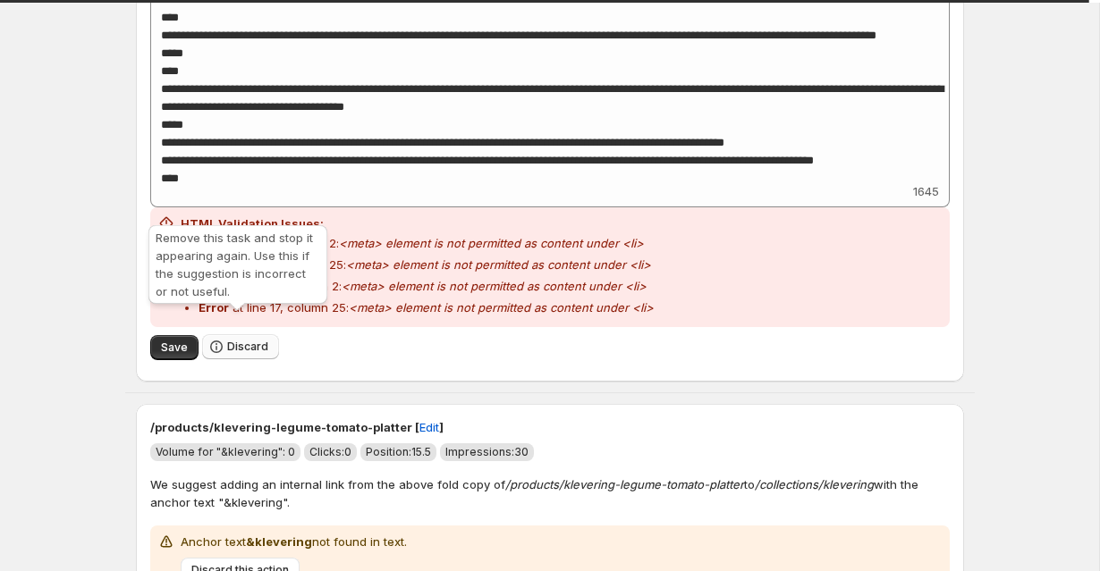
click at [251, 340] on span "Discard" at bounding box center [247, 347] width 41 height 14
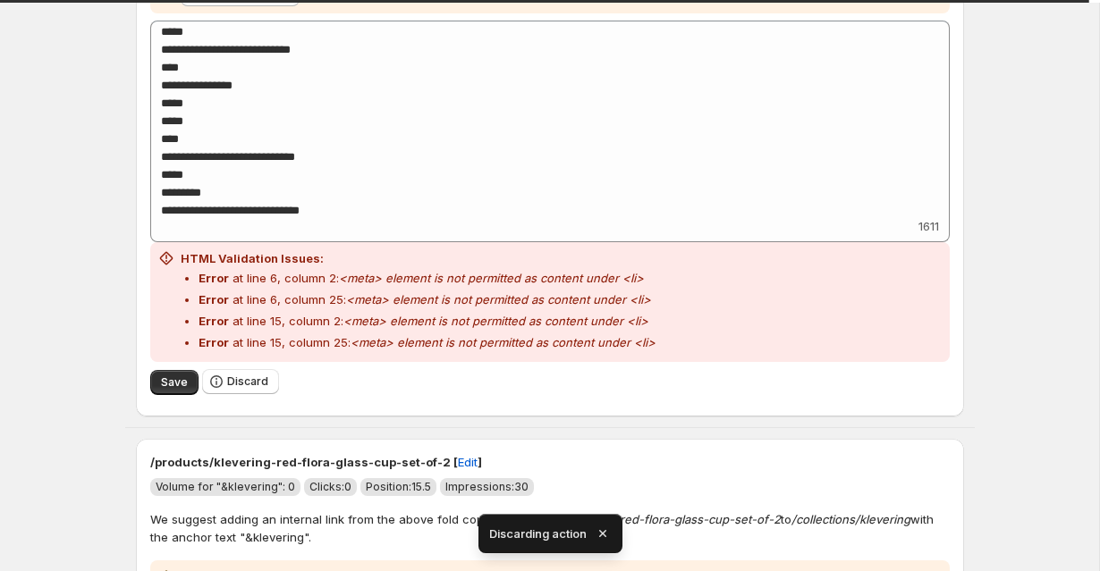
scroll to position [2285, 0]
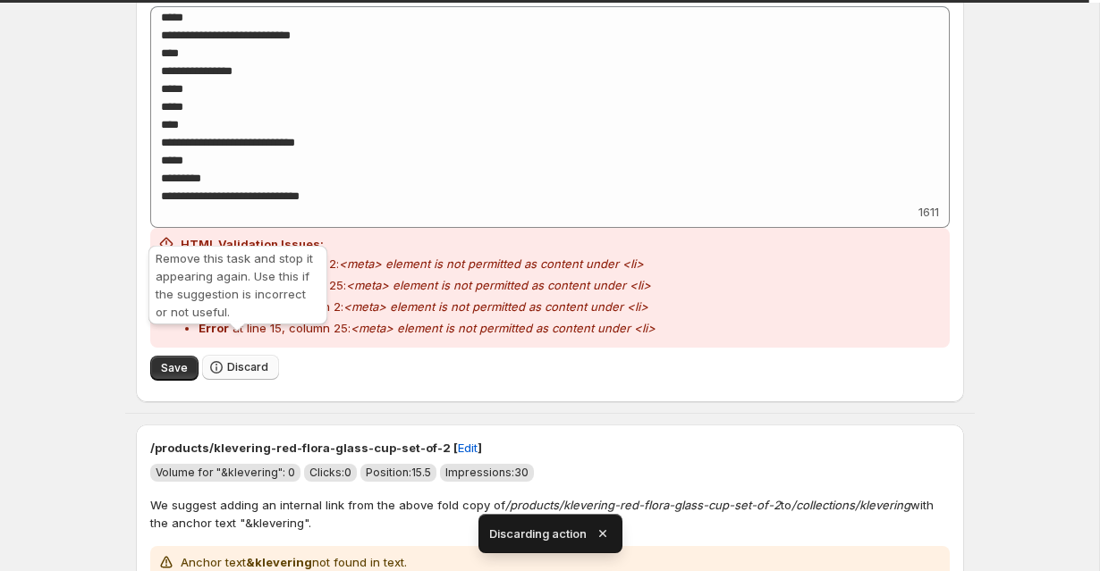
click at [234, 360] on span "Discard" at bounding box center [247, 367] width 41 height 14
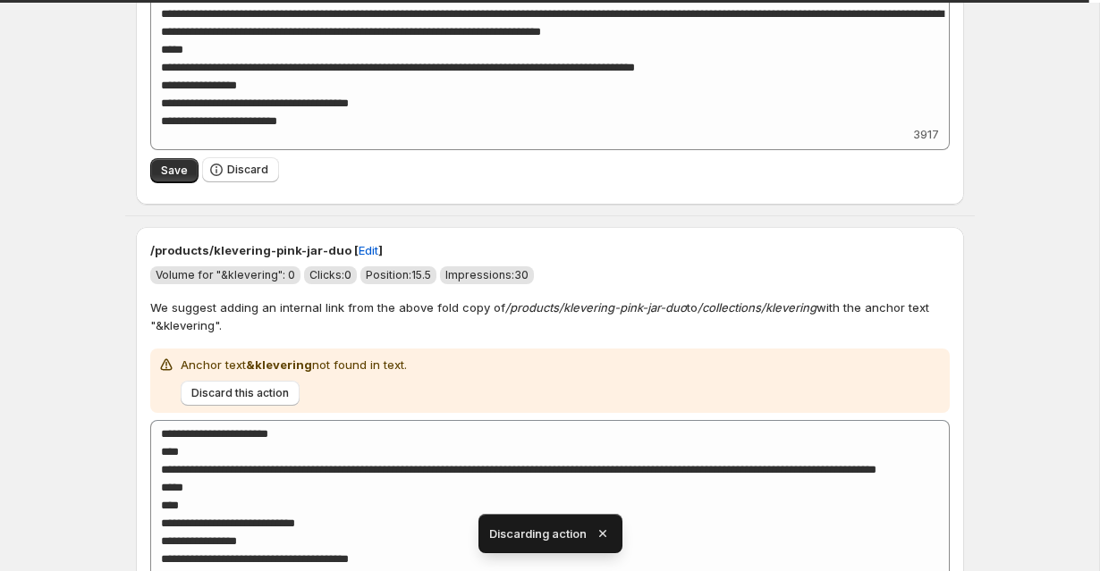
scroll to position [3004, 0]
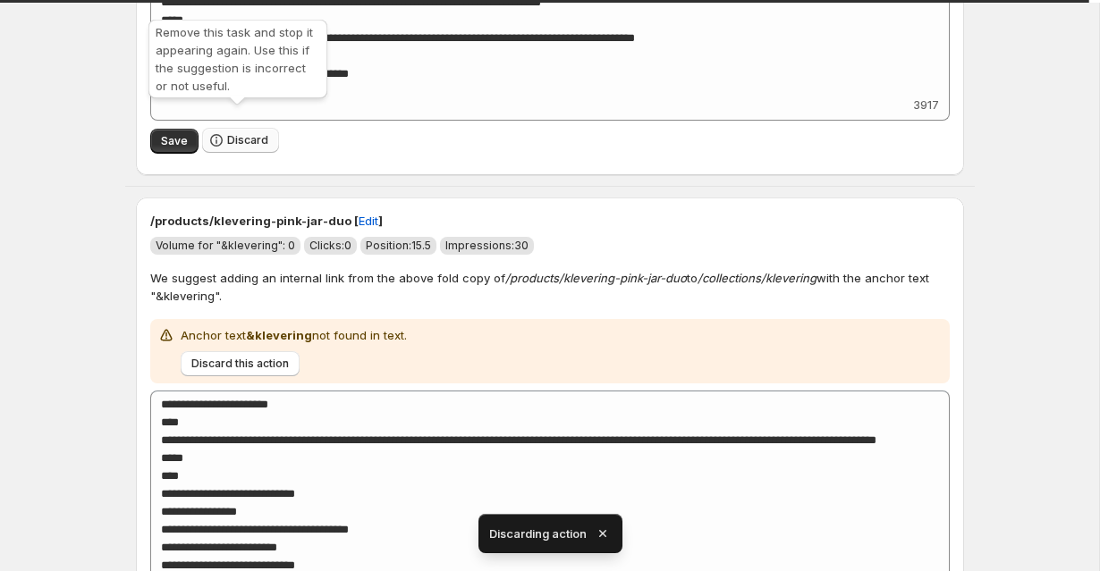
click at [243, 133] on span "Discard" at bounding box center [247, 140] width 41 height 14
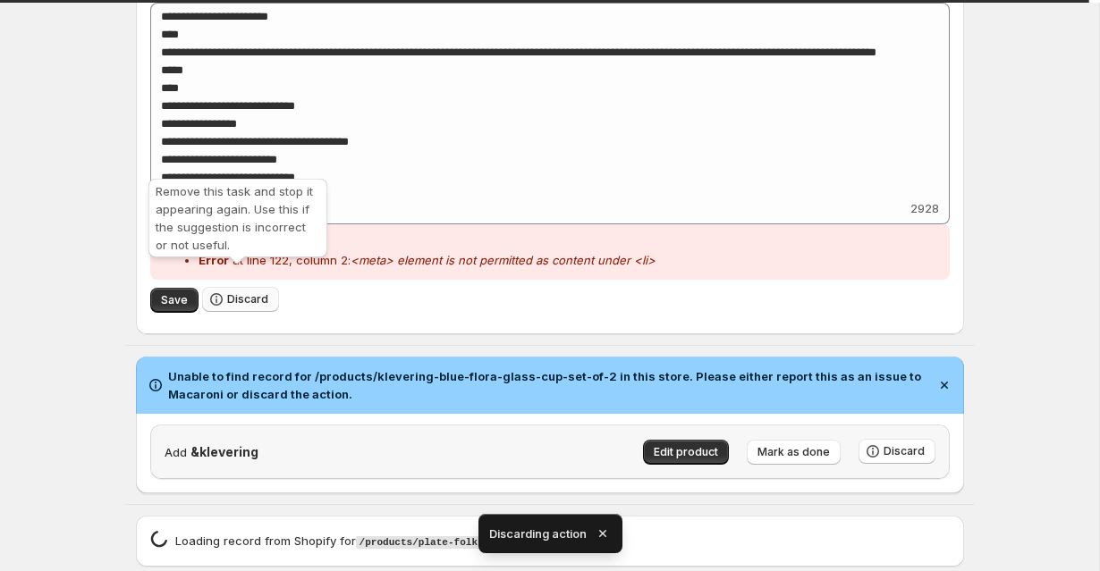
click at [241, 292] on span "Discard" at bounding box center [247, 299] width 41 height 14
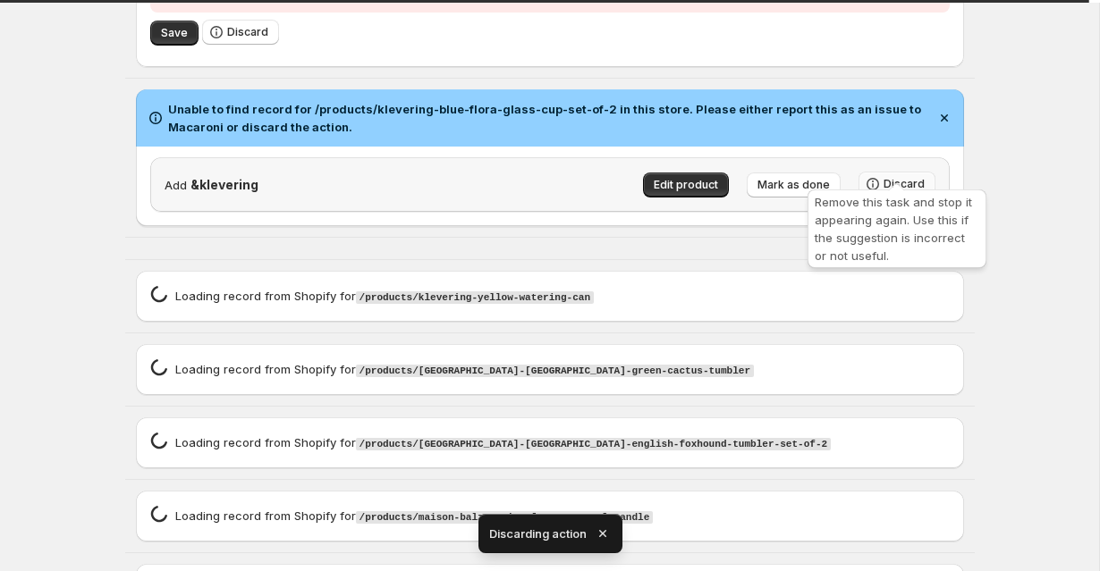
scroll to position [2903, 0]
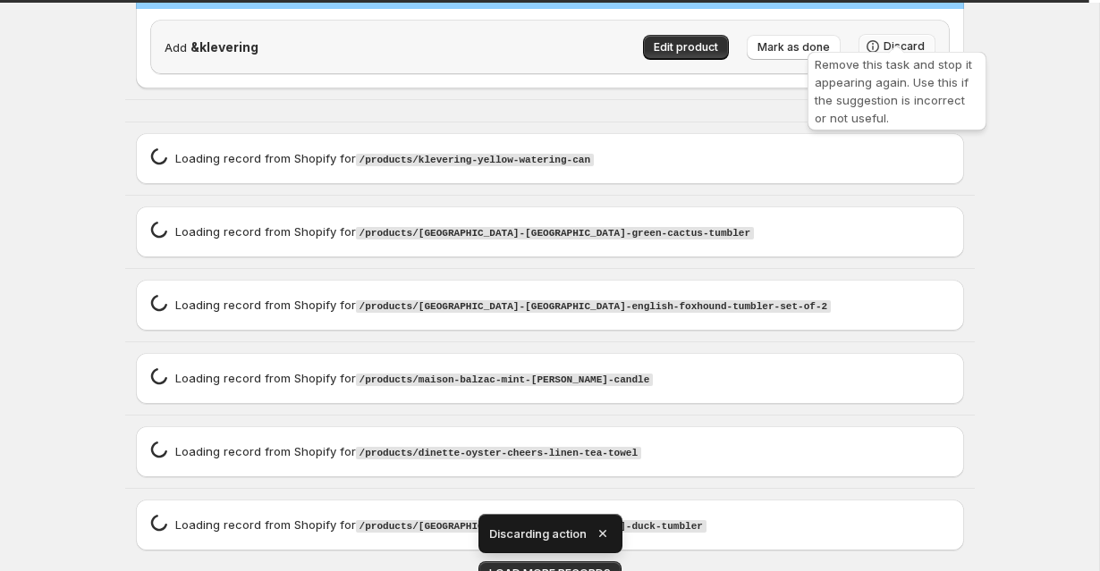
click at [869, 38] on icon "button" at bounding box center [873, 47] width 18 height 18
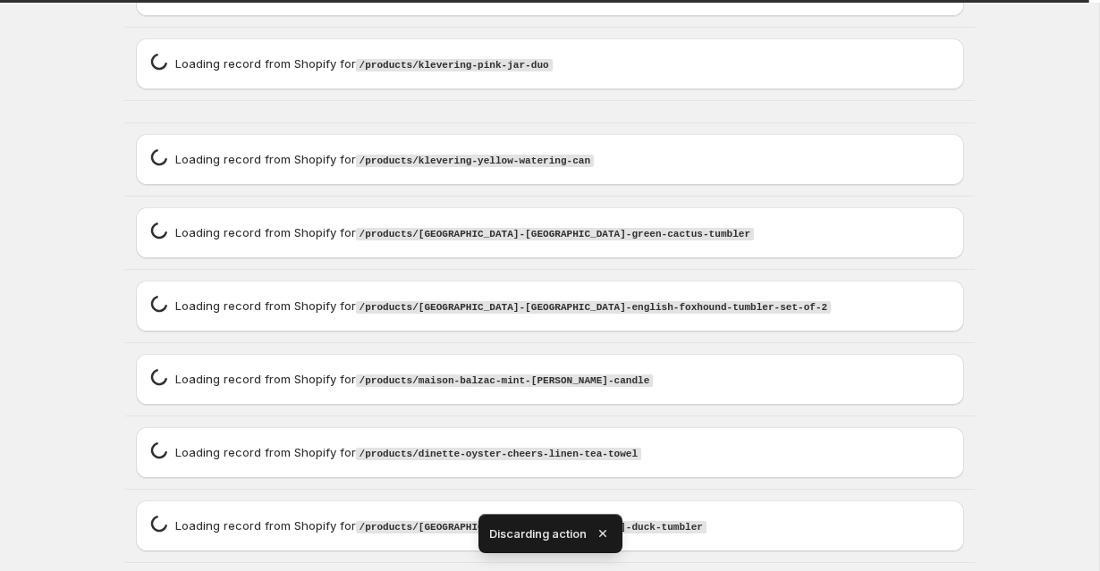
scroll to position [2344, 0]
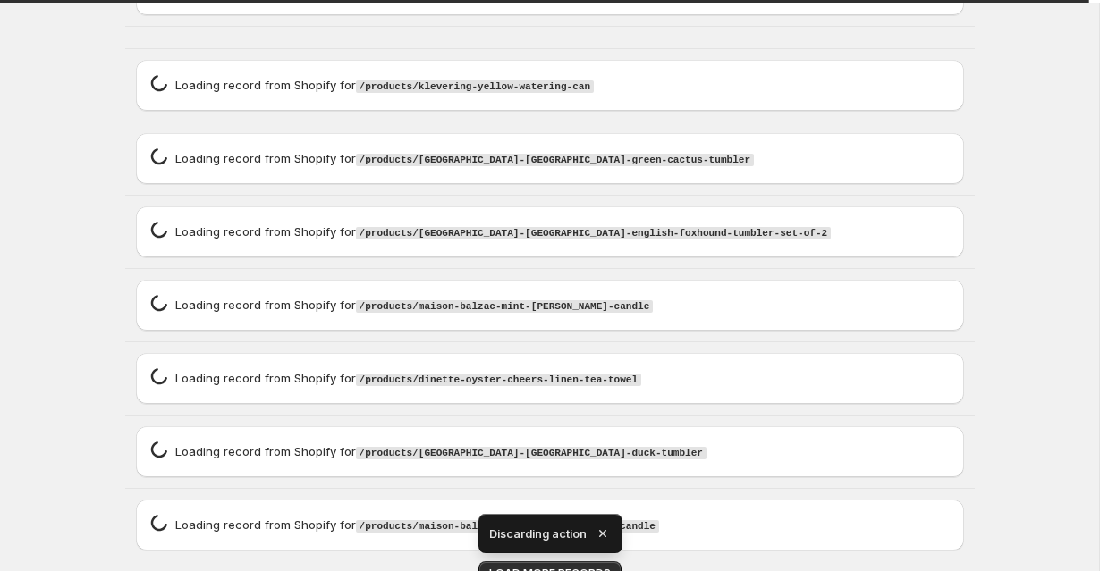
click at [603, 530] on icon "button" at bounding box center [603, 534] width 18 height 18
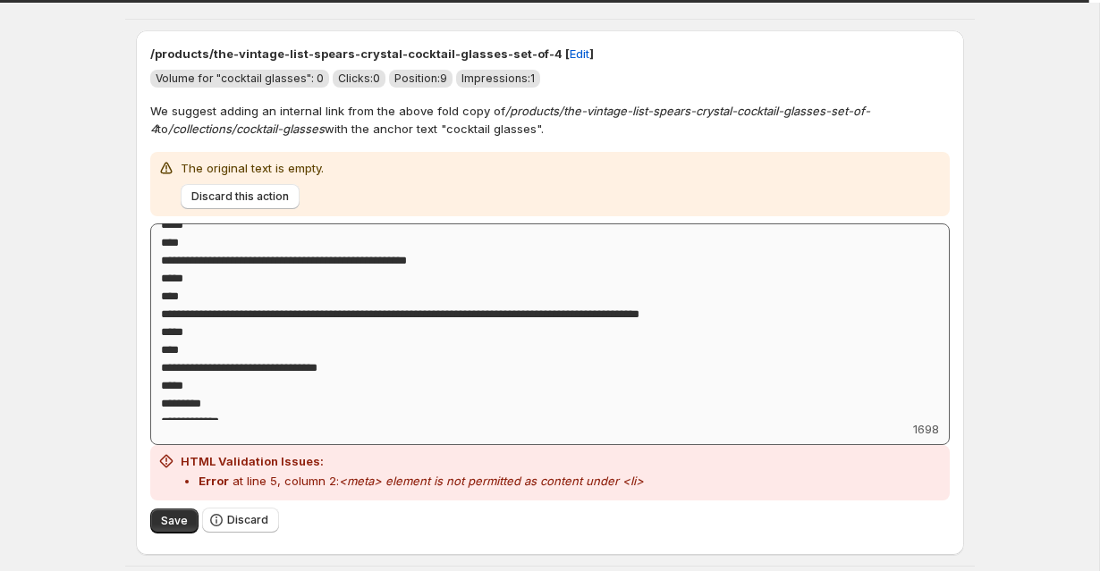
scroll to position [185, 0]
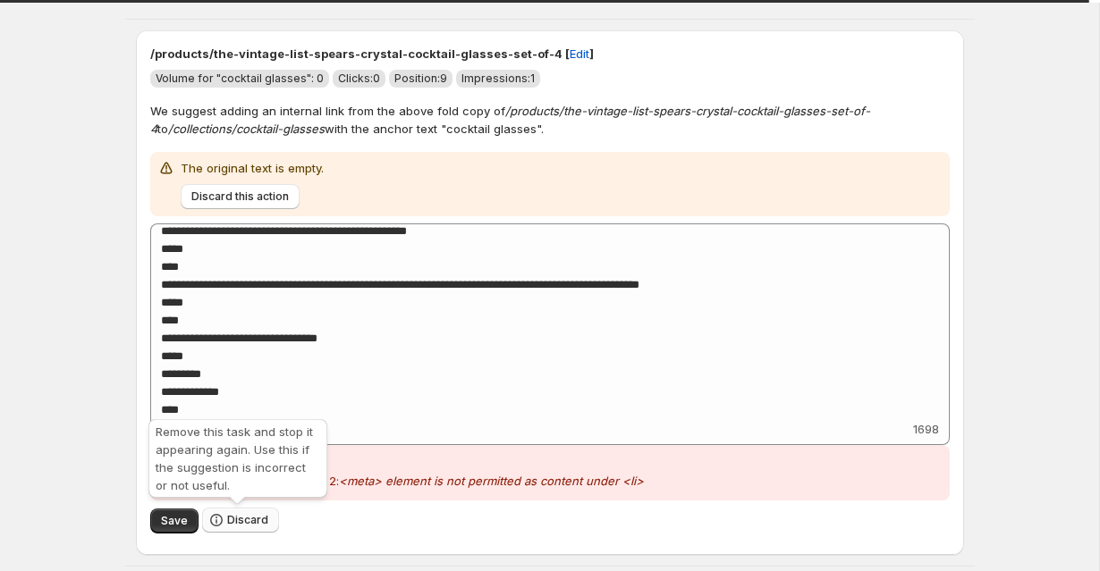
click at [240, 517] on span "Discard" at bounding box center [247, 520] width 41 height 14
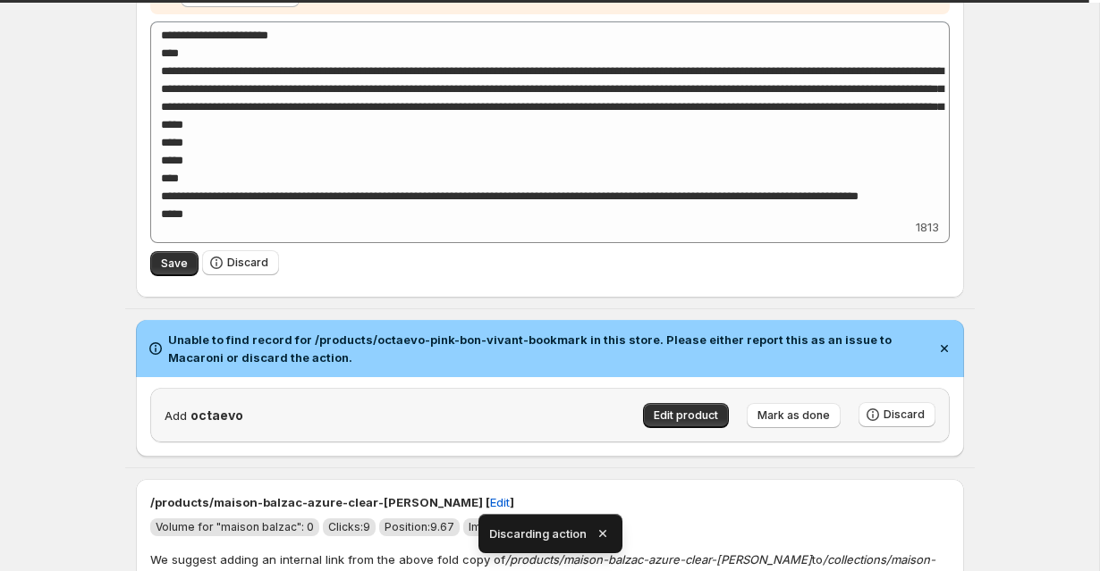
scroll to position [1007, 0]
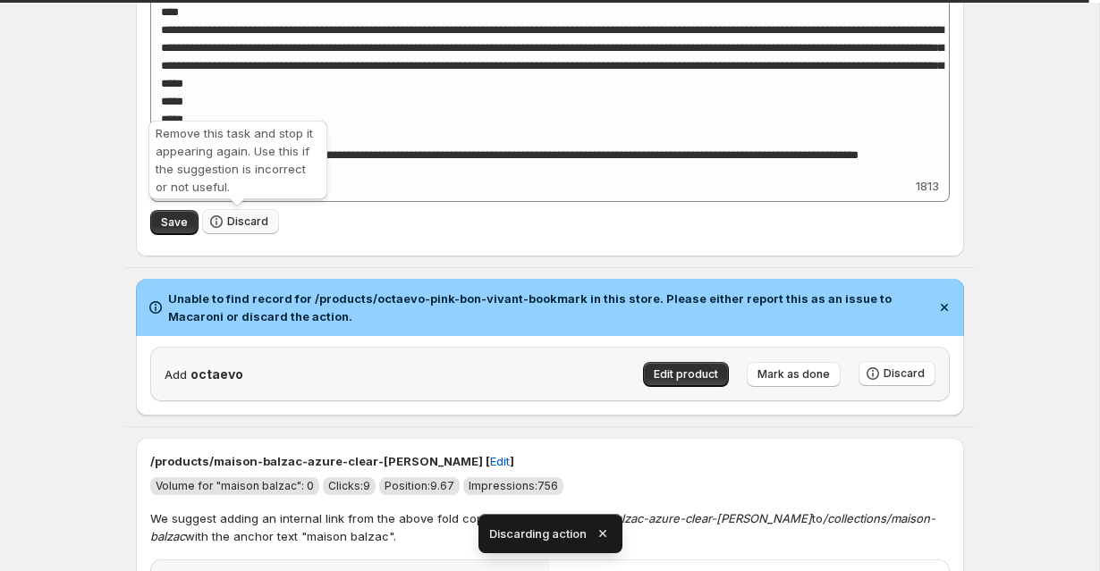
click at [241, 220] on span "Discard" at bounding box center [247, 222] width 41 height 14
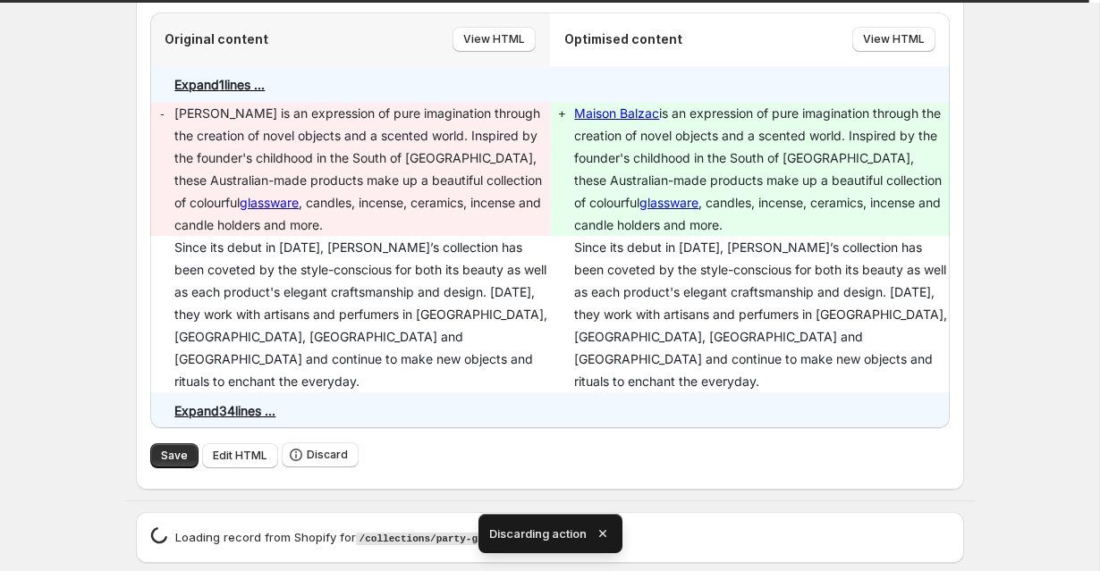
scroll to position [459, 0]
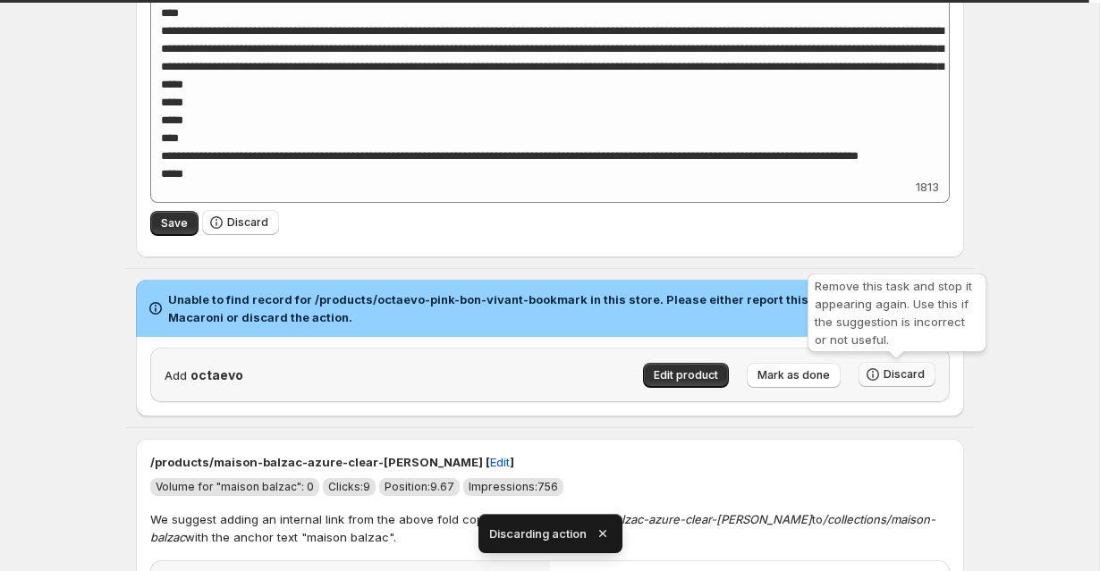
click at [907, 380] on span "Discard" at bounding box center [903, 374] width 41 height 14
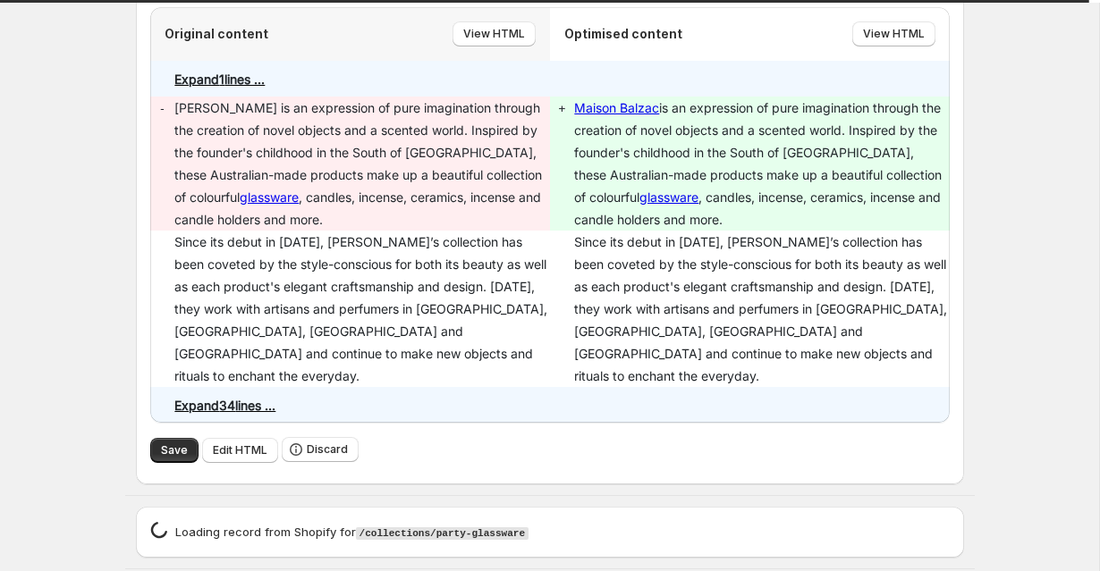
scroll to position [451, 0]
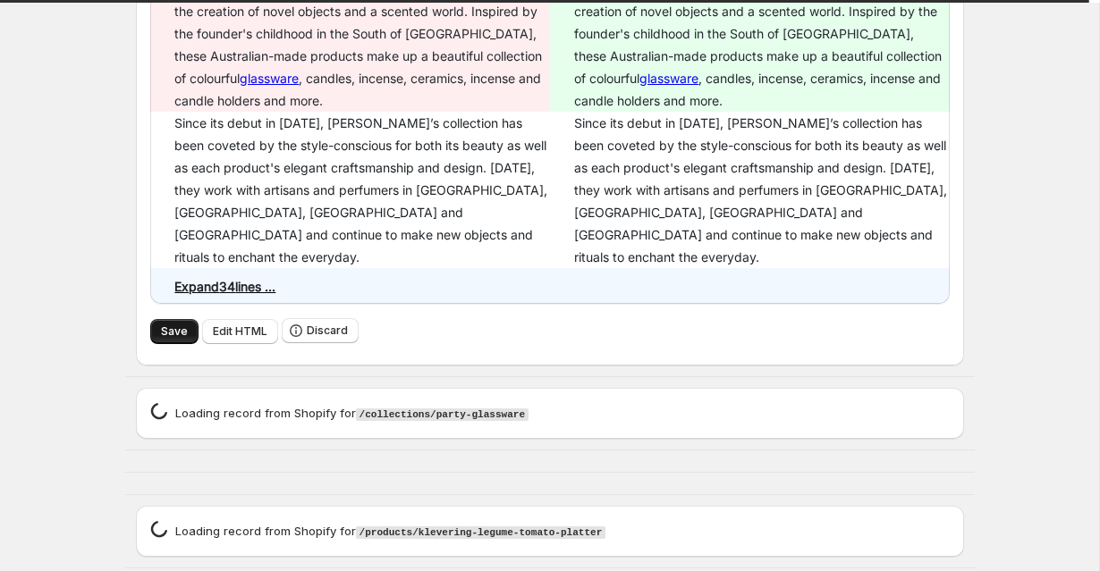
click at [157, 319] on button "Save" at bounding box center [174, 331] width 48 height 25
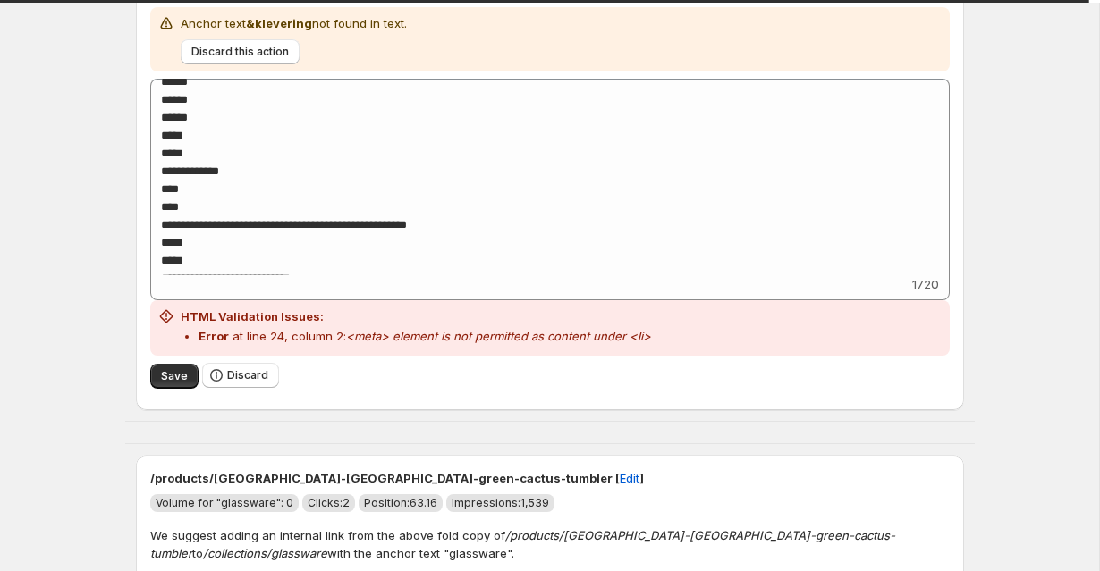
scroll to position [1231, 0]
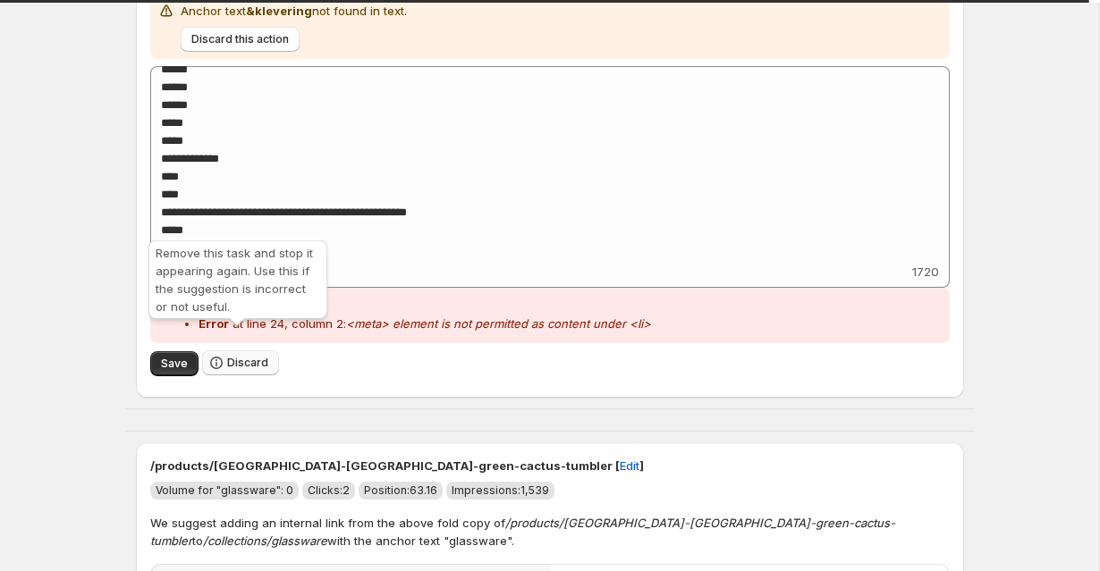
click at [235, 356] on span "Discard" at bounding box center [247, 363] width 41 height 14
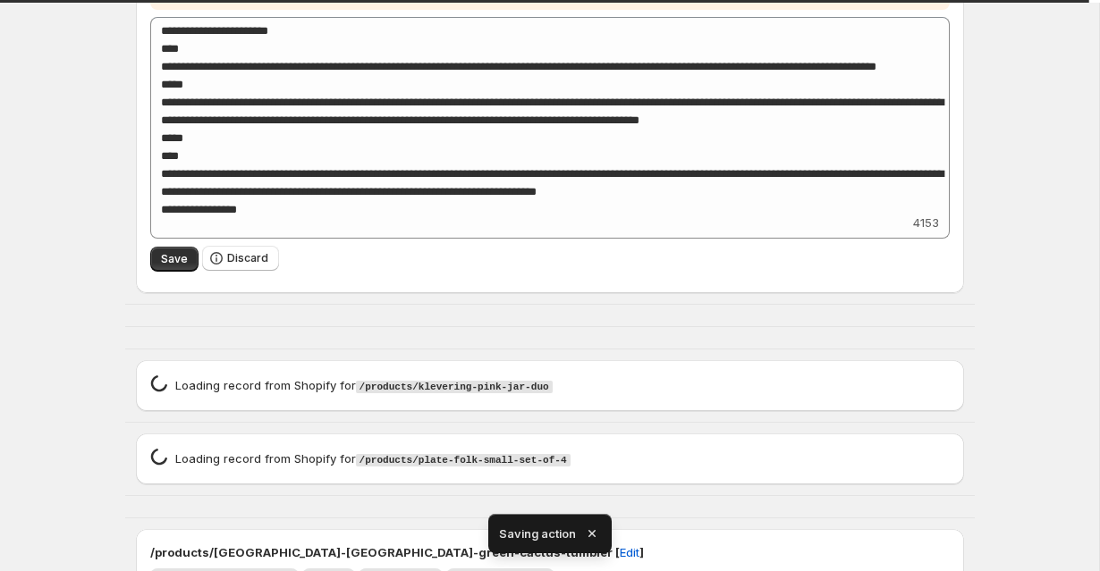
scroll to position [907, 0]
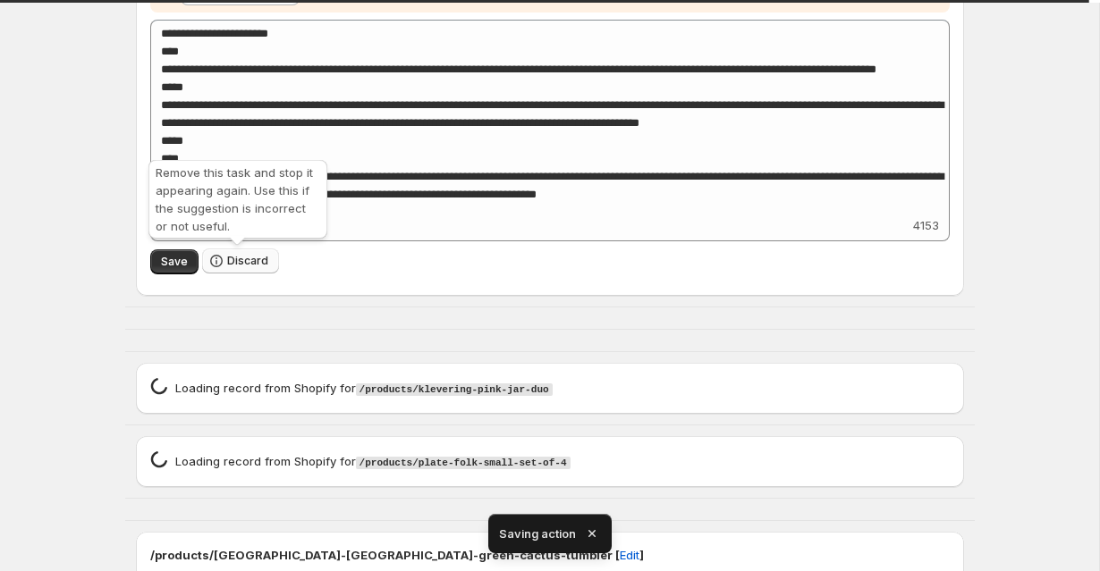
click at [237, 272] on button "Discard" at bounding box center [240, 261] width 77 height 25
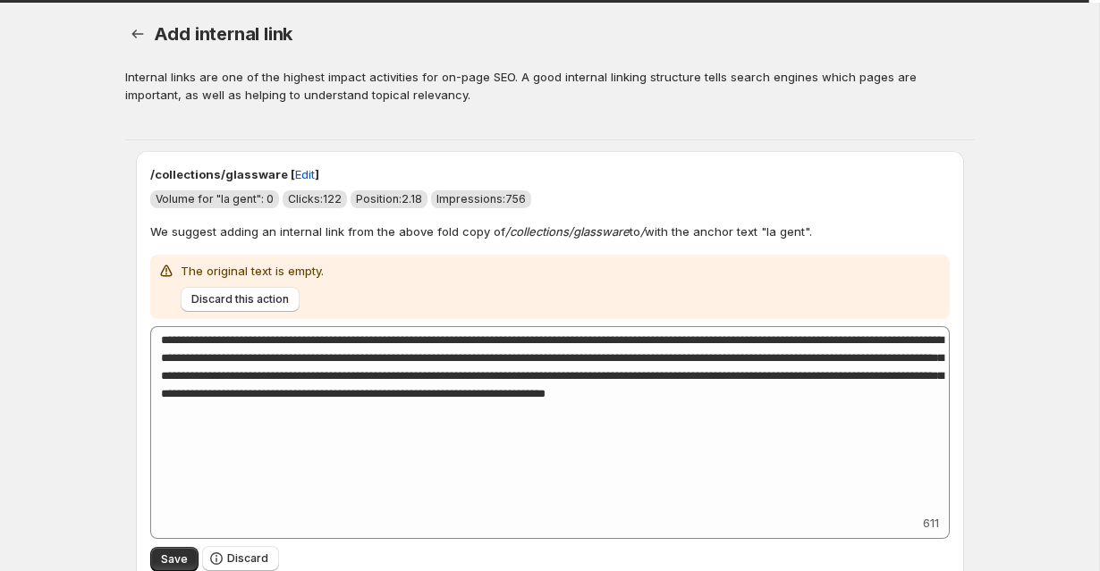
scroll to position [322, 0]
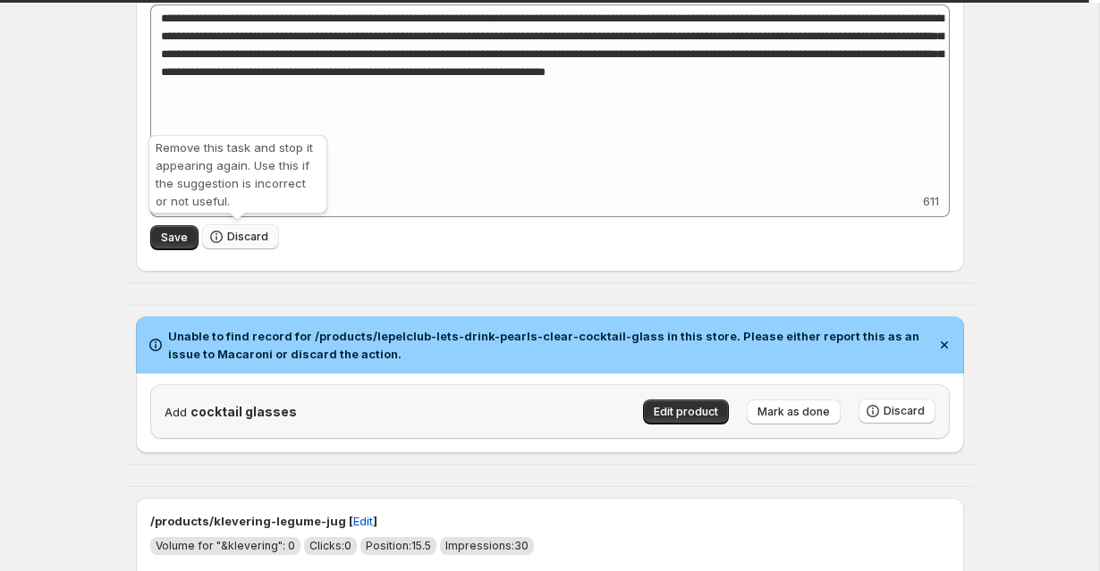
click at [222, 233] on icon "button" at bounding box center [216, 237] width 18 height 18
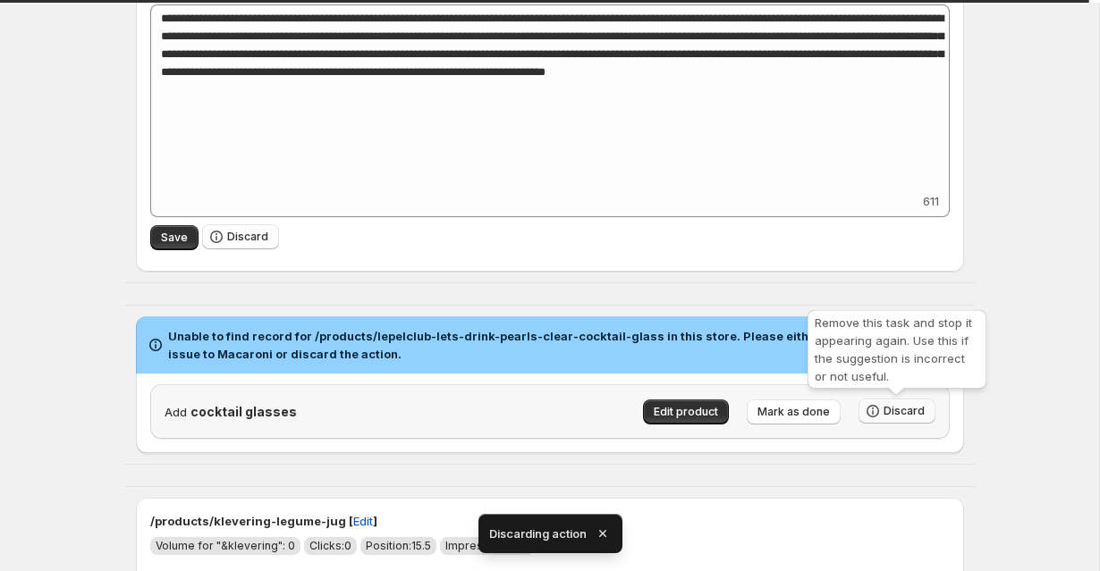
click at [893, 409] on span "Discard" at bounding box center [903, 411] width 41 height 14
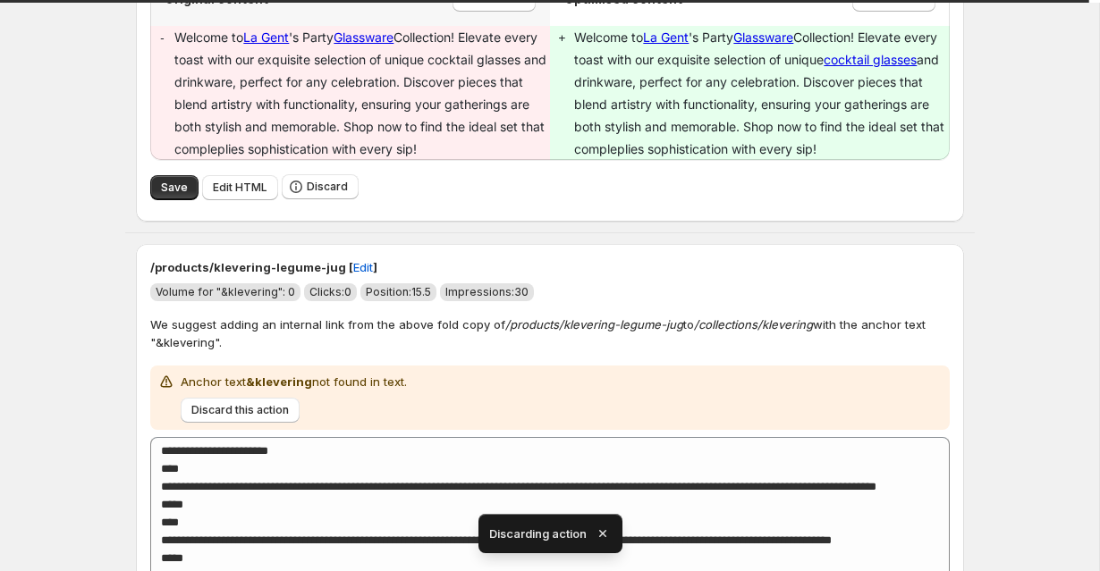
scroll to position [438, 0]
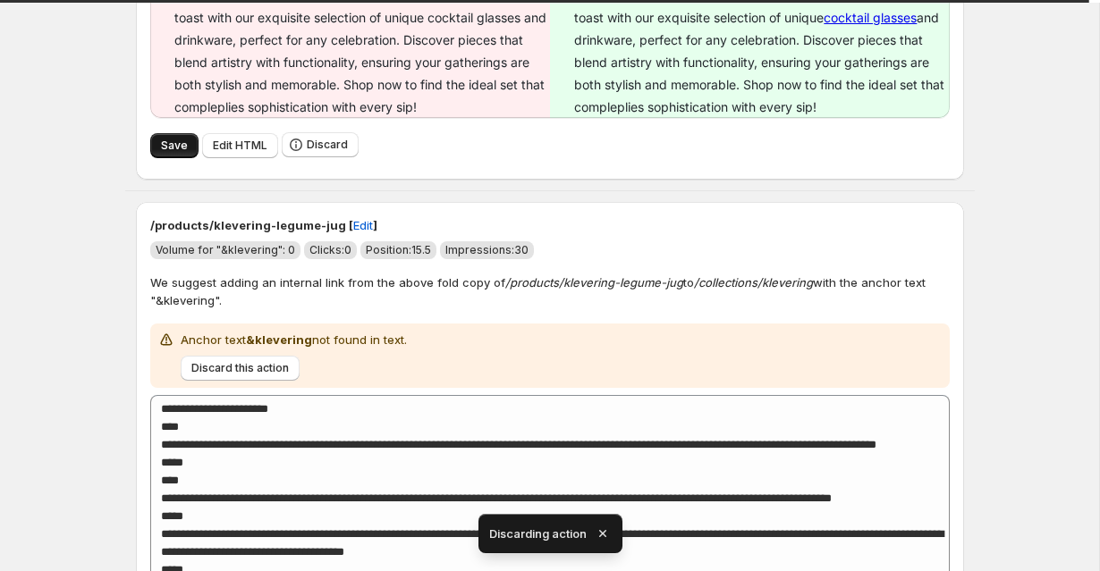
click at [156, 156] on button "Save" at bounding box center [174, 145] width 48 height 25
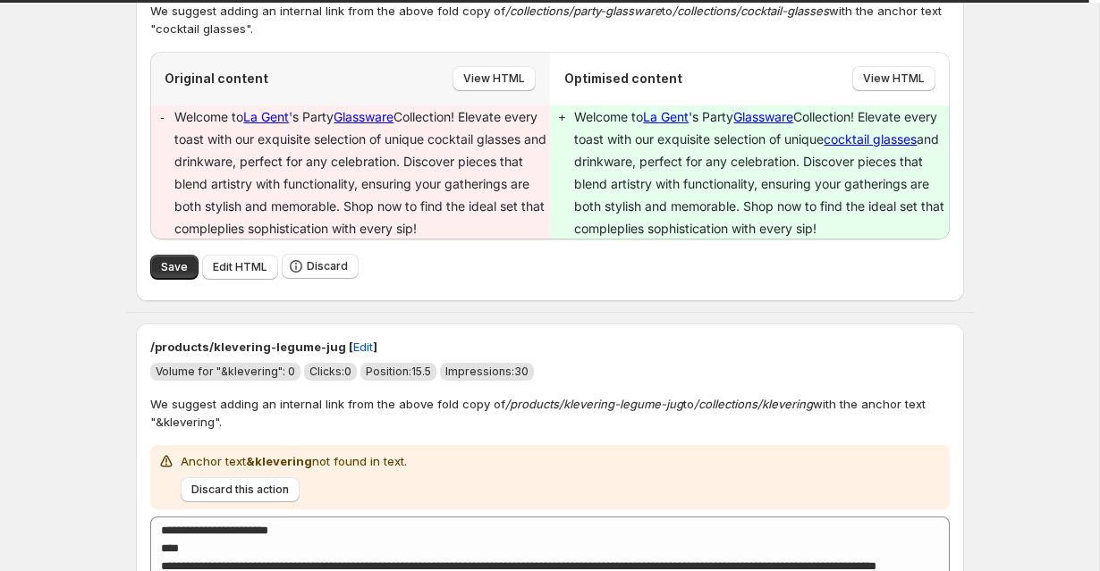
scroll to position [240, 0]
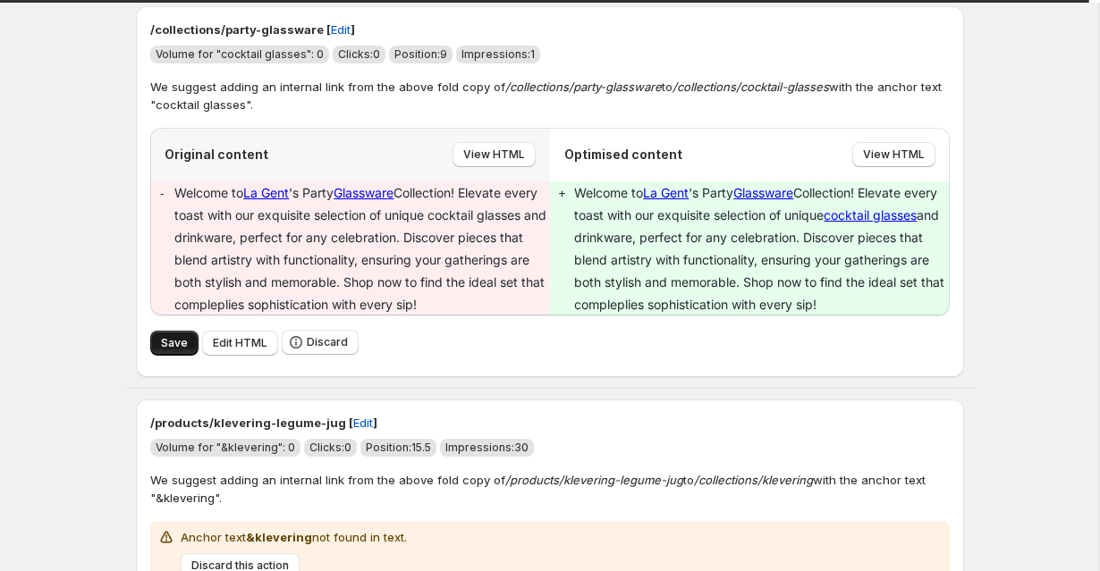
click at [153, 348] on button "Save" at bounding box center [174, 343] width 48 height 25
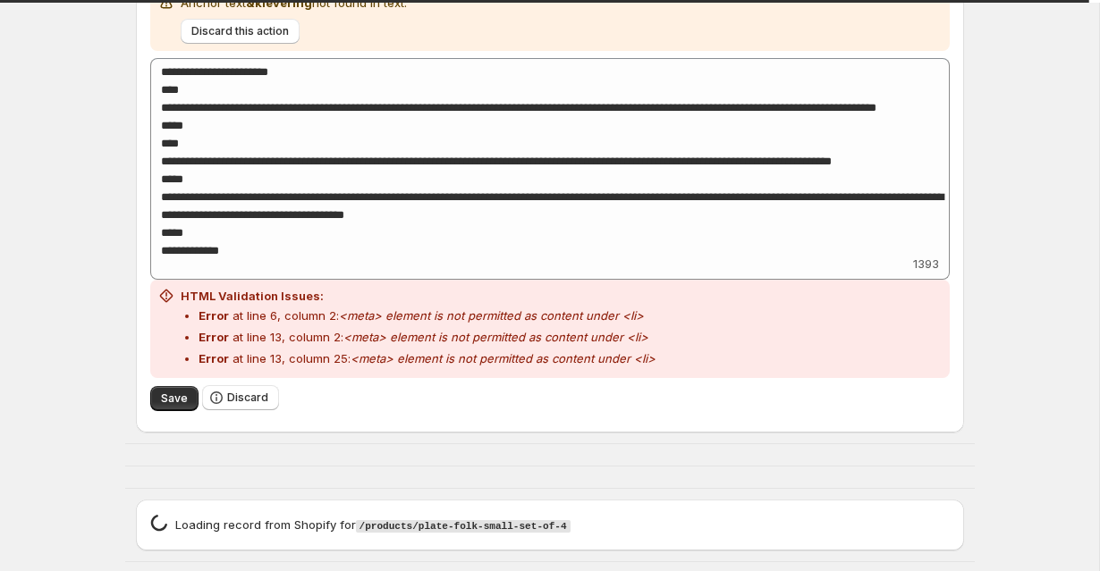
scroll to position [815, 0]
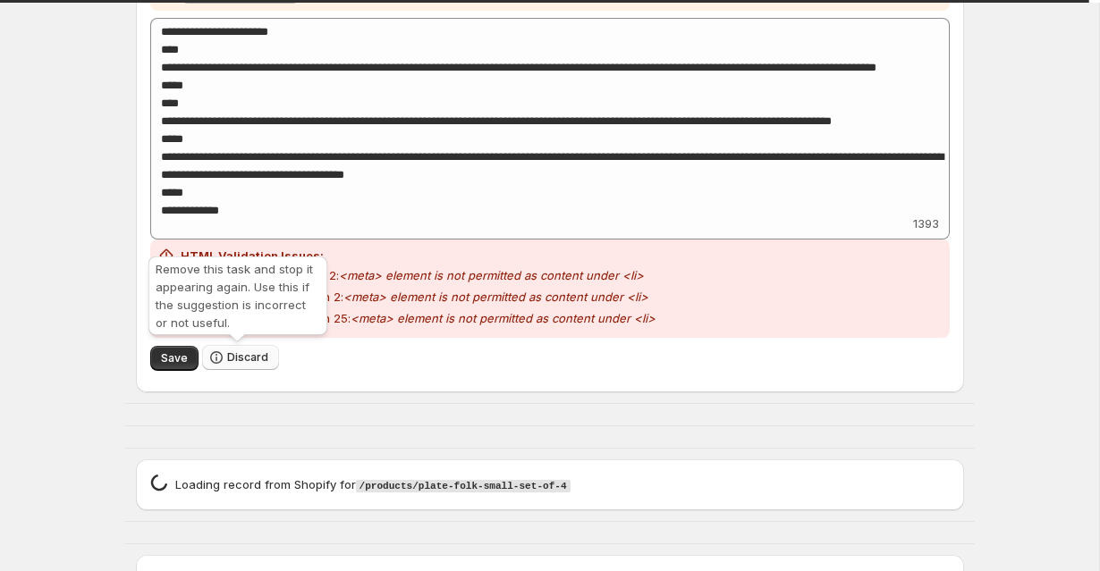
click at [234, 363] on span "Discard" at bounding box center [247, 357] width 41 height 14
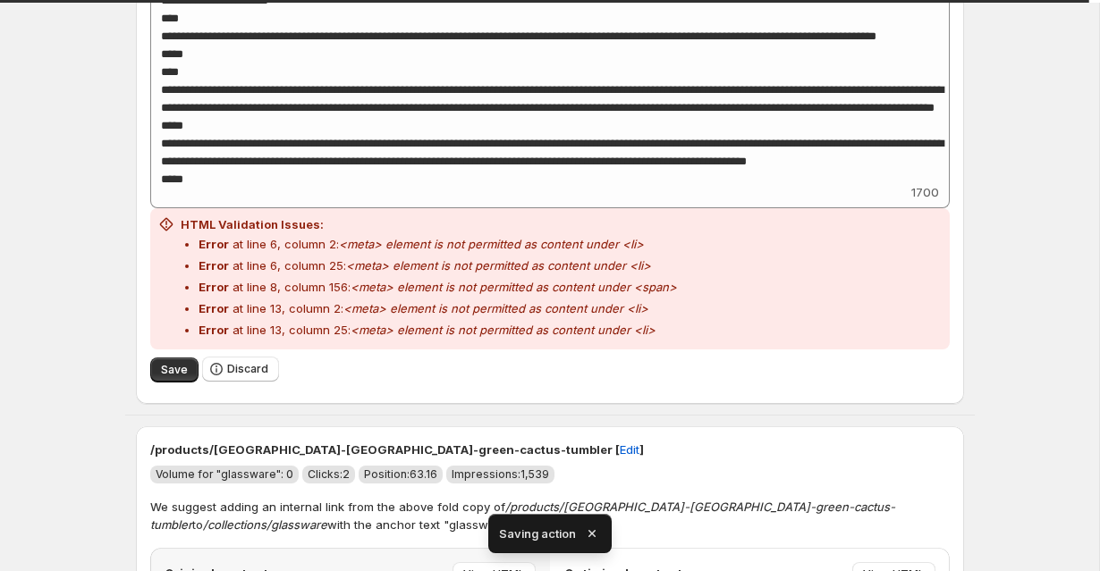
scroll to position [666, 0]
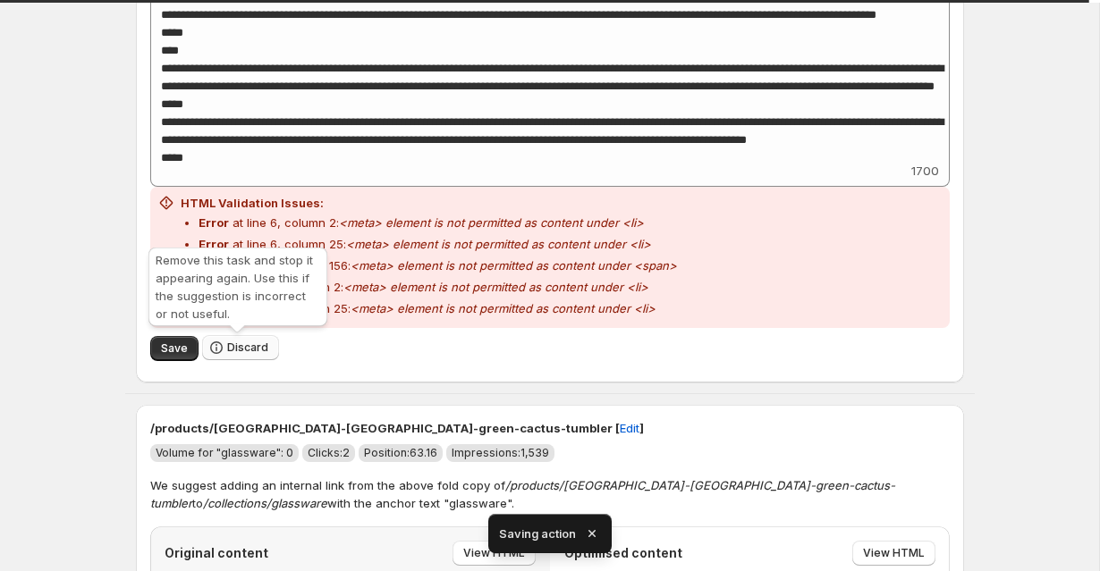
click at [227, 344] on span "Discard" at bounding box center [247, 348] width 41 height 14
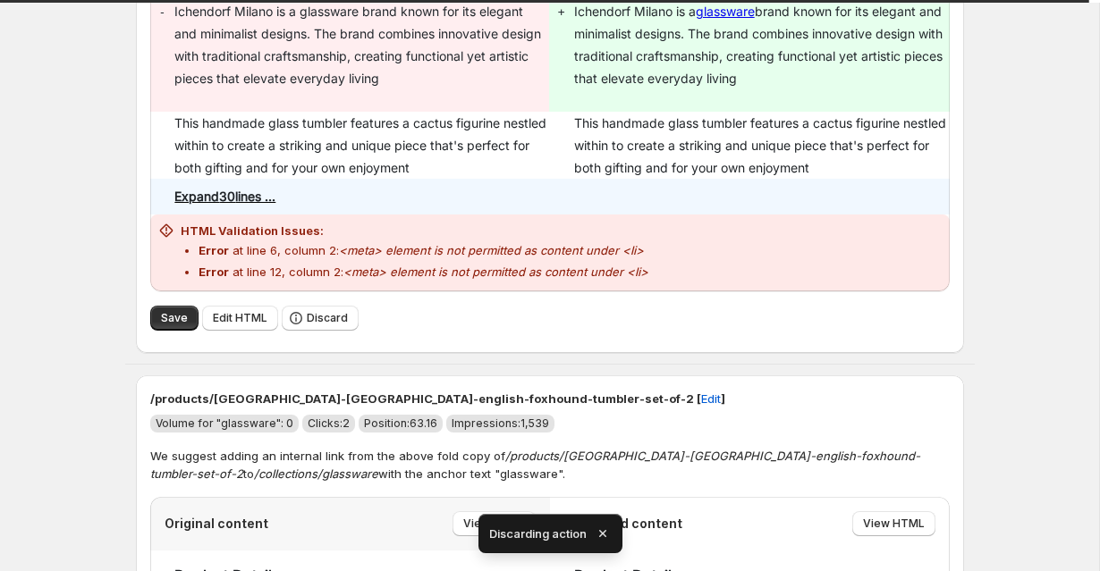
scroll to position [0, 0]
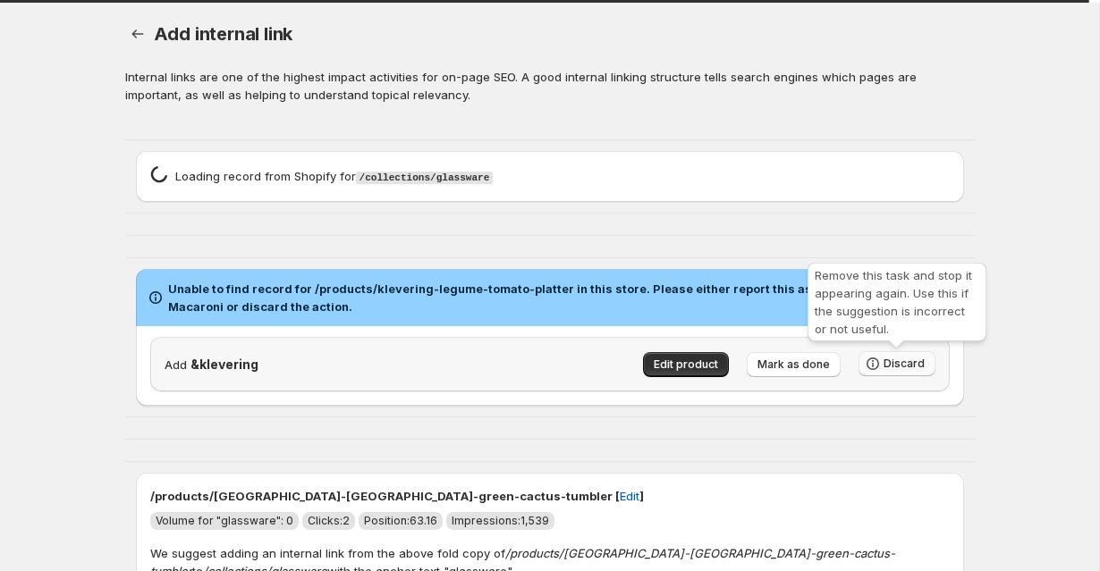
click at [908, 372] on button "Discard" at bounding box center [896, 363] width 77 height 25
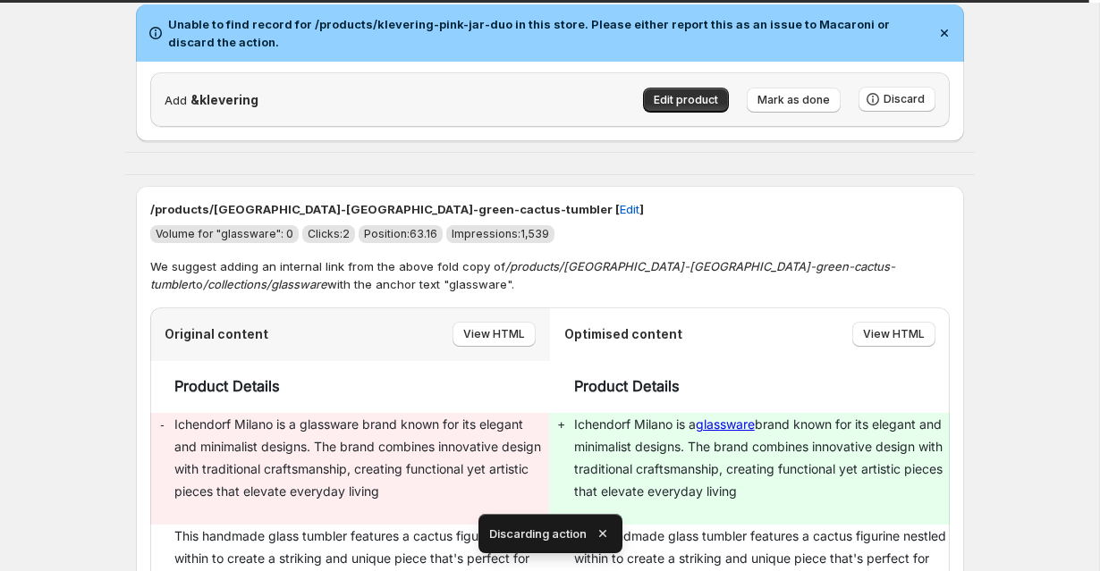
scroll to position [218, 0]
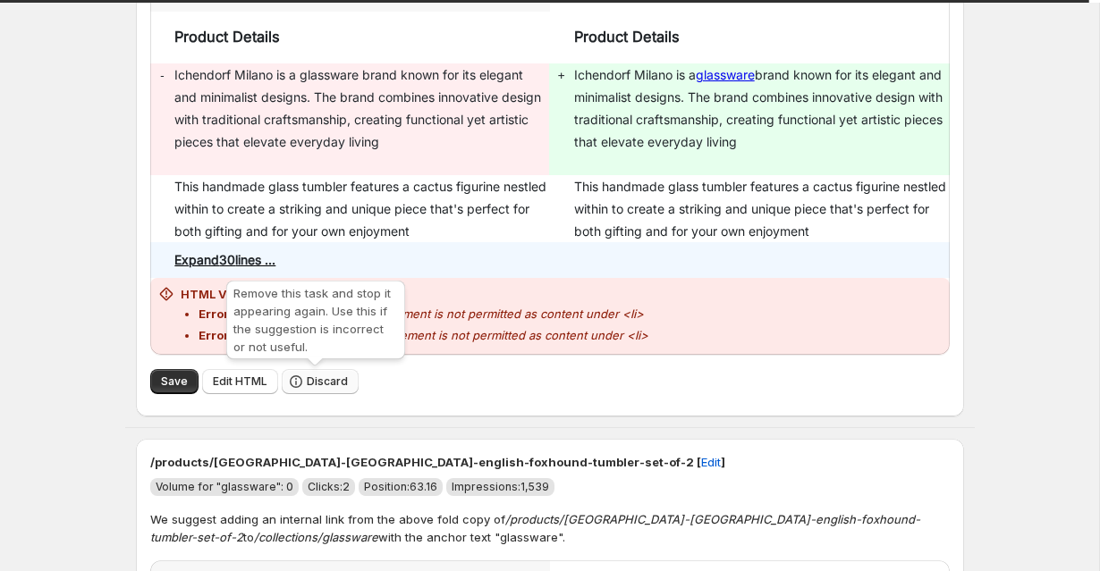
click at [301, 383] on button "Discard" at bounding box center [320, 381] width 77 height 25
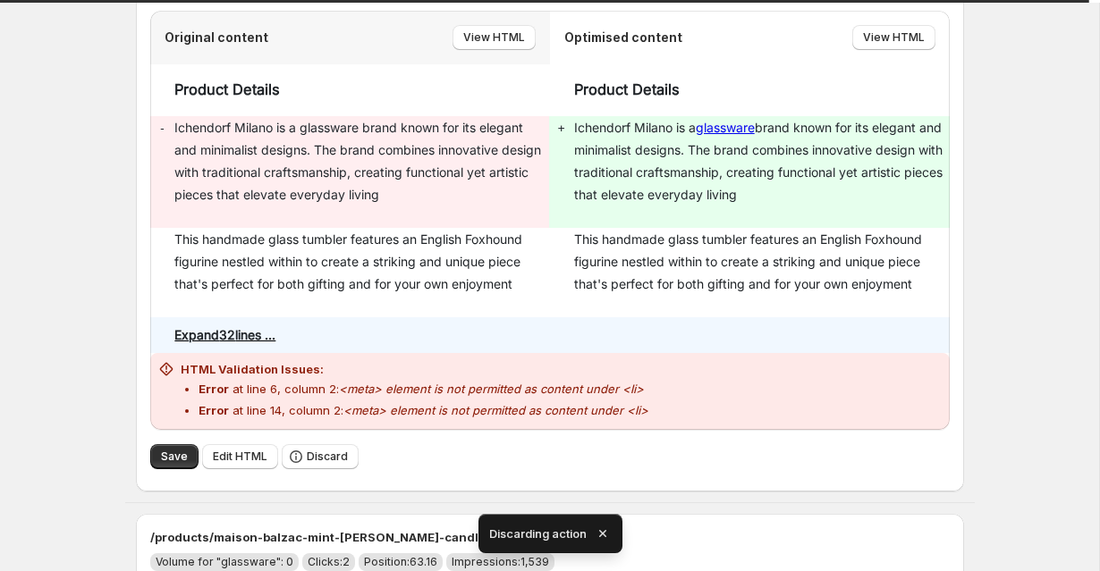
scroll to position [2152, 0]
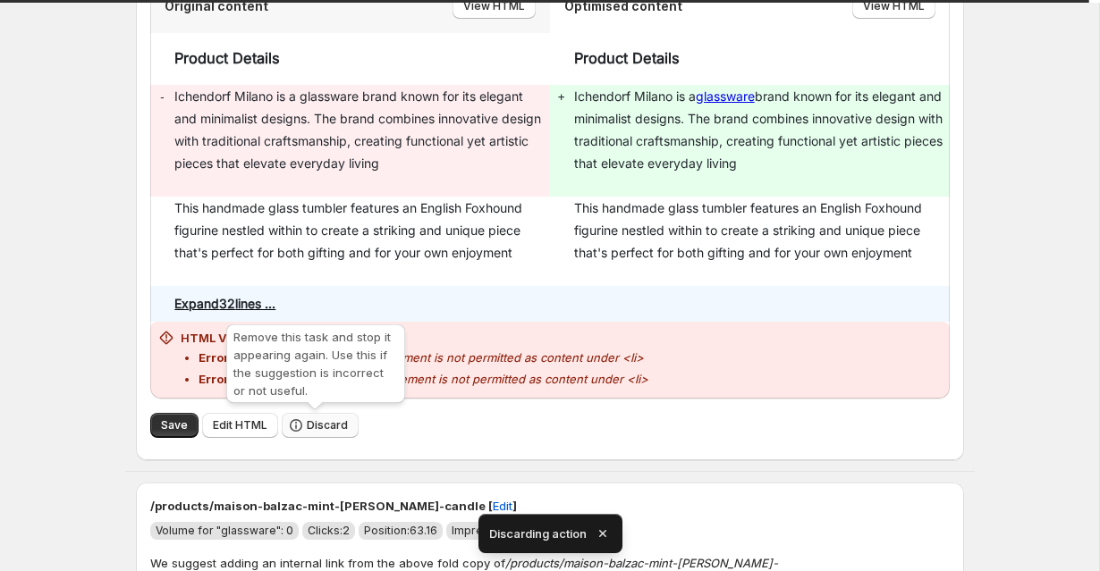
click at [310, 423] on span "Discard" at bounding box center [327, 425] width 41 height 14
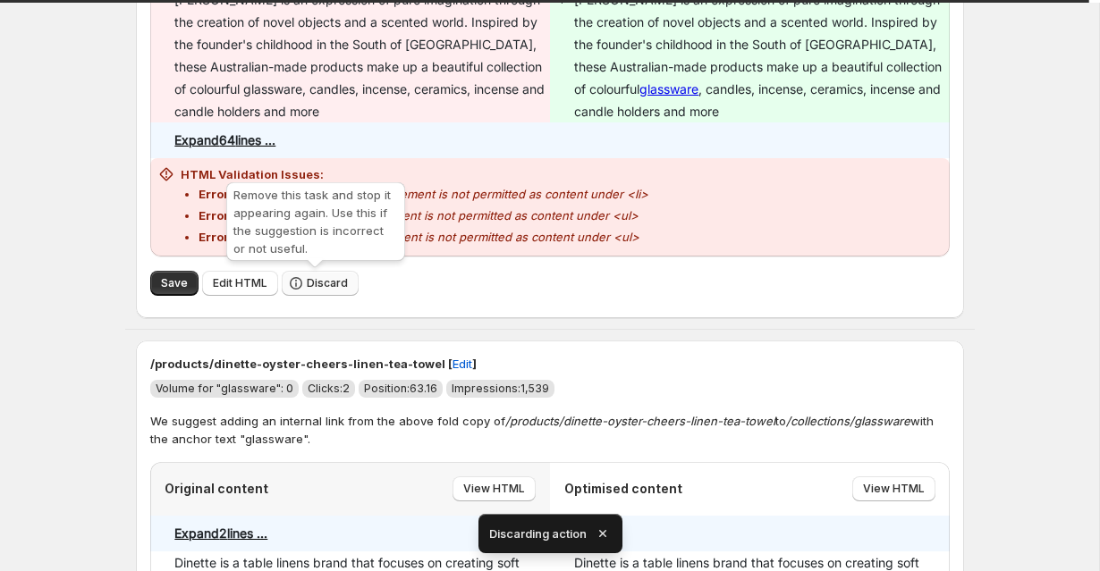
click at [325, 283] on span "Discard" at bounding box center [327, 283] width 41 height 14
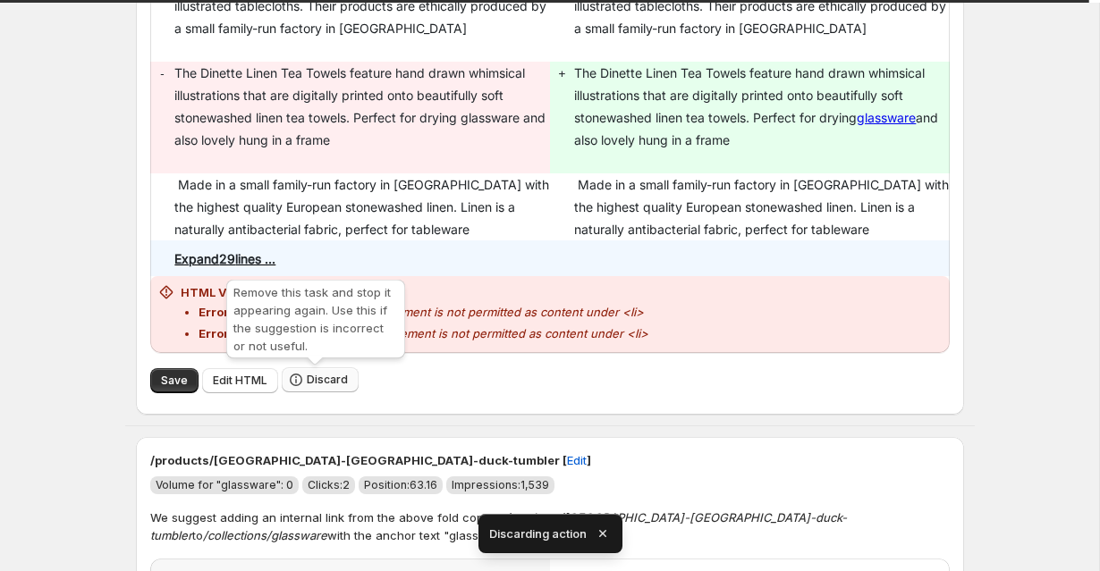
click at [318, 375] on span "Discard" at bounding box center [327, 380] width 41 height 14
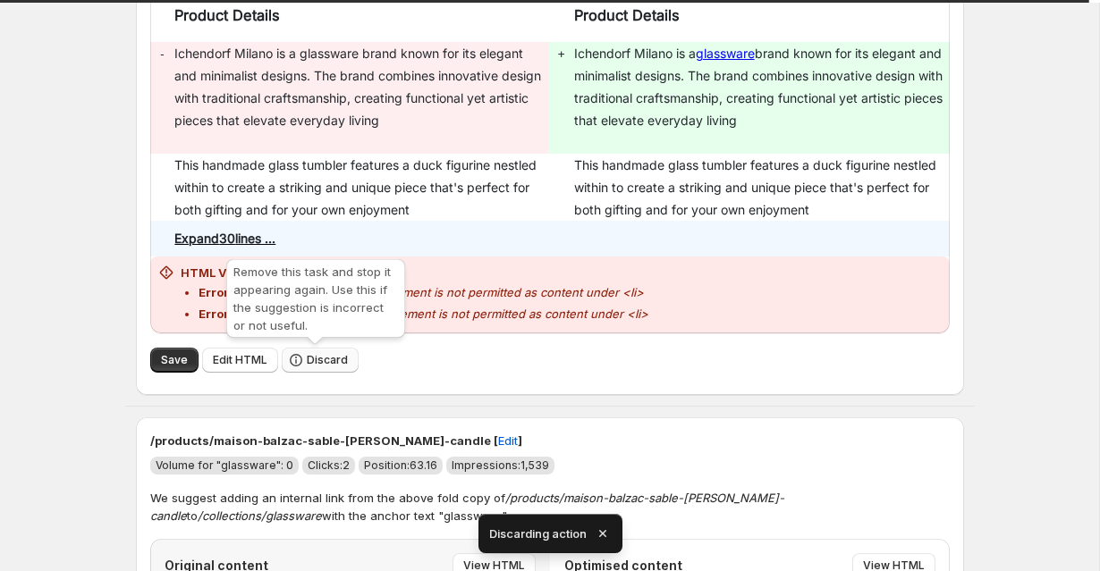
click at [321, 354] on button "Discard" at bounding box center [320, 360] width 77 height 25
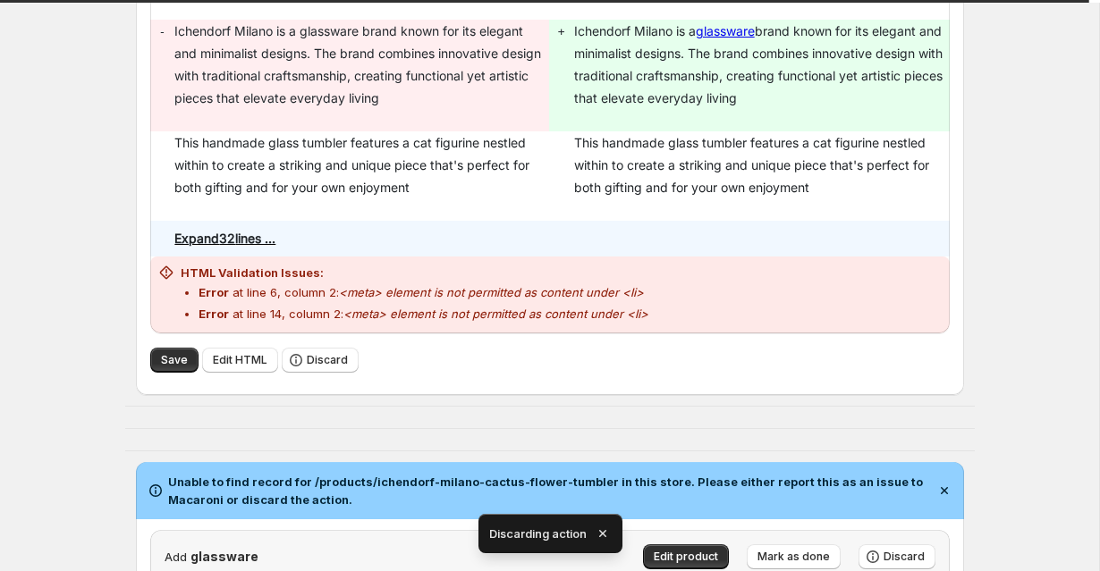
scroll to position [1835, 0]
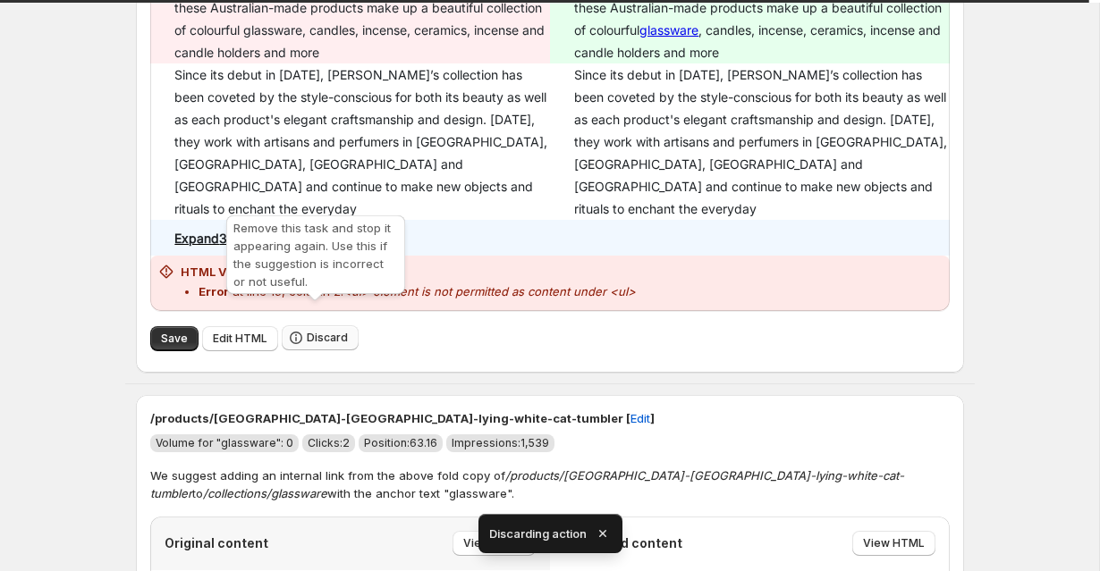
click at [316, 325] on button "Discard" at bounding box center [320, 337] width 77 height 25
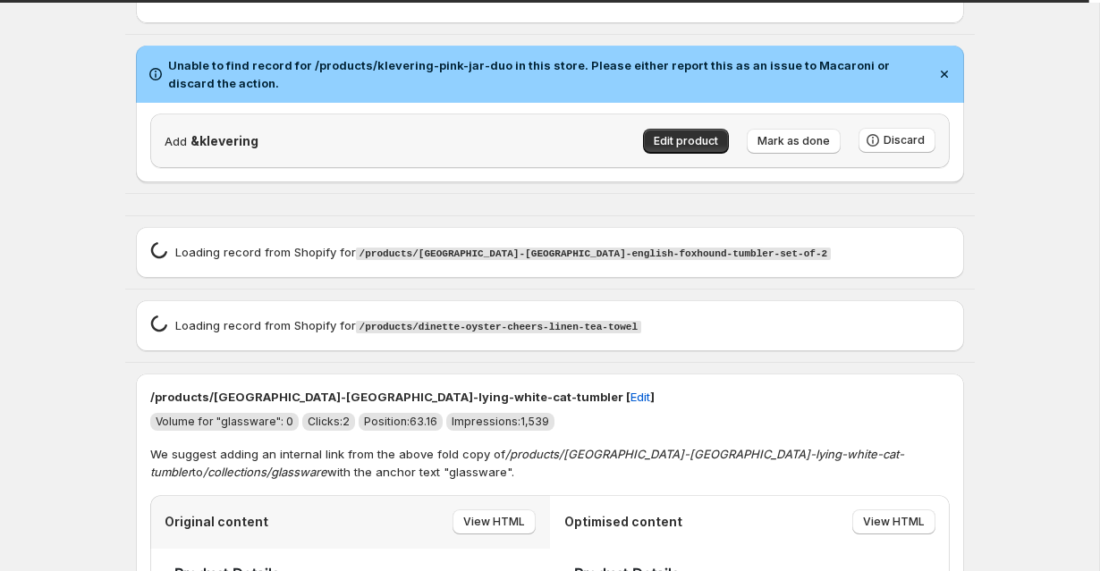
scroll to position [1129, 0]
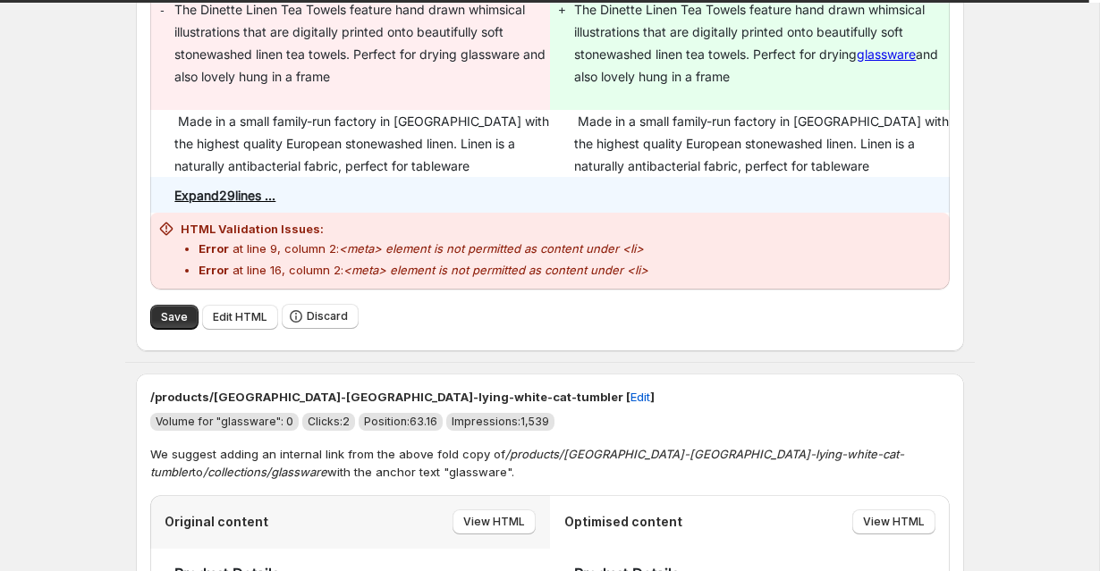
click at [913, 187] on td at bounding box center [761, 195] width 375 height 36
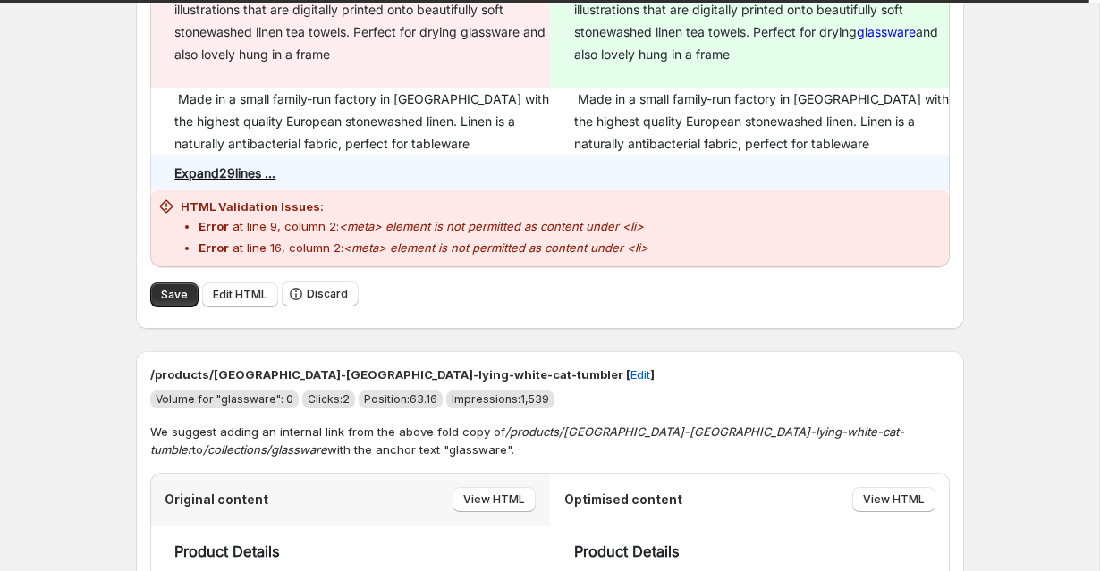
scroll to position [1982, 0]
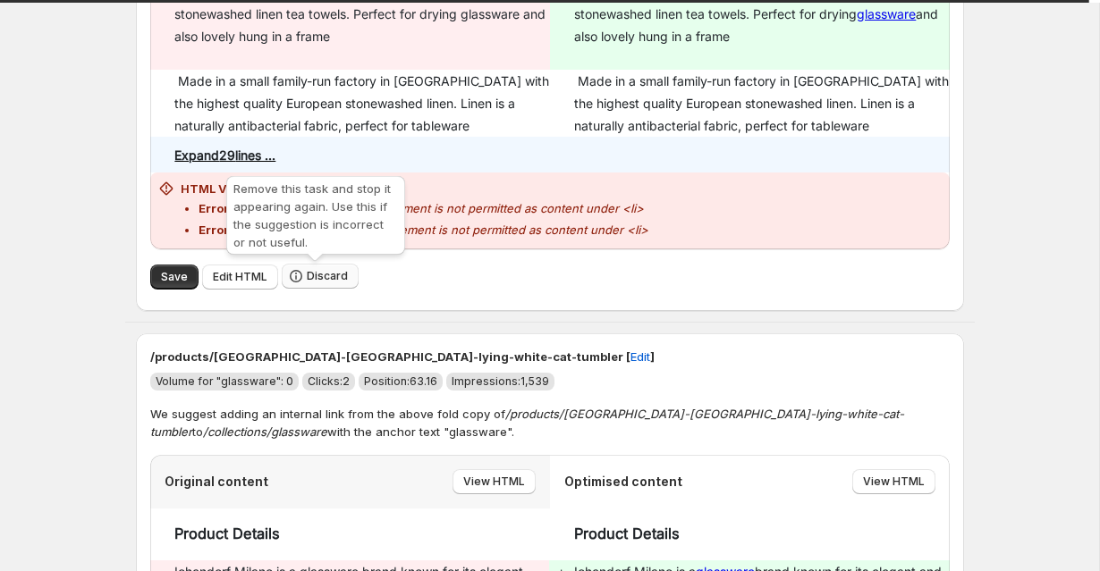
click at [301, 280] on icon "button" at bounding box center [296, 276] width 18 height 18
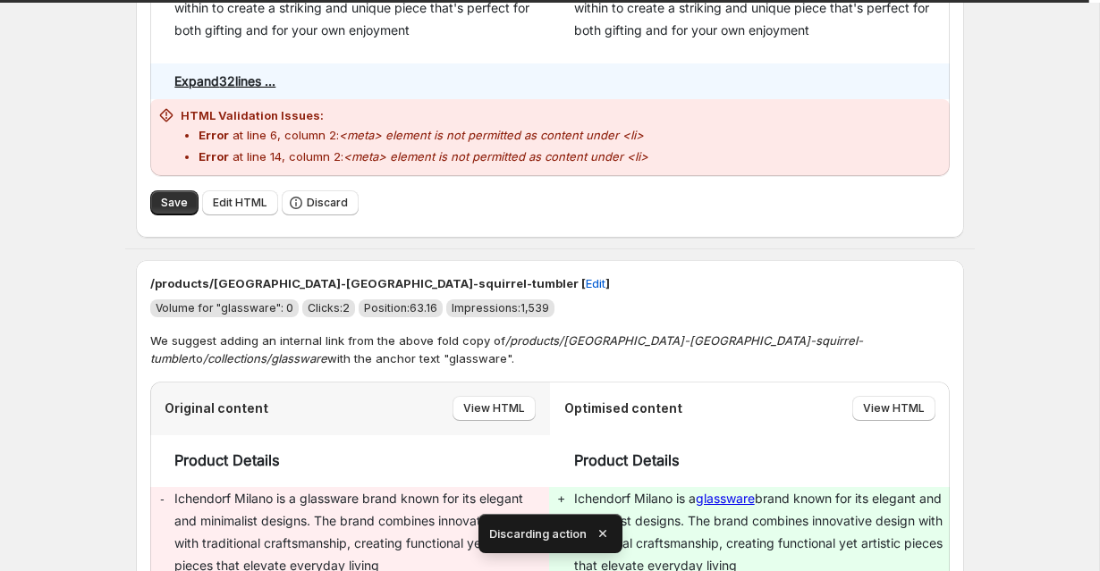
scroll to position [1283, 0]
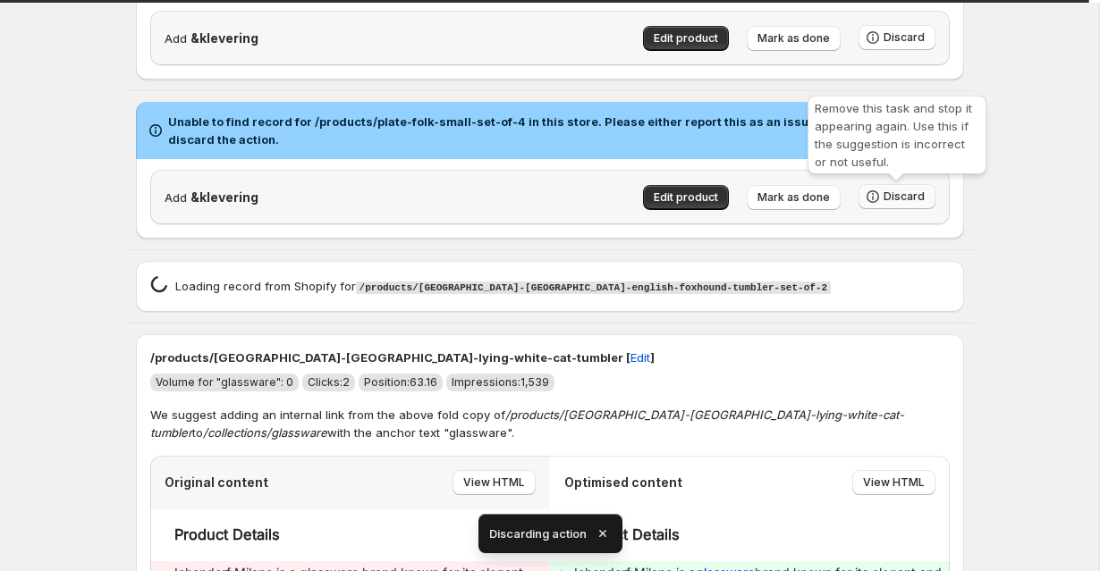
click at [891, 196] on span "Discard" at bounding box center [903, 197] width 41 height 14
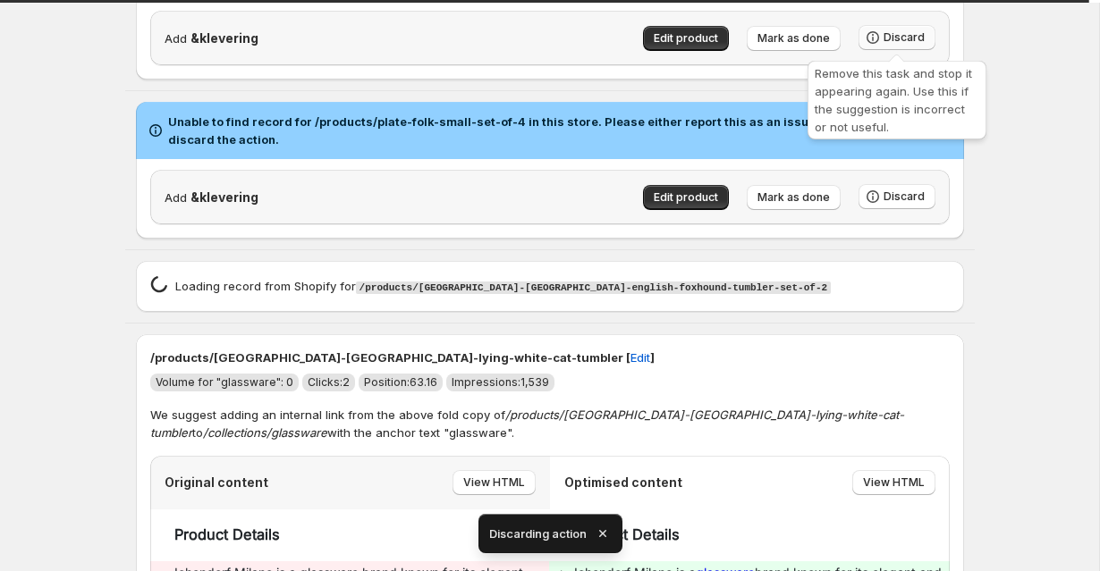
click at [908, 27] on button "Discard" at bounding box center [896, 37] width 77 height 25
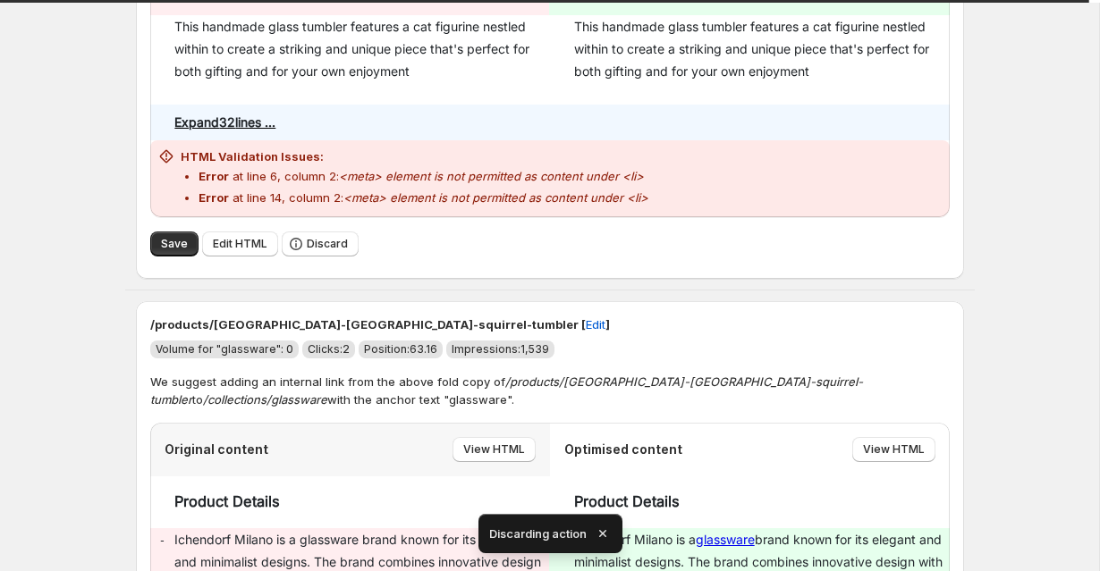
scroll to position [1708, 0]
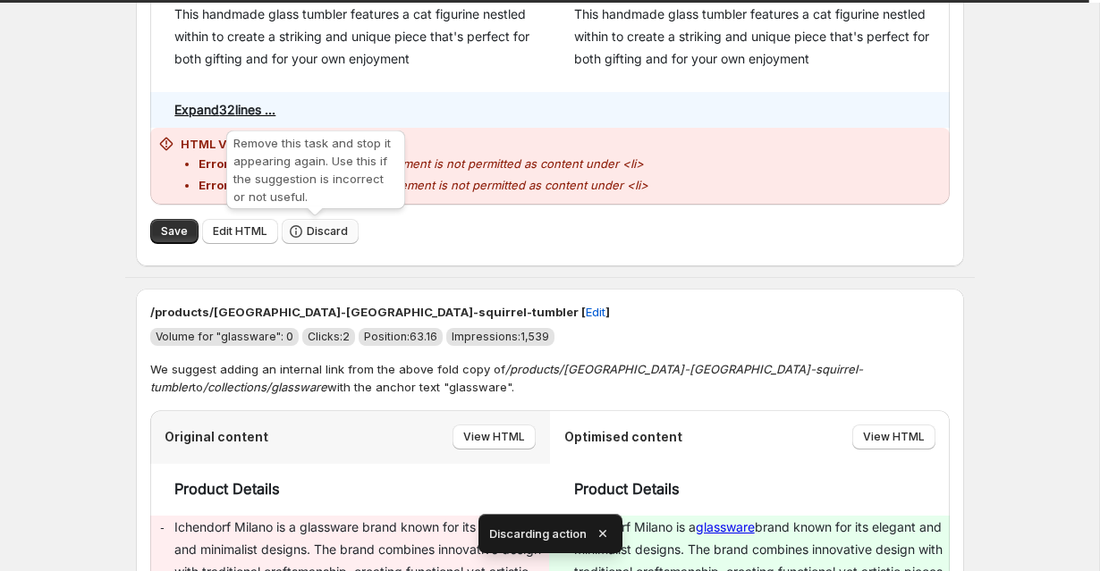
click at [318, 243] on button "Discard" at bounding box center [320, 231] width 77 height 25
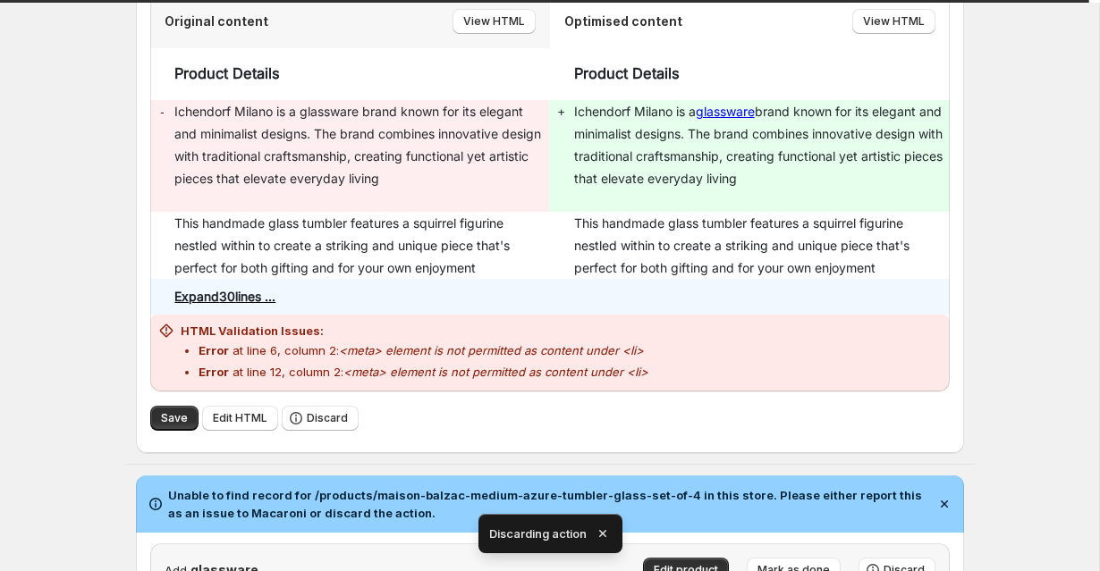
scroll to position [1508, 0]
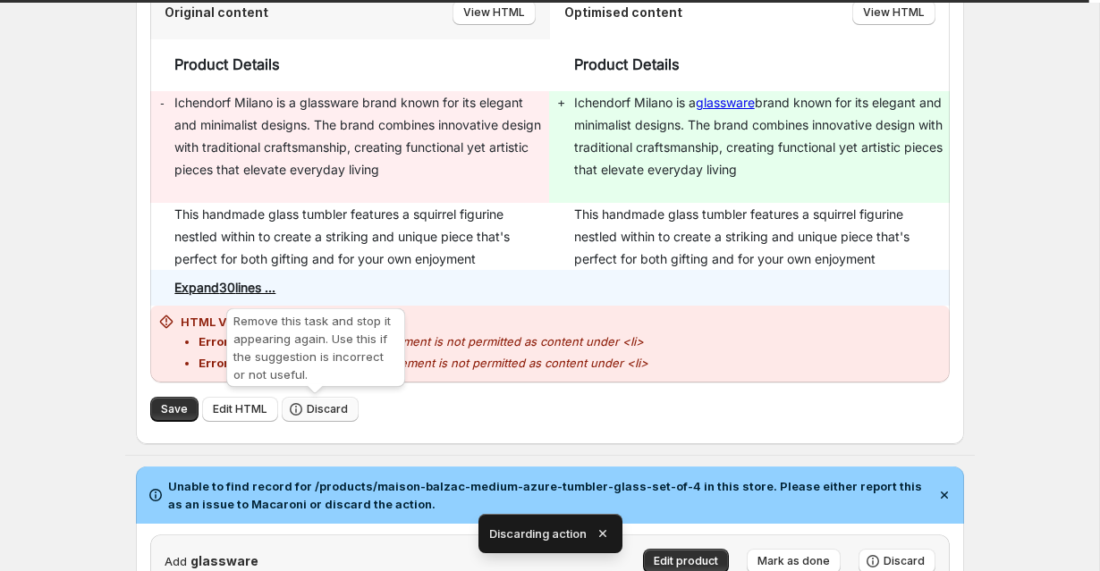
click at [307, 405] on span "Discard" at bounding box center [327, 409] width 41 height 14
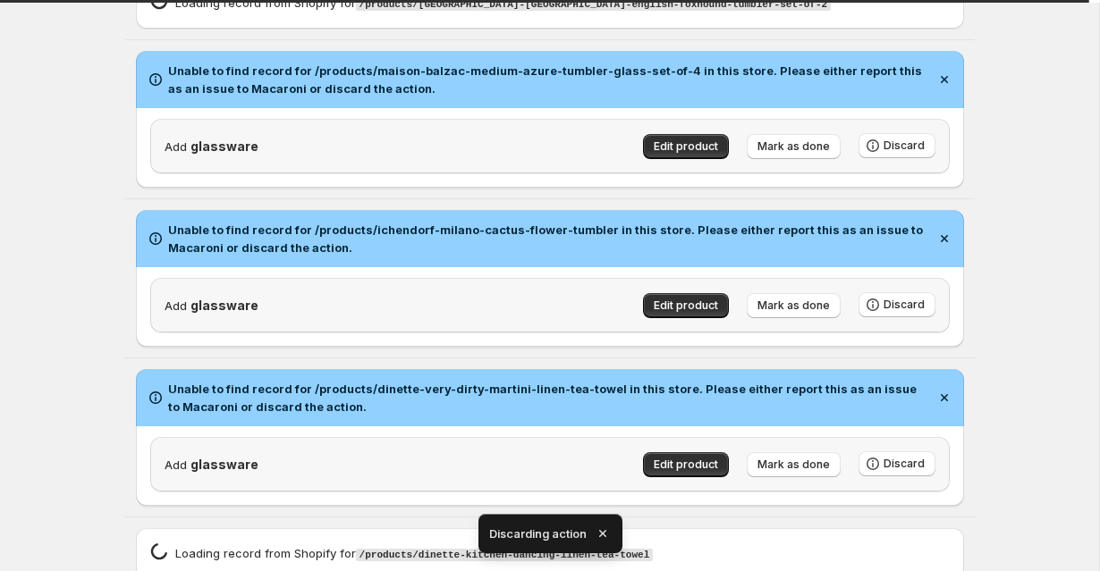
scroll to position [1597, 0]
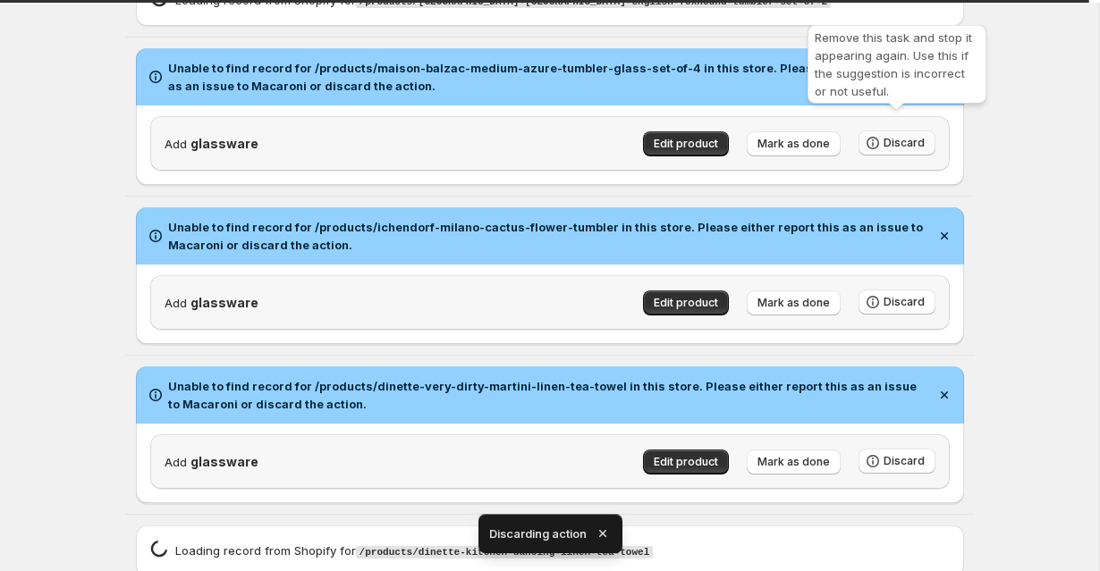
click at [891, 131] on button "Discard" at bounding box center [896, 143] width 77 height 25
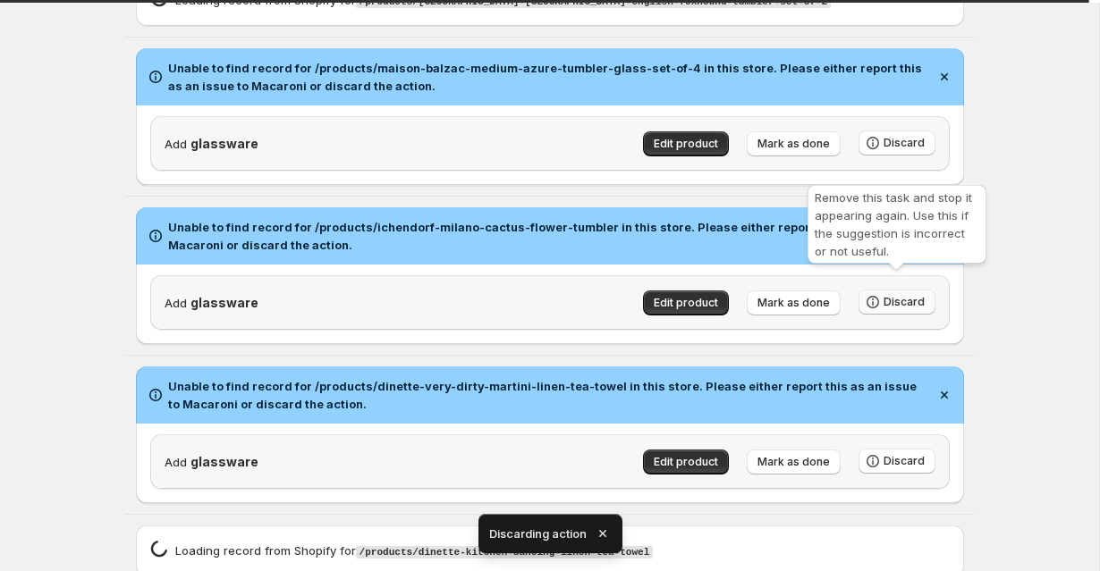
click at [886, 454] on span "Discard" at bounding box center [903, 461] width 41 height 14
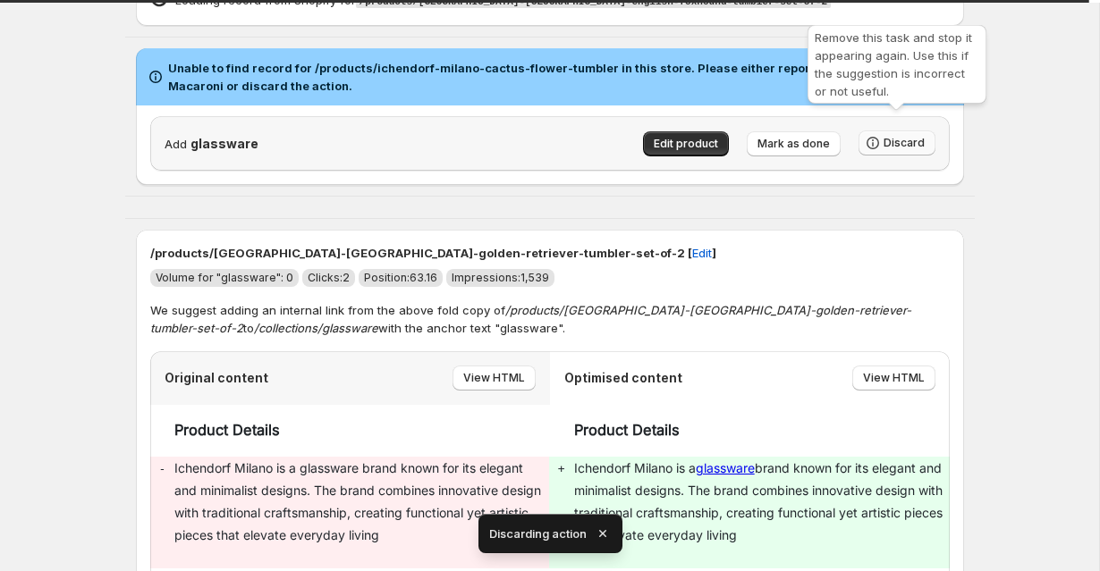
click at [900, 133] on button "Discard" at bounding box center [896, 143] width 77 height 25
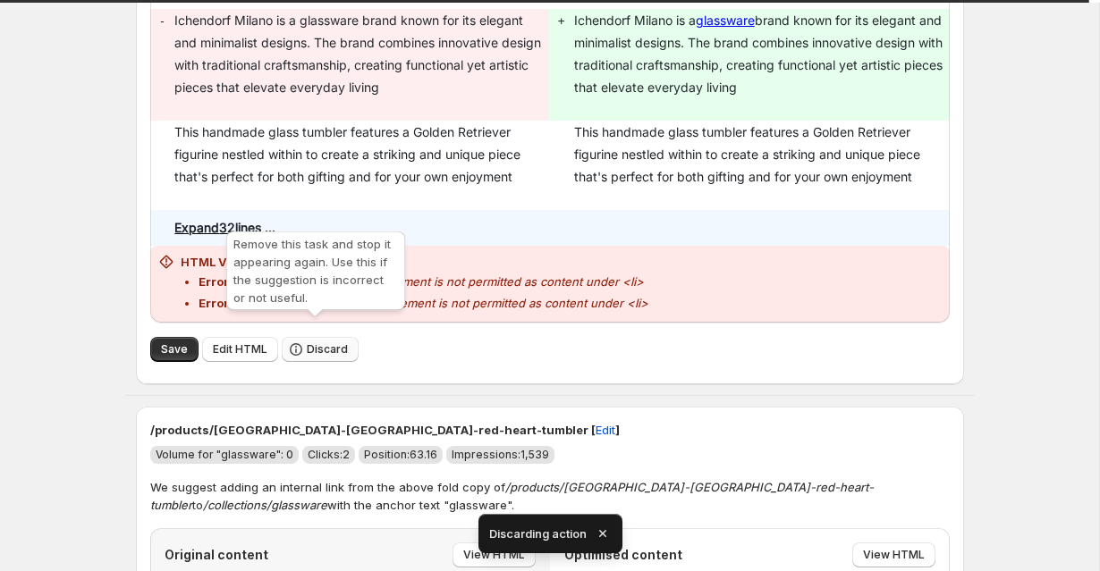
click at [307, 342] on span "Discard" at bounding box center [327, 349] width 41 height 14
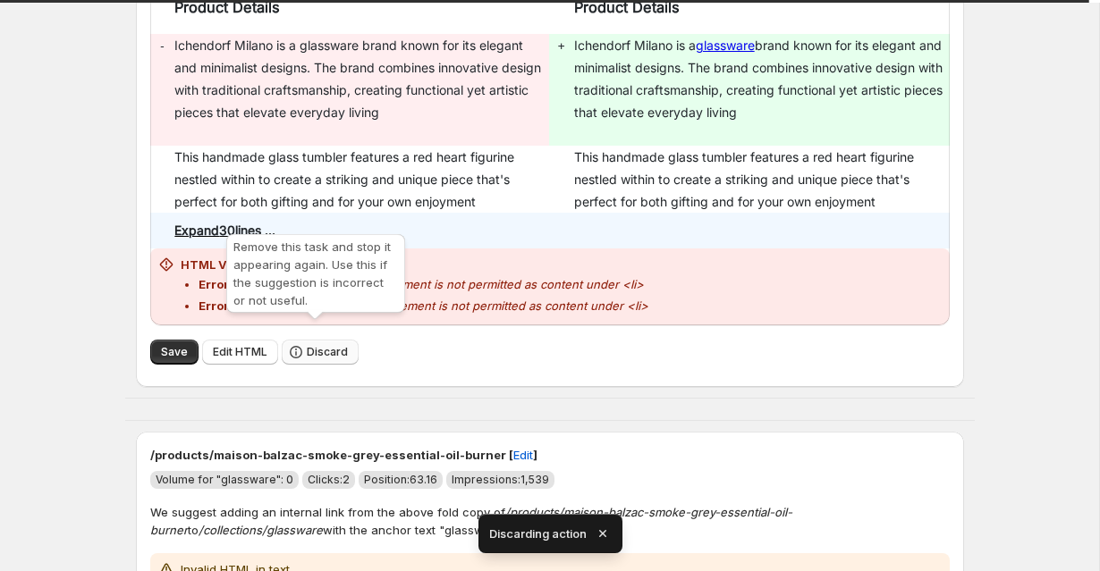
click at [307, 345] on span "Discard" at bounding box center [327, 352] width 41 height 14
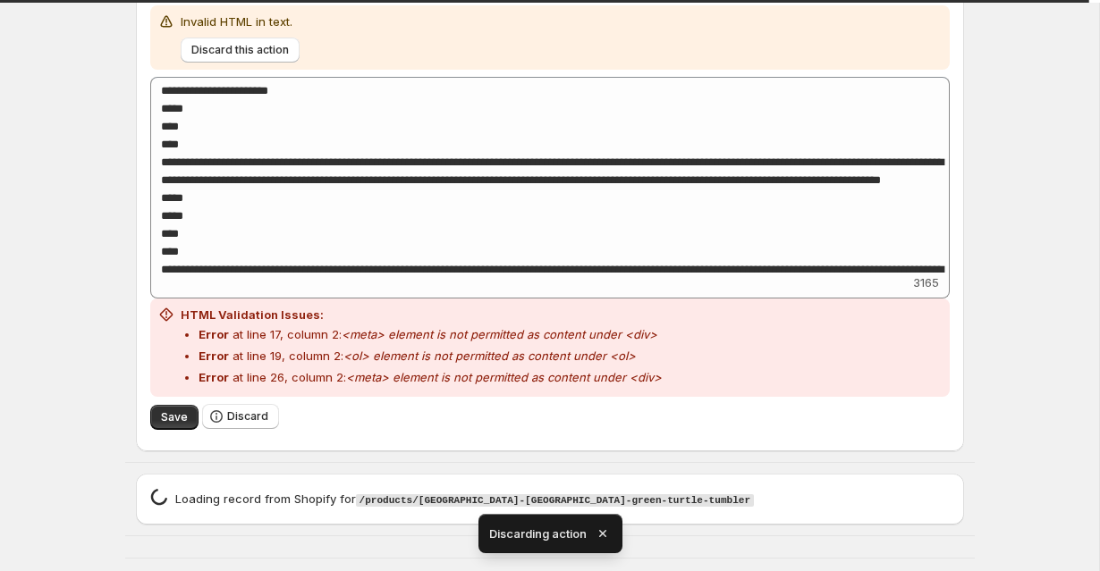
scroll to position [2505, 0]
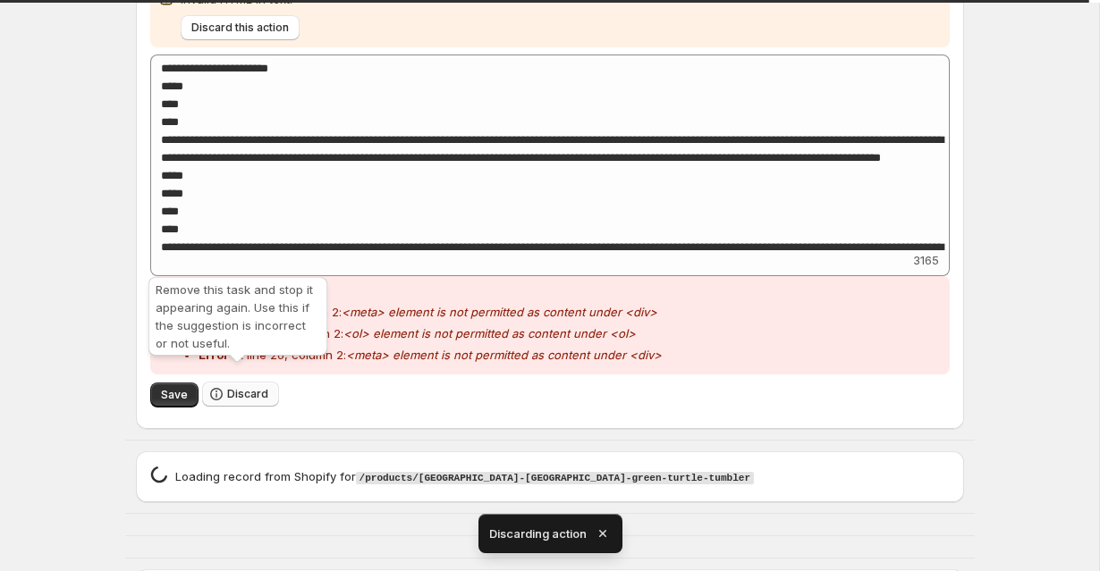
click at [255, 387] on span "Discard" at bounding box center [247, 394] width 41 height 14
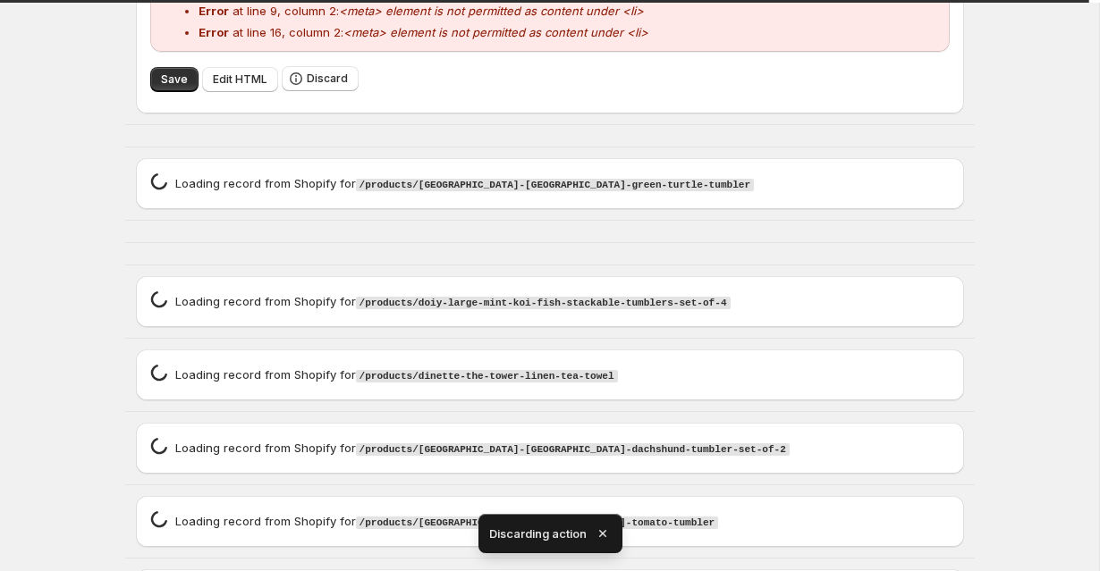
scroll to position [2188, 0]
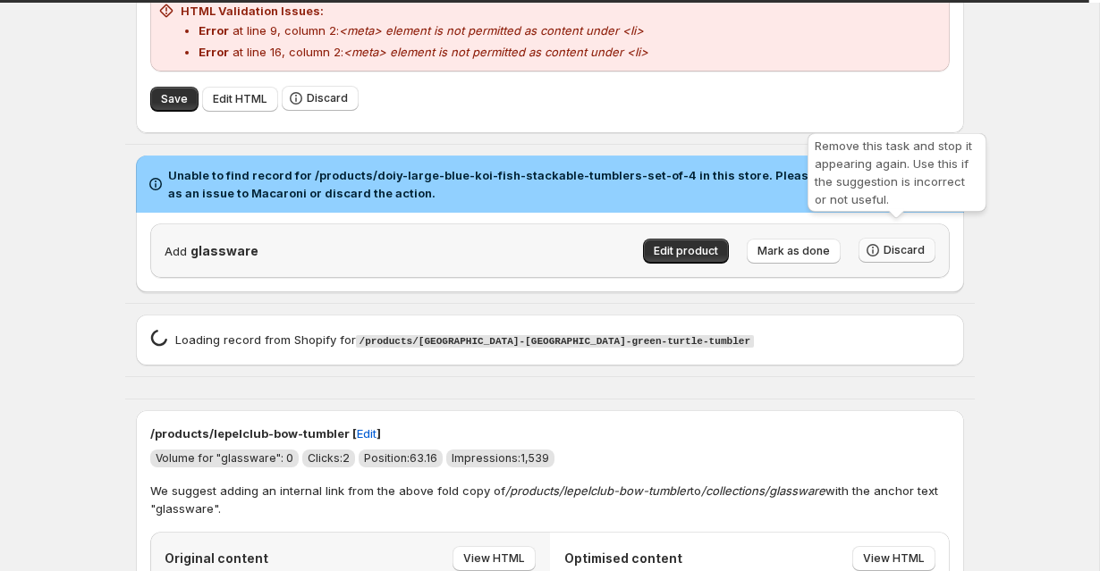
click at [910, 243] on span "Discard" at bounding box center [903, 250] width 41 height 14
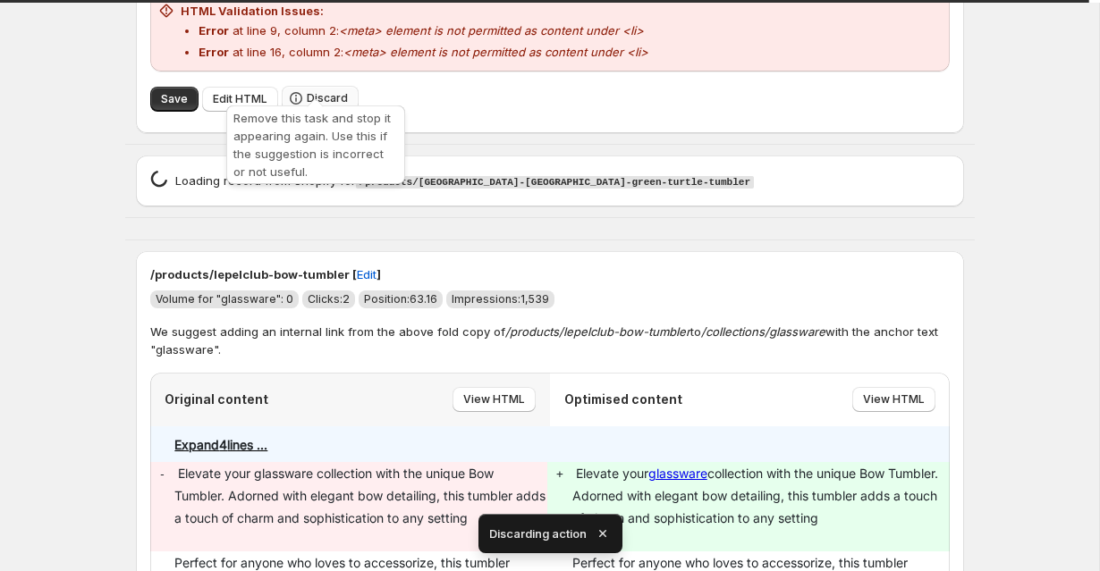
click at [309, 88] on button "Discard" at bounding box center [320, 98] width 77 height 25
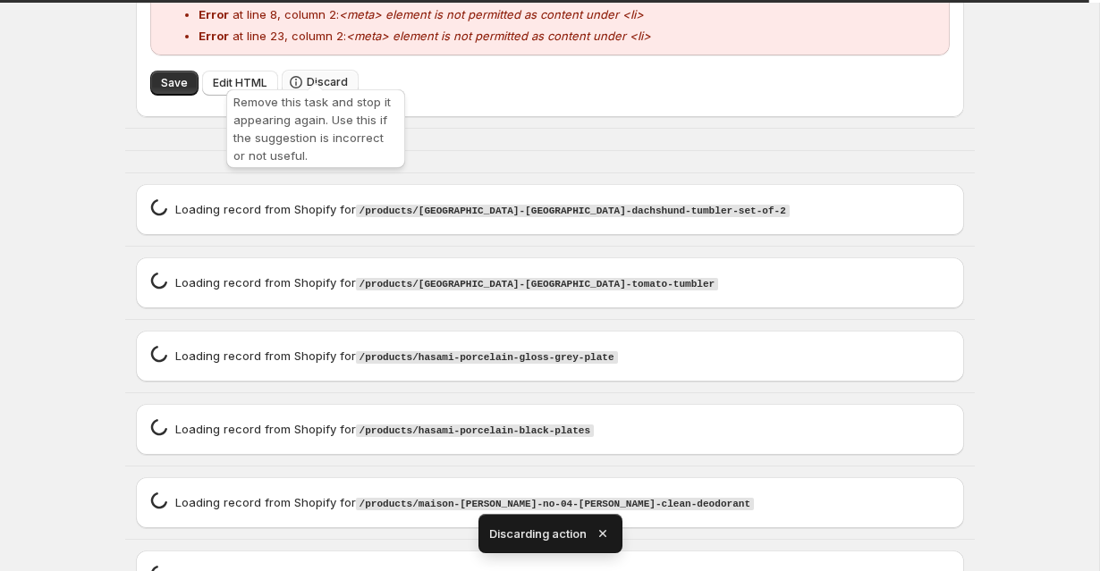
click at [333, 75] on span "Discard" at bounding box center [327, 82] width 41 height 14
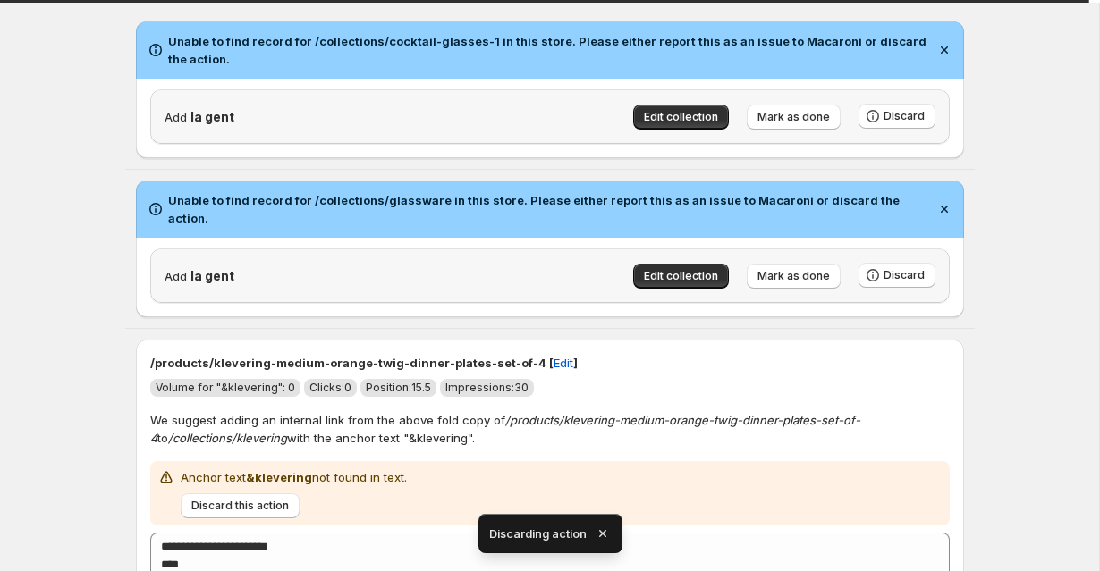
scroll to position [0, 0]
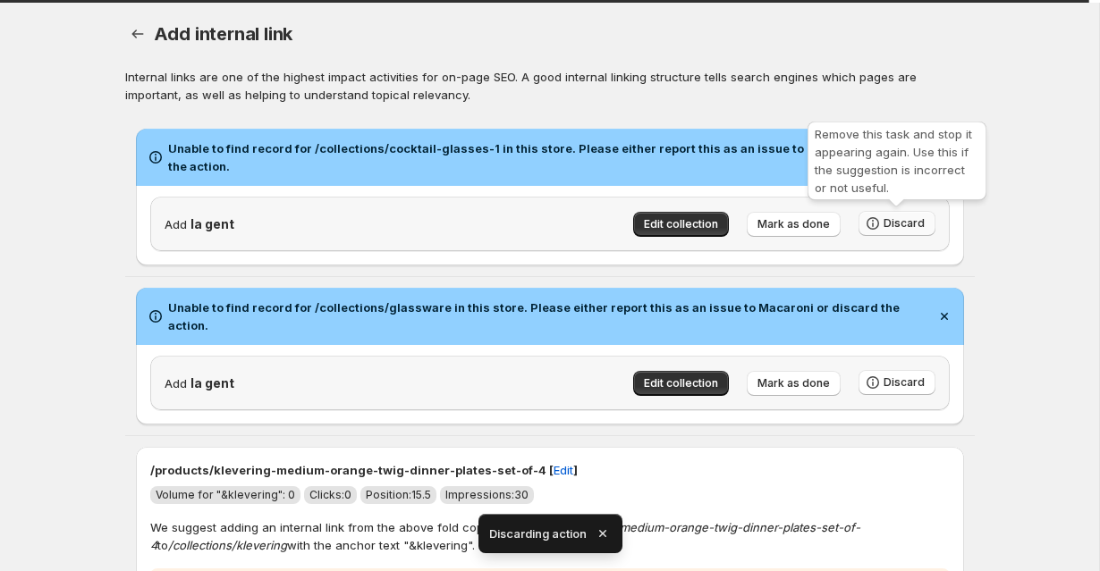
click at [898, 225] on span "Discard" at bounding box center [903, 223] width 41 height 14
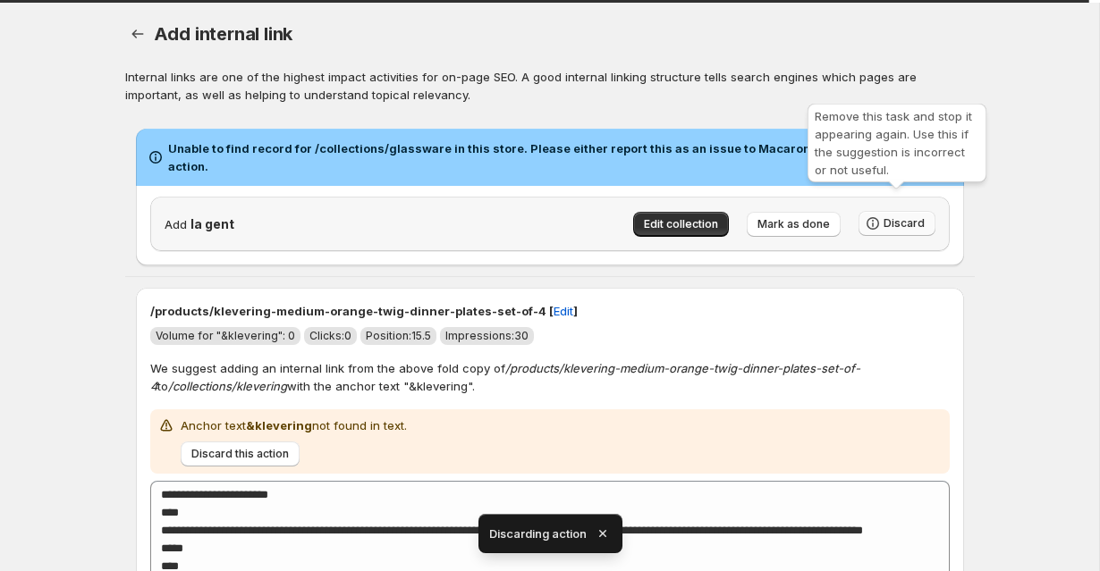
click at [887, 213] on button "Discard" at bounding box center [896, 223] width 77 height 25
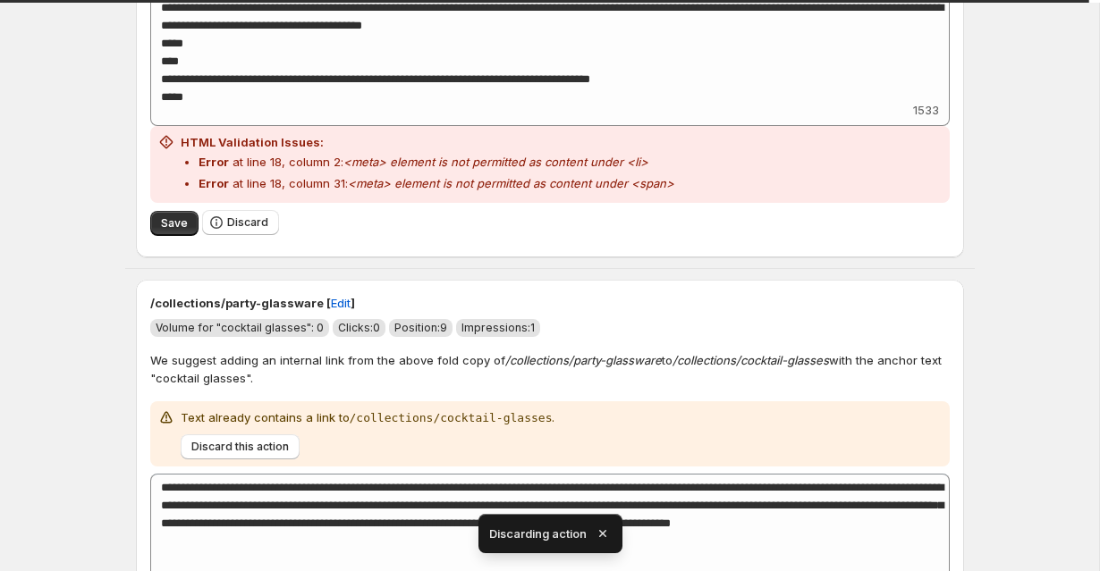
scroll to position [419, 0]
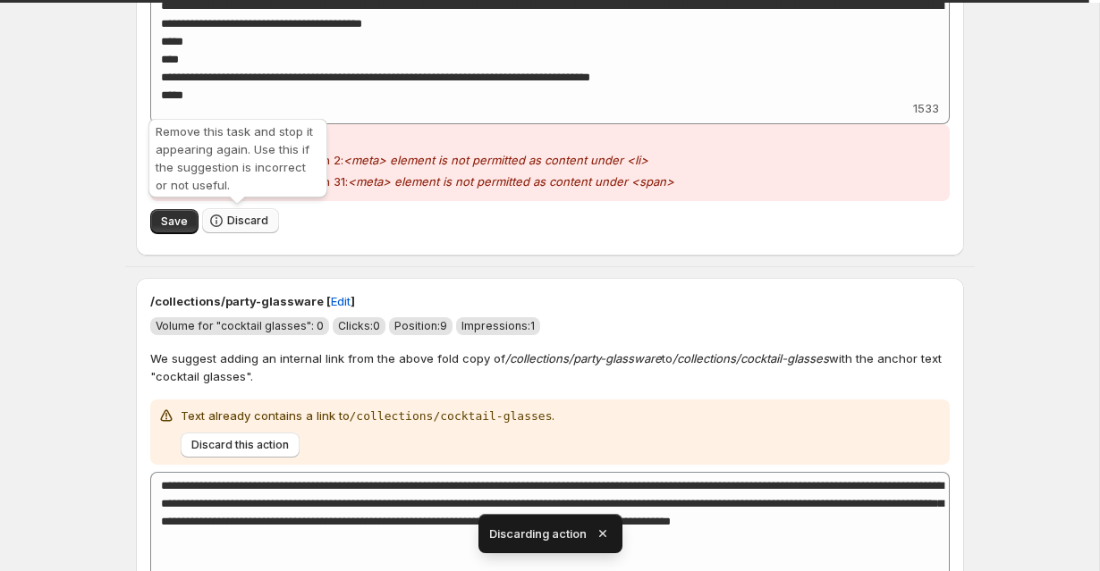
click at [245, 213] on button "Discard" at bounding box center [240, 220] width 77 height 25
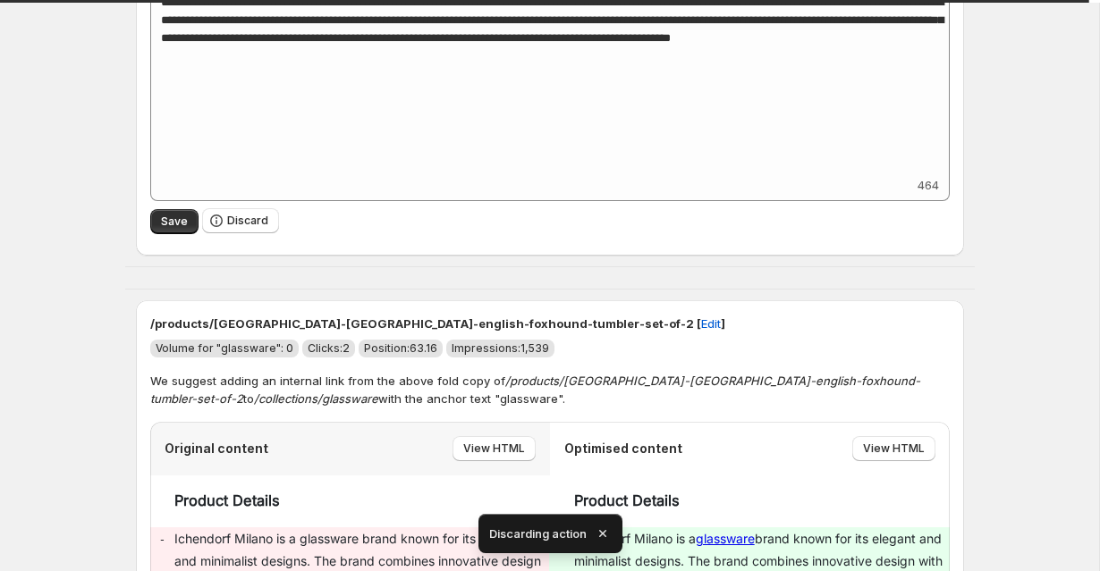
scroll to position [358, 0]
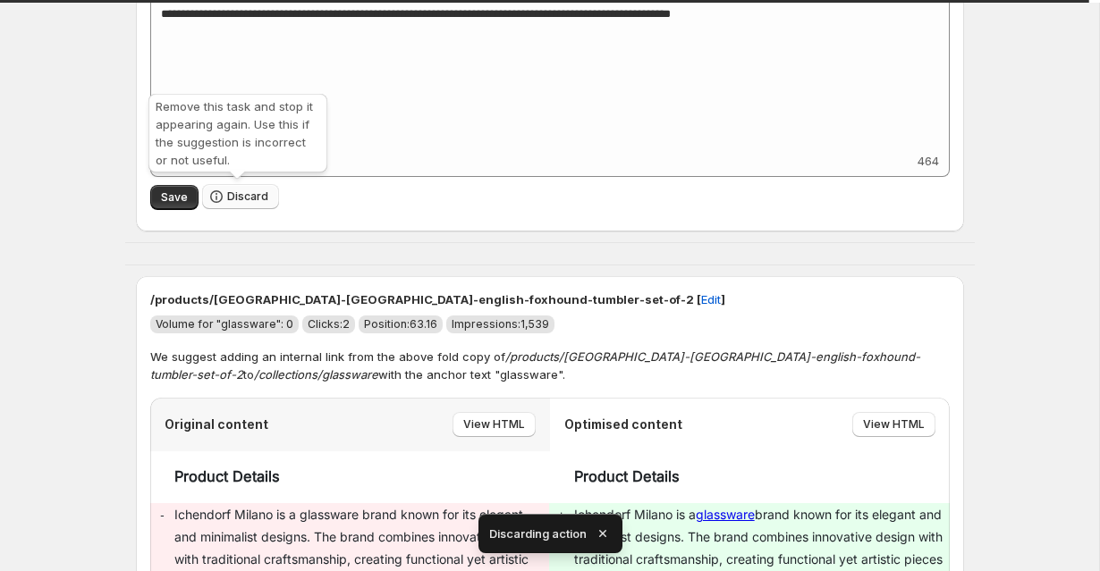
click at [242, 192] on span "Discard" at bounding box center [247, 197] width 41 height 14
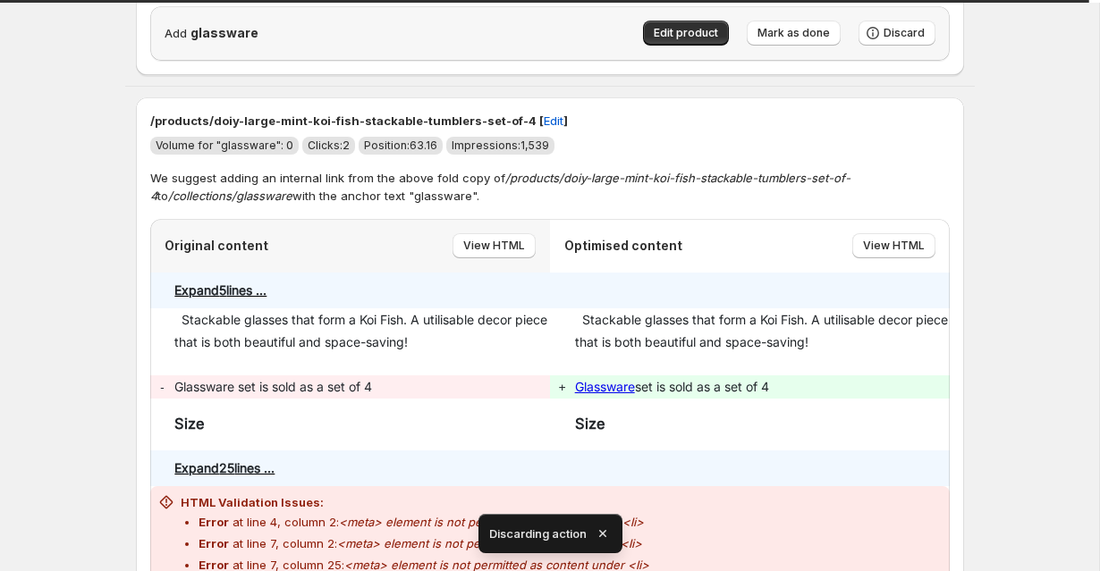
scroll to position [427, 0]
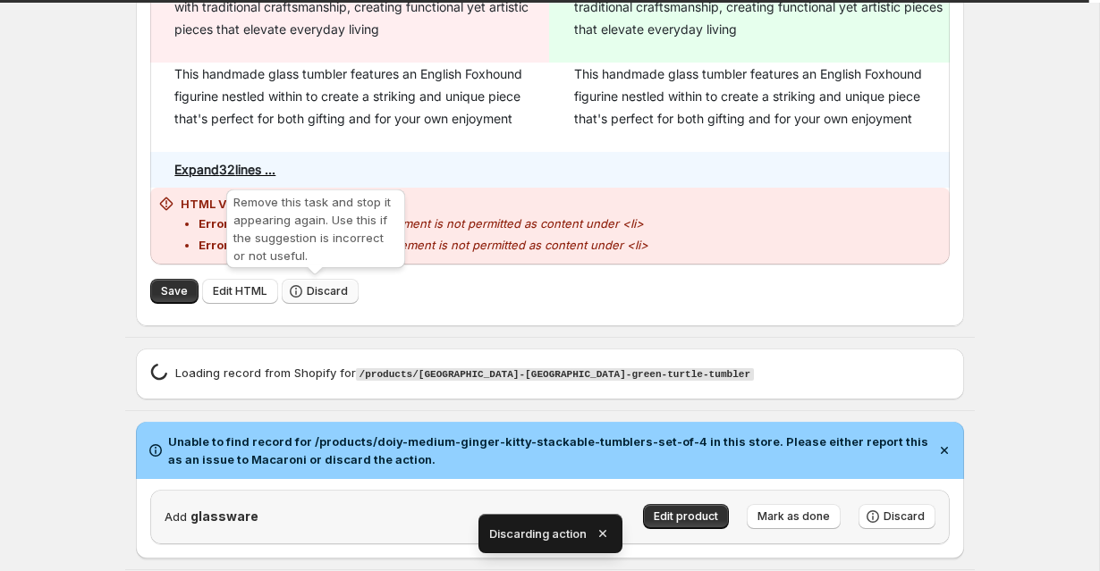
click at [318, 293] on span "Discard" at bounding box center [327, 291] width 41 height 14
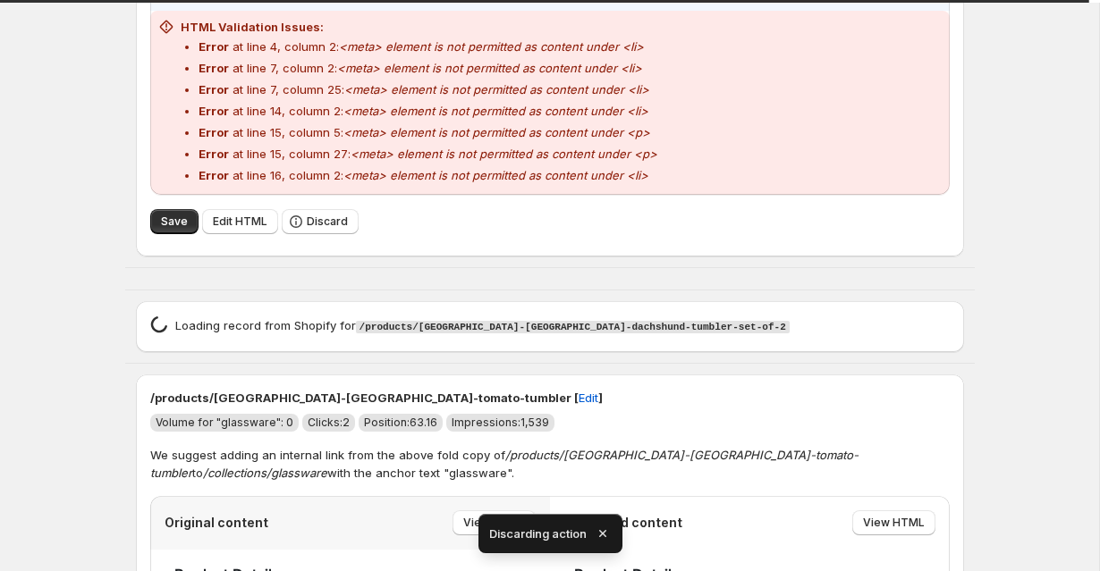
scroll to position [86, 0]
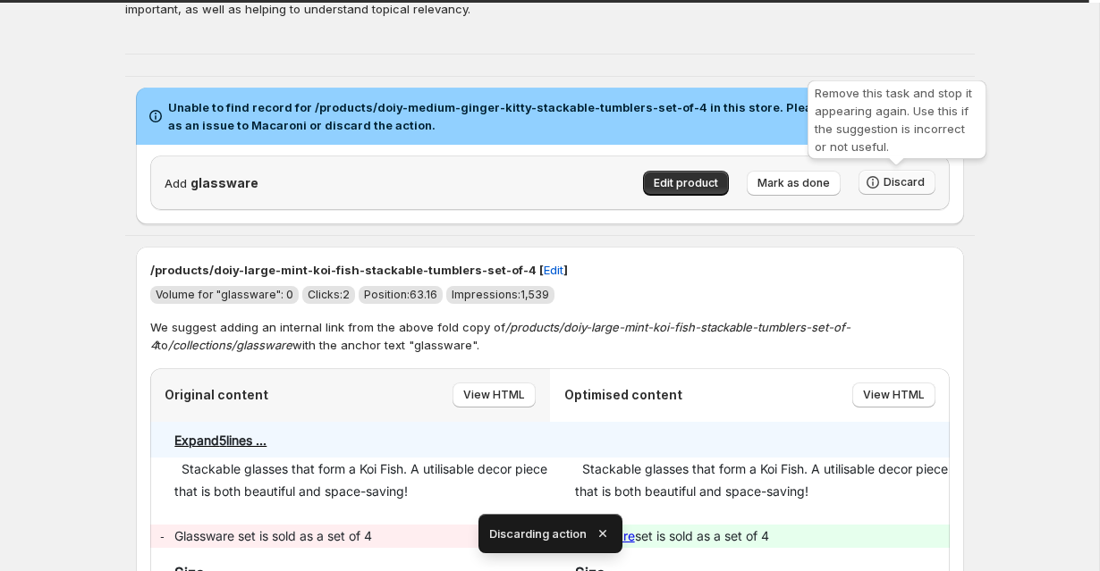
click at [874, 180] on icon "button" at bounding box center [873, 182] width 18 height 18
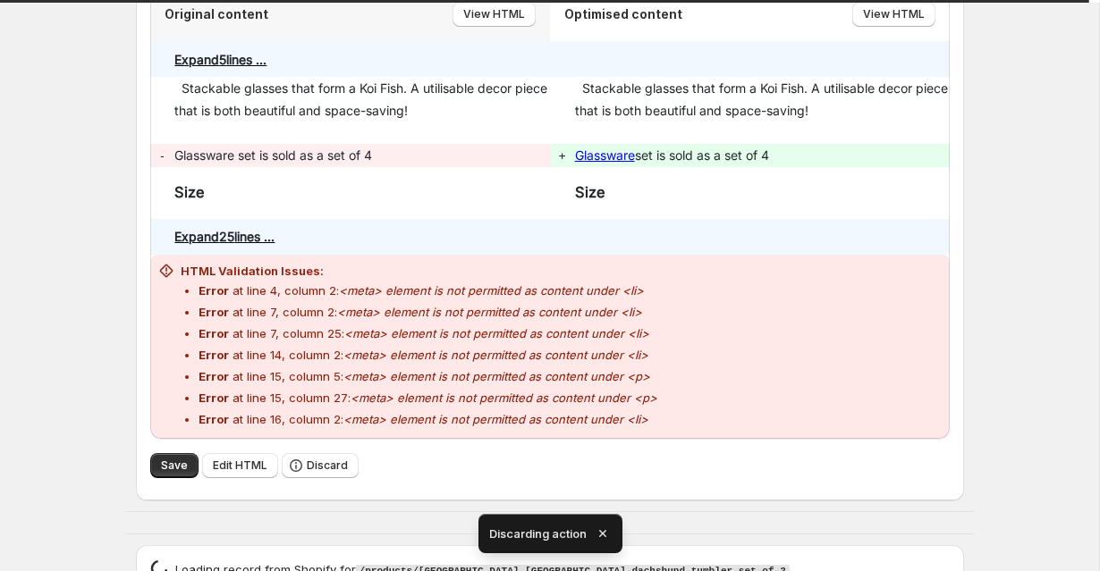
scroll to position [316, 0]
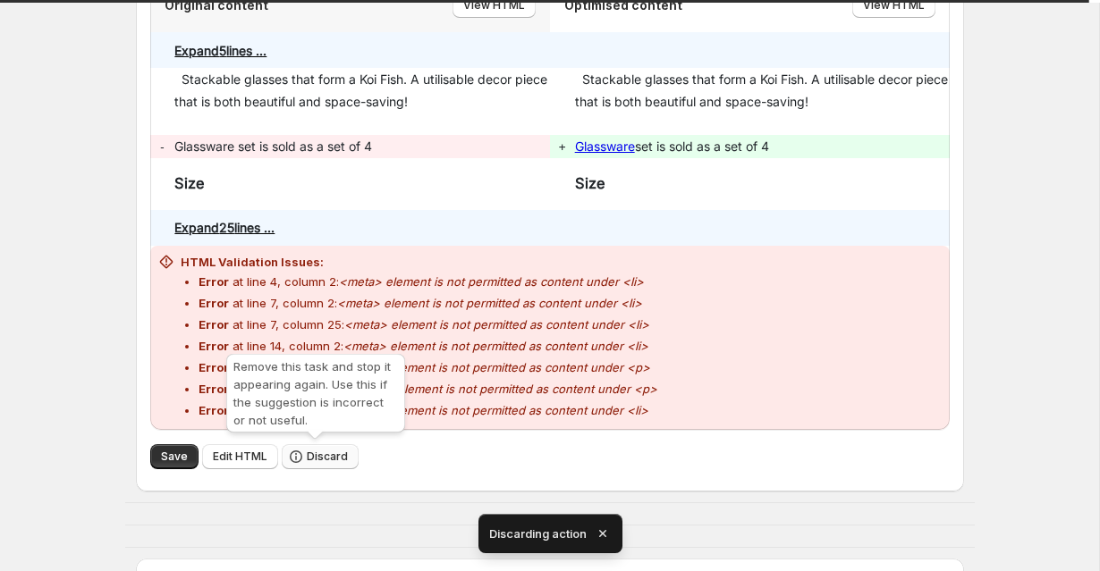
click at [307, 461] on span "Discard" at bounding box center [327, 457] width 41 height 14
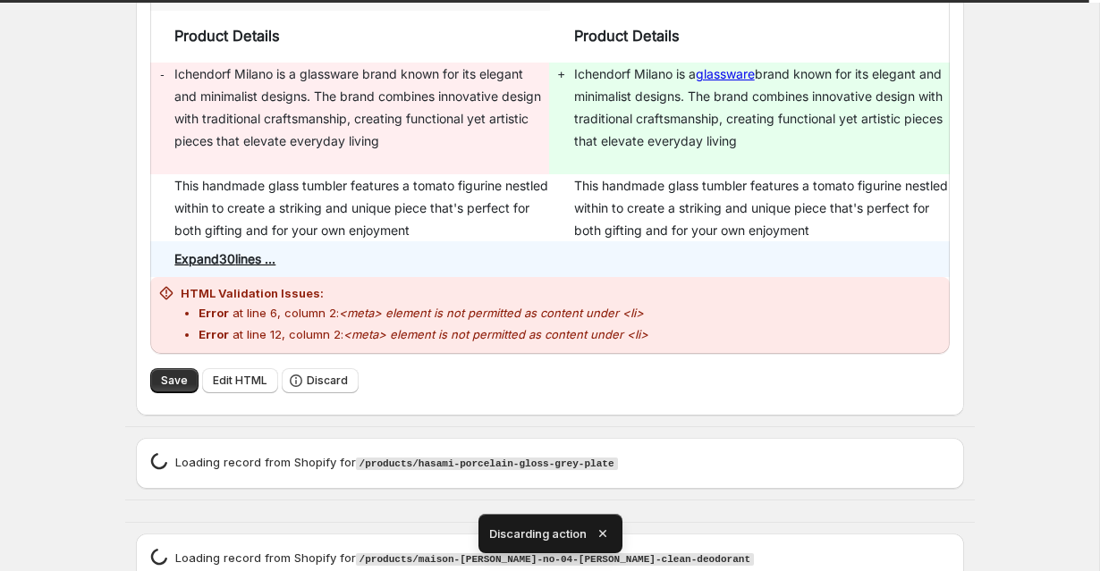
scroll to position [405, 0]
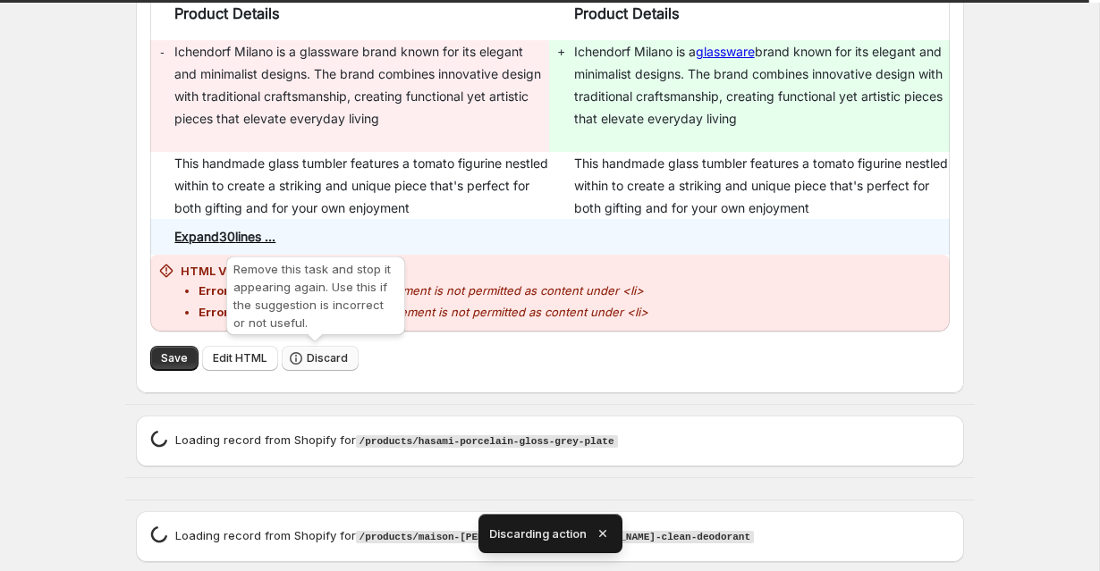
click at [325, 365] on span "Discard" at bounding box center [327, 358] width 41 height 14
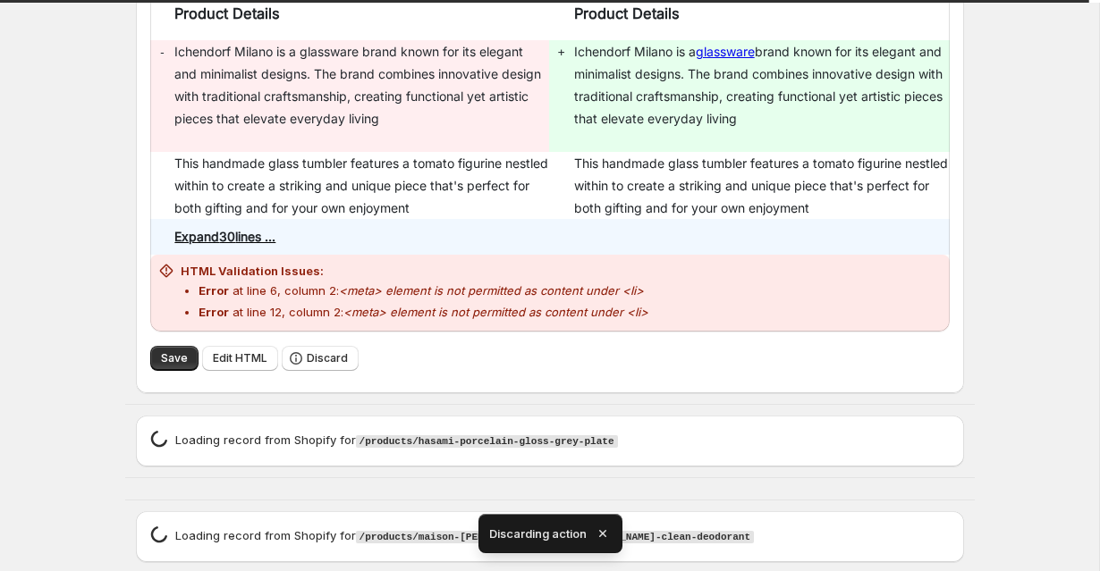
scroll to position [0, 0]
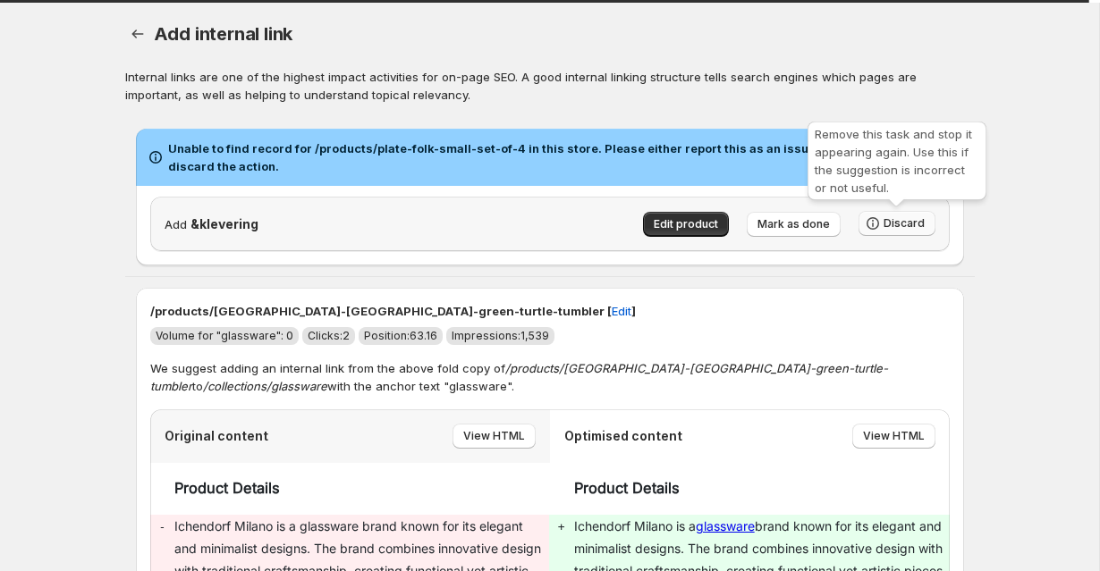
click at [886, 230] on span "Discard" at bounding box center [903, 223] width 41 height 14
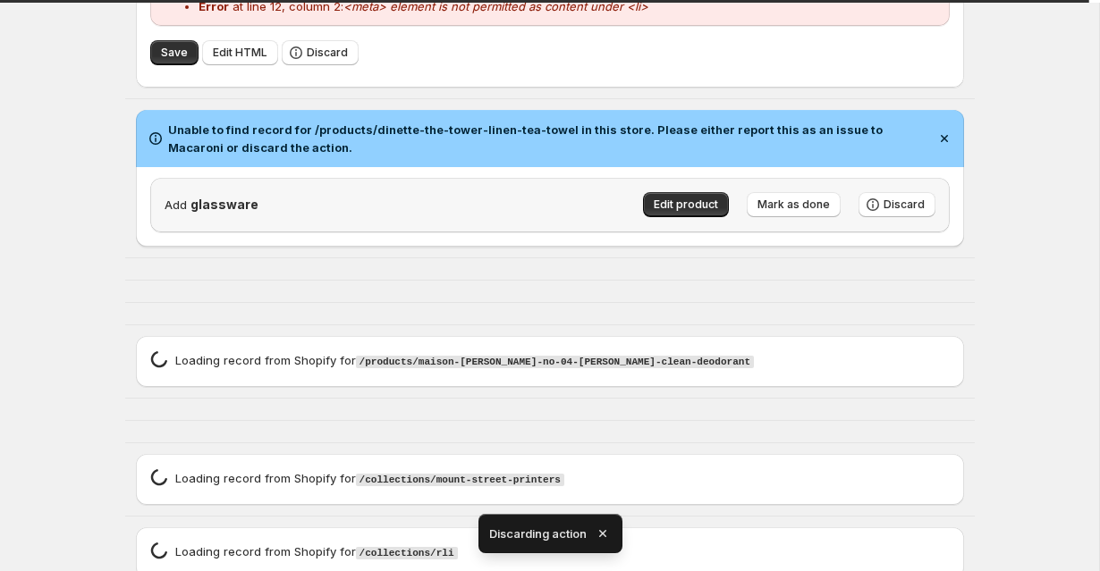
scroll to position [650, 0]
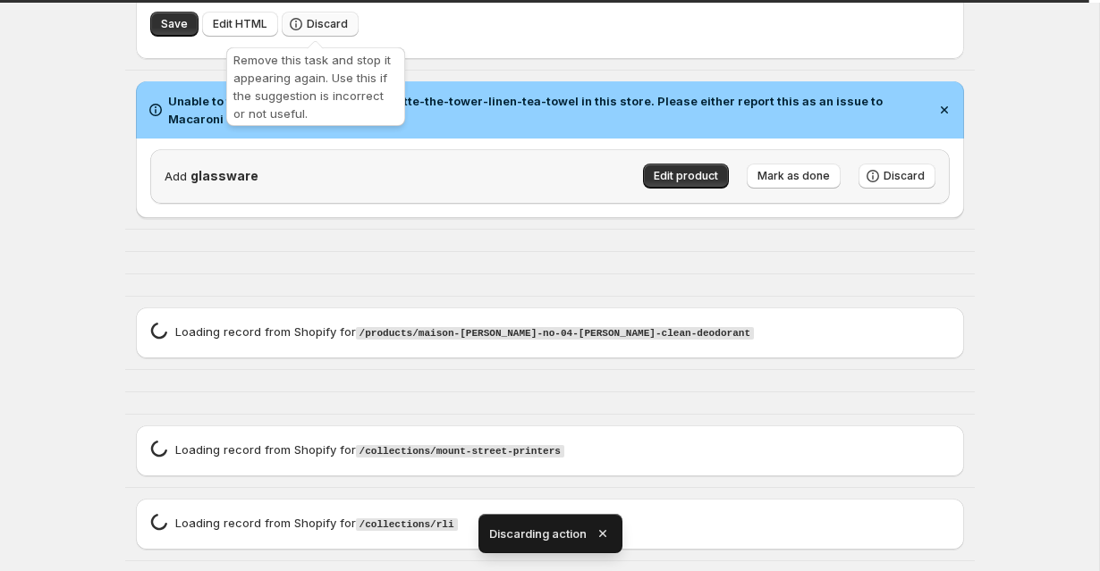
click at [316, 19] on span "Discard" at bounding box center [327, 24] width 41 height 14
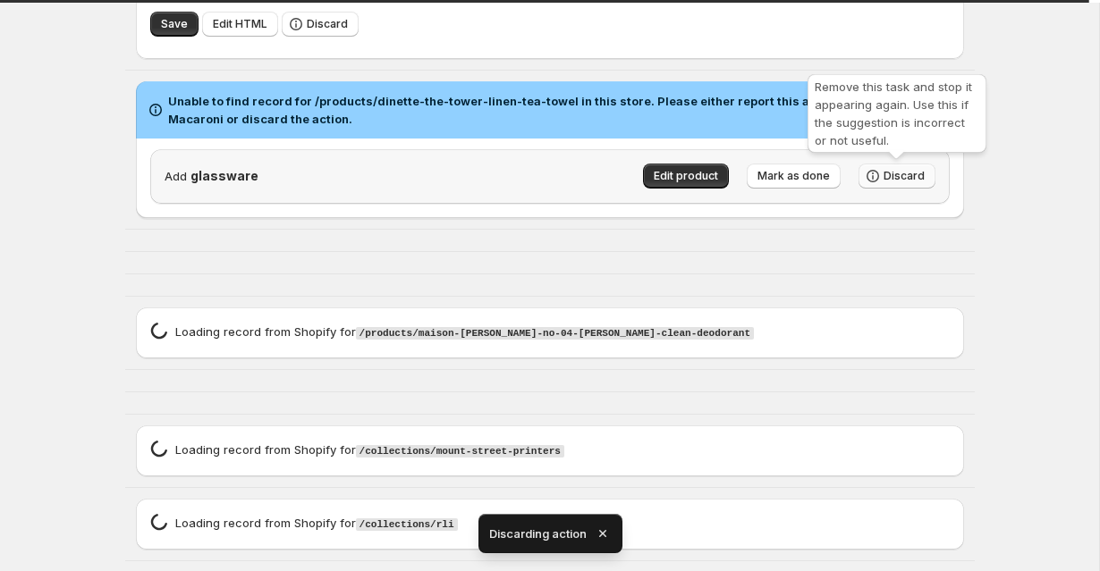
click at [913, 179] on span "Discard" at bounding box center [903, 176] width 41 height 14
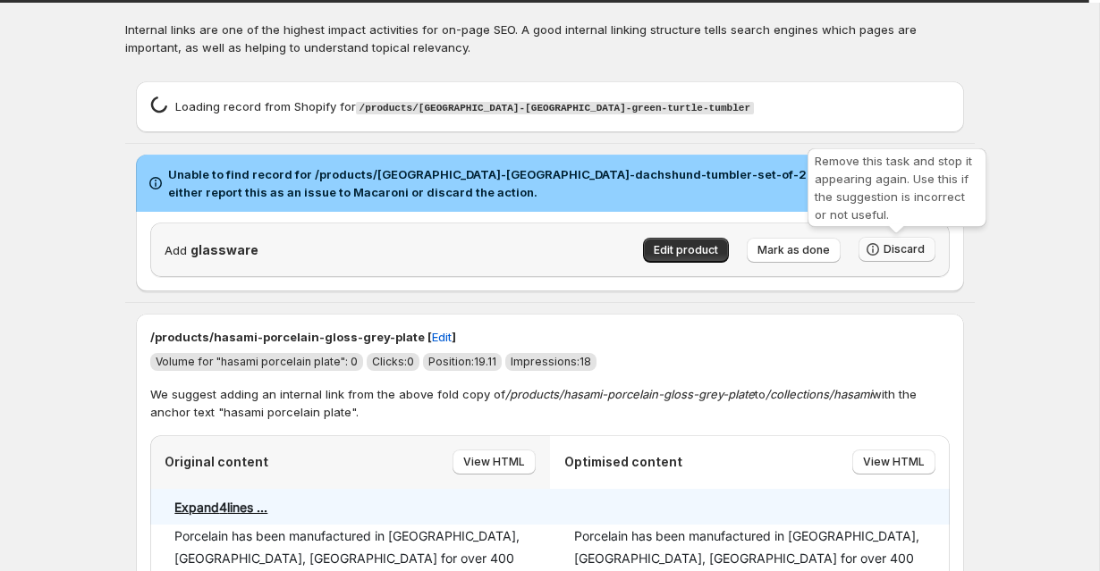
click at [925, 254] on button "Discard" at bounding box center [896, 249] width 77 height 25
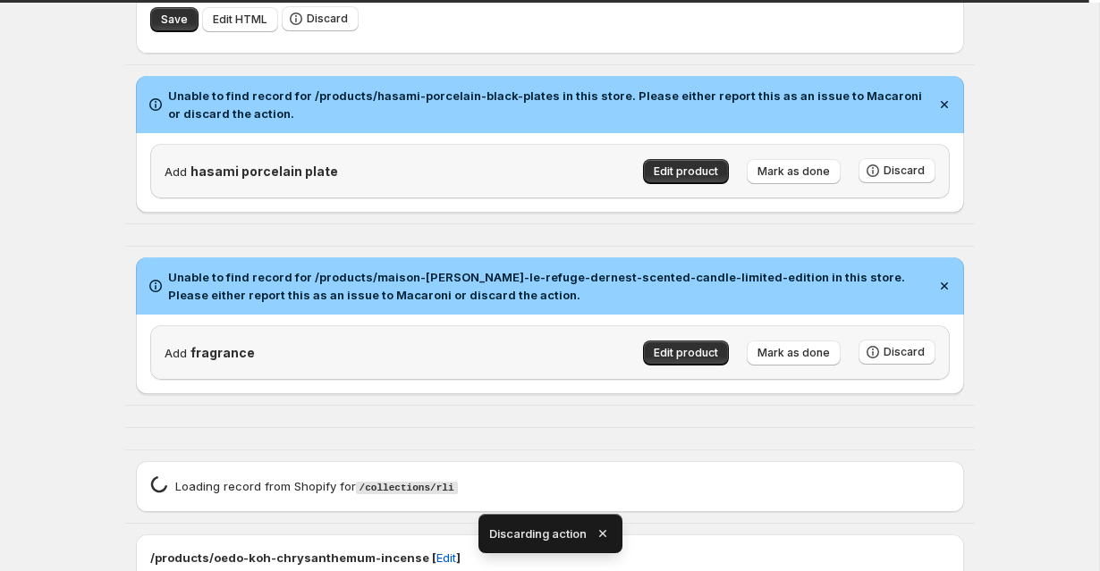
scroll to position [742, 0]
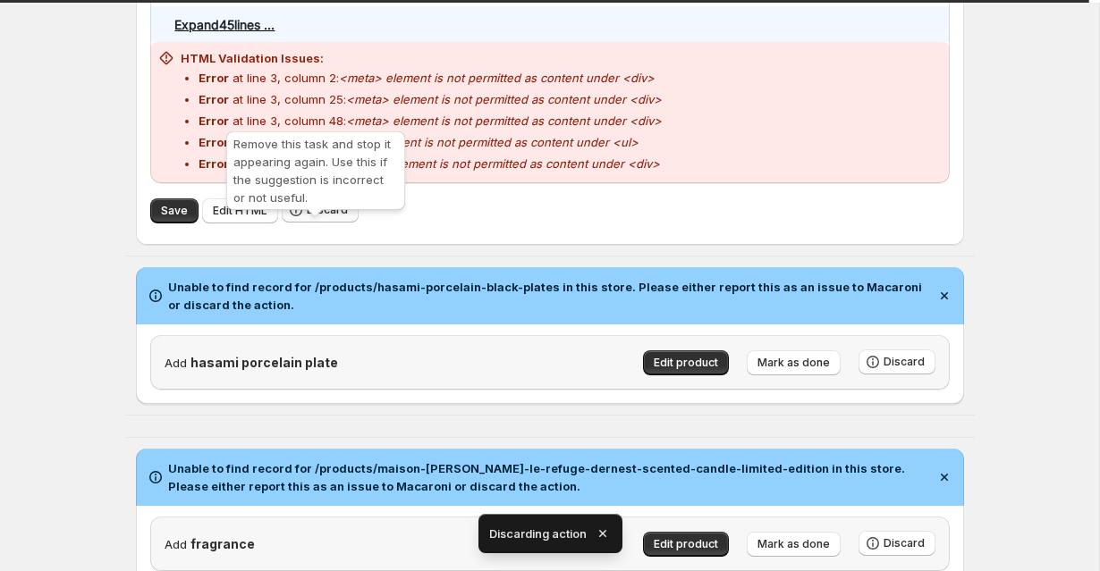
click at [321, 217] on span "Discard" at bounding box center [327, 210] width 41 height 14
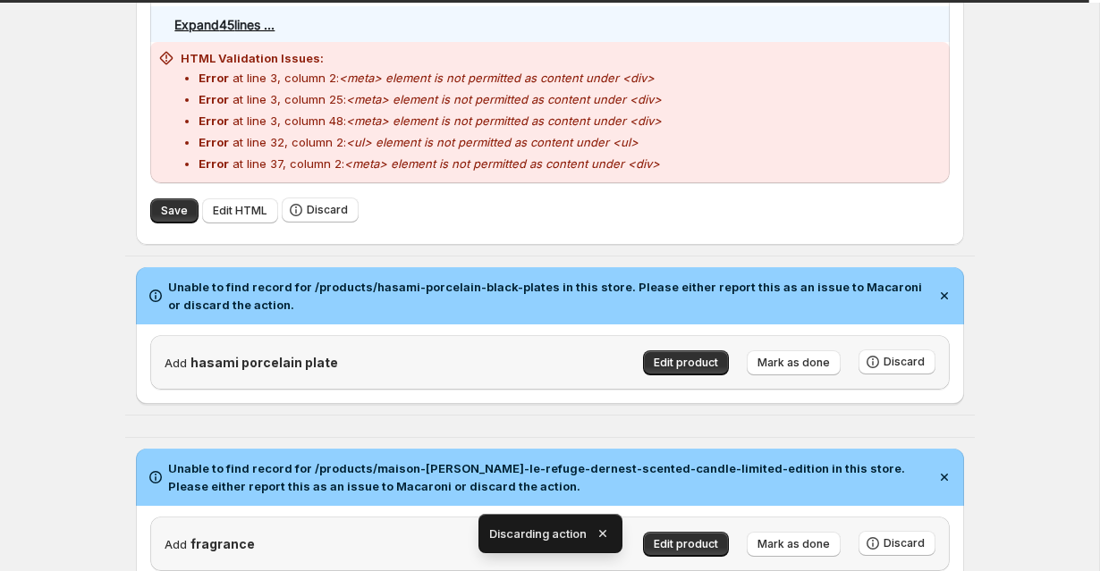
scroll to position [0, 0]
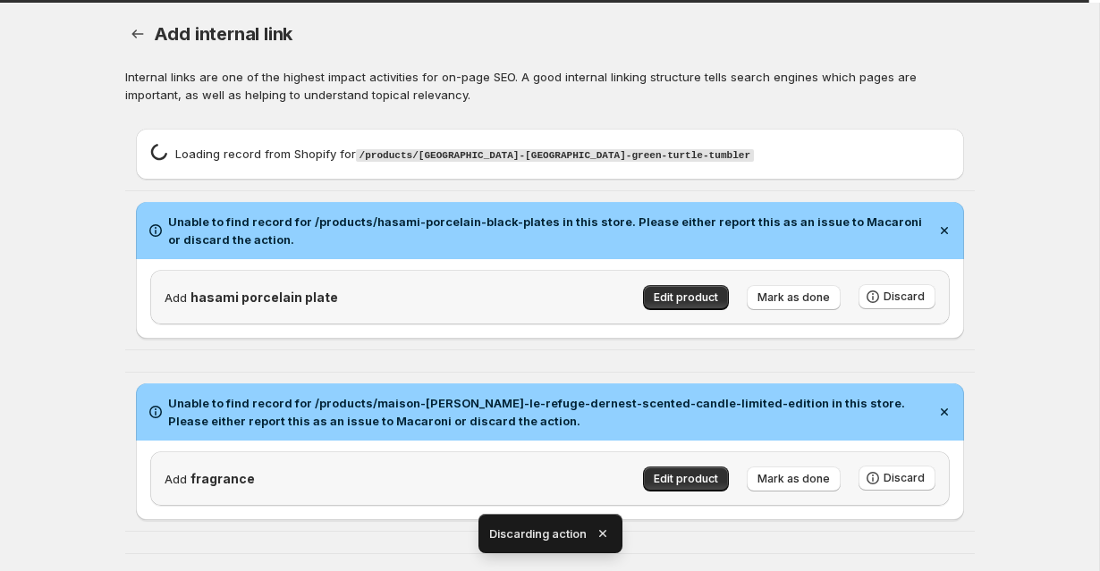
click at [919, 387] on div "Unable to find record for /products/maison-louis-marie-le-refuge-dernest-scente…" at bounding box center [550, 411] width 828 height 57
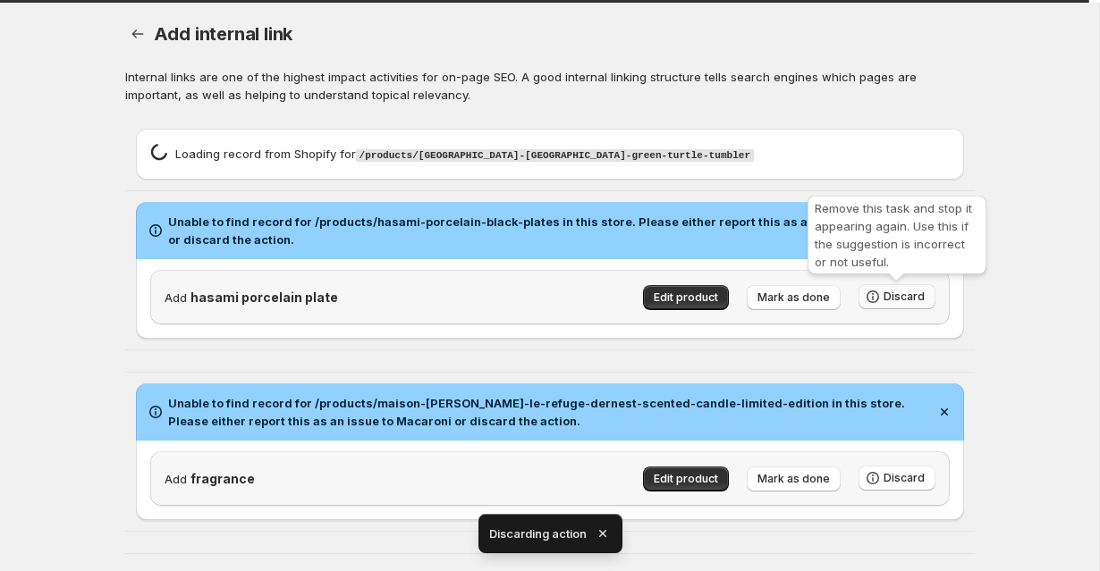
click at [892, 284] on div "Remove this task and stop it appearing again. Use this if the suggestion is inc…" at bounding box center [897, 238] width 186 height 93
click at [892, 293] on span "Discard" at bounding box center [903, 297] width 41 height 14
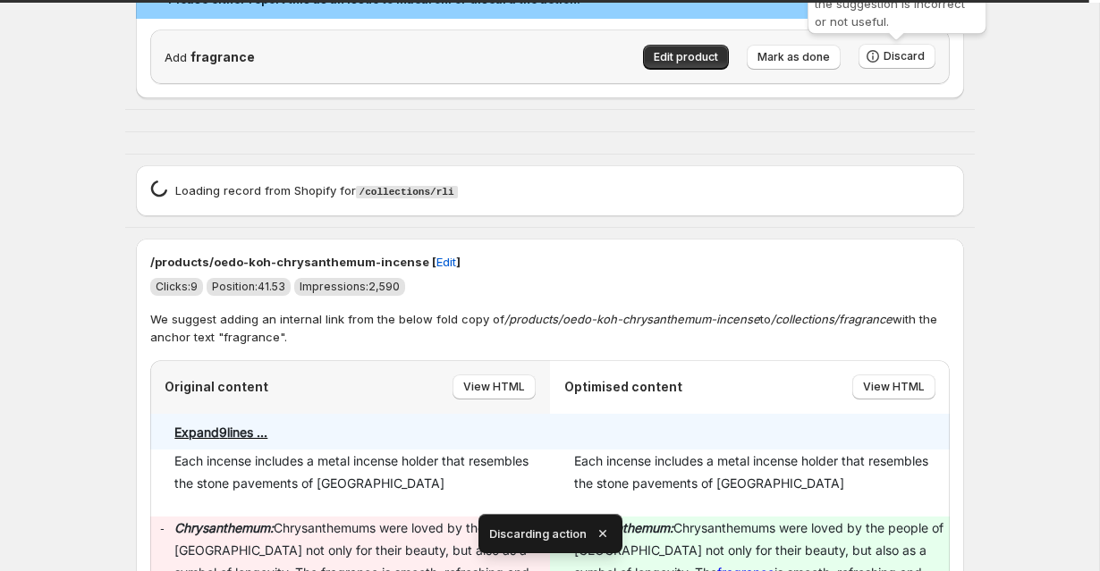
scroll to position [103, 0]
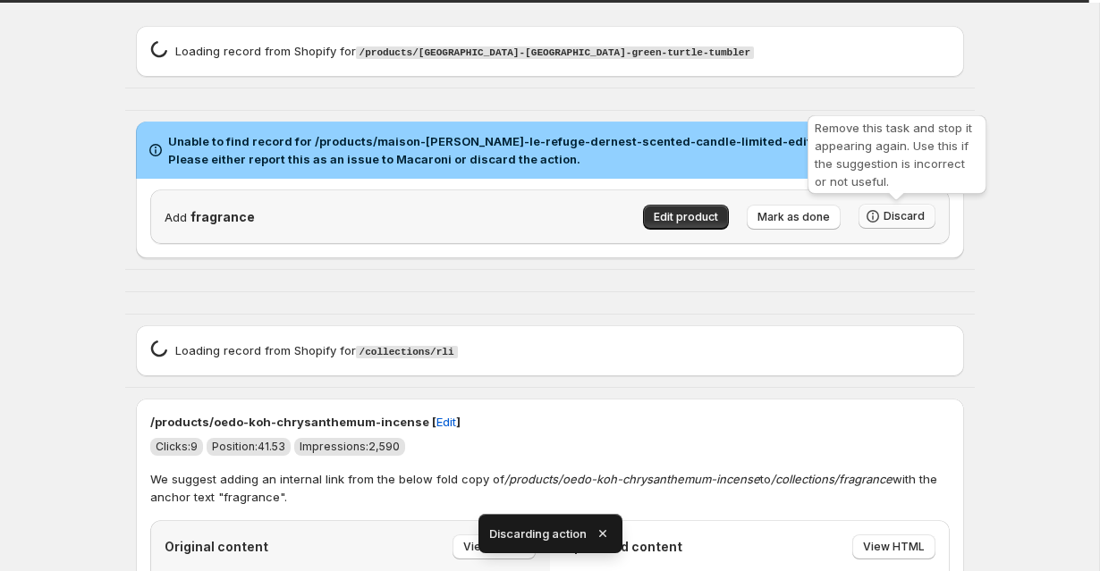
click at [890, 213] on span "Discard" at bounding box center [903, 216] width 41 height 14
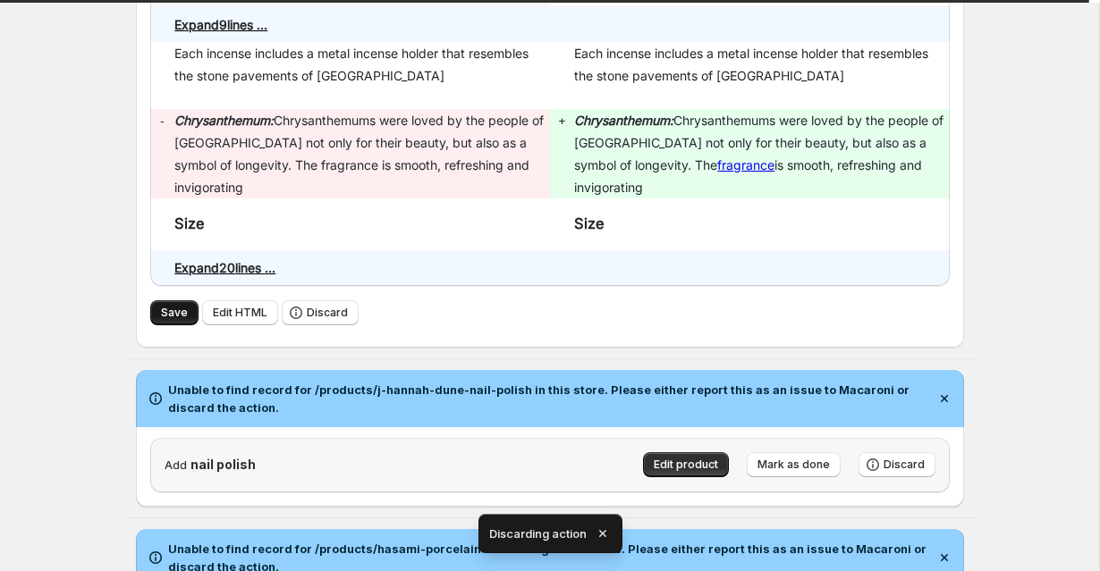
click at [174, 306] on span "Save" at bounding box center [174, 313] width 27 height 14
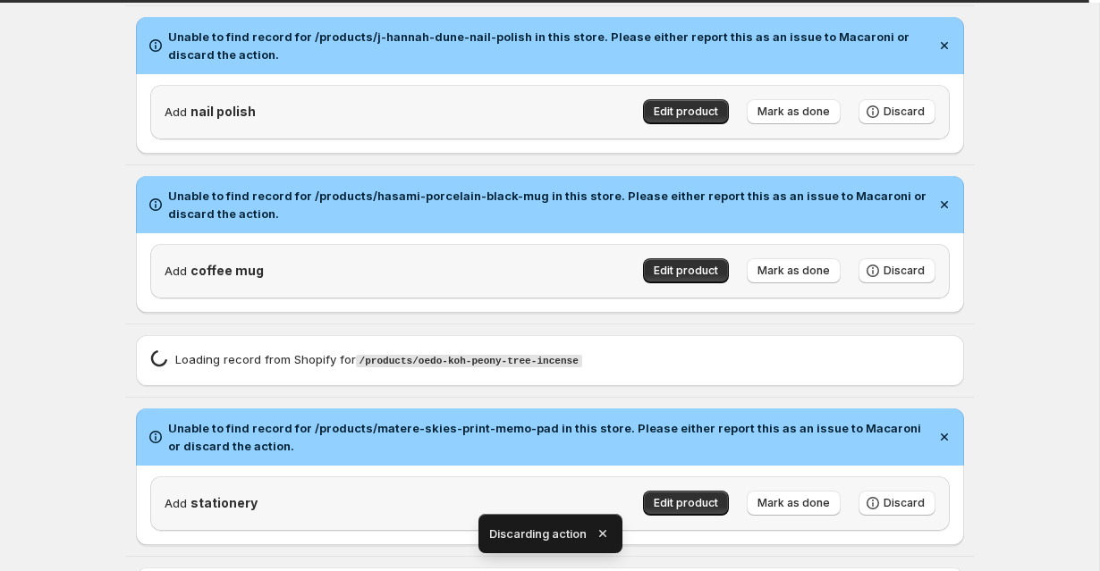
scroll to position [1690, 0]
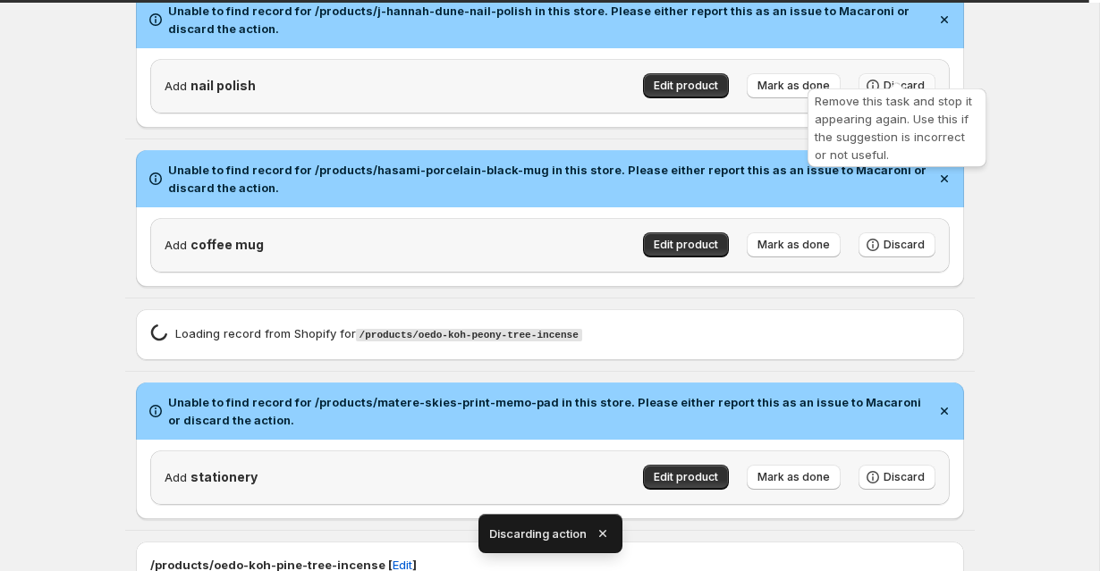
click at [878, 77] on icon "button" at bounding box center [873, 86] width 18 height 18
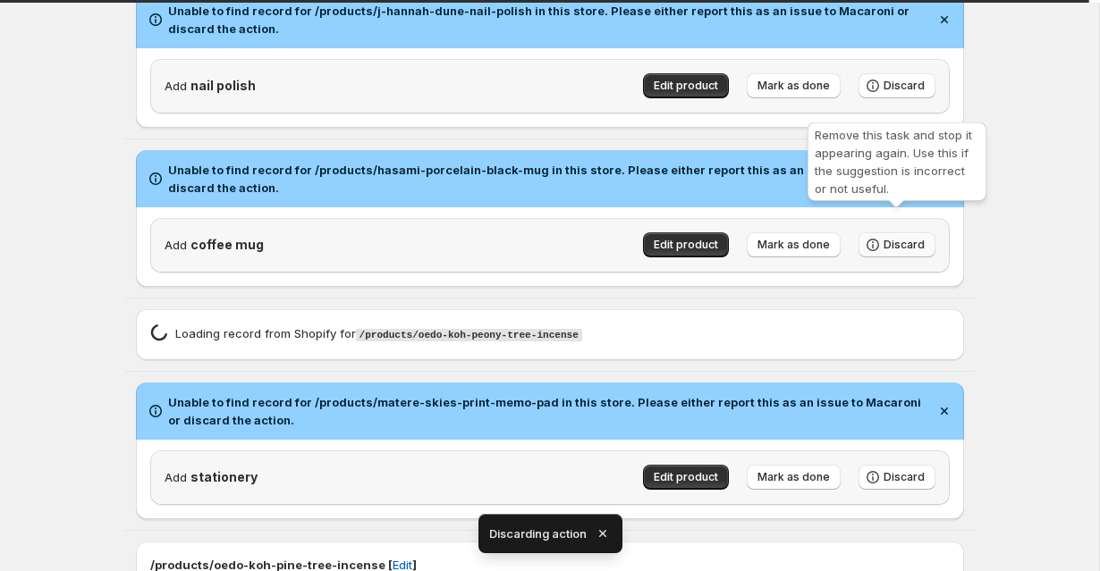
click at [895, 238] on span "Discard" at bounding box center [903, 245] width 41 height 14
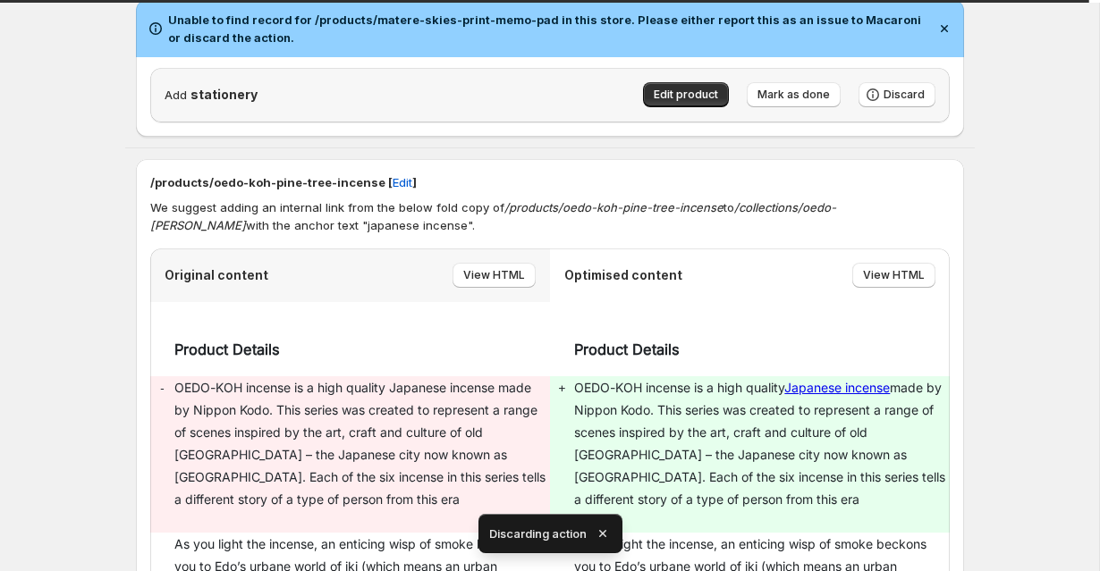
scroll to position [1840, 0]
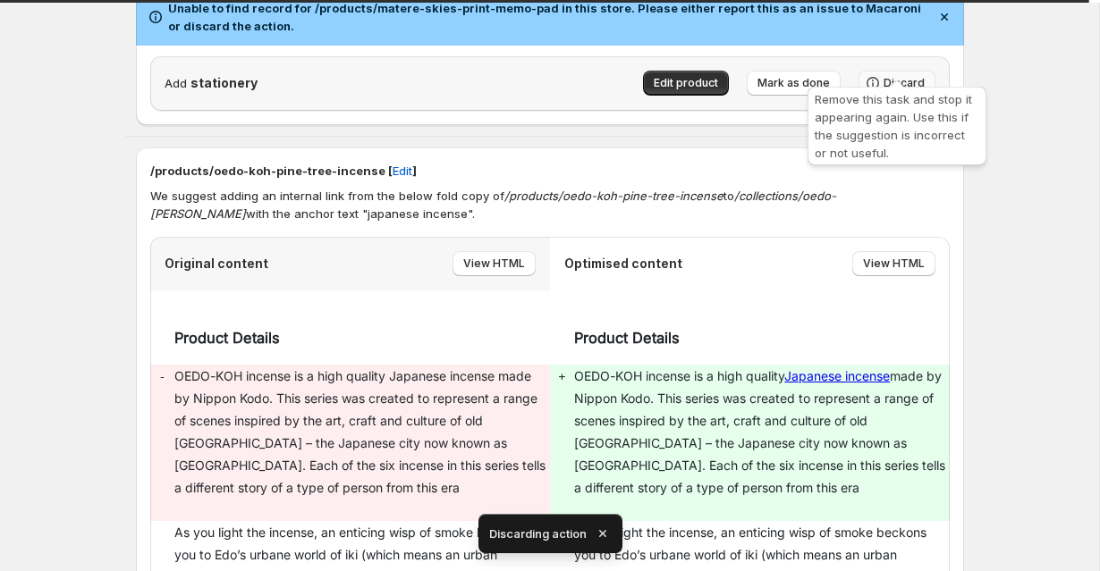
click at [881, 74] on icon "button" at bounding box center [873, 83] width 18 height 18
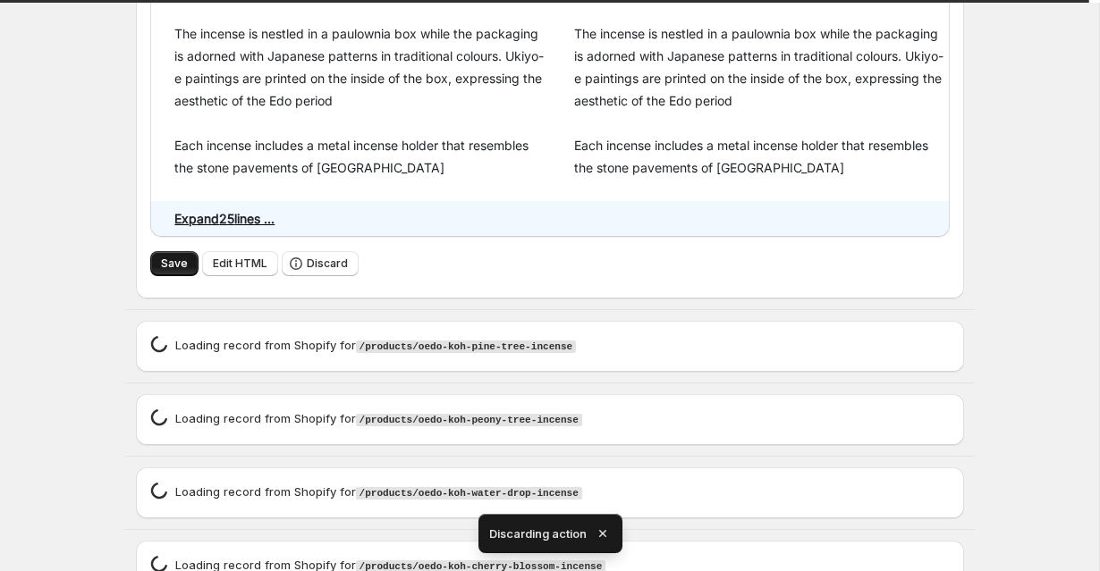
click at [173, 257] on span "Save" at bounding box center [174, 264] width 27 height 14
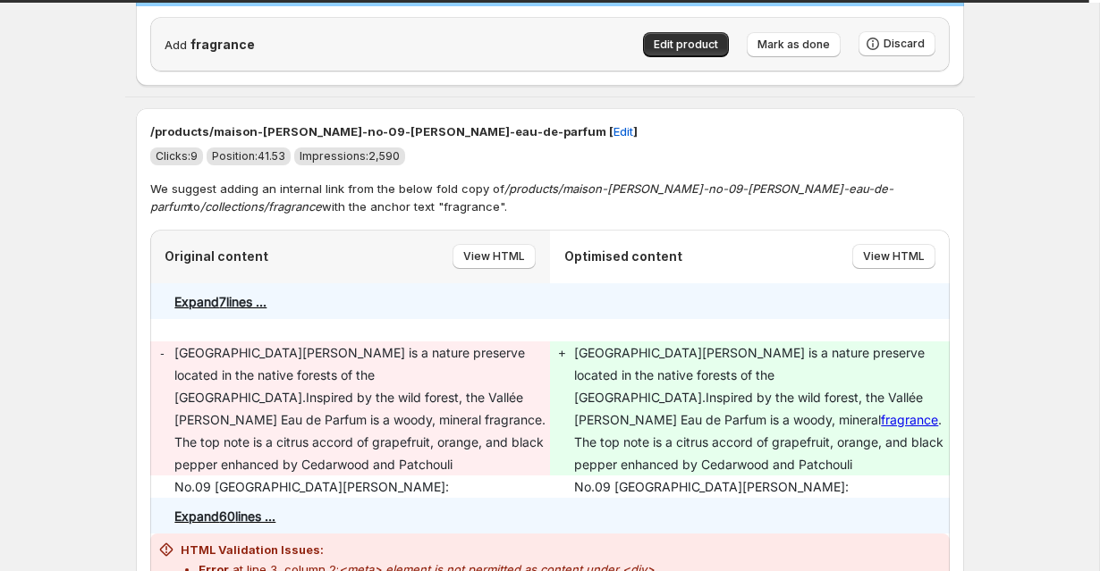
scroll to position [234, 0]
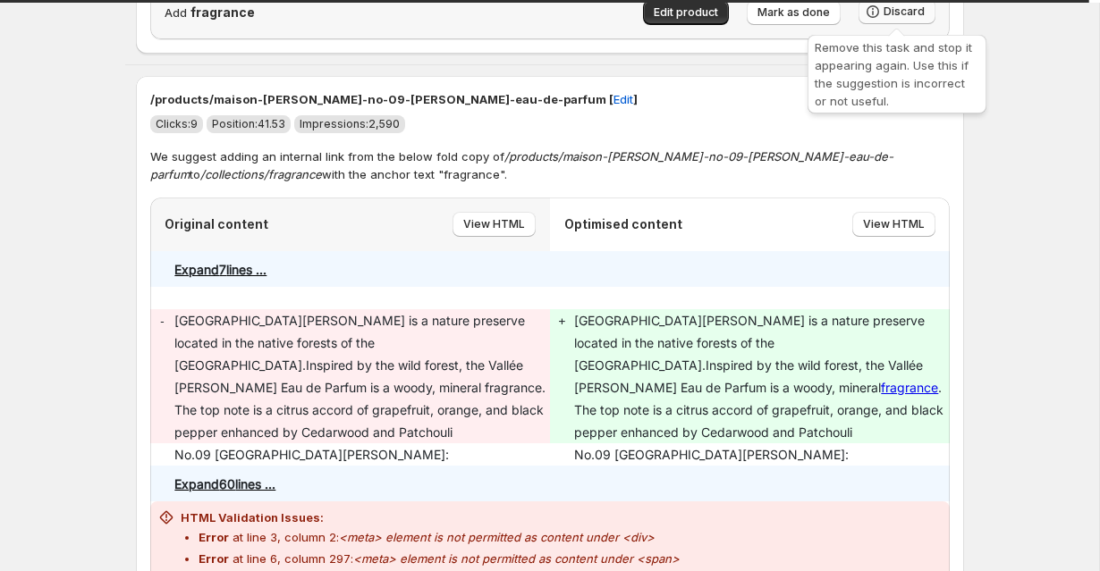
click at [873, 16] on icon "button" at bounding box center [873, 12] width 18 height 18
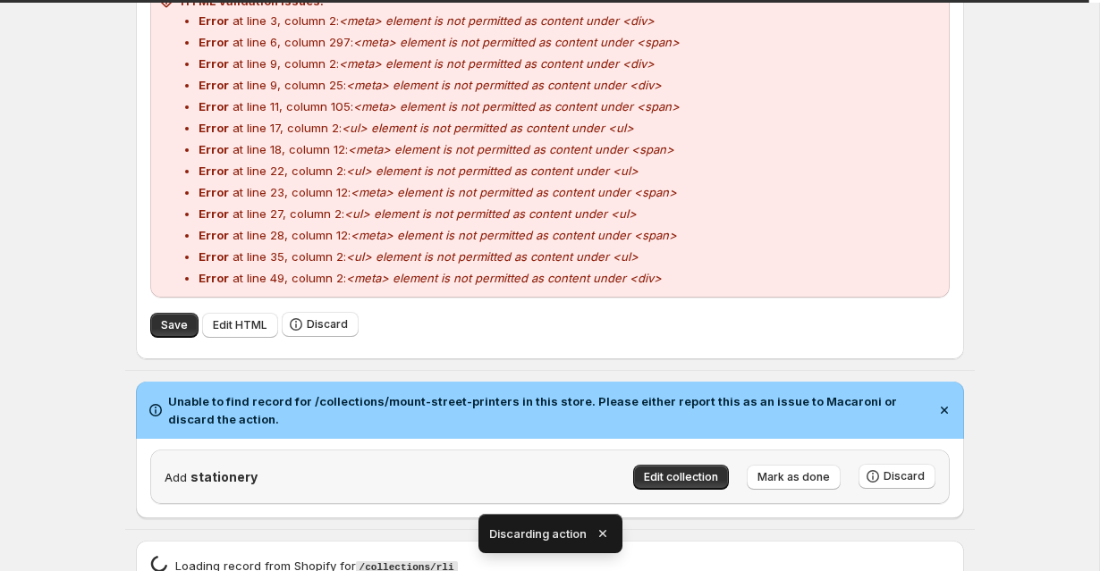
scroll to position [627, 0]
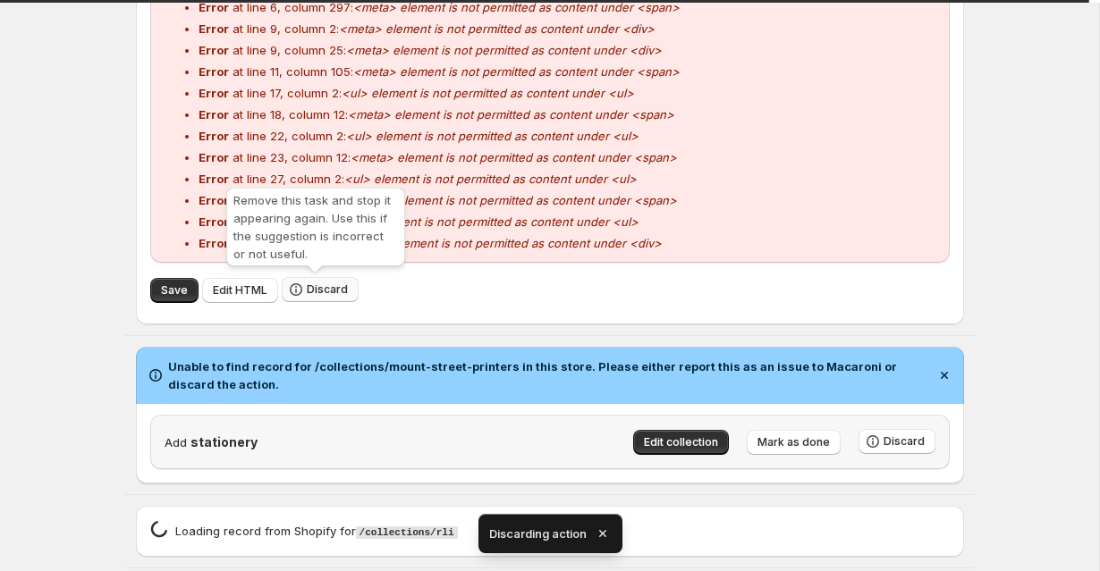
click at [340, 288] on span "Discard" at bounding box center [327, 289] width 41 height 14
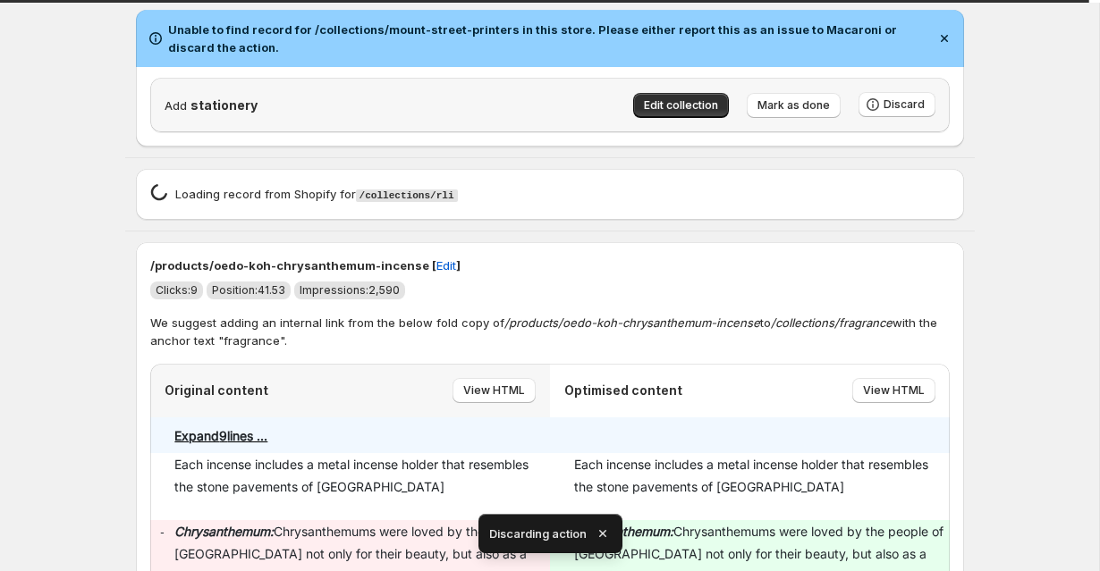
scroll to position [212, 0]
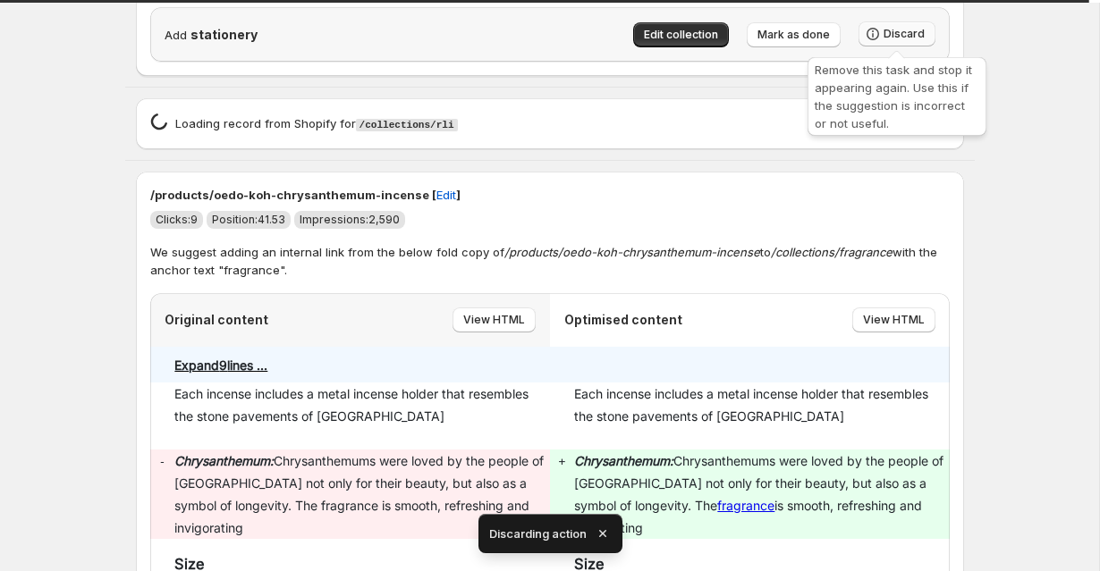
click at [910, 40] on span "Discard" at bounding box center [903, 34] width 41 height 14
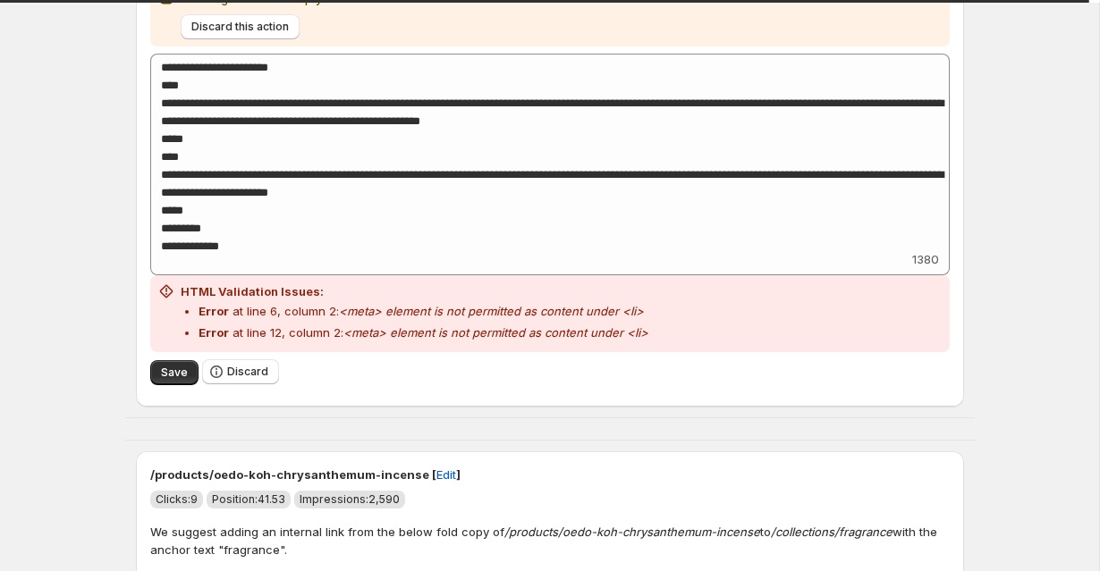
scroll to position [375, 0]
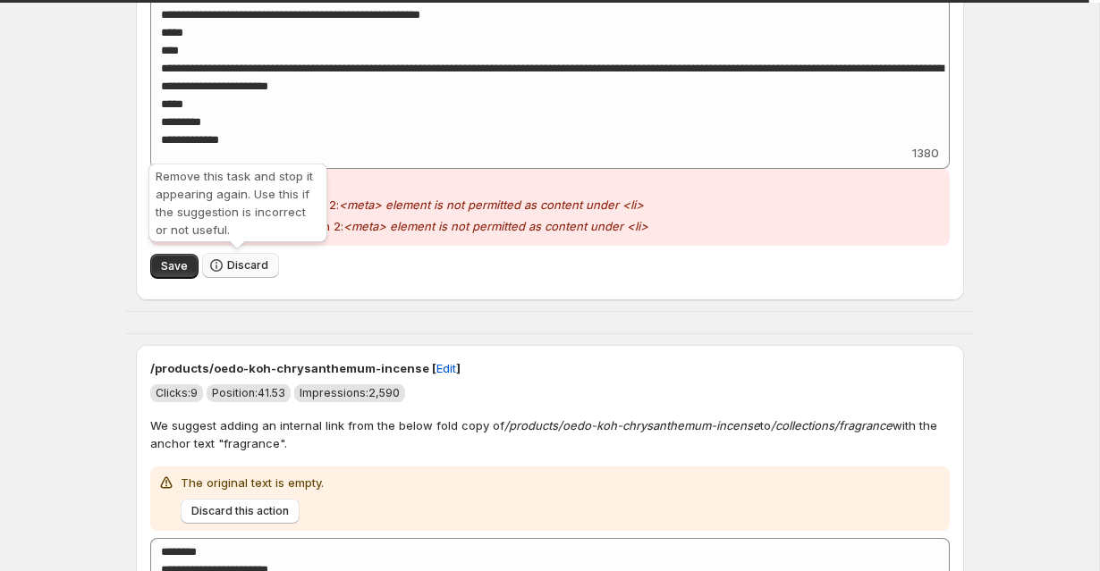
click at [220, 260] on icon "button" at bounding box center [216, 266] width 18 height 18
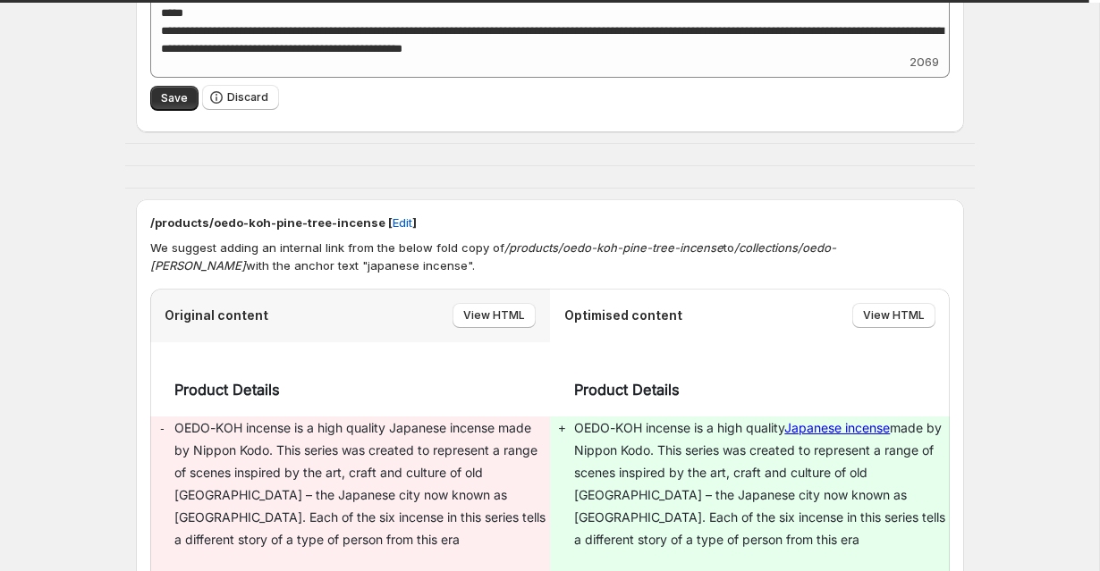
scroll to position [506, 0]
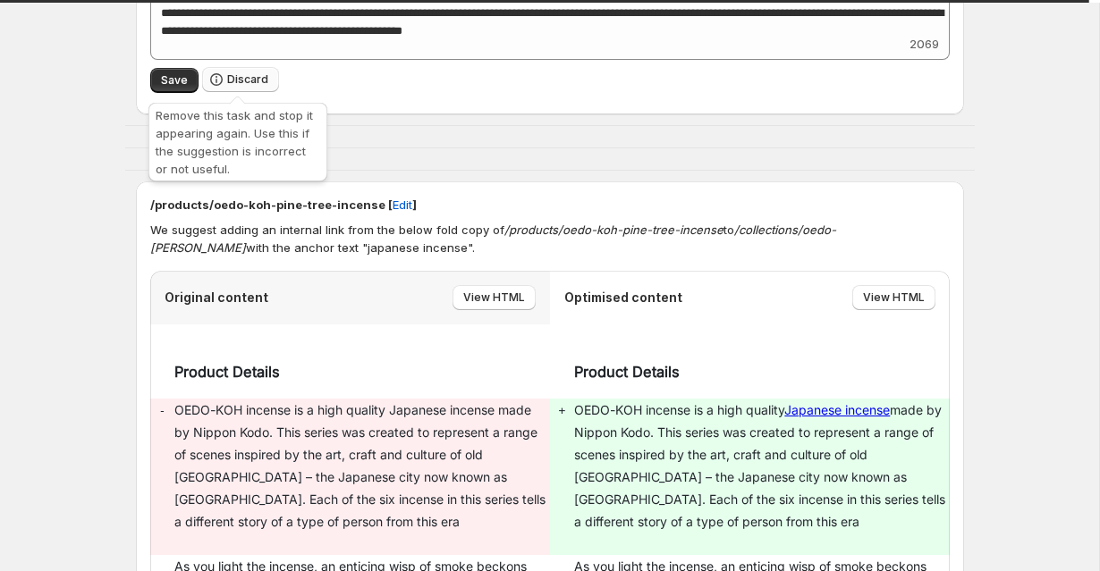
click at [249, 88] on button "Discard" at bounding box center [240, 79] width 77 height 25
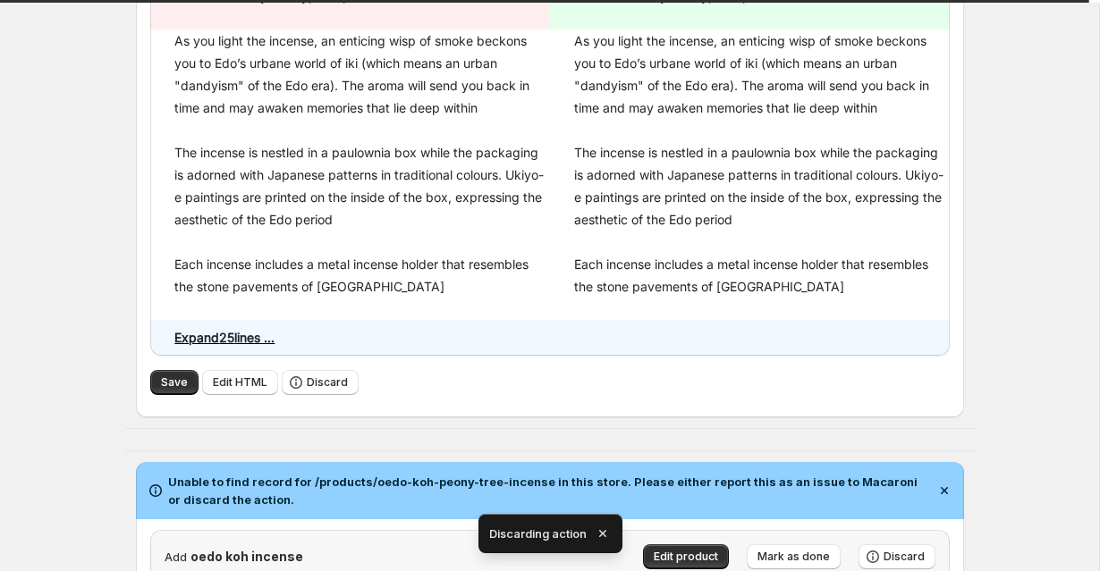
scroll to position [628, 0]
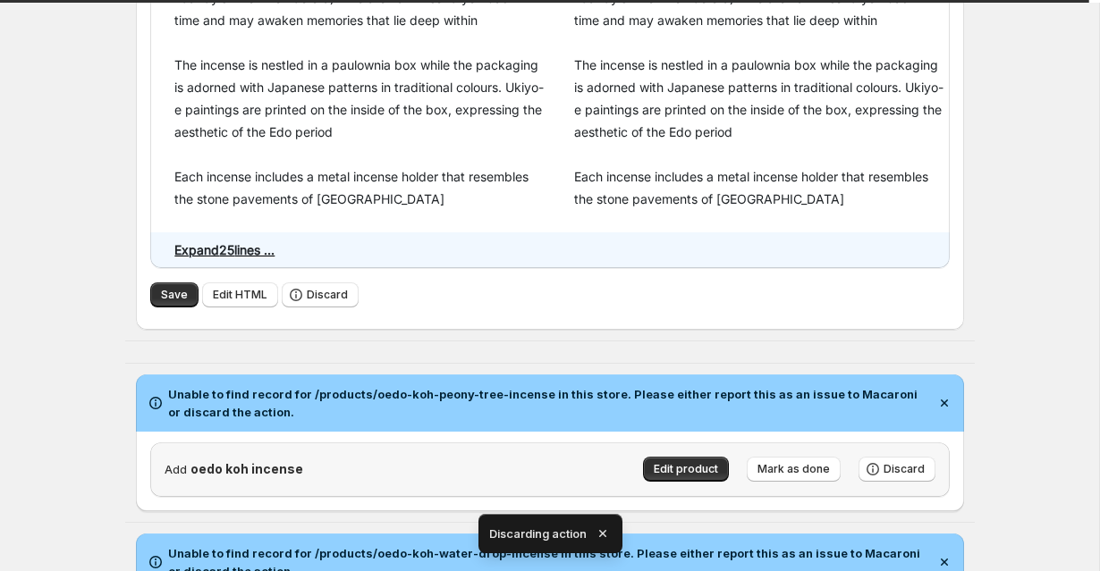
click at [177, 308] on div "Save Edit HTML Discard" at bounding box center [549, 295] width 799 height 26
click at [169, 278] on div "Save Edit HTML Discard" at bounding box center [549, 295] width 799 height 40
click at [169, 282] on button "Save" at bounding box center [174, 294] width 48 height 25
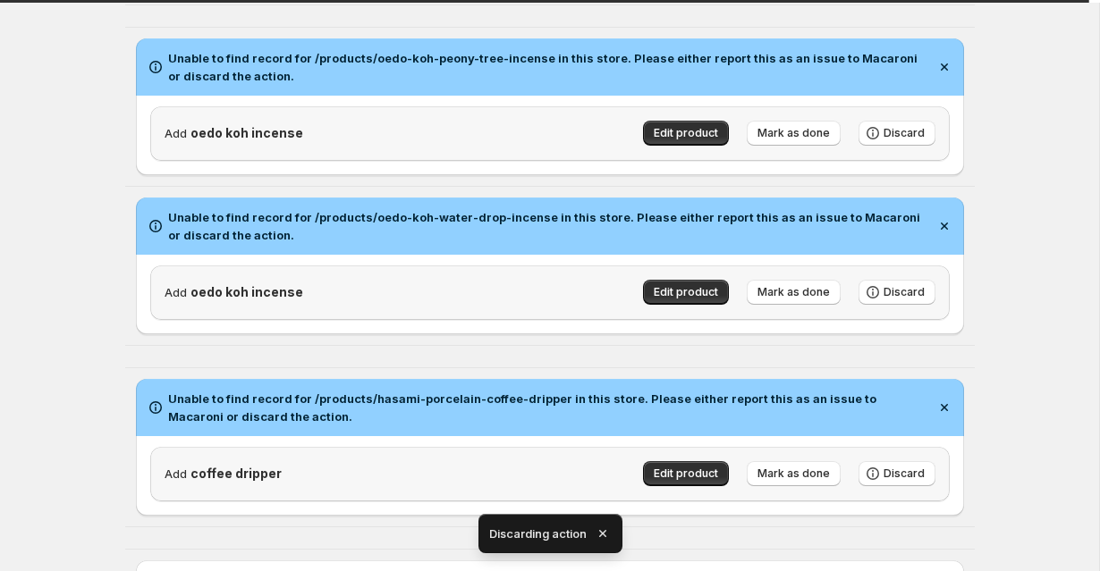
scroll to position [988, 0]
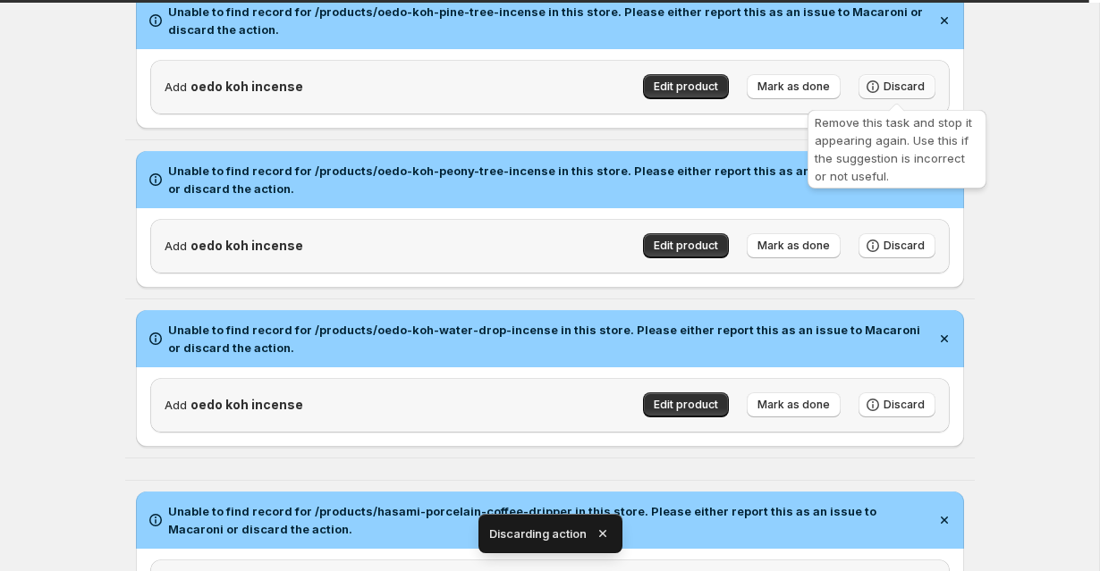
click at [881, 88] on icon "button" at bounding box center [873, 87] width 18 height 18
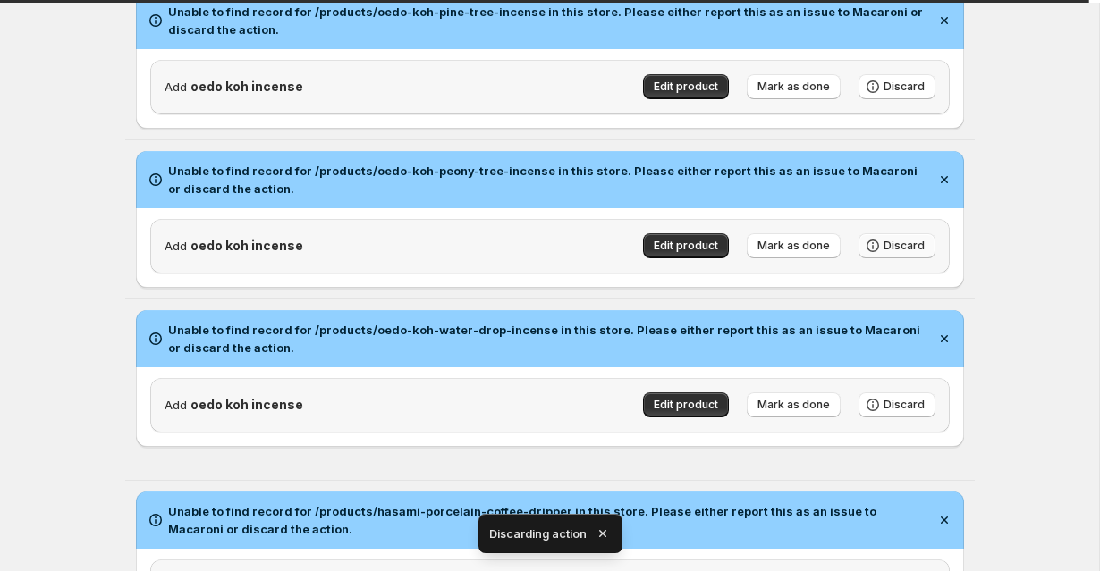
scroll to position [829, 0]
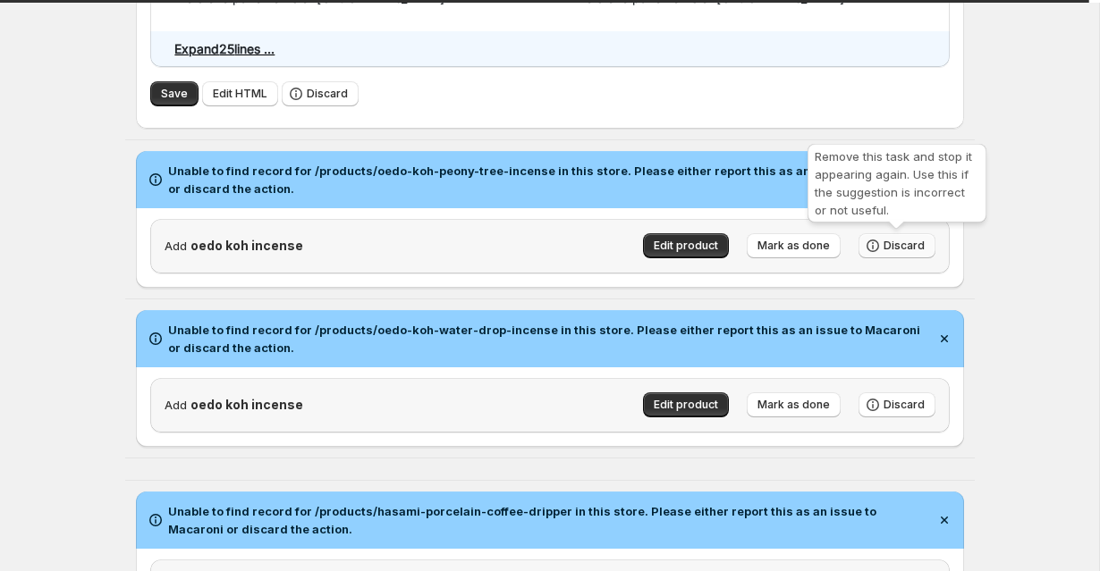
click at [889, 249] on span "Discard" at bounding box center [903, 246] width 41 height 14
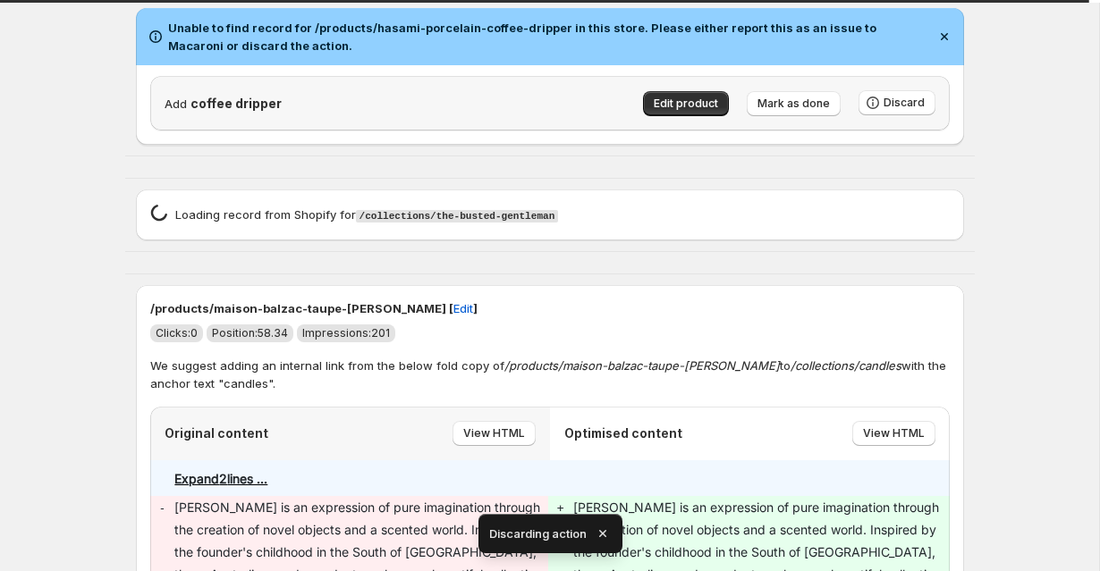
click at [884, 260] on copy\"\} at bounding box center [549, 262] width 849 height 21
click at [888, 105] on span "Discard" at bounding box center [903, 103] width 41 height 14
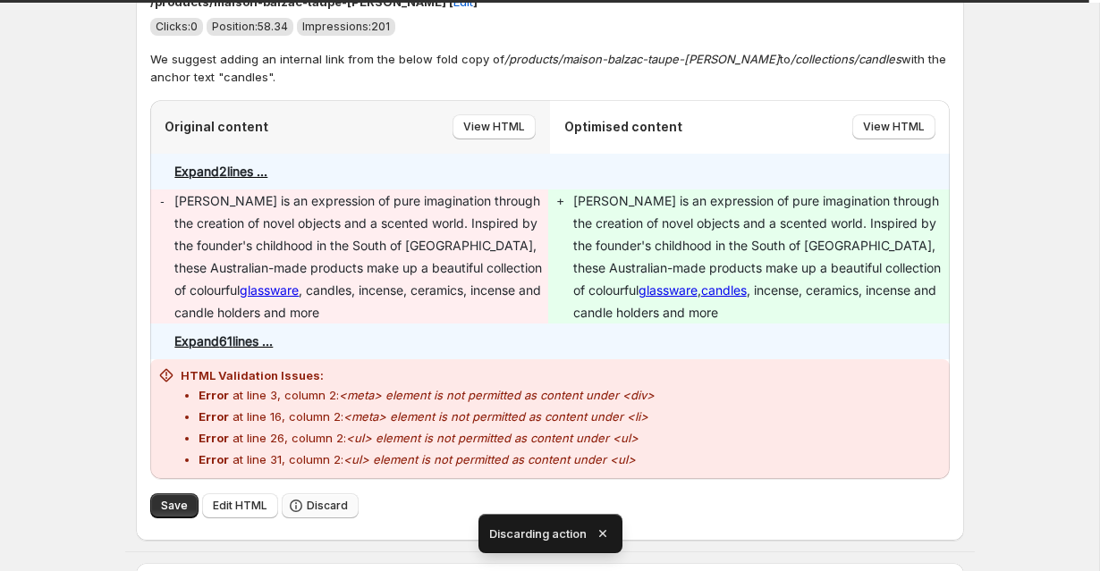
scroll to position [1711, 0]
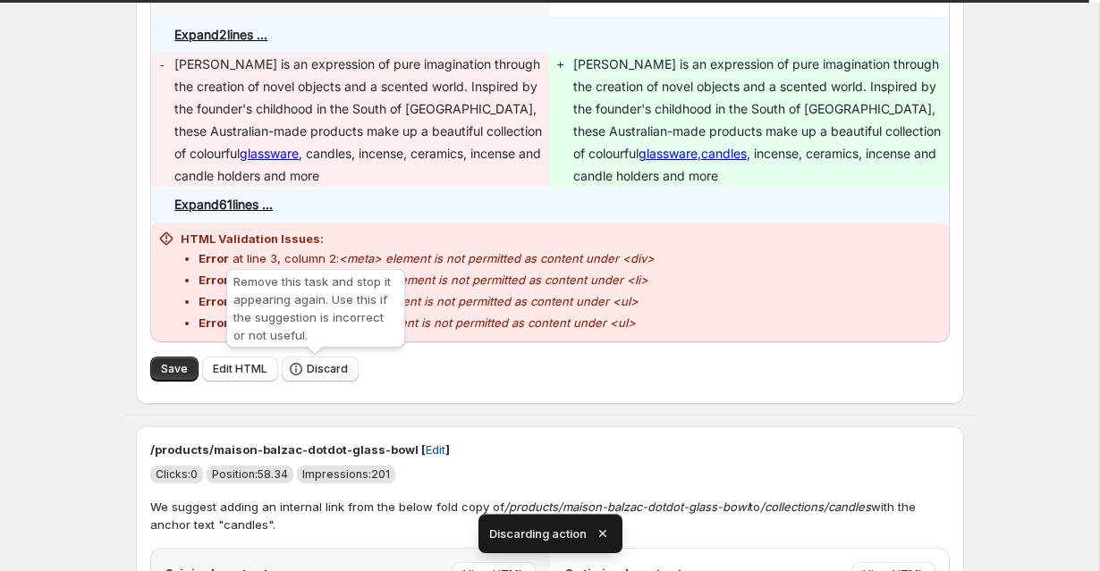
click at [299, 366] on icon "button" at bounding box center [296, 369] width 18 height 18
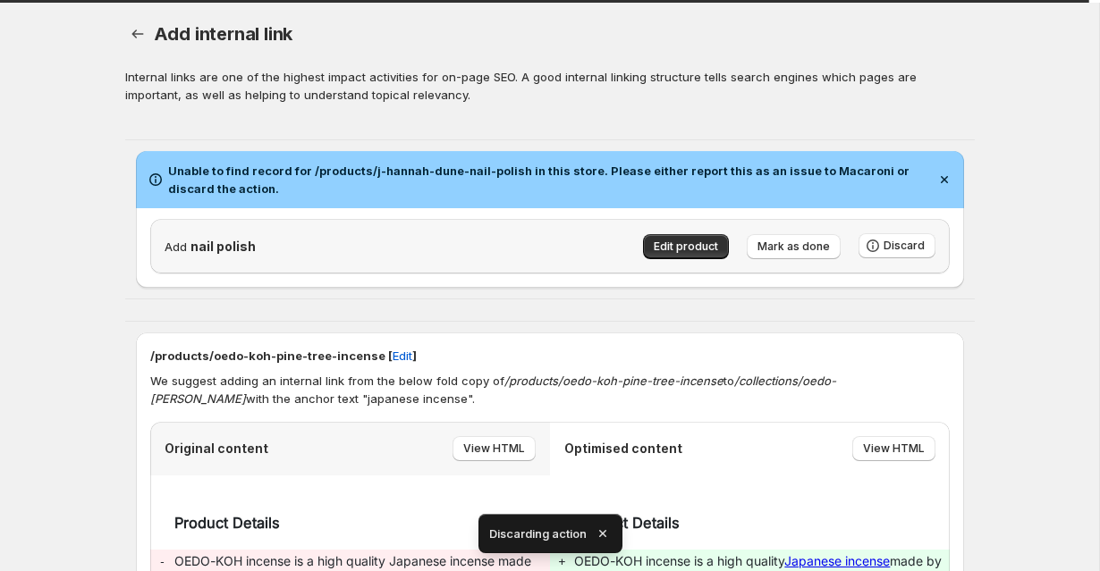
scroll to position [147, 0]
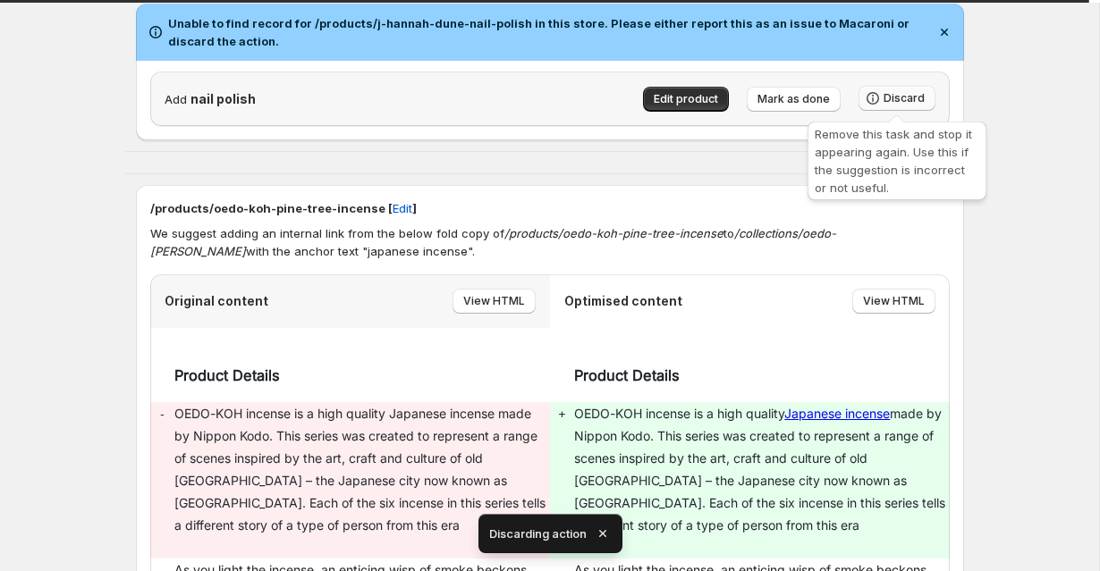
click at [883, 90] on button "Discard" at bounding box center [896, 98] width 77 height 25
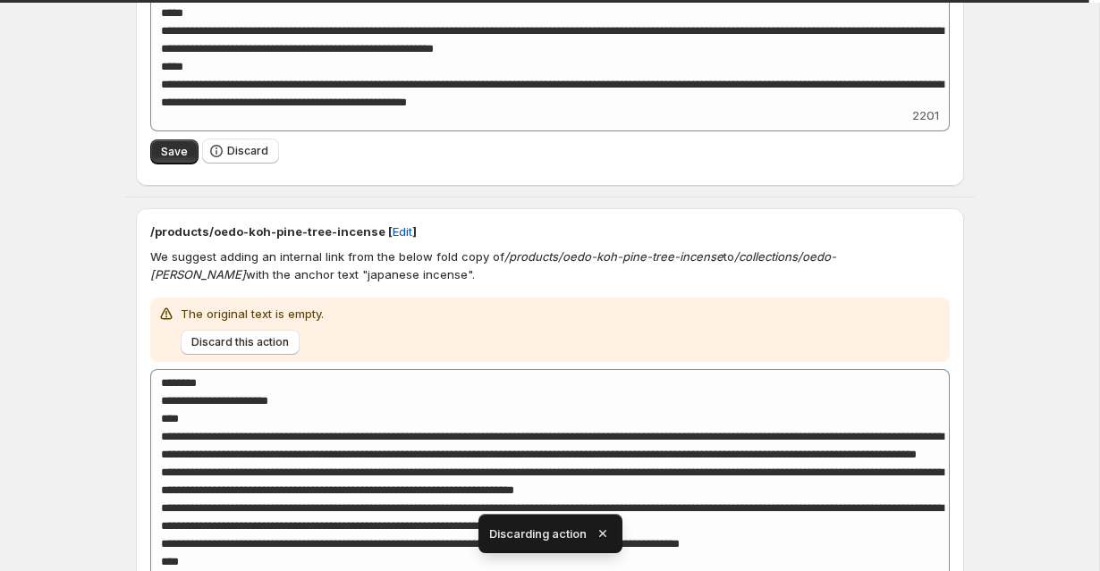
scroll to position [449, 0]
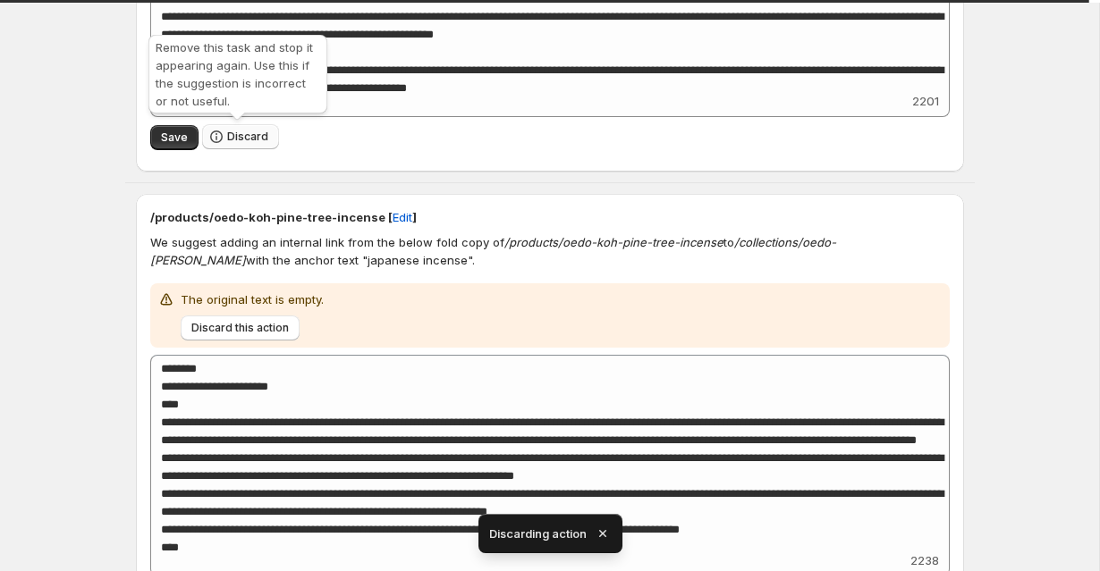
click at [235, 141] on span "Discard" at bounding box center [247, 137] width 41 height 14
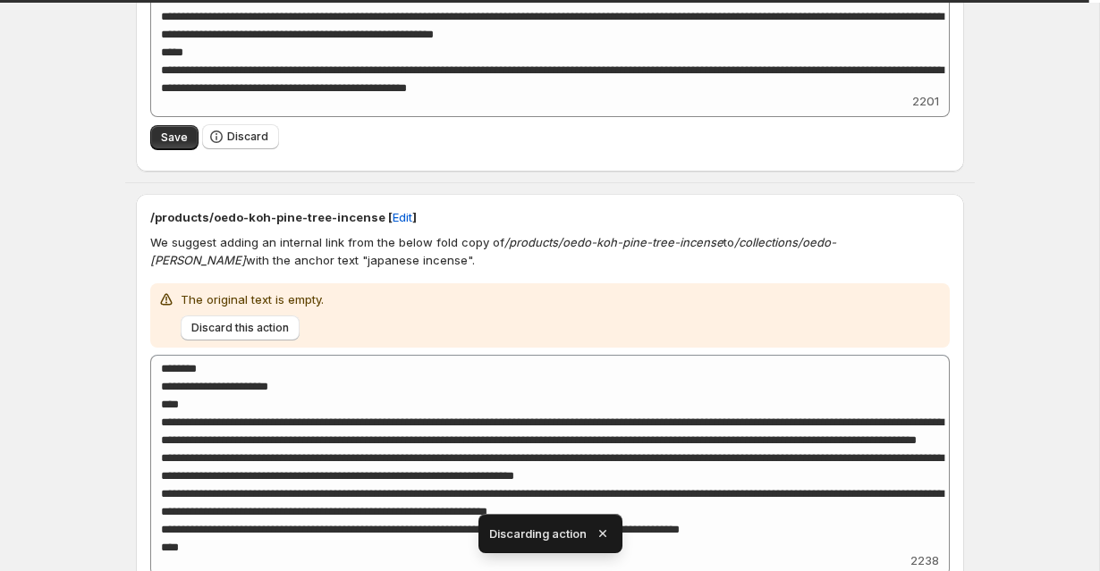
scroll to position [76, 0]
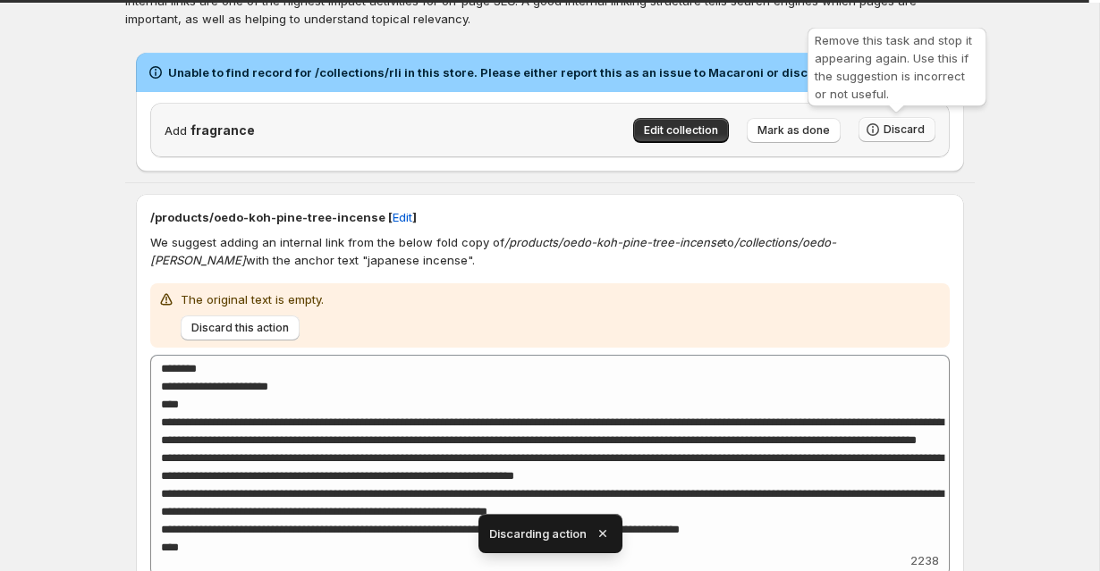
click at [892, 131] on span "Discard" at bounding box center [903, 129] width 41 height 14
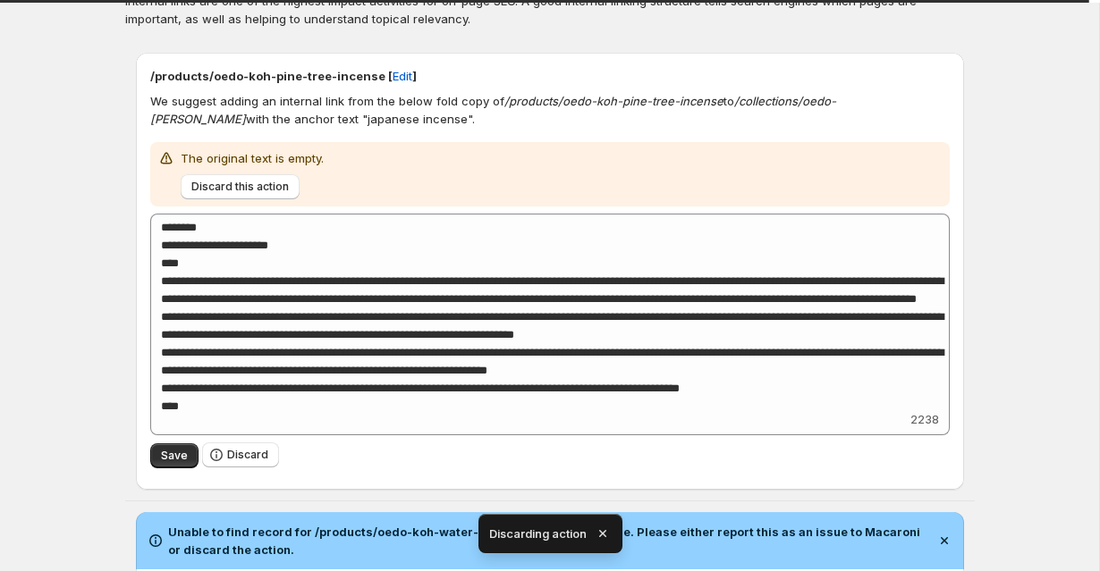
scroll to position [265, 0]
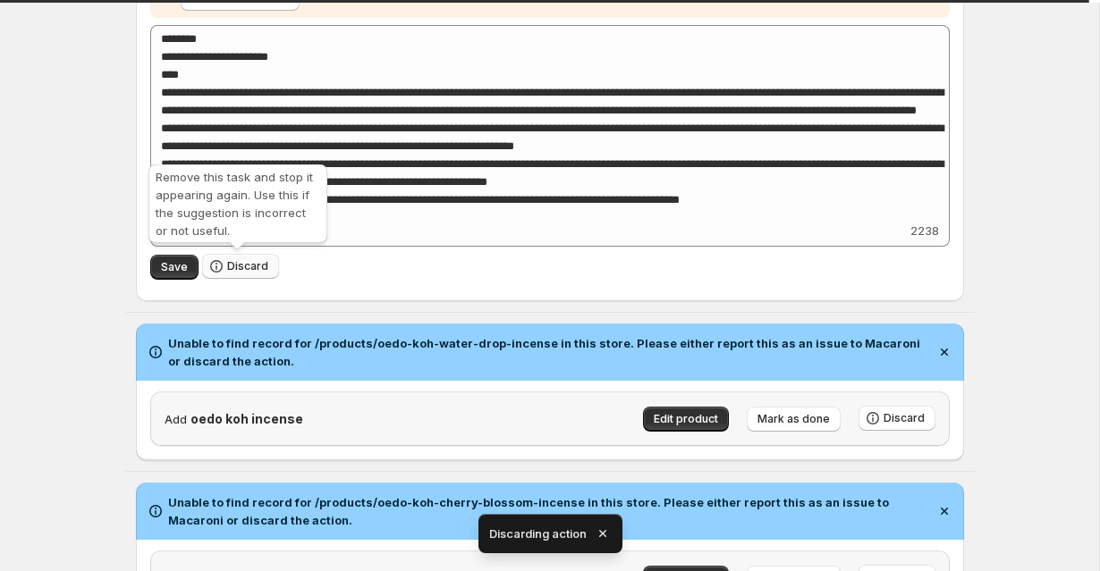
click at [256, 268] on span "Discard" at bounding box center [247, 266] width 41 height 14
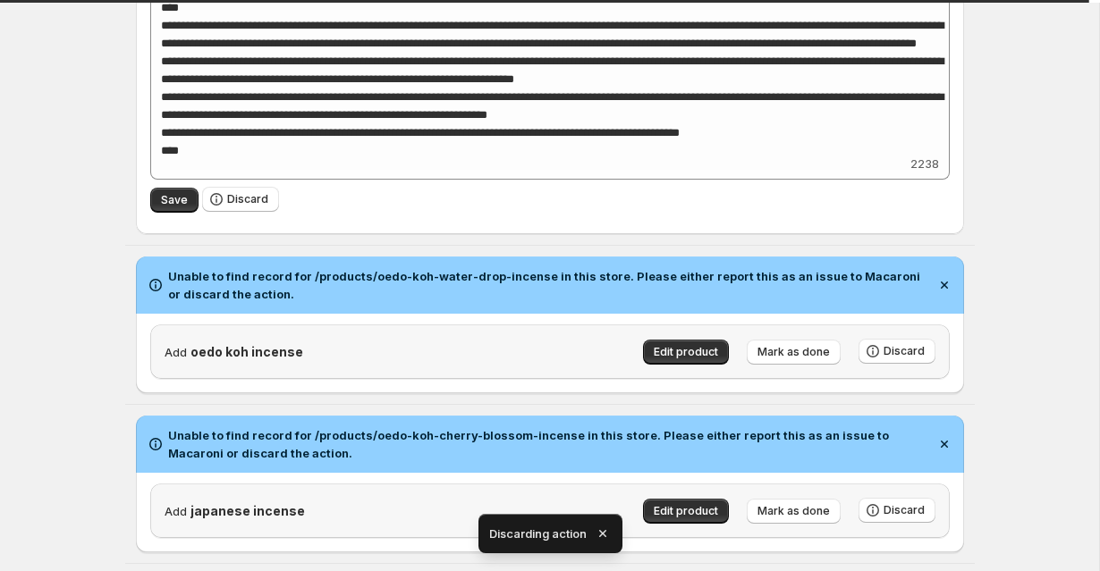
scroll to position [36, 0]
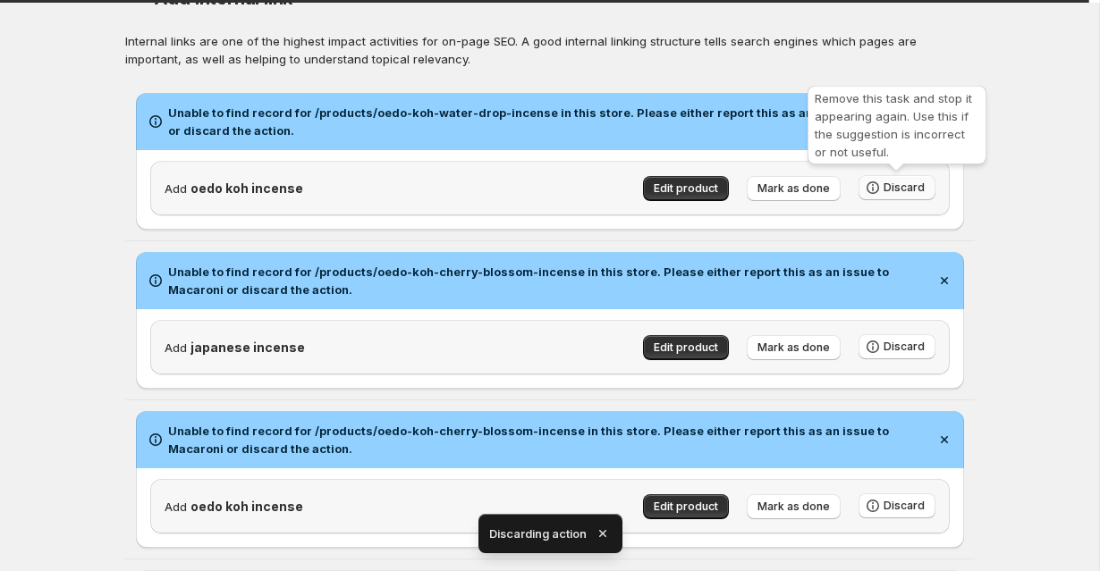
click at [914, 191] on span "Discard" at bounding box center [903, 188] width 41 height 14
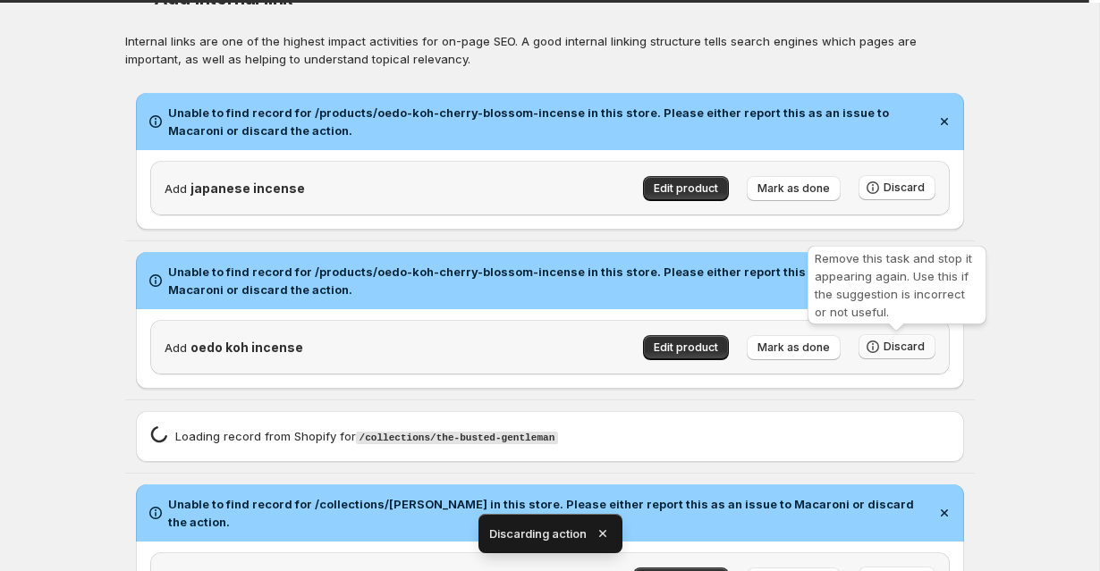
click at [906, 345] on span "Discard" at bounding box center [903, 347] width 41 height 14
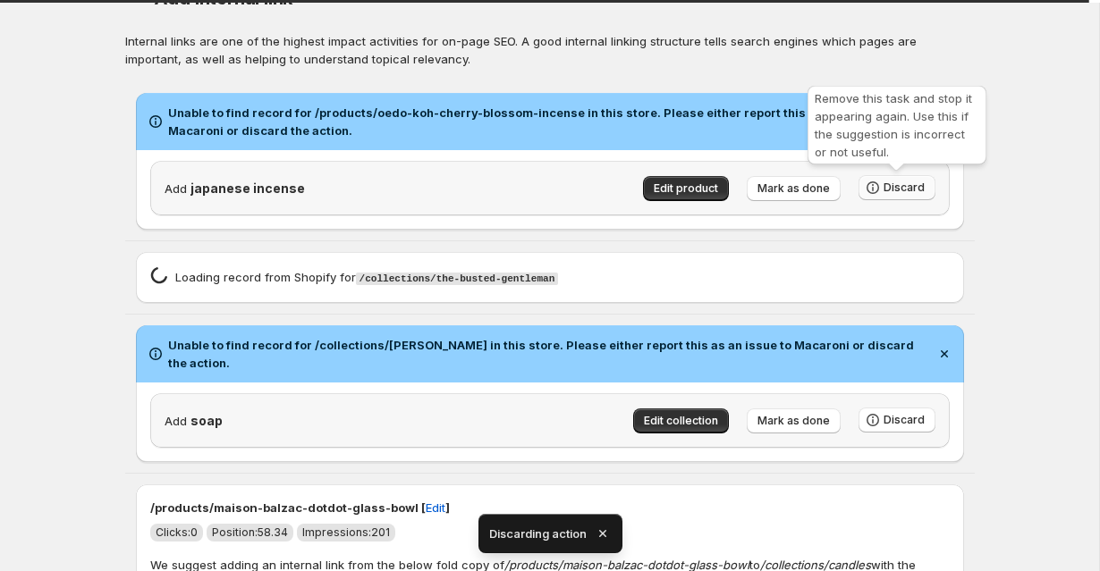
click at [891, 198] on button "Discard" at bounding box center [896, 187] width 77 height 25
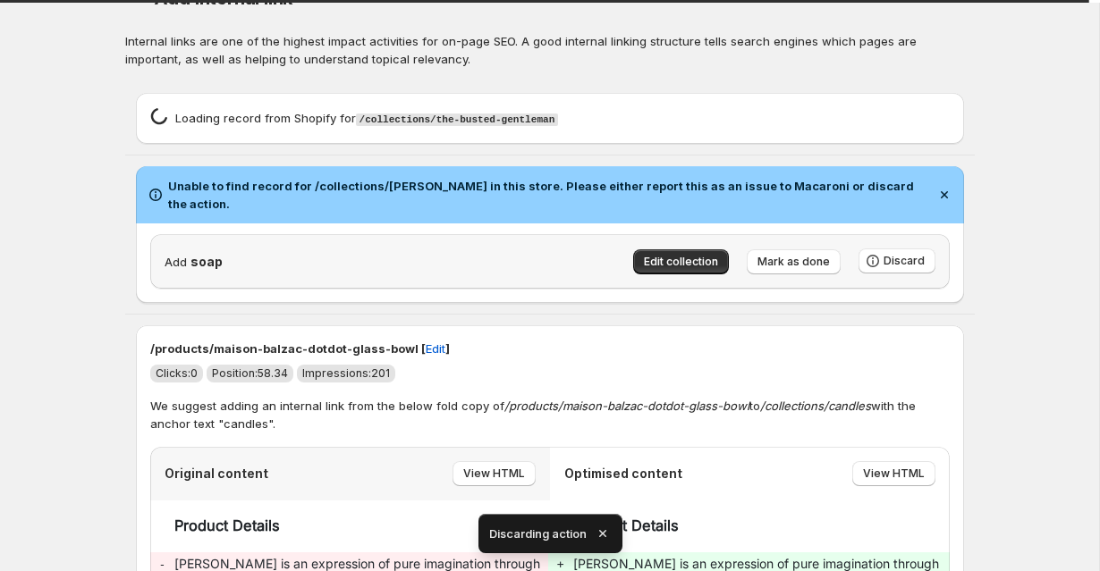
scroll to position [148, 0]
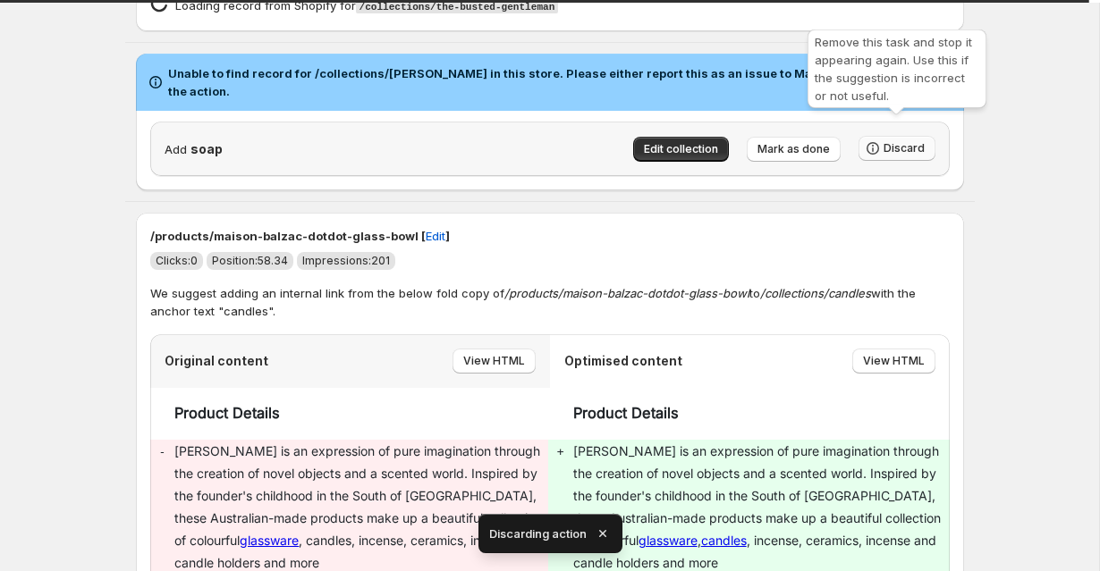
click at [899, 141] on span "Discard" at bounding box center [903, 148] width 41 height 14
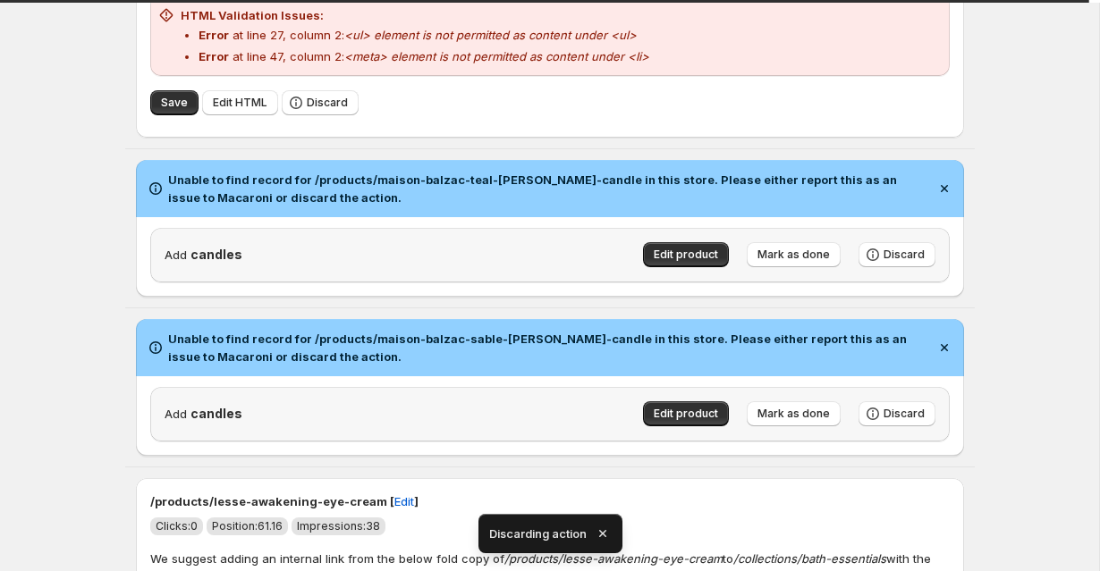
scroll to position [641, 0]
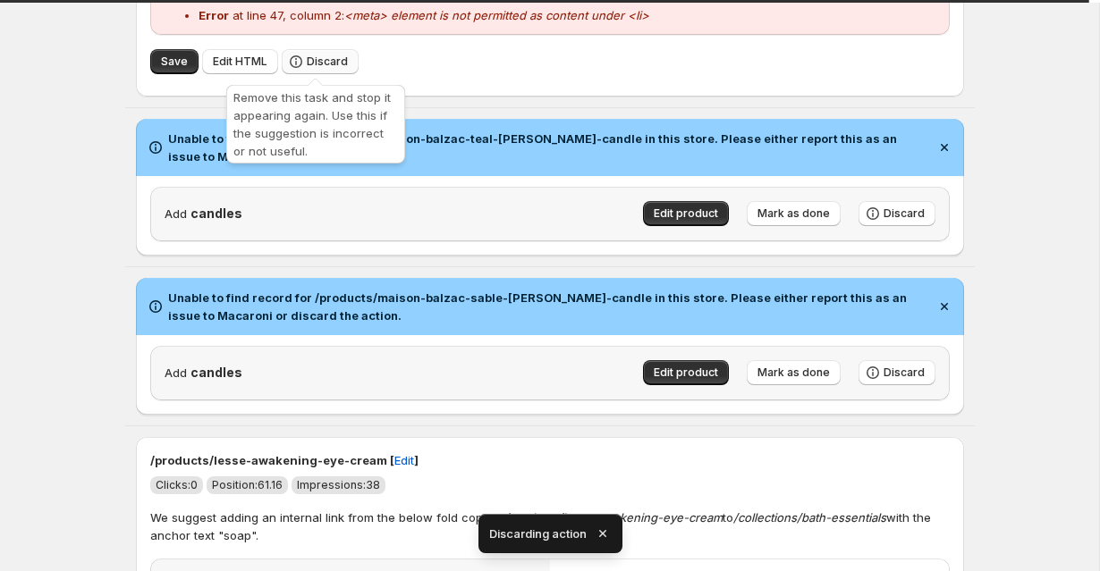
click at [321, 61] on span "Discard" at bounding box center [327, 62] width 41 height 14
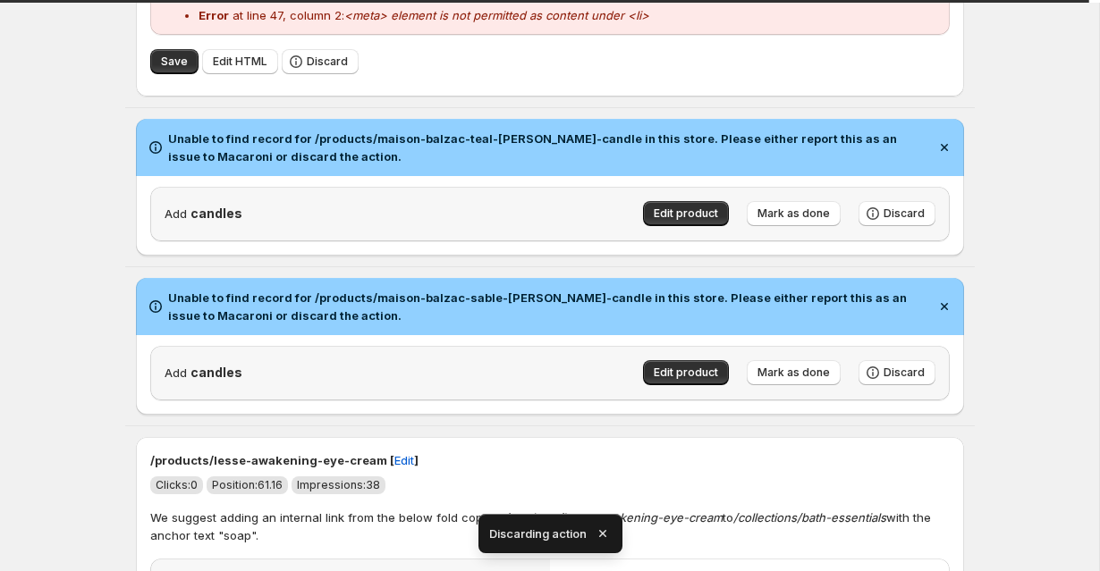
scroll to position [83, 0]
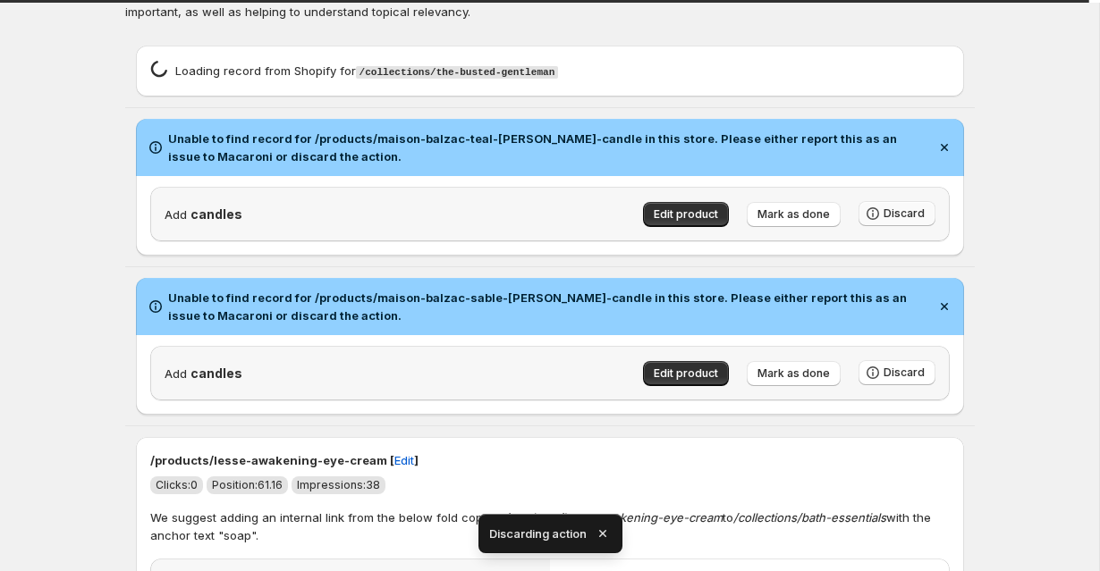
click at [921, 216] on span "Discard" at bounding box center [903, 213] width 41 height 14
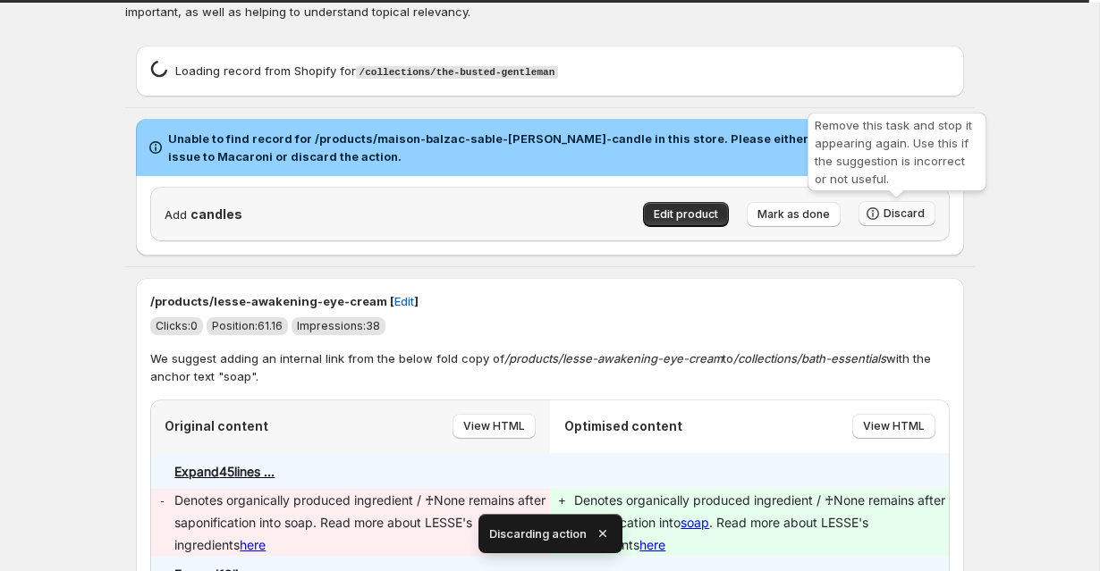
click at [894, 218] on span "Discard" at bounding box center [903, 213] width 41 height 14
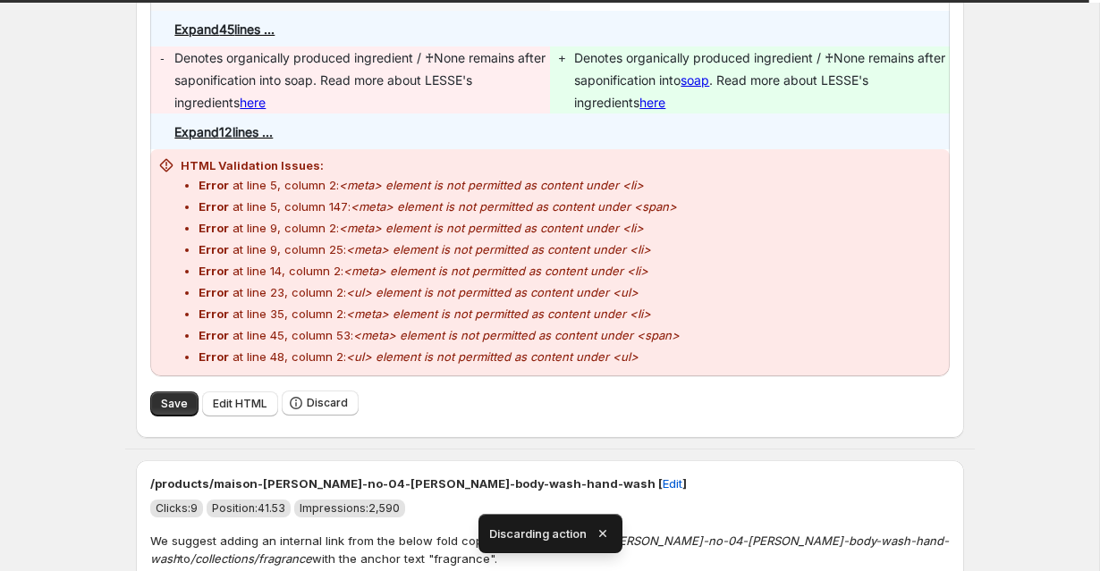
scroll to position [370, 0]
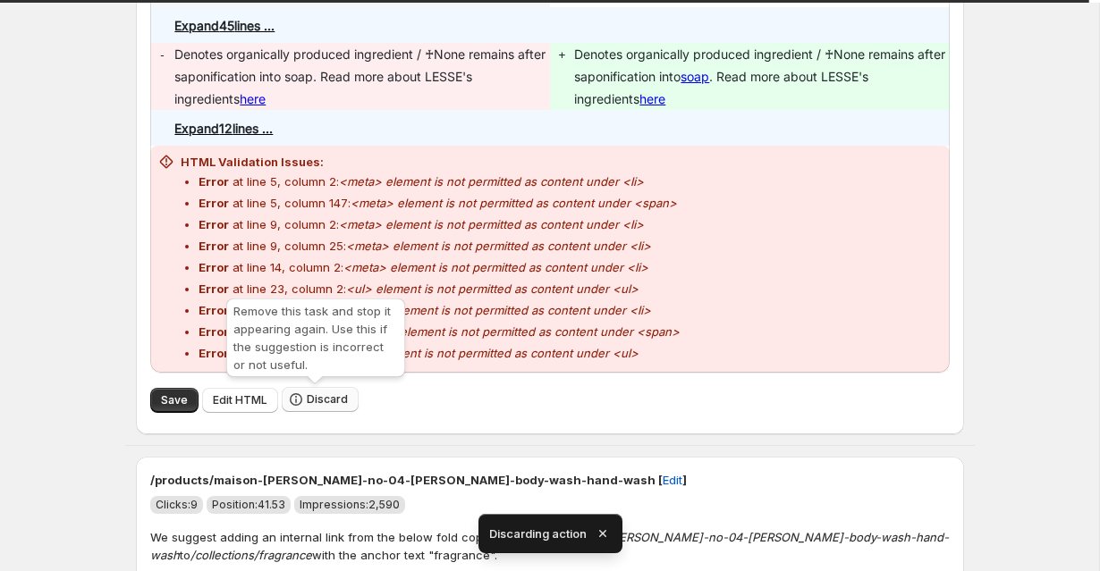
click at [308, 405] on span "Discard" at bounding box center [327, 399] width 41 height 14
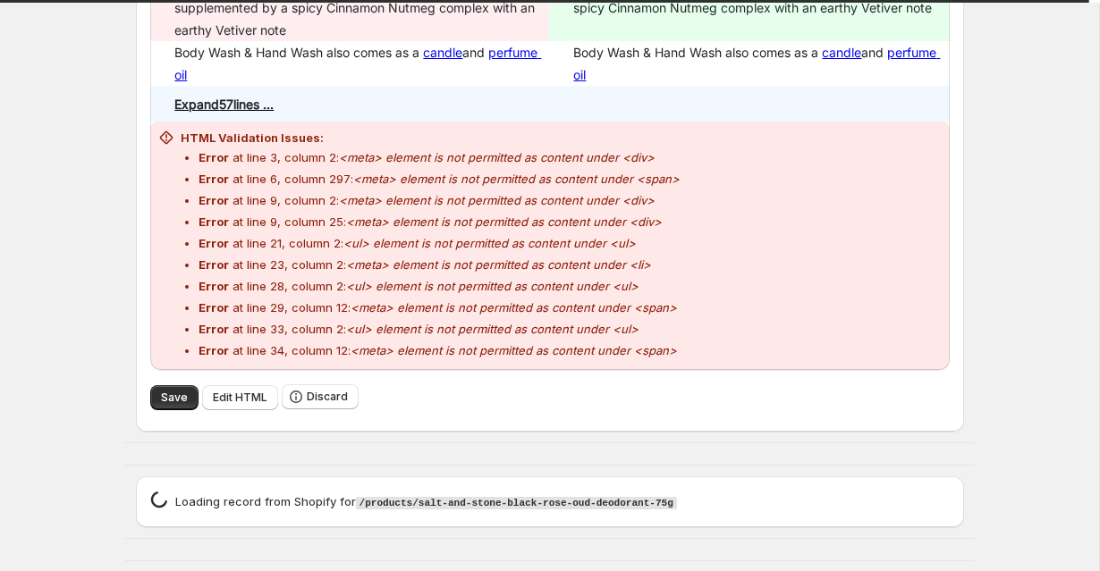
scroll to position [616, 0]
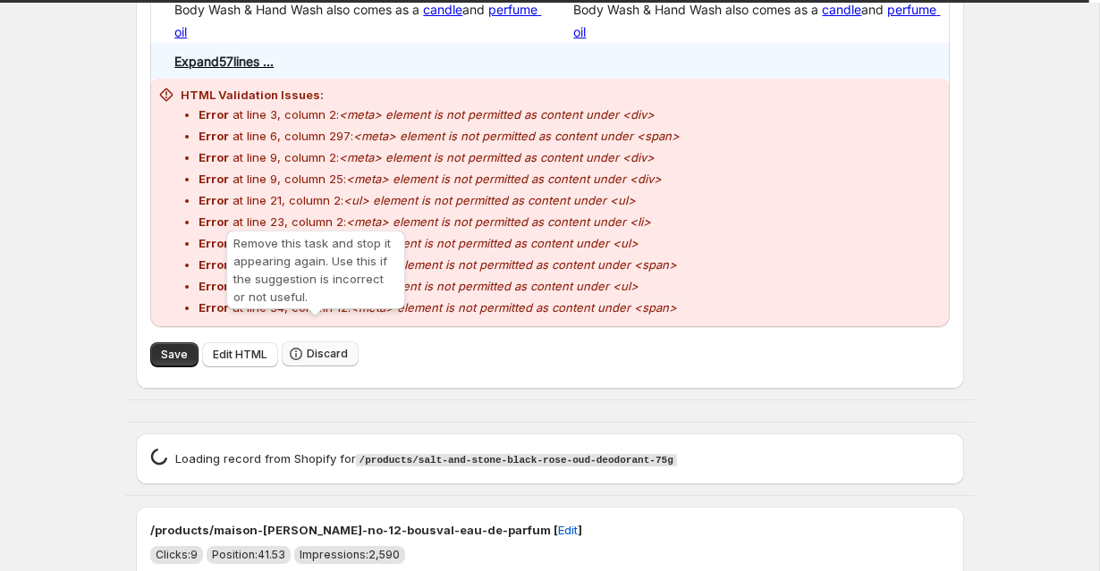
click at [324, 341] on button "Discard" at bounding box center [320, 353] width 77 height 25
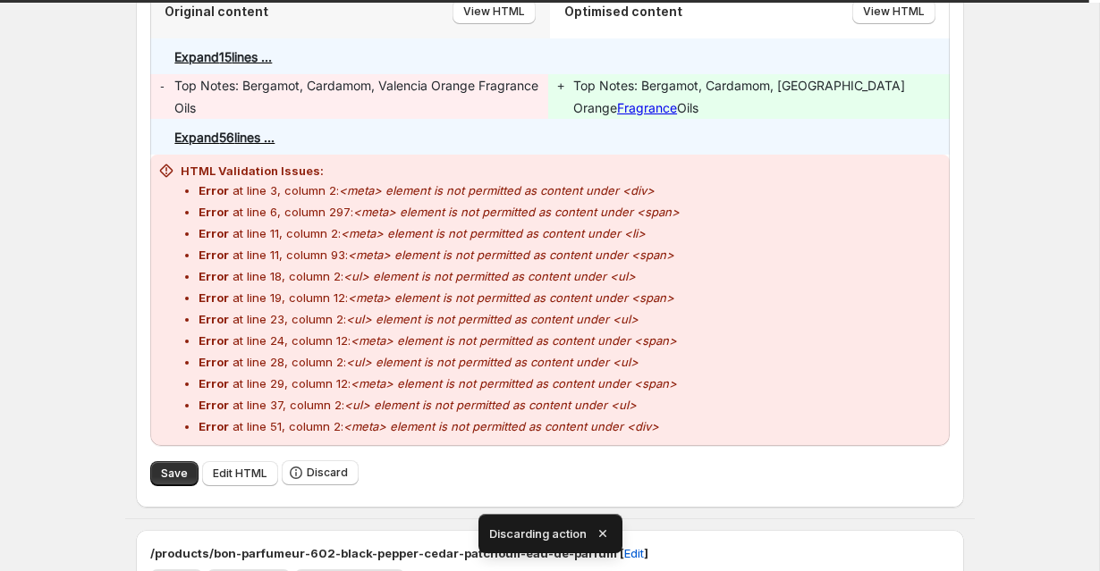
scroll to position [342, 0]
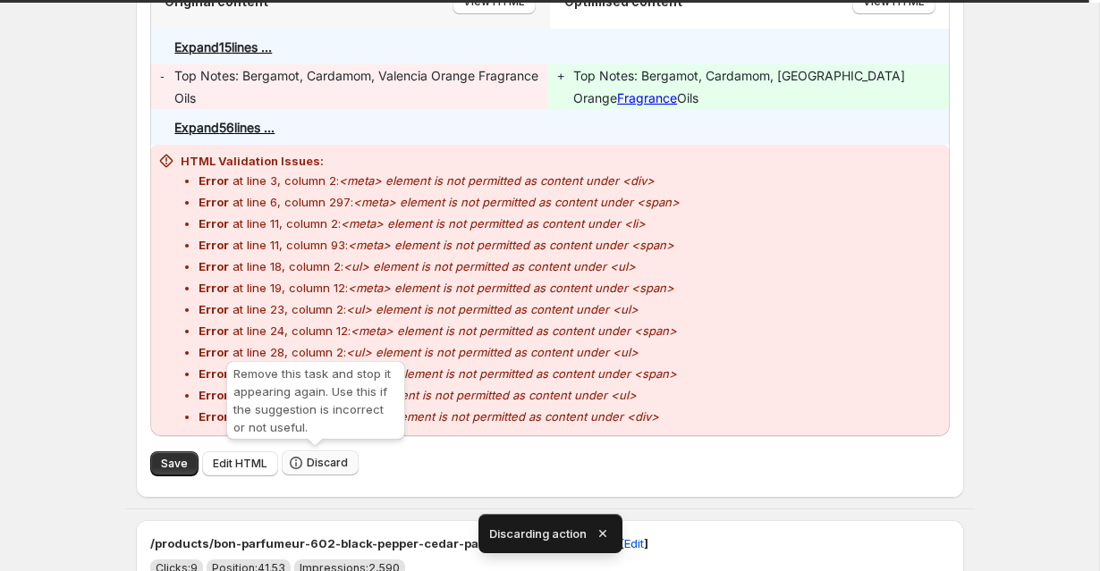
click at [301, 463] on button "Discard" at bounding box center [320, 463] width 77 height 25
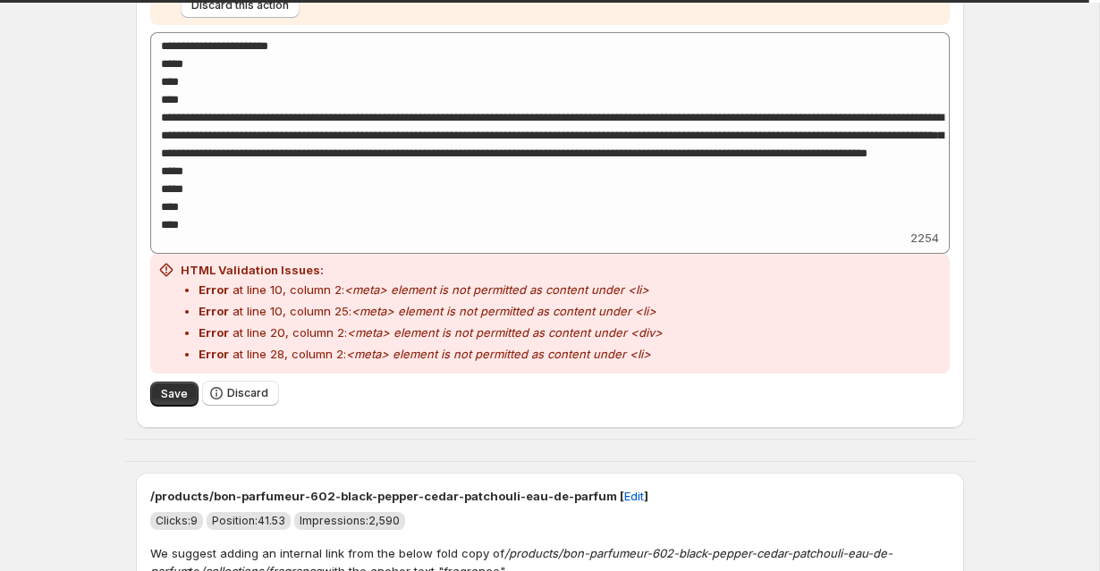
scroll to position [396, 0]
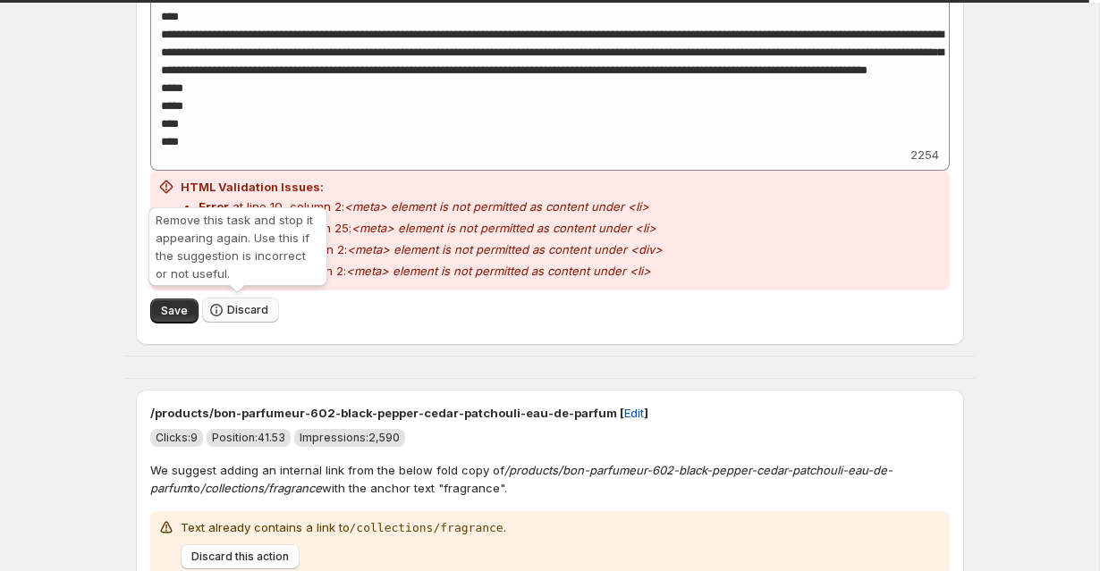
click at [240, 312] on span "Discard" at bounding box center [247, 310] width 41 height 14
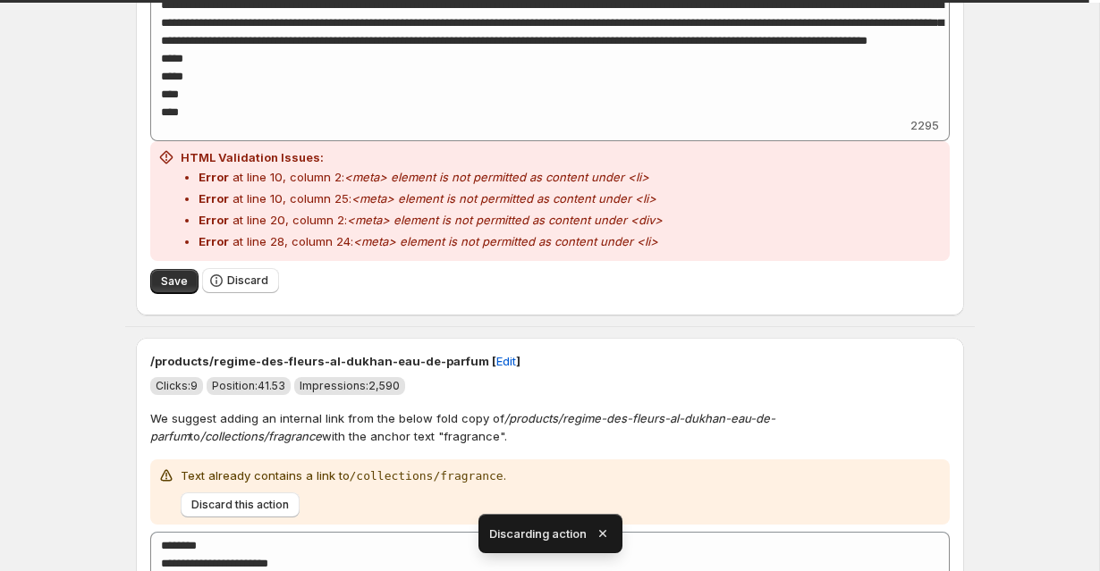
scroll to position [486, 0]
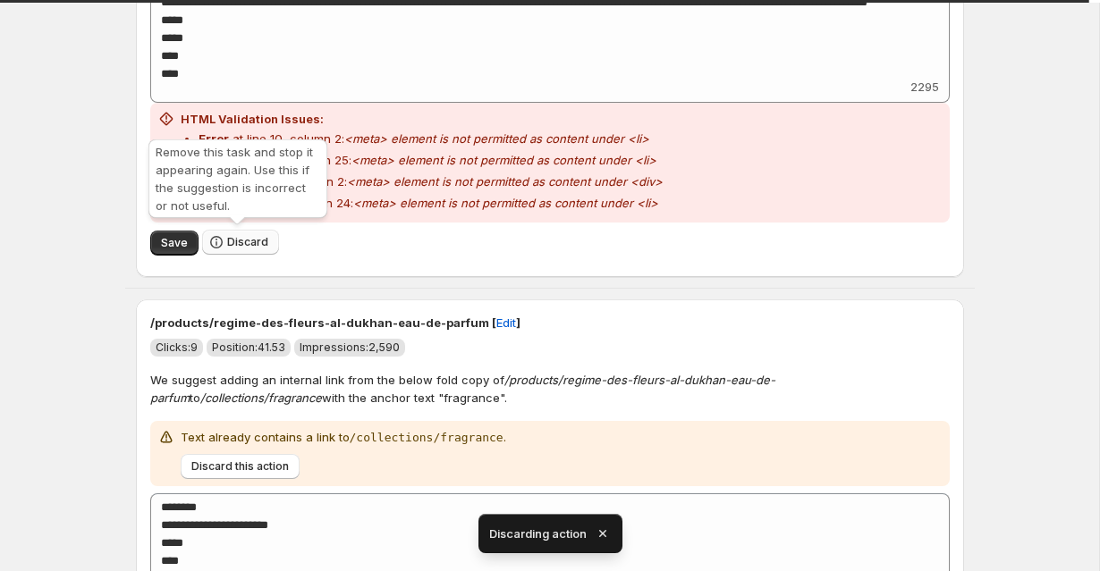
click at [245, 246] on span "Discard" at bounding box center [247, 242] width 41 height 14
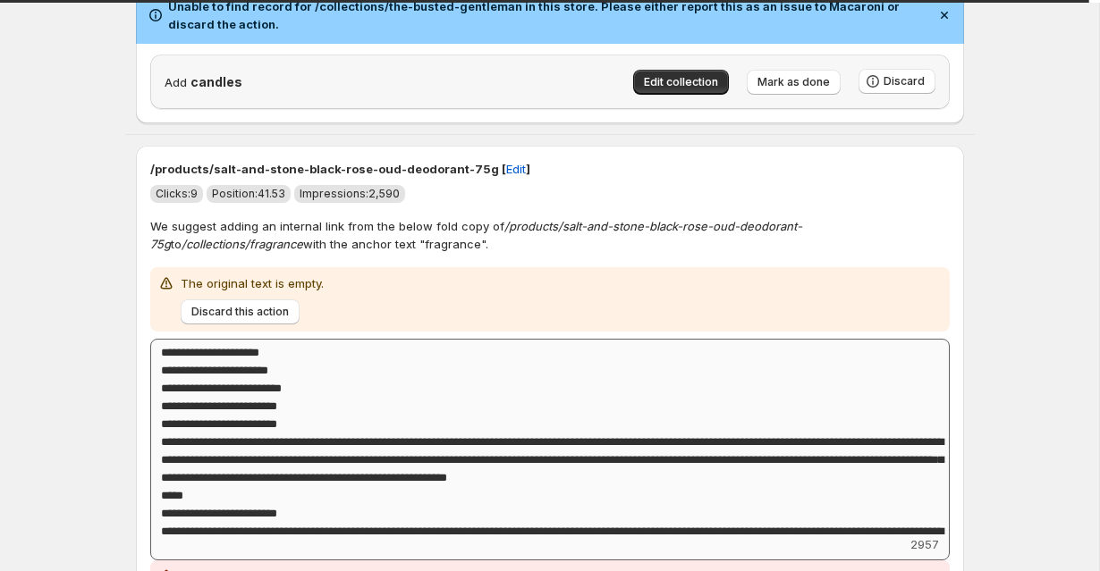
scroll to position [0, 0]
